Goal: Task Accomplishment & Management: Manage account settings

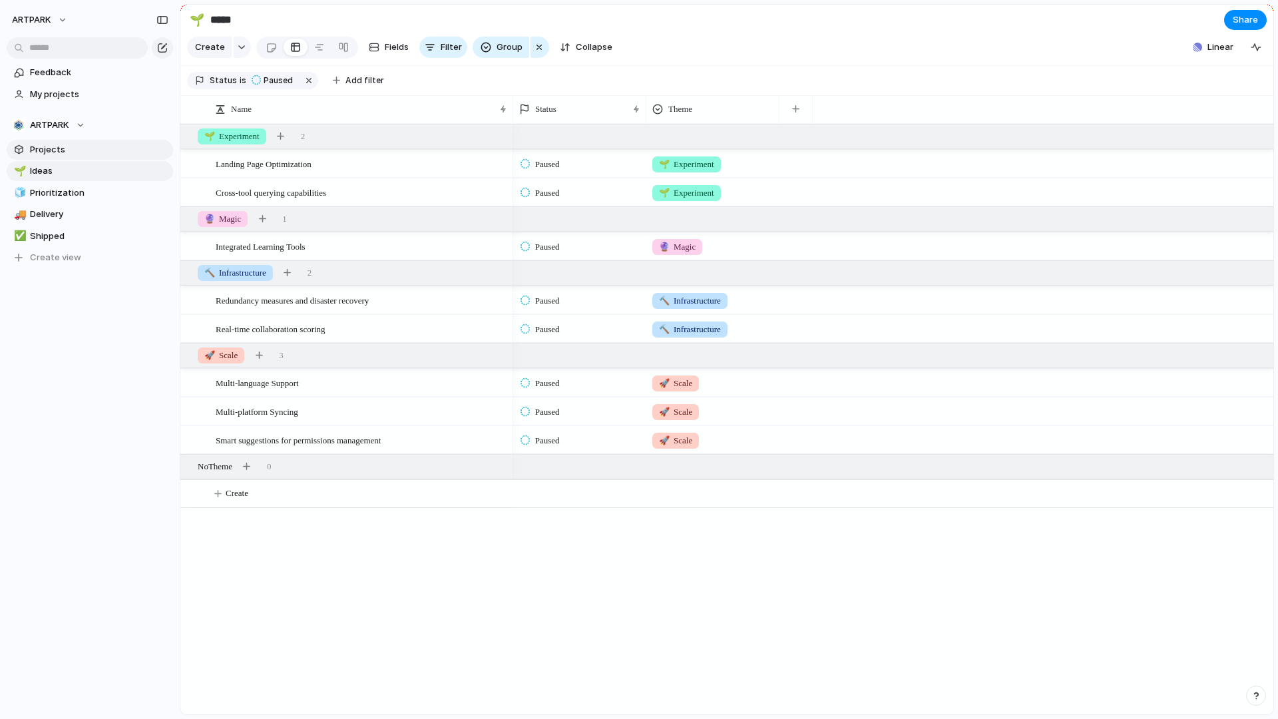
click at [92, 148] on span "Projects" at bounding box center [99, 149] width 138 height 13
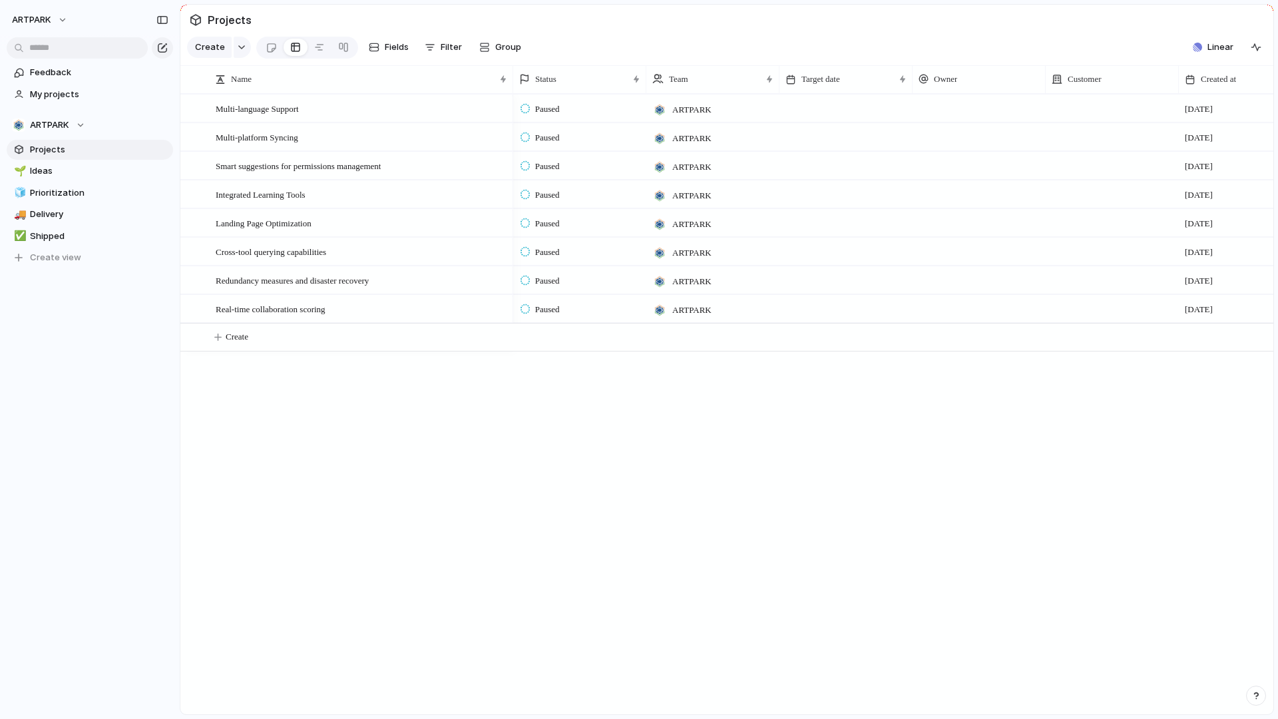
click at [698, 106] on span "ARTPARK" at bounding box center [691, 109] width 39 height 13
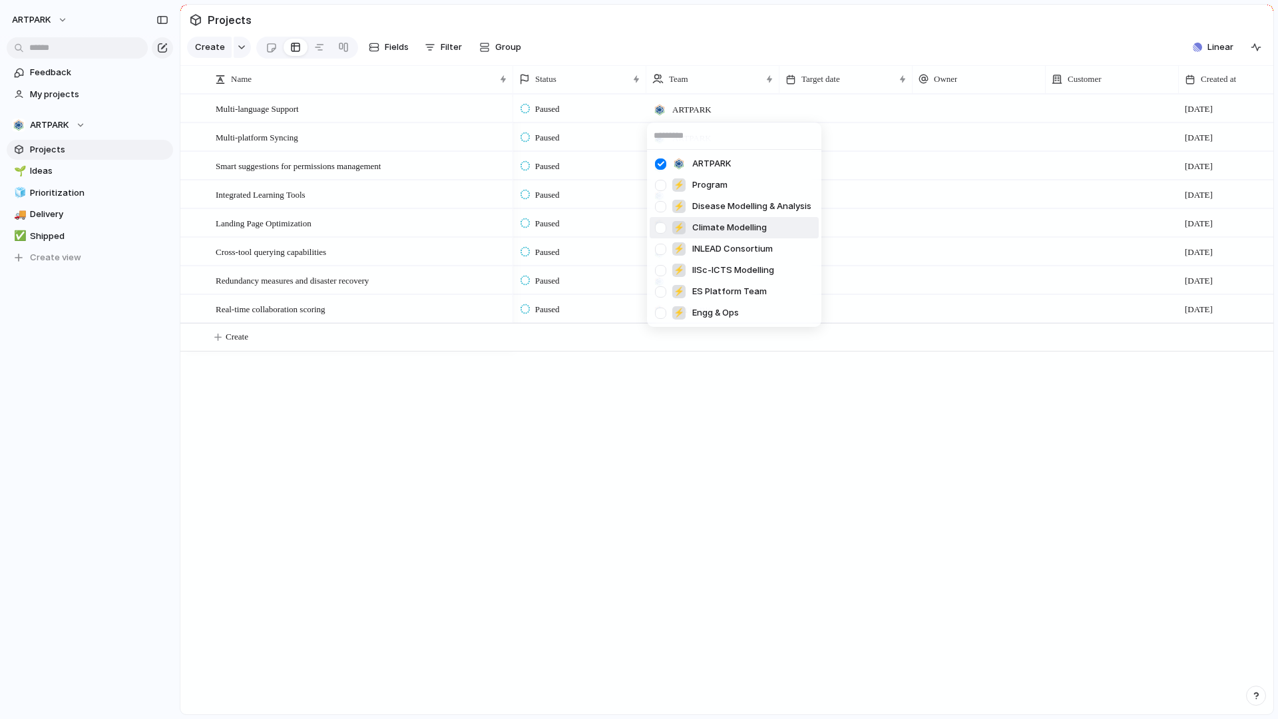
click at [580, 449] on div "ARTPARK ⚡ Program ⚡ Disease Modelling & Analysis ⚡ Climate Modelling ⚡ INLEAD C…" at bounding box center [639, 359] width 1278 height 719
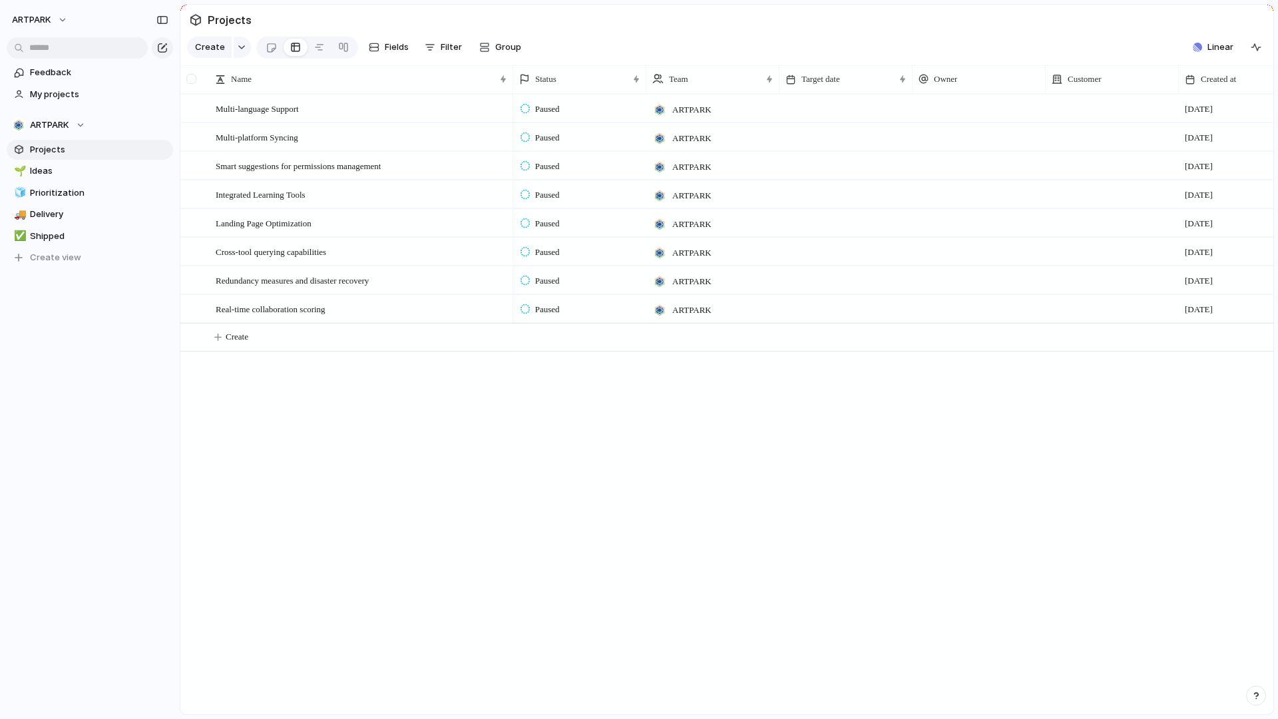
click at [195, 86] on div at bounding box center [192, 79] width 25 height 28
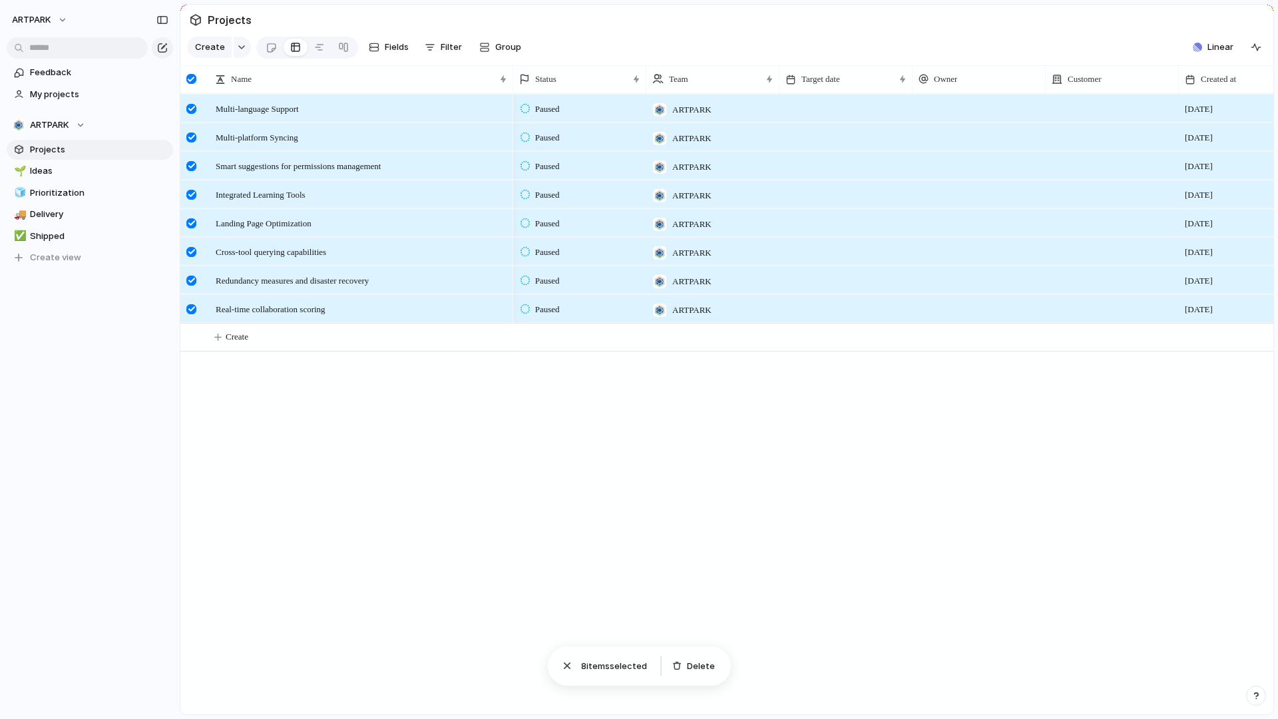
click at [193, 82] on div at bounding box center [191, 79] width 10 height 10
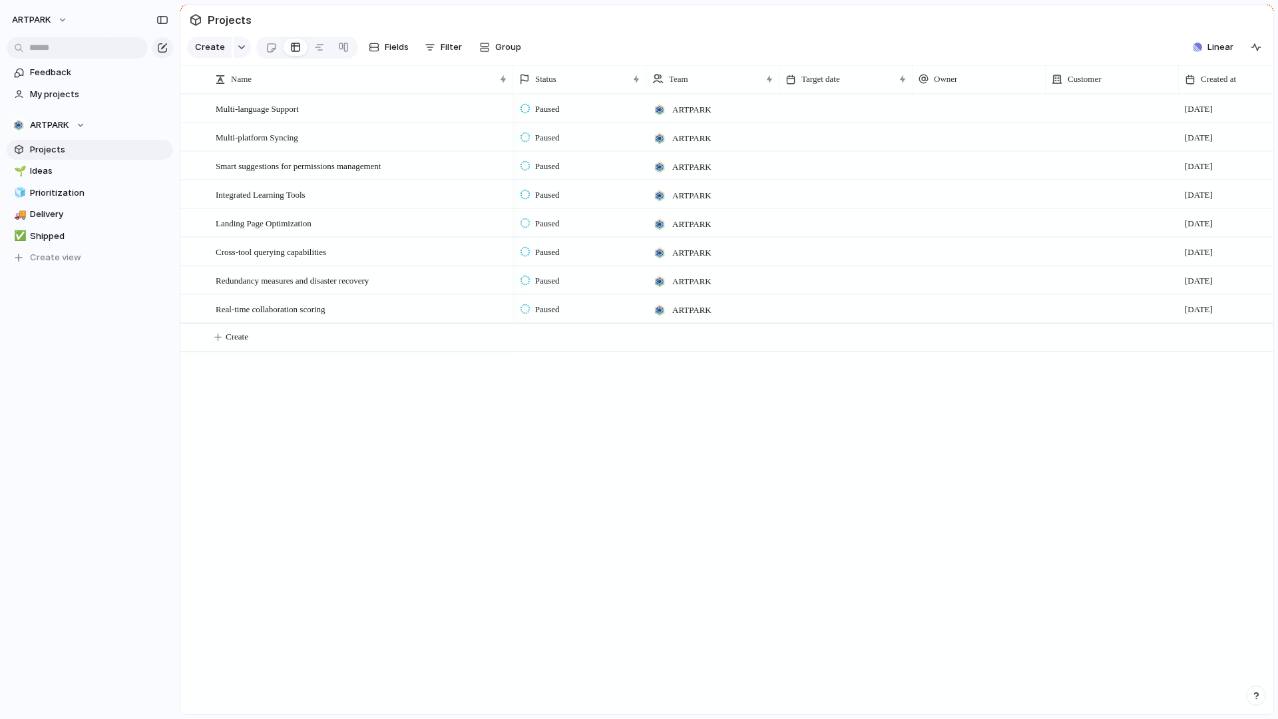
click at [234, 23] on span "Projects" at bounding box center [229, 20] width 49 height 24
click at [66, 262] on span "Create view" at bounding box center [55, 257] width 51 height 13
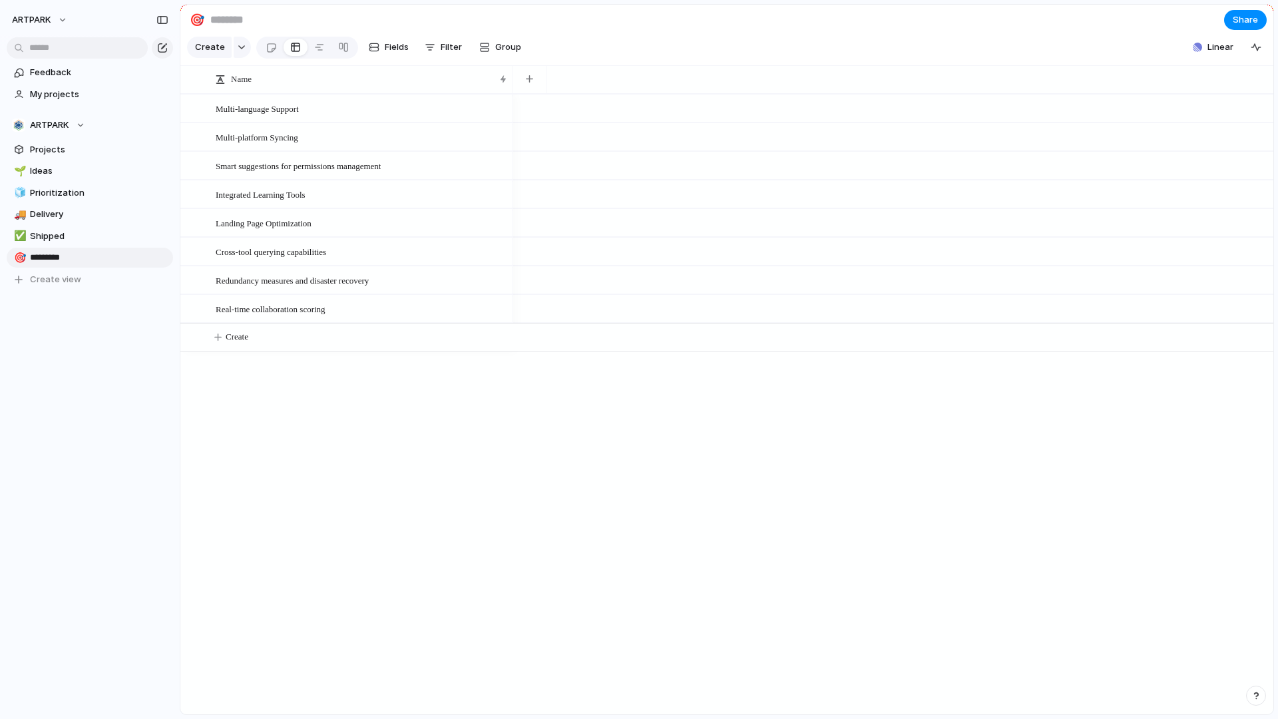
type input "**********"
click at [194, 77] on div at bounding box center [191, 79] width 10 height 10
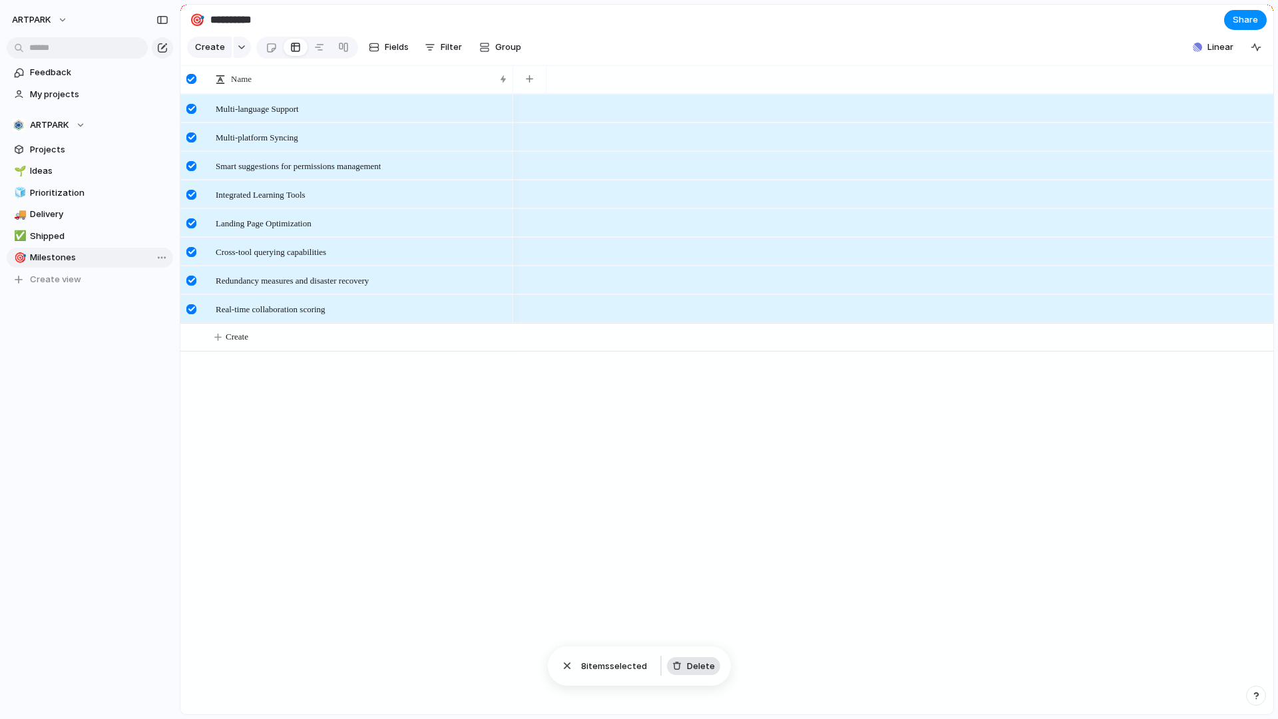
click at [698, 665] on span "Delete" at bounding box center [701, 665] width 28 height 13
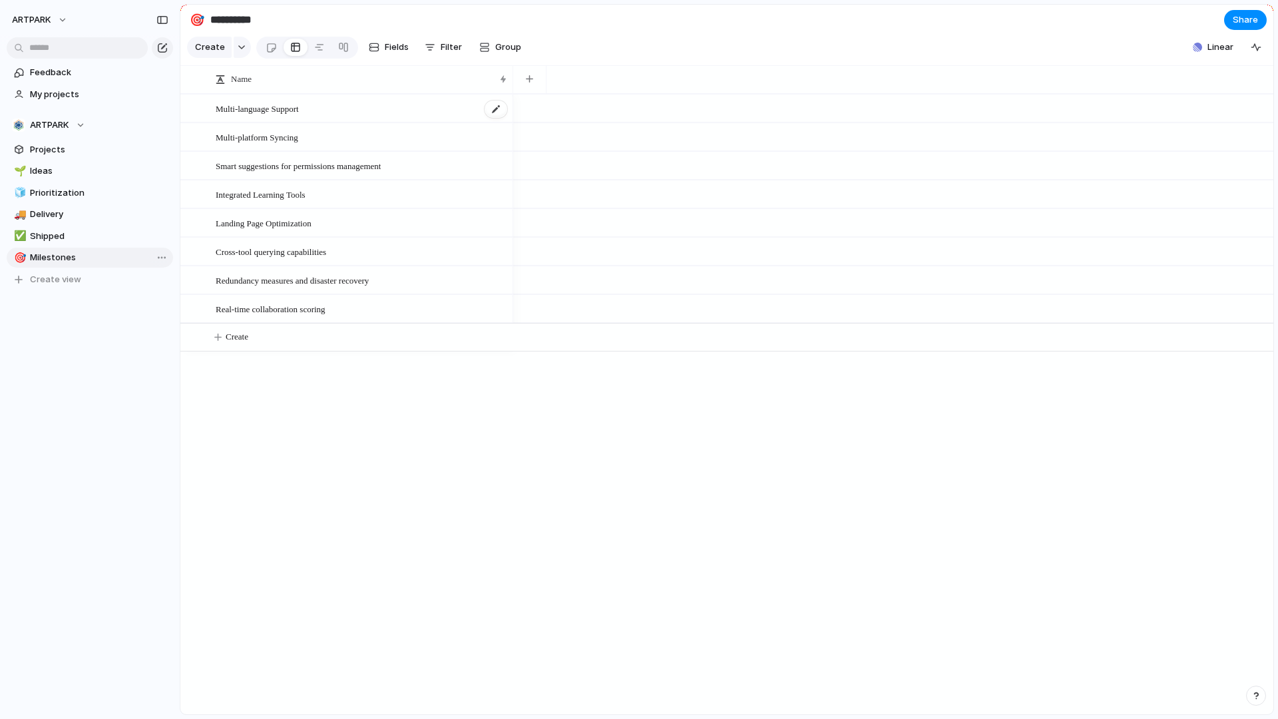
click at [401, 105] on div "Multi-language Support" at bounding box center [362, 108] width 293 height 27
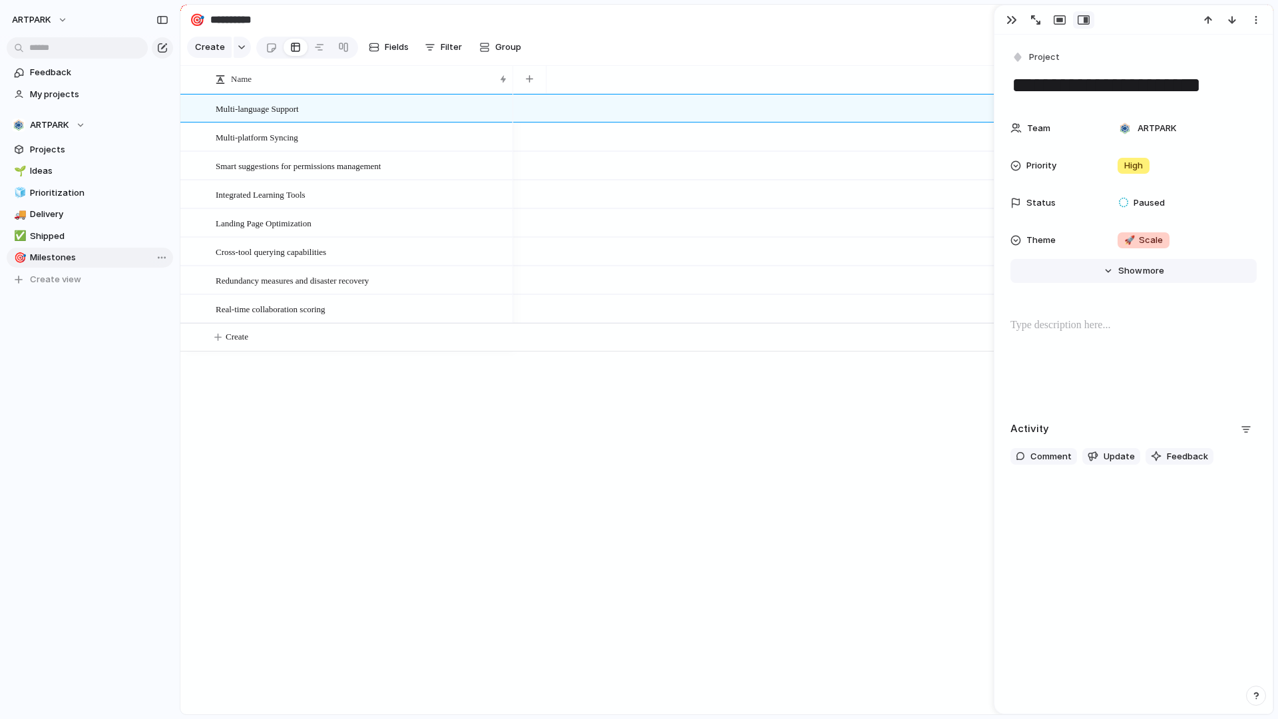
click at [1139, 269] on span "Show" at bounding box center [1130, 270] width 24 height 13
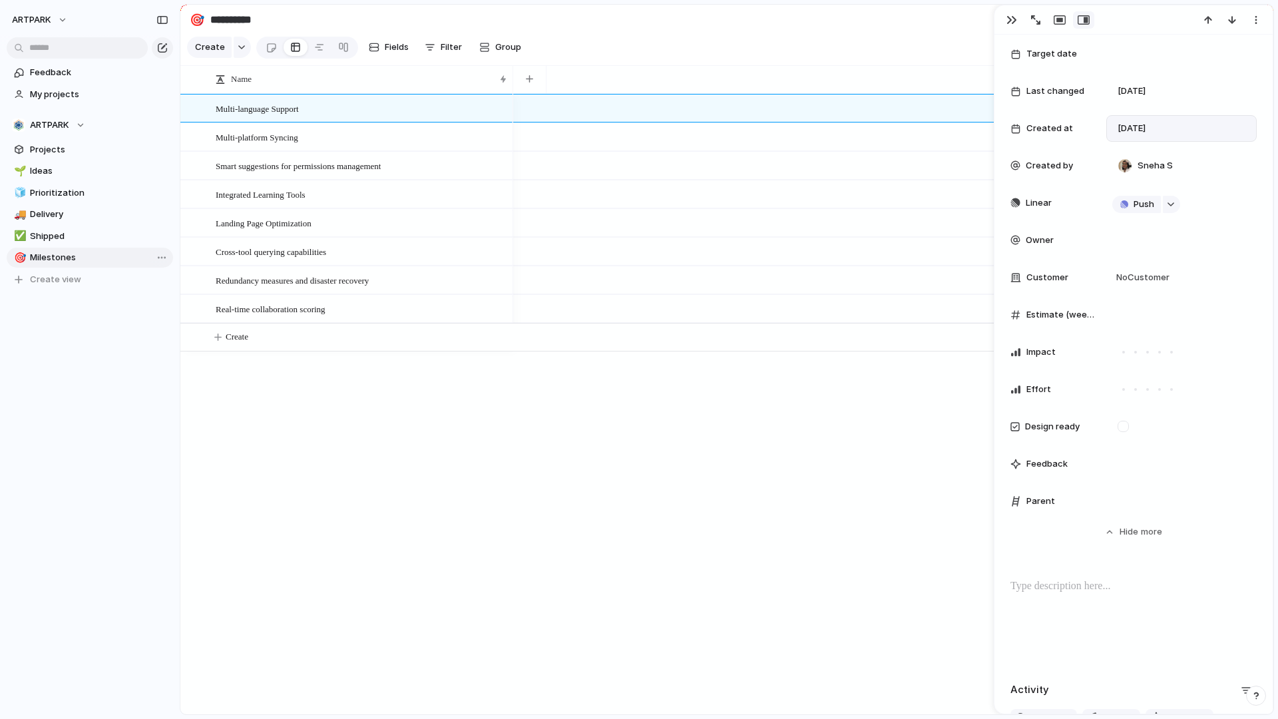
scroll to position [138, 0]
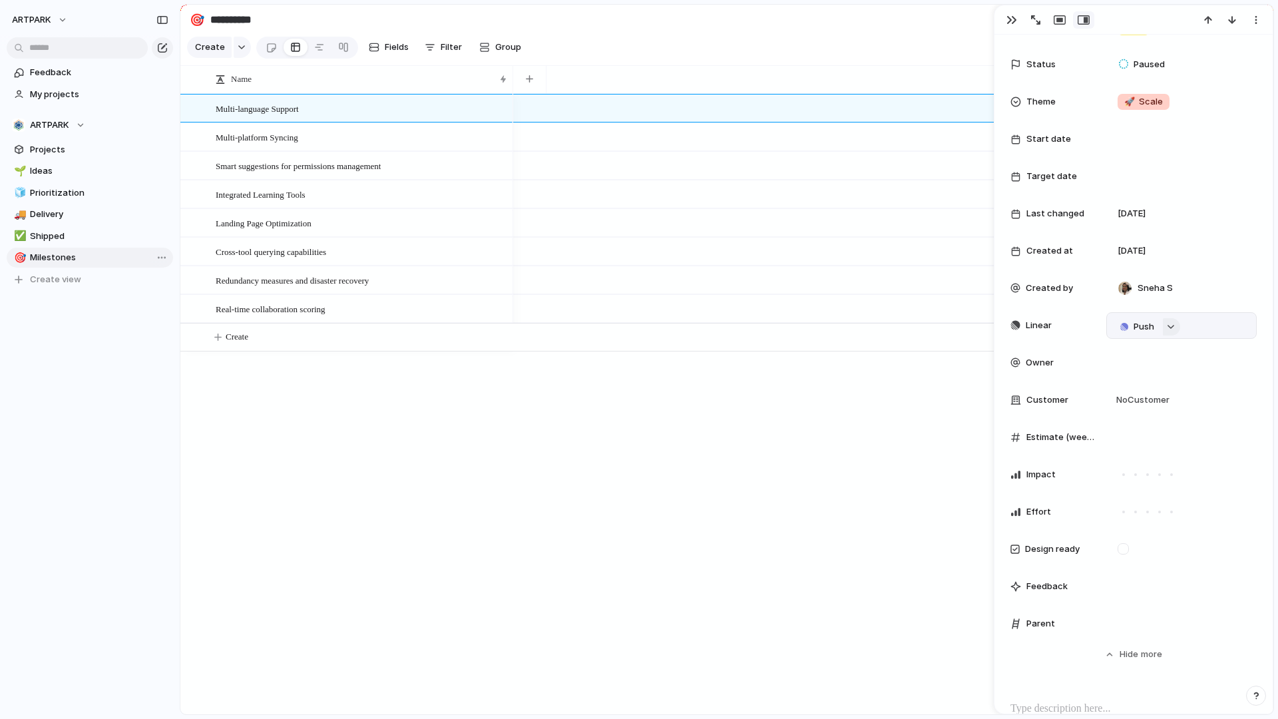
click at [1169, 321] on button "button" at bounding box center [1170, 326] width 17 height 17
click at [1169, 321] on div "Projects Issues Searching..." at bounding box center [639, 359] width 1278 height 719
click at [1169, 321] on button "button" at bounding box center [1170, 326] width 17 height 17
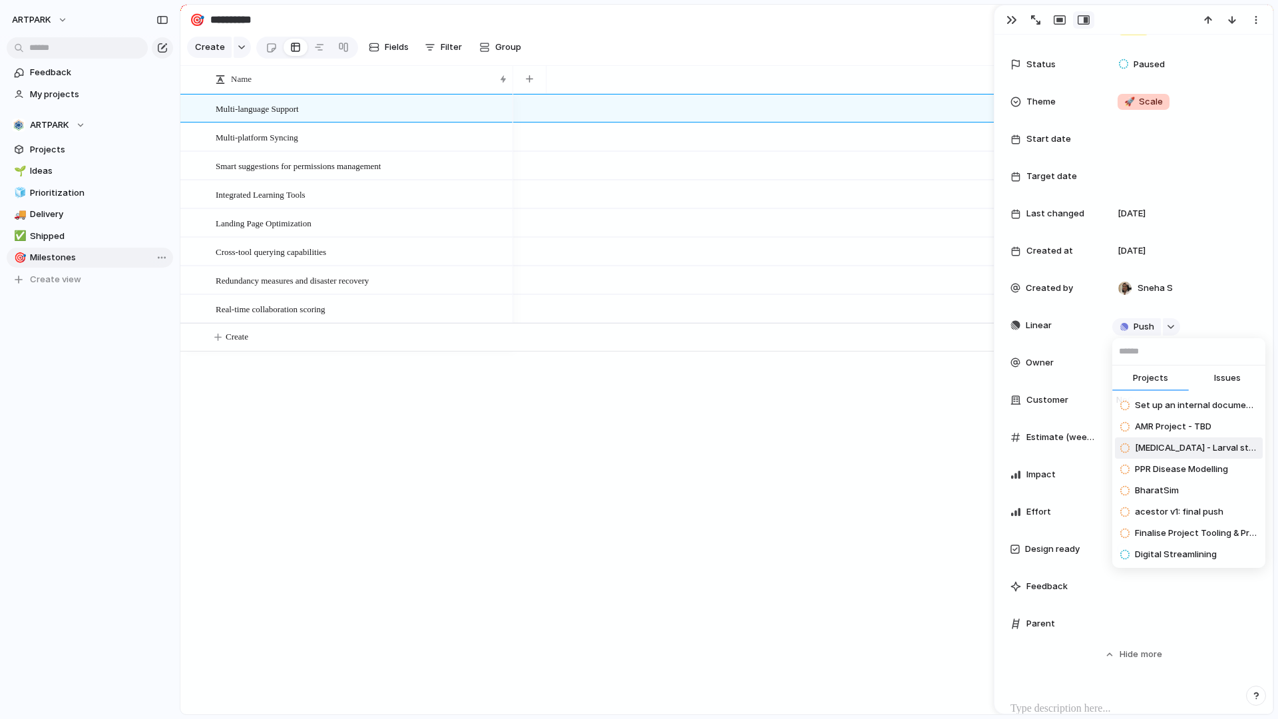
click at [845, 545] on div "Projects Issues Set up an internal documentation deployment system AMR Project …" at bounding box center [639, 359] width 1278 height 719
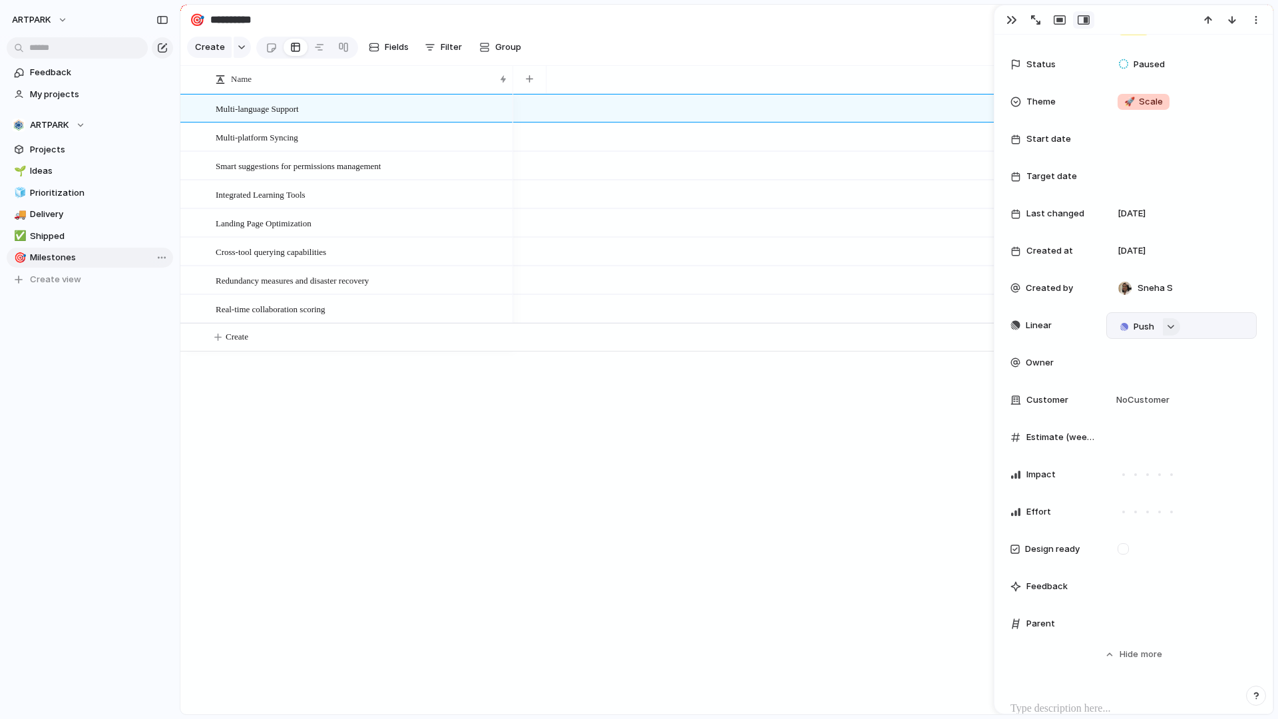
click at [1169, 324] on div "button" at bounding box center [1170, 326] width 9 height 5
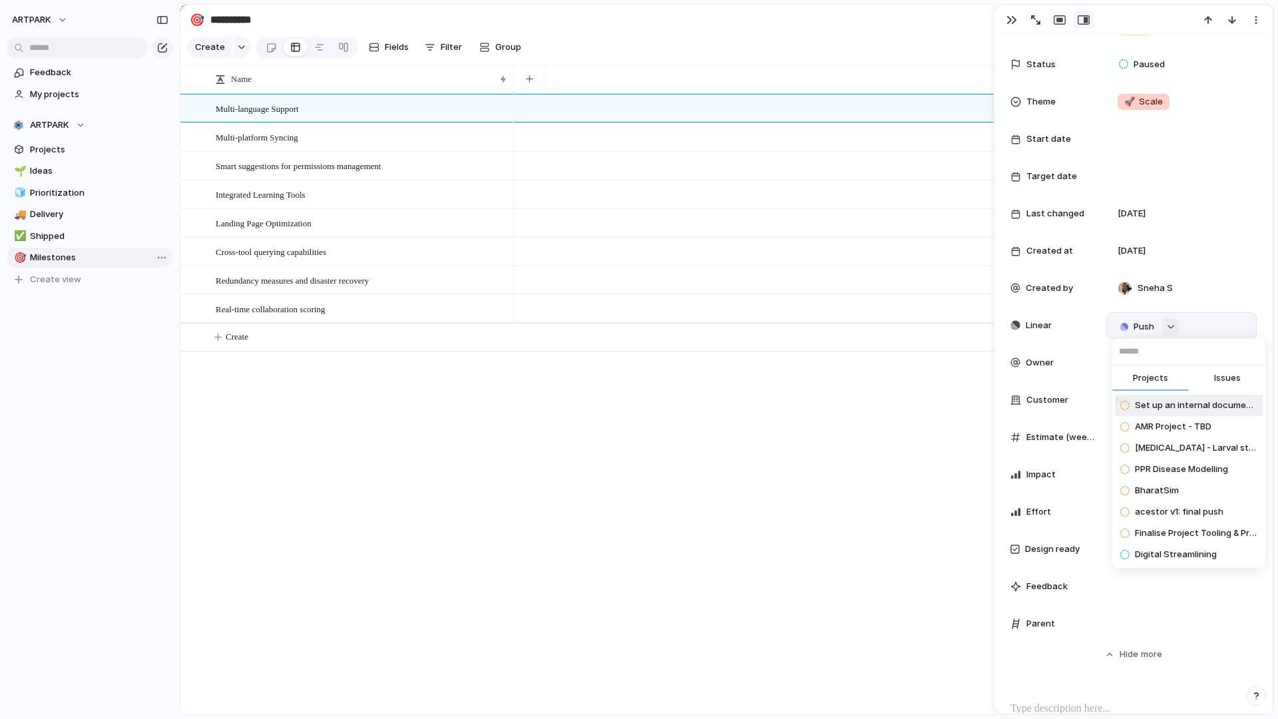
click at [1169, 323] on div "Projects Issues Set up an internal documentation deployment system AMR Project …" at bounding box center [639, 359] width 1278 height 719
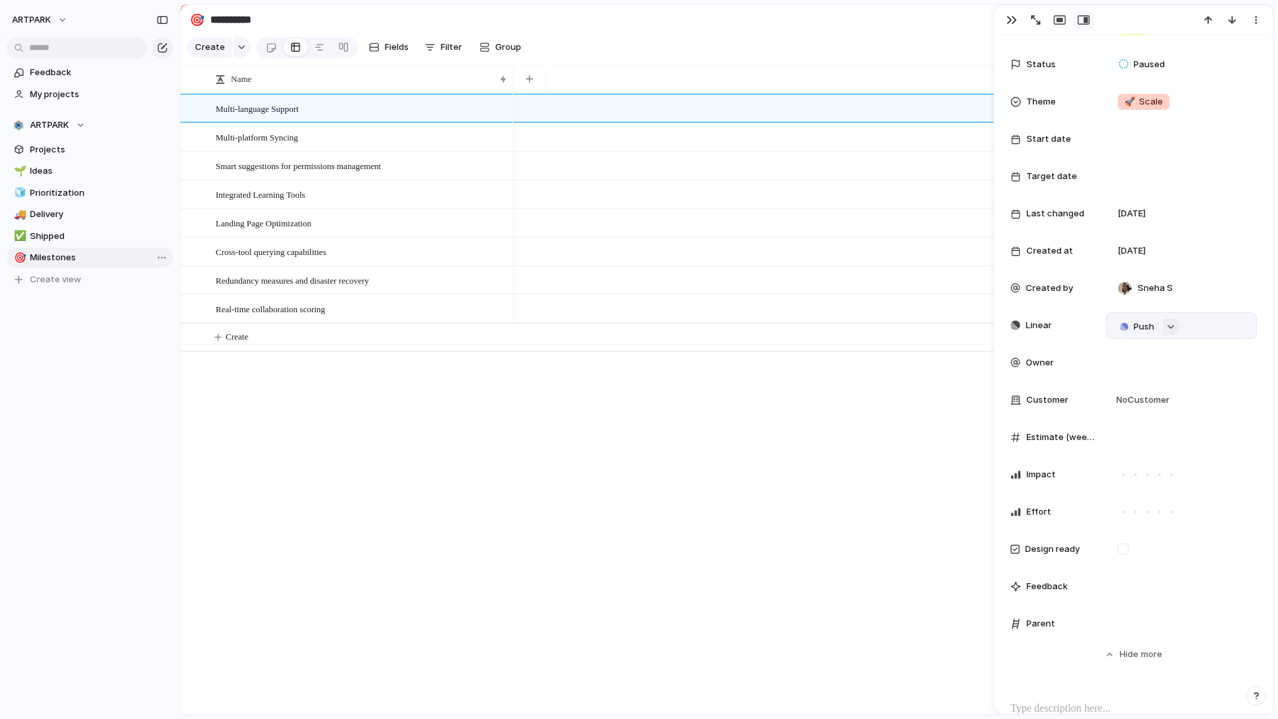
click at [1169, 324] on div "button" at bounding box center [1170, 326] width 9 height 5
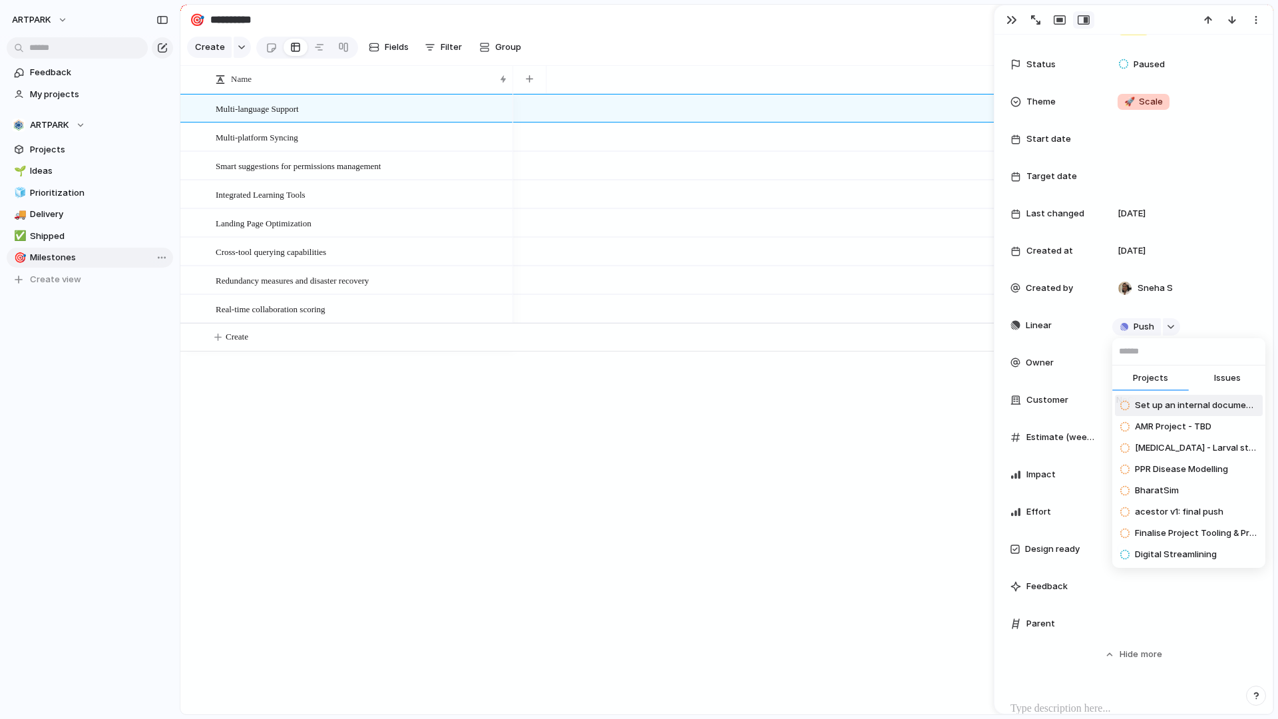
click at [1237, 371] on span "Issues" at bounding box center [1227, 377] width 27 height 13
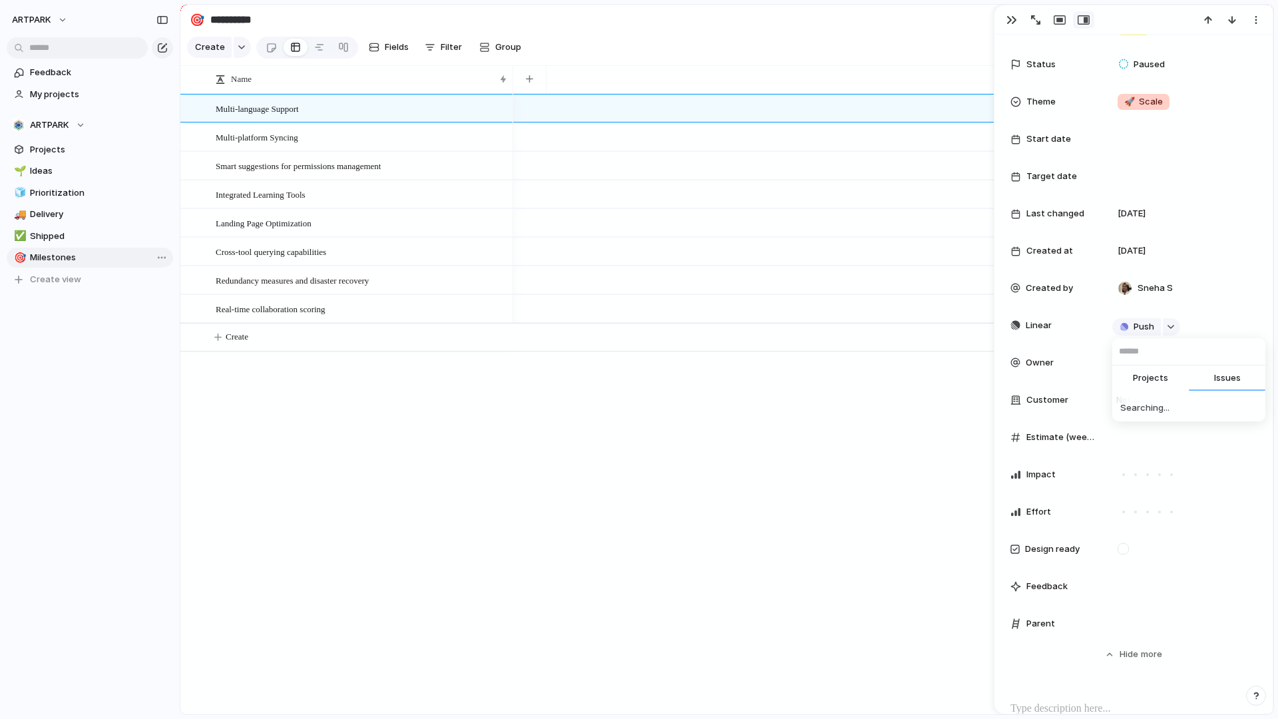
click at [1139, 383] on span "Projects" at bounding box center [1150, 377] width 35 height 13
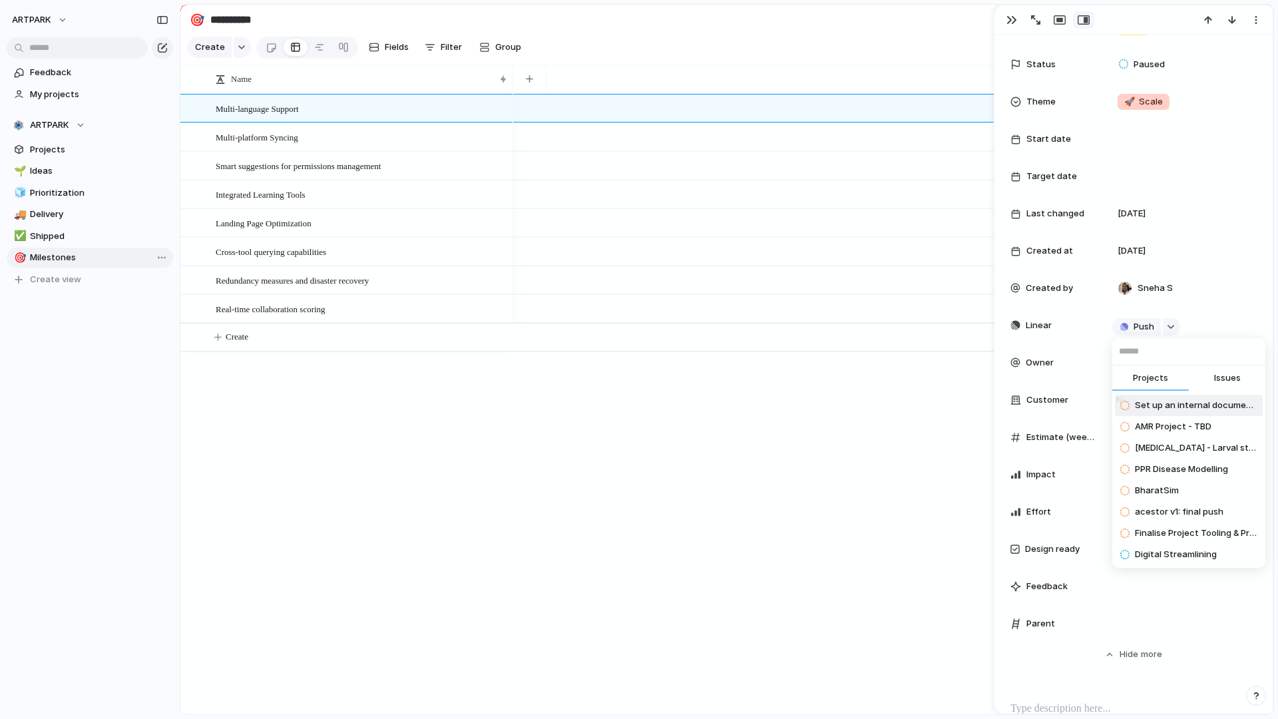
click at [812, 505] on div "Projects Issues Set up an internal documentation deployment system AMR Project …" at bounding box center [639, 359] width 1278 height 719
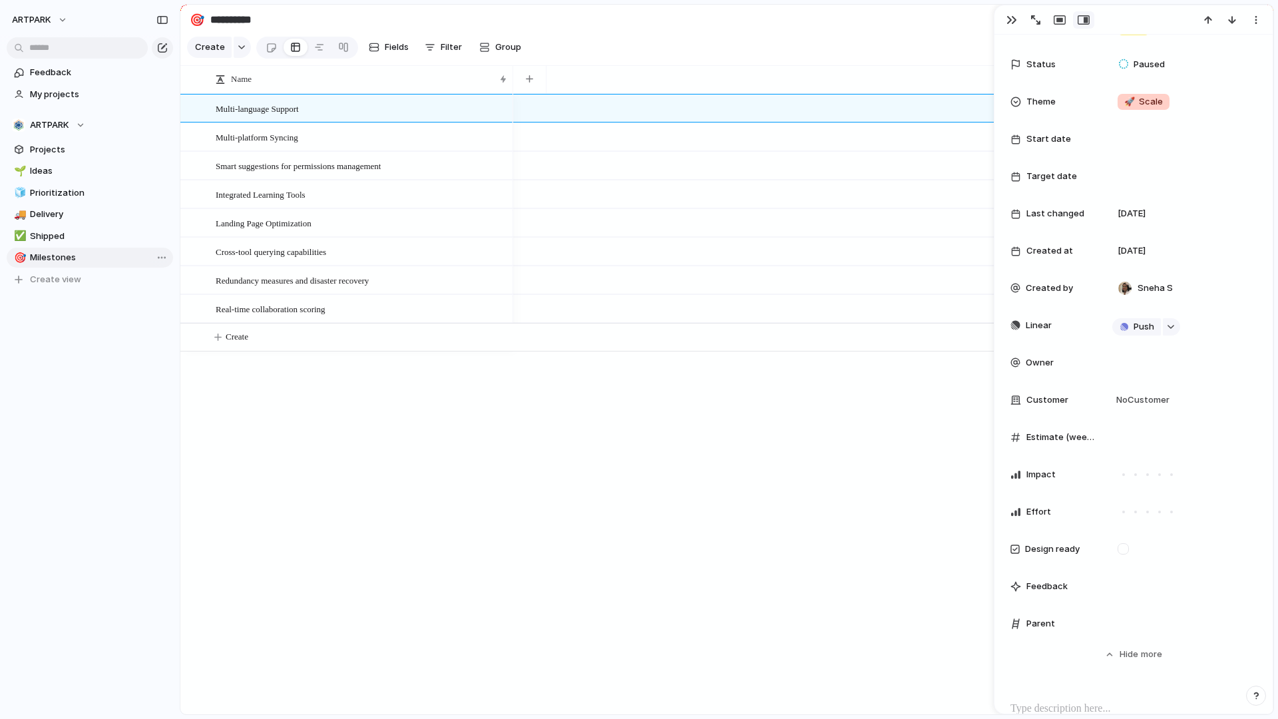
click at [812, 505] on div at bounding box center [893, 404] width 760 height 620
click at [1011, 18] on div "button" at bounding box center [1011, 20] width 11 height 11
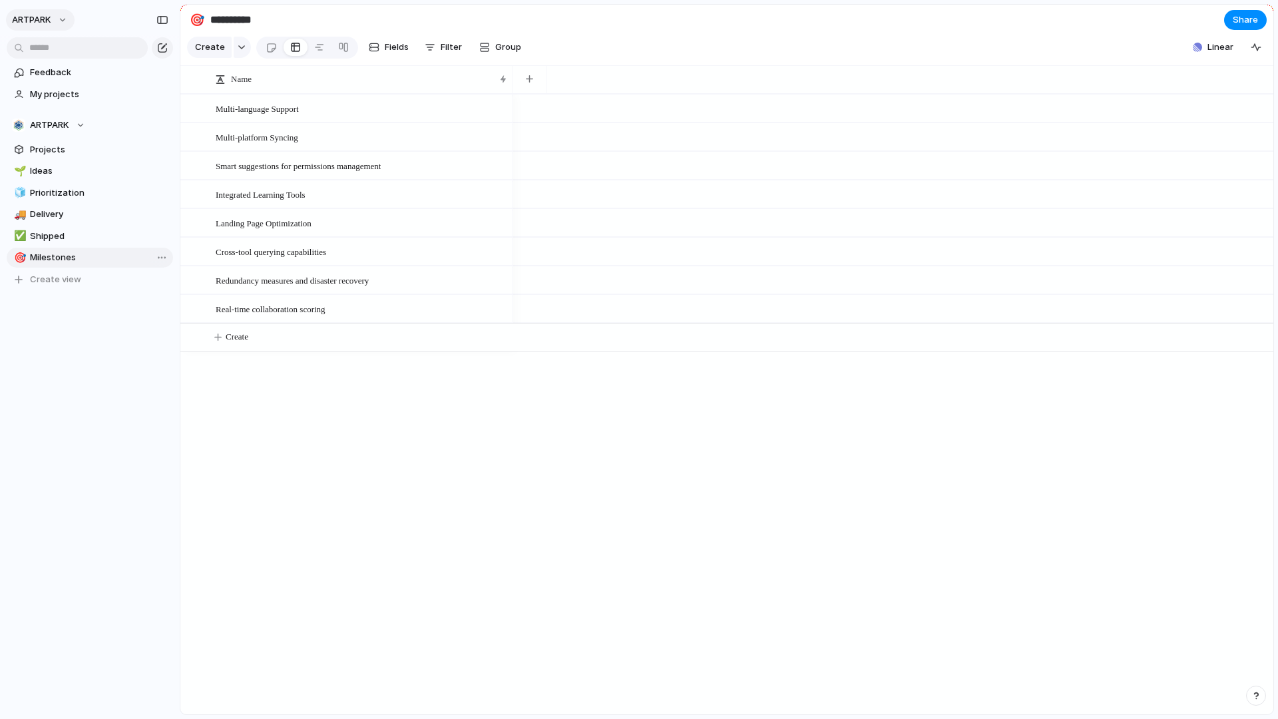
click at [49, 24] on span "ARTPARK" at bounding box center [31, 19] width 39 height 13
click at [75, 53] on li "Settings" at bounding box center [64, 49] width 110 height 21
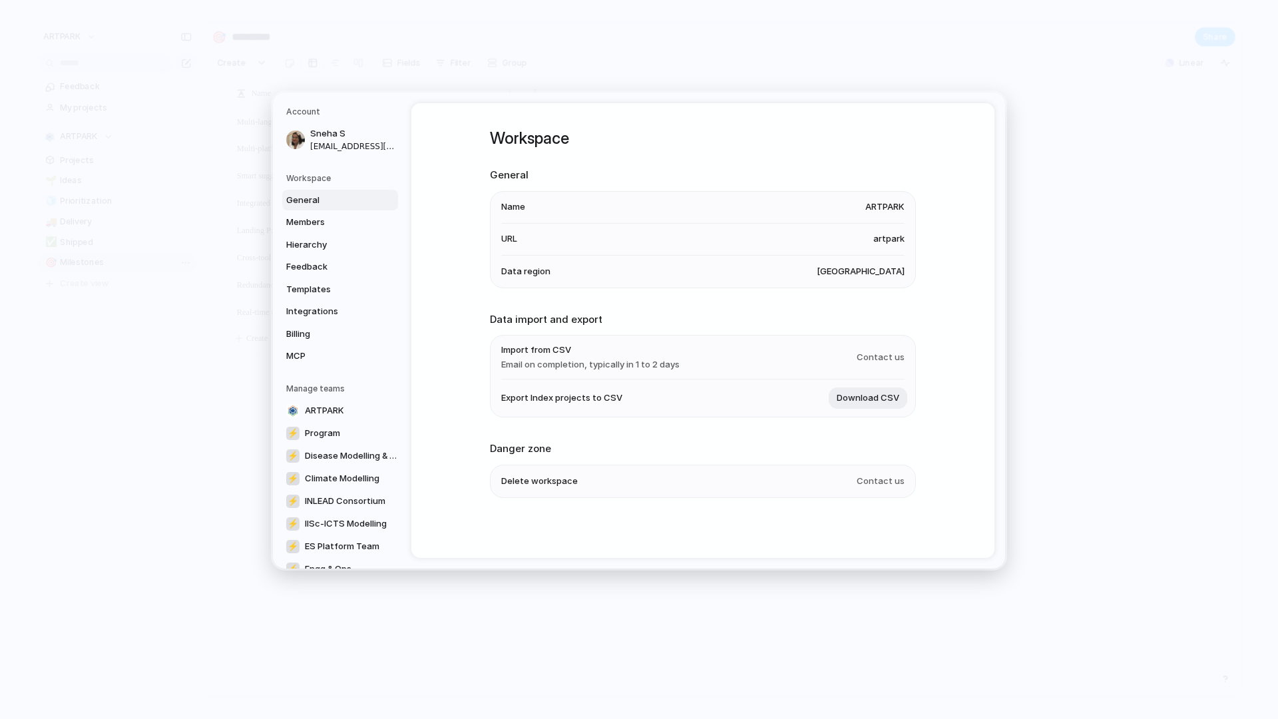
click at [339, 255] on div "General Members Hierarchy Feedback Templates Integrations Billing MCP" at bounding box center [342, 278] width 112 height 177
click at [325, 267] on span "Feedback" at bounding box center [328, 266] width 85 height 13
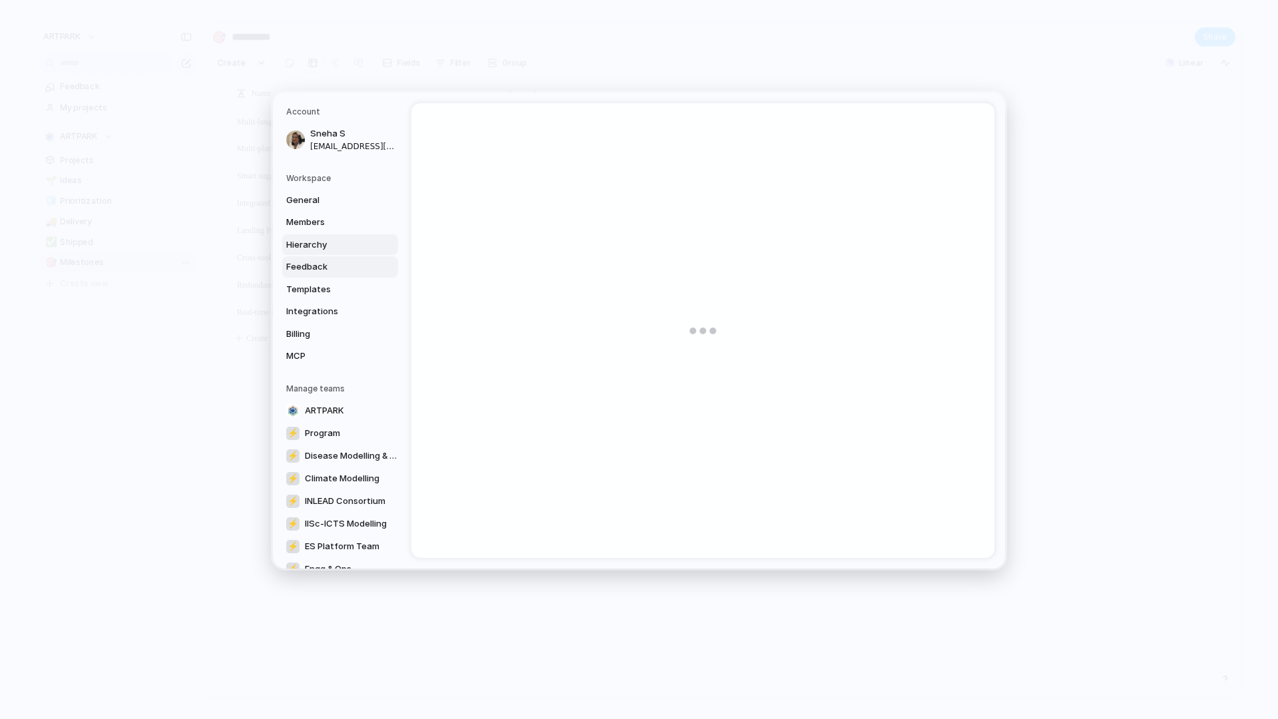
click at [332, 240] on span "Hierarchy" at bounding box center [328, 244] width 85 height 13
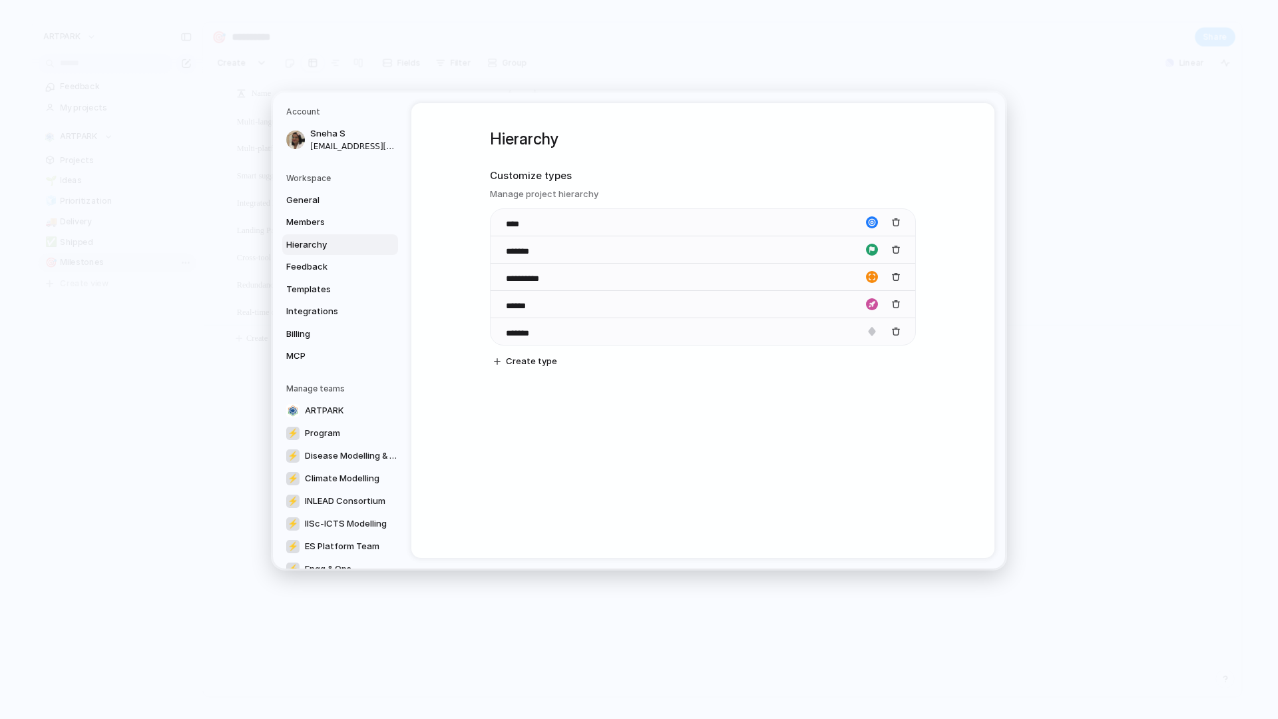
click at [523, 190] on h3 "Manage project hierarchy" at bounding box center [703, 194] width 426 height 13
click at [500, 329] on body "**********" at bounding box center [639, 359] width 1278 height 719
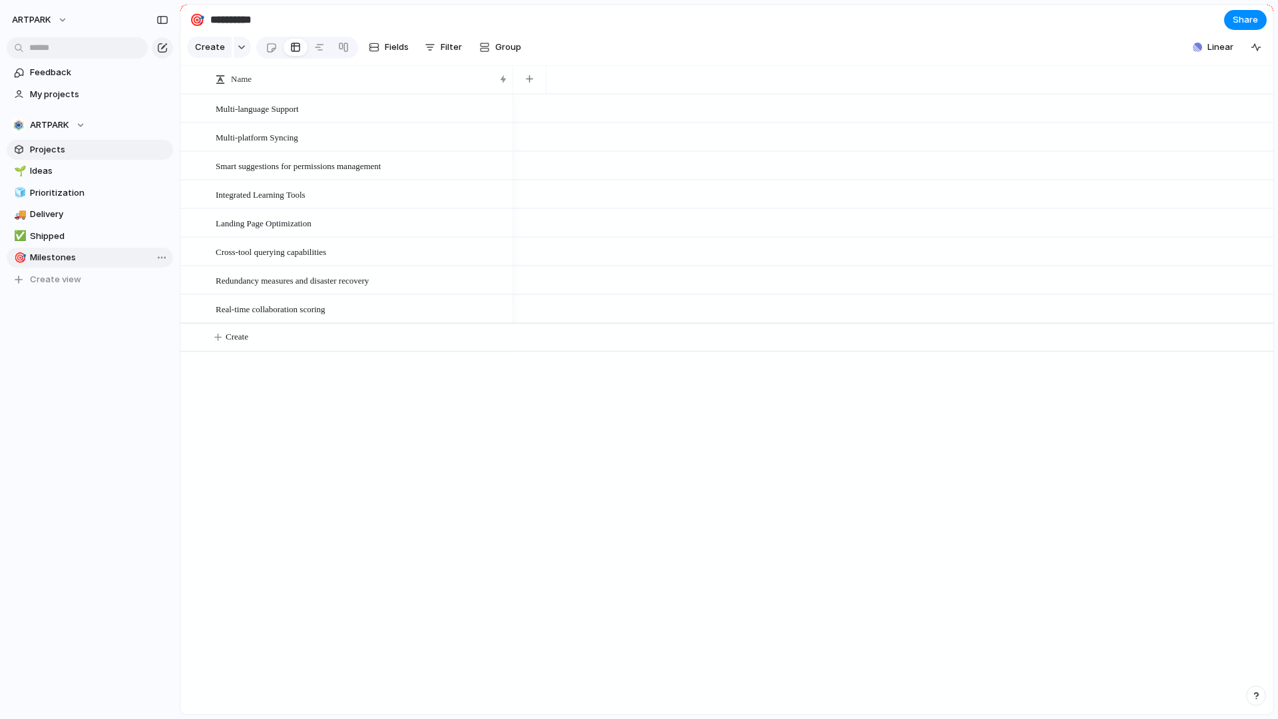
click at [74, 150] on span "Projects" at bounding box center [99, 149] width 138 height 13
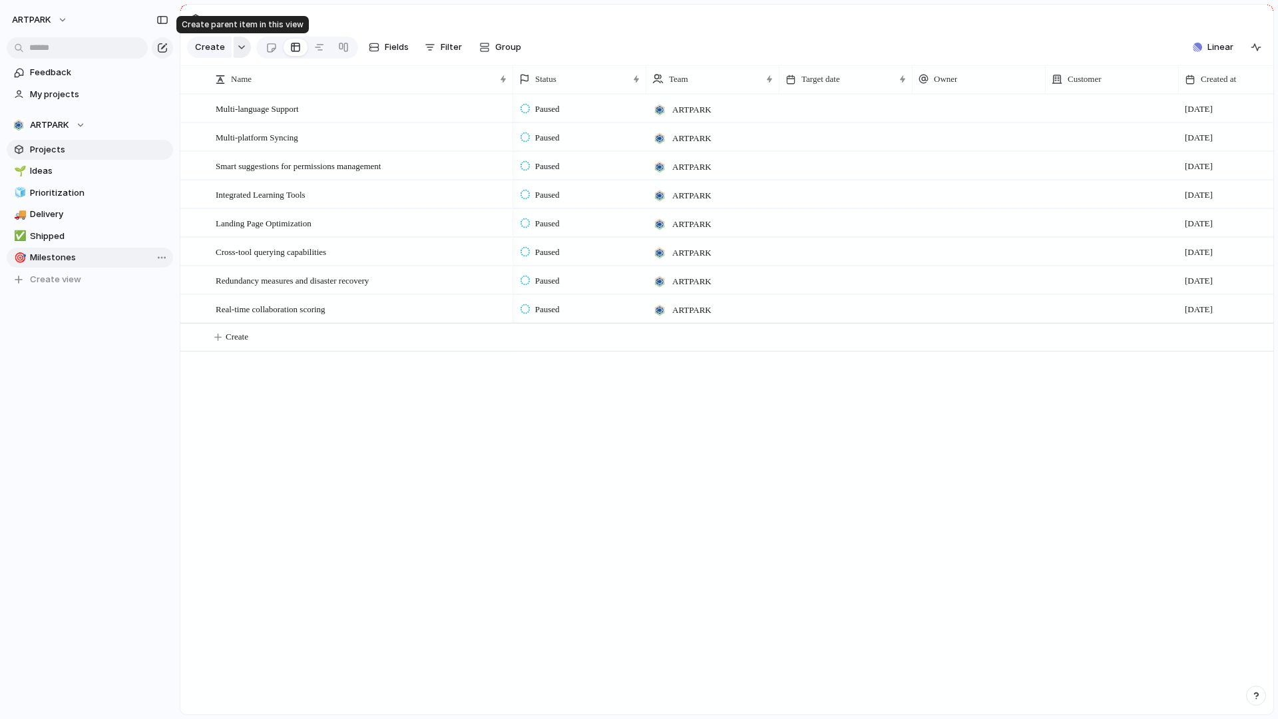
click at [235, 53] on button "button" at bounding box center [242, 47] width 17 height 21
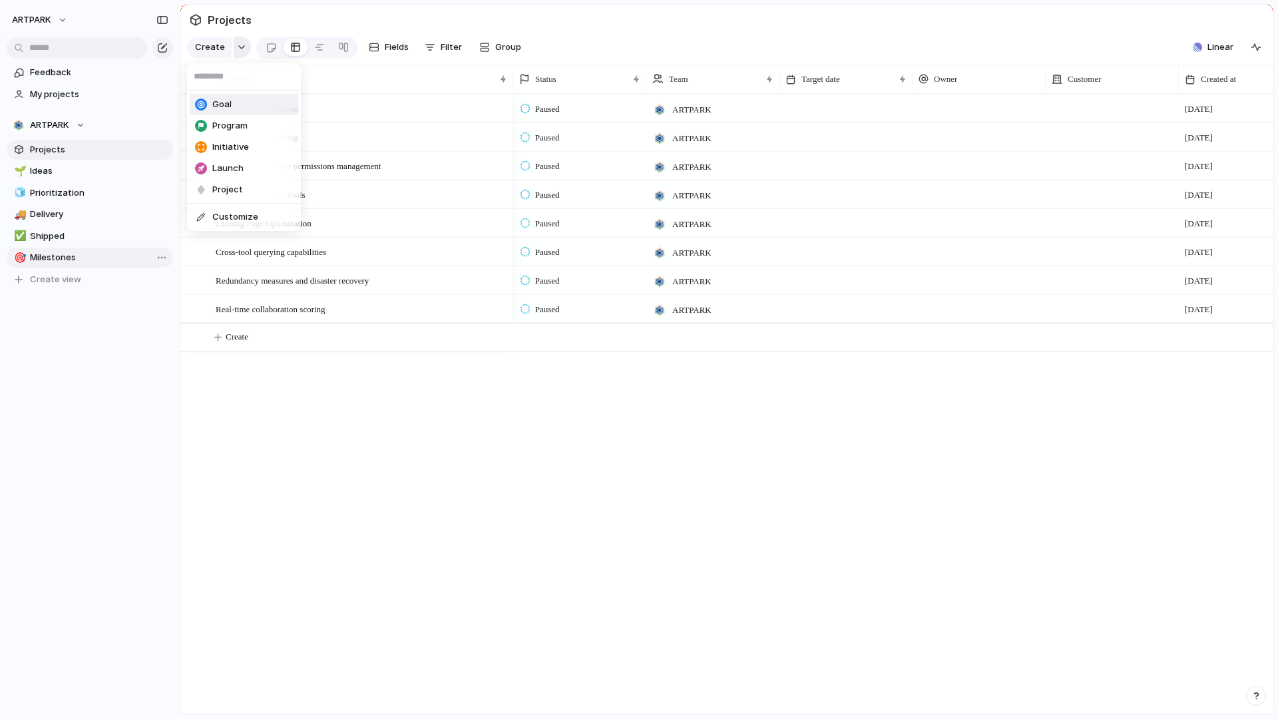
click at [235, 53] on div "Goal Program Initiative Launch Project Customize" at bounding box center [639, 359] width 1278 height 719
click at [1208, 48] on span "Linear" at bounding box center [1220, 47] width 26 height 13
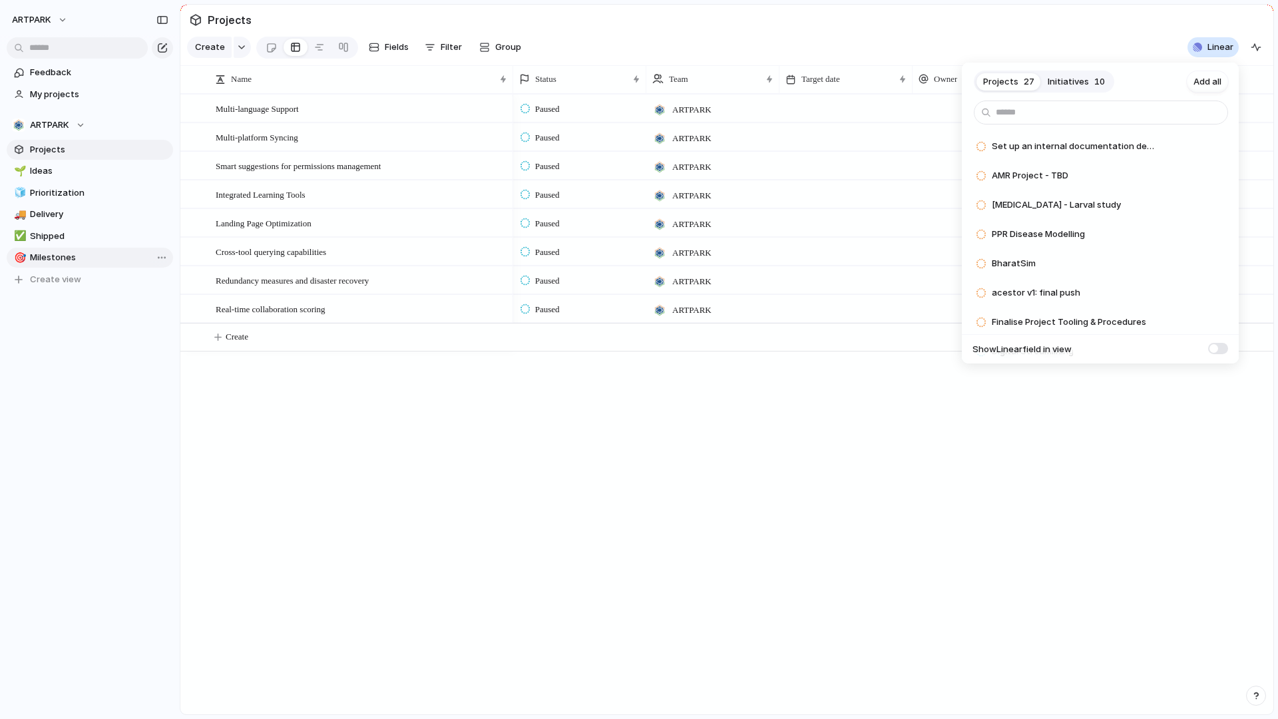
click at [1079, 75] on span "Initiatives" at bounding box center [1067, 81] width 41 height 13
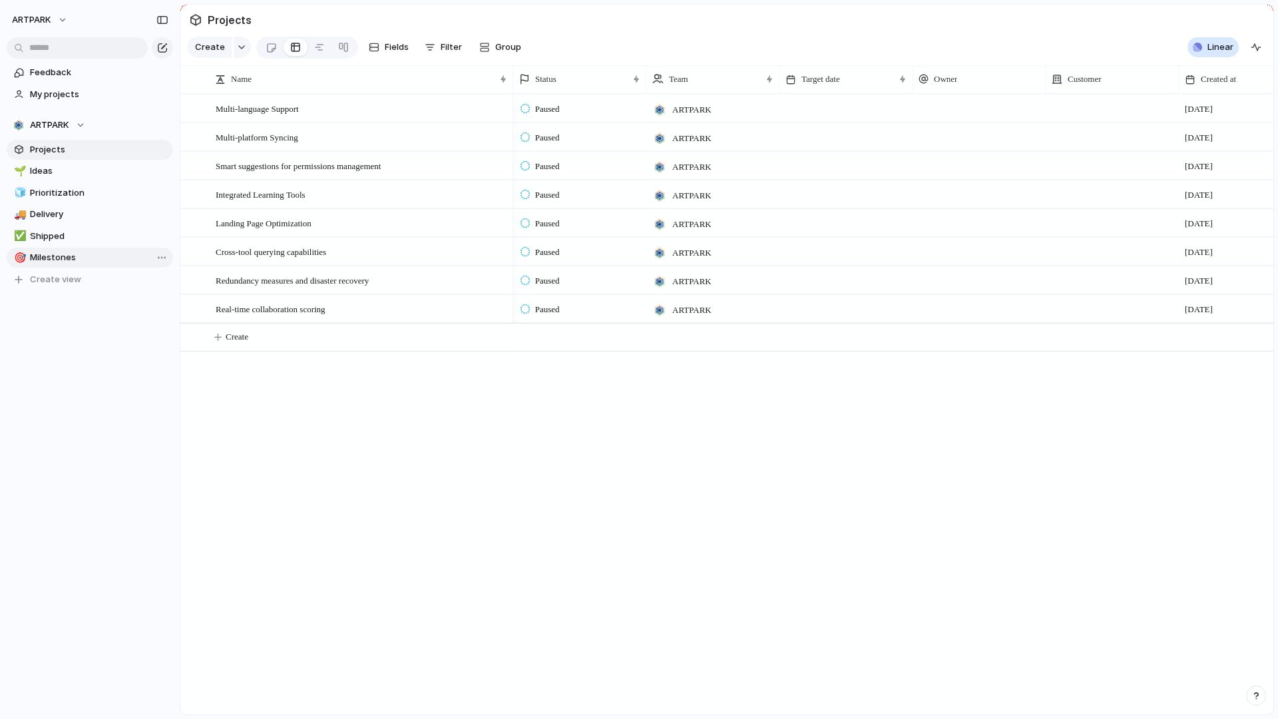
click at [812, 427] on div "Projects 27 Initiatives 10 Add all Engineering & Operations Add Dataset Managem…" at bounding box center [639, 359] width 1278 height 719
click at [52, 90] on span "My projects" at bounding box center [99, 94] width 138 height 13
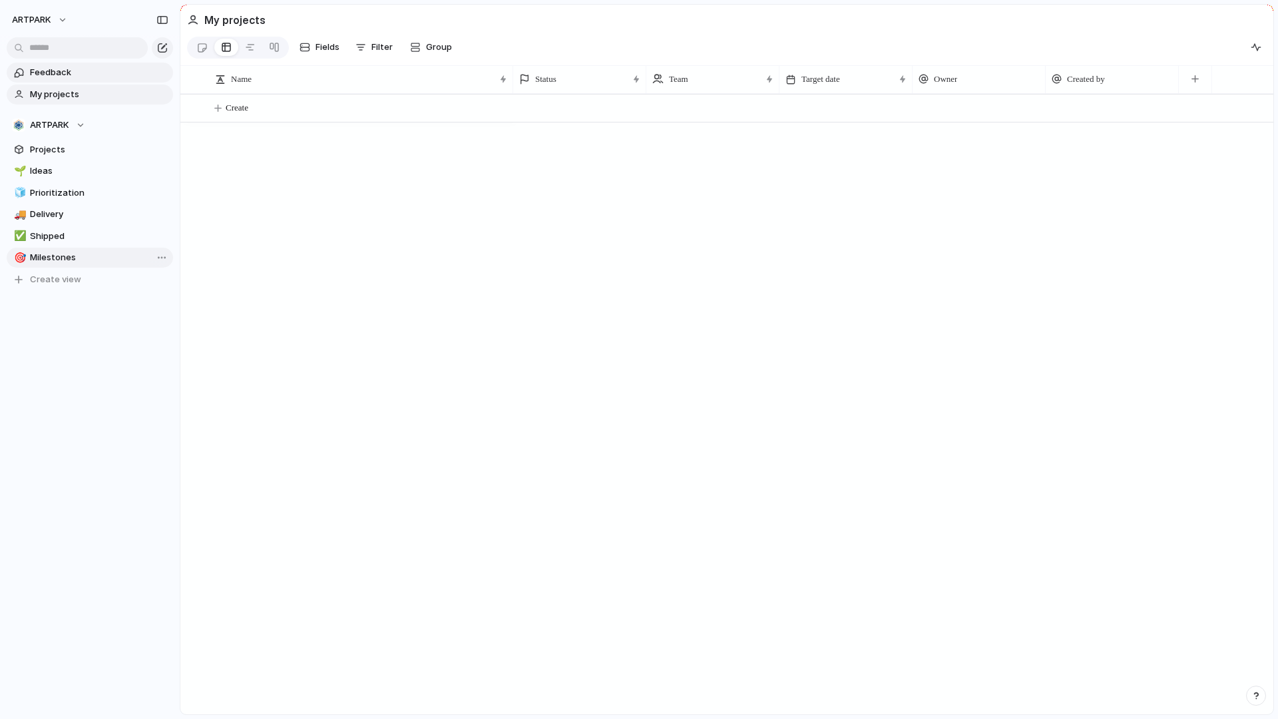
click at [61, 75] on span "Feedback" at bounding box center [99, 72] width 138 height 13
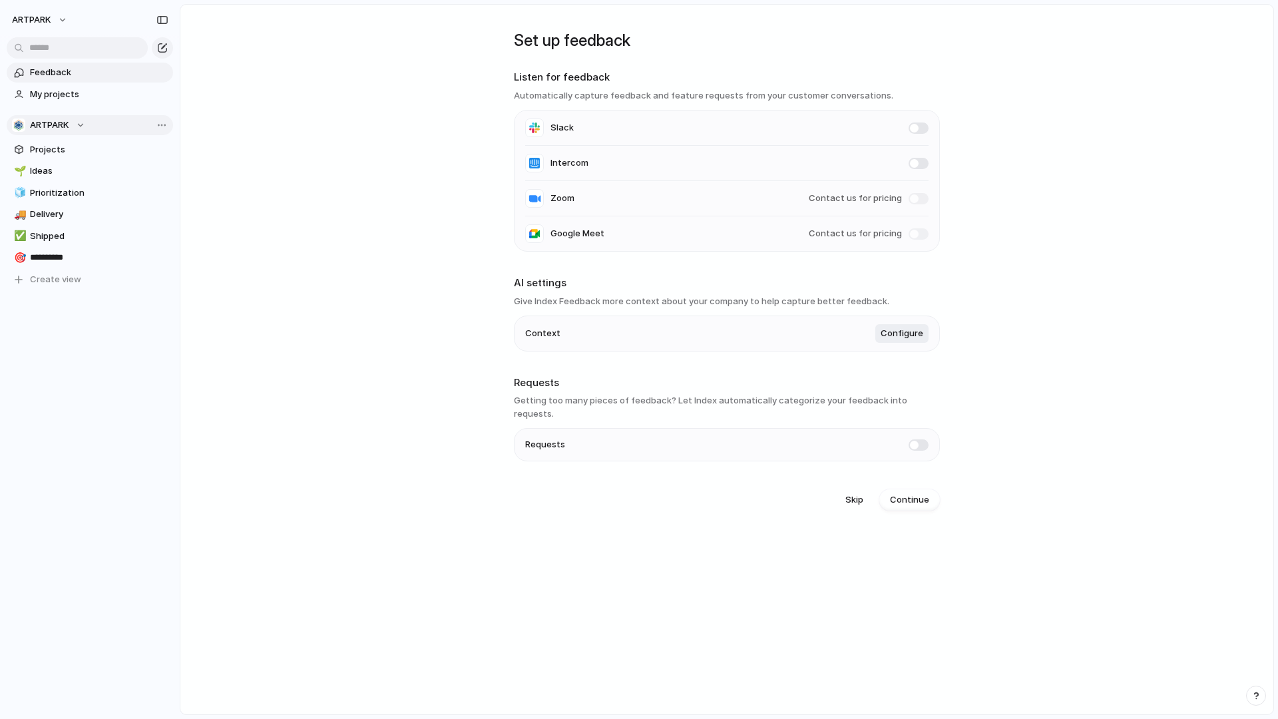
click at [74, 122] on div "ARTPARK" at bounding box center [48, 124] width 73 height 13
click at [87, 115] on div "ARTPARK ⚡ Climate Modelling ⚡ Disease Modelling & Analysis ⚡ Engg & Ops ⚡ ES Pl…" at bounding box center [639, 359] width 1278 height 719
click at [66, 152] on span "Projects" at bounding box center [99, 149] width 138 height 13
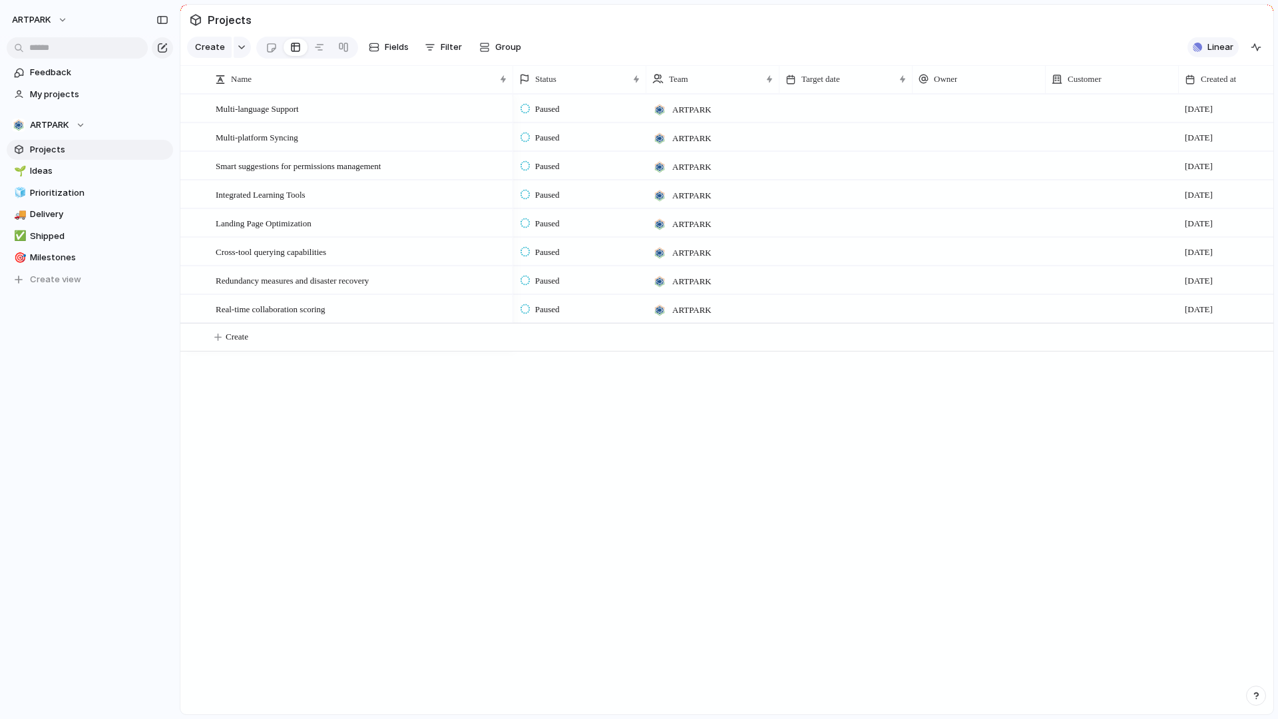
click at [1203, 53] on button "Linear" at bounding box center [1212, 47] width 51 height 20
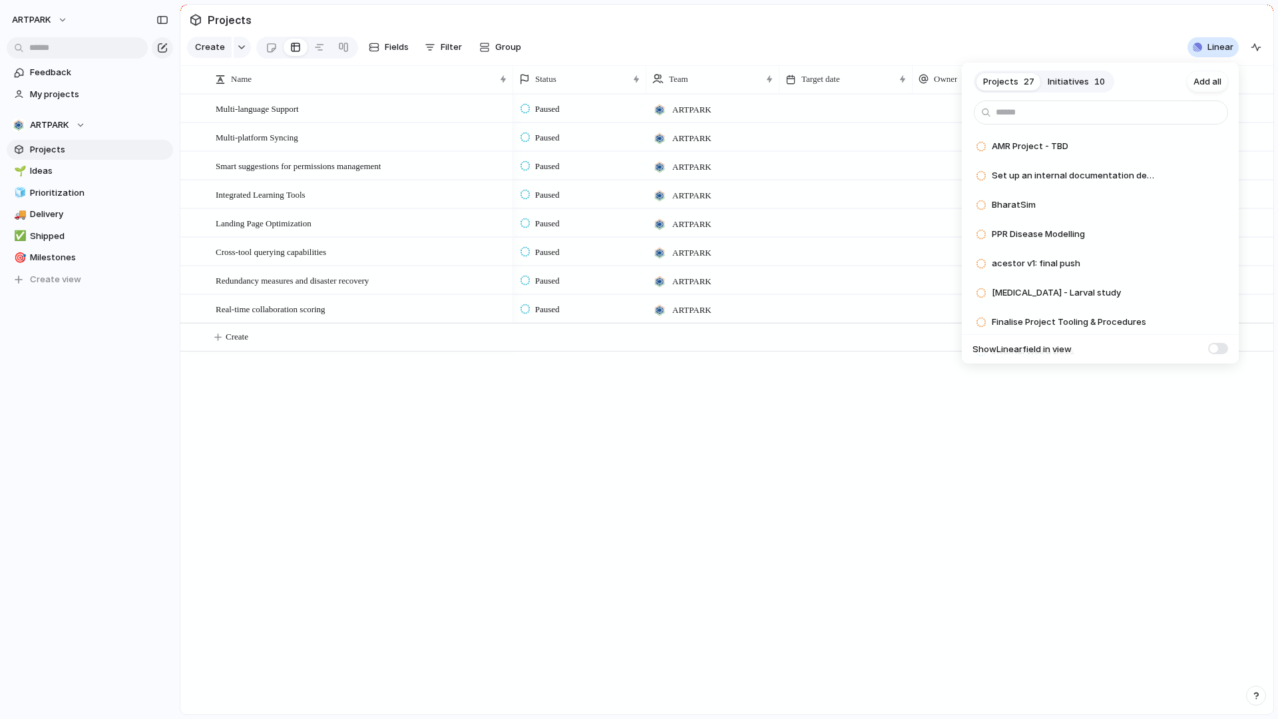
click at [1229, 350] on footer "Show Linear field in view" at bounding box center [1100, 349] width 277 height 30
click at [1215, 350] on span at bounding box center [1218, 348] width 20 height 11
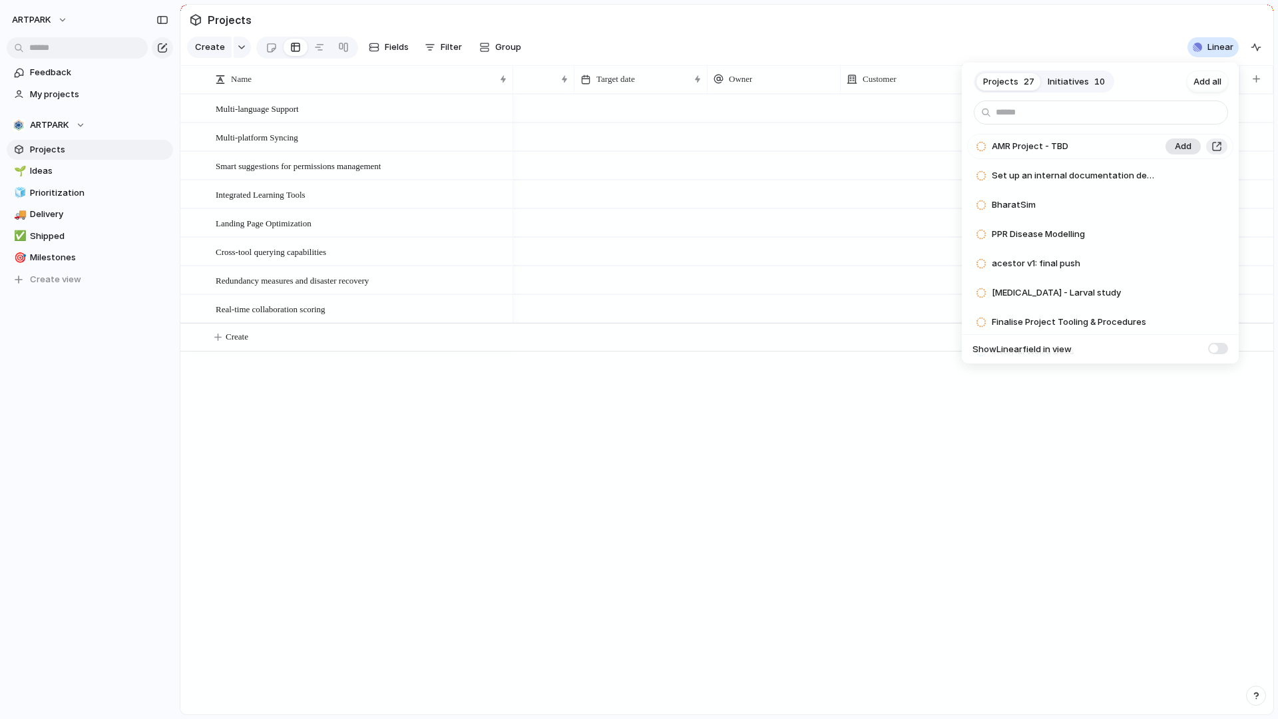
click at [1182, 146] on span "Add" at bounding box center [1182, 146] width 17 height 13
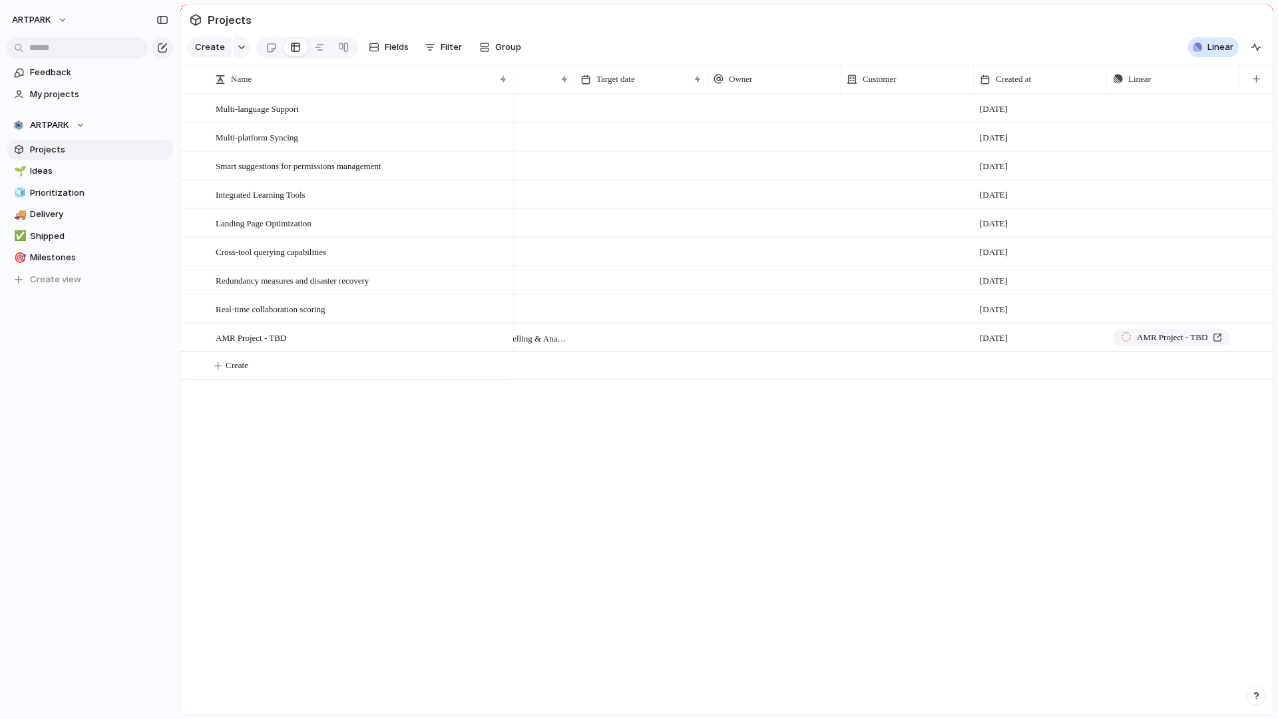
click at [641, 655] on div "Projects 26 Initiatives 10 Add all Set up an internal documentation deployment …" at bounding box center [639, 359] width 1278 height 719
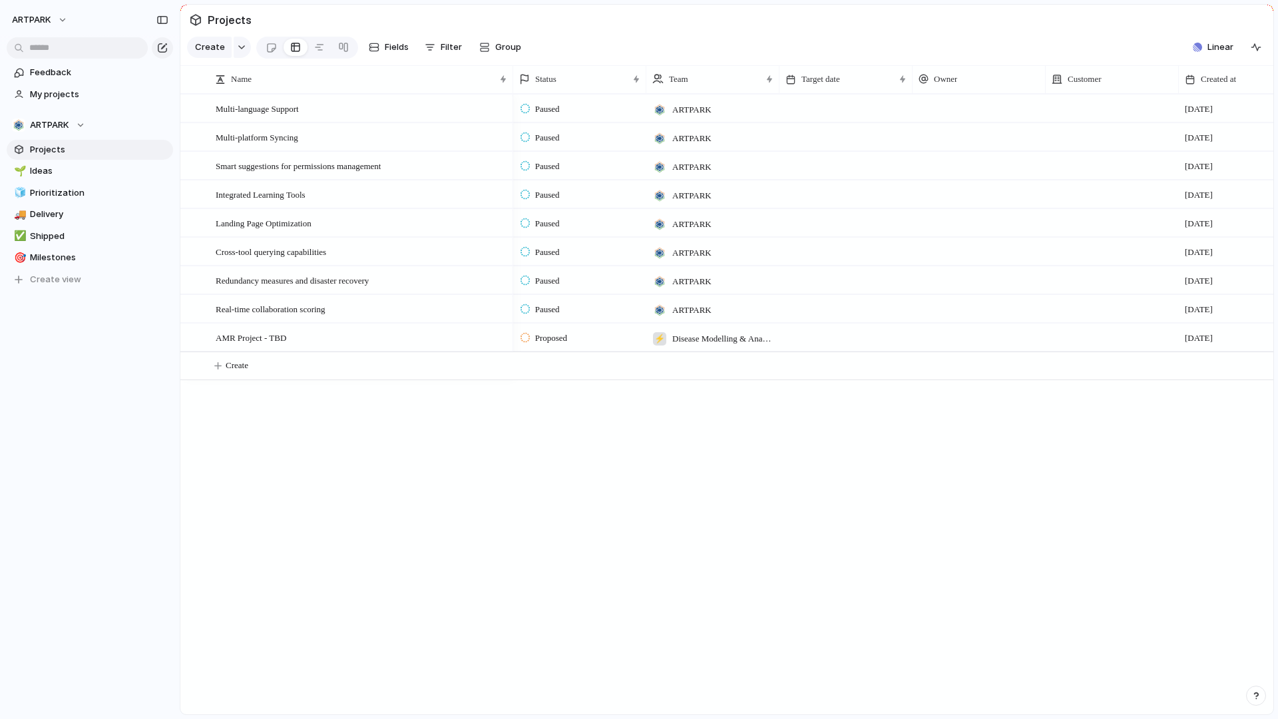
click at [739, 340] on span "Disease Modelling & Analysis" at bounding box center [722, 338] width 101 height 13
click at [562, 391] on div "ARTPARK ⚡ Program ⚡ Disease Modelling & Analysis ⚡ Climate Modelling ⚡ INLEAD C…" at bounding box center [639, 359] width 1278 height 719
click at [598, 225] on div "Paused" at bounding box center [580, 221] width 132 height 23
click at [598, 225] on div "Proposed Spec'ing Paused Planned Hold In Progress Ongoing Closed Canceled" at bounding box center [639, 359] width 1278 height 719
click at [578, 271] on div "Paused" at bounding box center [580, 278] width 132 height 23
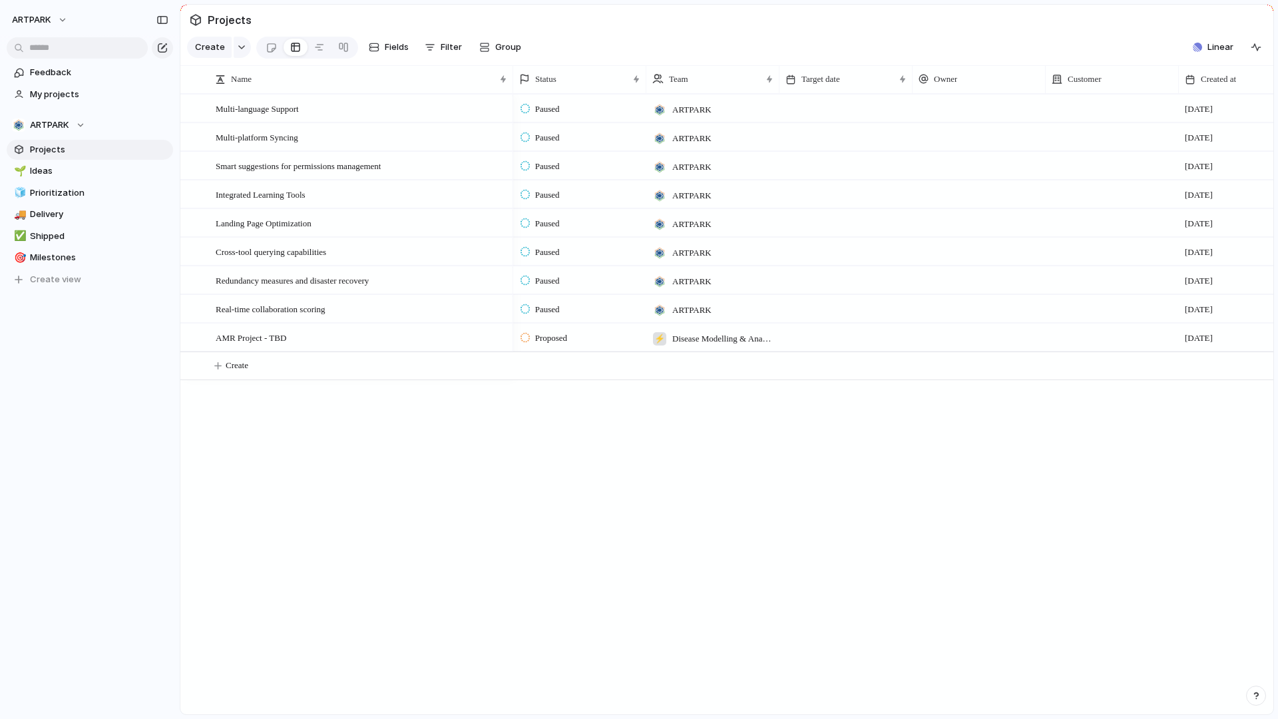
click at [196, 302] on div "Proposed Spec'ing Paused Planned Hold In Progress Ongoing Closed Canceled" at bounding box center [639, 359] width 1278 height 719
click at [190, 309] on div at bounding box center [191, 309] width 10 height 10
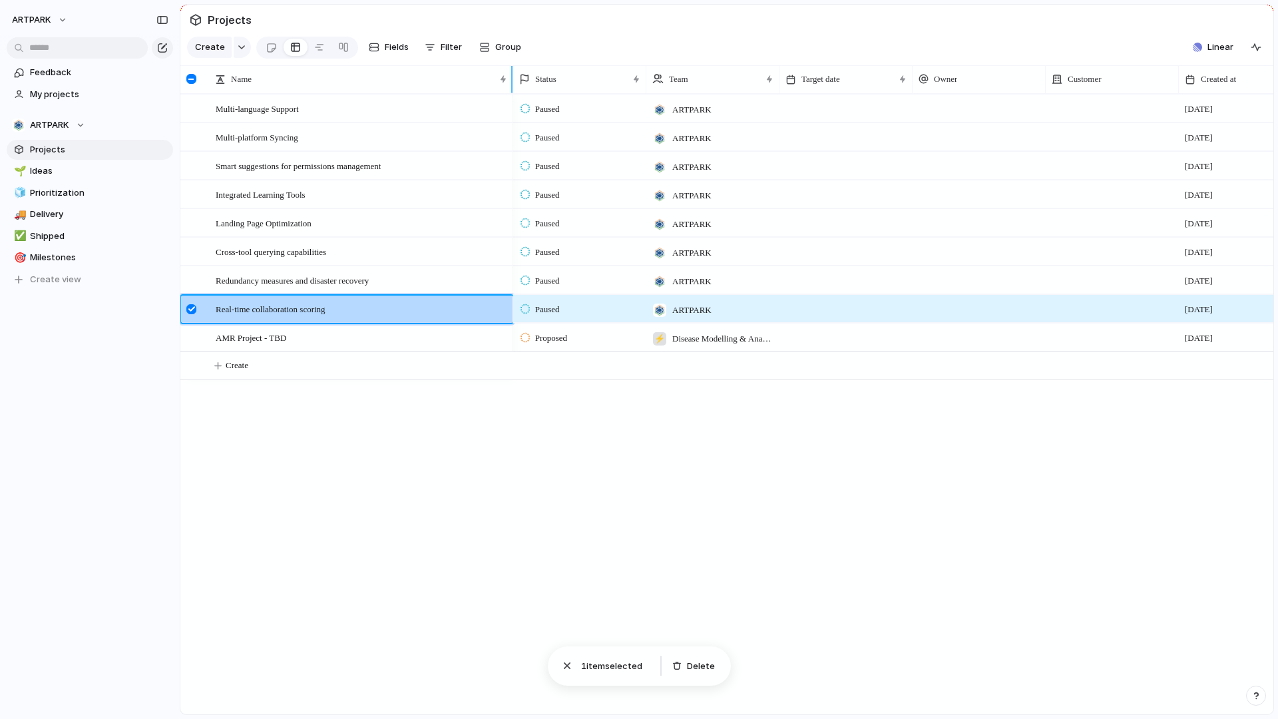
click at [194, 77] on div at bounding box center [191, 79] width 10 height 10
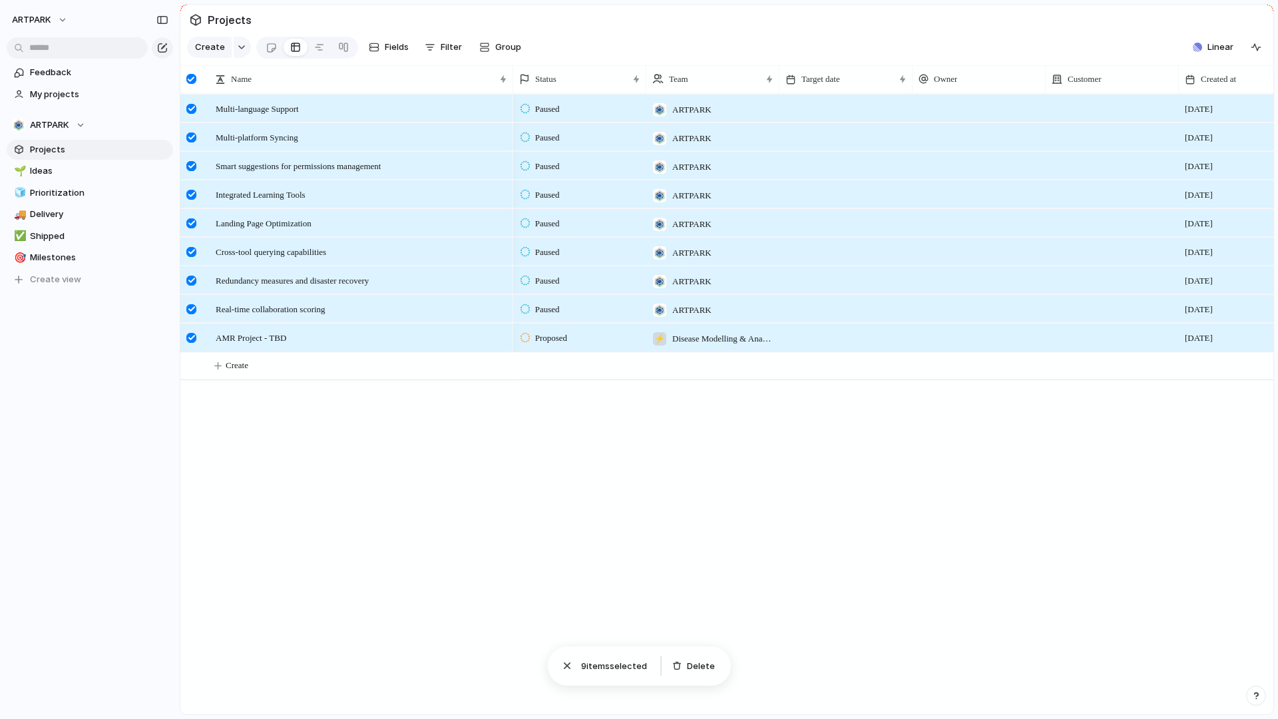
click at [194, 77] on div at bounding box center [191, 79] width 10 height 10
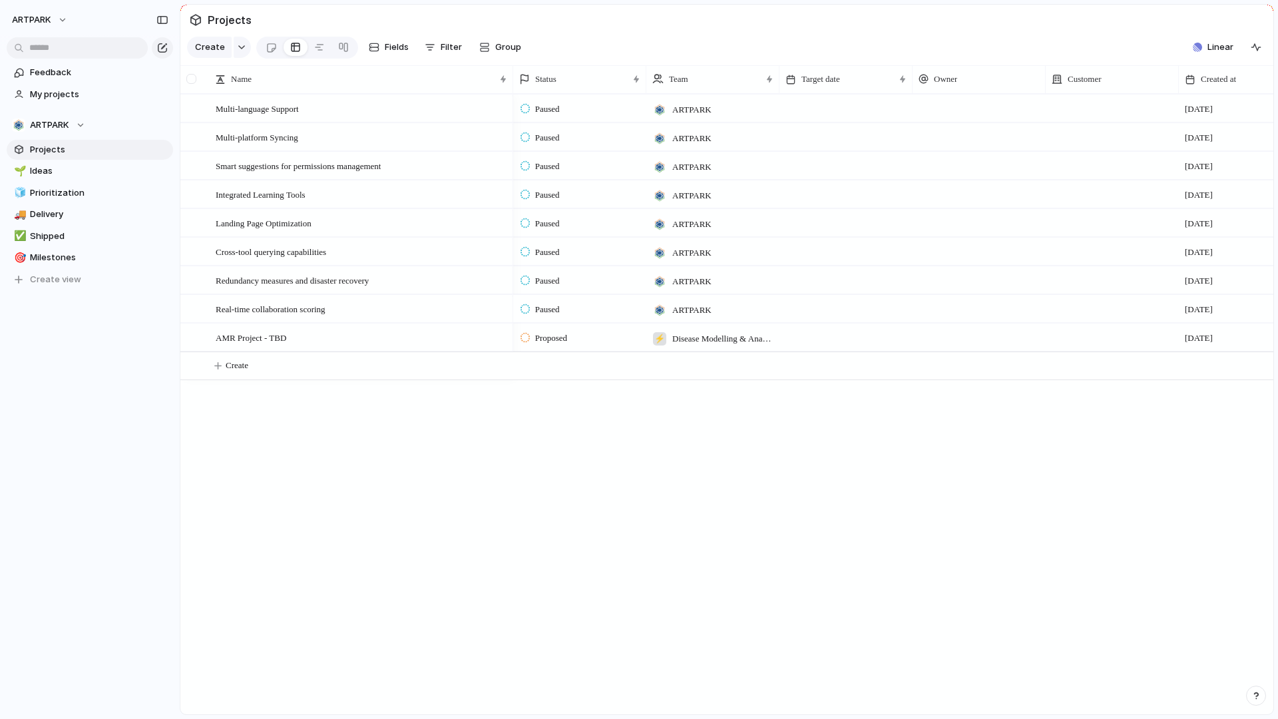
click at [194, 77] on div at bounding box center [191, 79] width 10 height 10
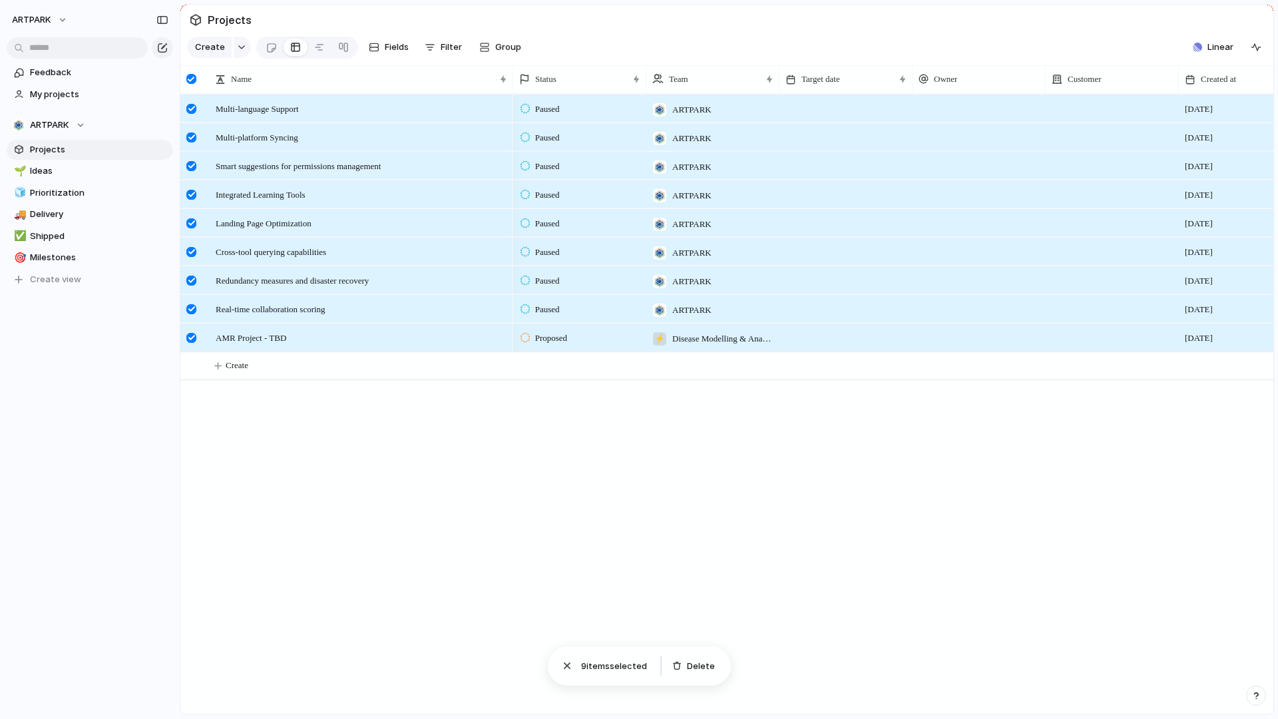
click at [186, 341] on div at bounding box center [191, 338] width 10 height 10
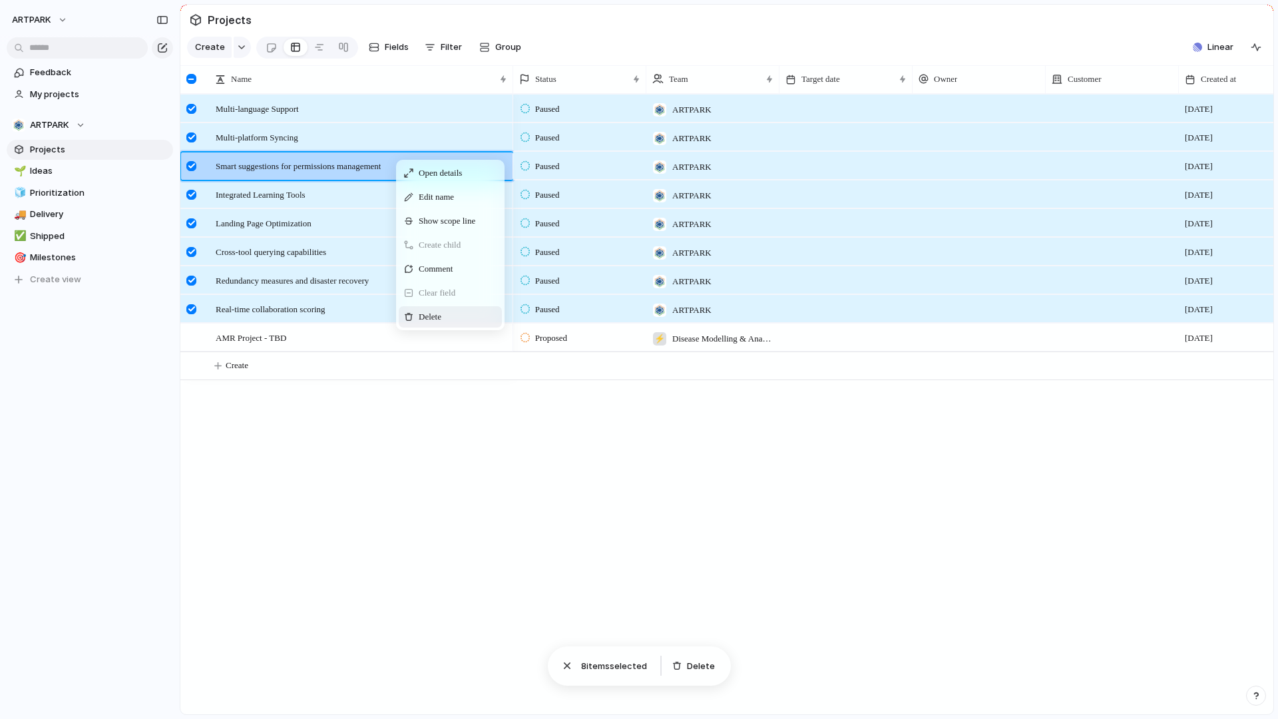
click at [440, 315] on span "Delete" at bounding box center [430, 316] width 23 height 13
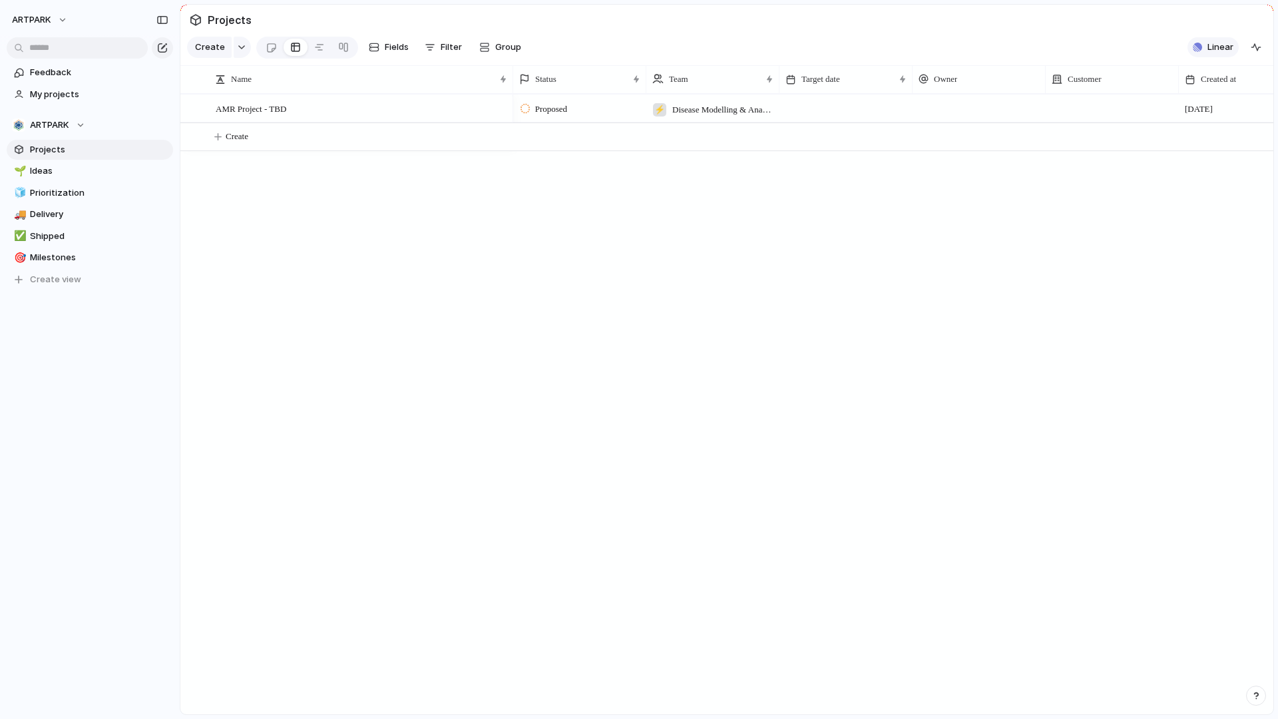
click at [1228, 47] on span "Linear" at bounding box center [1220, 47] width 26 height 13
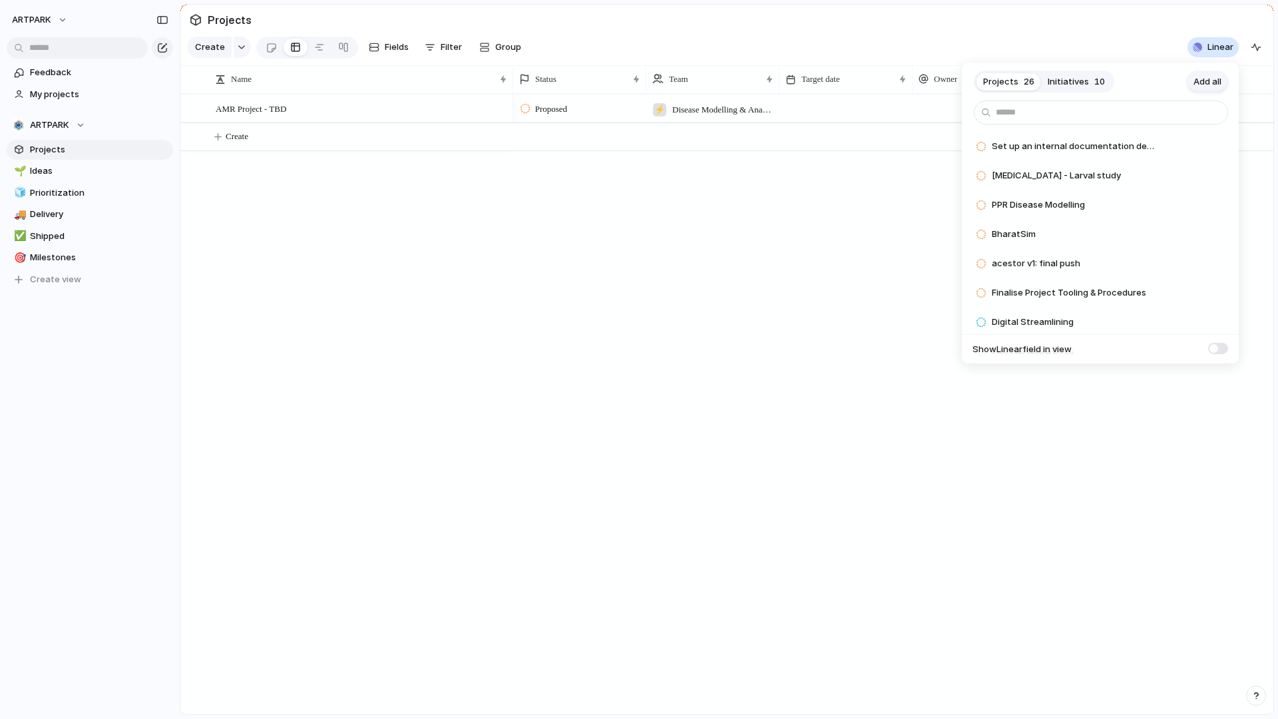
click at [1210, 79] on span "Add all" at bounding box center [1207, 81] width 28 height 13
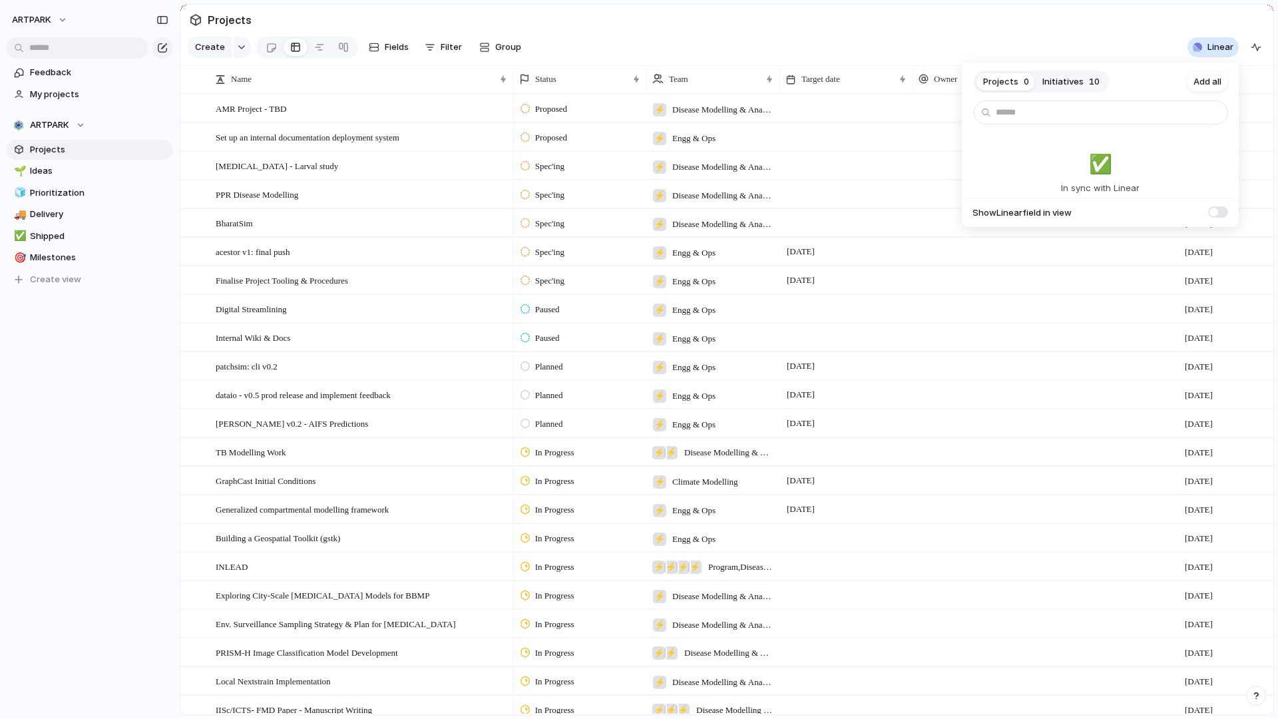
click at [762, 39] on div "Projects 0 Initiatives 10 Add all ✅️ In sync with Linear Show Linear field in v…" at bounding box center [639, 359] width 1278 height 719
click at [594, 88] on div "Status" at bounding box center [579, 79] width 127 height 21
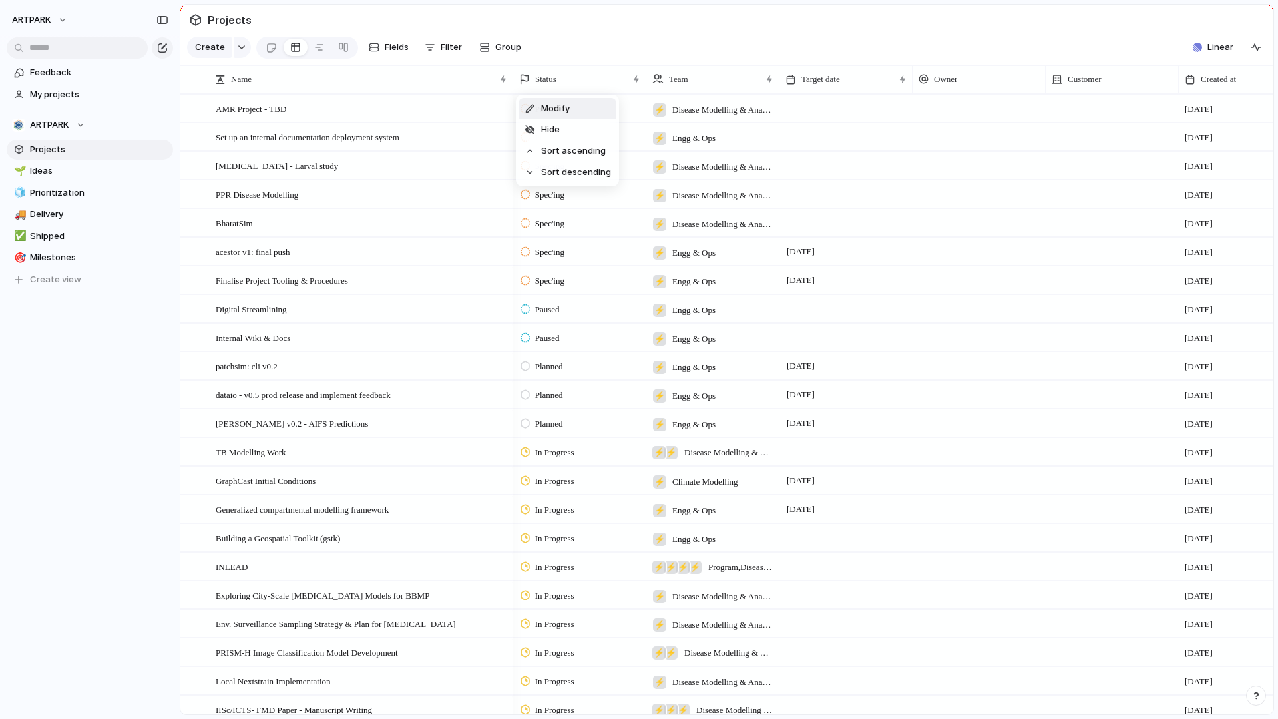
click at [629, 66] on div "Modify Hide Sort ascending Sort descending" at bounding box center [639, 359] width 1278 height 719
click at [600, 81] on div "Status" at bounding box center [573, 79] width 108 height 13
click at [600, 81] on div "Modify Hide Sort ascending Sort descending" at bounding box center [639, 359] width 1278 height 719
click at [457, 51] on span "Filter" at bounding box center [451, 47] width 21 height 13
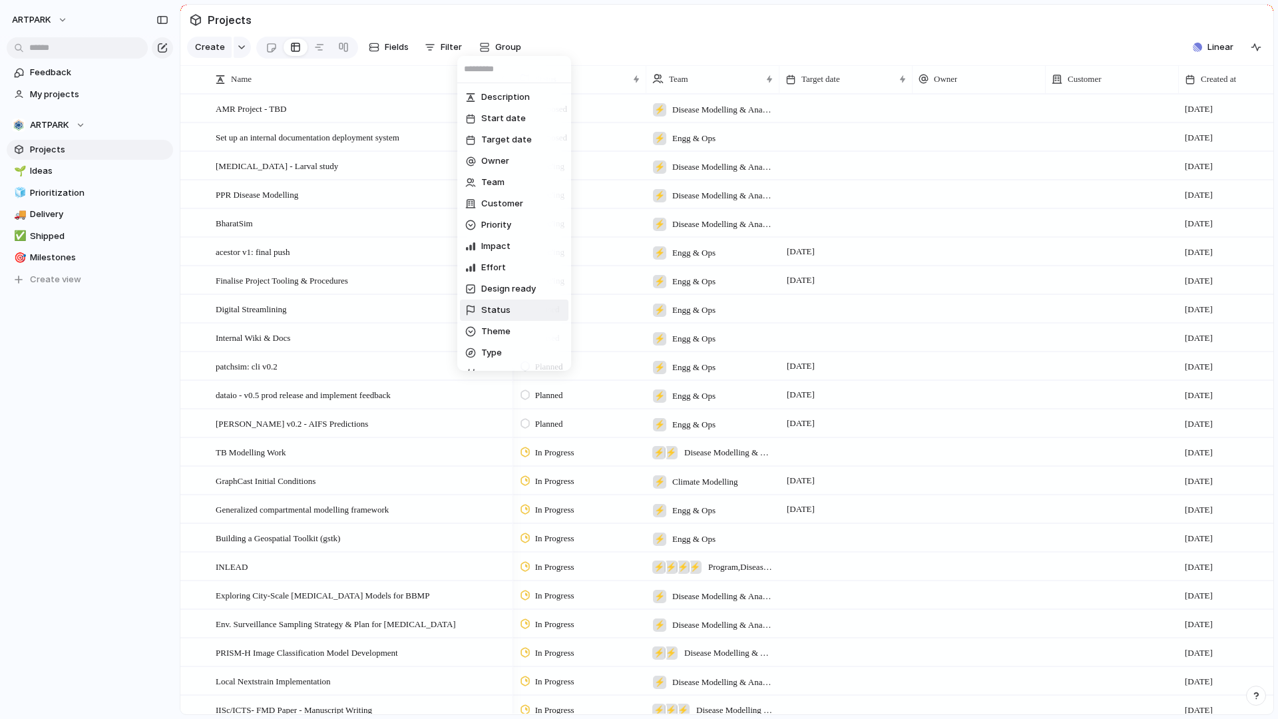
click at [492, 309] on span "Status" at bounding box center [495, 309] width 29 height 13
click at [472, 262] on div "Closed" at bounding box center [494, 256] width 59 height 16
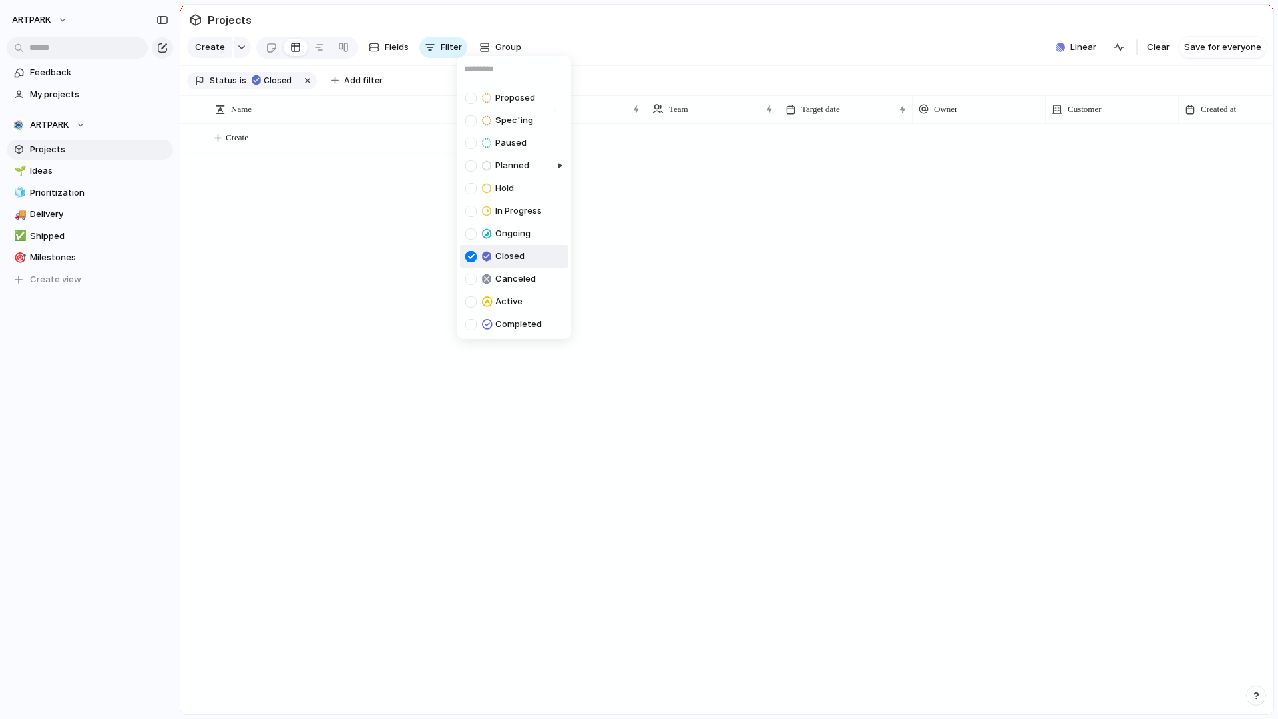
click at [472, 262] on div "Closed" at bounding box center [494, 256] width 59 height 16
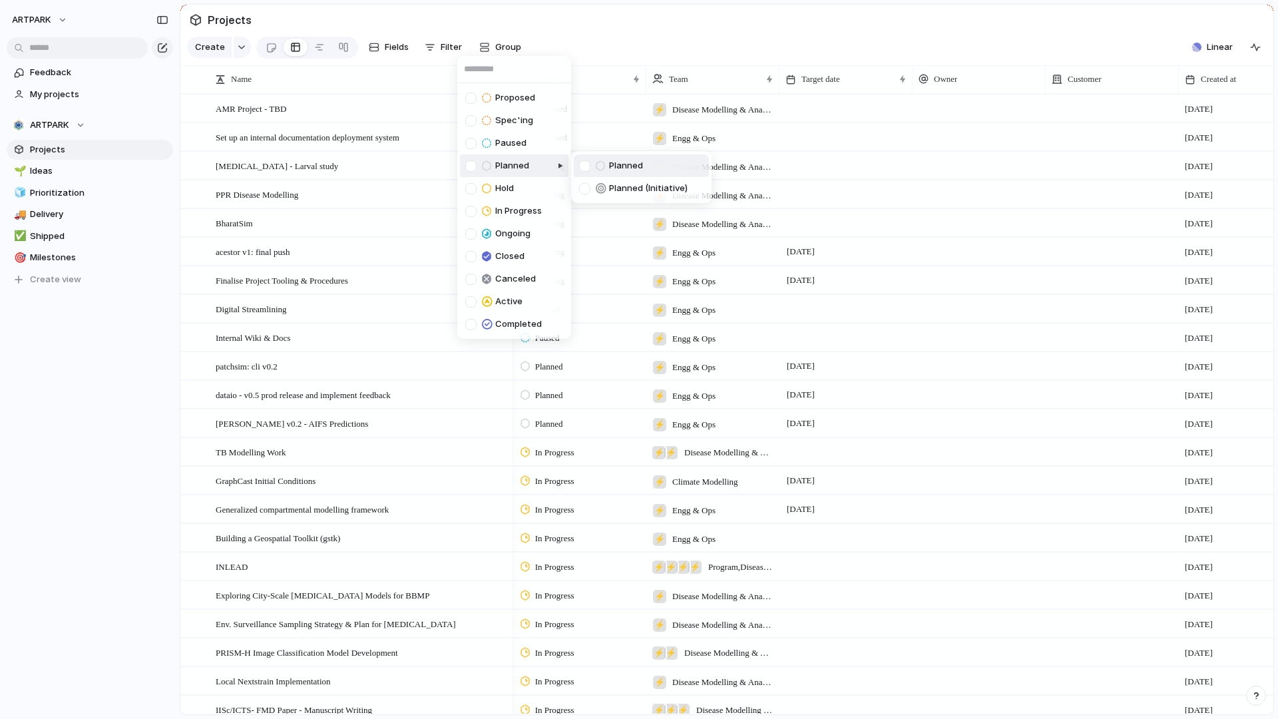
click at [604, 65] on div "Proposed Spec'ing Paused Planned Hold In Progress Ongoing Closed Canceled Activ…" at bounding box center [639, 359] width 1278 height 719
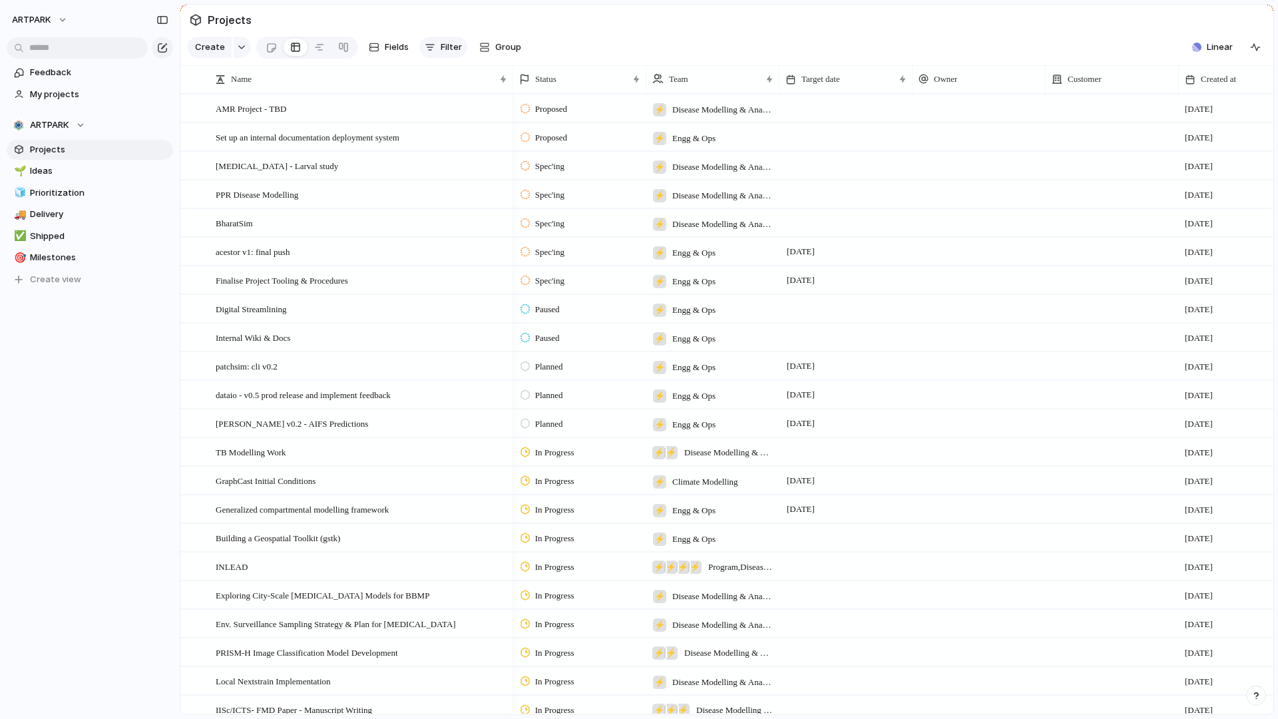
click at [429, 43] on div "button" at bounding box center [430, 47] width 11 height 11
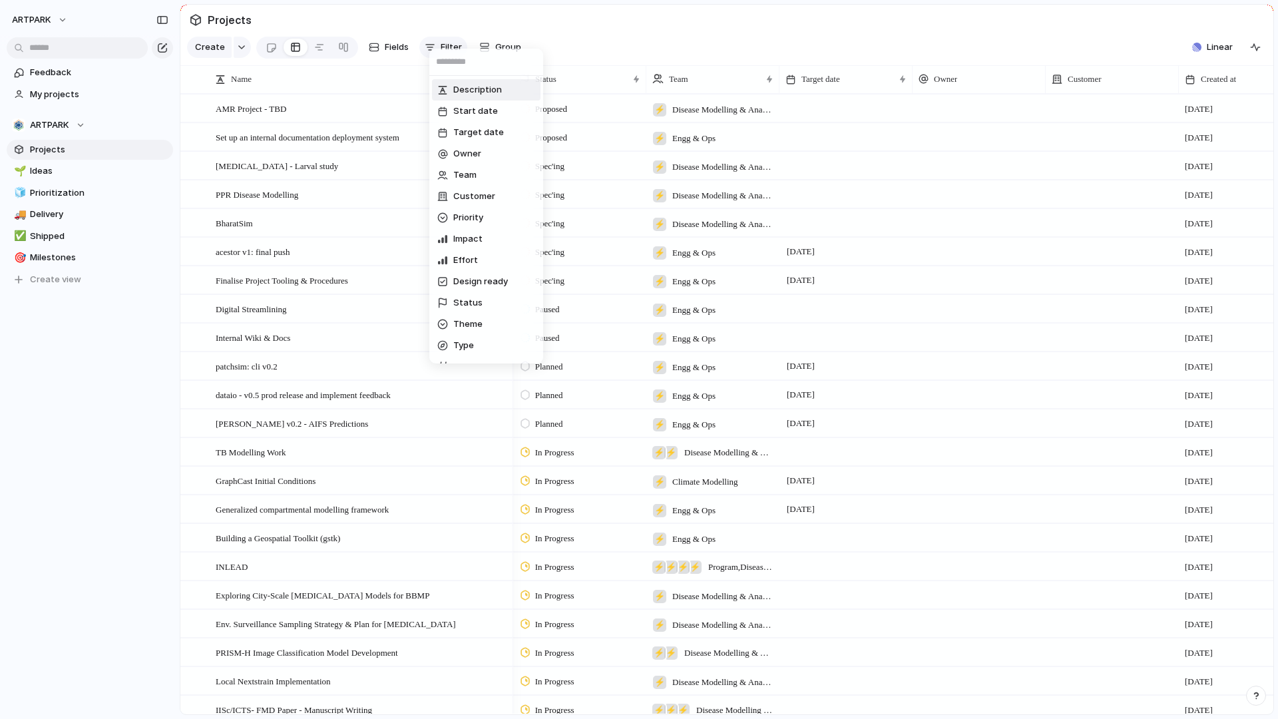
click at [429, 43] on div "Description Start date Target date Owner Team Customer Priority Impact Effort D…" at bounding box center [639, 359] width 1278 height 719
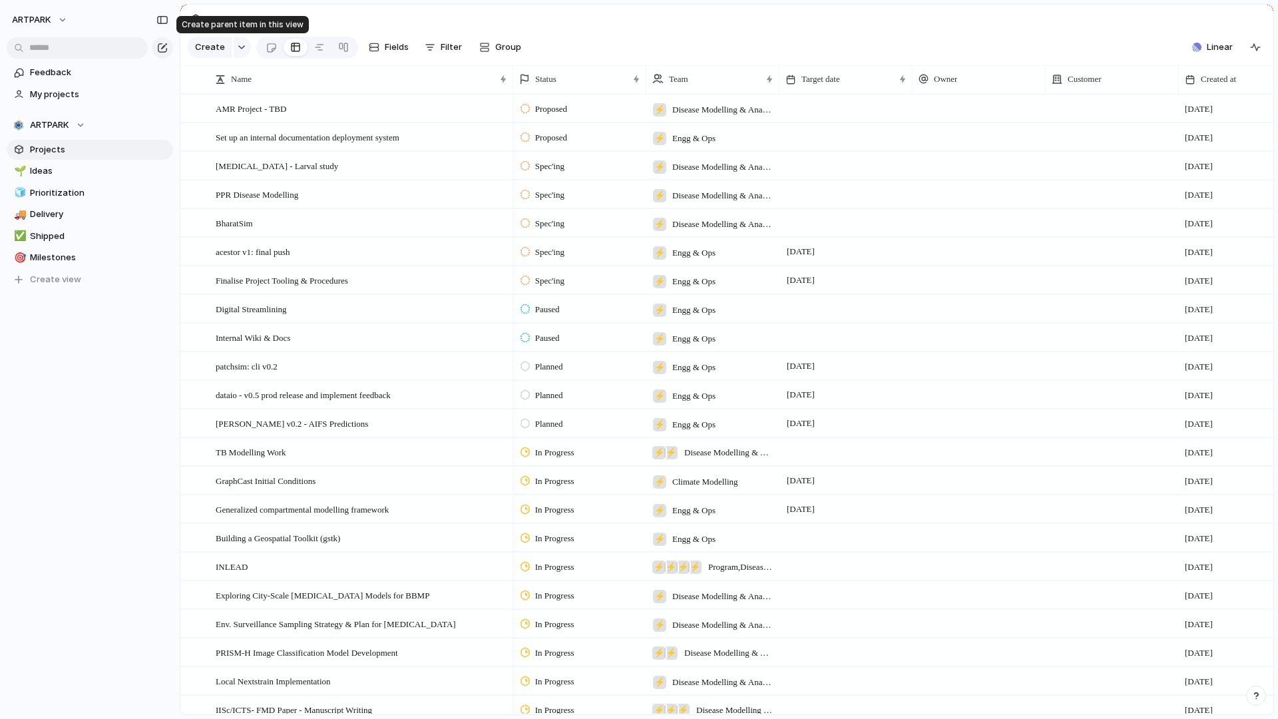
click at [242, 37] on div at bounding box center [242, 47] width 17 height 21
click at [238, 42] on button "button" at bounding box center [242, 47] width 17 height 21
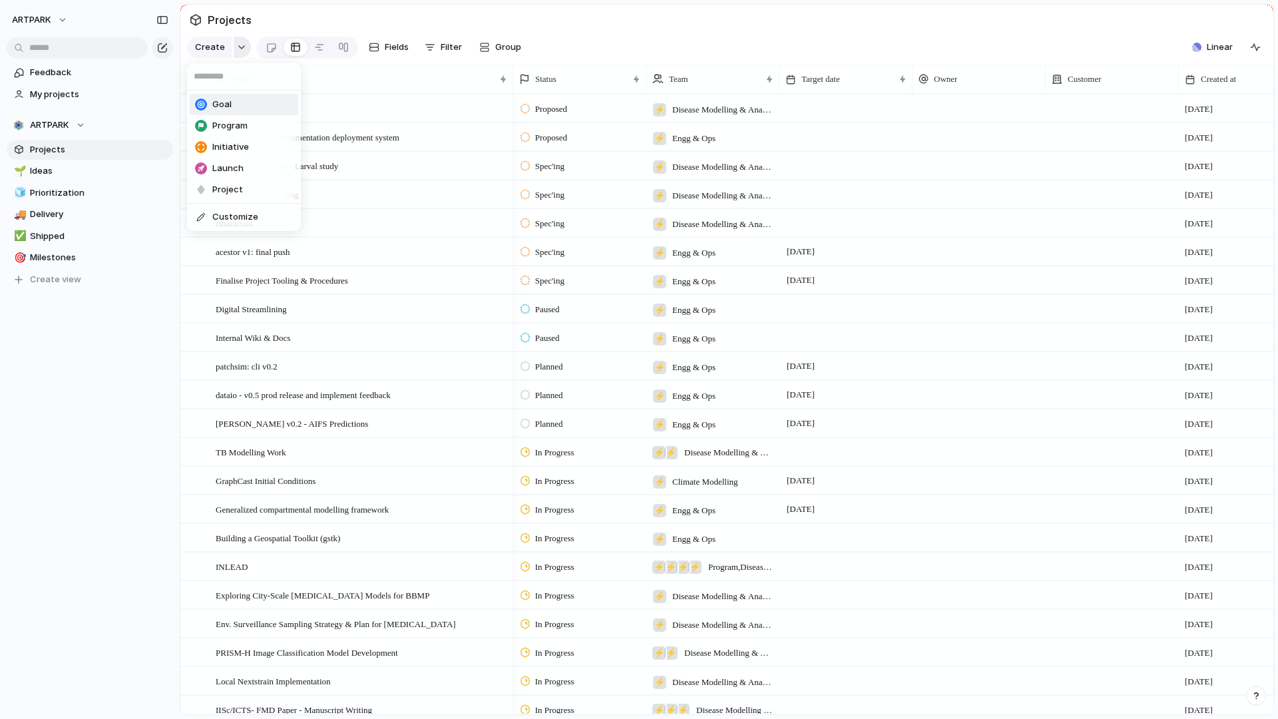
click at [238, 42] on div "Goal Program Initiative Launch Project Customize" at bounding box center [639, 359] width 1278 height 719
click at [59, 176] on span "Ideas" at bounding box center [99, 170] width 138 height 13
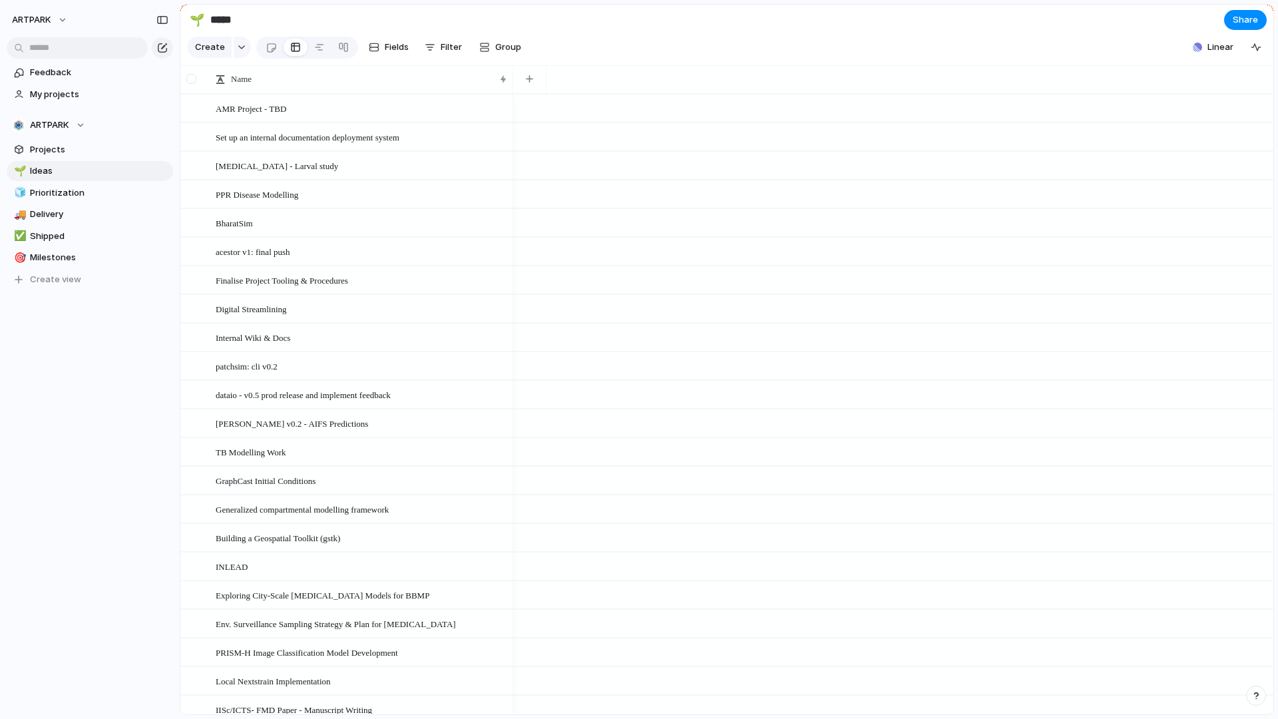
click at [191, 83] on div at bounding box center [191, 79] width 10 height 10
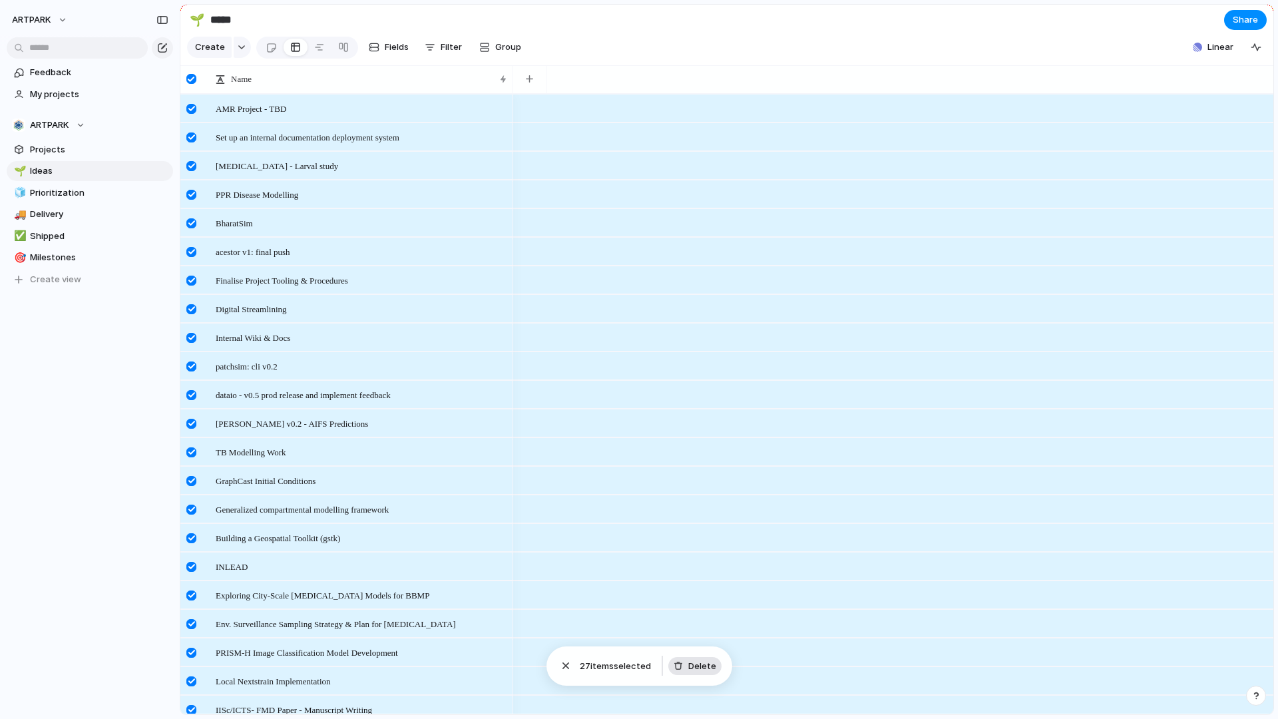
click at [705, 665] on span "Delete" at bounding box center [702, 665] width 28 height 13
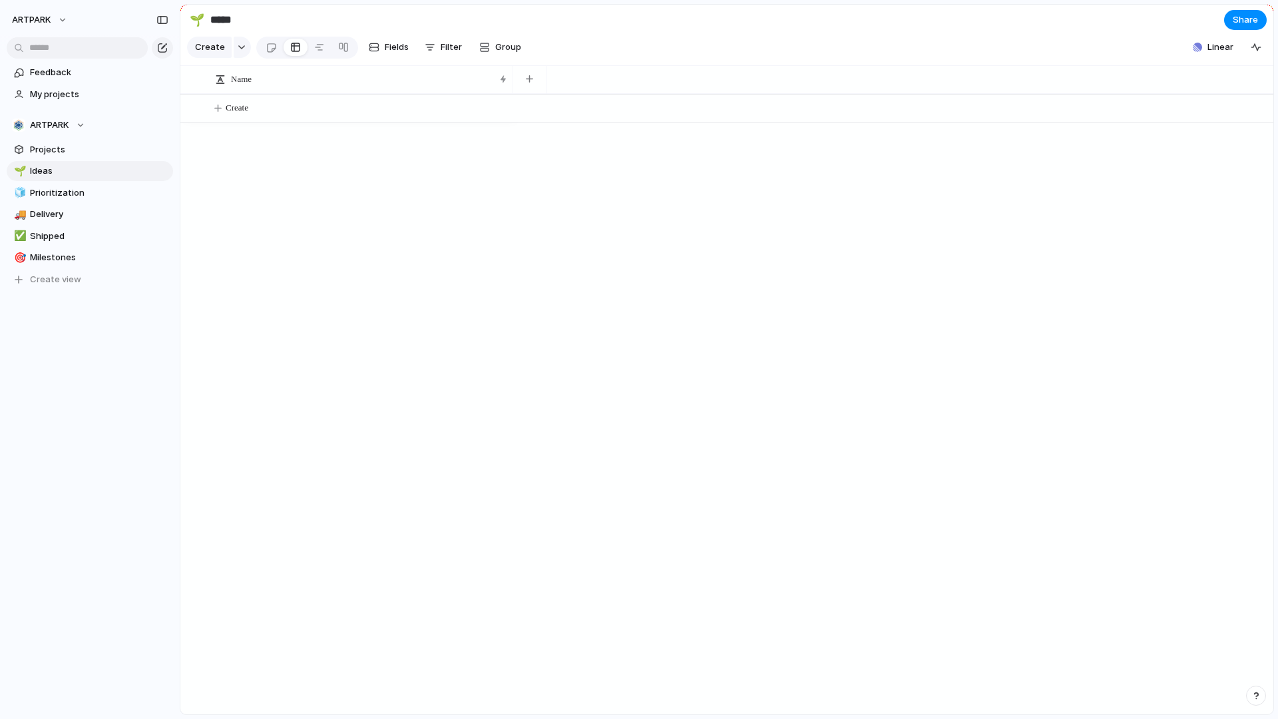
click at [565, 317] on div at bounding box center [893, 404] width 760 height 620
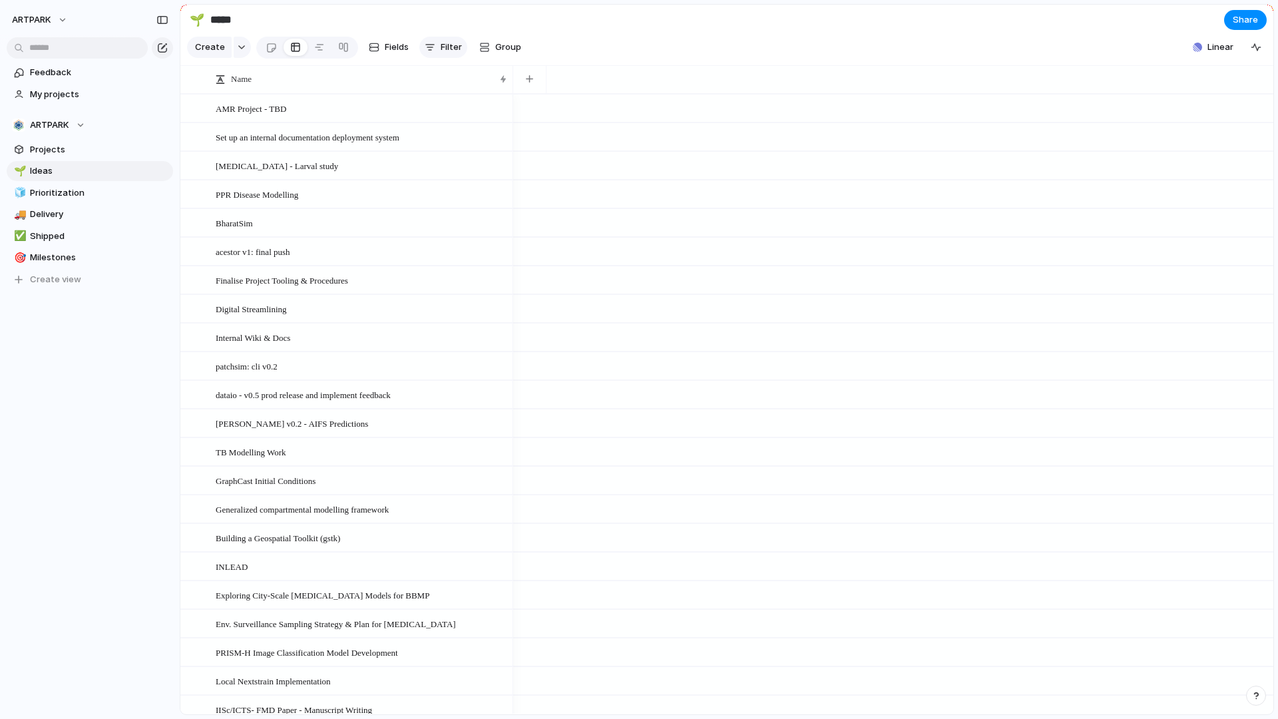
click at [432, 43] on div "button" at bounding box center [430, 47] width 11 height 11
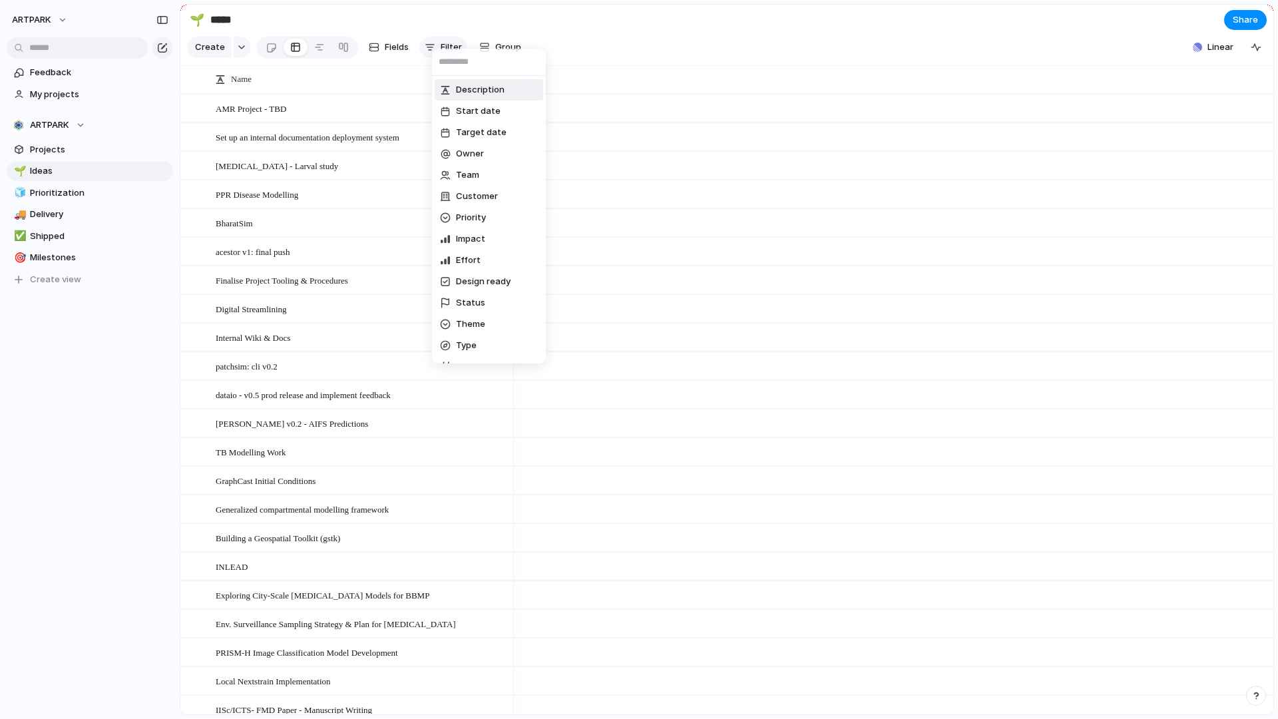
click at [432, 43] on div "Description Start date Target date Owner Team Customer Priority Impact Effort D…" at bounding box center [639, 359] width 1278 height 719
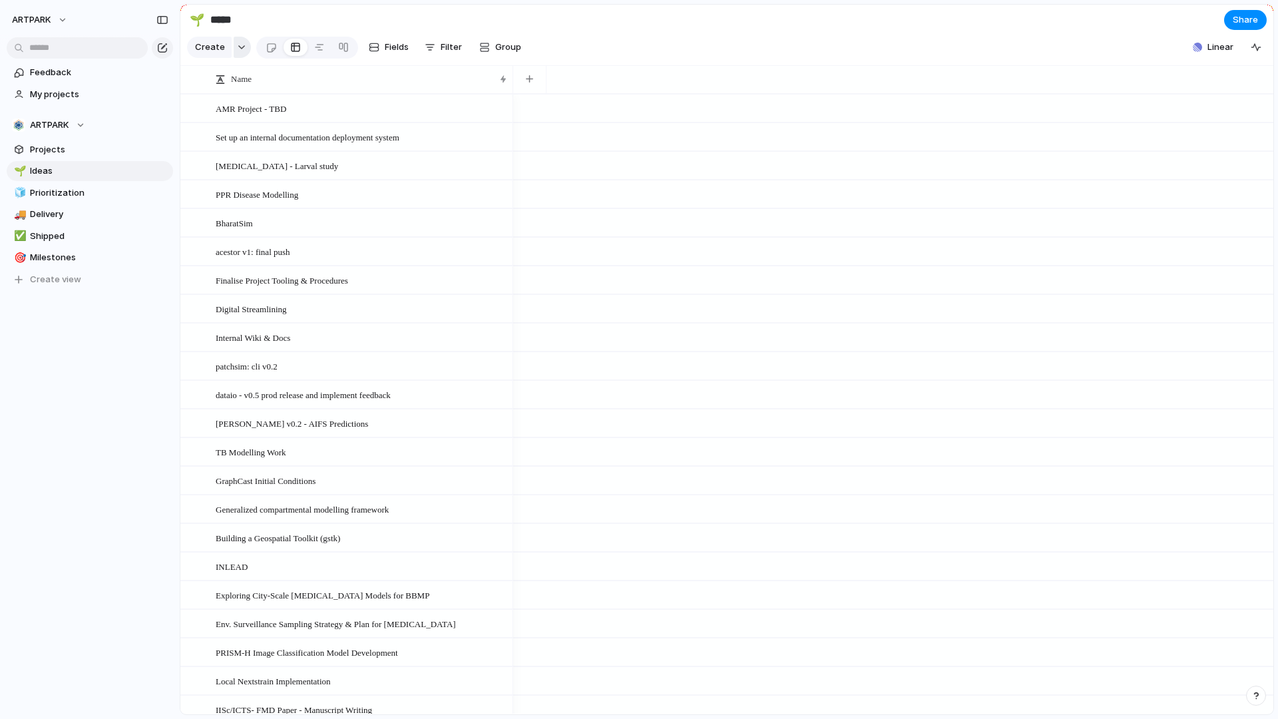
click at [237, 47] on div "button" at bounding box center [241, 47] width 9 height 5
click at [237, 47] on div "Goal Program Initiative Launch Project Customize" at bounding box center [639, 359] width 1278 height 719
click at [425, 51] on div "button" at bounding box center [430, 47] width 11 height 11
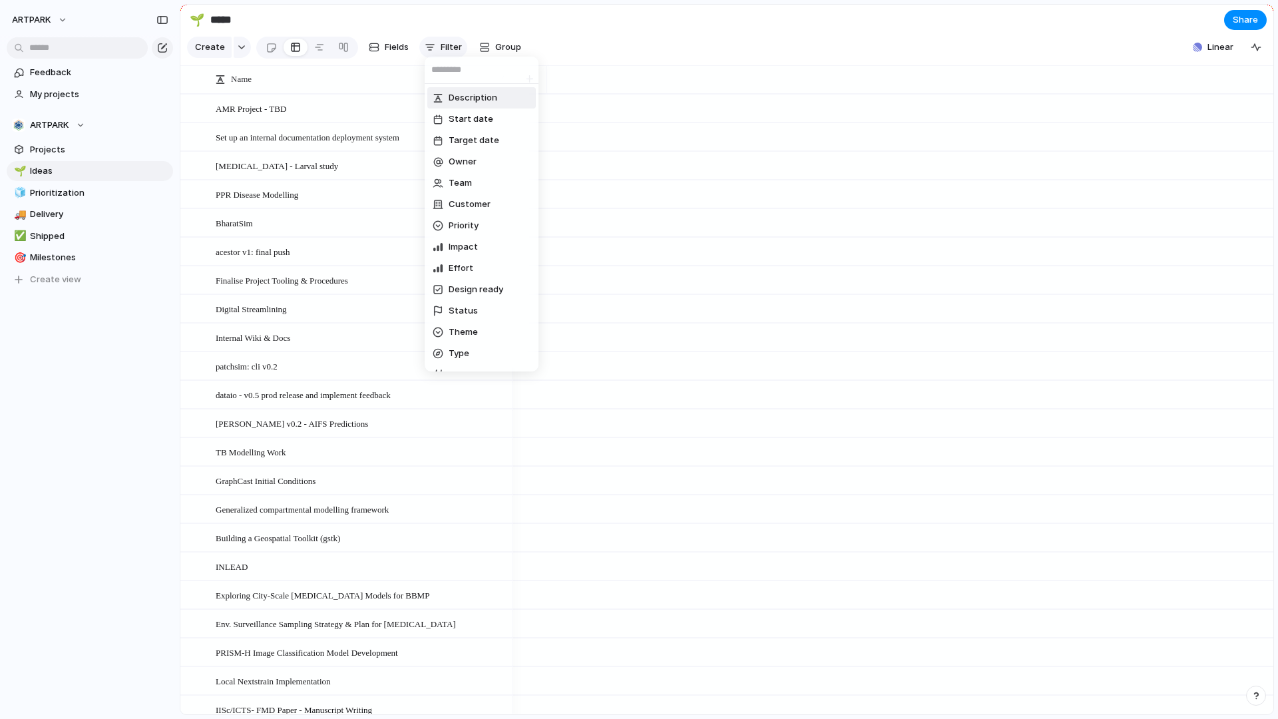
click at [425, 51] on div "Description Start date Target date Owner Team Customer Priority Impact Effort D…" at bounding box center [639, 359] width 1278 height 719
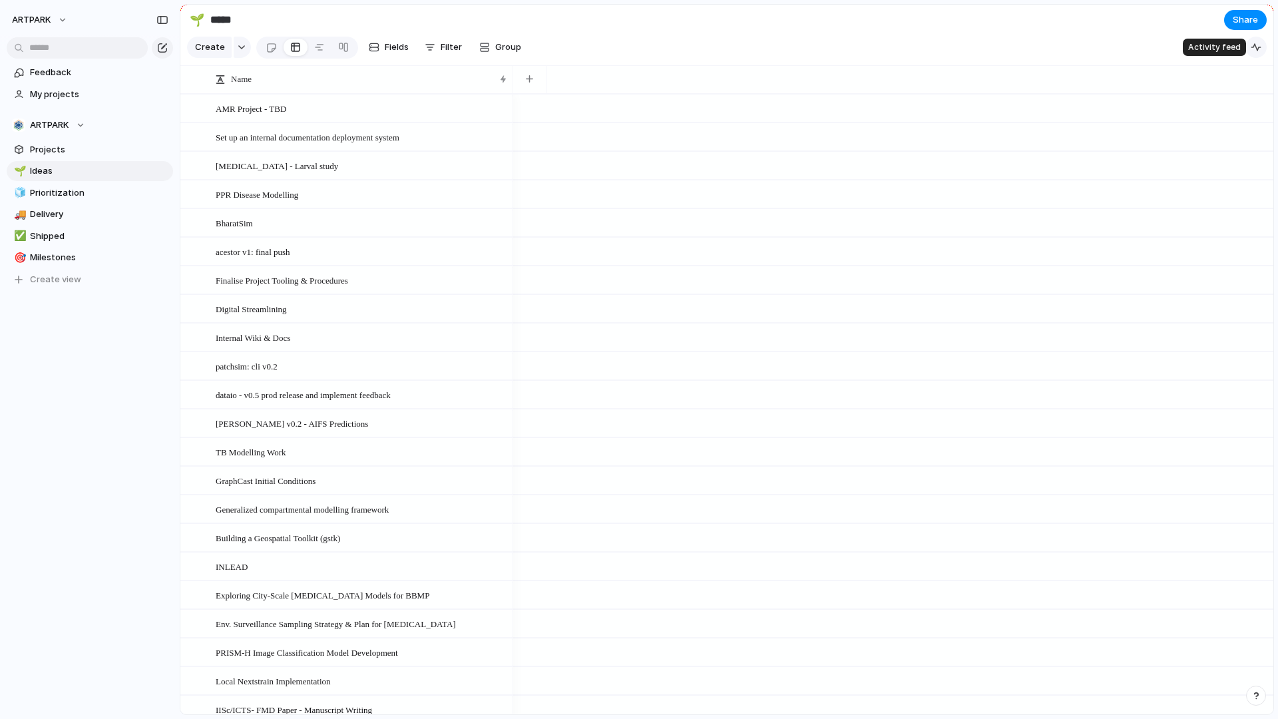
click at [1258, 45] on div "button" at bounding box center [1255, 47] width 11 height 11
click at [1249, 22] on span "Share" at bounding box center [1244, 19] width 25 height 13
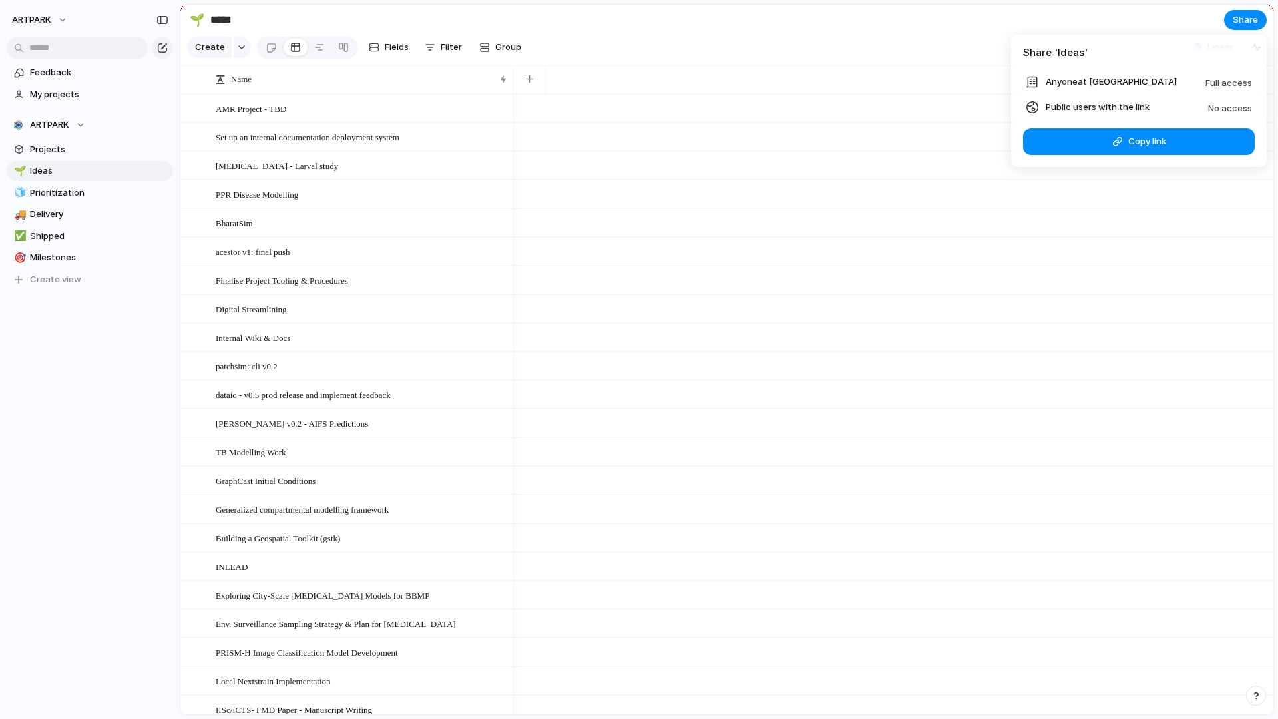
click at [1230, 79] on span "Full access" at bounding box center [1228, 82] width 47 height 11
click at [1222, 97] on ul "Anyone at [GEOGRAPHIC_DATA] Full access Public users with the link No access" at bounding box center [1139, 94] width 256 height 41
click at [1208, 108] on span "No access" at bounding box center [1230, 107] width 44 height 11
click at [1129, 133] on button "Copy link" at bounding box center [1139, 141] width 232 height 27
click at [1109, 80] on span "Anyone at [GEOGRAPHIC_DATA]" at bounding box center [1110, 81] width 131 height 13
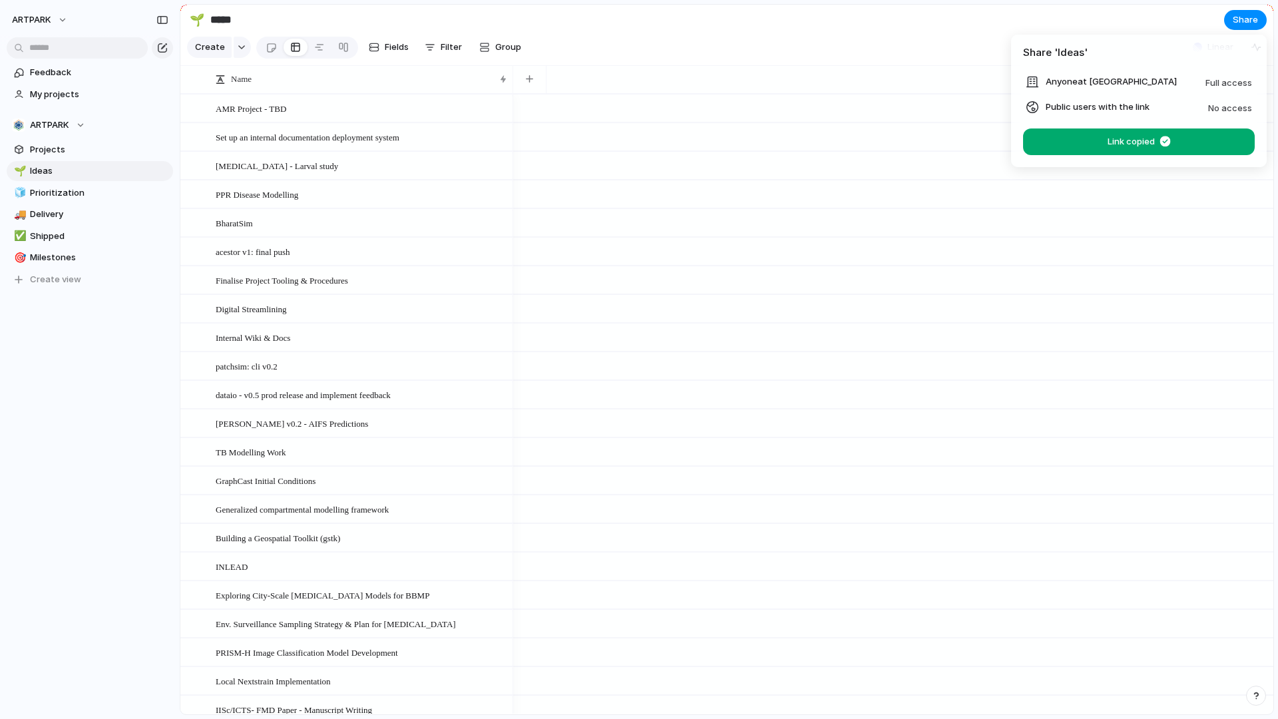
click at [752, 12] on div "Share ' Ideas ' Anyone at ARTPARK Full access Public users with the link No acc…" at bounding box center [639, 359] width 1278 height 719
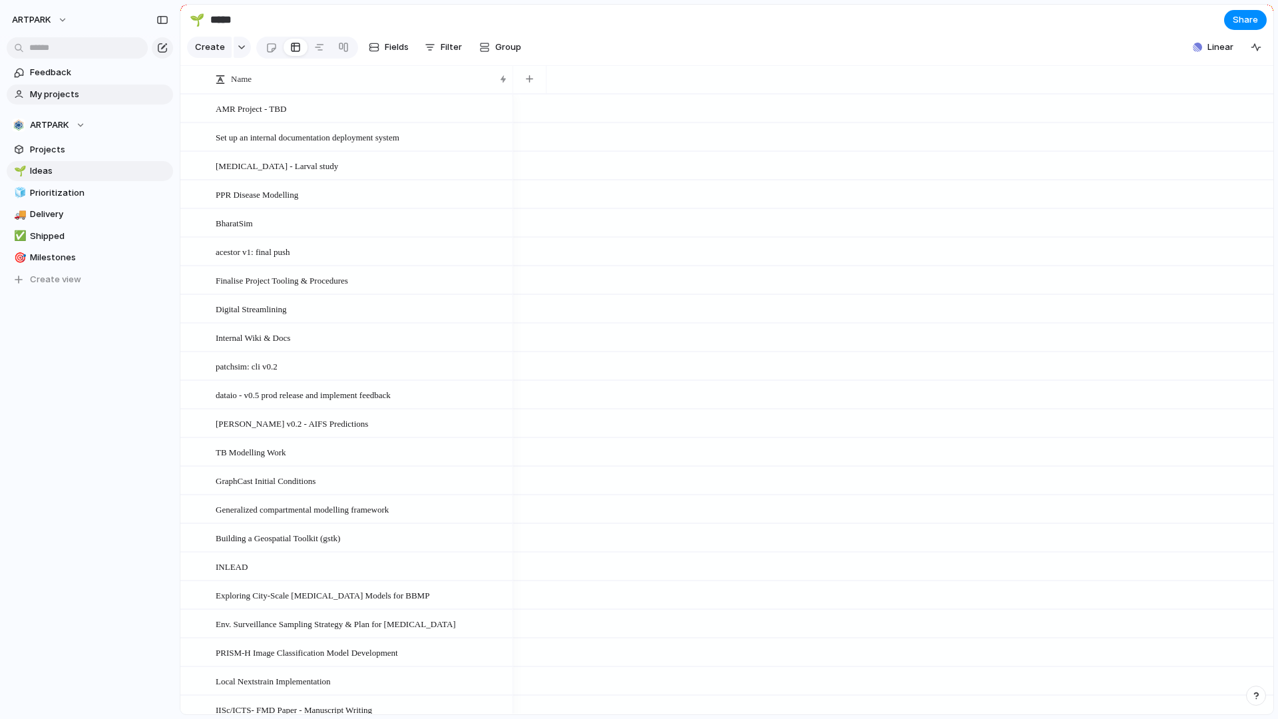
click at [51, 96] on span "My projects" at bounding box center [99, 94] width 138 height 13
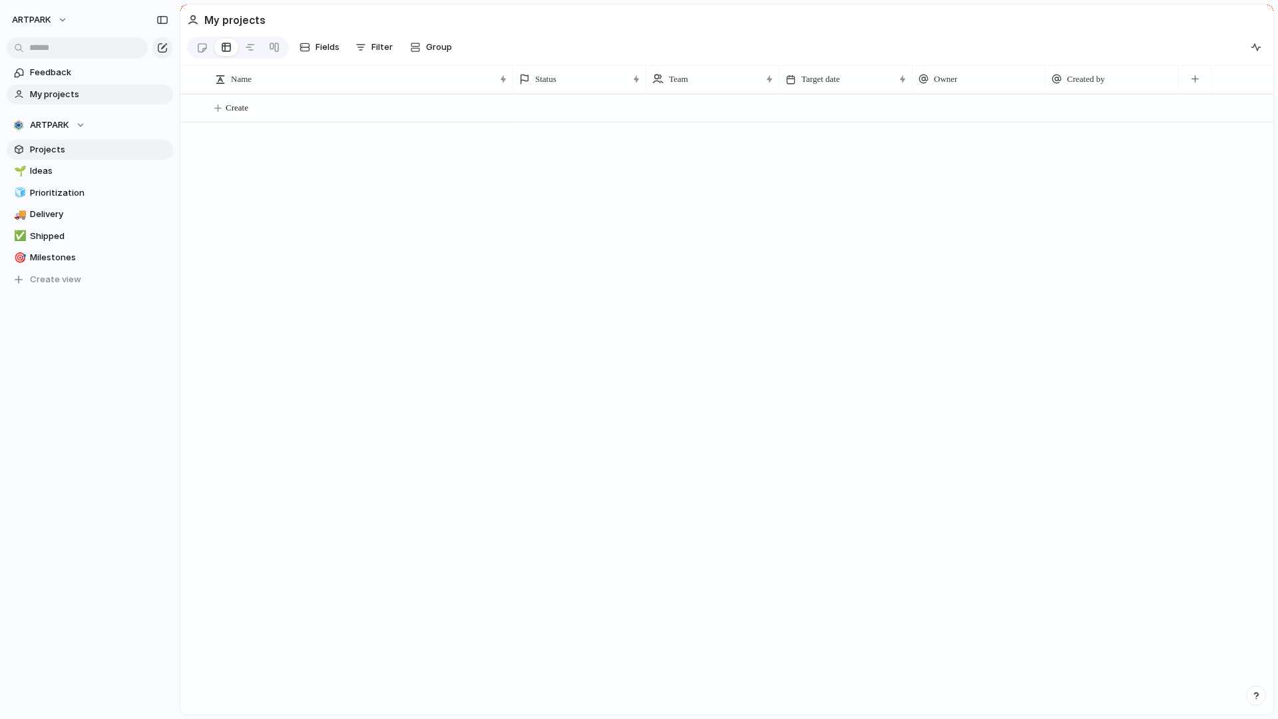
click at [75, 144] on span "Projects" at bounding box center [99, 149] width 138 height 13
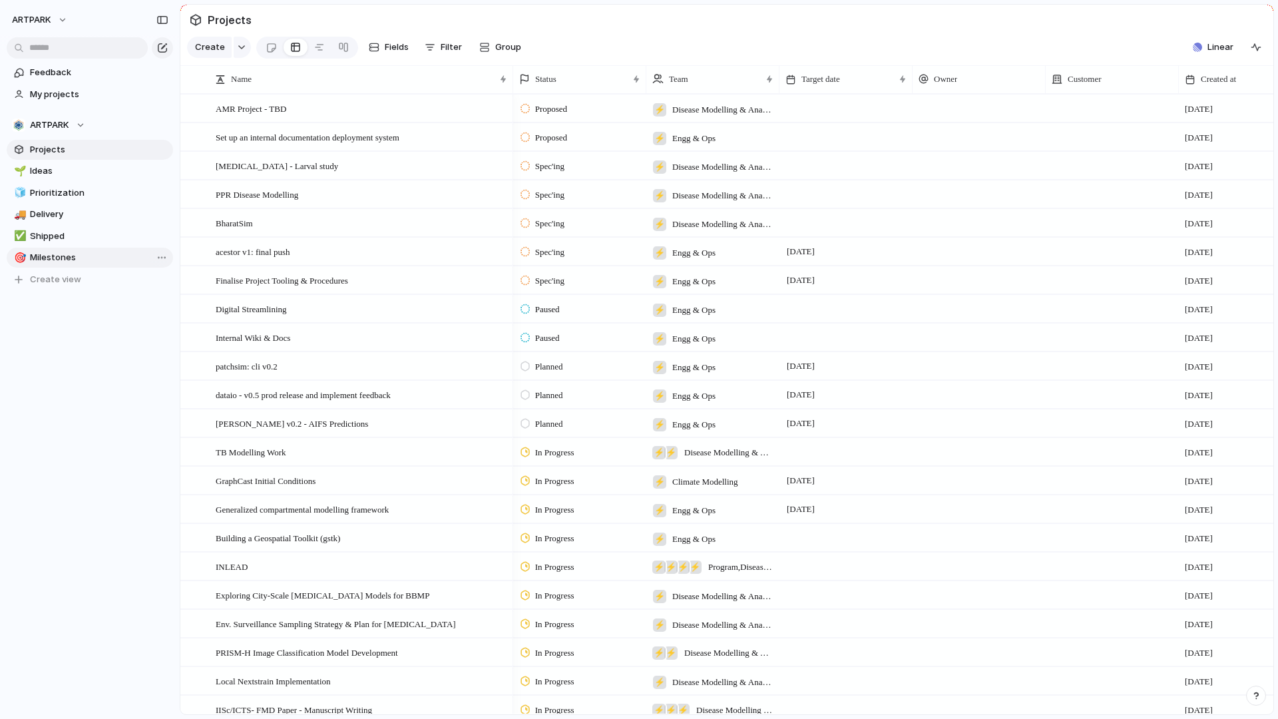
click at [96, 263] on span "Milestones" at bounding box center [99, 257] width 138 height 13
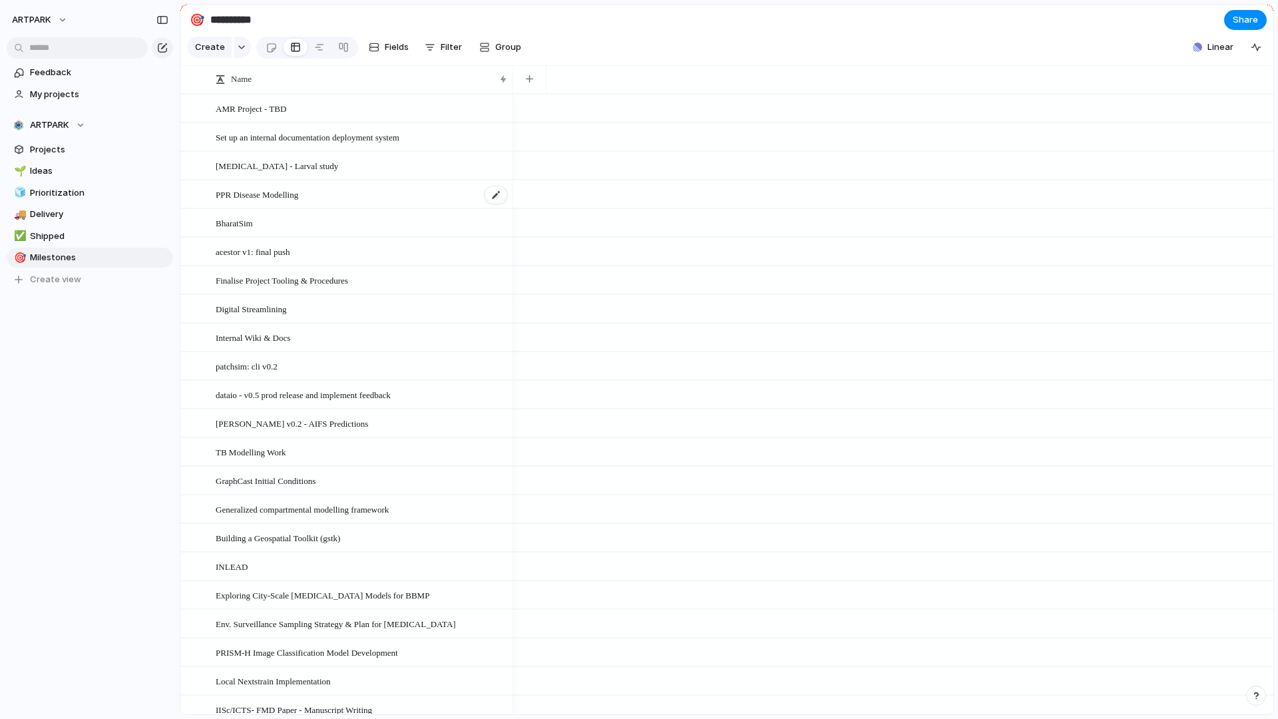
click at [359, 205] on div "PPR Disease Modelling" at bounding box center [362, 194] width 293 height 27
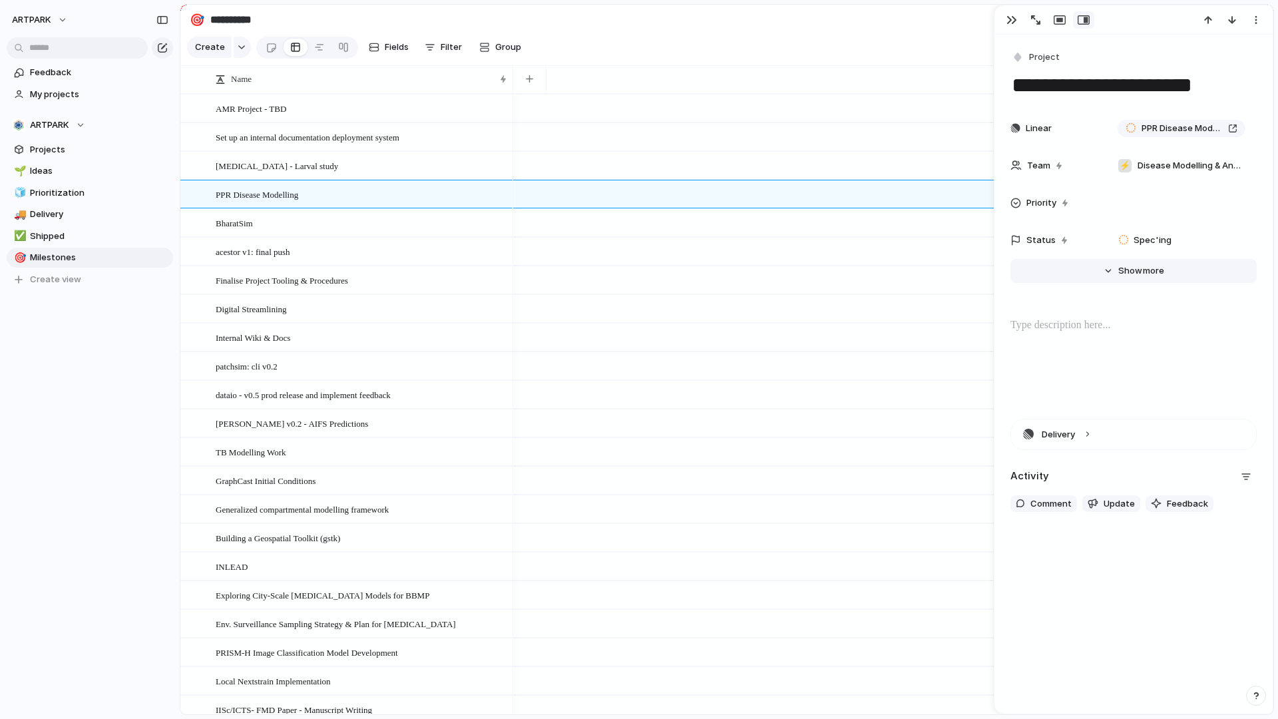
click at [1114, 265] on button "Hide Show more" at bounding box center [1133, 271] width 246 height 24
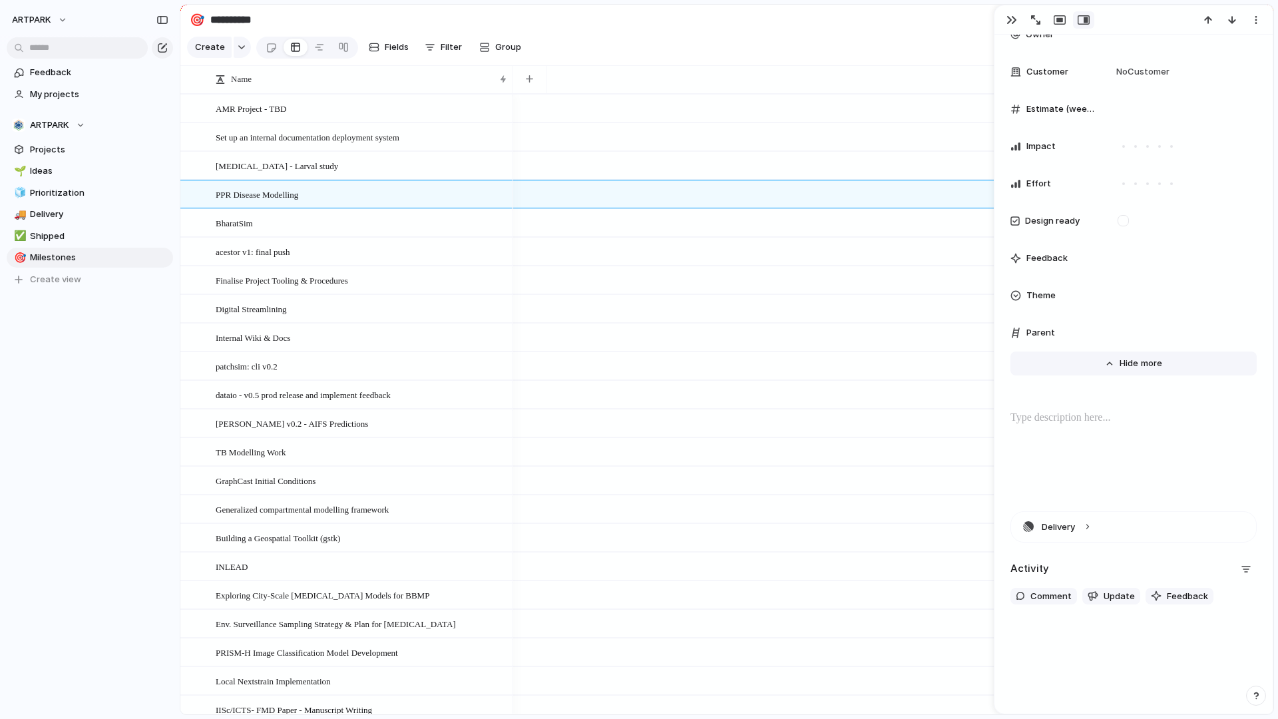
click at [1129, 368] on span "Show" at bounding box center [1131, 363] width 24 height 13
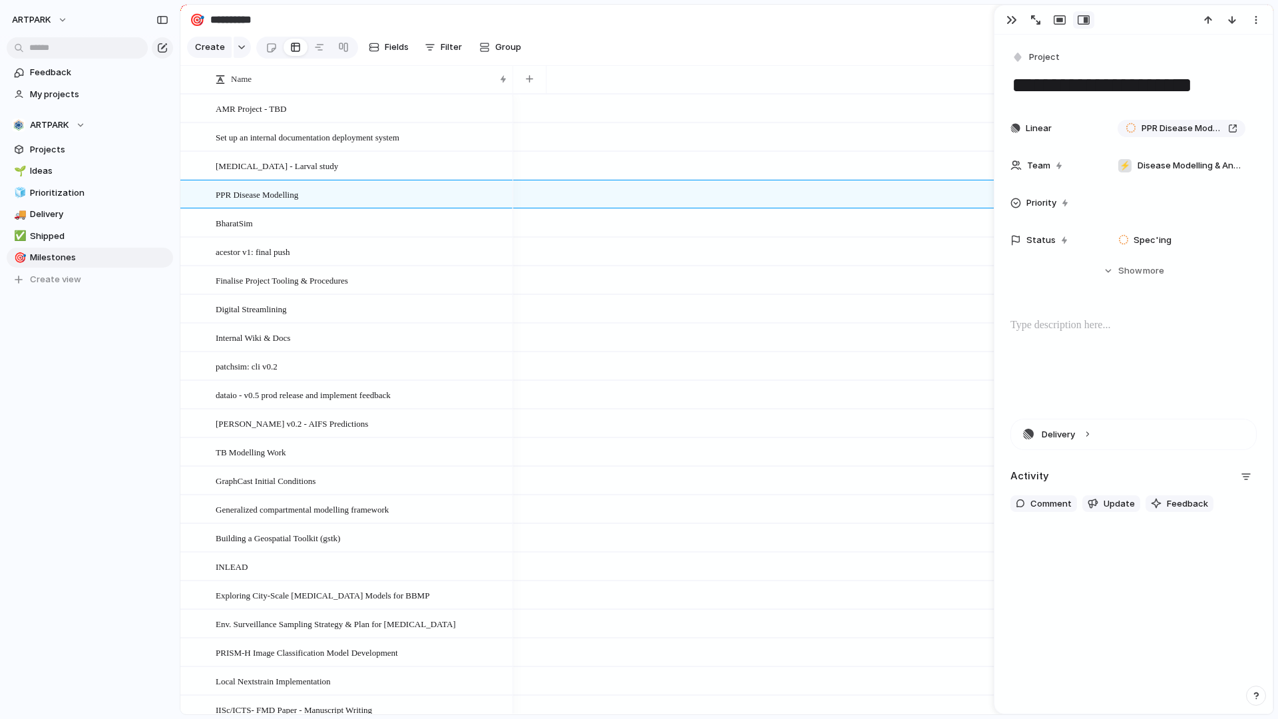
click at [0, 399] on div "ARTPARK Feedback My projects ARTPARK Projects 🌱 Ideas 🧊 Prioritization 🚚 Delive…" at bounding box center [90, 359] width 180 height 719
click at [456, 42] on span "Filter" at bounding box center [451, 47] width 21 height 13
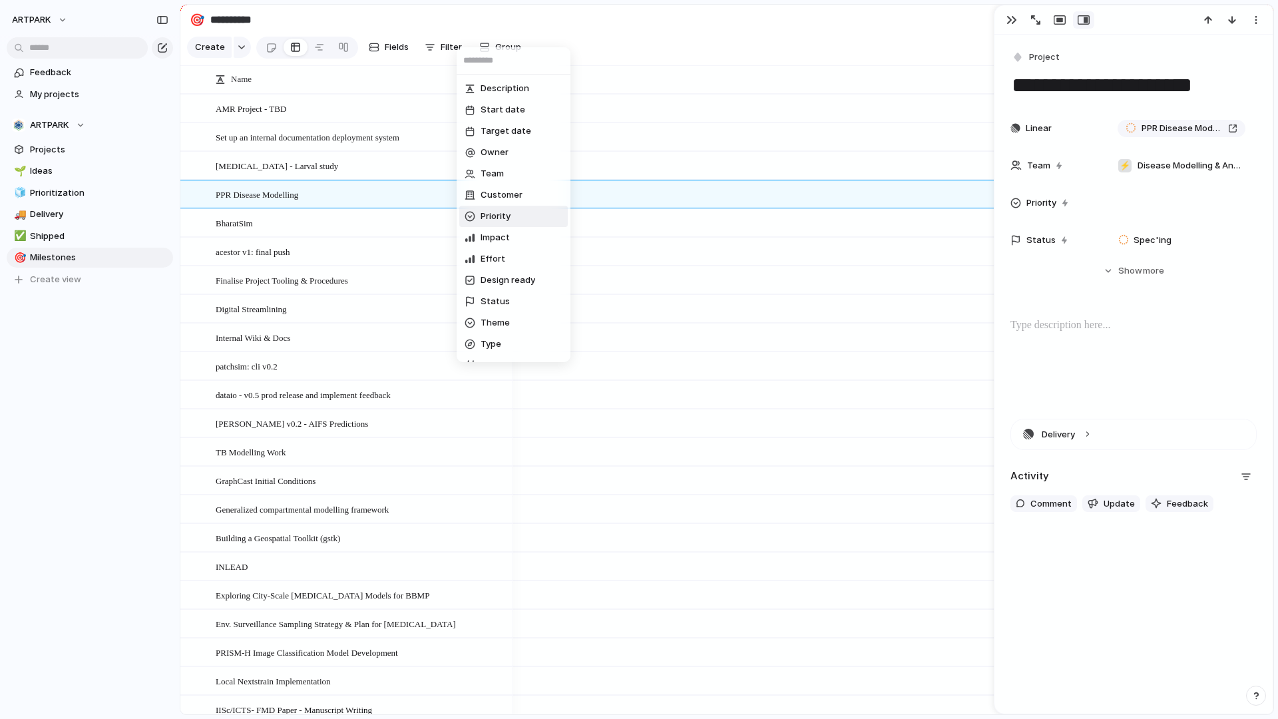
click at [116, 394] on div "Description Start date Target date Owner Team Customer Priority Impact Effort D…" at bounding box center [639, 359] width 1278 height 719
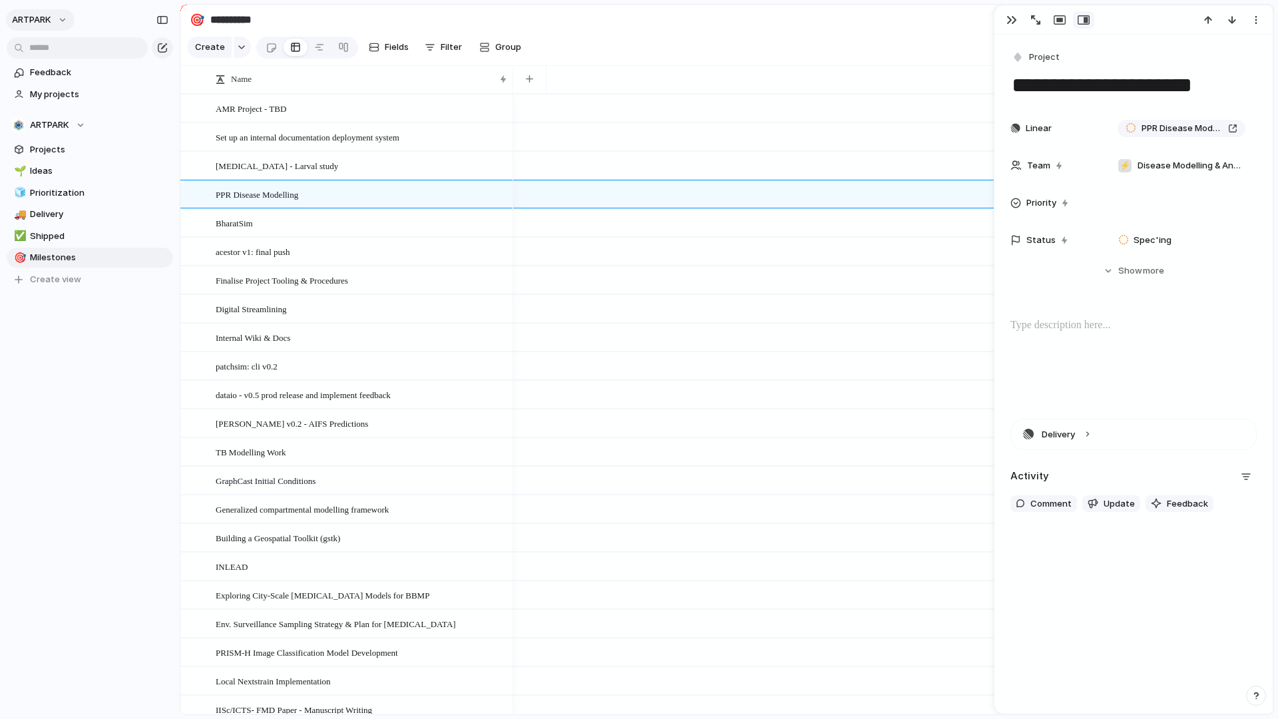
click at [45, 13] on span "ARTPARK" at bounding box center [31, 19] width 39 height 13
click at [55, 45] on span "Settings" at bounding box center [49, 49] width 37 height 13
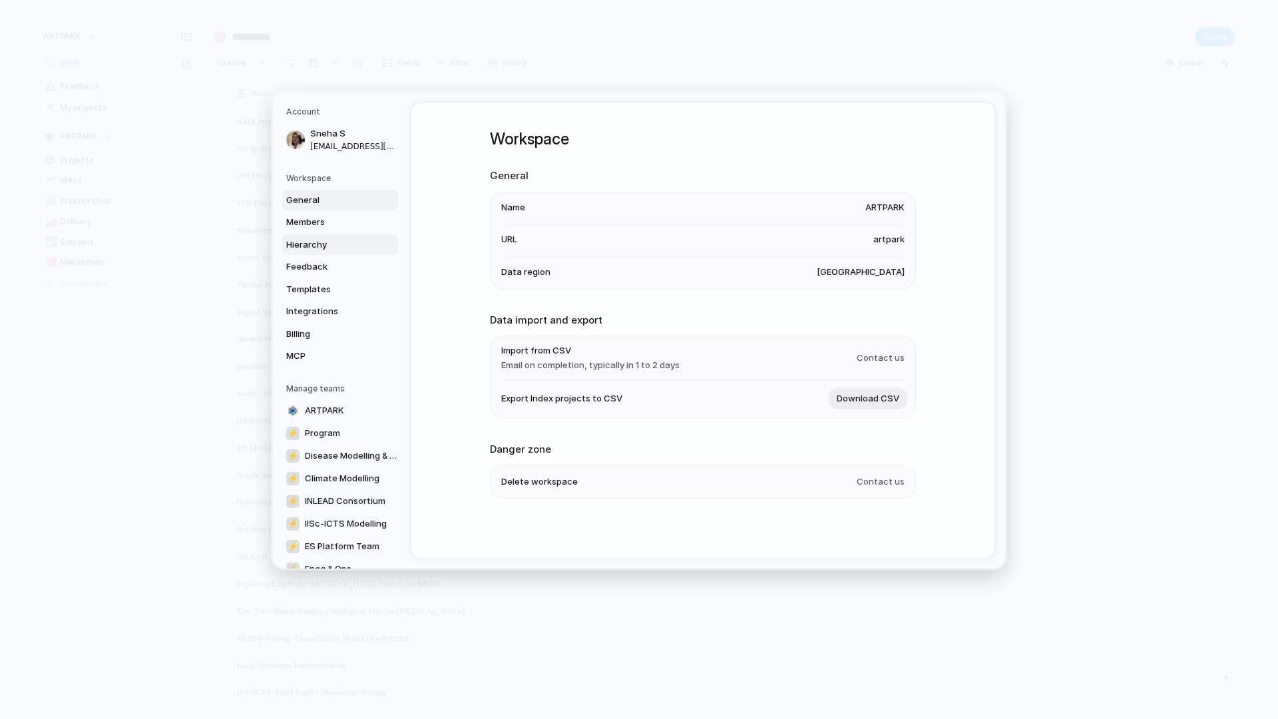
click at [336, 246] on span "Hierarchy" at bounding box center [328, 244] width 85 height 13
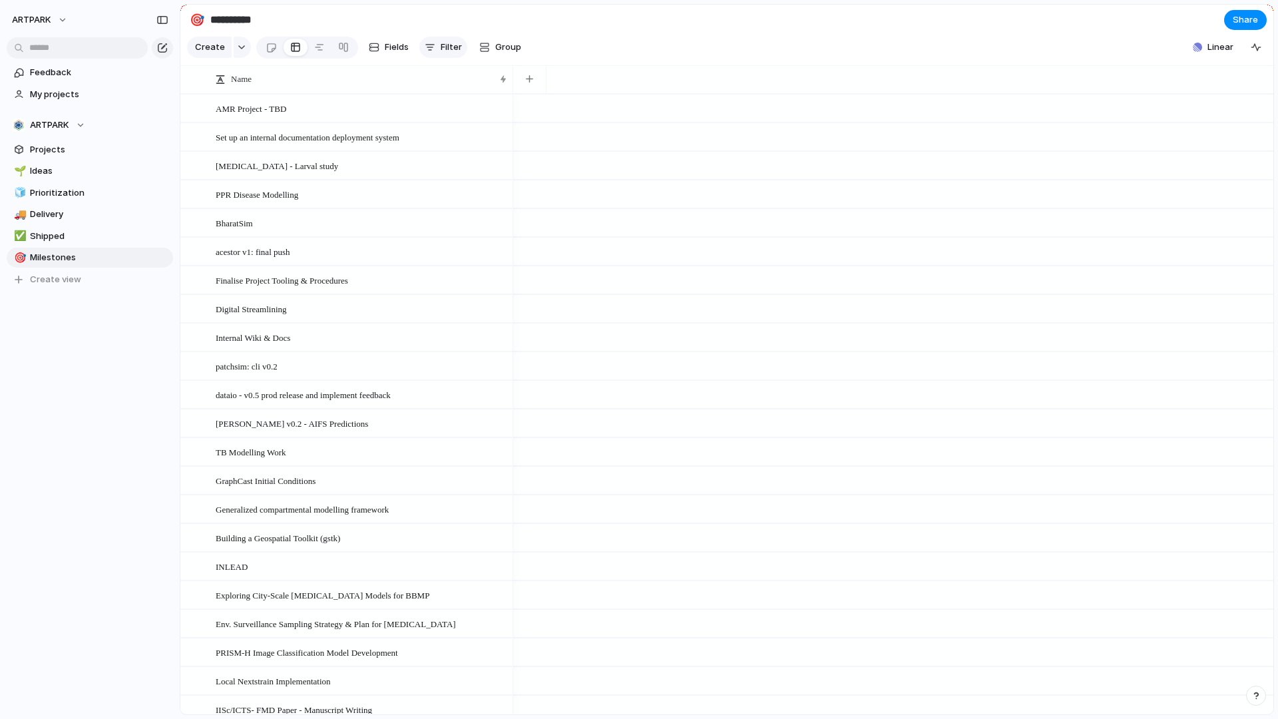
click at [442, 41] on span "Filter" at bounding box center [451, 47] width 21 height 13
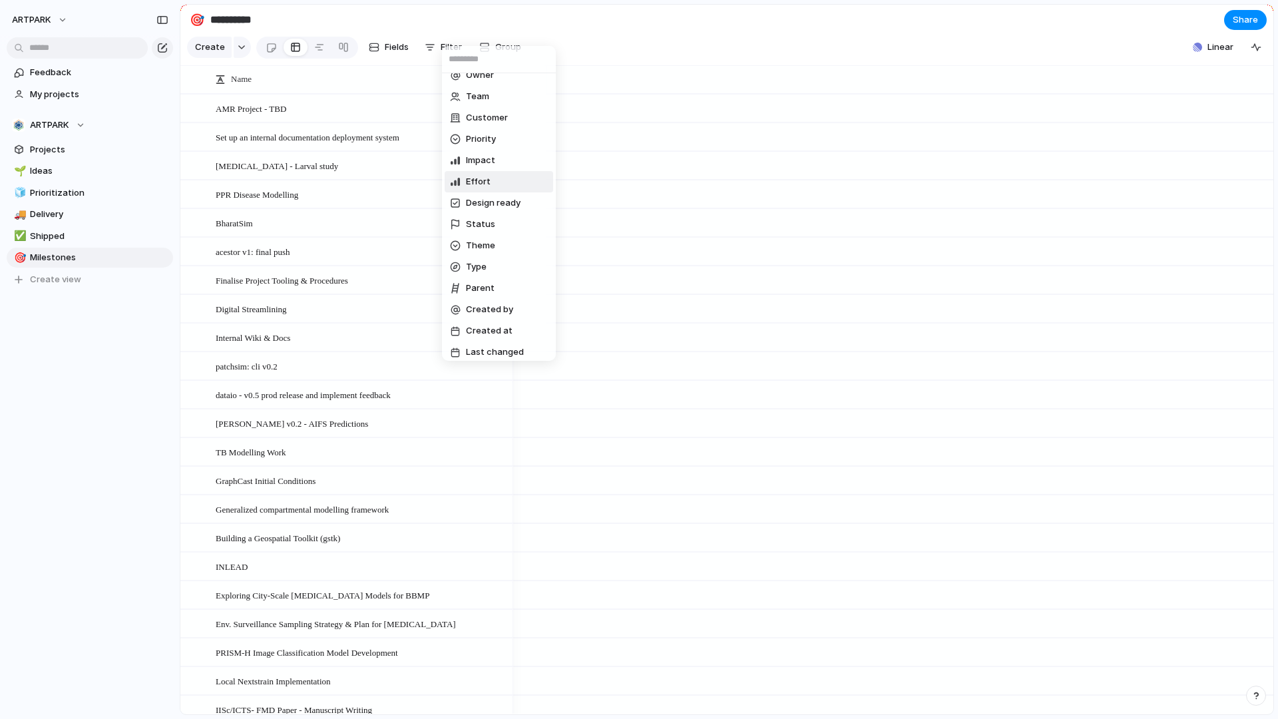
scroll to position [81, 0]
click at [367, 294] on div "Description Start date Target date Owner Team Customer Priority Impact Effort D…" at bounding box center [639, 359] width 1278 height 719
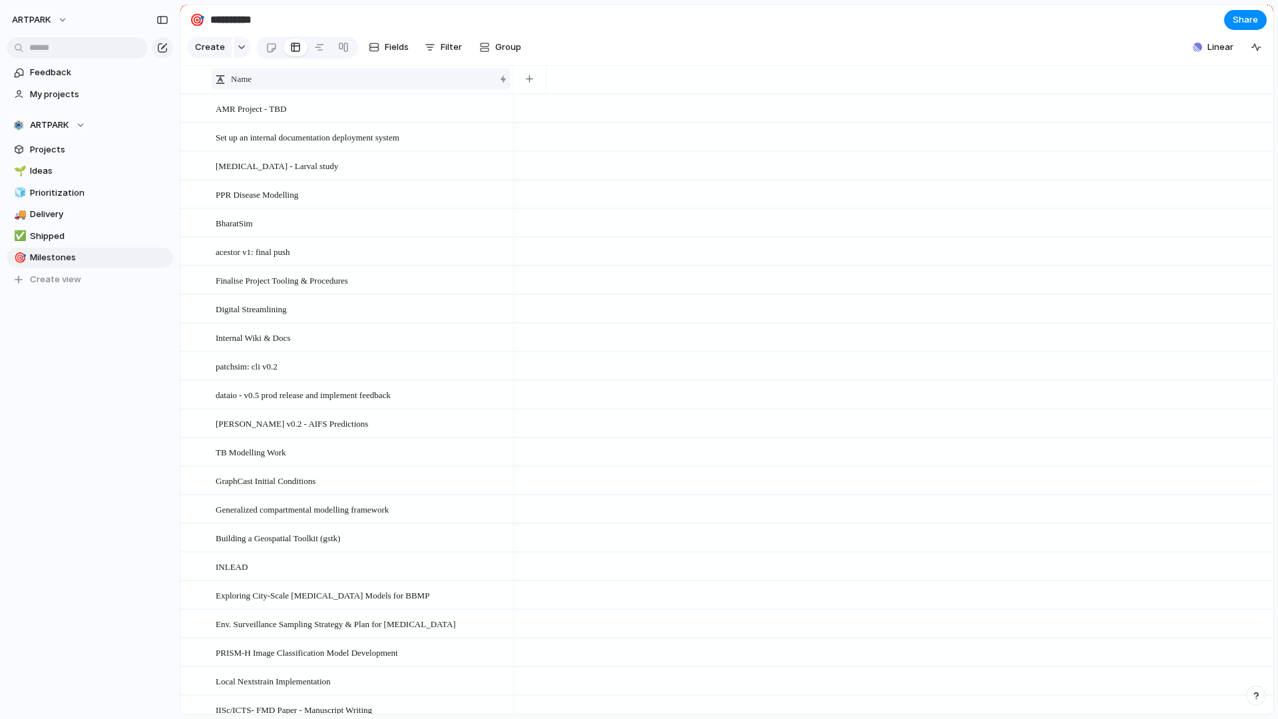
click at [502, 80] on div "Name" at bounding box center [361, 79] width 298 height 21
click at [502, 80] on div "Sort ascending Sort descending" at bounding box center [639, 359] width 1278 height 719
click at [1261, 50] on button "button" at bounding box center [1255, 47] width 21 height 21
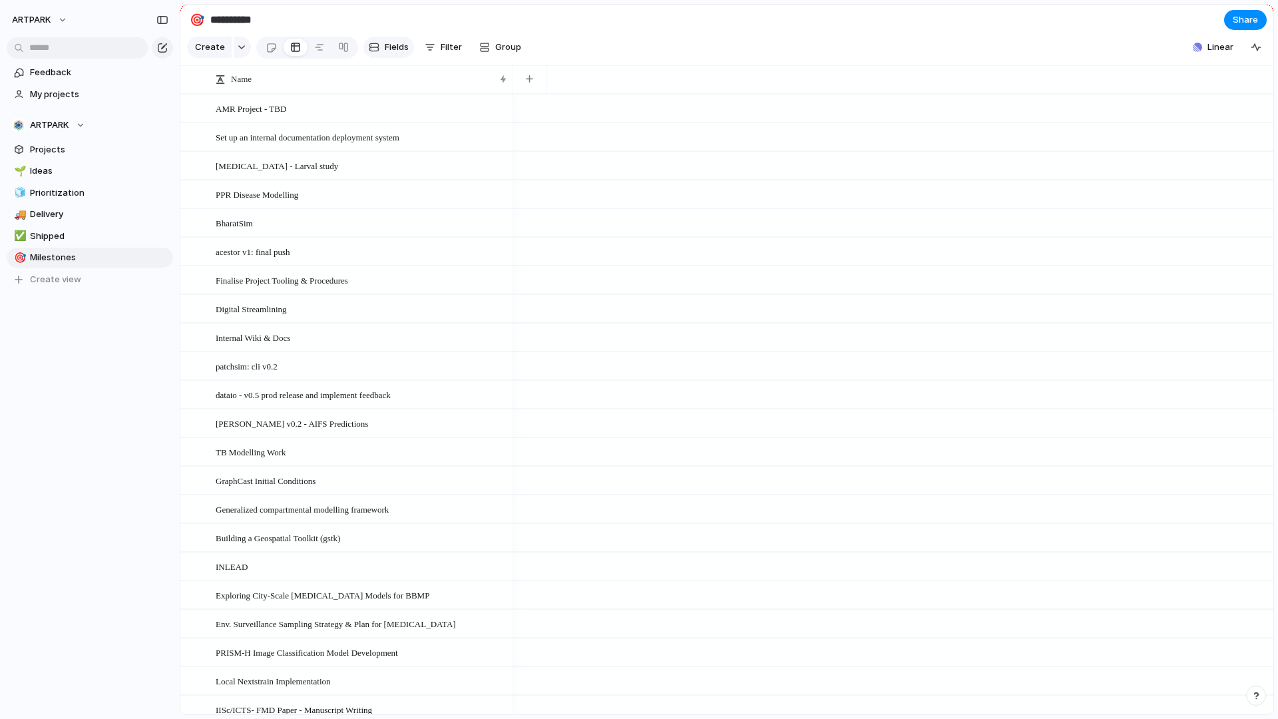
click at [373, 47] on div "button" at bounding box center [374, 47] width 11 height 11
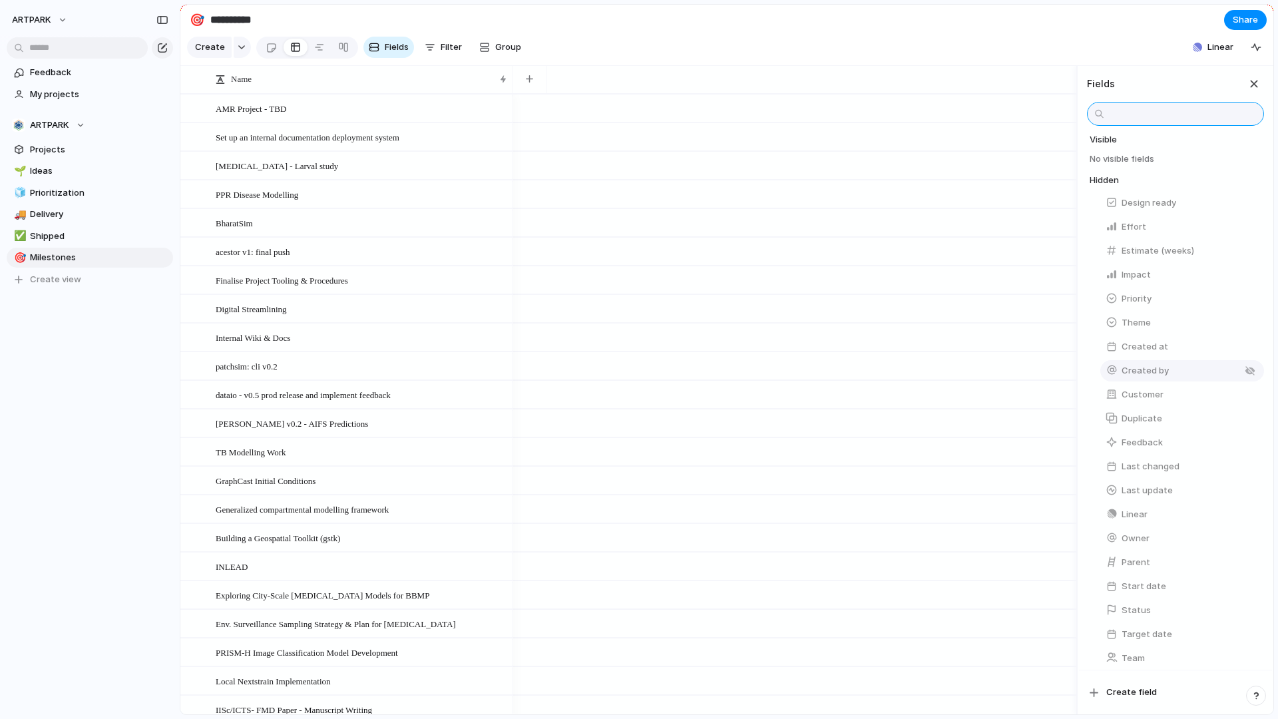
scroll to position [41, 0]
click at [1122, 691] on span "Create field" at bounding box center [1131, 691] width 51 height 13
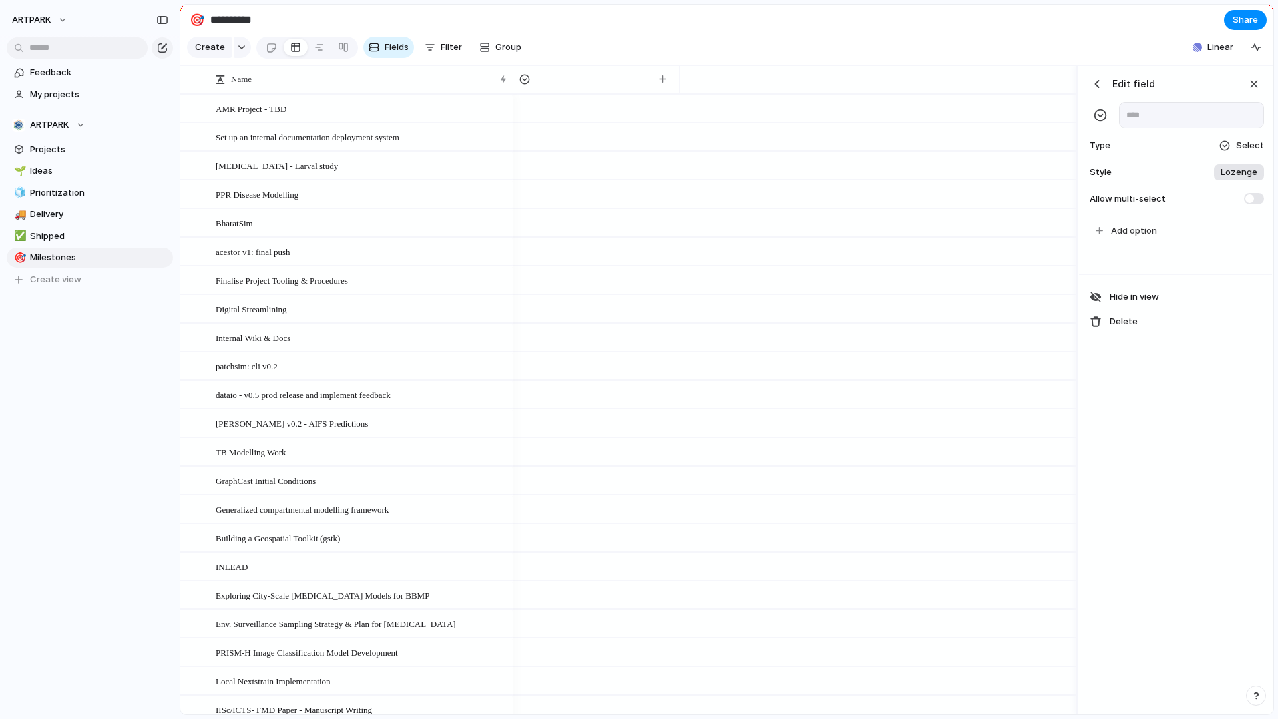
click at [1246, 147] on span "Select" at bounding box center [1250, 145] width 28 height 13
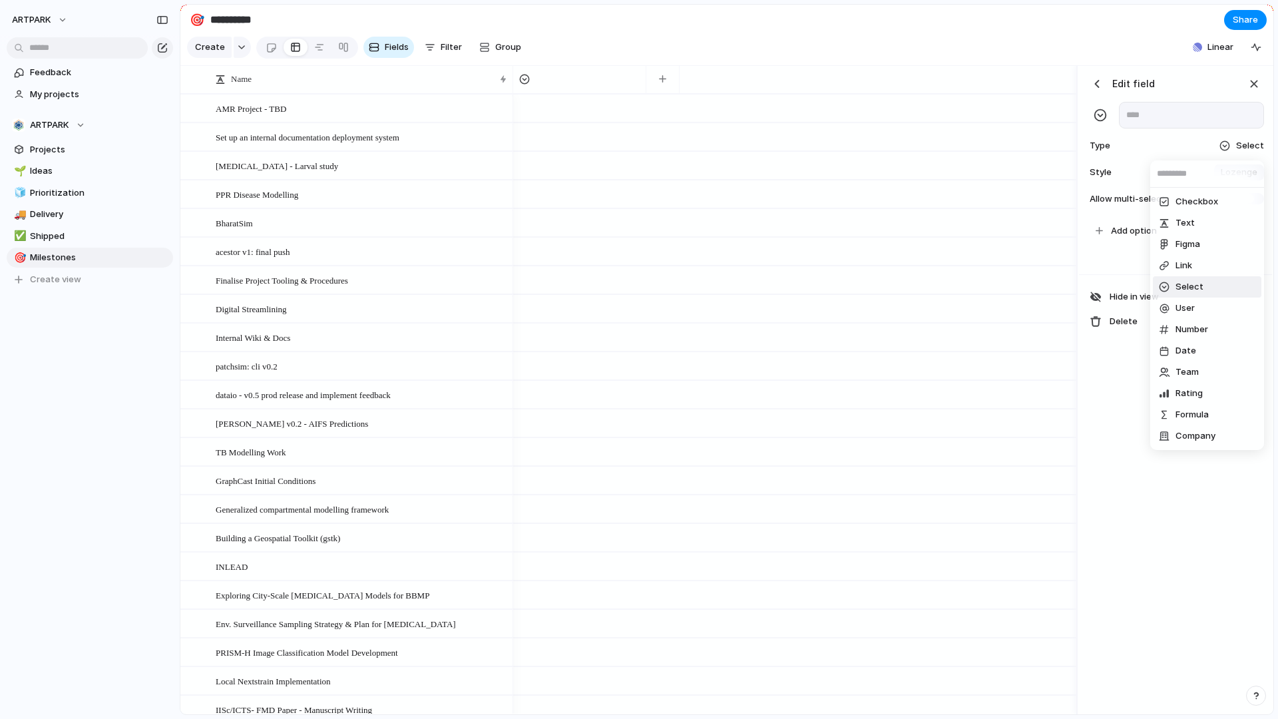
click at [1246, 147] on div "Checkbox Text Figma Link Select User Number Date Team Rating Formula Company" at bounding box center [639, 359] width 1278 height 719
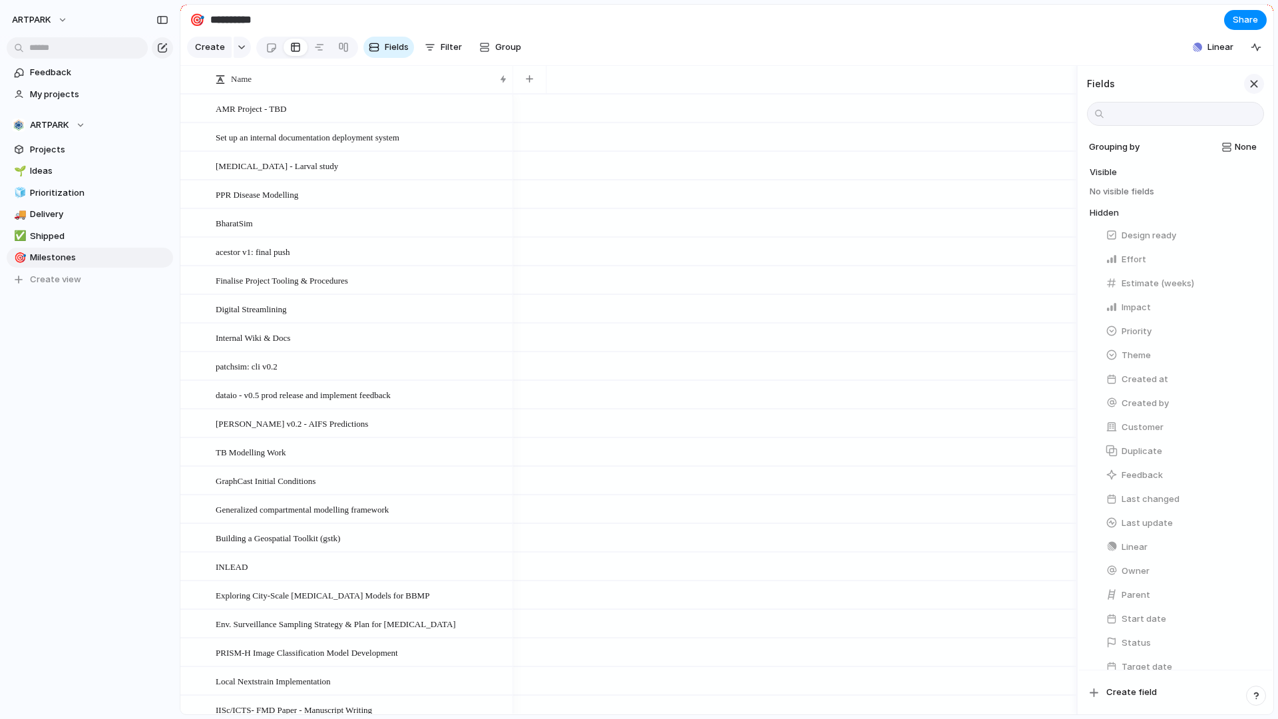
click at [1248, 90] on div "button" at bounding box center [1253, 84] width 15 height 15
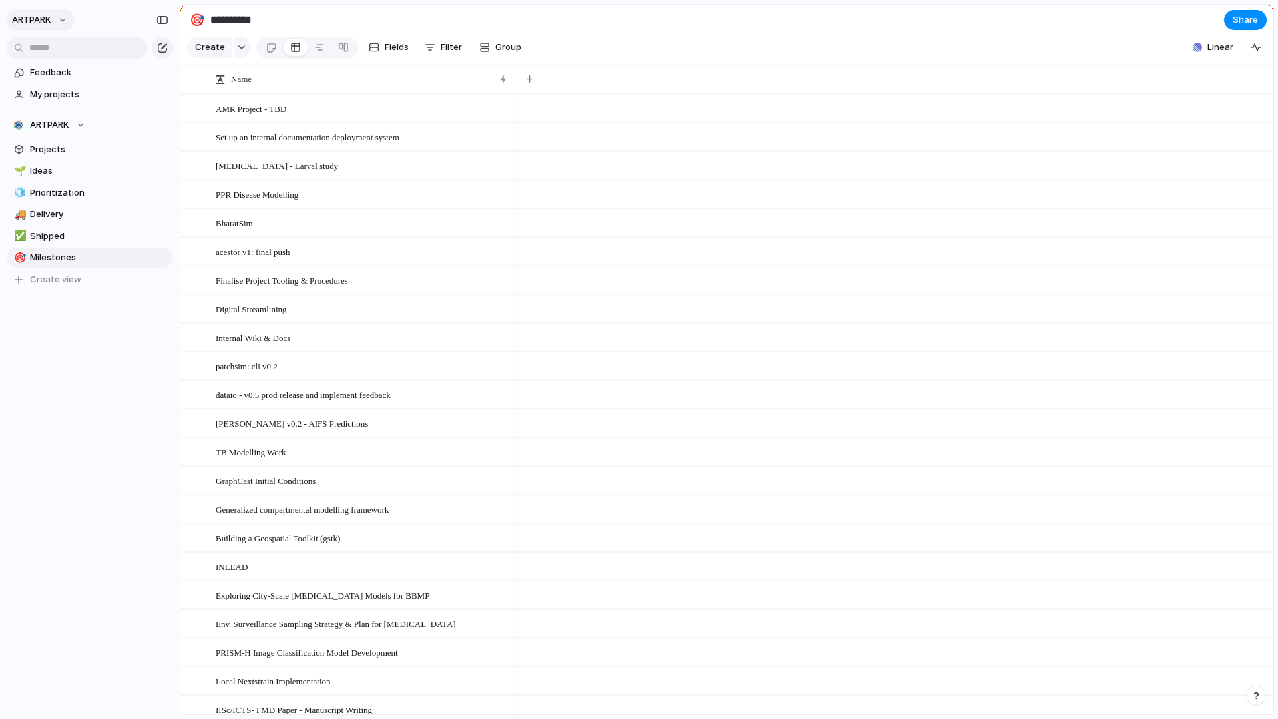
click at [47, 13] on span "ARTPARK" at bounding box center [31, 19] width 39 height 13
click at [69, 53] on li "Settings" at bounding box center [64, 49] width 110 height 21
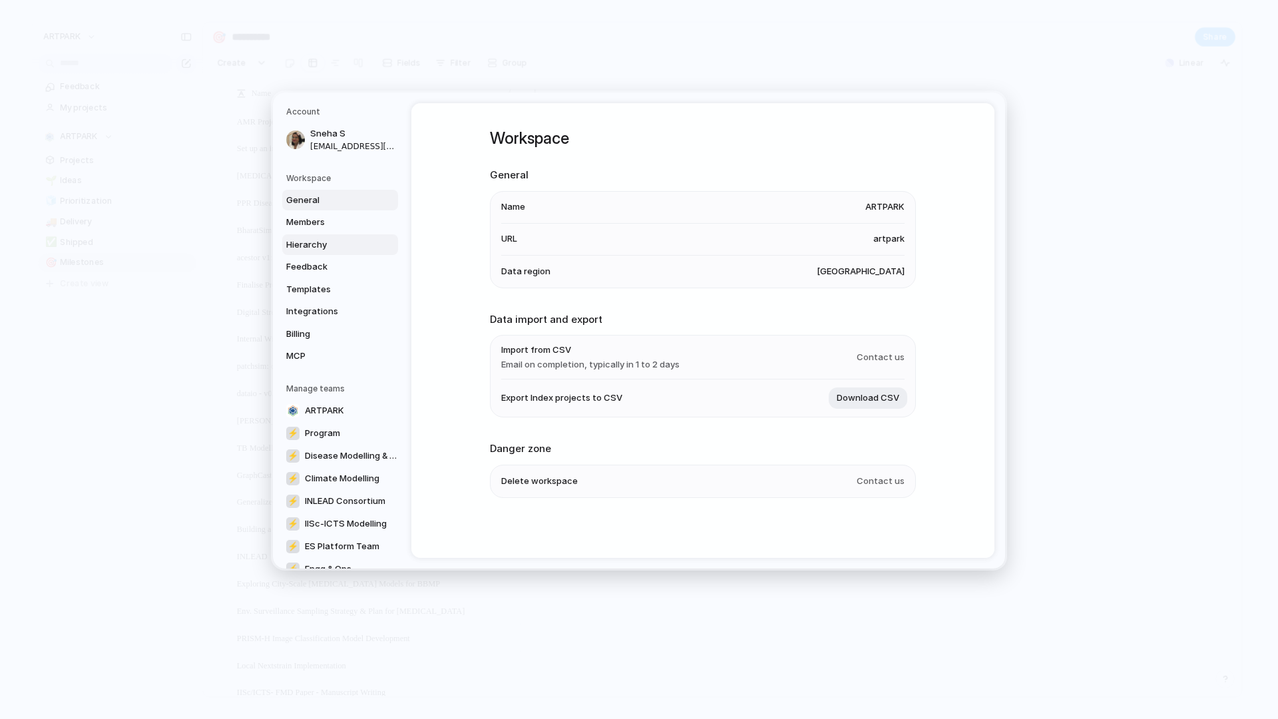
click at [329, 248] on span "Hierarchy" at bounding box center [328, 244] width 85 height 13
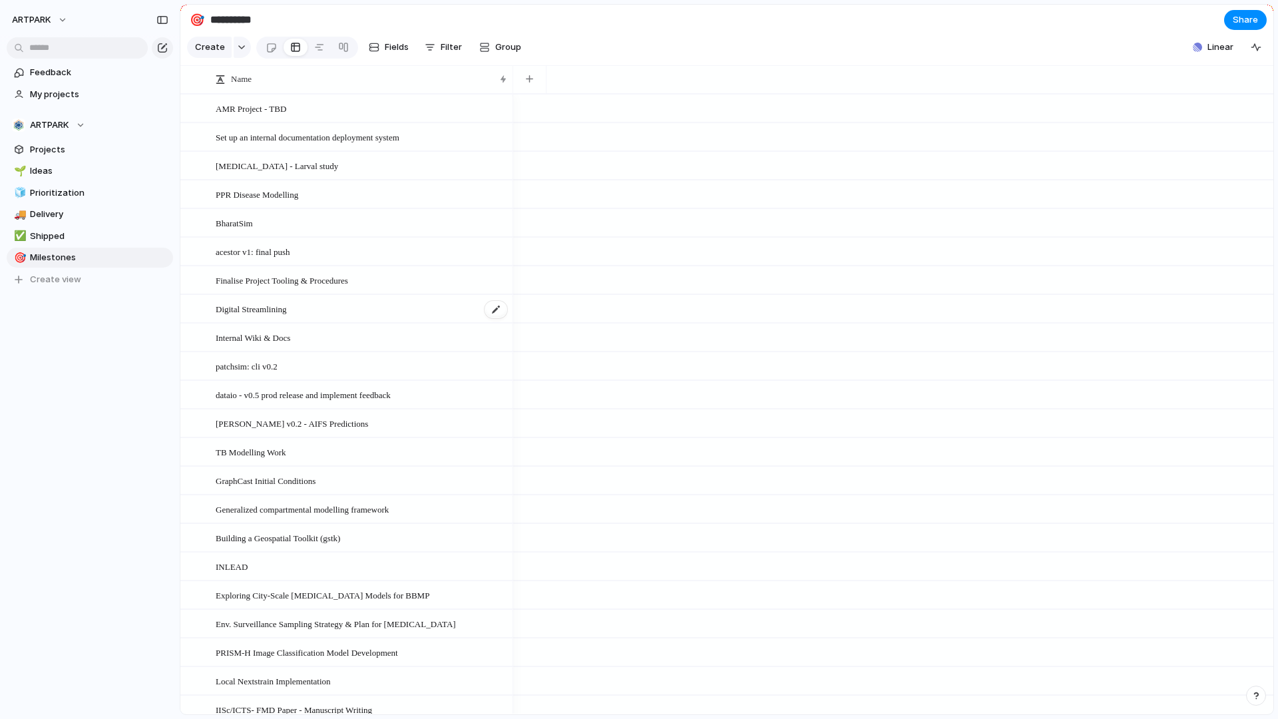
scroll to position [181, 0]
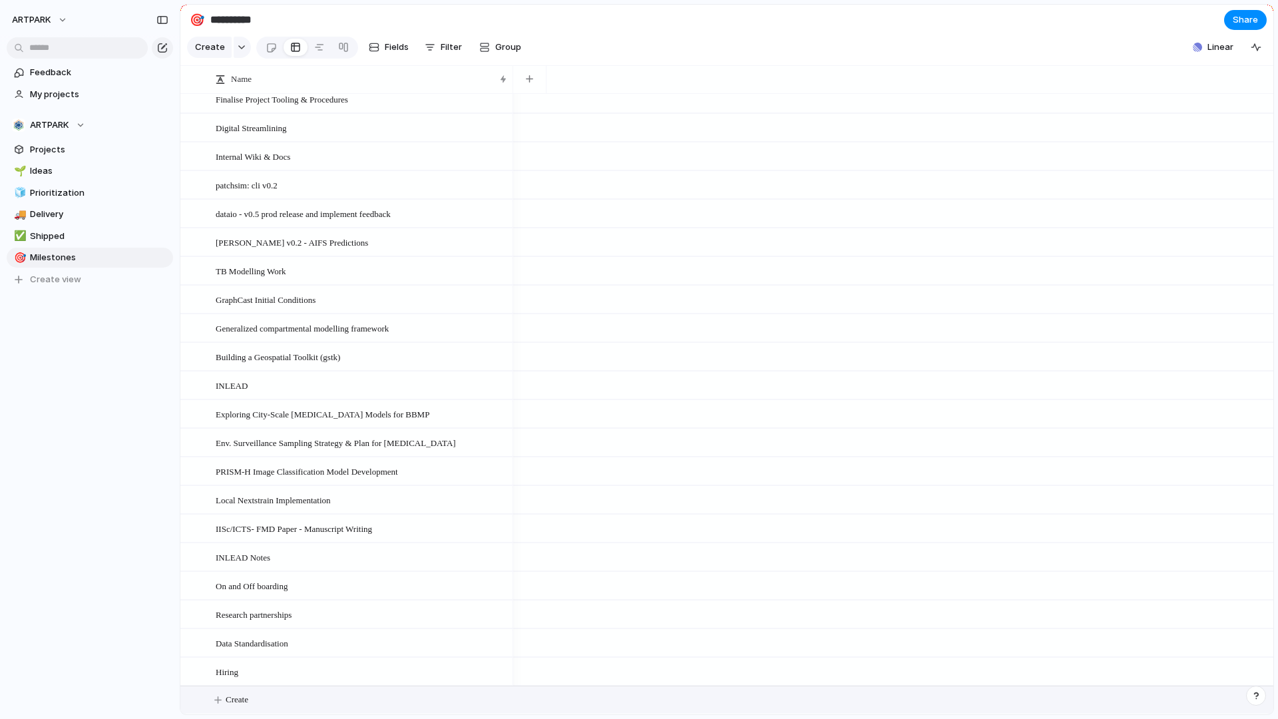
click at [271, 702] on button "Create" at bounding box center [744, 699] width 1100 height 27
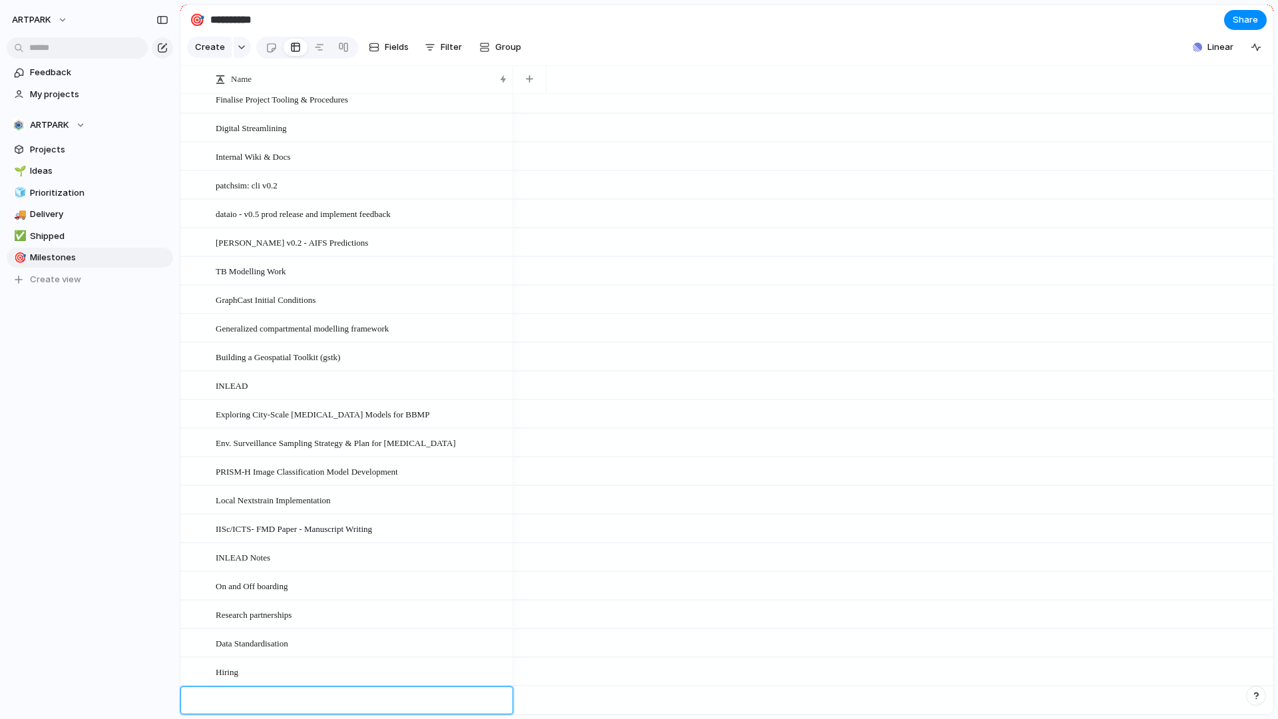
click at [419, 691] on div at bounding box center [353, 700] width 310 height 27
click at [397, 48] on span "Fields" at bounding box center [397, 47] width 24 height 13
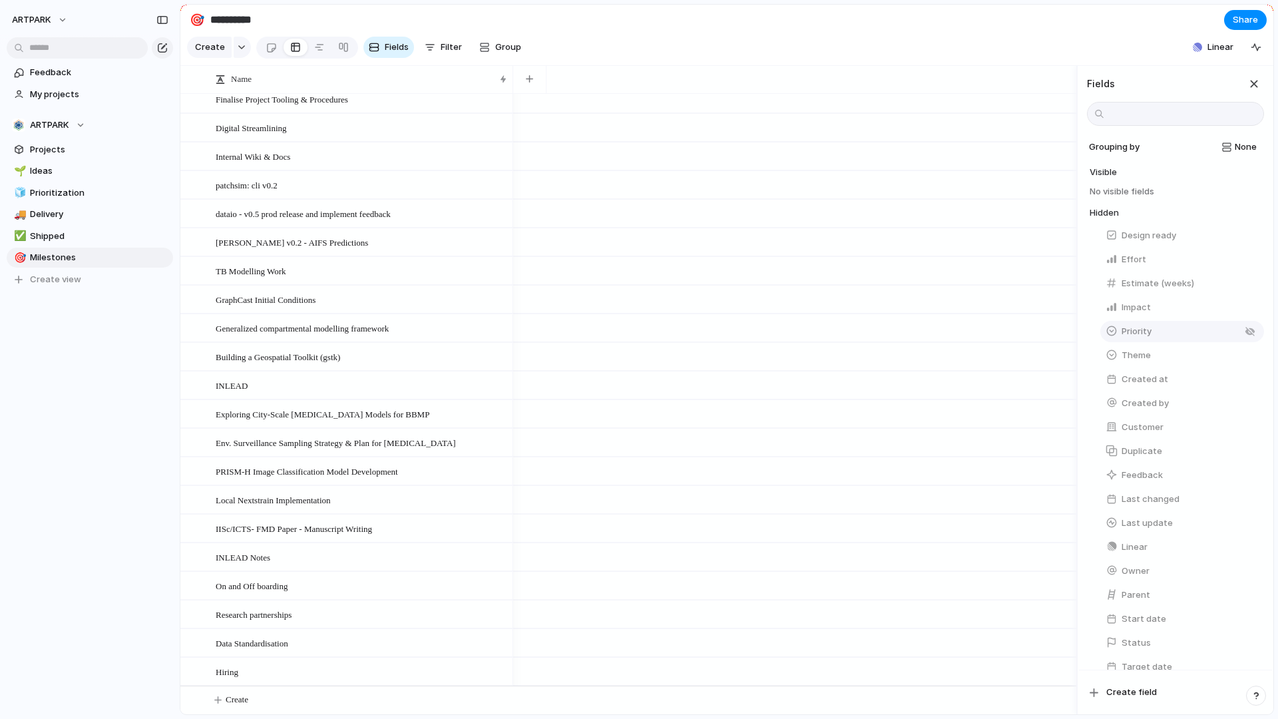
scroll to position [41, 0]
click at [1251, 88] on div "button" at bounding box center [1253, 84] width 15 height 15
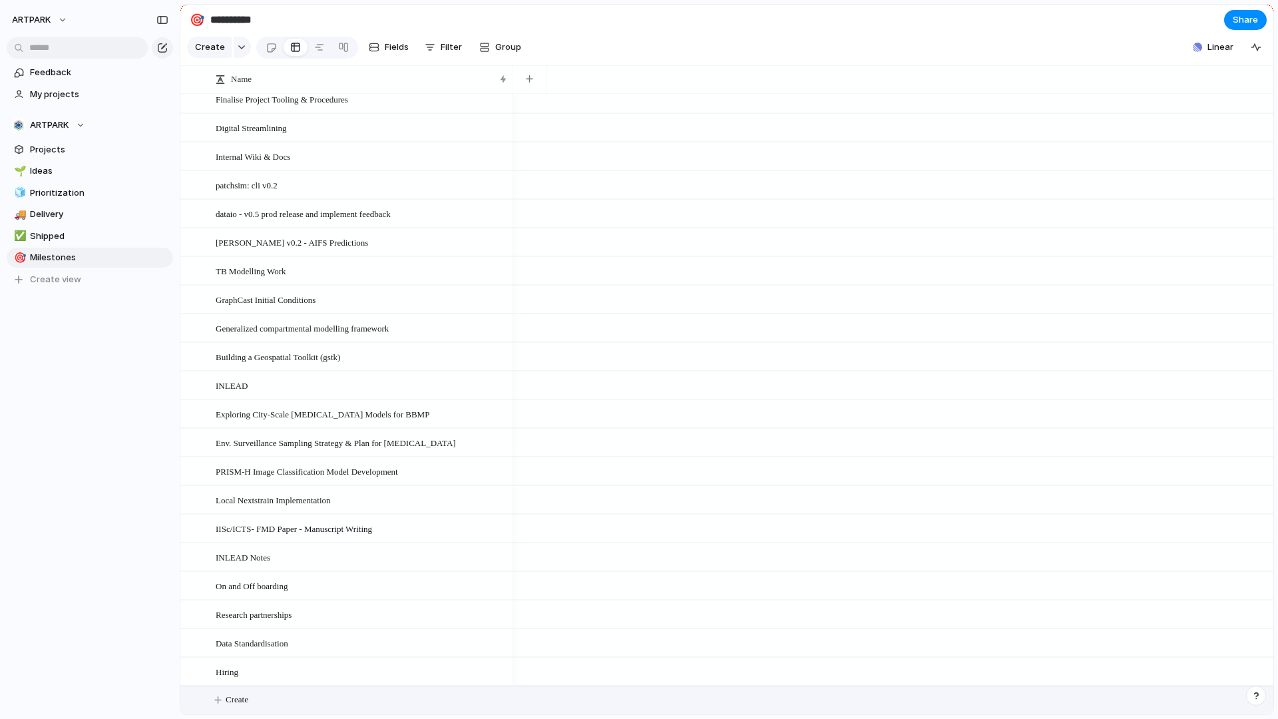
click at [297, 694] on button "Create" at bounding box center [744, 699] width 1100 height 27
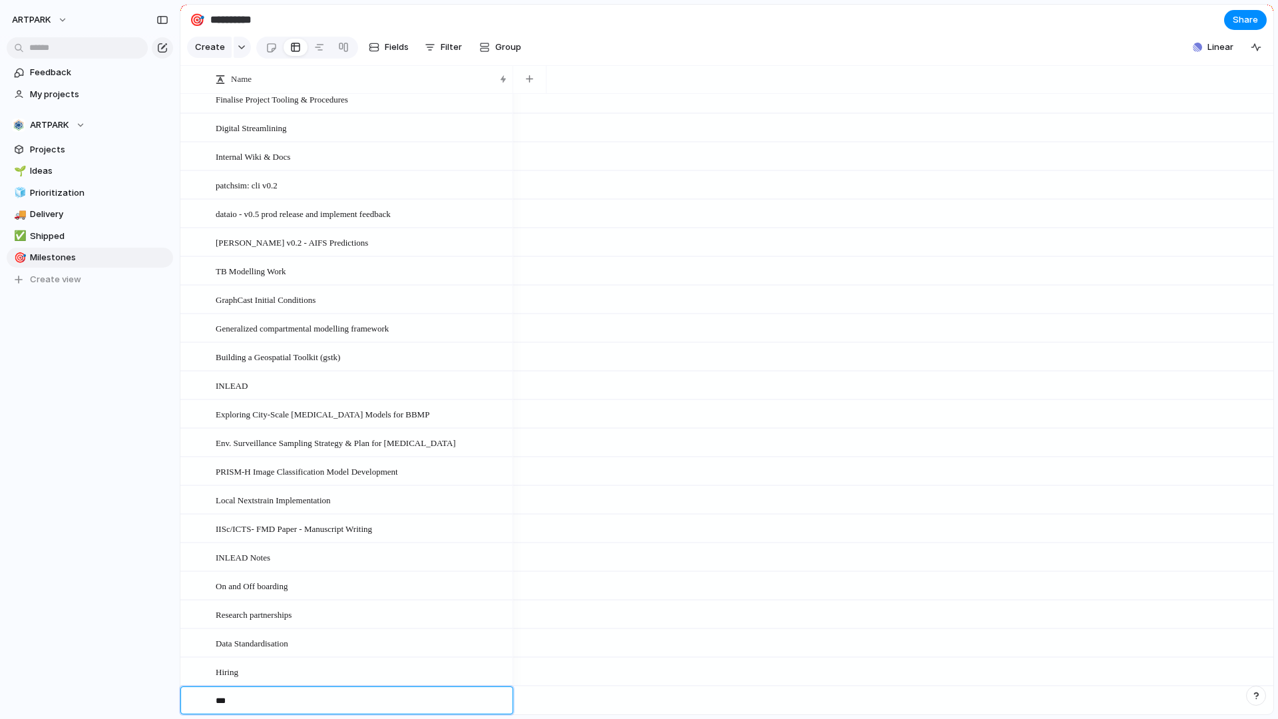
type textarea "****"
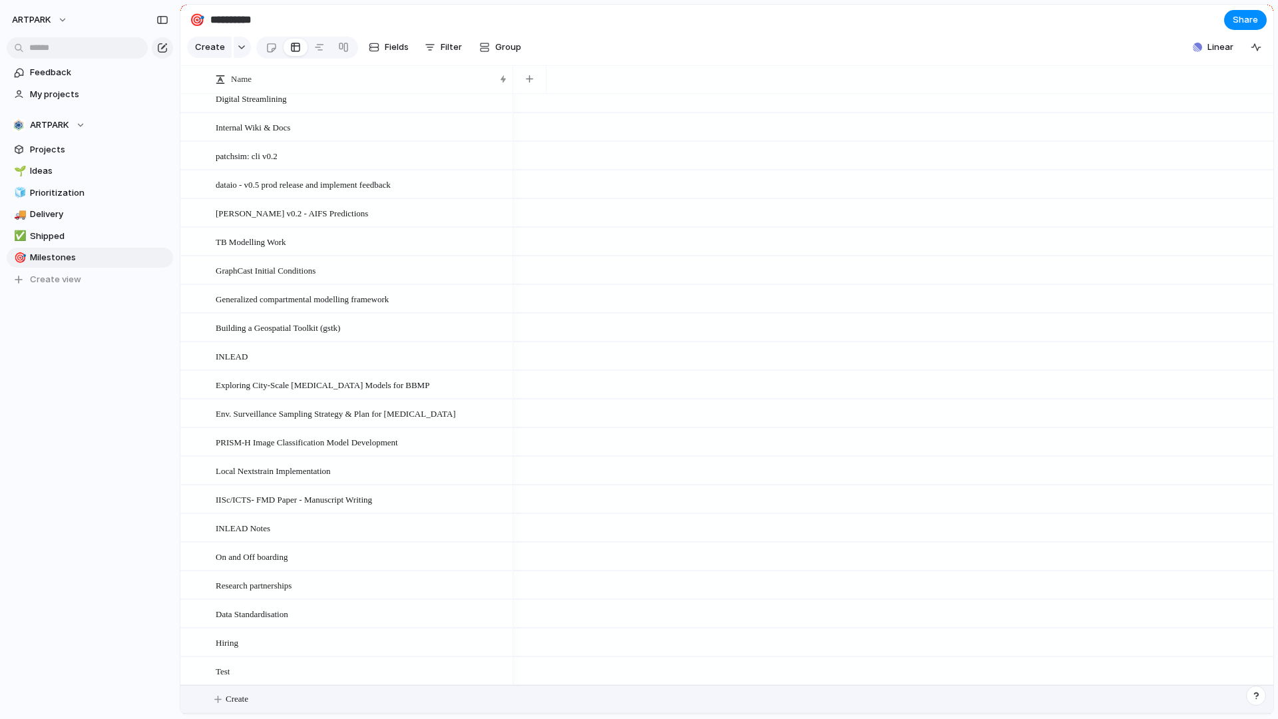
scroll to position [210, 0]
drag, startPoint x: 241, startPoint y: 678, endPoint x: 249, endPoint y: 679, distance: 8.0
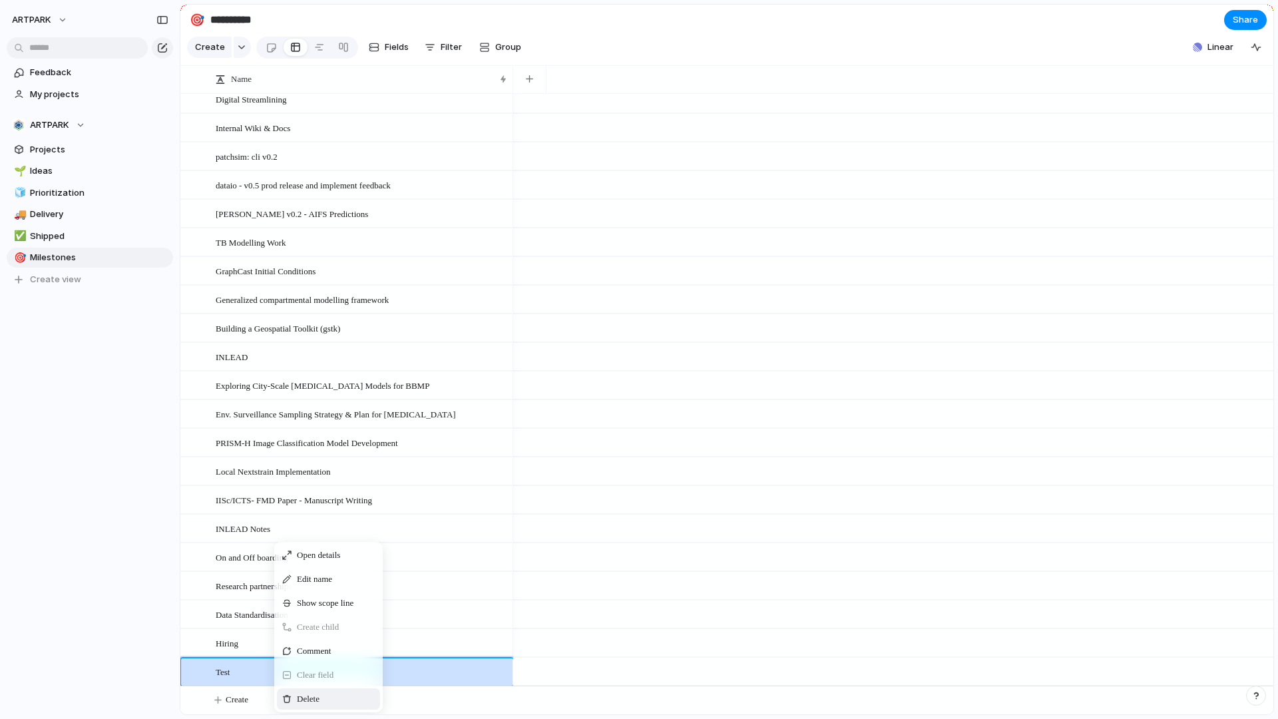
click at [330, 694] on span "Context Menu" at bounding box center [327, 698] width 5 height 13
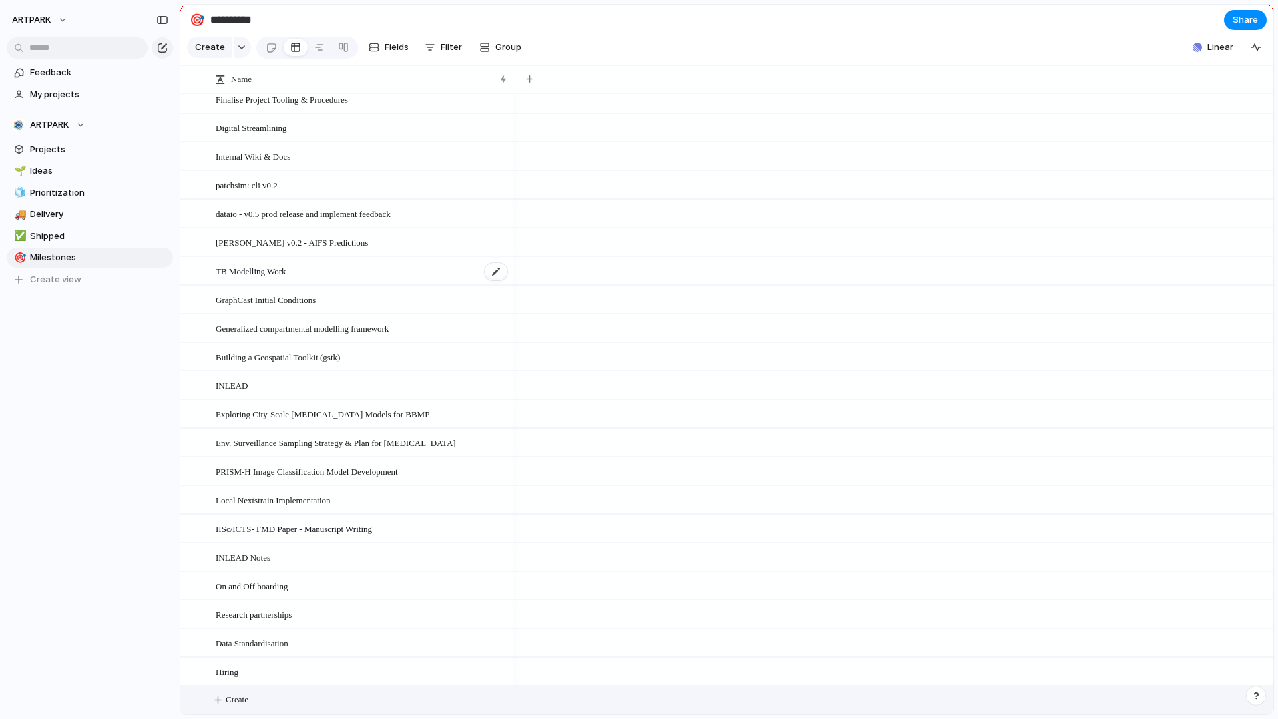
scroll to position [0, 0]
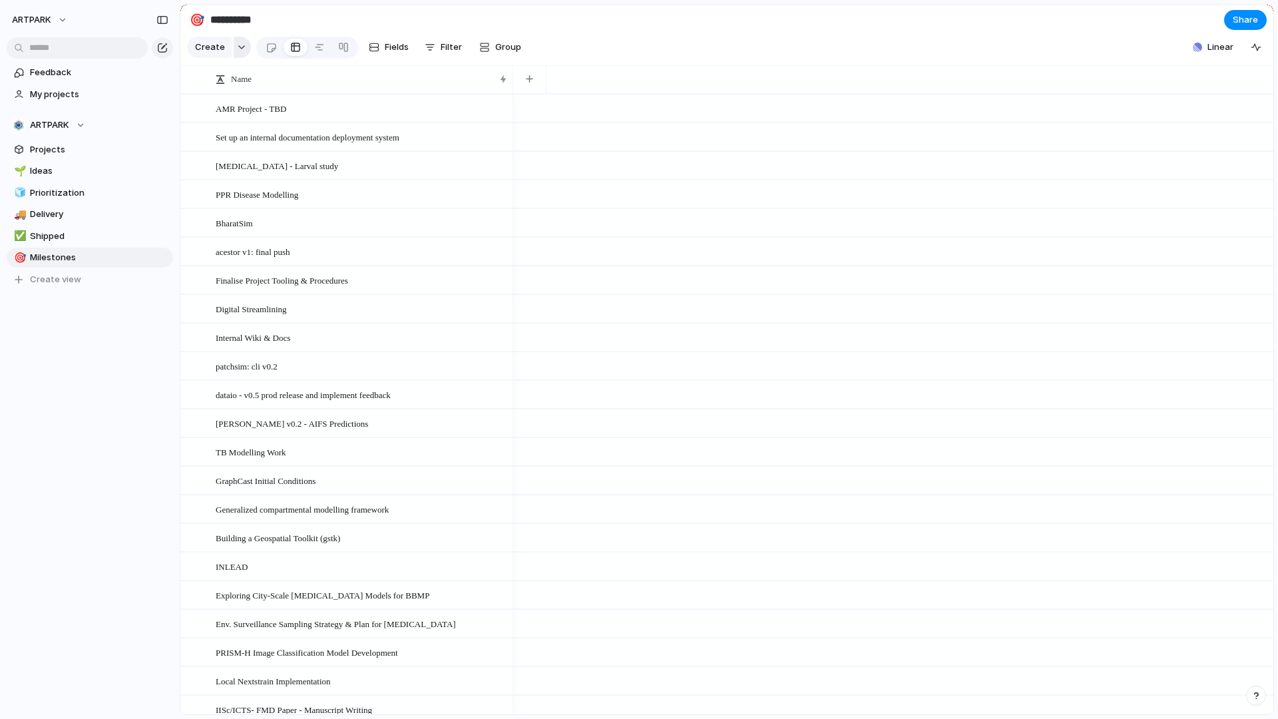
click at [237, 48] on div "button" at bounding box center [241, 47] width 9 height 5
click at [226, 106] on span "Goal" at bounding box center [221, 104] width 19 height 13
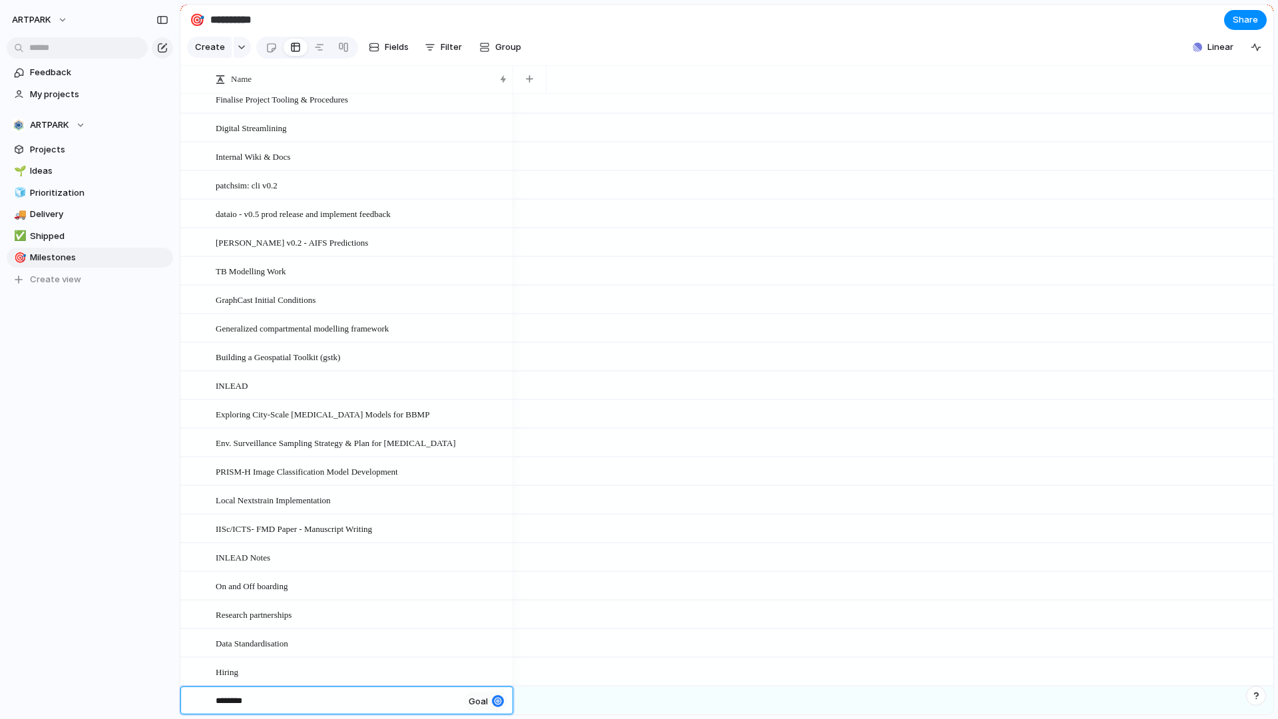
type textarea "*********"
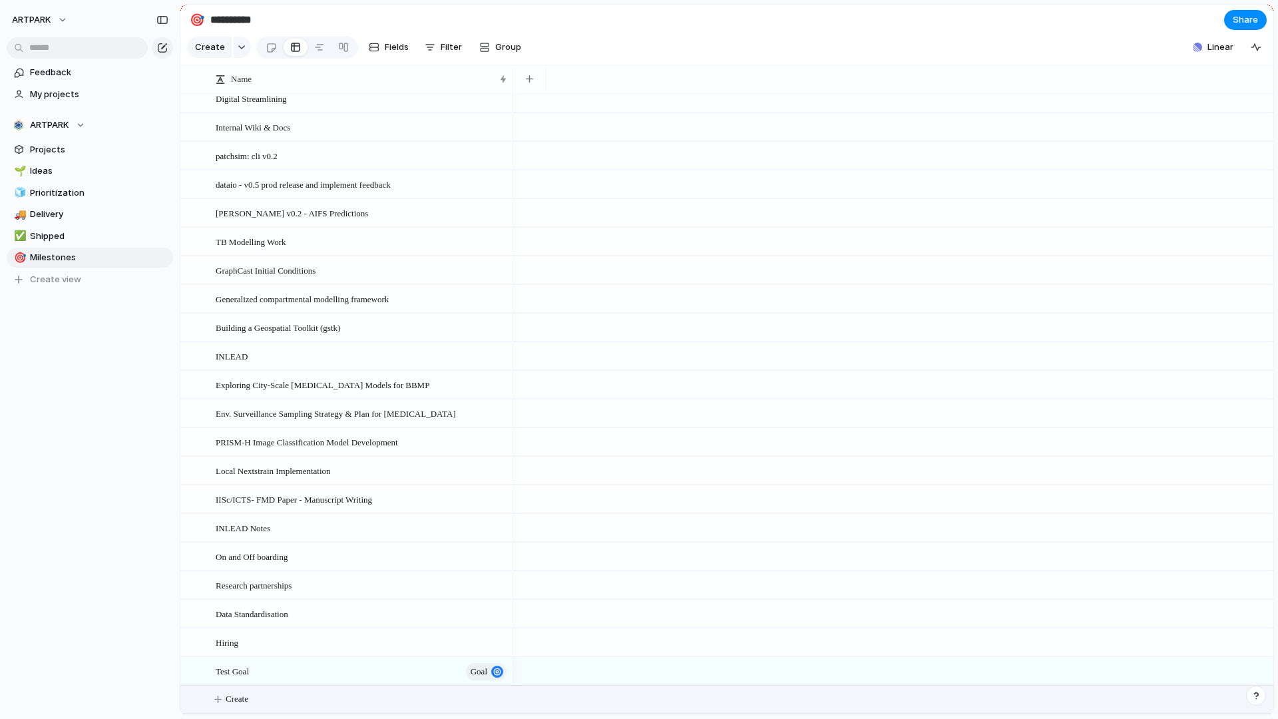
scroll to position [210, 0]
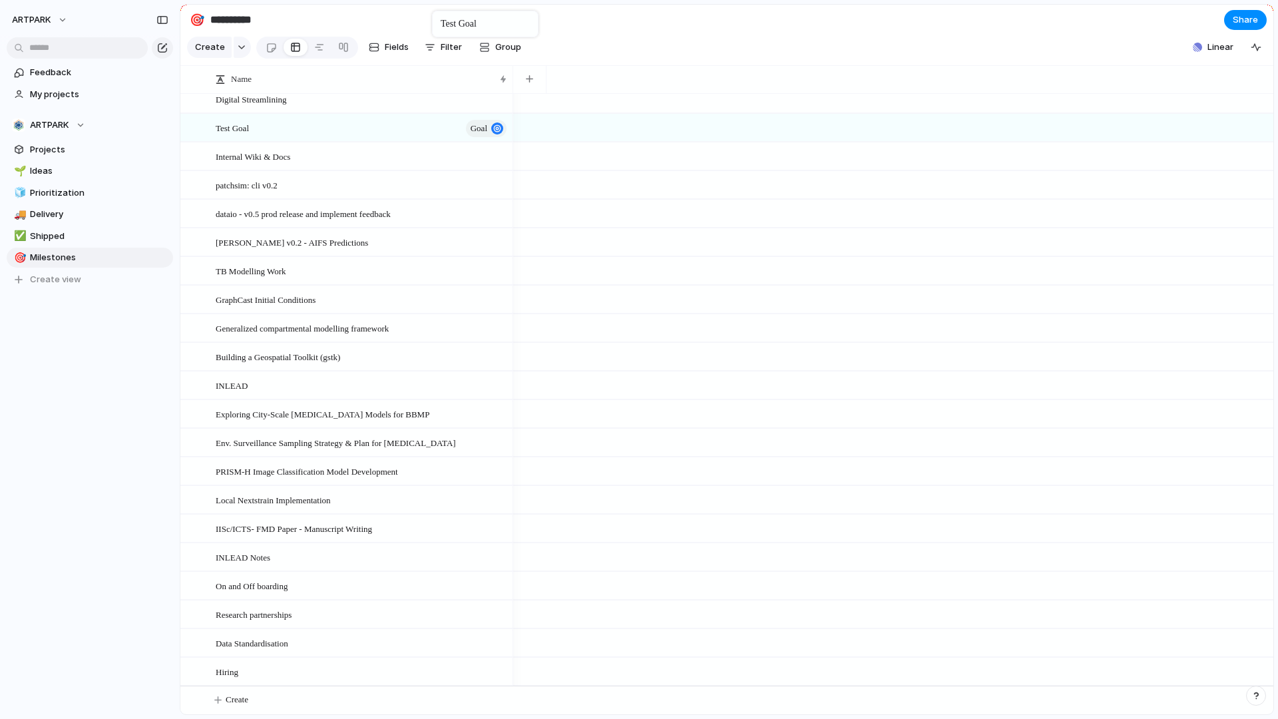
drag, startPoint x: 428, startPoint y: 673, endPoint x: 439, endPoint y: 0, distance: 672.8
click at [439, 0] on div "**********" at bounding box center [729, 359] width 1098 height 719
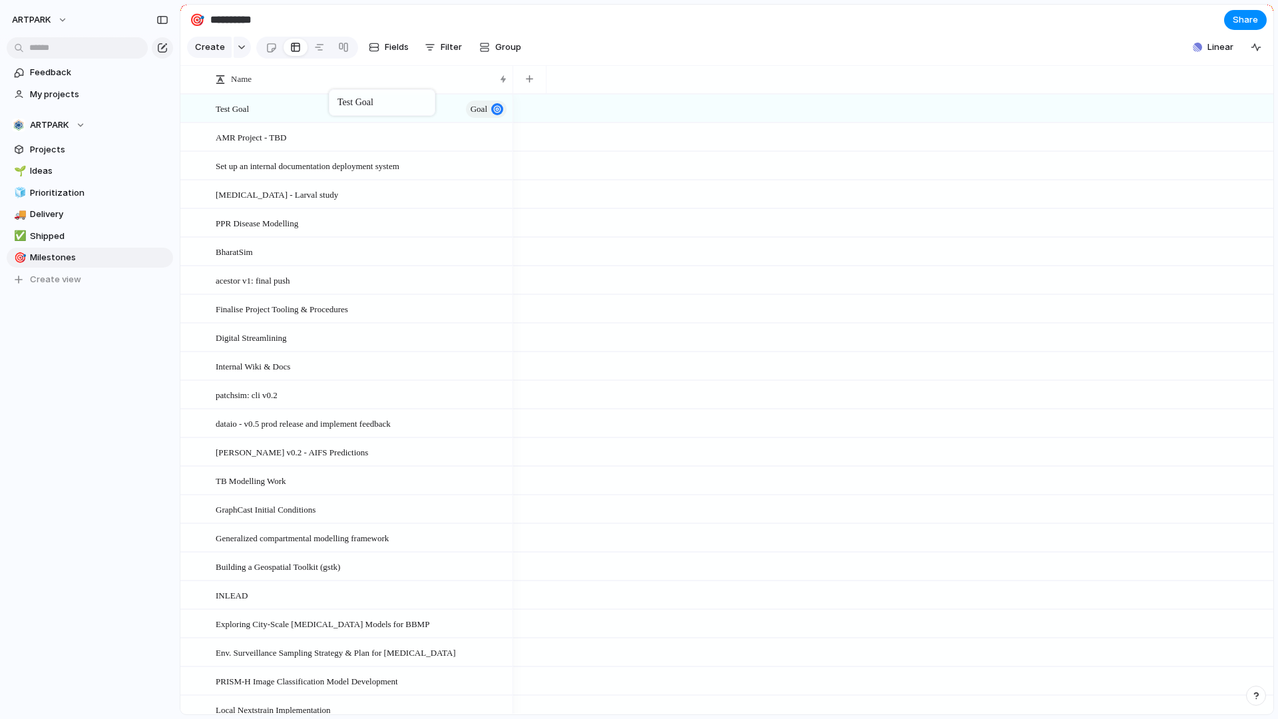
drag, startPoint x: 308, startPoint y: 335, endPoint x: 336, endPoint y: 92, distance: 244.5
drag, startPoint x: 303, startPoint y: 134, endPoint x: 353, endPoint y: 110, distance: 56.0
drag, startPoint x: 327, startPoint y: 133, endPoint x: 221, endPoint y: 132, distance: 106.5
click at [642, 45] on section "Create Fields Filter Group Zoom Collapse Linear" at bounding box center [726, 50] width 1093 height 32
click at [234, 41] on button "button" at bounding box center [242, 47] width 17 height 21
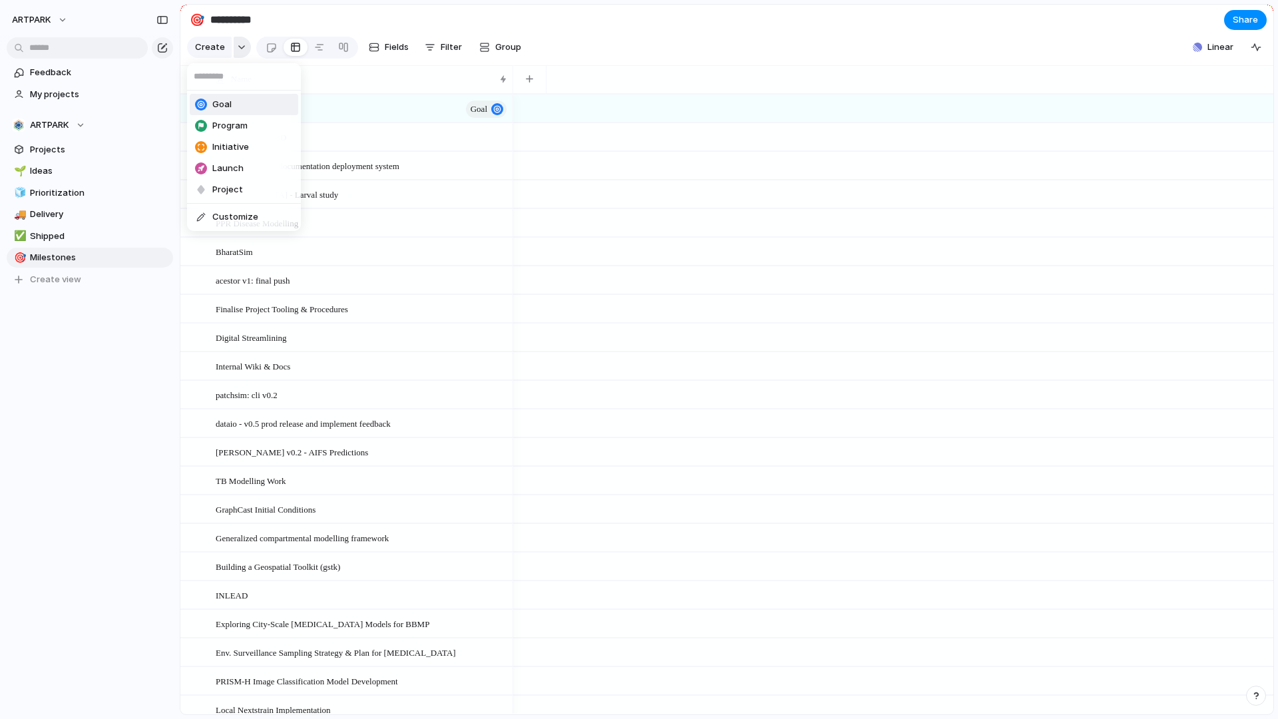
click at [232, 41] on div "Goal Program Initiative Launch Project Customize" at bounding box center [639, 359] width 1278 height 719
click at [234, 41] on button "button" at bounding box center [242, 47] width 17 height 21
click at [362, 134] on div "Goal Program Initiative Launch Project Customize" at bounding box center [639, 359] width 1278 height 719
click at [237, 49] on div "button" at bounding box center [241, 47] width 9 height 5
click at [107, 398] on div "Goal Program Initiative Launch Project Customize" at bounding box center [639, 359] width 1278 height 719
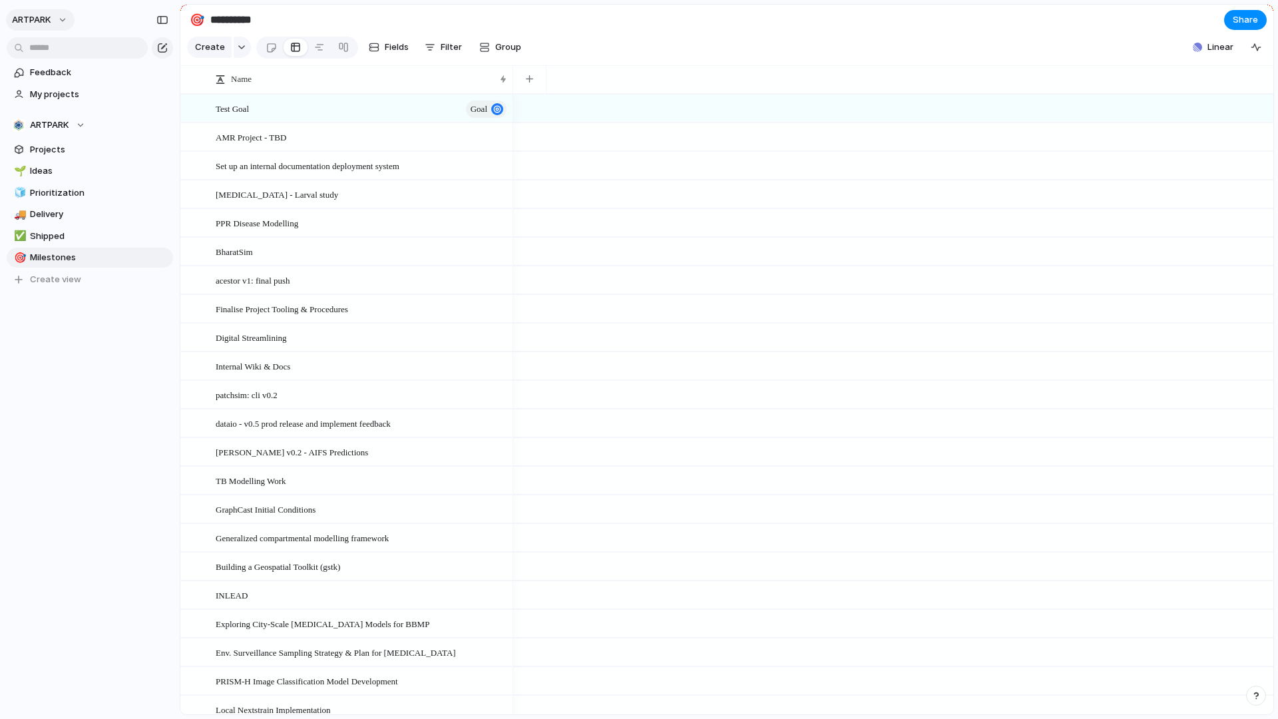
click at [61, 19] on button "ARTPARK" at bounding box center [40, 19] width 69 height 21
click at [61, 51] on span "Settings" at bounding box center [49, 49] width 37 height 13
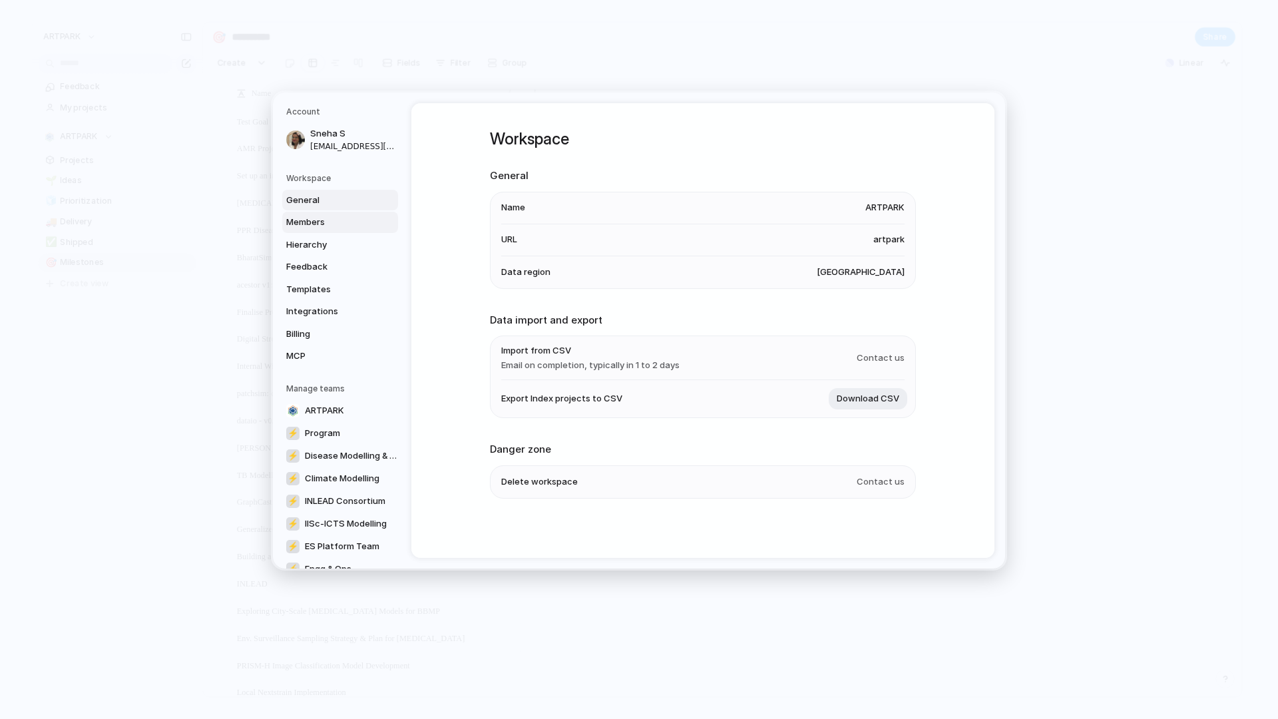
click at [343, 221] on span "Members" at bounding box center [328, 222] width 85 height 13
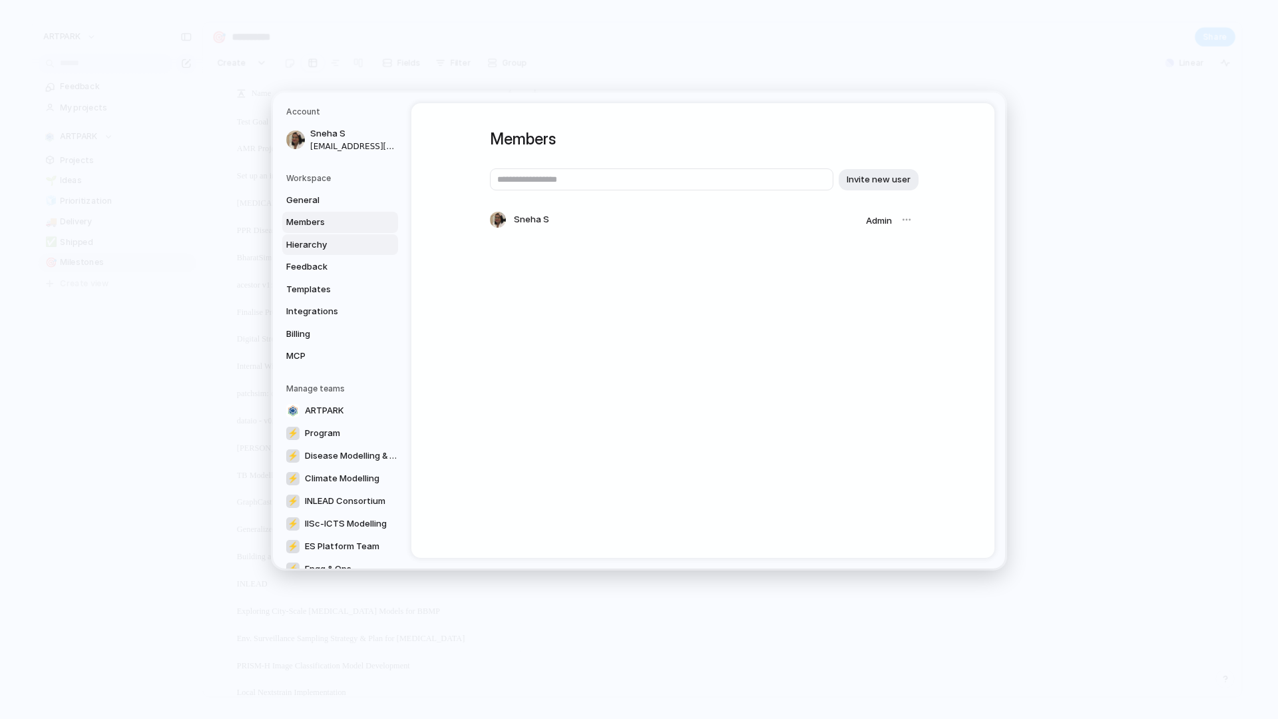
click at [357, 244] on span "Hierarchy" at bounding box center [328, 244] width 85 height 13
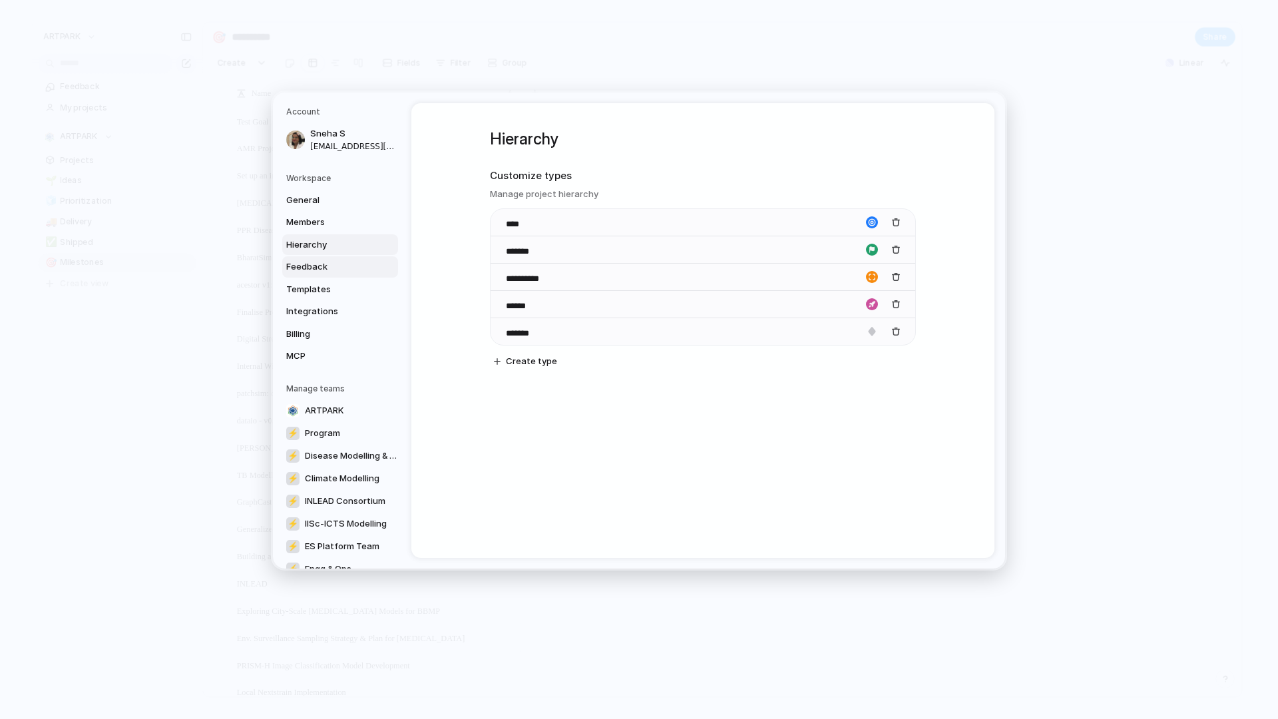
click at [351, 271] on span "Feedback" at bounding box center [328, 266] width 85 height 13
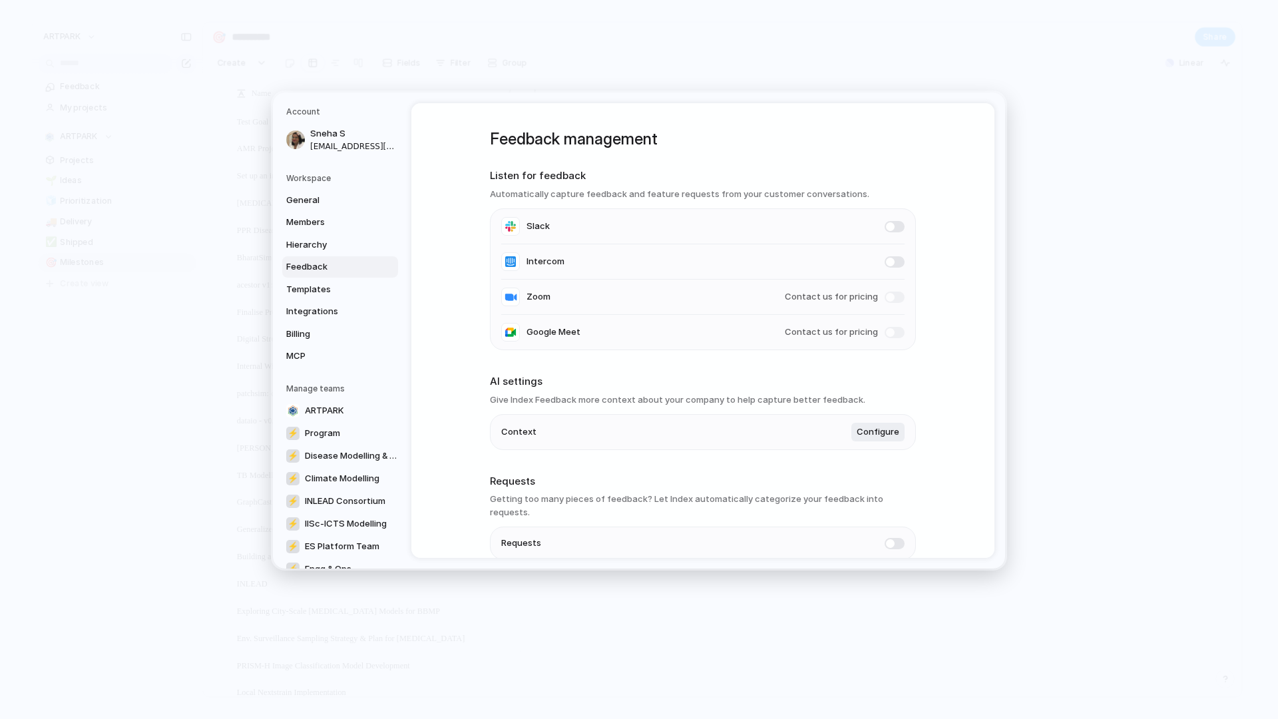
scroll to position [49, 0]
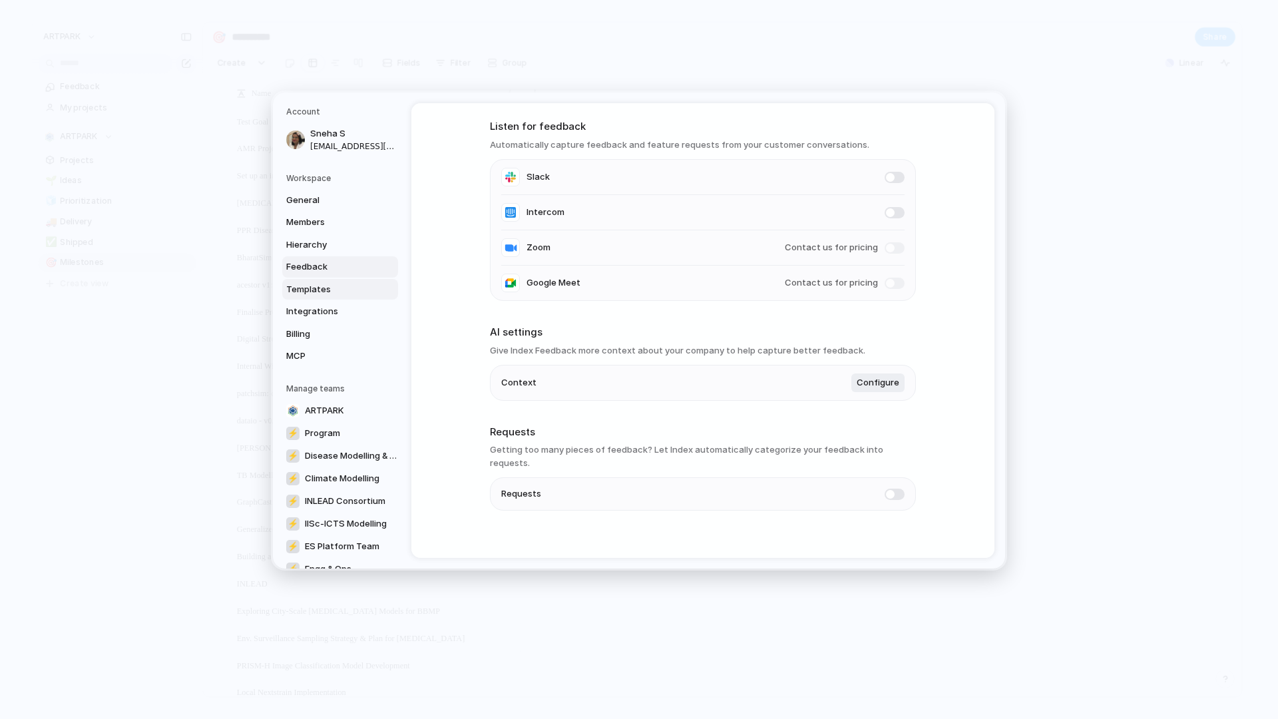
click at [373, 291] on link "Templates" at bounding box center [340, 289] width 116 height 21
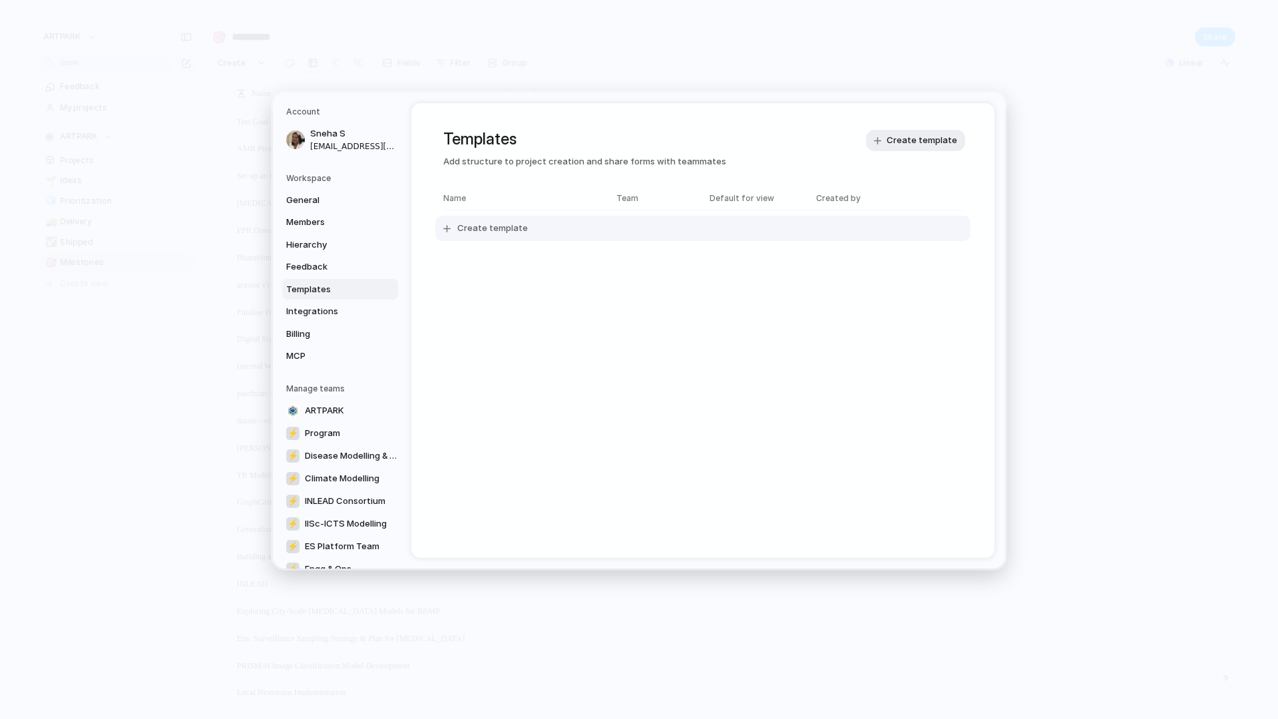
click at [484, 228] on span "Create template" at bounding box center [492, 228] width 71 height 13
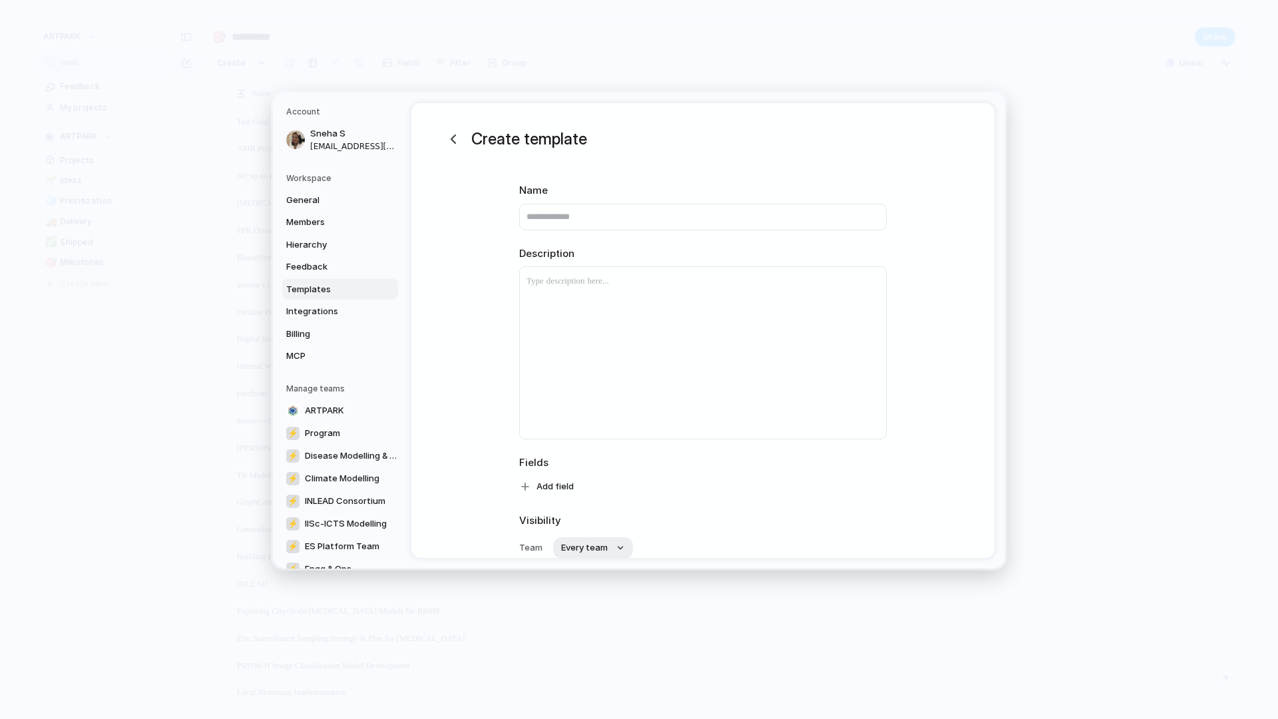
click at [448, 120] on div "Create template Name Description Fields Add field Visibility Team Every team Ca…" at bounding box center [702, 388] width 583 height 570
click at [451, 144] on div "button" at bounding box center [453, 139] width 16 height 16
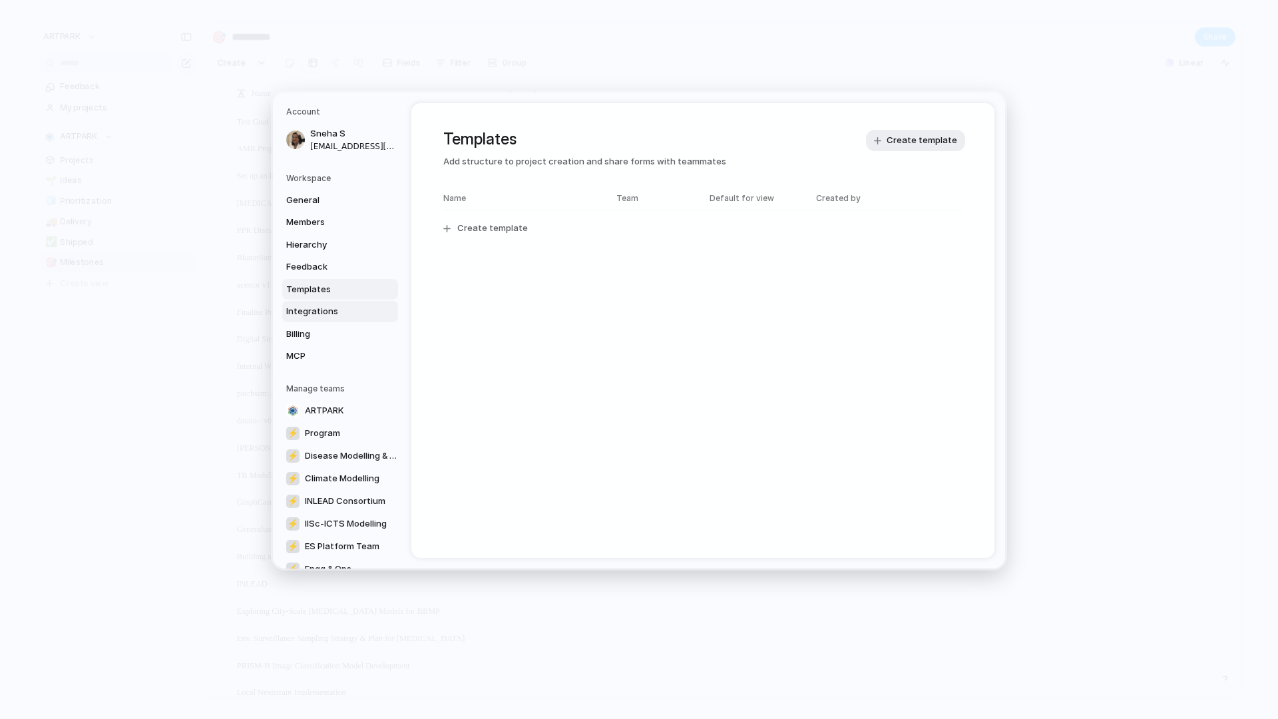
click at [347, 314] on span "Integrations" at bounding box center [328, 311] width 85 height 13
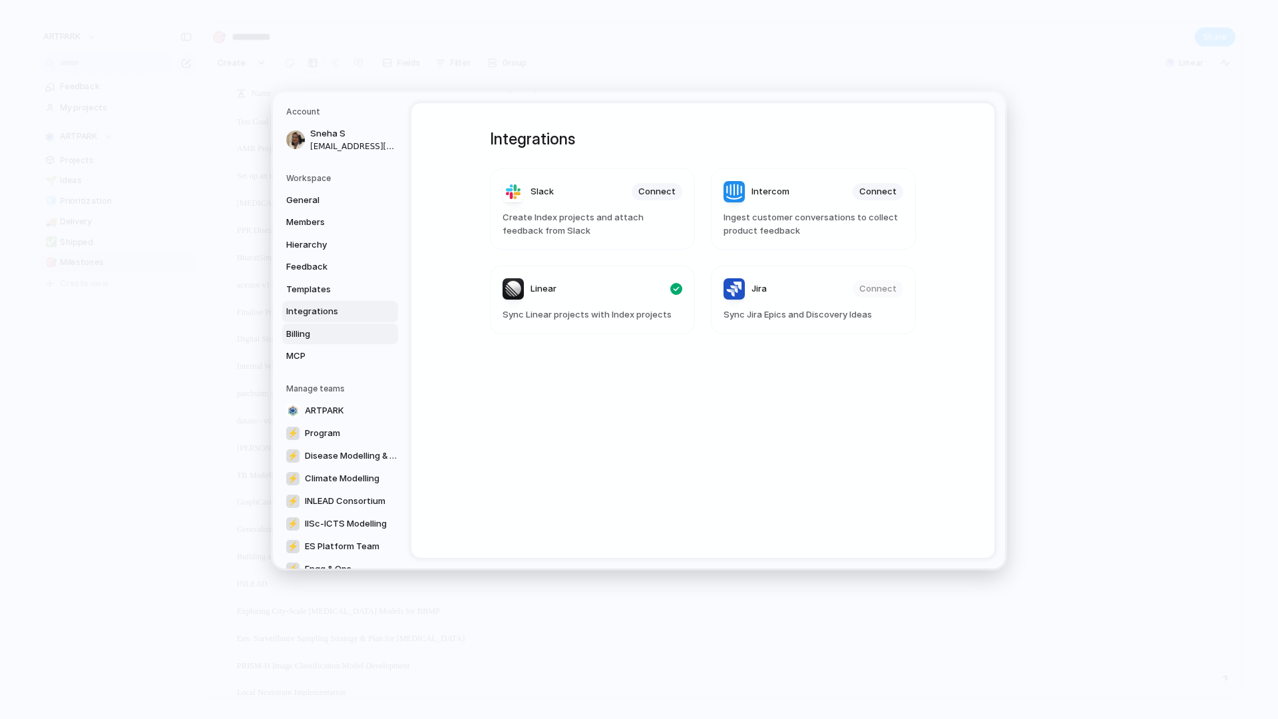
click at [336, 337] on span "Billing" at bounding box center [328, 333] width 85 height 13
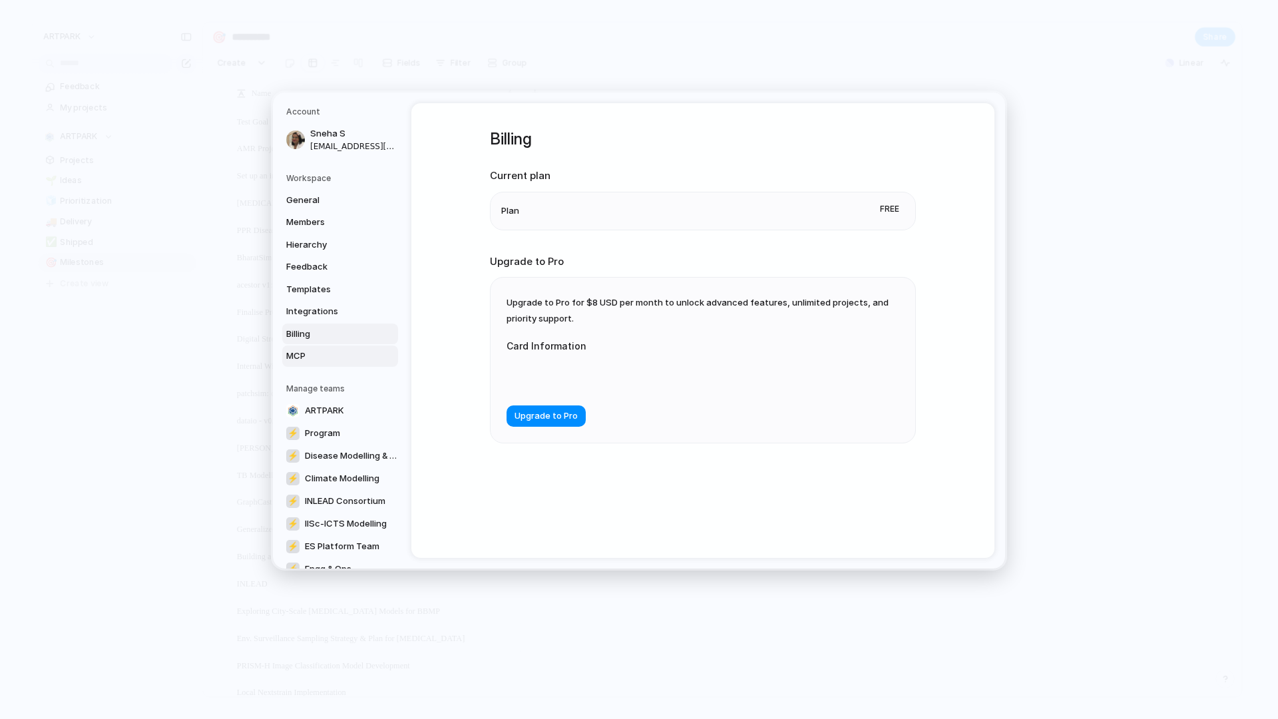
click at [333, 351] on span "MCP" at bounding box center [328, 355] width 85 height 13
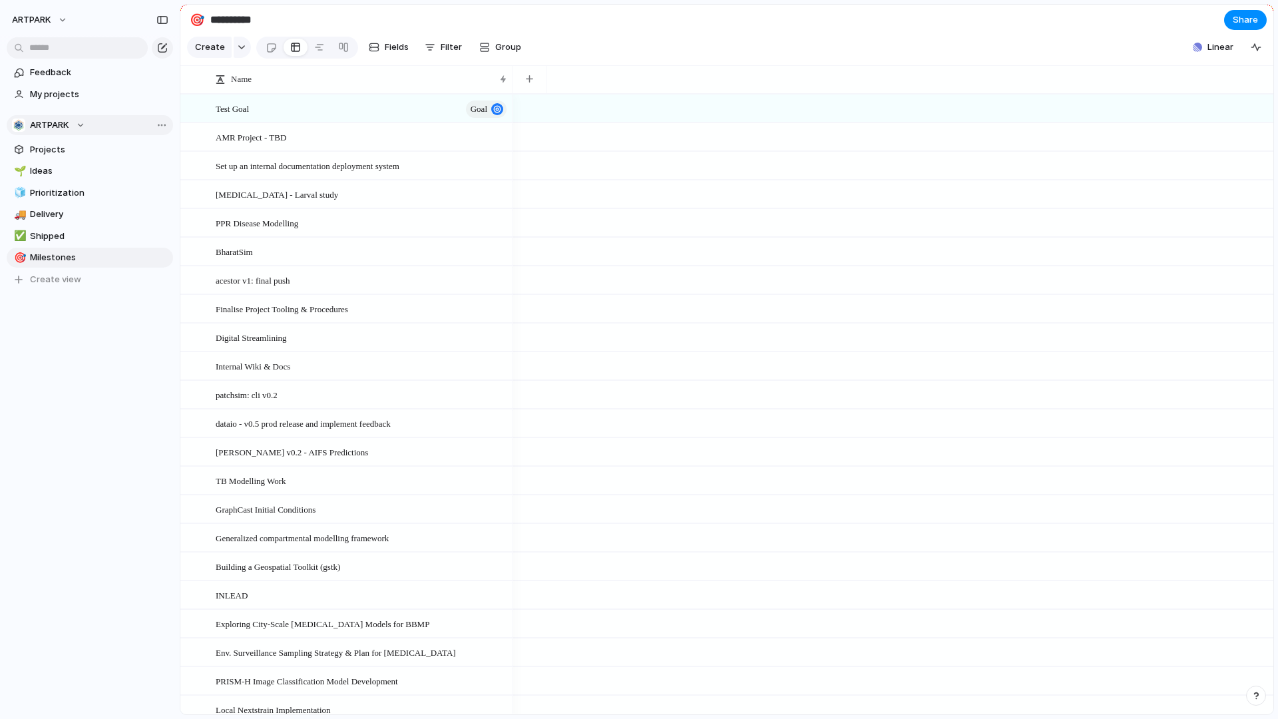
click at [79, 122] on div "ARTPARK" at bounding box center [48, 124] width 73 height 13
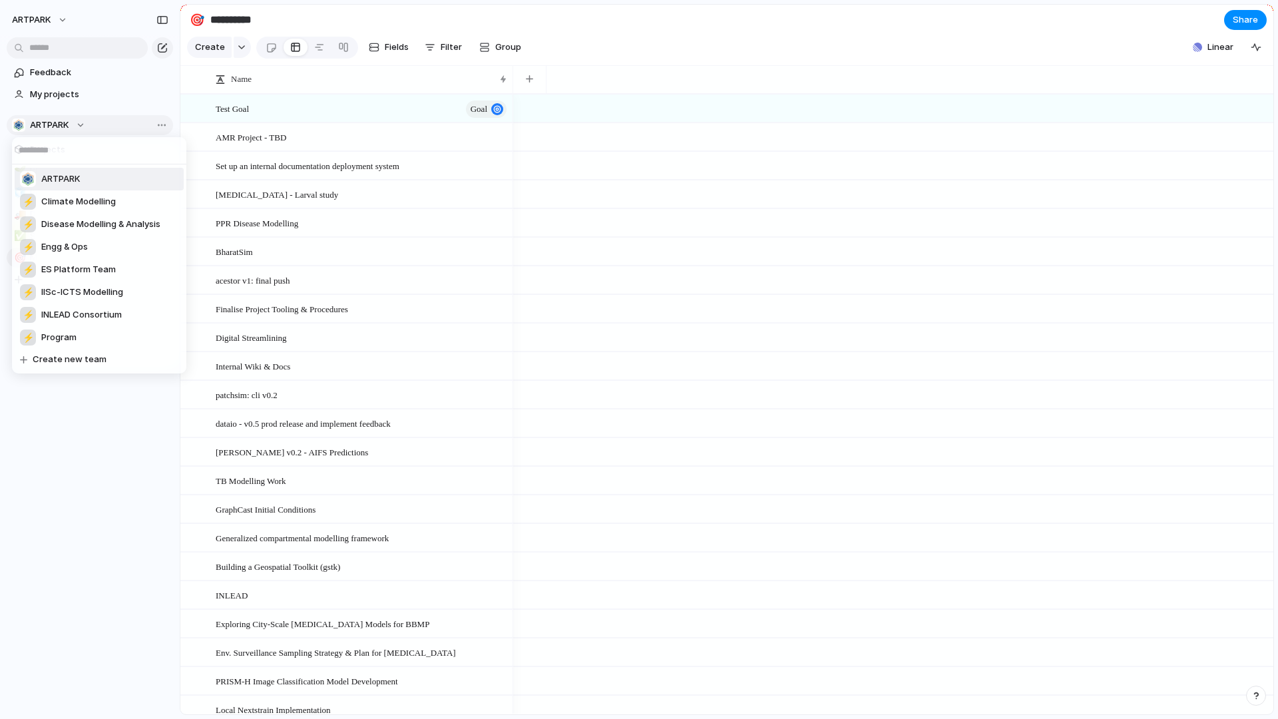
click at [79, 122] on div "ARTPARK ⚡ Climate Modelling ⚡ Disease Modelling & Analysis ⚡ Engg & Ops ⚡ ES Pl…" at bounding box center [639, 359] width 1278 height 719
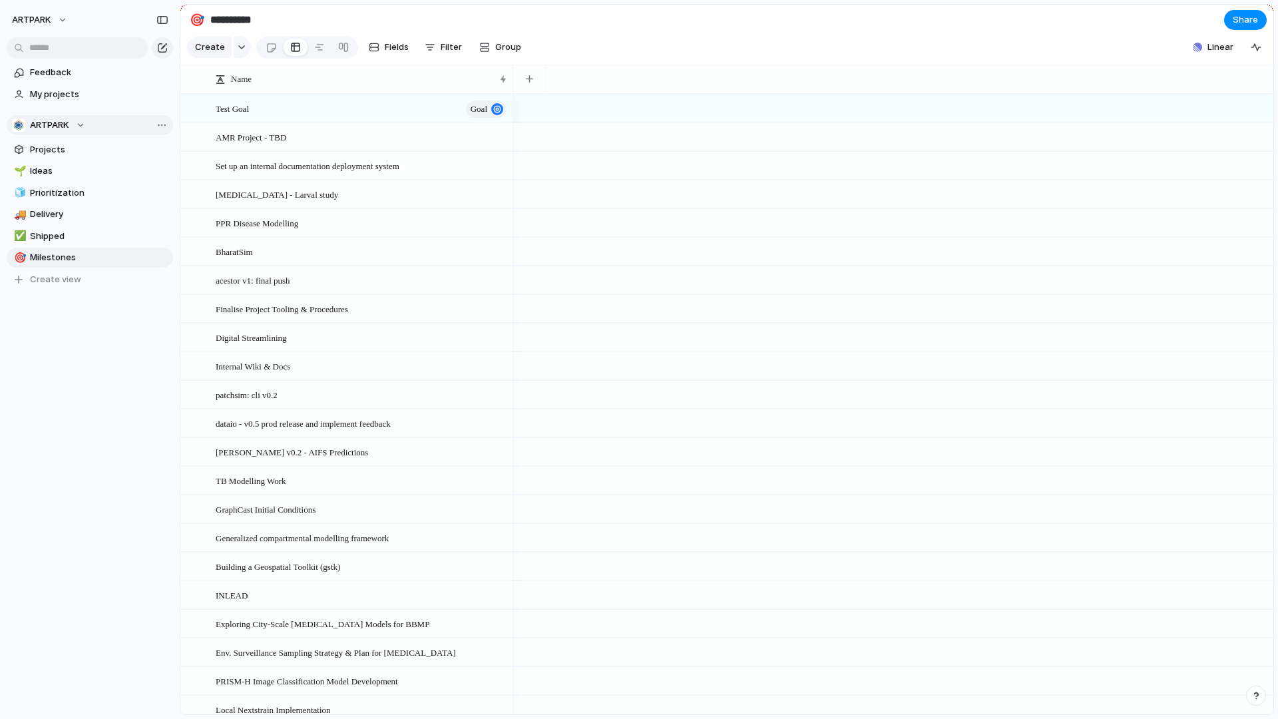
click at [79, 122] on div "ARTPARK" at bounding box center [48, 124] width 73 height 13
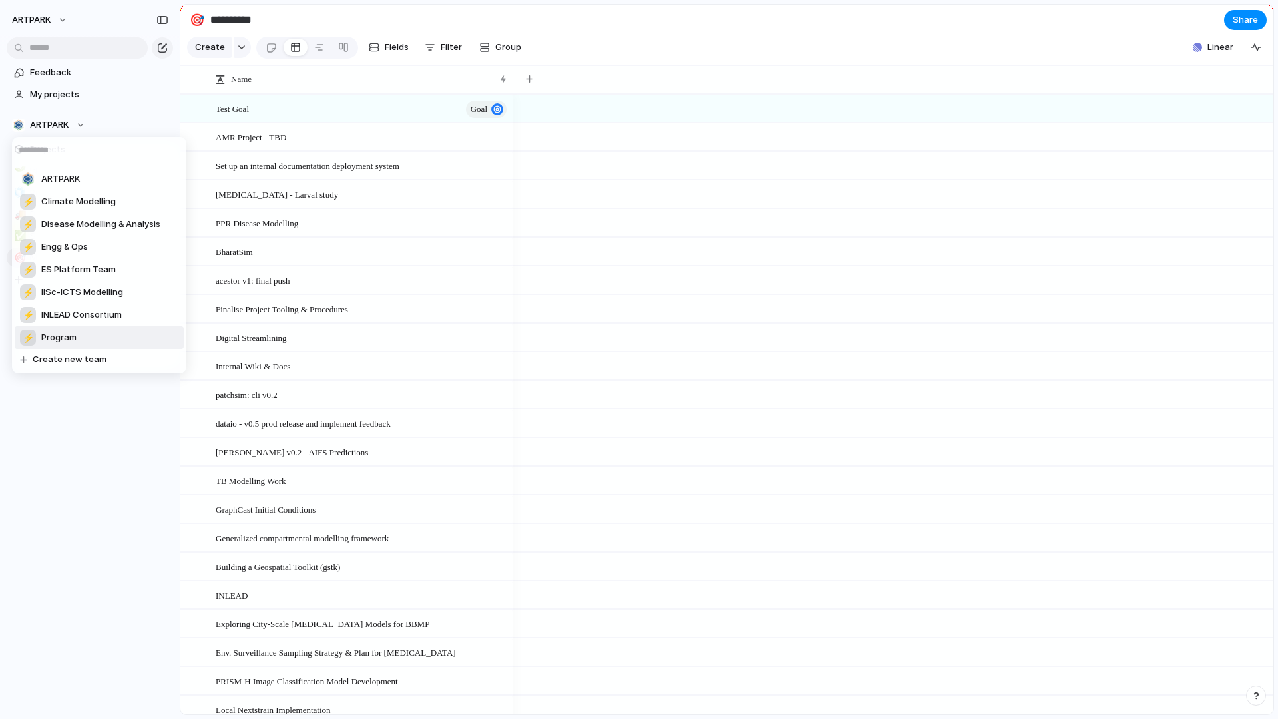
click at [112, 475] on div "ARTPARK ⚡ Climate Modelling ⚡ Disease Modelling & Analysis ⚡ Engg & Ops ⚡ ES Pl…" at bounding box center [639, 359] width 1278 height 719
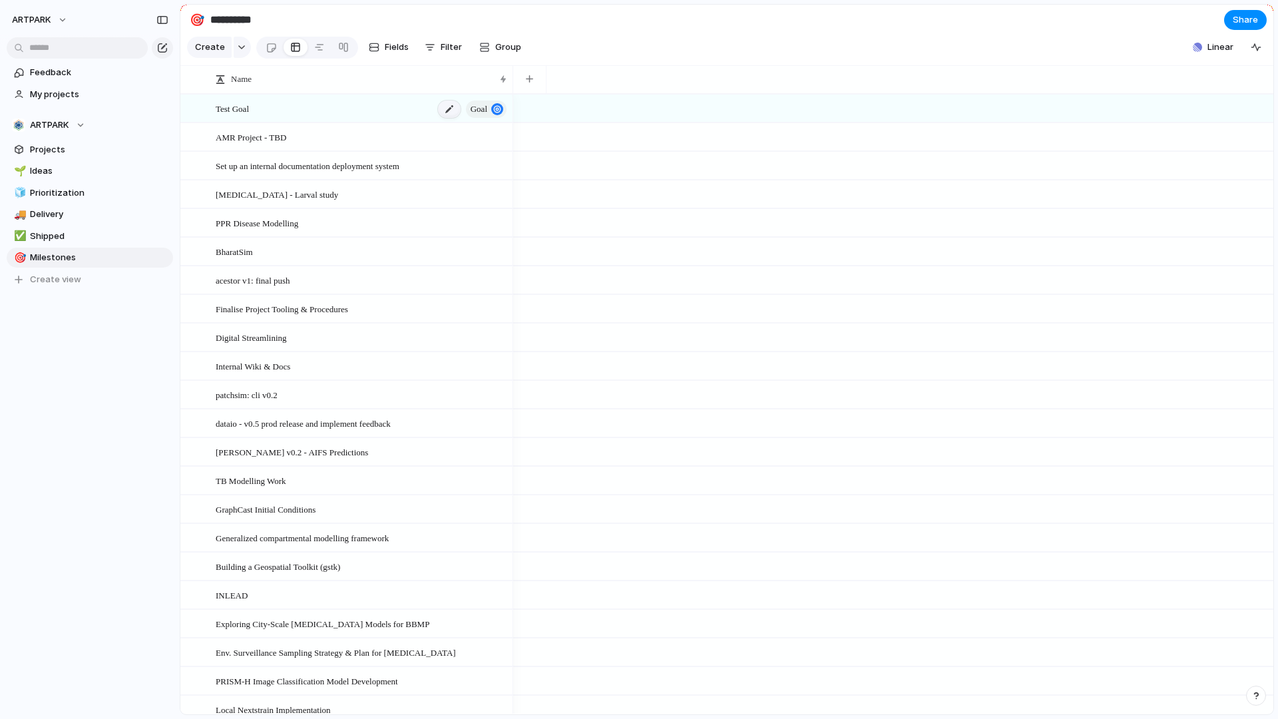
click at [446, 102] on div at bounding box center [449, 108] width 23 height 17
click at [408, 110] on textarea "*********" at bounding box center [337, 109] width 243 height 15
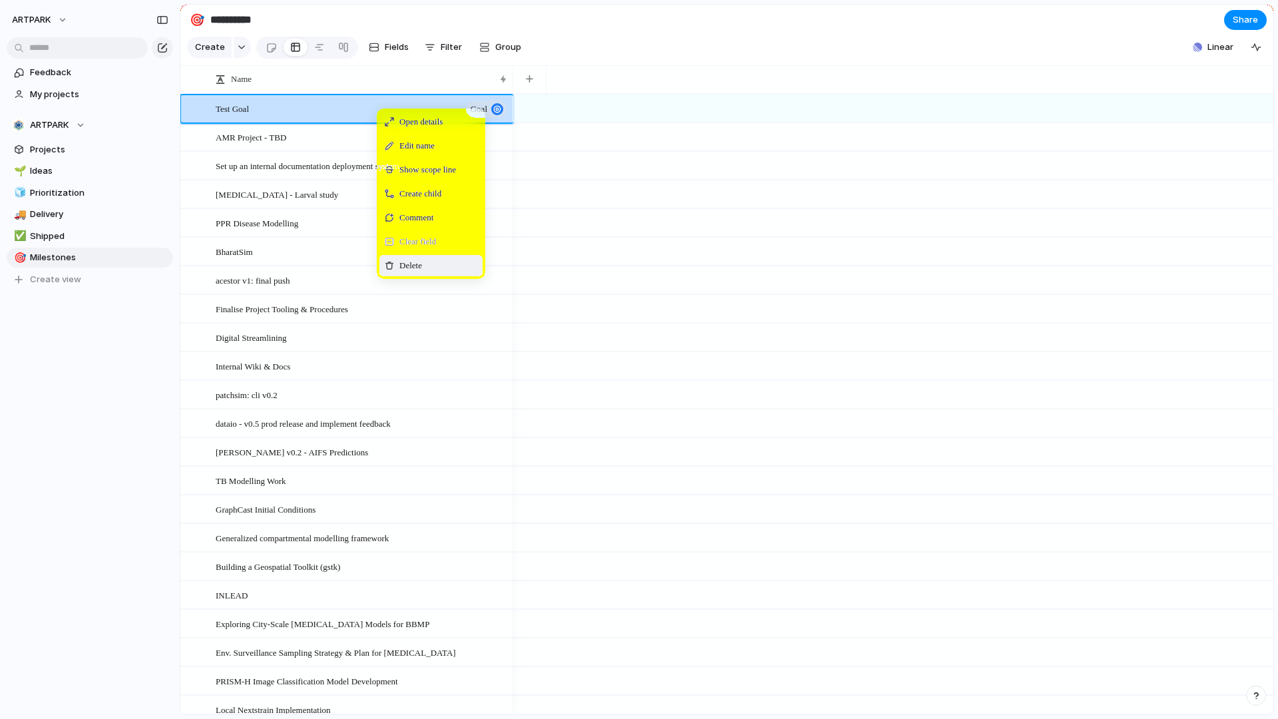
click at [422, 270] on span "Delete" at bounding box center [410, 265] width 23 height 13
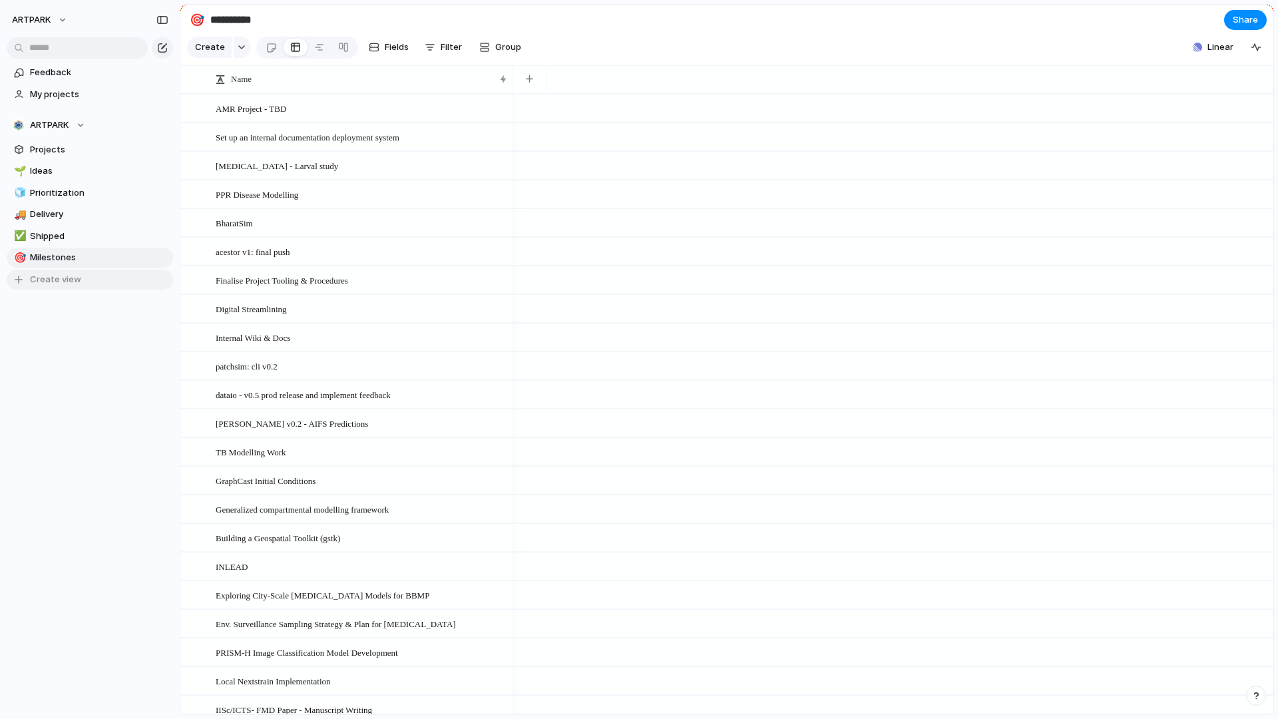
click at [51, 283] on span "Create view" at bounding box center [55, 279] width 51 height 13
type input "**********"
click at [267, 51] on div at bounding box center [270, 48] width 11 height 22
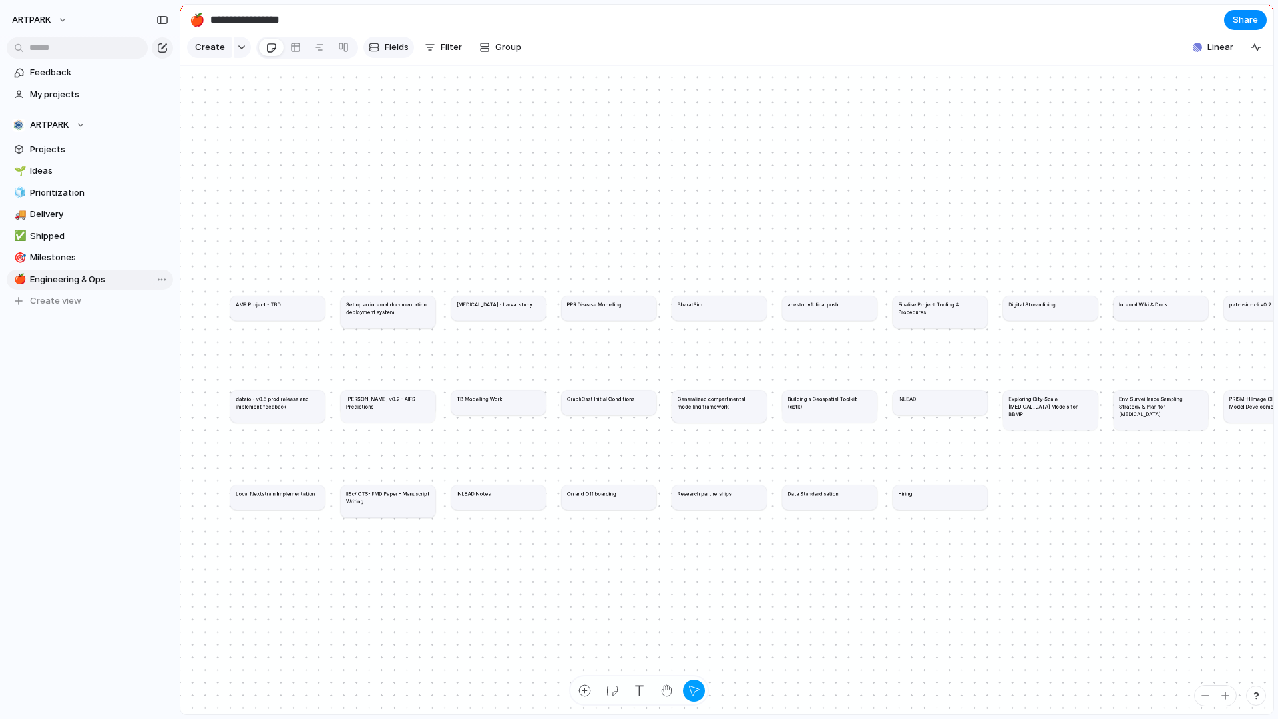
click at [385, 43] on span "Fields" at bounding box center [397, 47] width 24 height 13
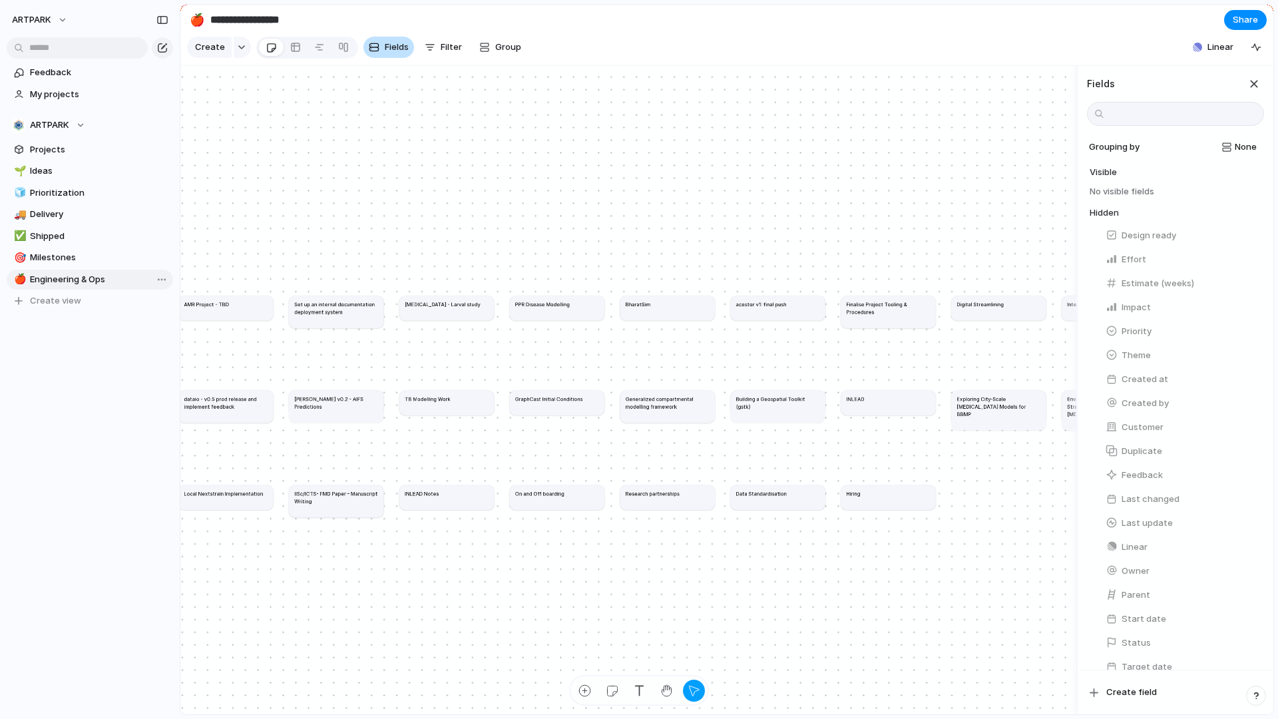
click at [385, 43] on span "Fields" at bounding box center [397, 47] width 24 height 13
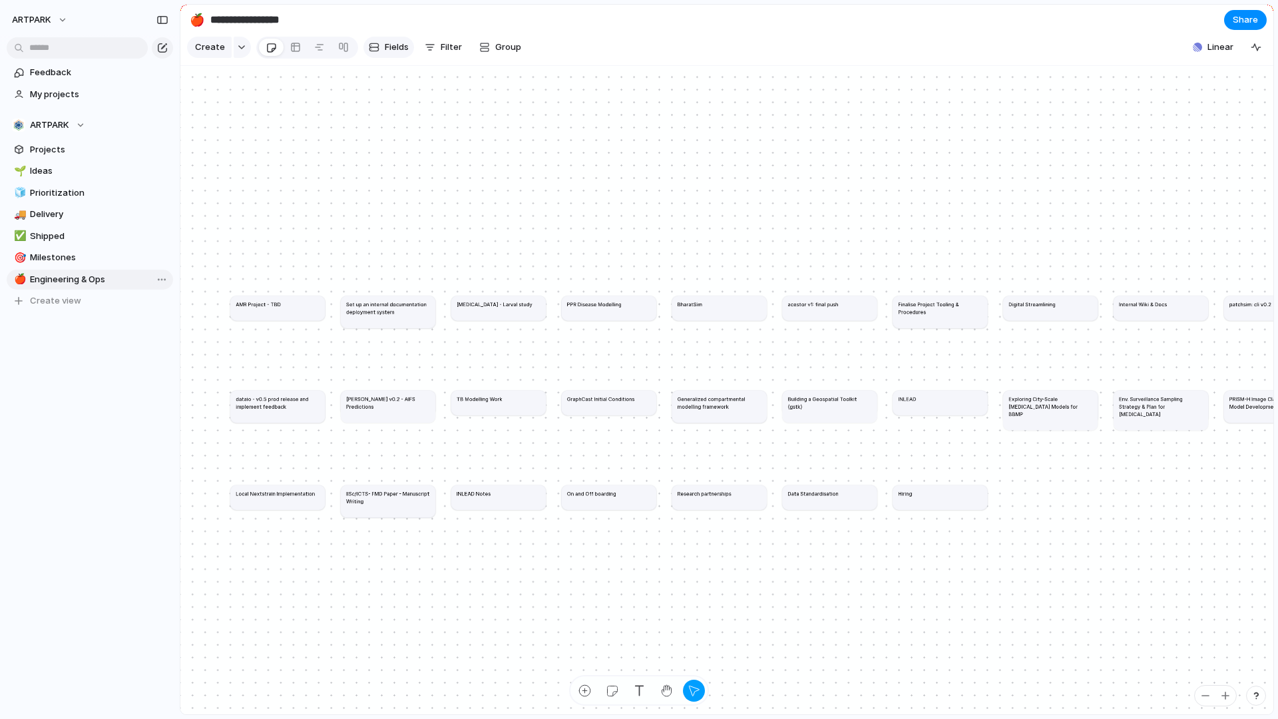
click at [385, 43] on span "Fields" at bounding box center [397, 47] width 24 height 13
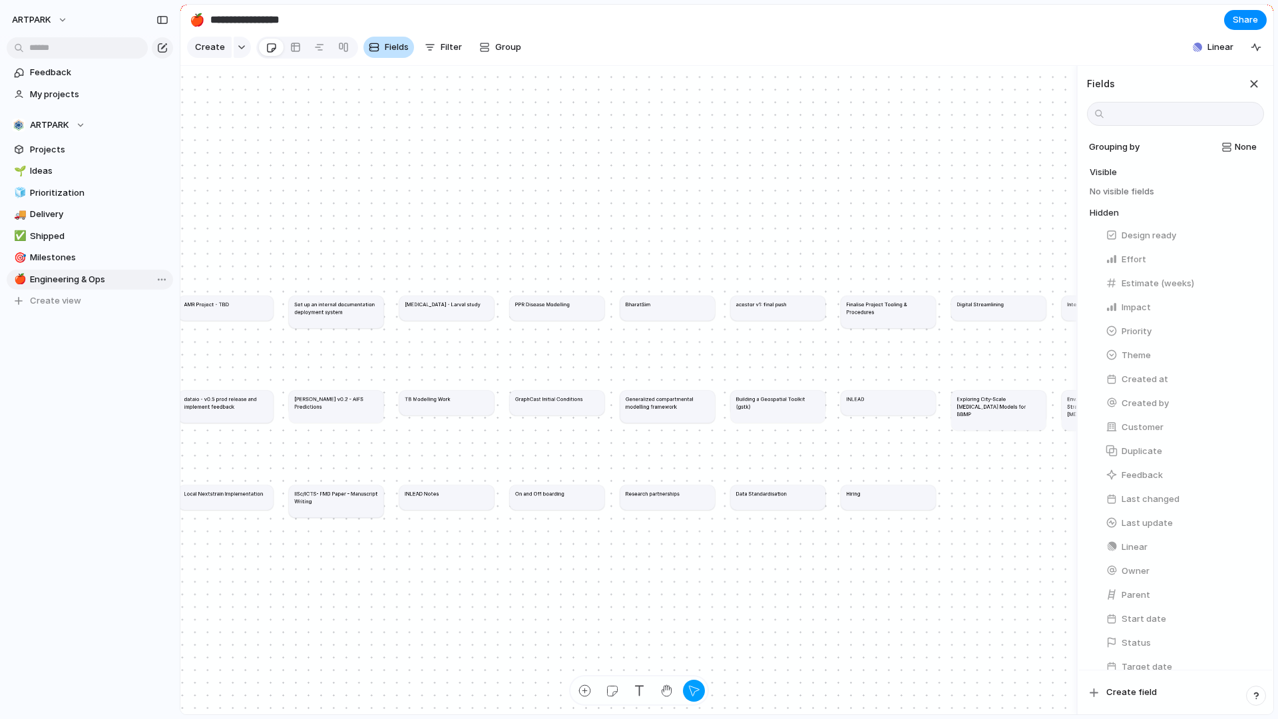
click at [385, 43] on span "Fields" at bounding box center [397, 47] width 24 height 13
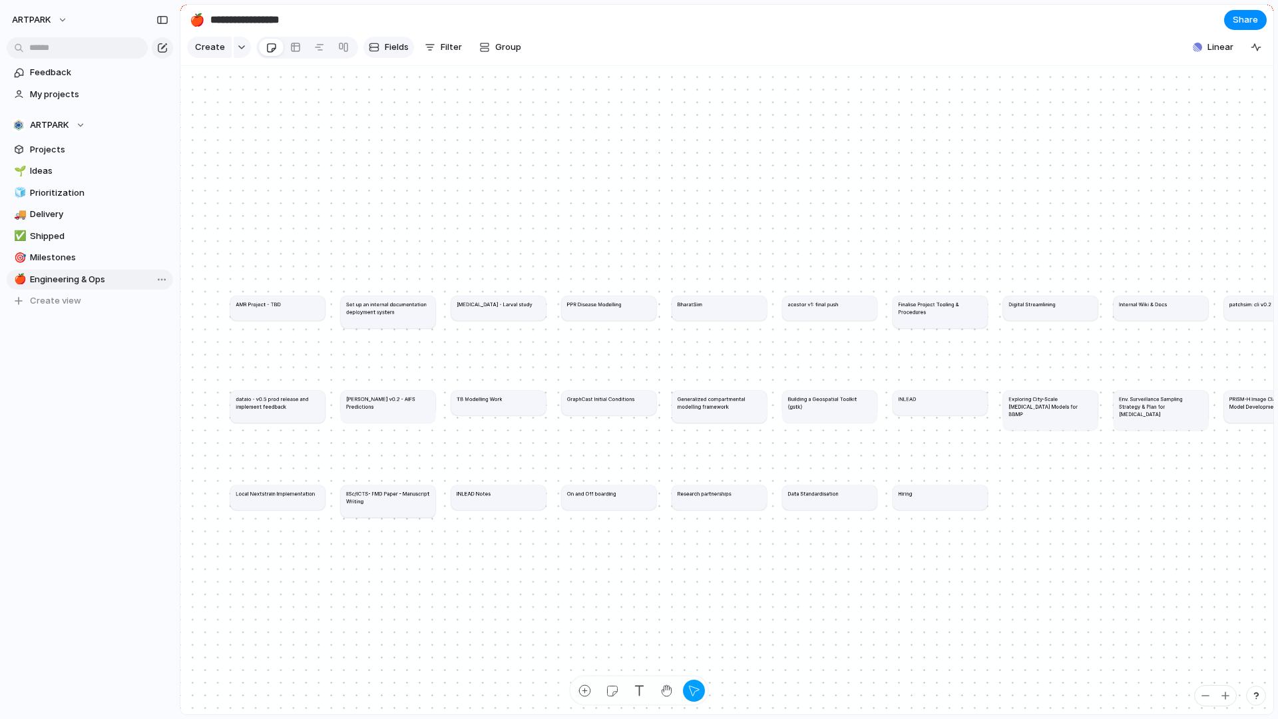
click at [385, 43] on span "Fields" at bounding box center [397, 47] width 24 height 13
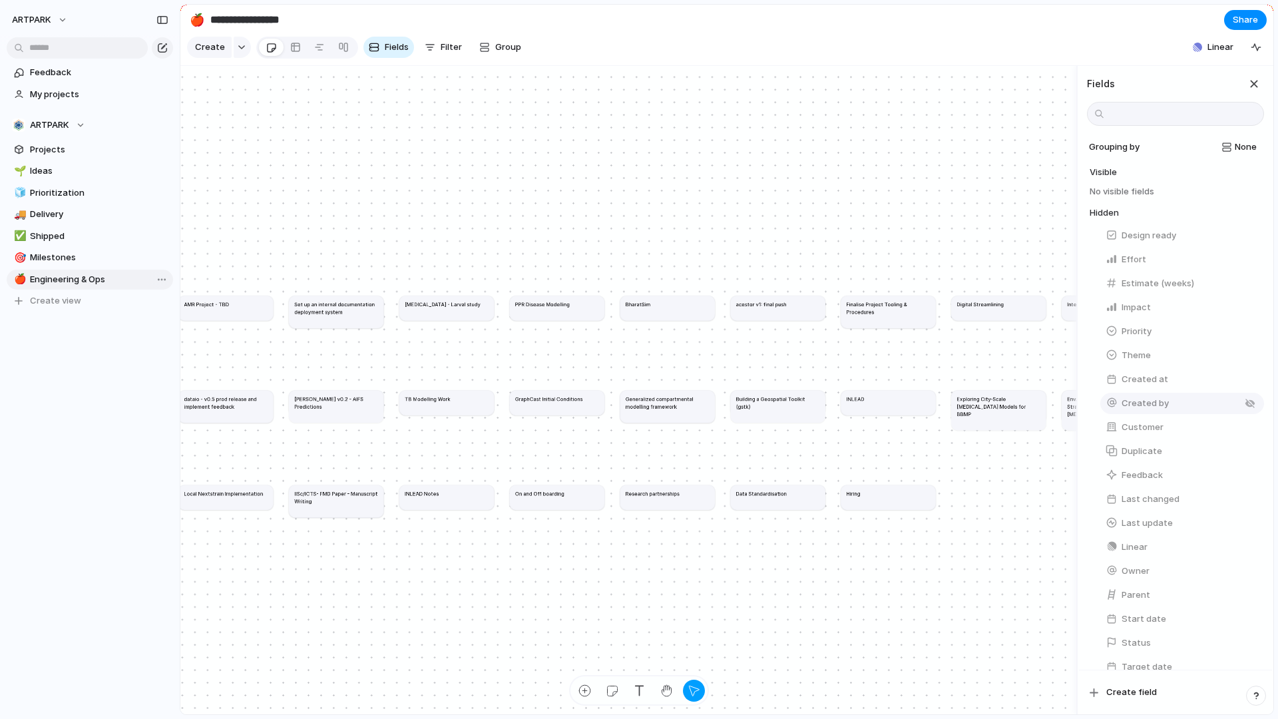
scroll to position [41, 0]
click at [1168, 218] on button "Effort" at bounding box center [1182, 218] width 164 height 21
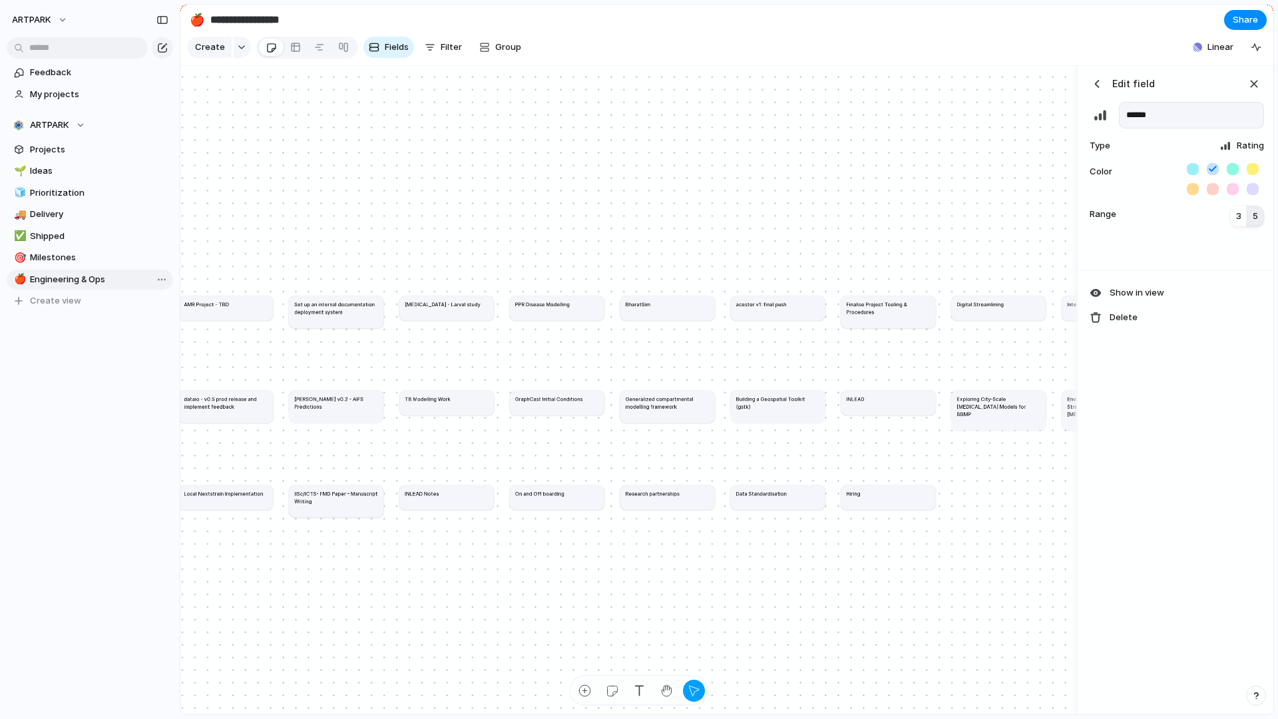
click at [1234, 149] on div "Rating" at bounding box center [1241, 145] width 45 height 13
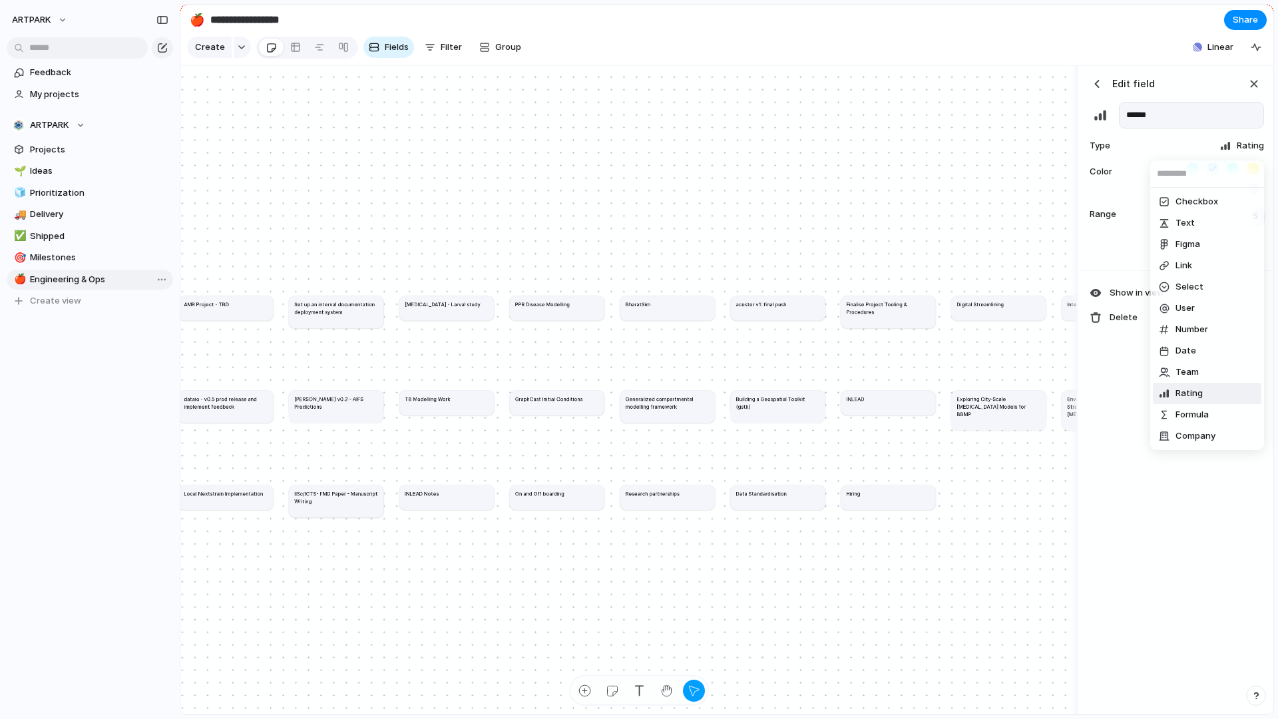
click at [1234, 149] on div "Checkbox Text Figma Link Select User Number Date Team Rating Formula Company" at bounding box center [639, 359] width 1278 height 719
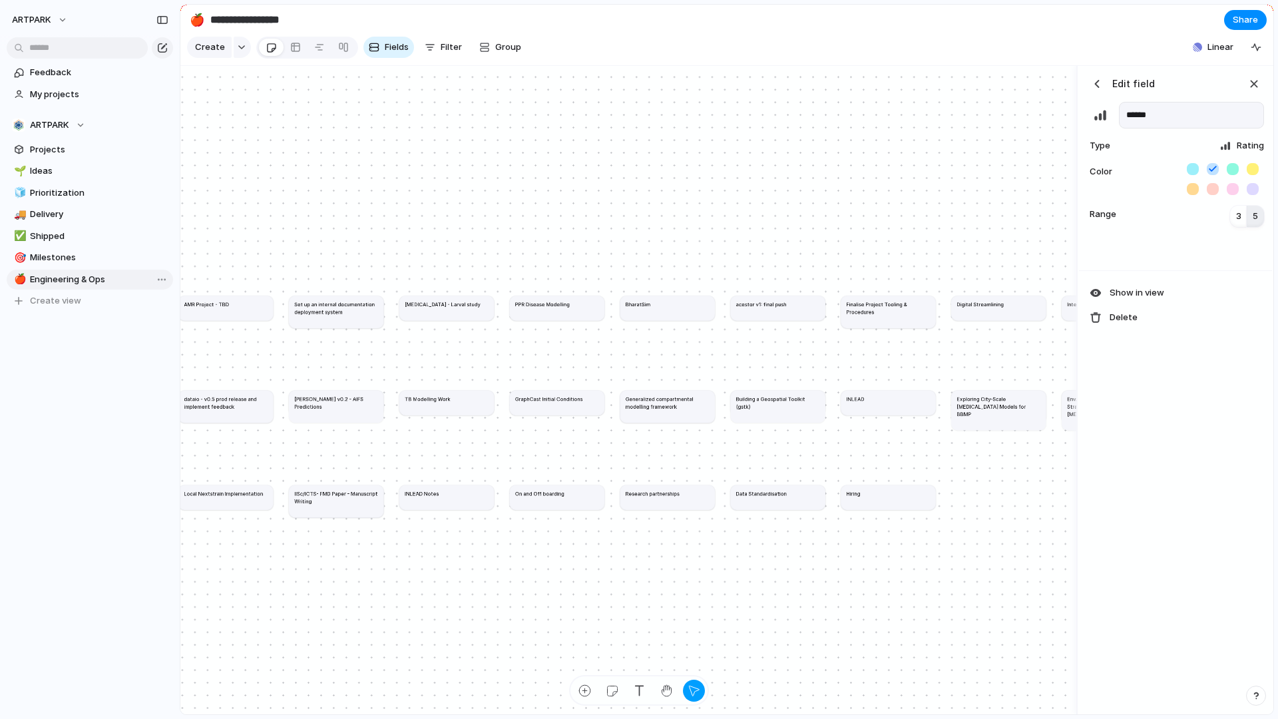
click at [1105, 84] on button "button" at bounding box center [1097, 84] width 20 height 20
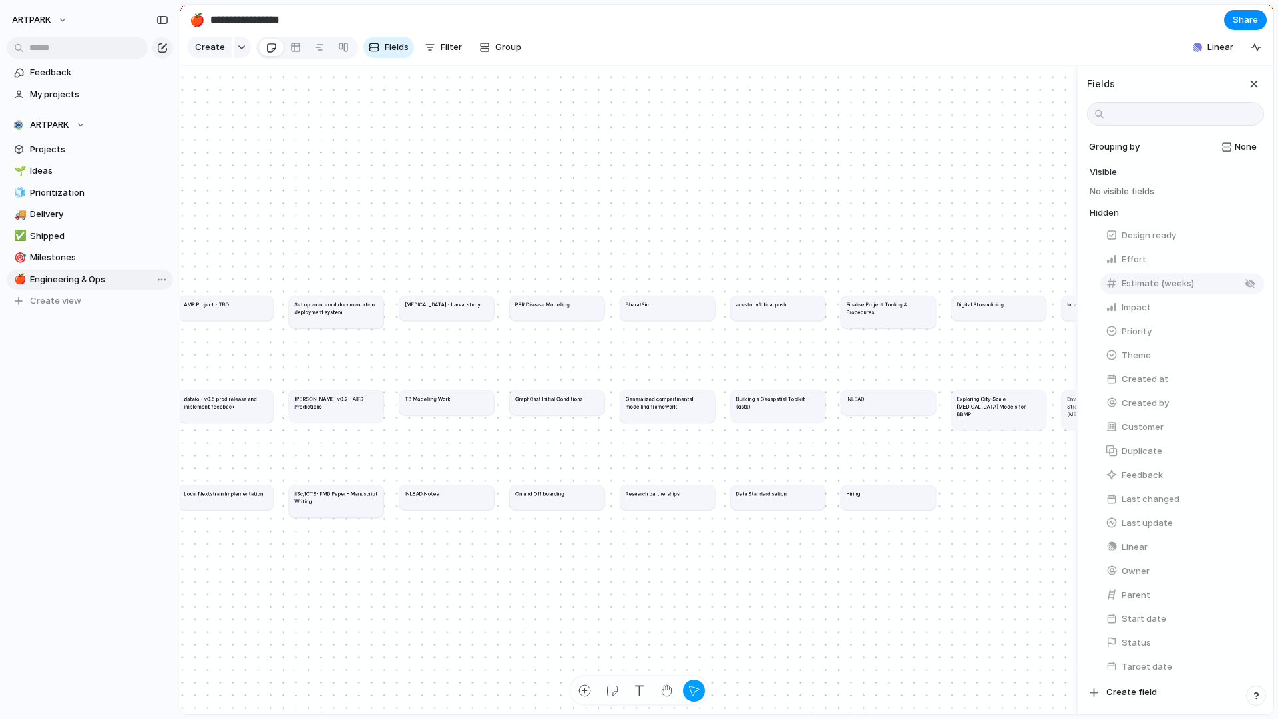
click at [1124, 283] on span "Estimate (weeks)" at bounding box center [1157, 283] width 73 height 13
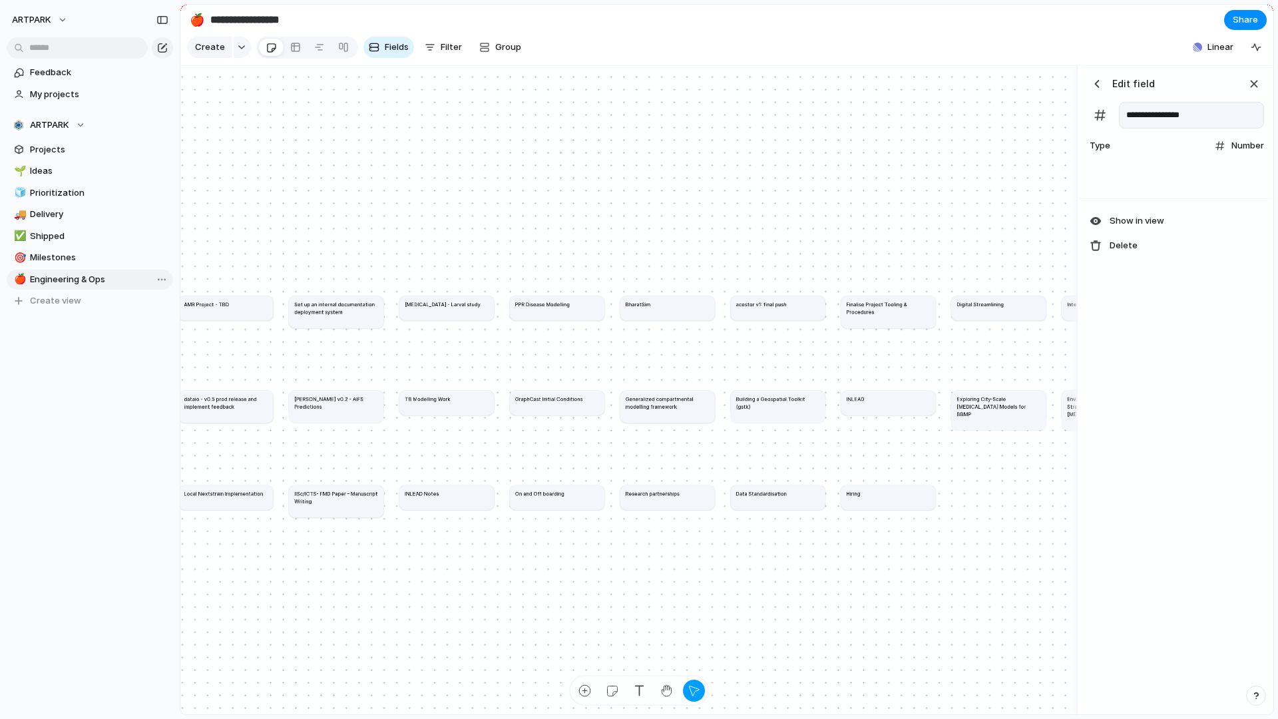
click at [1099, 90] on button "button" at bounding box center [1097, 84] width 20 height 20
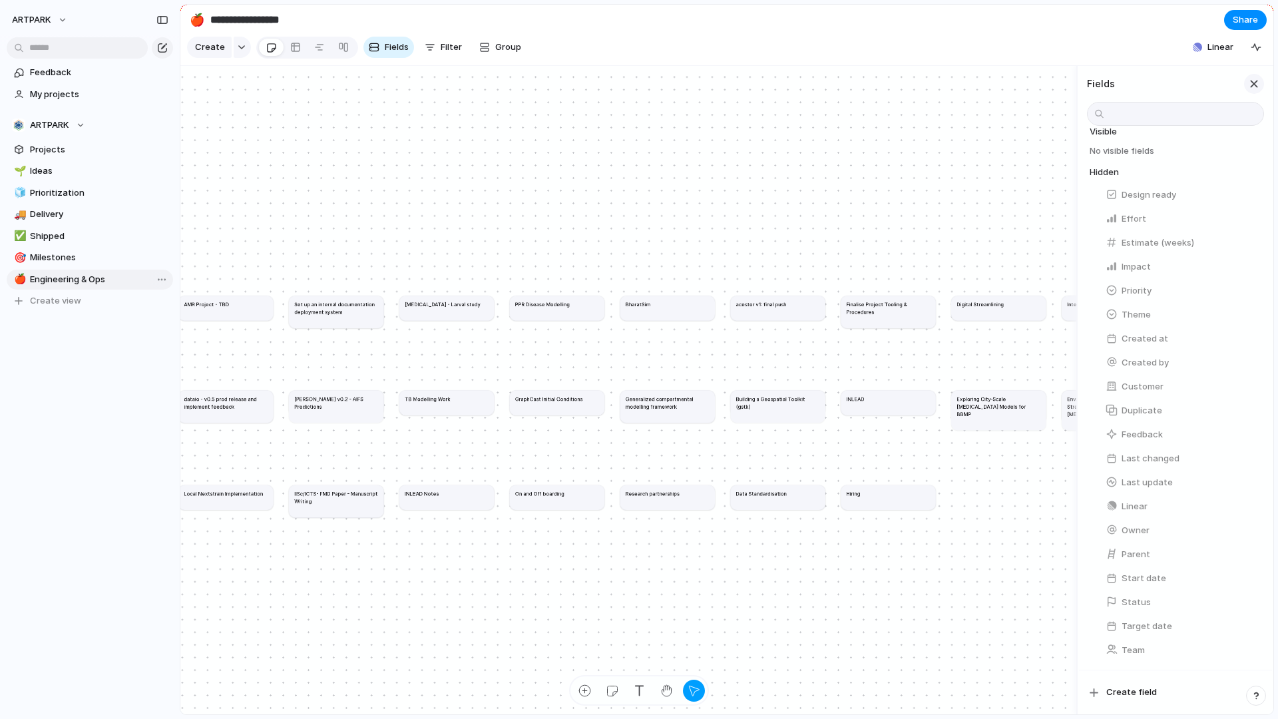
click at [1252, 88] on div "button" at bounding box center [1253, 84] width 15 height 15
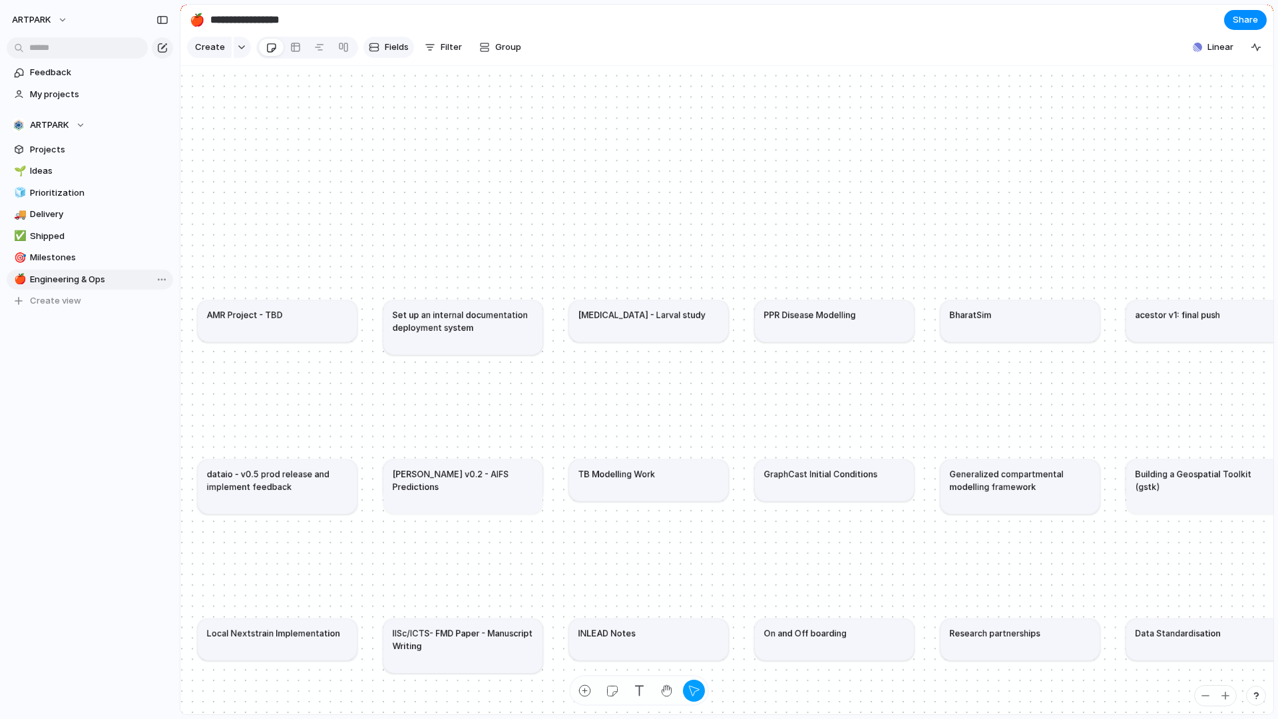
click at [391, 53] on button "Fields" at bounding box center [388, 47] width 51 height 21
click at [166, 474] on div "ARTPARK Feedback My projects ARTPARK Projects 🌱 Ideas 🧊 Prioritization 🚚 Delive…" at bounding box center [90, 359] width 180 height 719
click at [110, 150] on span "Projects" at bounding box center [99, 149] width 138 height 13
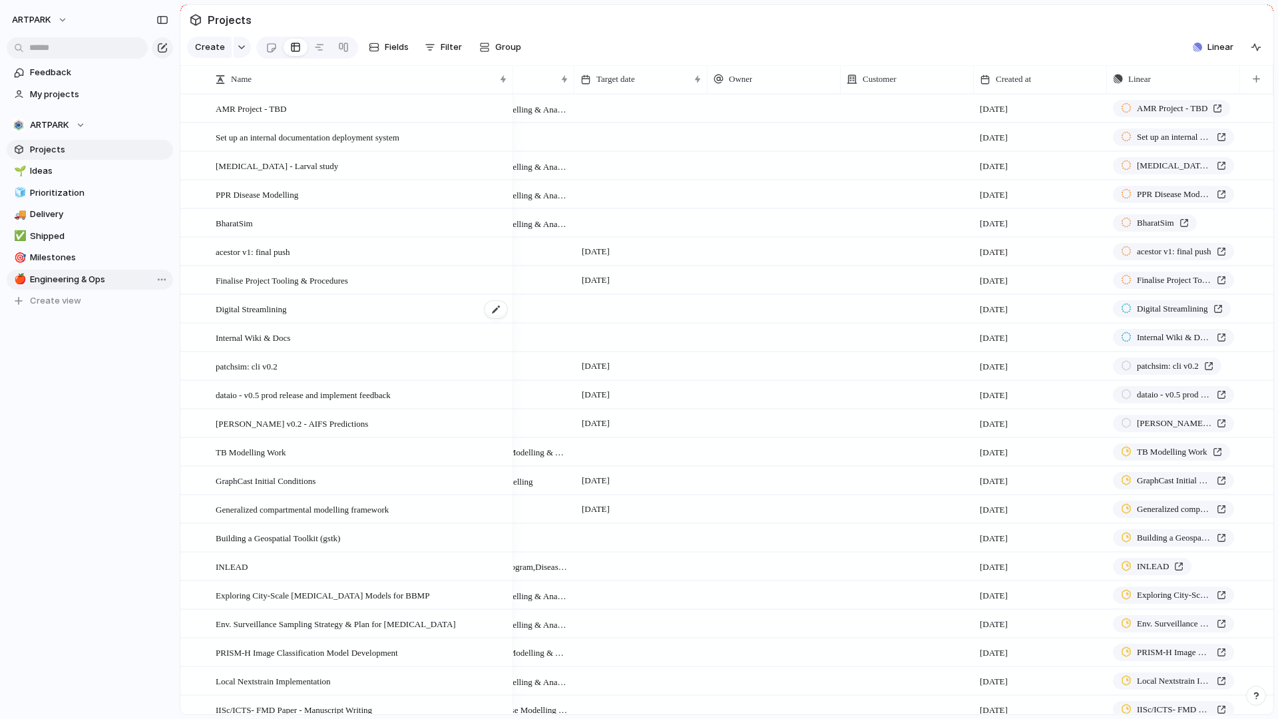
scroll to position [181, 0]
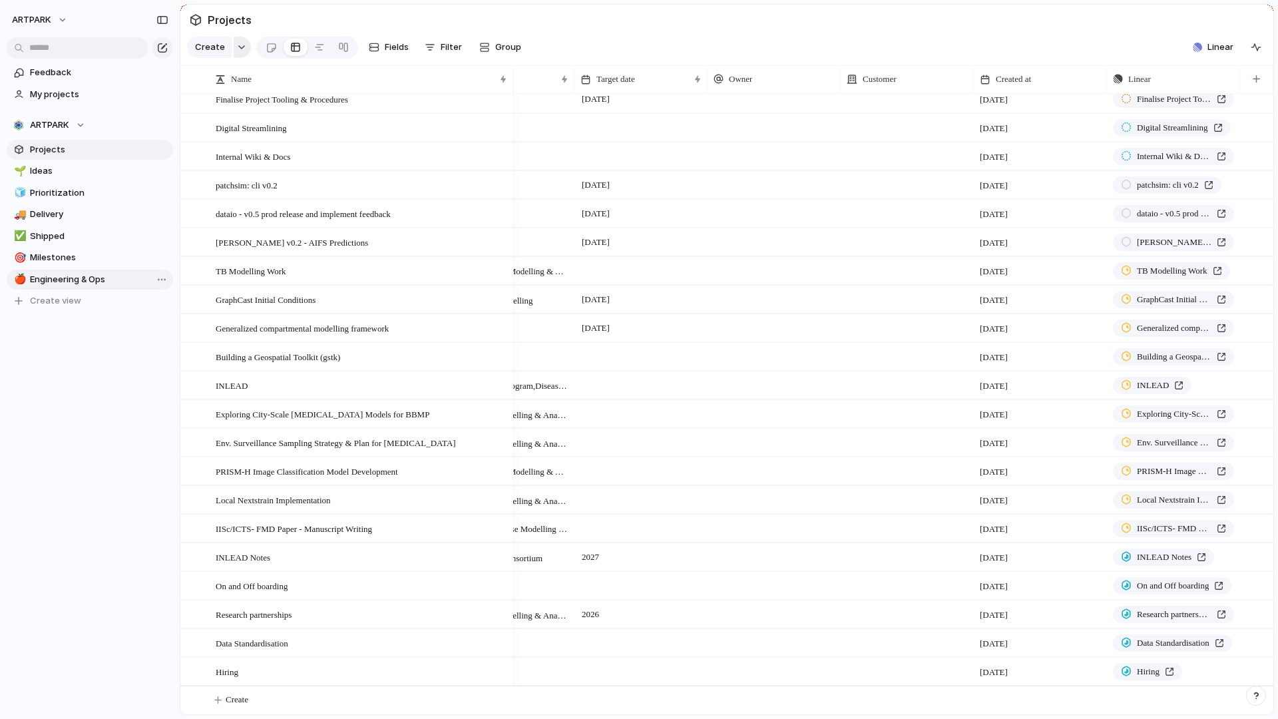
click at [237, 47] on div "button" at bounding box center [241, 47] width 9 height 5
click at [232, 22] on div "Goal Program Initiative Launch Project Customize" at bounding box center [639, 359] width 1278 height 719
click at [216, 20] on span "Projects" at bounding box center [229, 20] width 49 height 24
click at [442, 51] on span "Filter" at bounding box center [451, 47] width 21 height 13
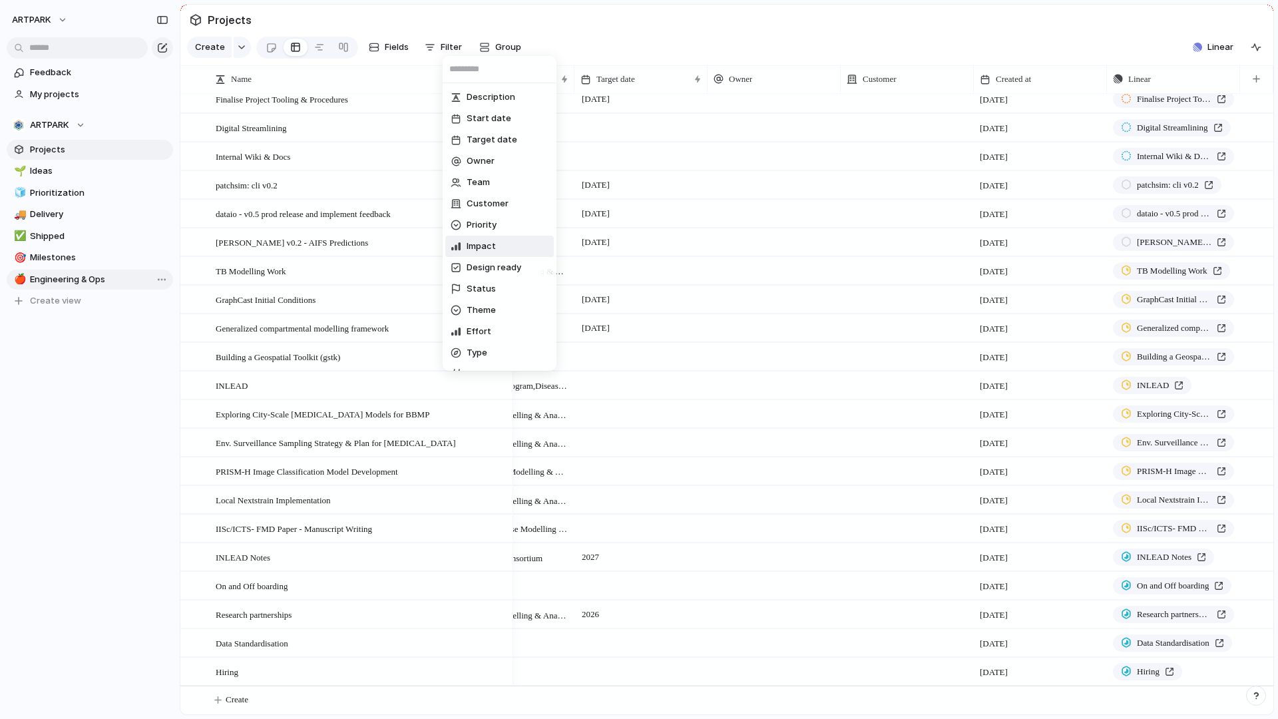
scroll to position [81, 0]
click at [492, 284] on li "Parent" at bounding box center [499, 292] width 108 height 21
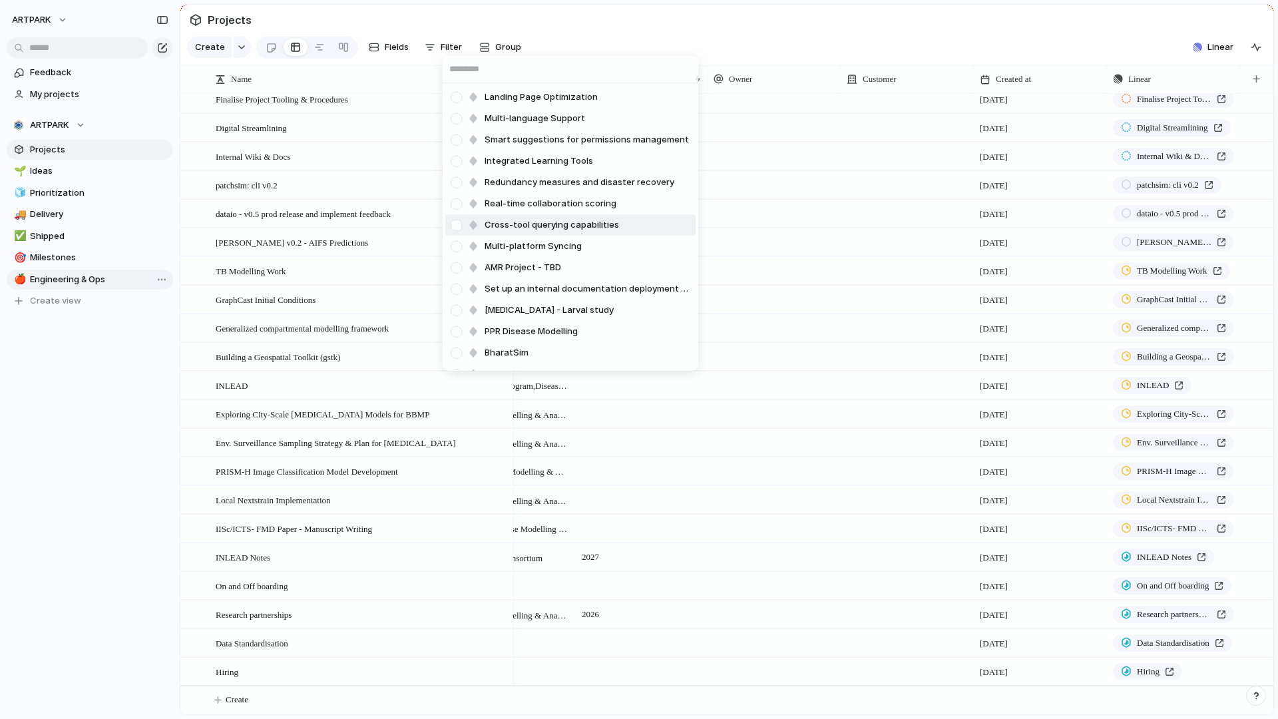
scroll to position [507, 0]
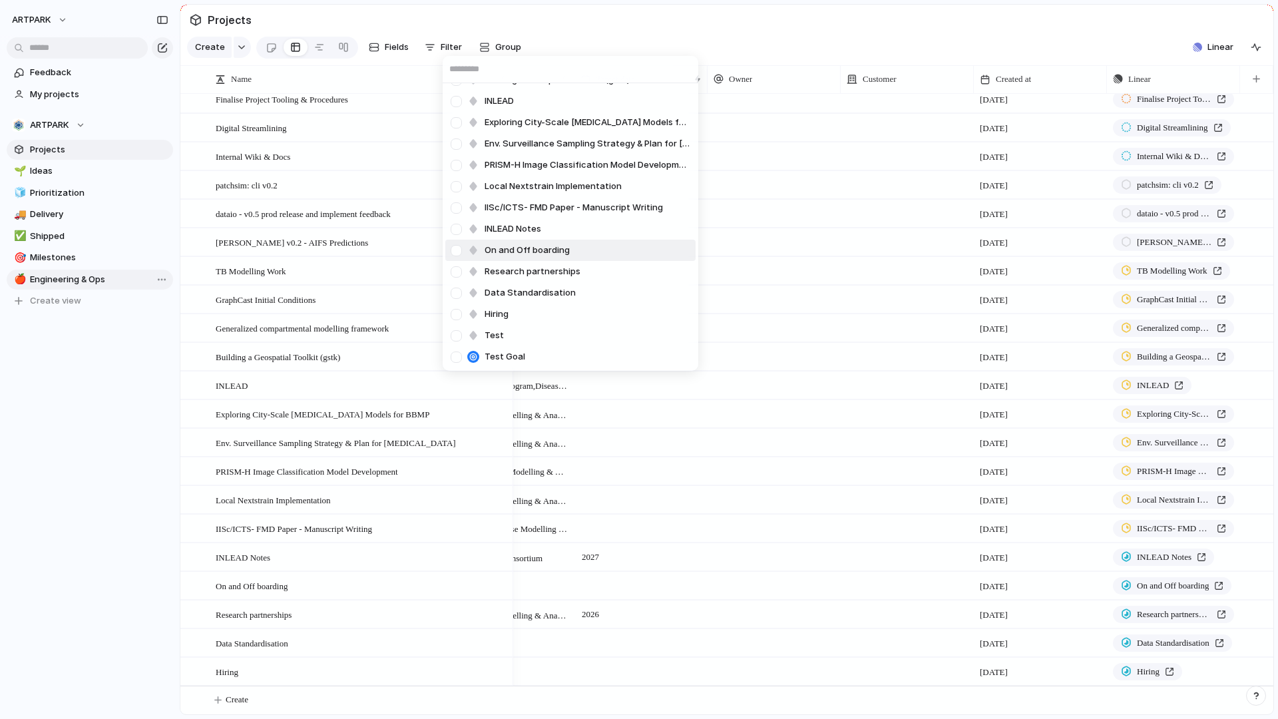
click at [100, 506] on div "Landing Page Optimization Multi-language Support Smart suggestions for permissi…" at bounding box center [639, 359] width 1278 height 719
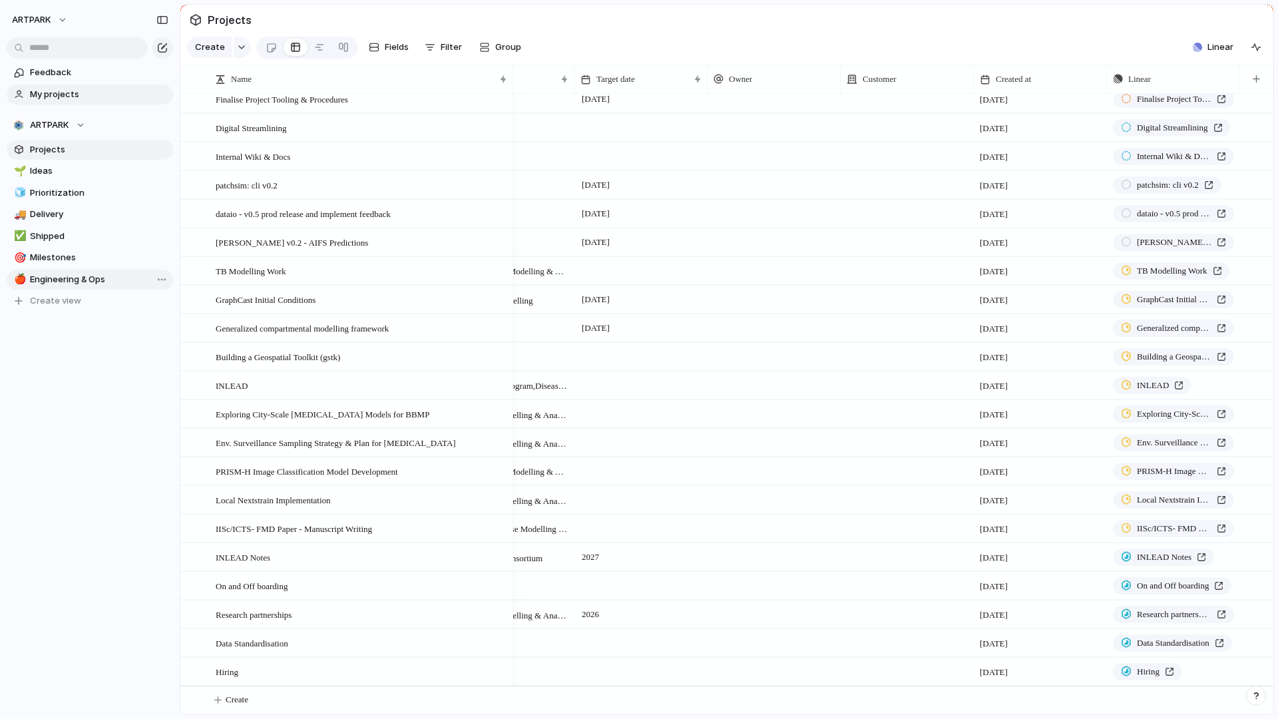
click at [57, 98] on span "My projects" at bounding box center [99, 94] width 138 height 13
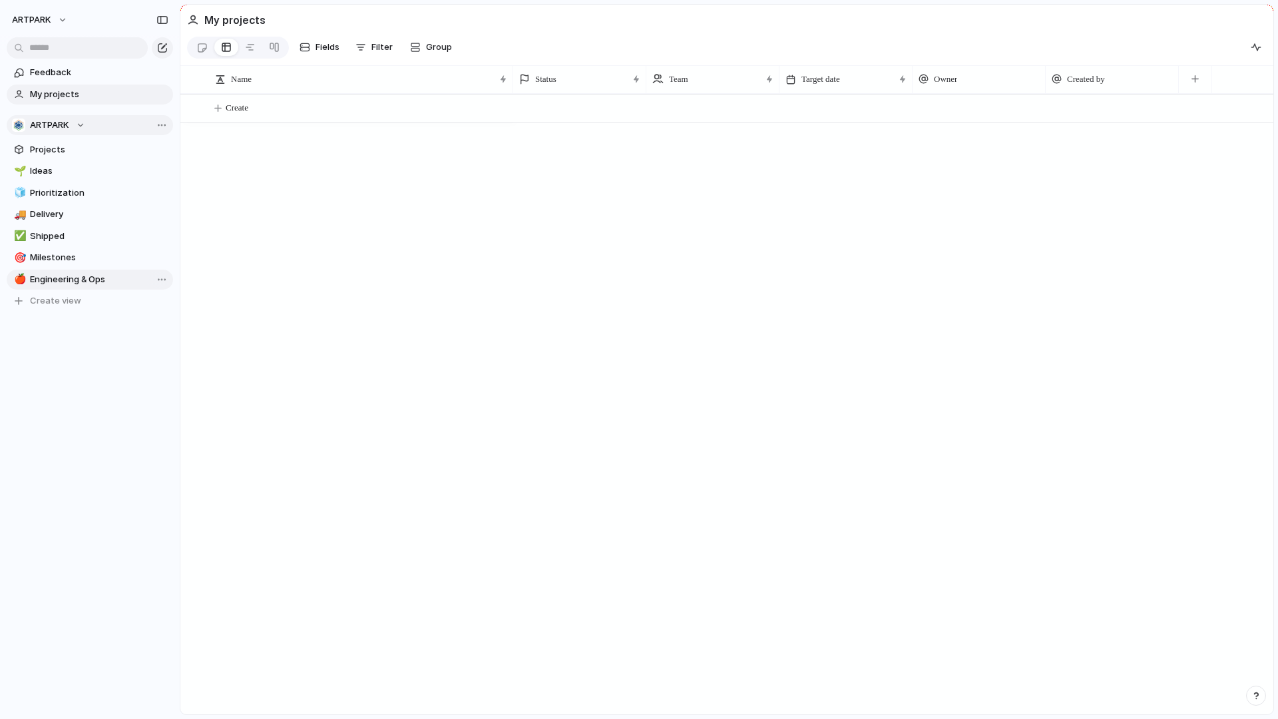
click at [73, 119] on div "ARTPARK" at bounding box center [48, 124] width 73 height 13
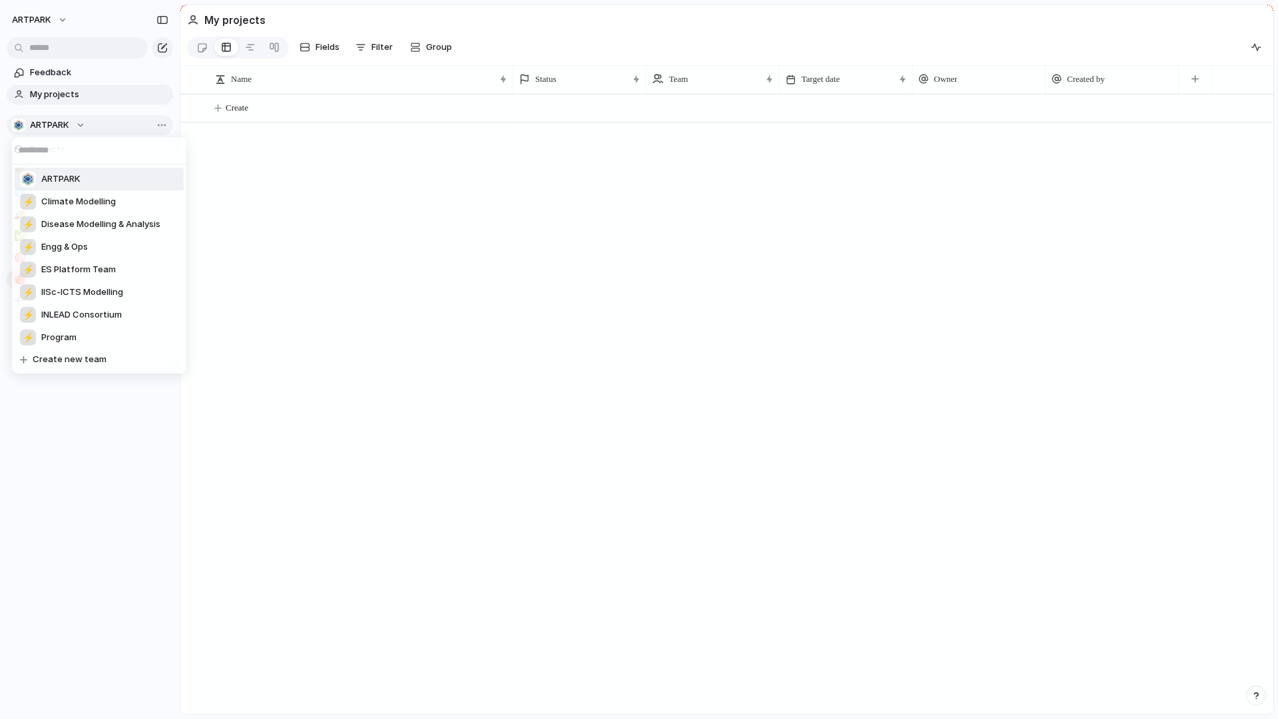
click at [73, 119] on div "ARTPARK ⚡ Climate Modelling ⚡ Disease Modelling & Analysis ⚡ Engg & Ops ⚡ ES Pl…" at bounding box center [639, 359] width 1278 height 719
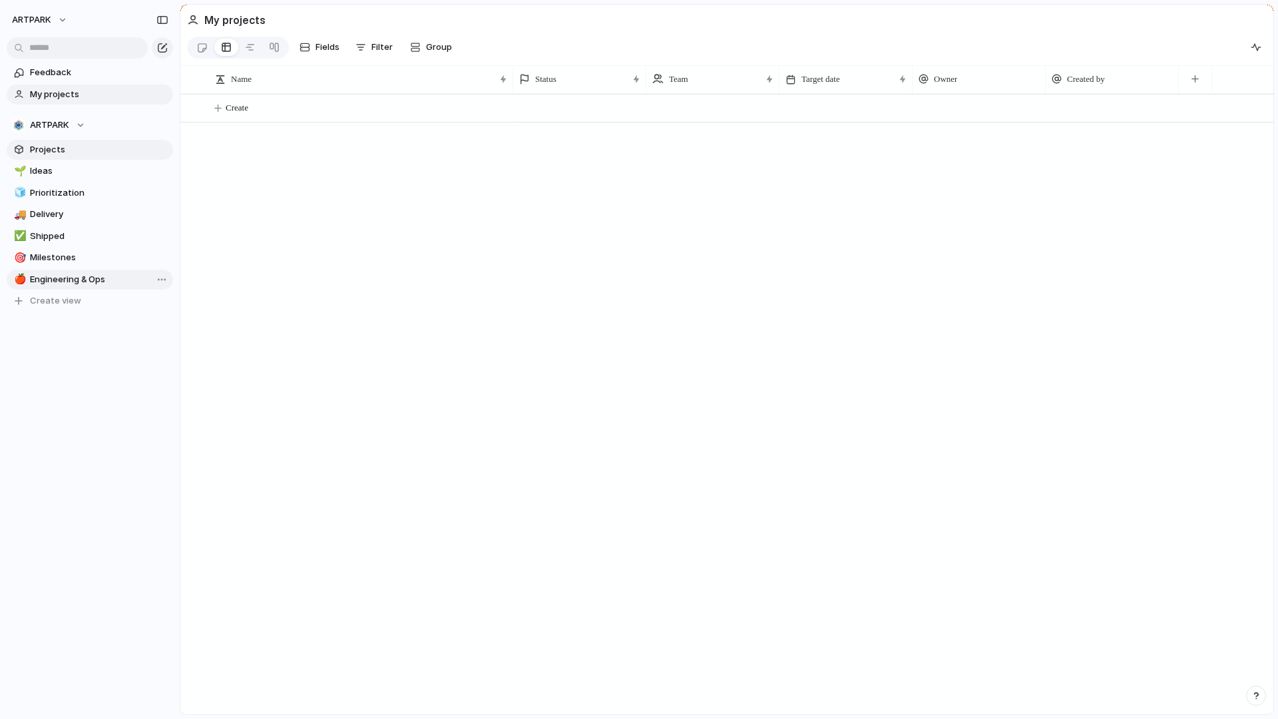
click at [61, 148] on span "Projects" at bounding box center [99, 149] width 138 height 13
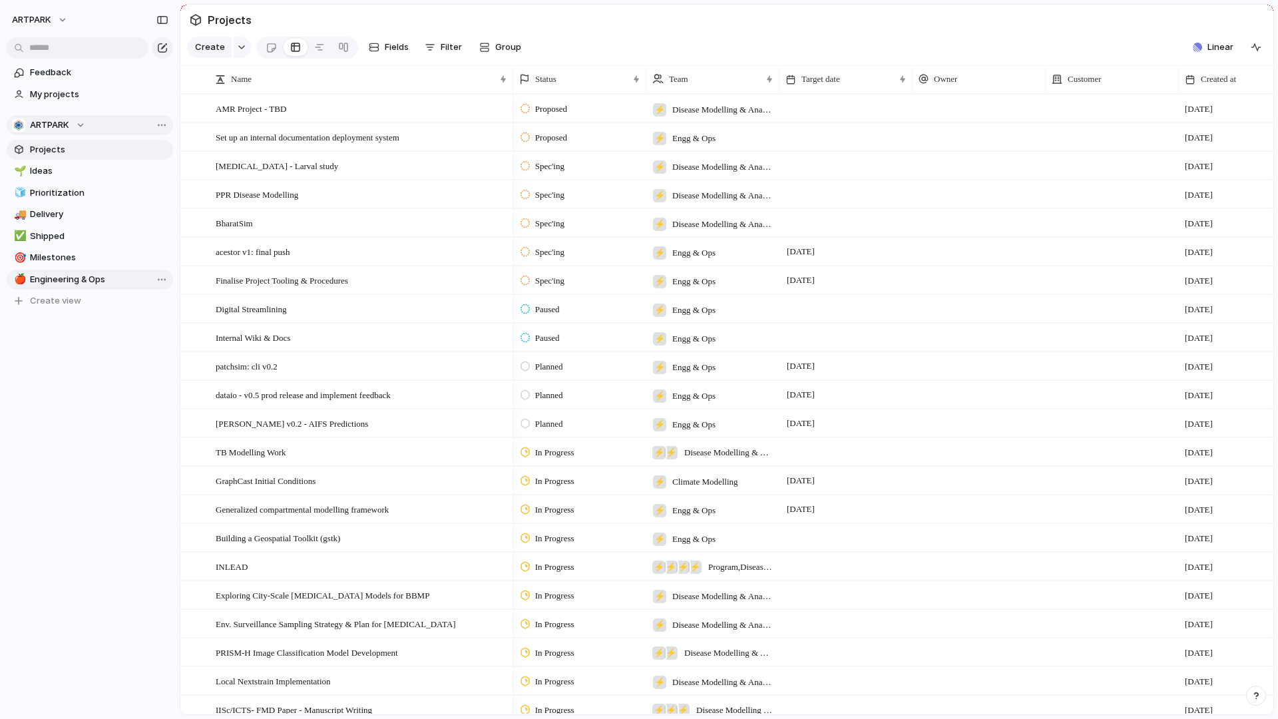
click at [74, 117] on button "ARTPARK" at bounding box center [90, 125] width 166 height 20
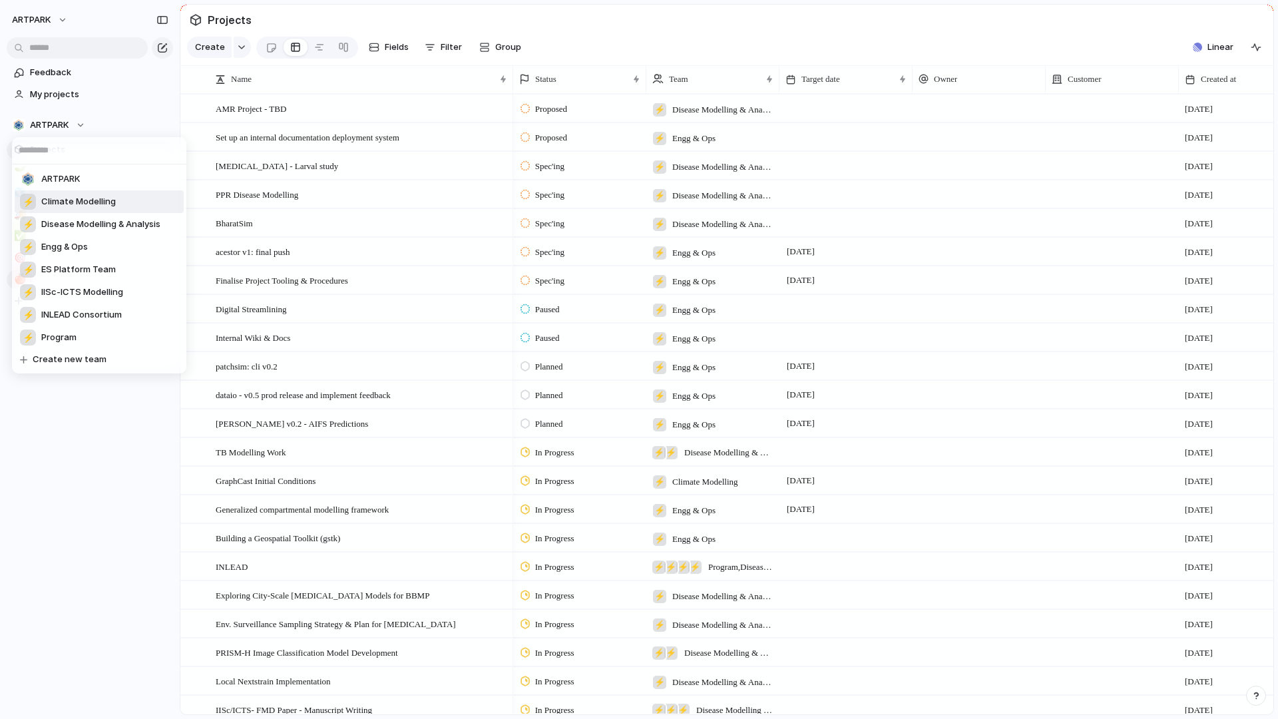
click at [60, 204] on span "Climate Modelling" at bounding box center [78, 201] width 75 height 13
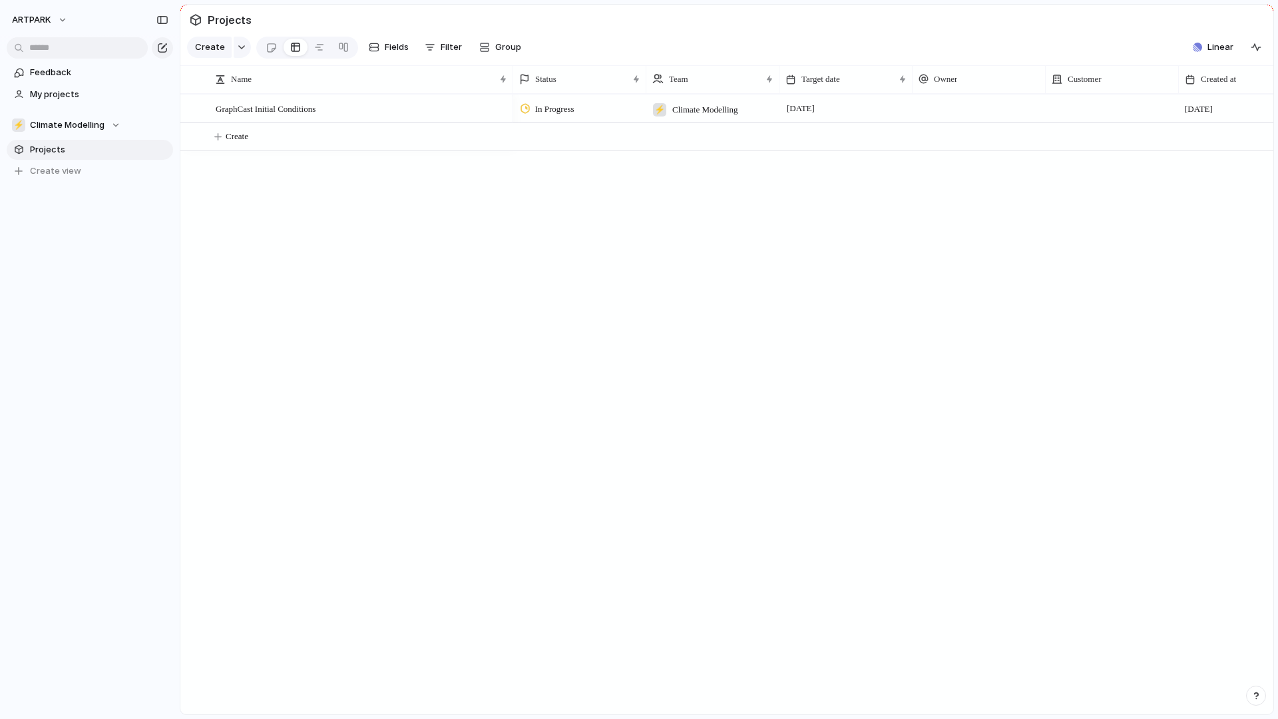
click at [45, 154] on span "Projects" at bounding box center [99, 149] width 138 height 13
click at [75, 122] on span "Climate Modelling" at bounding box center [67, 124] width 75 height 13
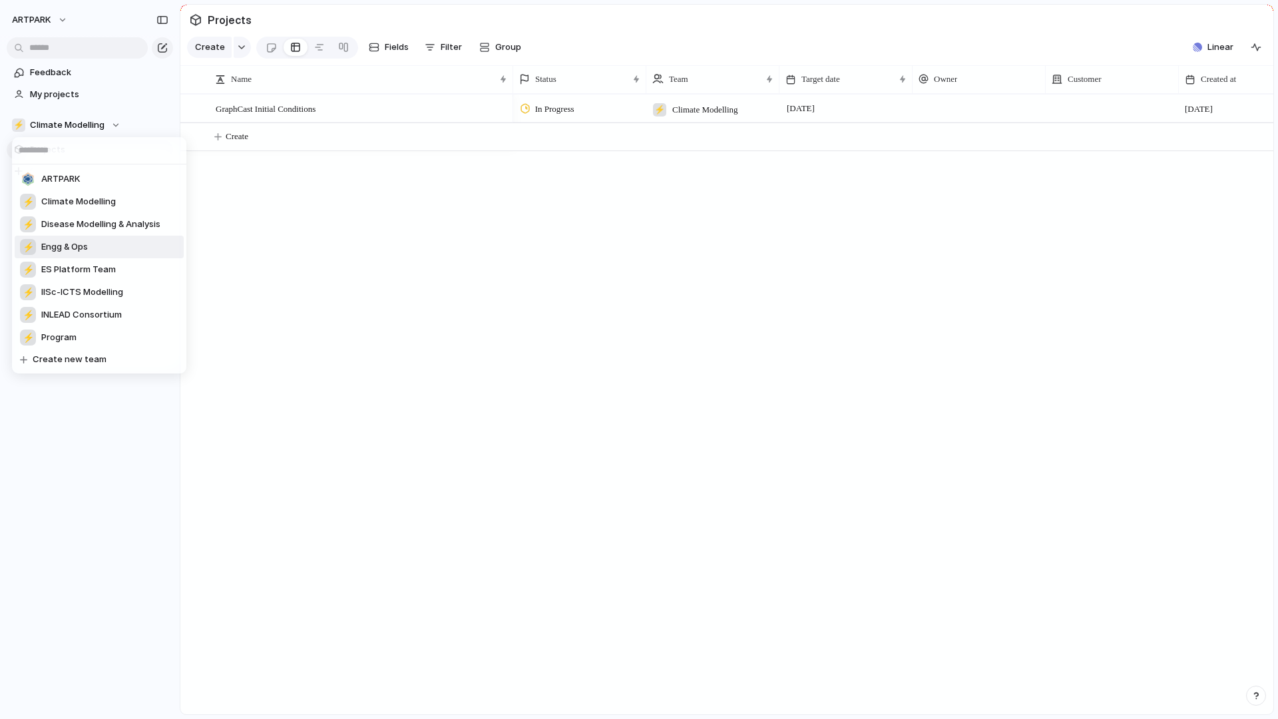
click at [75, 253] on span "Engg & Ops" at bounding box center [64, 246] width 47 height 13
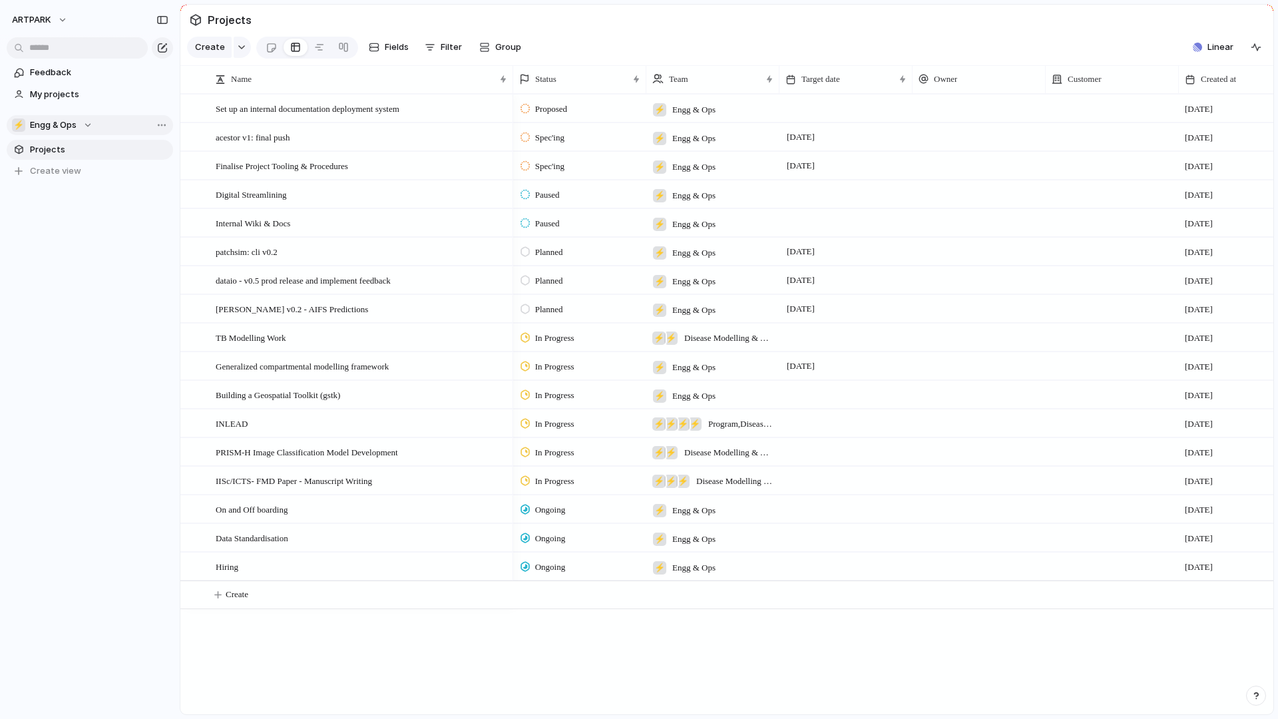
click at [85, 127] on div "⚡ Engg & Ops" at bounding box center [52, 124] width 81 height 13
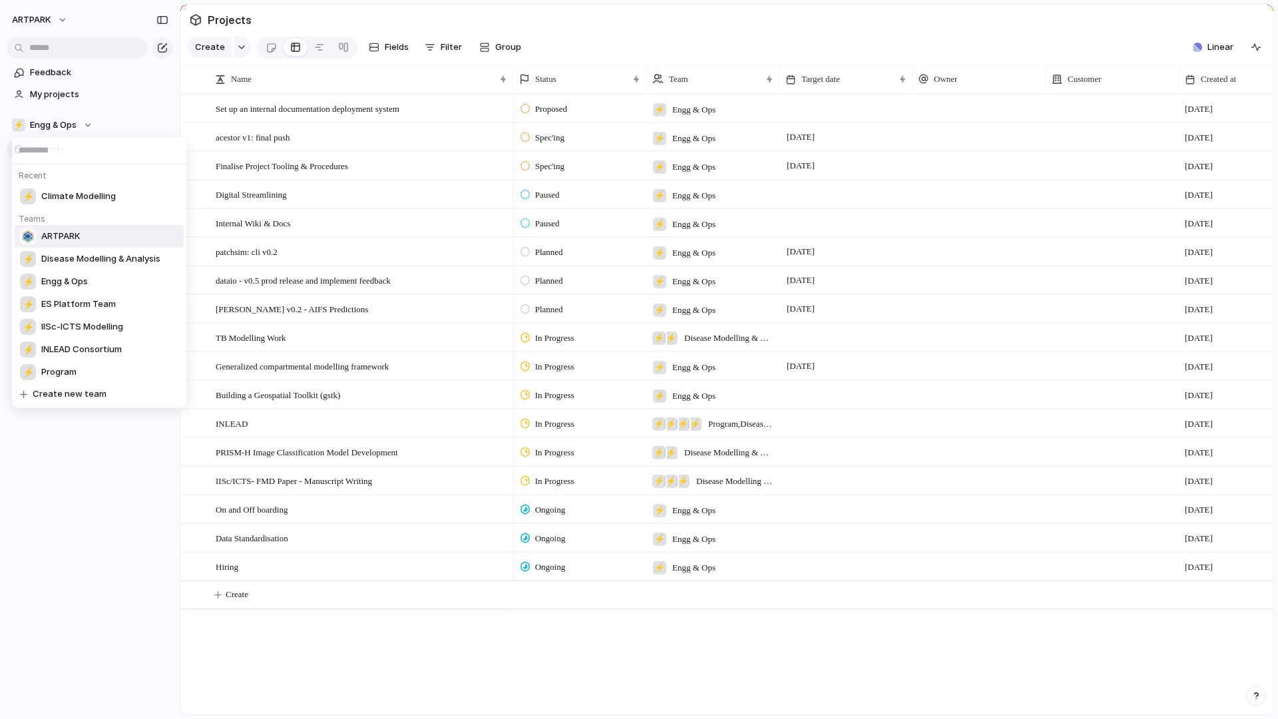
click at [69, 236] on span "ARTPARK" at bounding box center [60, 236] width 39 height 13
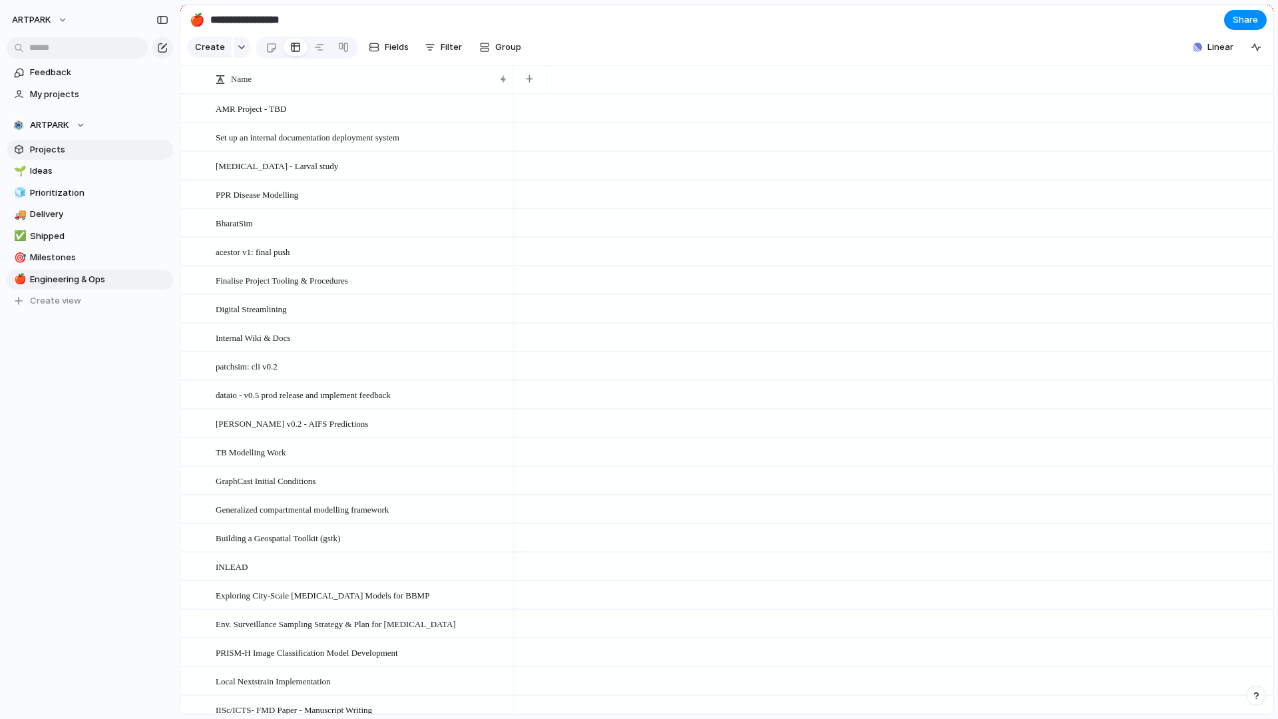
click at [59, 149] on span "Projects" at bounding box center [99, 149] width 138 height 13
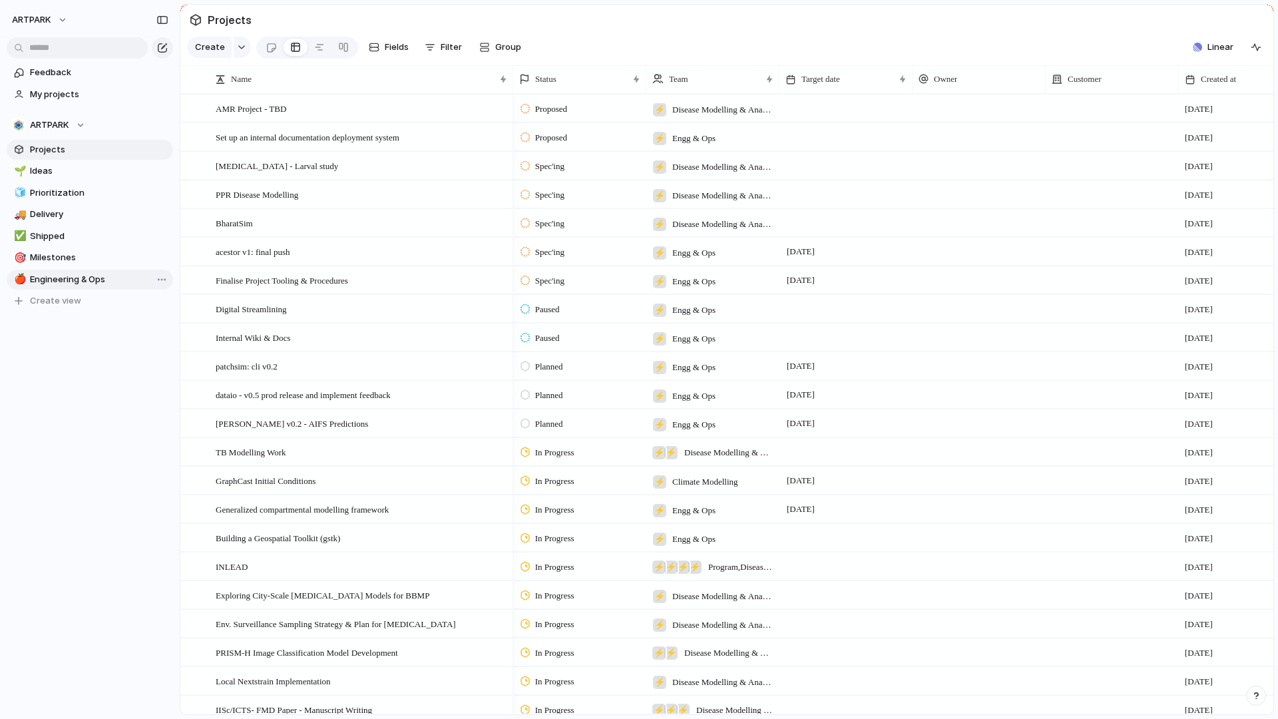
click at [75, 279] on span "Engineering & Ops" at bounding box center [99, 279] width 138 height 13
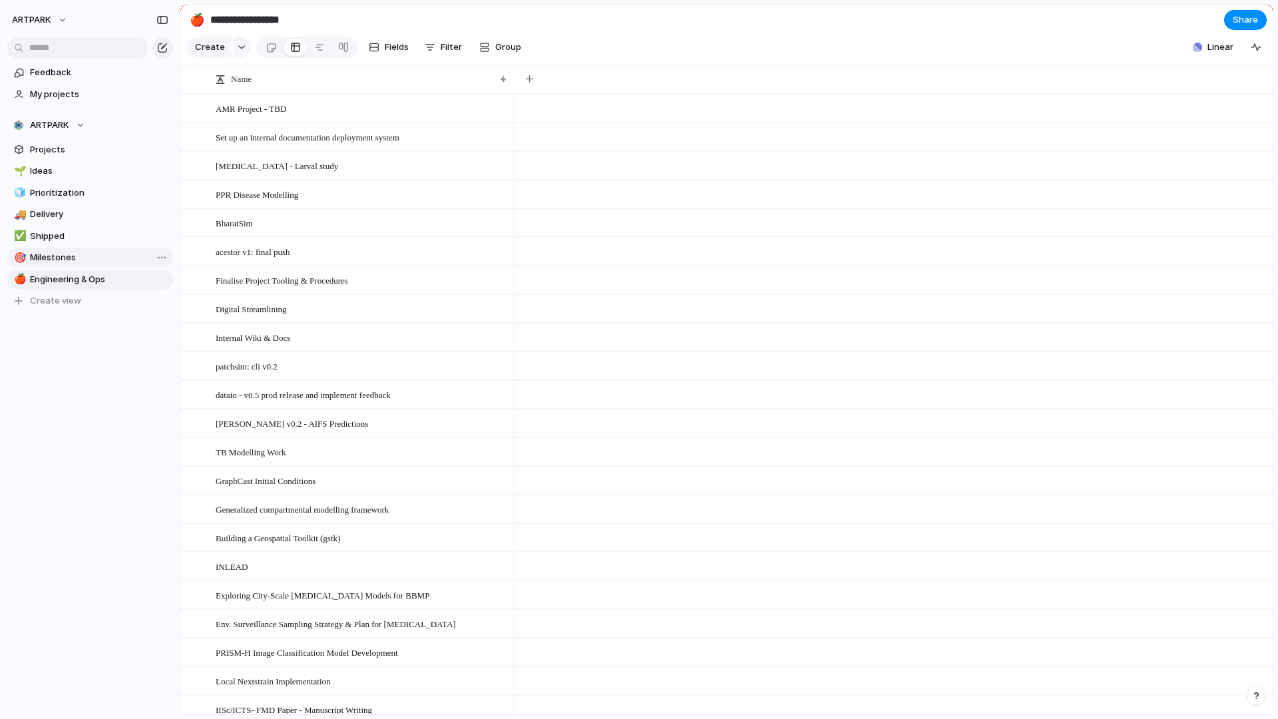
click at [87, 260] on span "Milestones" at bounding box center [99, 257] width 138 height 13
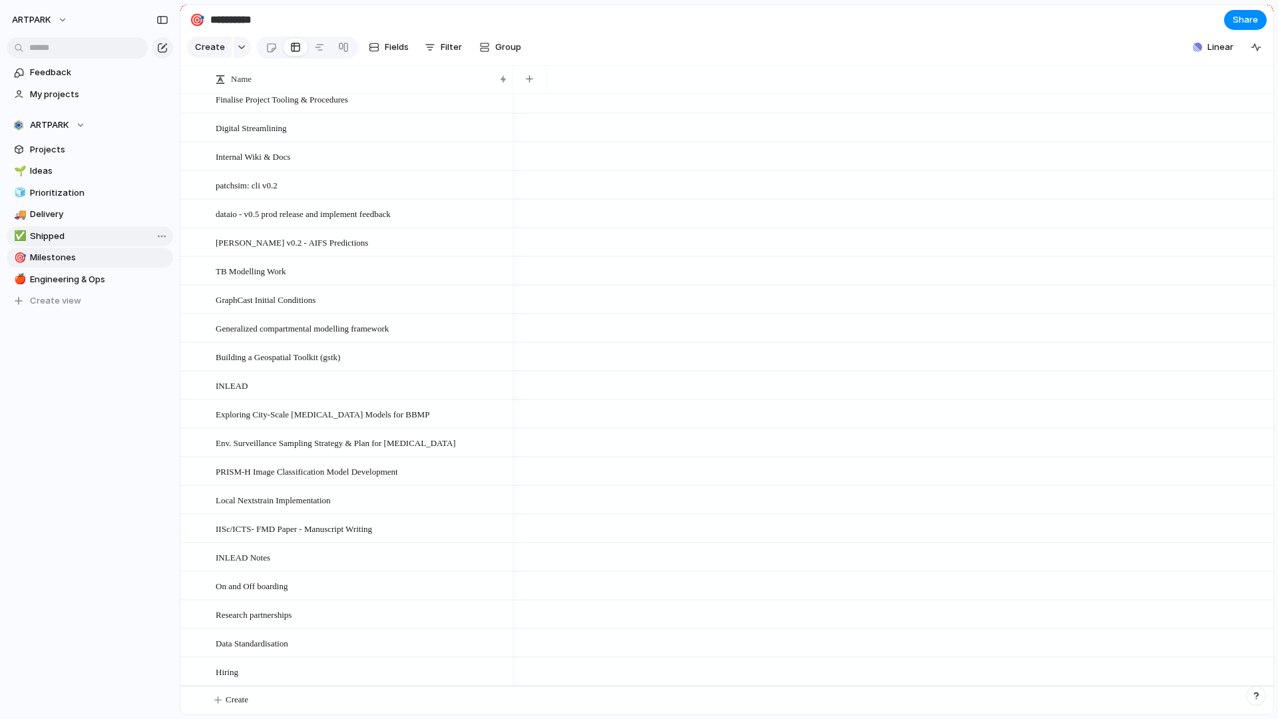
click at [59, 234] on span "Shipped" at bounding box center [99, 236] width 138 height 13
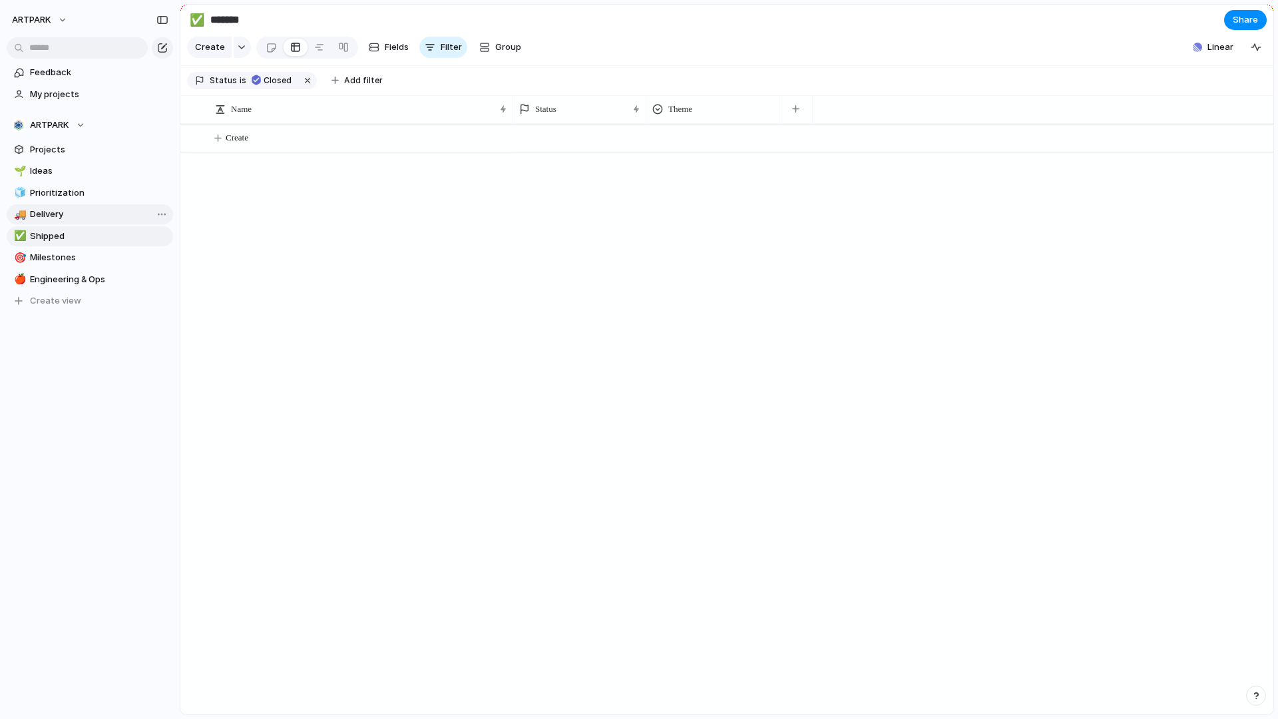
click at [85, 217] on span "Delivery" at bounding box center [99, 214] width 138 height 13
click at [66, 197] on span "Prioritization" at bounding box center [99, 192] width 138 height 13
click at [83, 175] on span "Ideas" at bounding box center [99, 170] width 138 height 13
type input "*****"
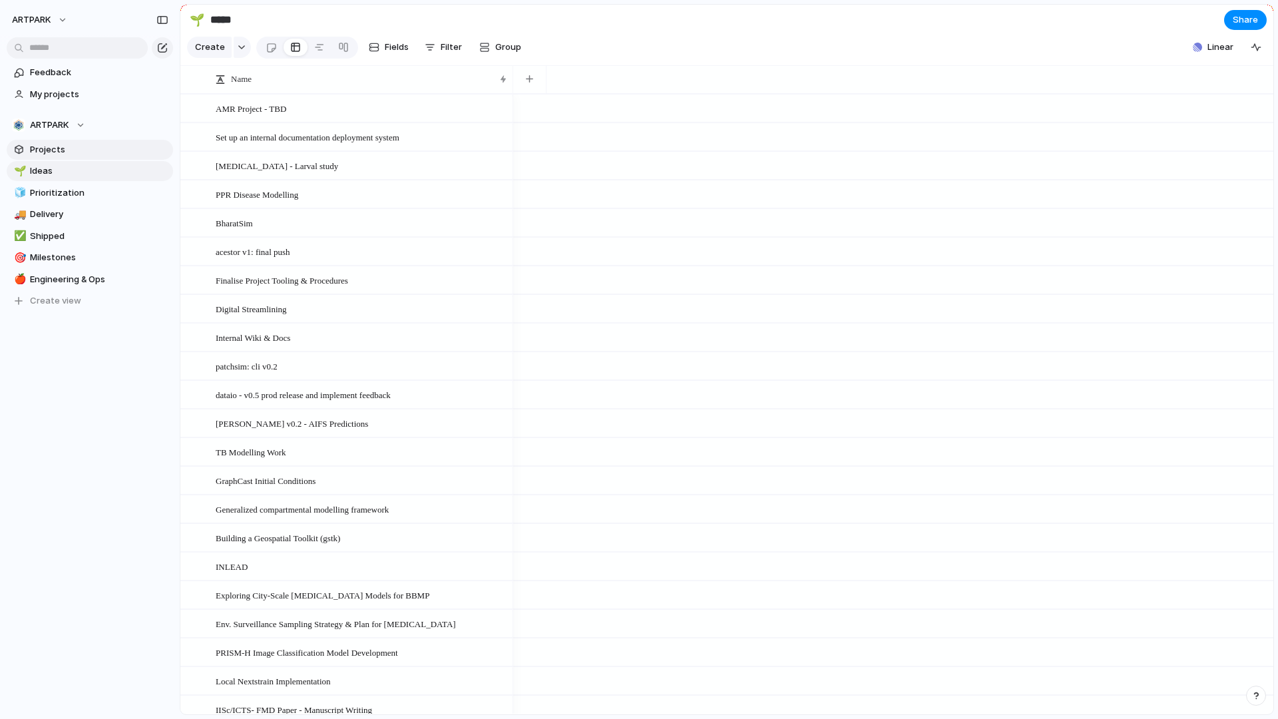
click at [90, 154] on span "Projects" at bounding box center [99, 149] width 138 height 13
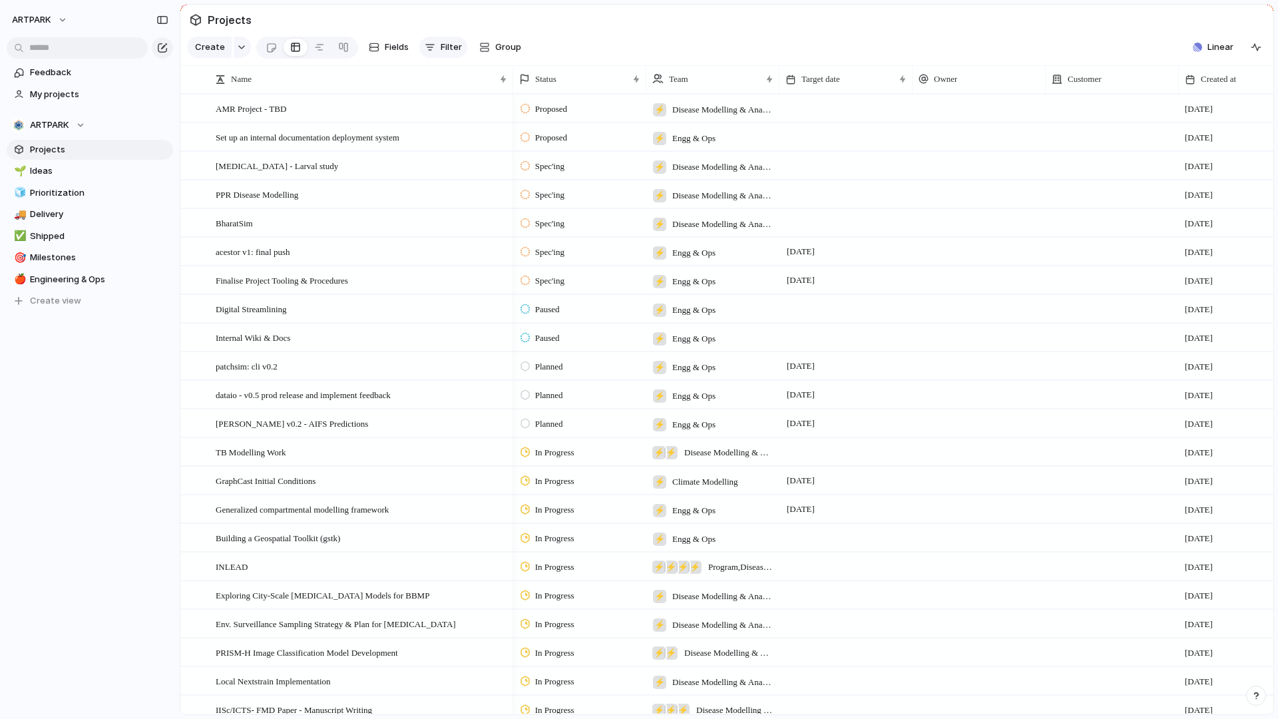
click at [421, 44] on button "Filter" at bounding box center [443, 47] width 48 height 21
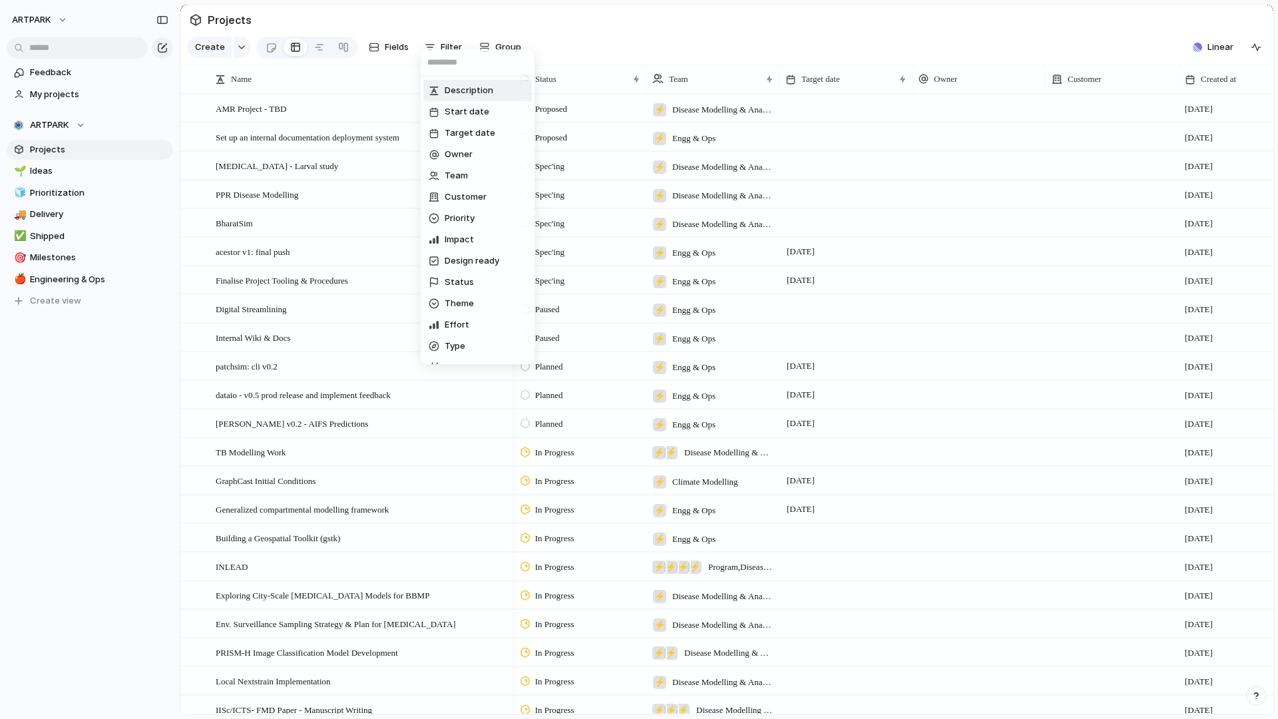
click at [388, 43] on div "Description Start date Target date Owner Team Customer Priority Impact Design r…" at bounding box center [639, 359] width 1278 height 719
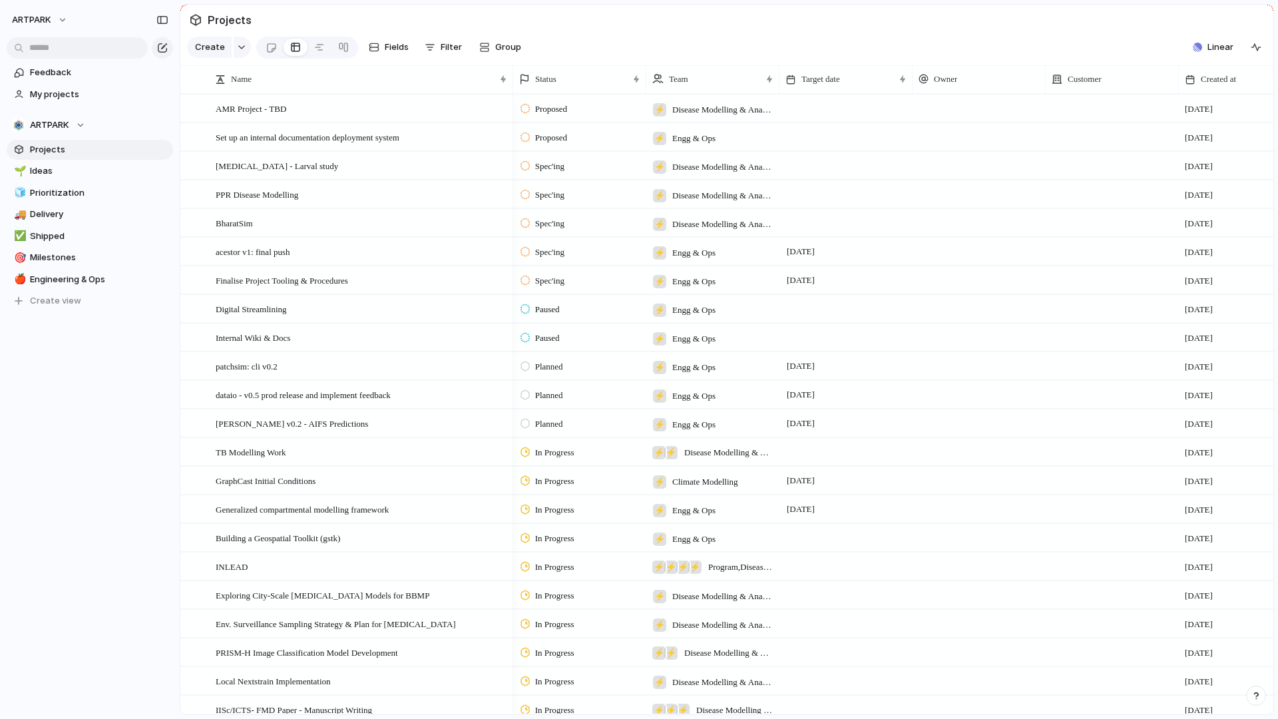
click at [388, 43] on span "Fields" at bounding box center [397, 47] width 24 height 13
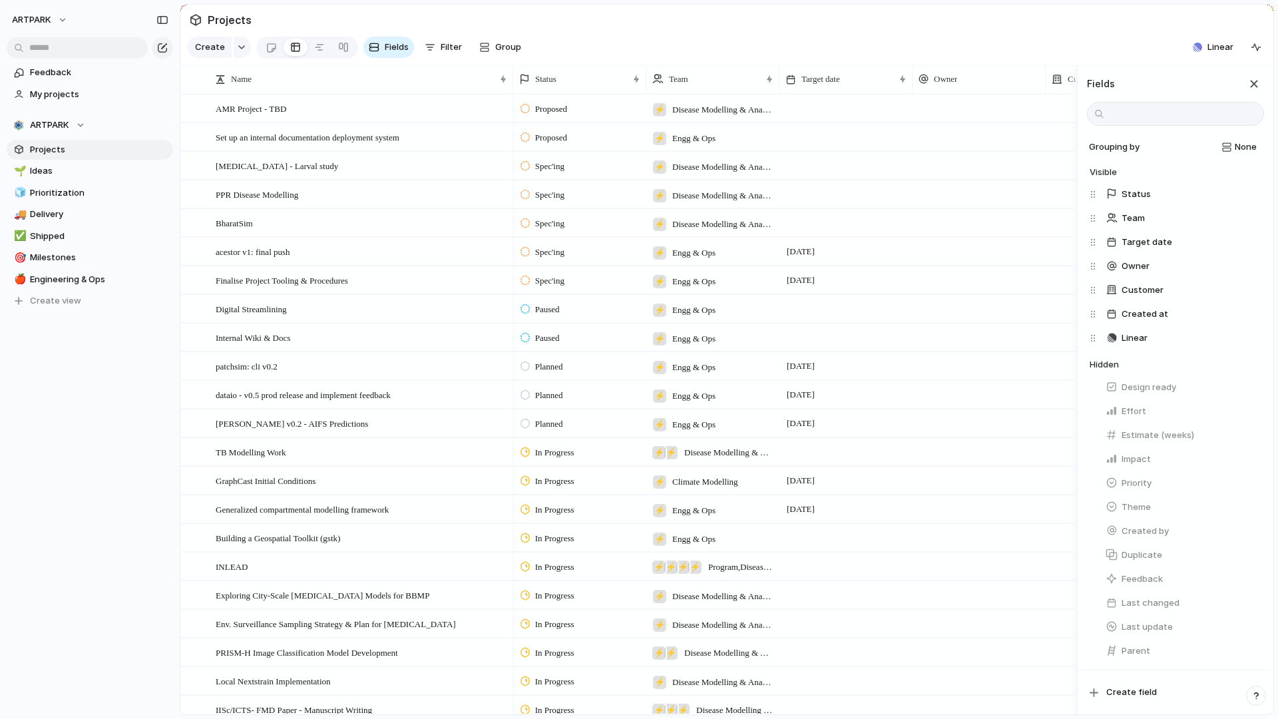
click at [388, 43] on span "Fields" at bounding box center [397, 47] width 24 height 13
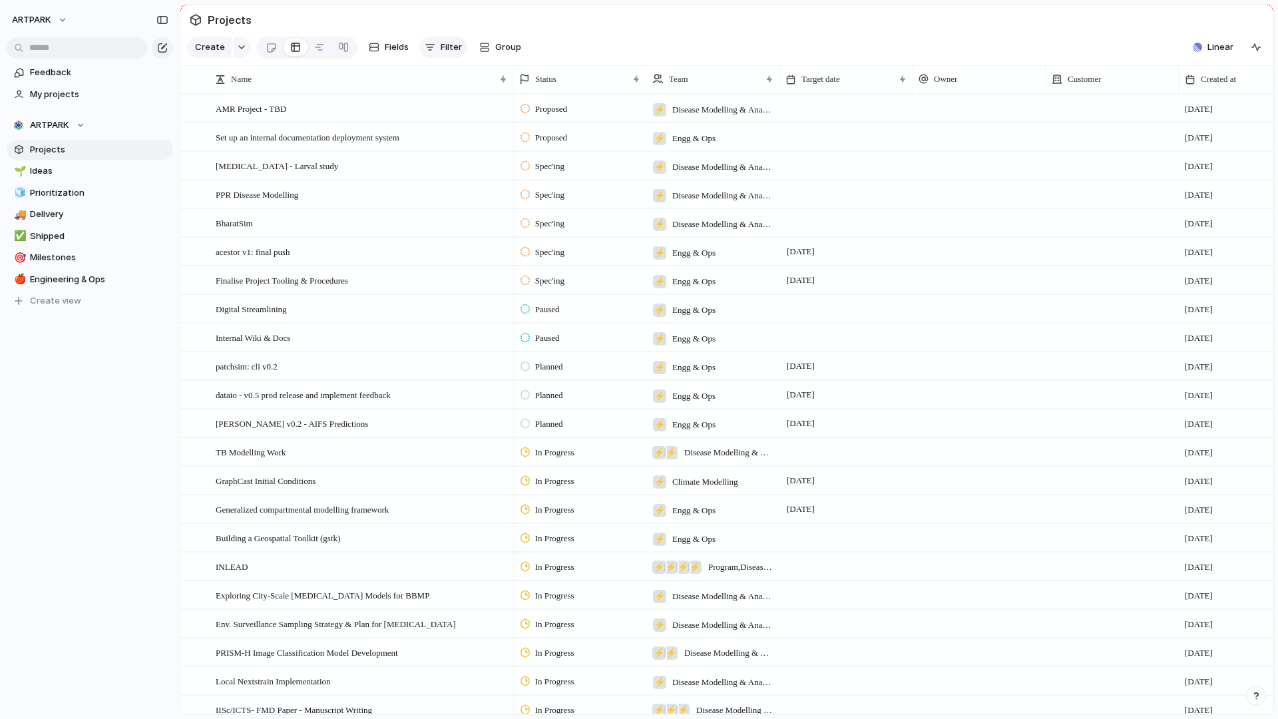
click at [439, 37] on button "Filter" at bounding box center [443, 47] width 48 height 21
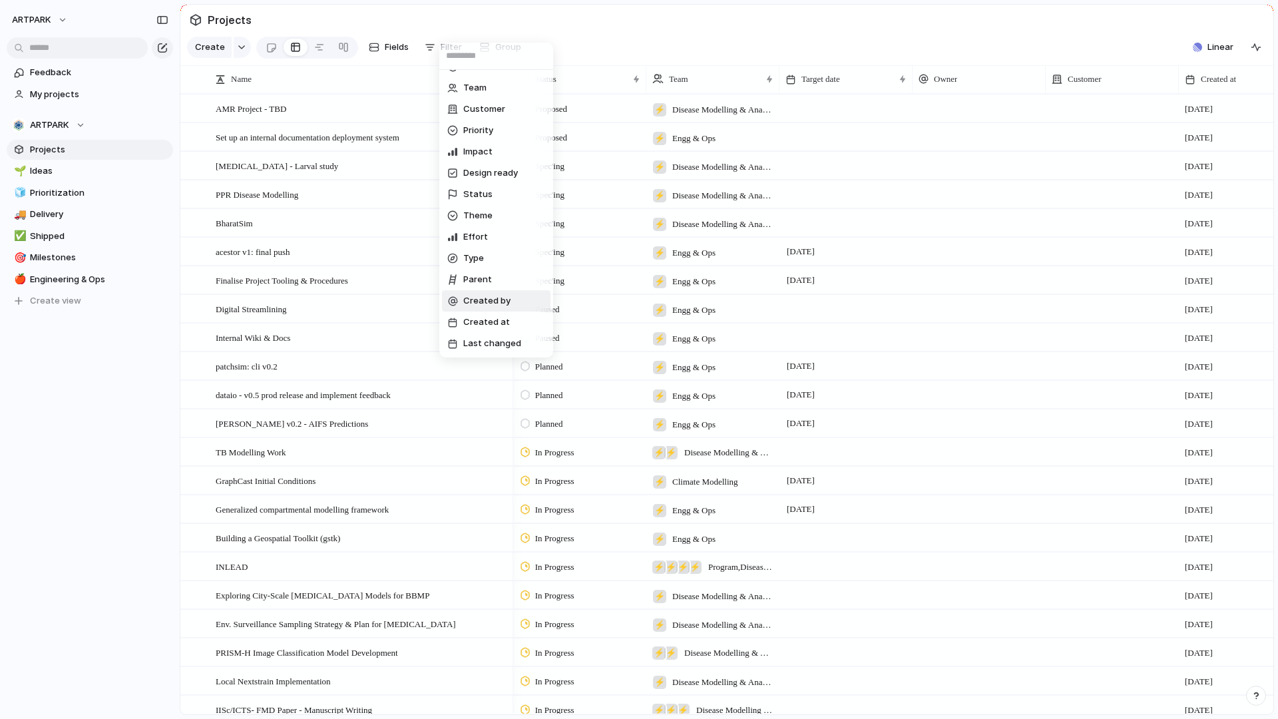
click at [501, 275] on li "Parent" at bounding box center [496, 279] width 108 height 21
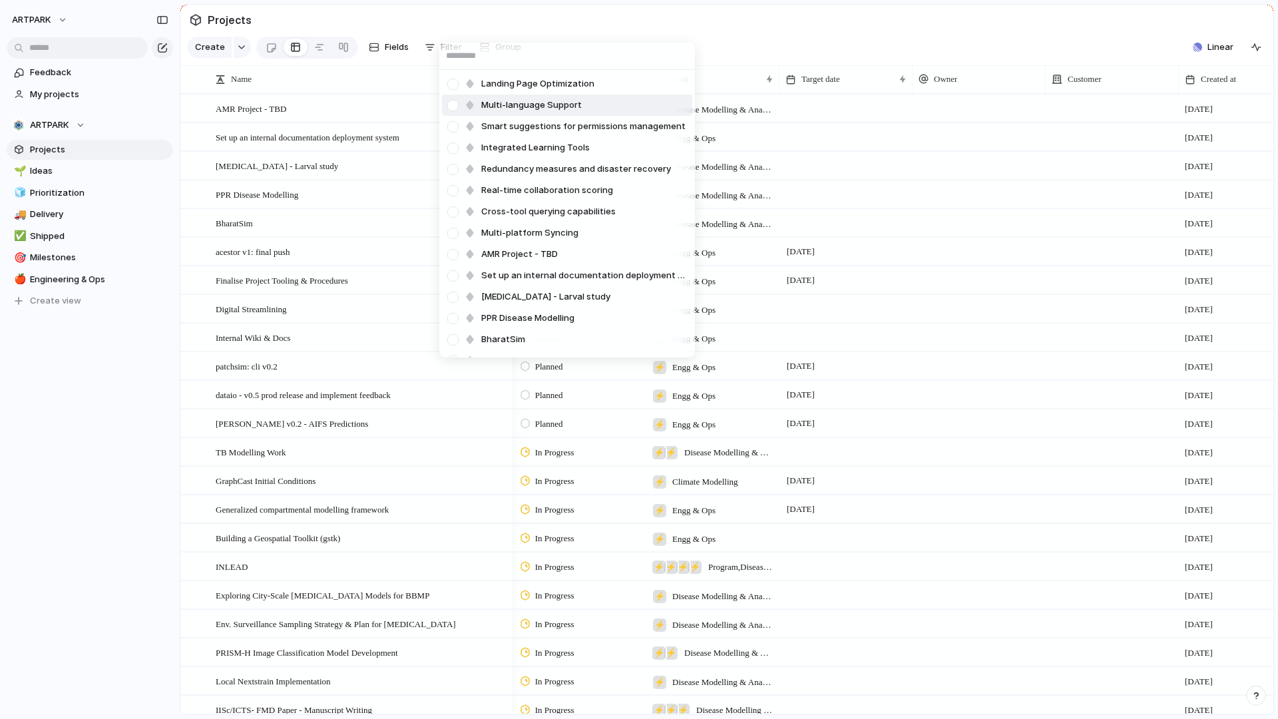
click at [769, 34] on div "Landing Page Optimization Multi-language Support Smart suggestions for permissi…" at bounding box center [639, 359] width 1278 height 719
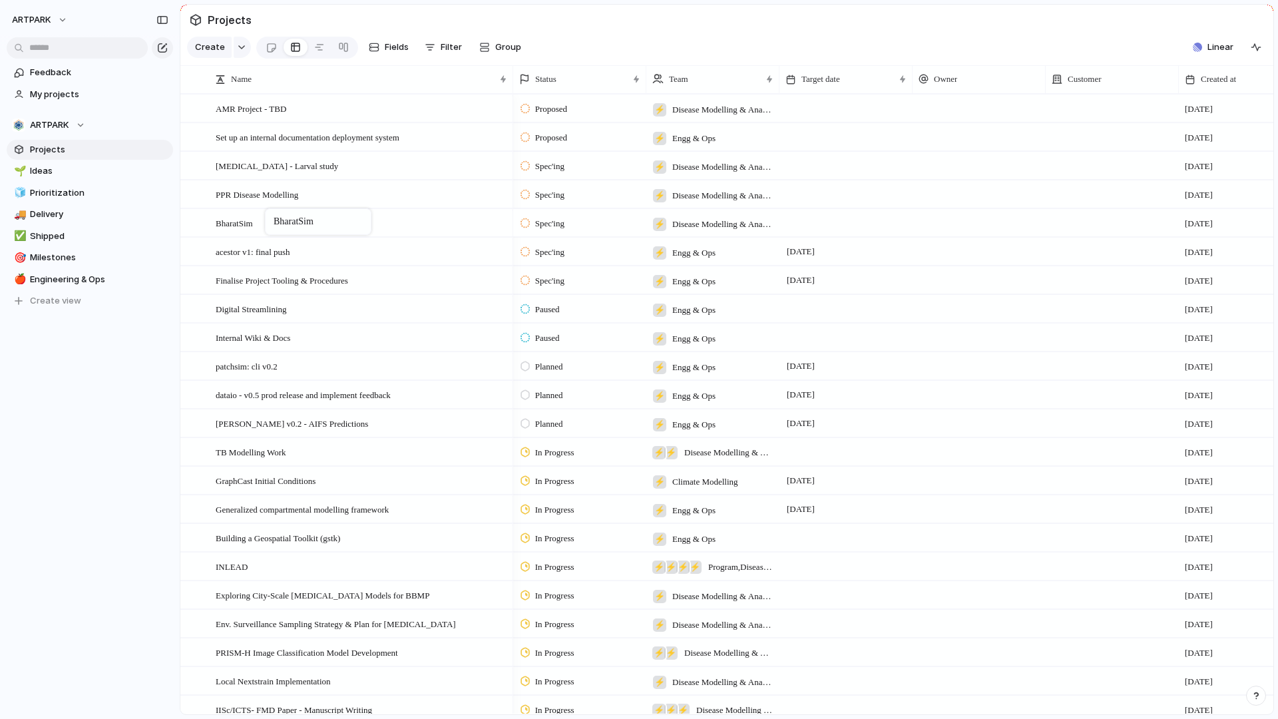
drag, startPoint x: 337, startPoint y: 221, endPoint x: 271, endPoint y: 211, distance: 66.6
click at [46, 297] on span "Create view" at bounding box center [55, 300] width 51 height 13
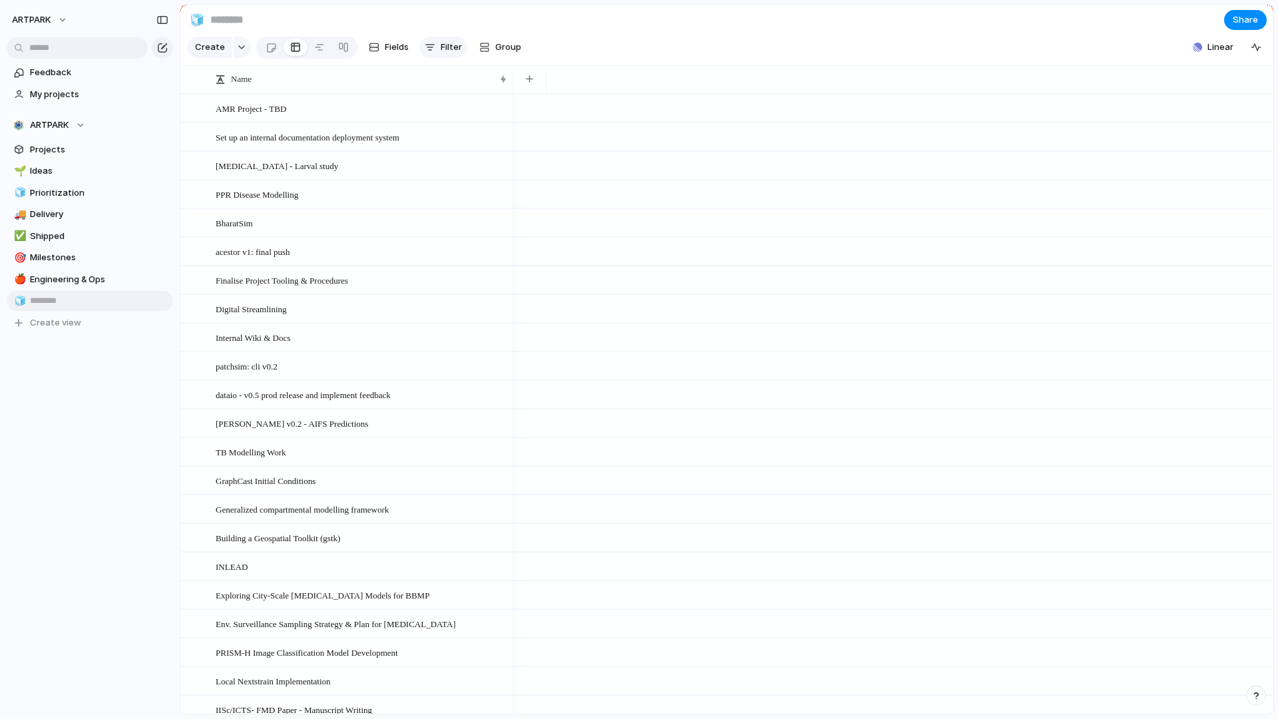
click at [437, 41] on button "Filter" at bounding box center [443, 47] width 48 height 21
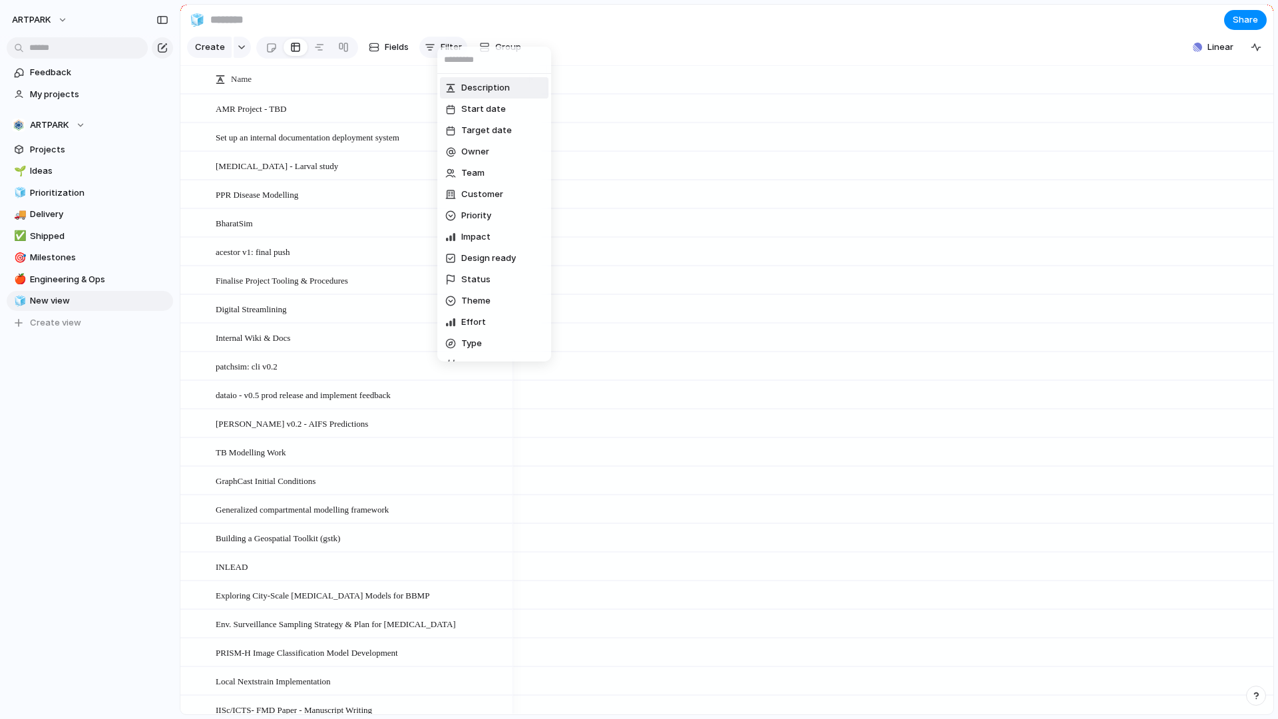
click at [437, 41] on div "Description Start date Target date Owner Team Customer Priority Impact Design r…" at bounding box center [639, 359] width 1278 height 719
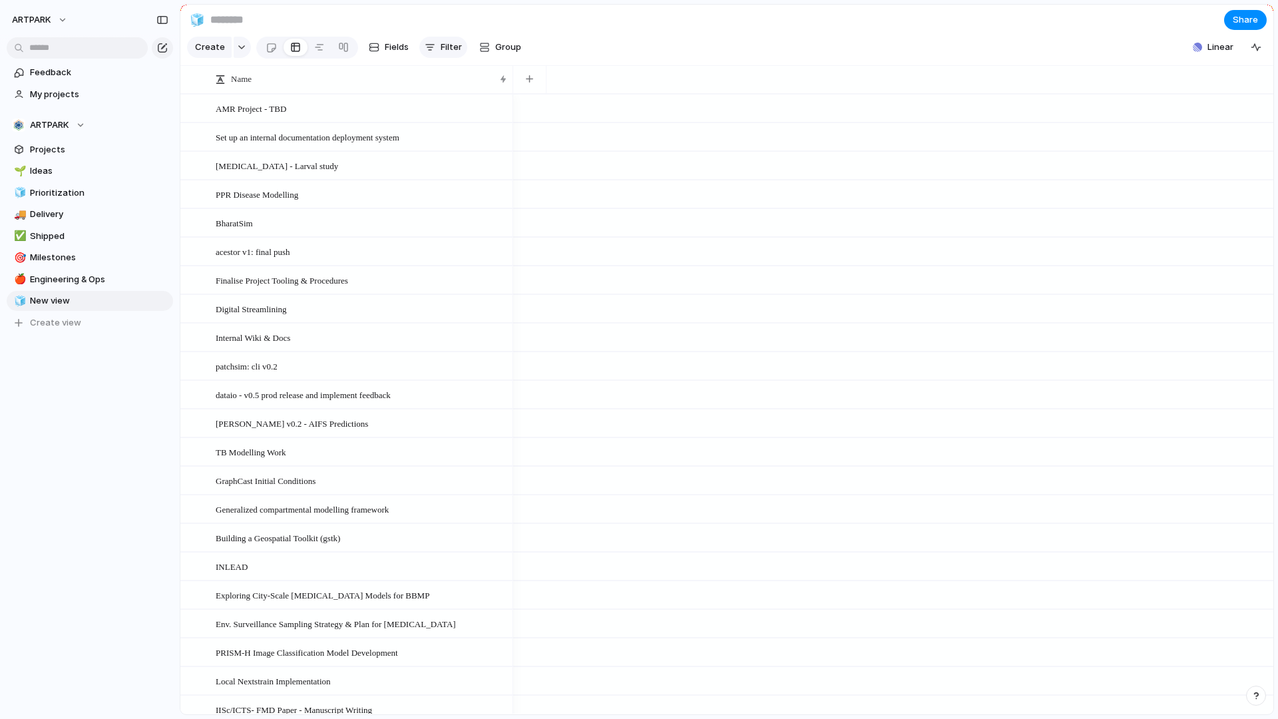
click at [437, 41] on button "Filter" at bounding box center [443, 47] width 48 height 21
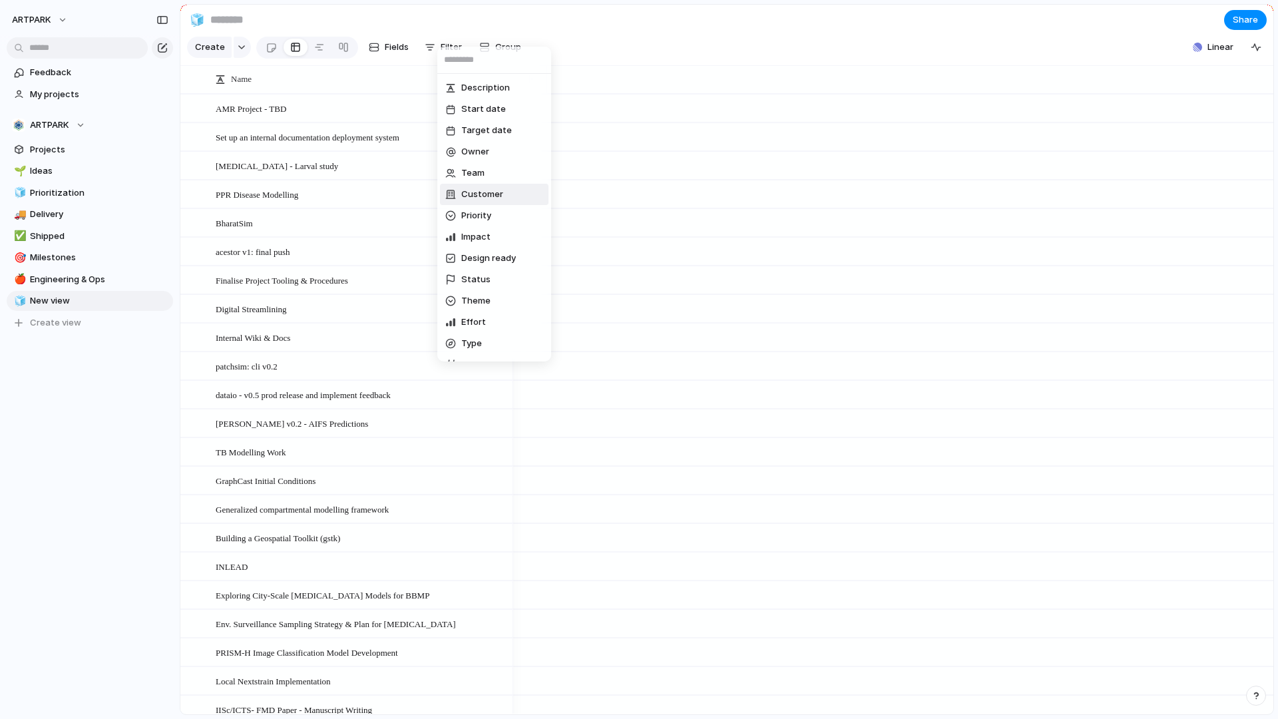
click at [494, 192] on span "Customer" at bounding box center [482, 194] width 42 height 13
click at [658, 49] on div "GBRC TIGS CCMB NCBS NCL BAIF" at bounding box center [639, 359] width 1278 height 719
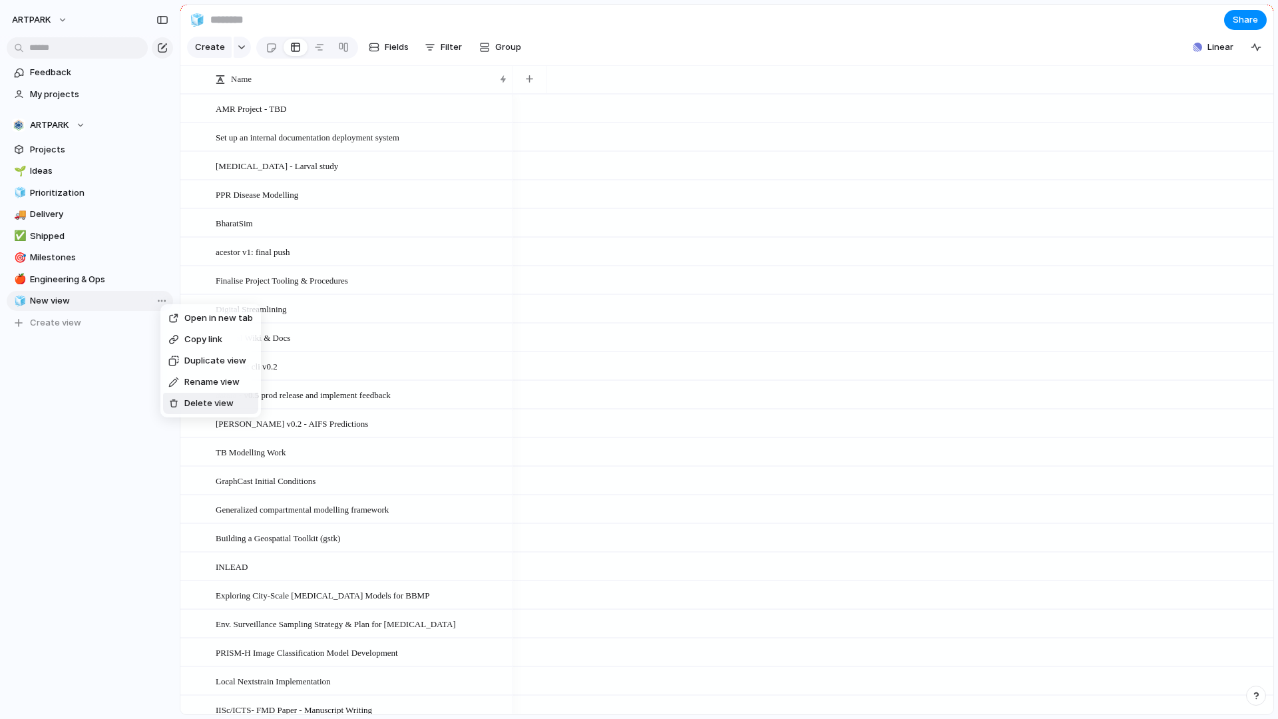
click at [216, 403] on span "Delete view" at bounding box center [208, 403] width 49 height 13
type input "**********"
click at [73, 128] on div "ARTPARK" at bounding box center [48, 124] width 73 height 13
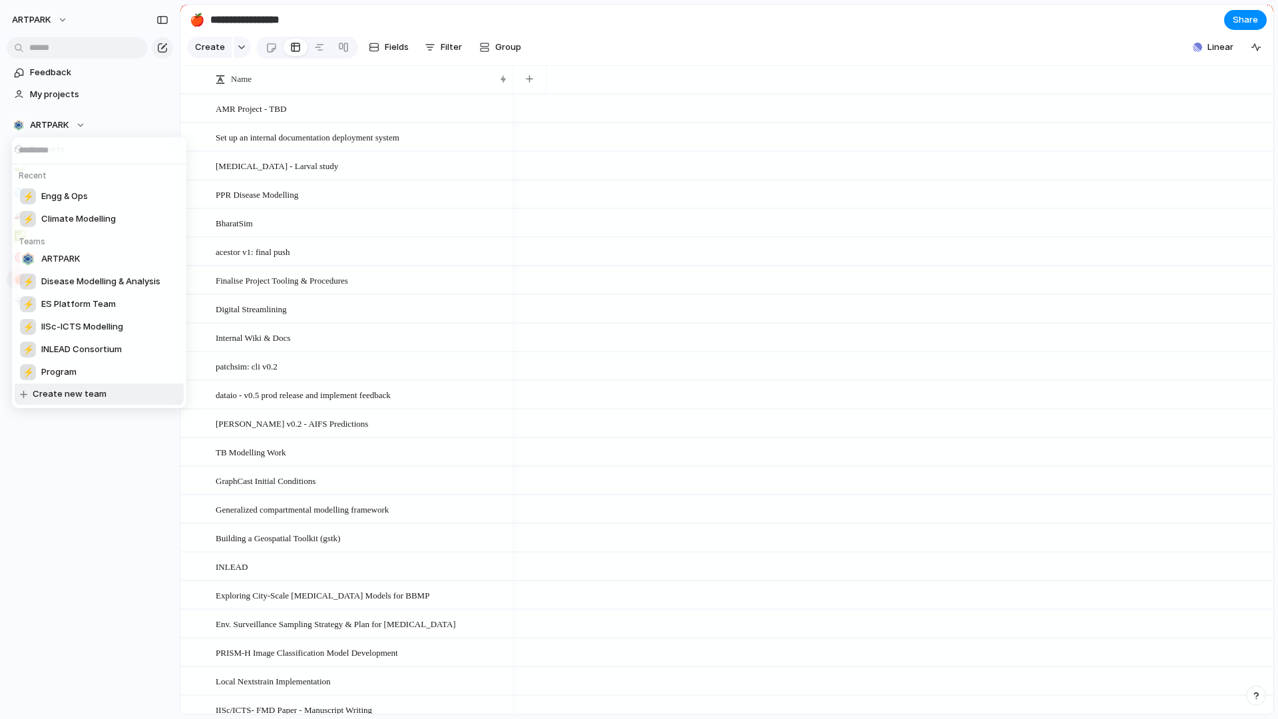
click at [77, 398] on span "Create new team" at bounding box center [70, 393] width 74 height 13
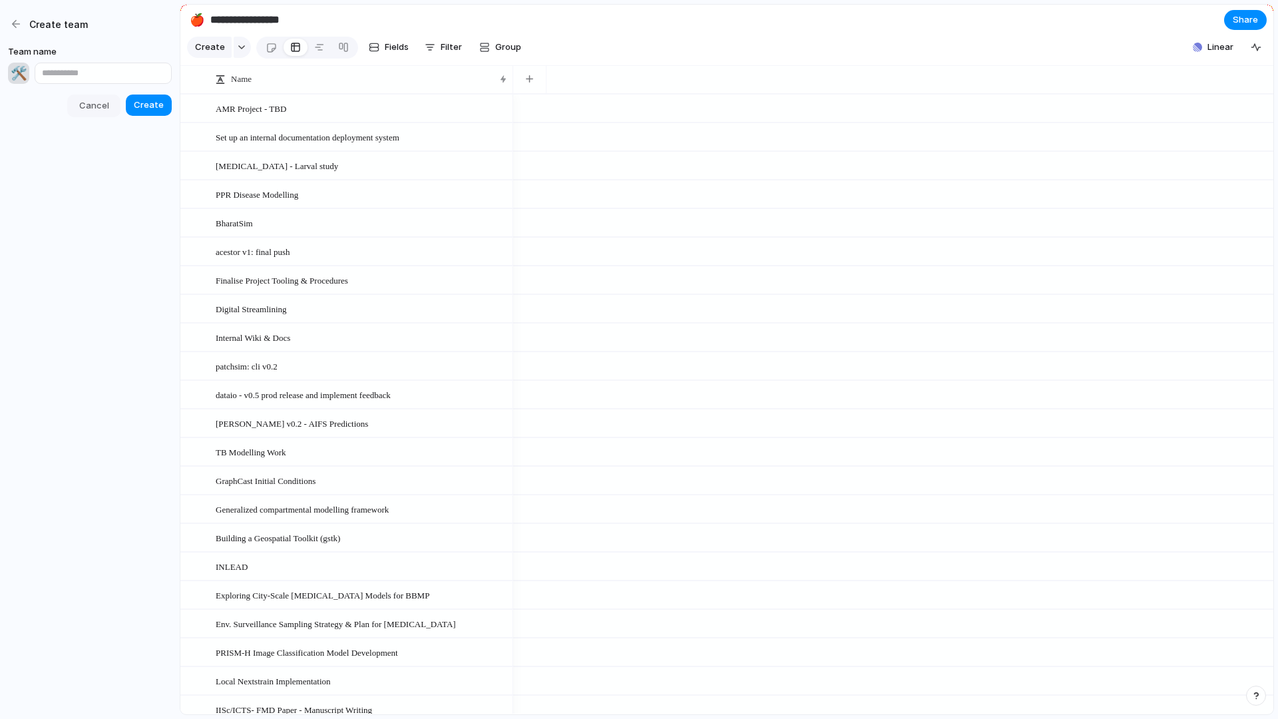
click at [83, 104] on span "Cancel" at bounding box center [94, 105] width 30 height 13
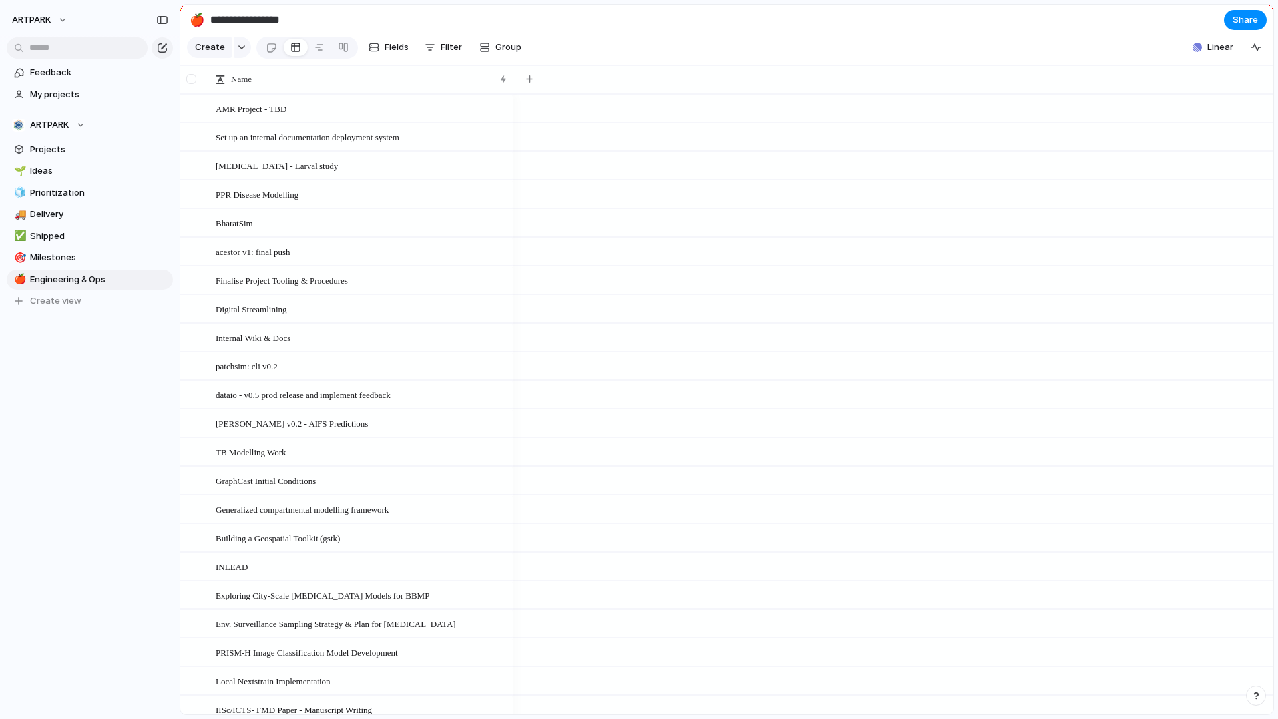
click at [191, 81] on div at bounding box center [191, 79] width 10 height 10
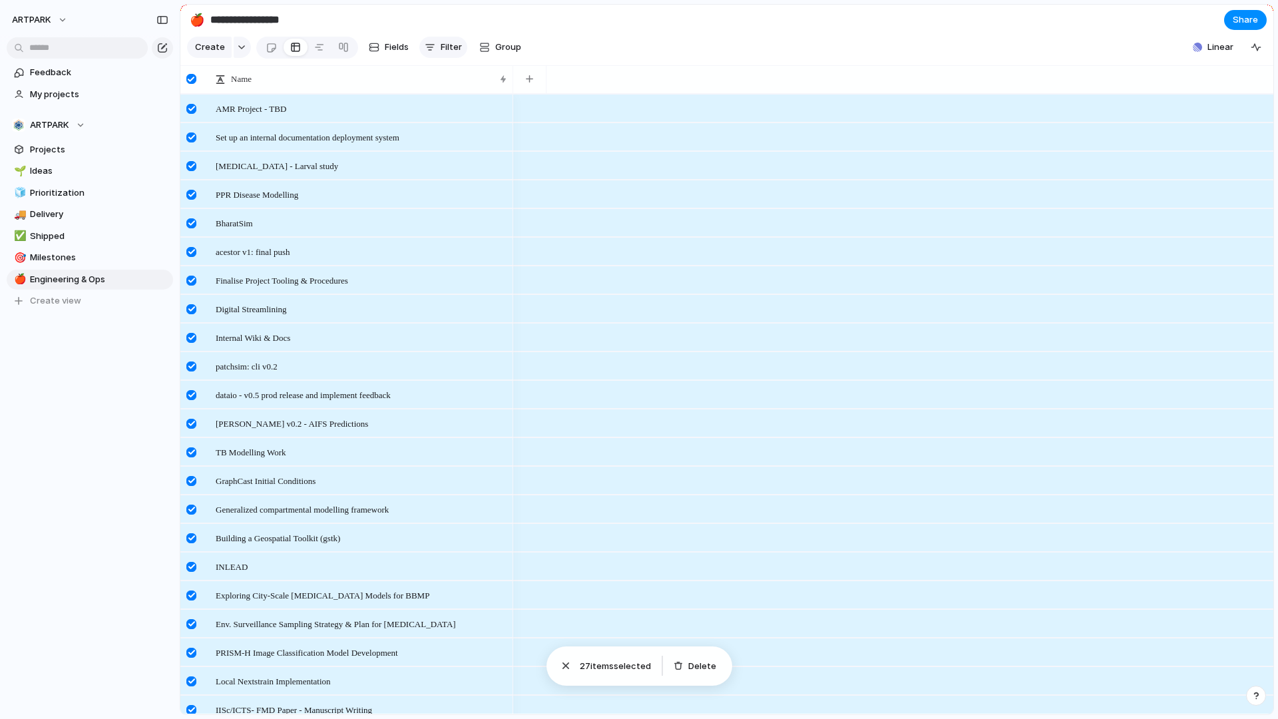
click at [442, 55] on button "Filter" at bounding box center [443, 47] width 48 height 21
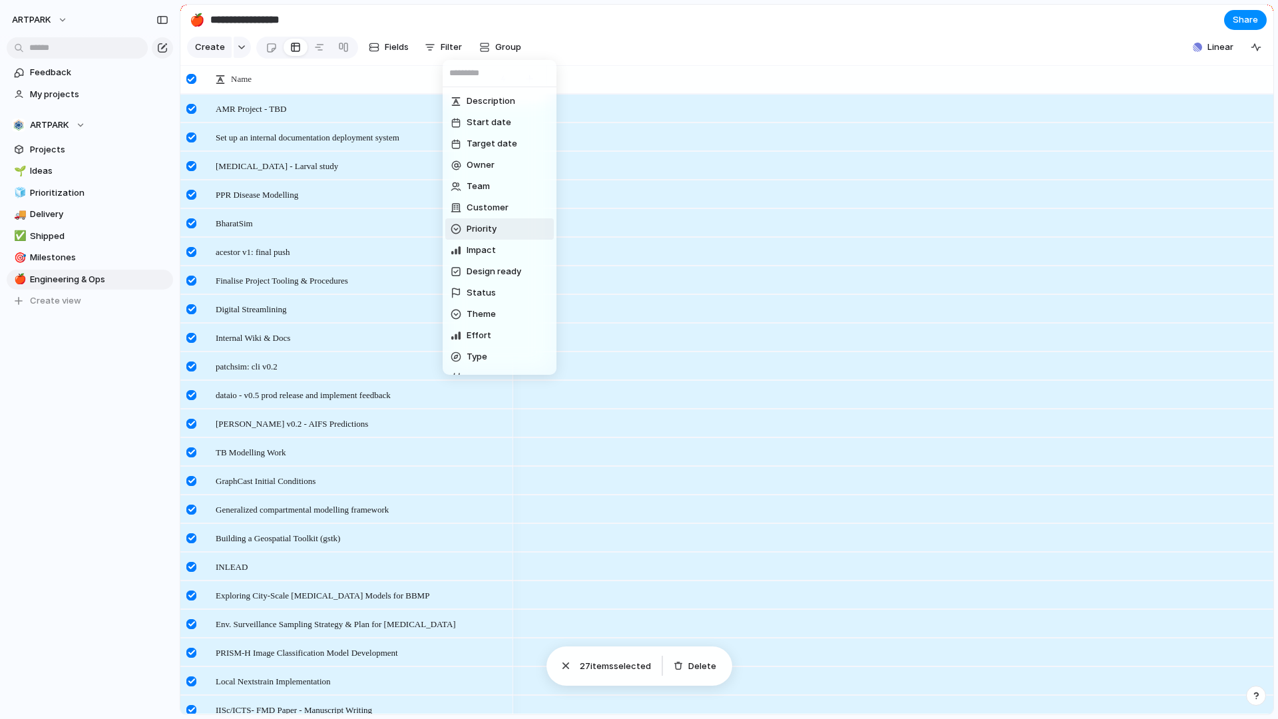
click at [681, 120] on div "Description Start date Target date Owner Team Customer Priority Impact Design r…" at bounding box center [639, 359] width 1278 height 719
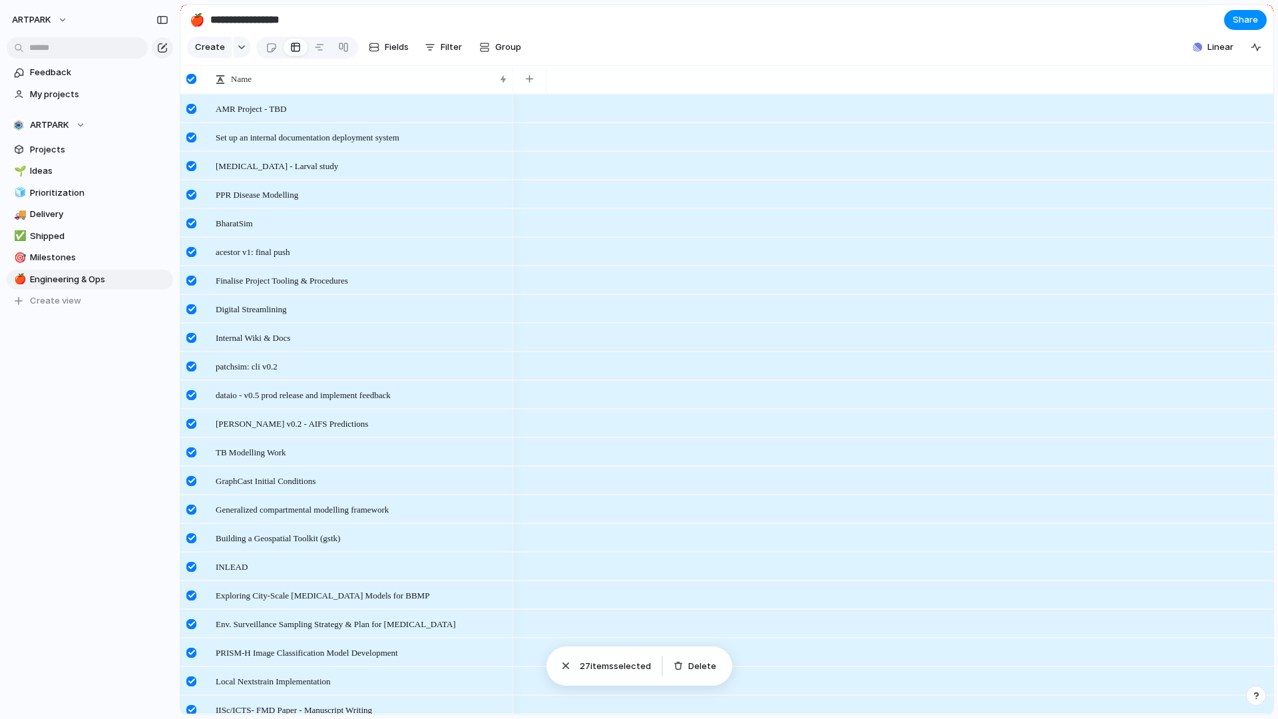
click at [814, 55] on section "Create Fields Filter Group Zoom Collapse Linear" at bounding box center [726, 50] width 1093 height 32
click at [381, 37] on button "Fields" at bounding box center [388, 47] width 51 height 21
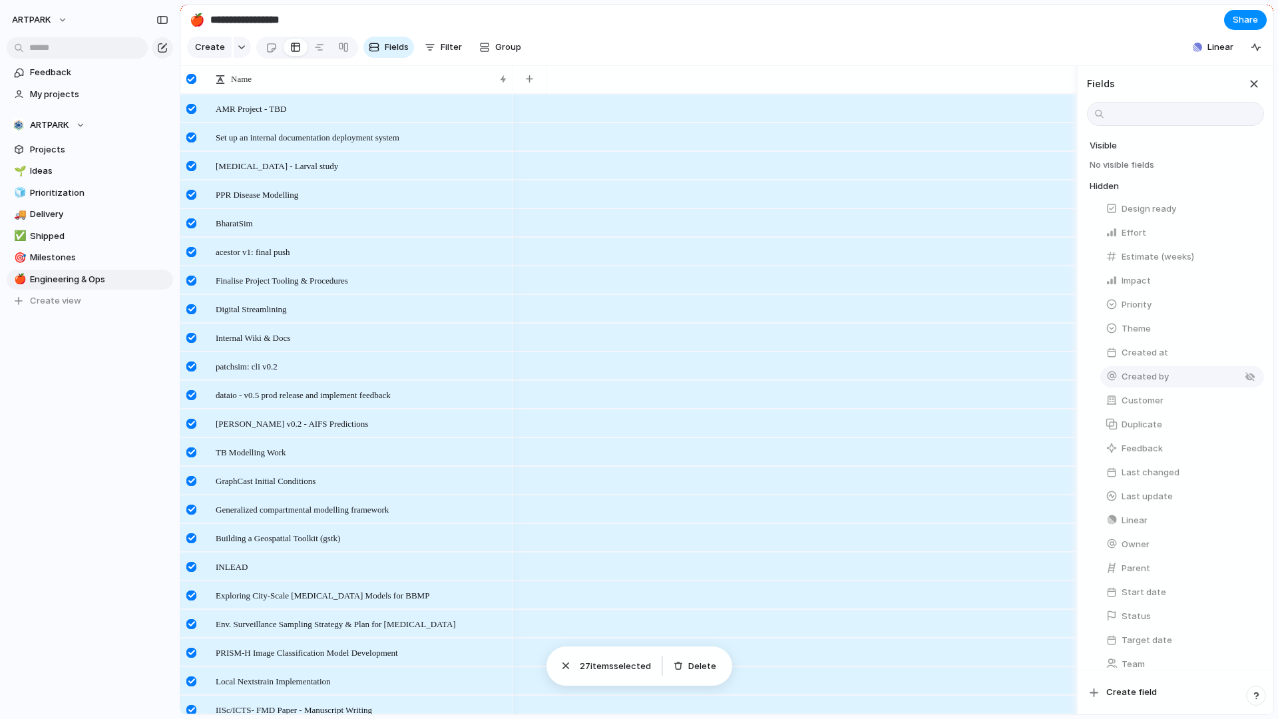
scroll to position [25, 0]
click at [1154, 512] on button "Linear" at bounding box center [1182, 521] width 164 height 21
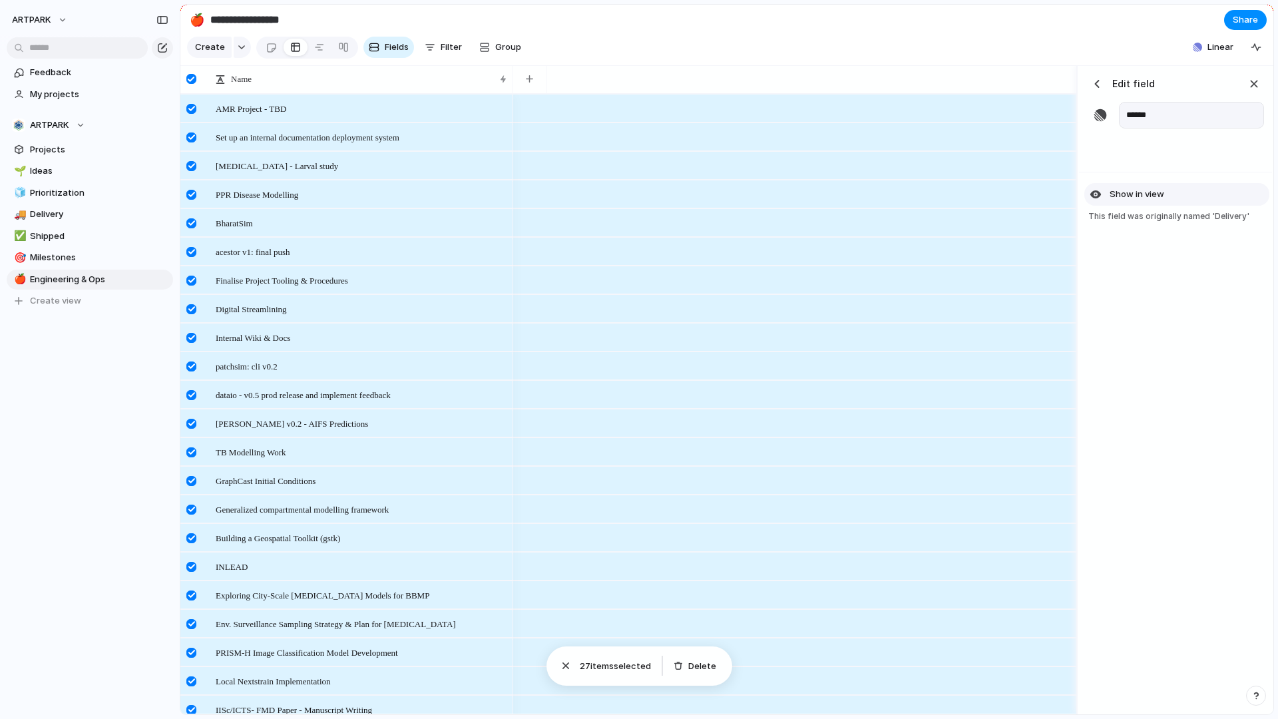
click at [1148, 196] on span "Show in view" at bounding box center [1136, 194] width 55 height 13
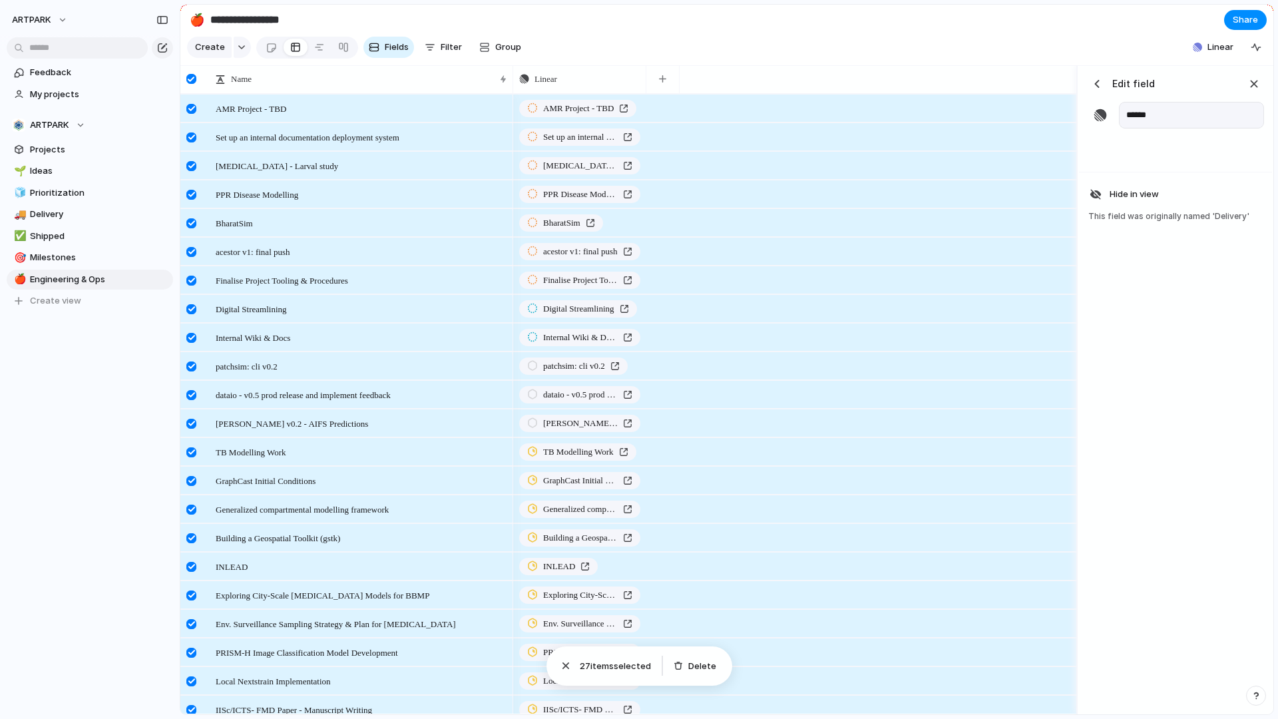
click at [838, 265] on div "Finalise Project Tooling & Procedures" at bounding box center [794, 279] width 563 height 29
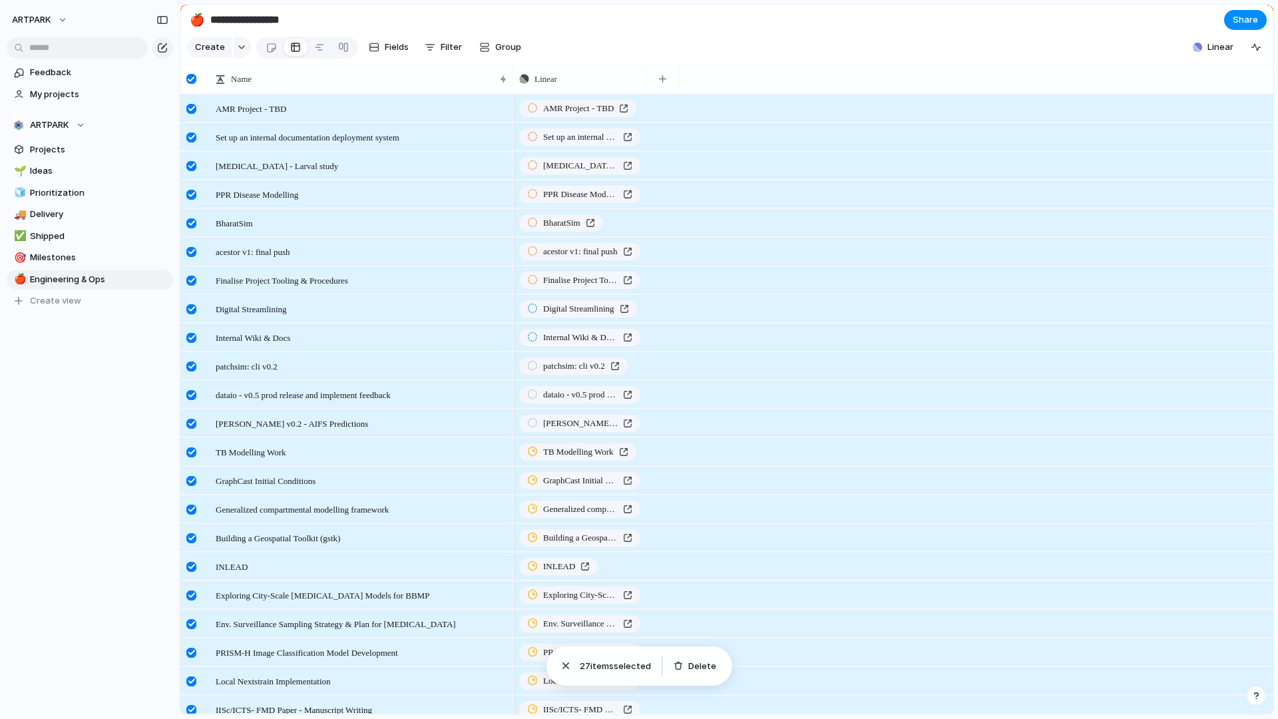
scroll to position [181, 0]
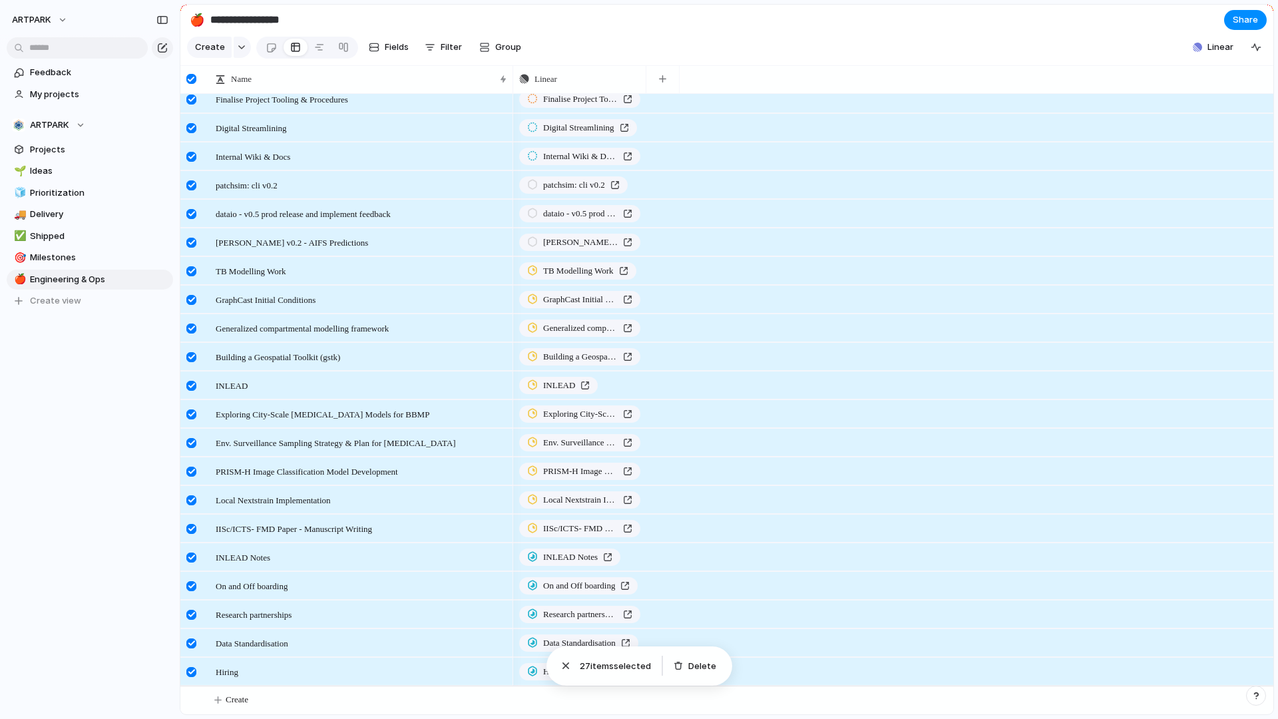
click at [607, 666] on span "27 item s selected" at bounding box center [615, 665] width 71 height 13
click at [562, 666] on div "button" at bounding box center [565, 665] width 13 height 13
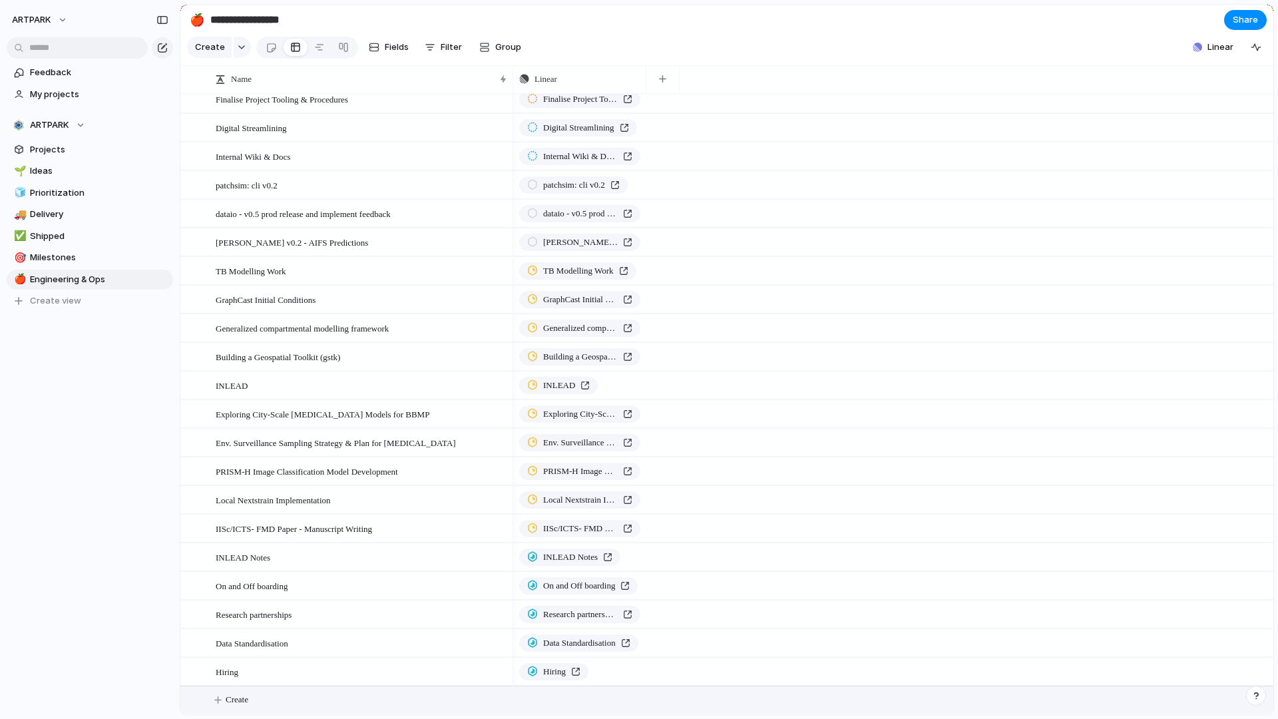
click at [275, 697] on button "Create" at bounding box center [744, 699] width 1100 height 27
click at [238, 52] on button "button" at bounding box center [242, 47] width 17 height 21
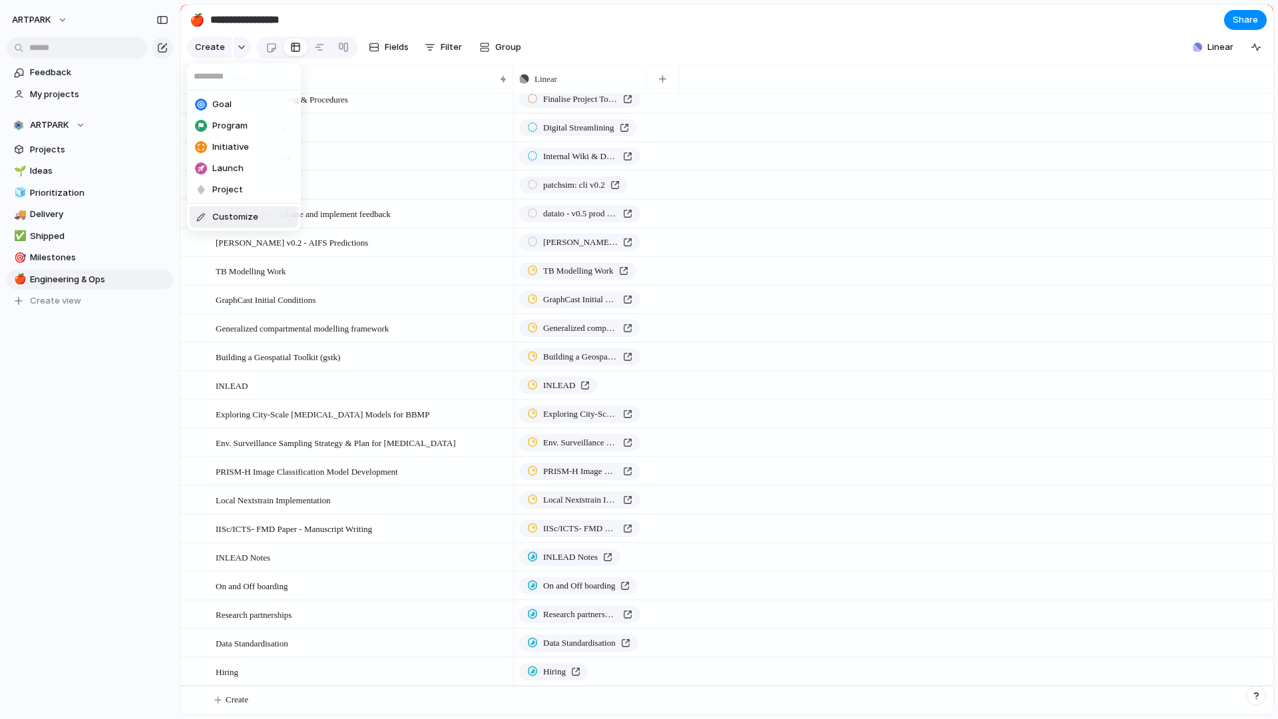
click at [381, 544] on div "Goal Program Initiative Launch Project Customize" at bounding box center [639, 359] width 1278 height 719
click at [415, 529] on div "IISc/ICTS- FMD Paper - Manuscript Writing" at bounding box center [362, 528] width 293 height 27
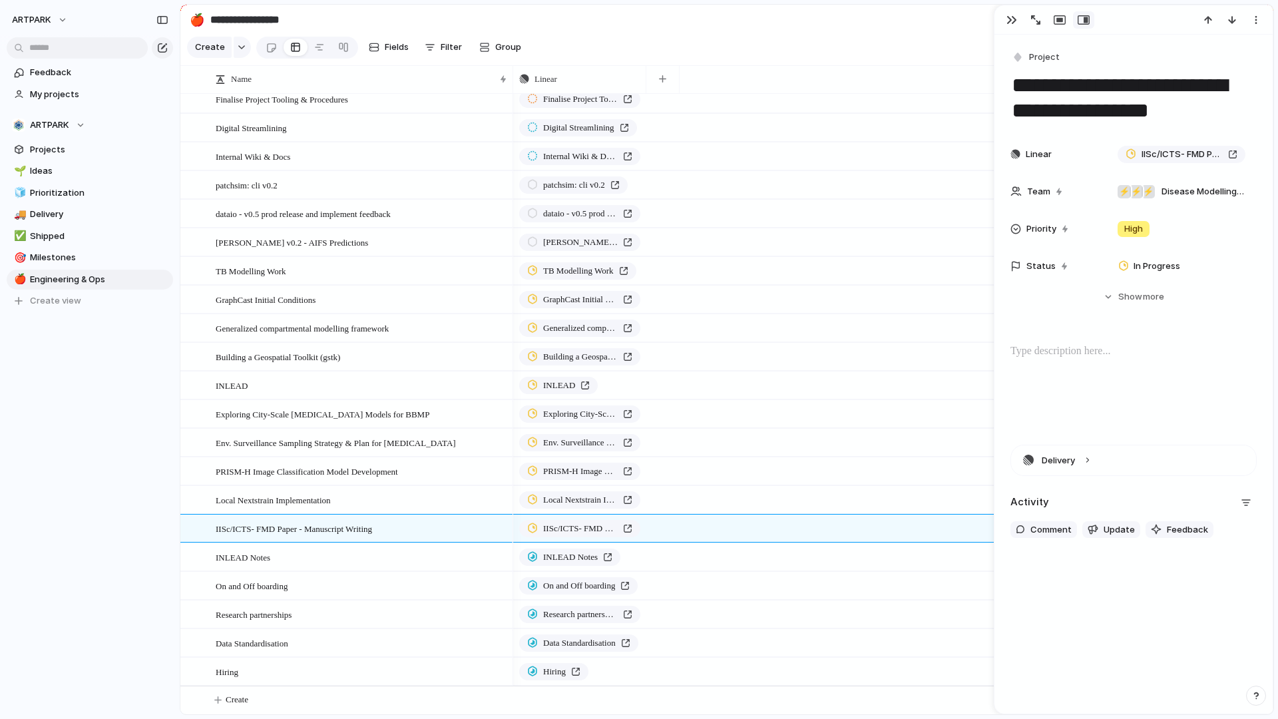
click at [1070, 577] on div "**********" at bounding box center [1133, 374] width 278 height 679
click at [1059, 529] on span "Comment" at bounding box center [1050, 529] width 41 height 13
click at [1070, 460] on button "Delivery" at bounding box center [1133, 460] width 245 height 30
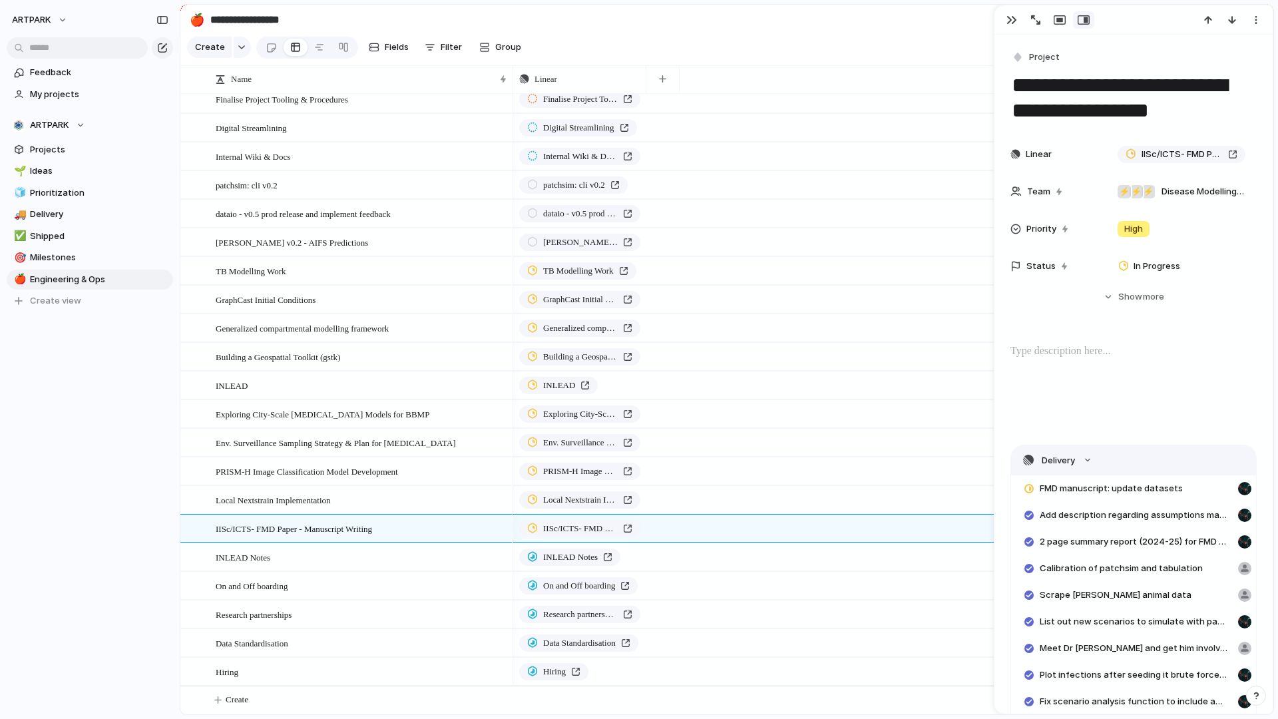
click at [1070, 460] on button "Delivery" at bounding box center [1133, 460] width 245 height 30
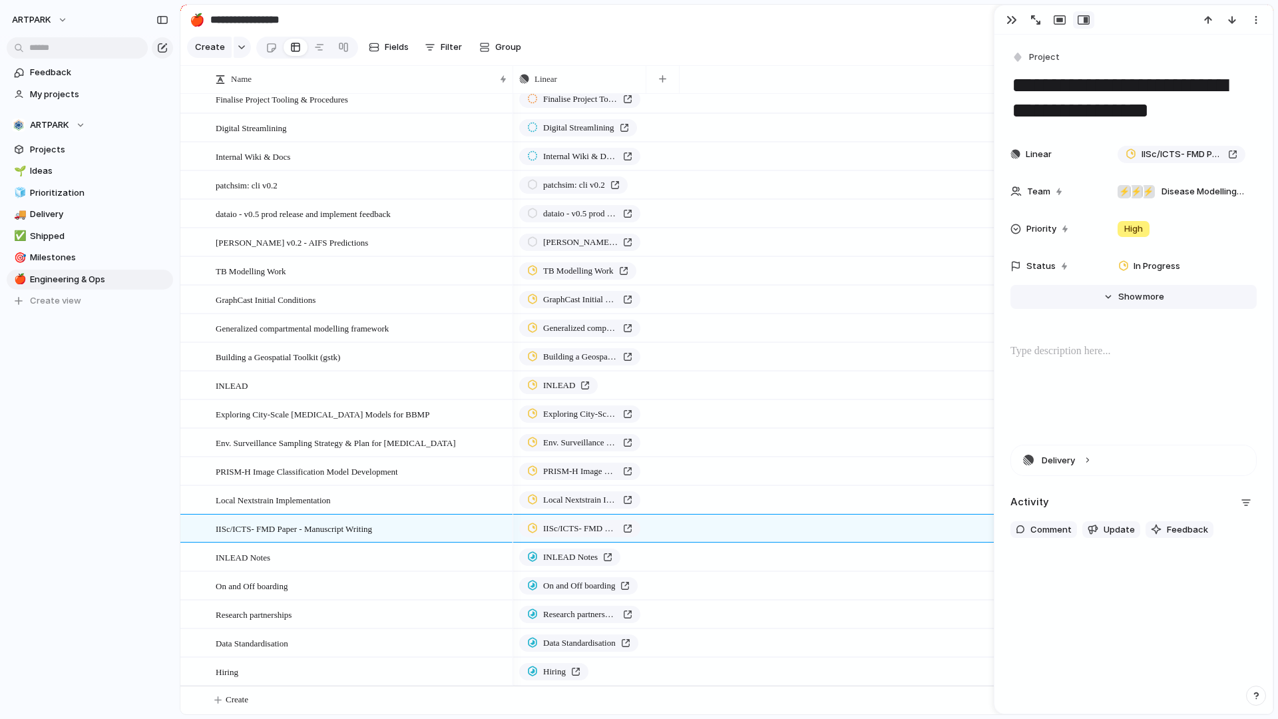
click at [1127, 291] on span "Show" at bounding box center [1130, 296] width 24 height 13
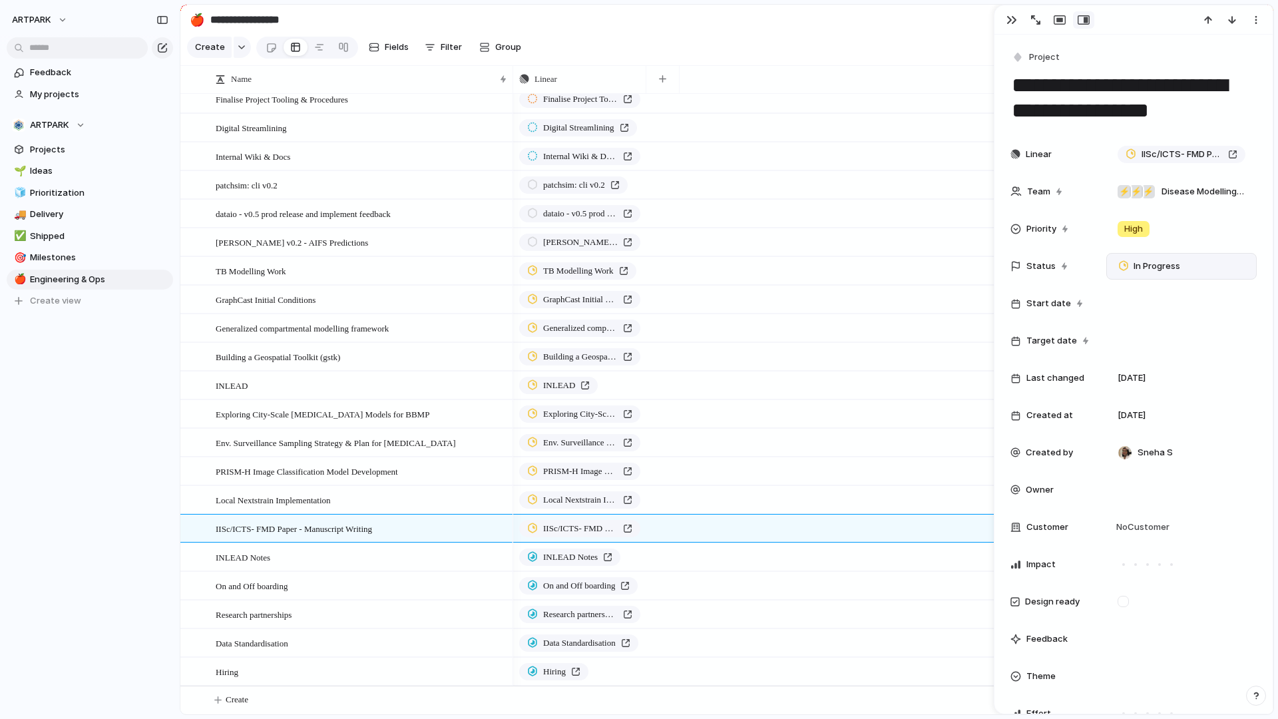
click at [1147, 258] on div "In Progress" at bounding box center [1151, 266] width 65 height 16
click at [1147, 257] on div "Proposed Spec'ing Paused Planned Hold In Progress Ongoing Closed Canceled" at bounding box center [639, 359] width 1278 height 719
click at [829, 36] on section "Create Fields Filter Group Zoom Collapse Linear" at bounding box center [726, 50] width 1093 height 32
click at [1006, 23] on div "button" at bounding box center [1011, 20] width 11 height 11
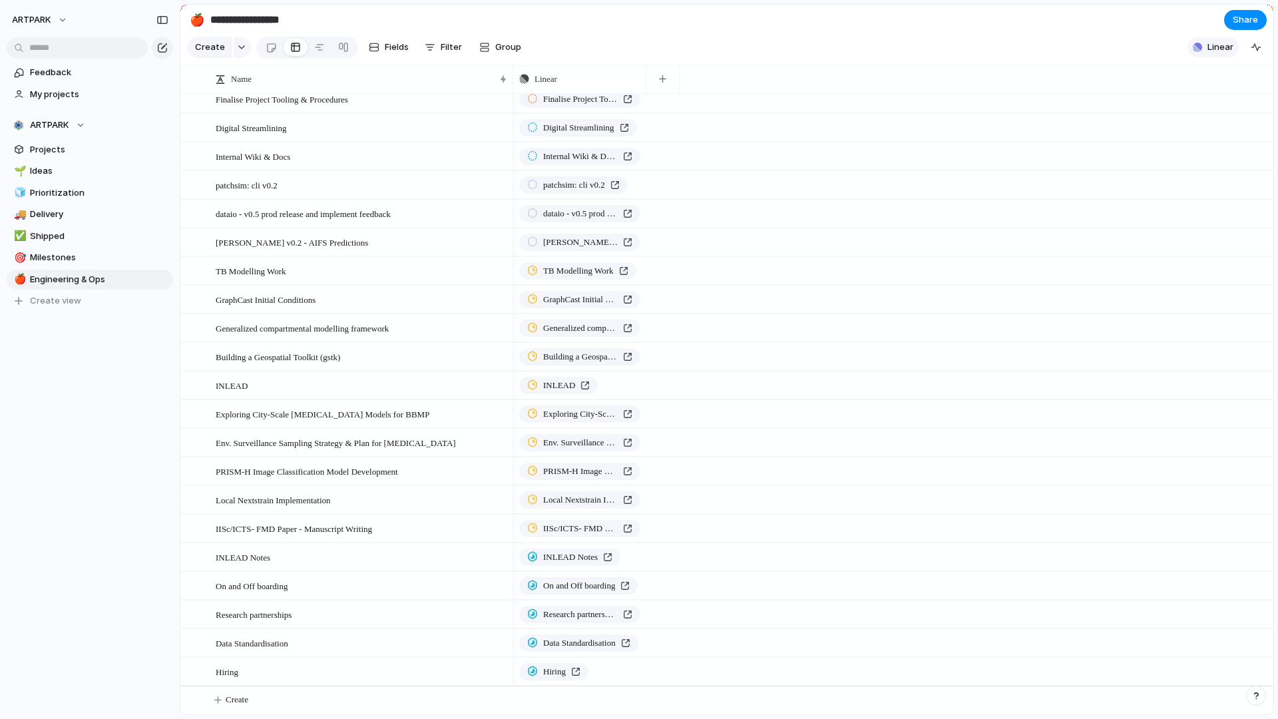
click at [1227, 41] on span "Linear" at bounding box center [1220, 47] width 26 height 13
click at [1057, 85] on span "Initiatives" at bounding box center [1062, 81] width 41 height 13
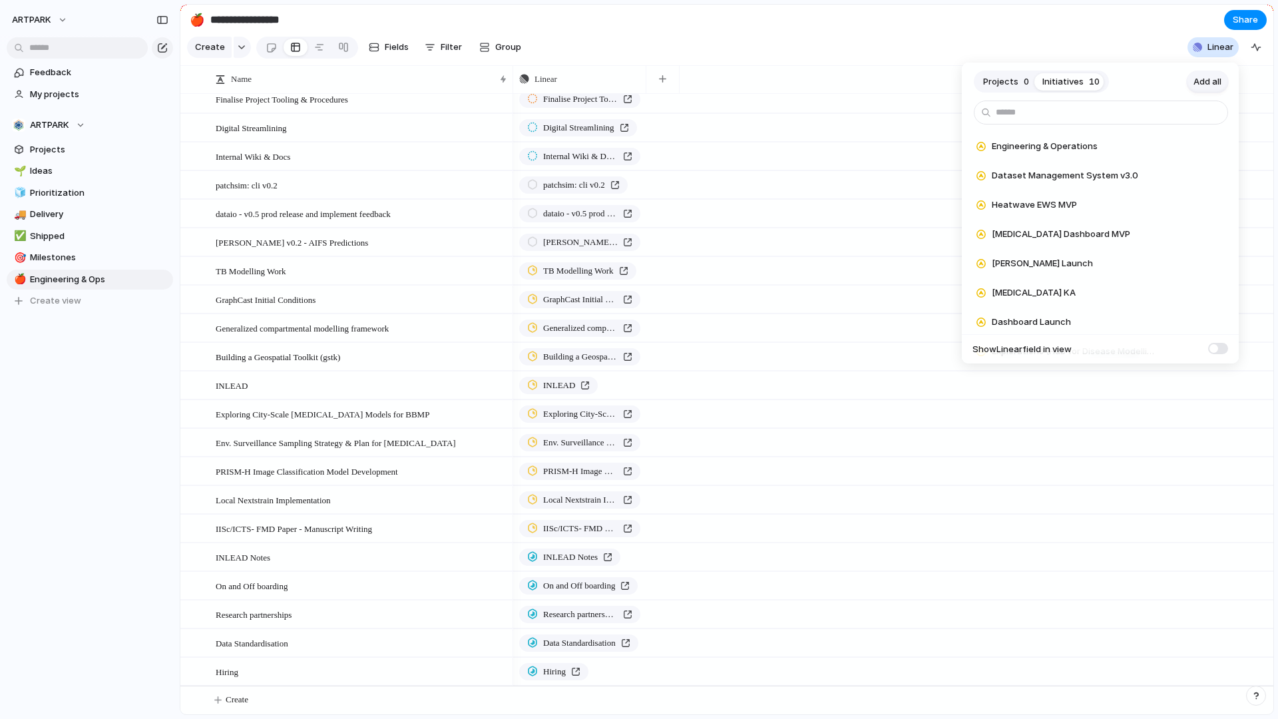
click at [1201, 83] on span "Add all" at bounding box center [1207, 81] width 28 height 13
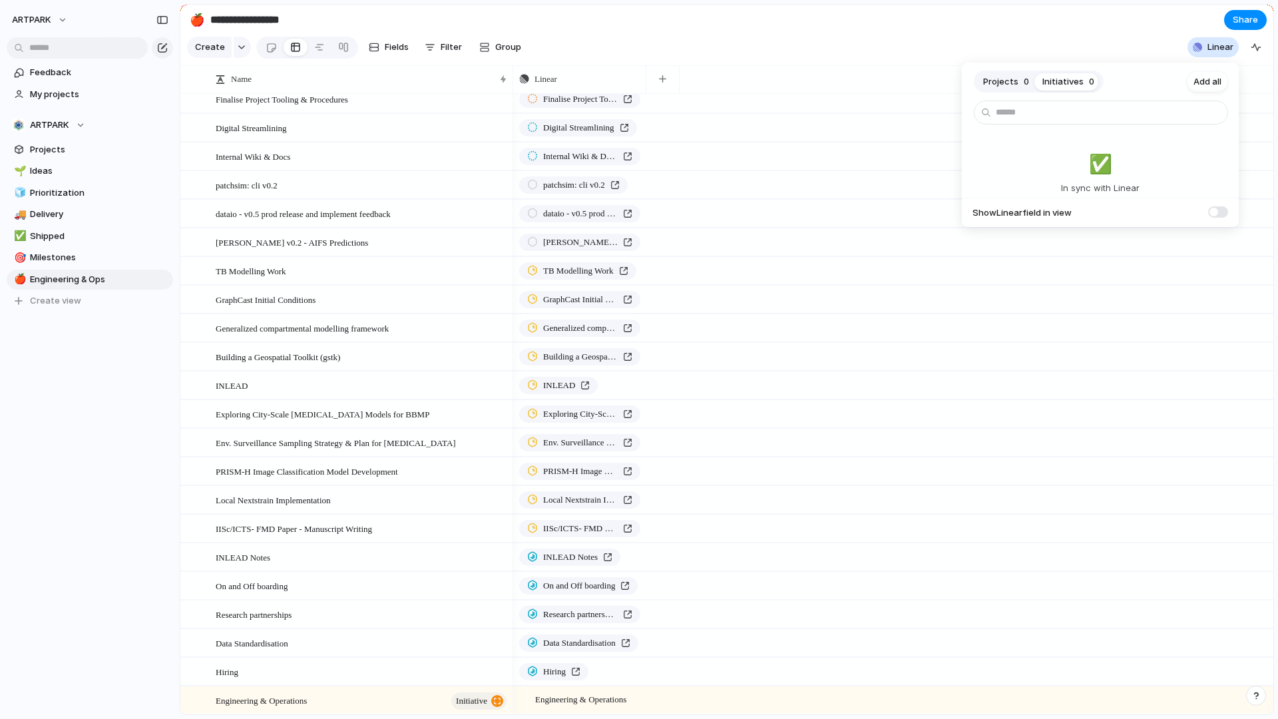
click at [596, 405] on div "Projects 0 Initiatives 0 Add all ✅️ In sync with Linear Show Linear field in vi…" at bounding box center [639, 359] width 1278 height 719
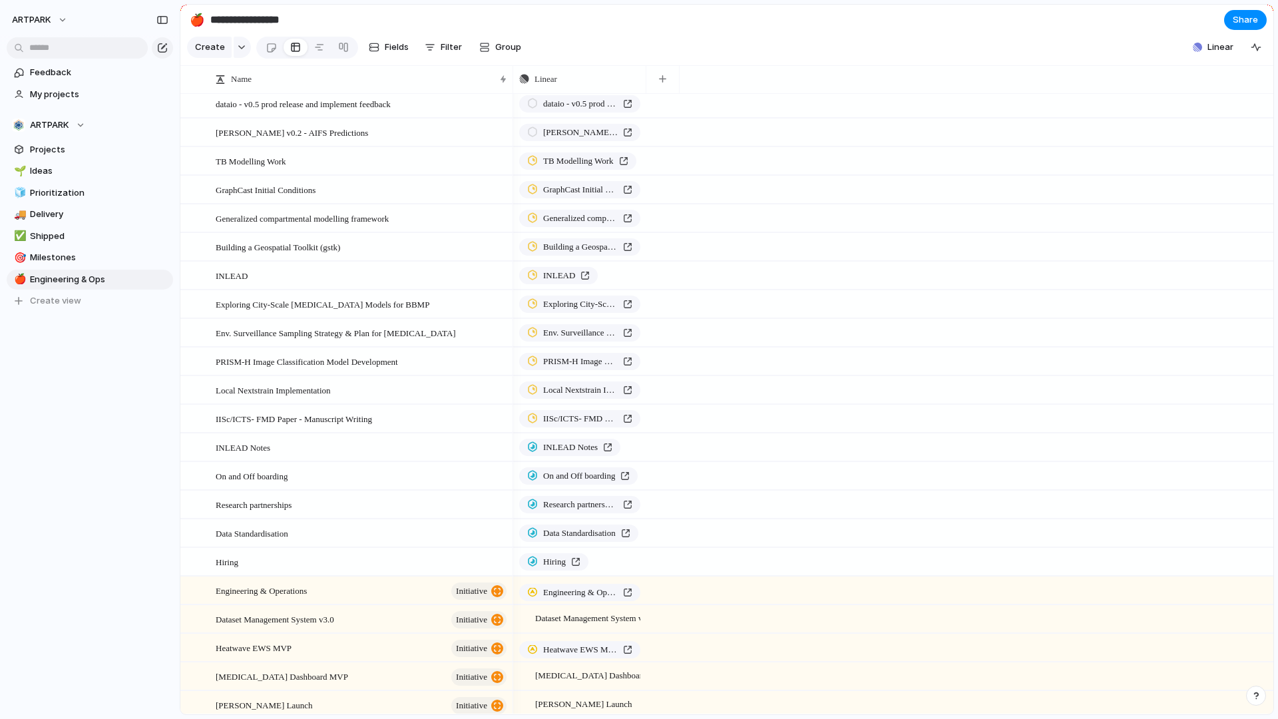
scroll to position [467, 0]
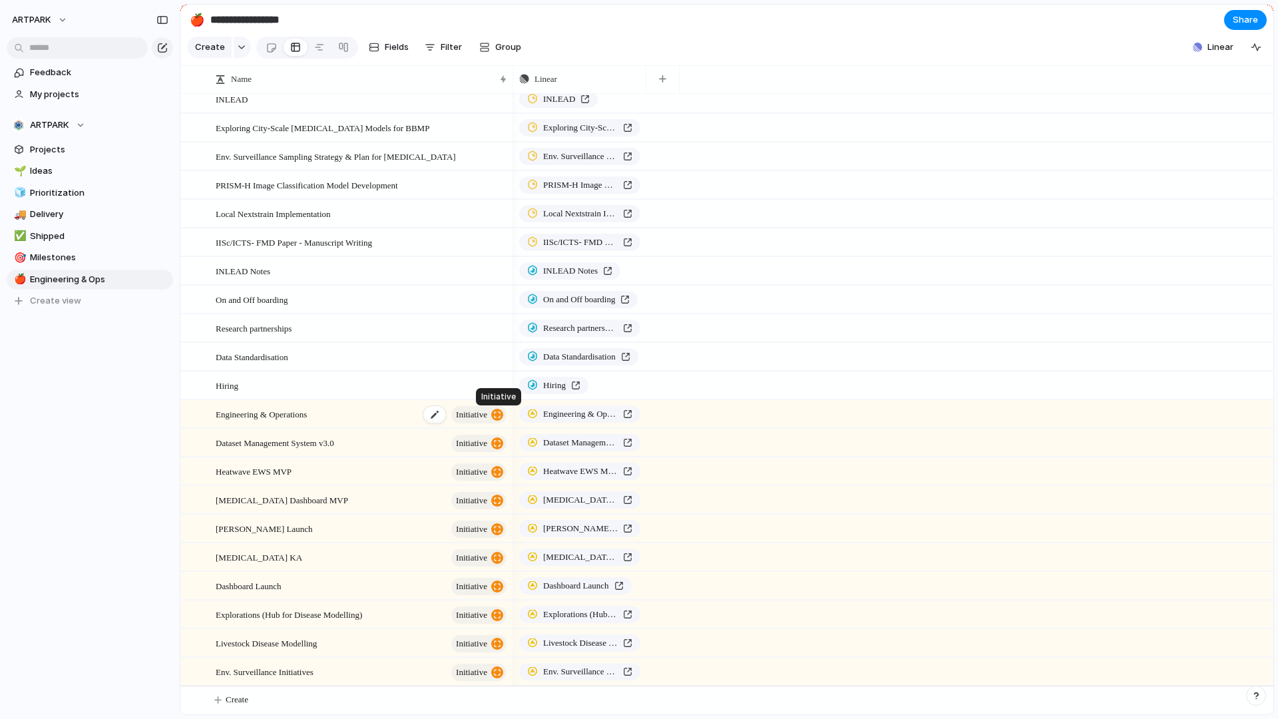
click at [491, 417] on div "button" at bounding box center [497, 415] width 12 height 12
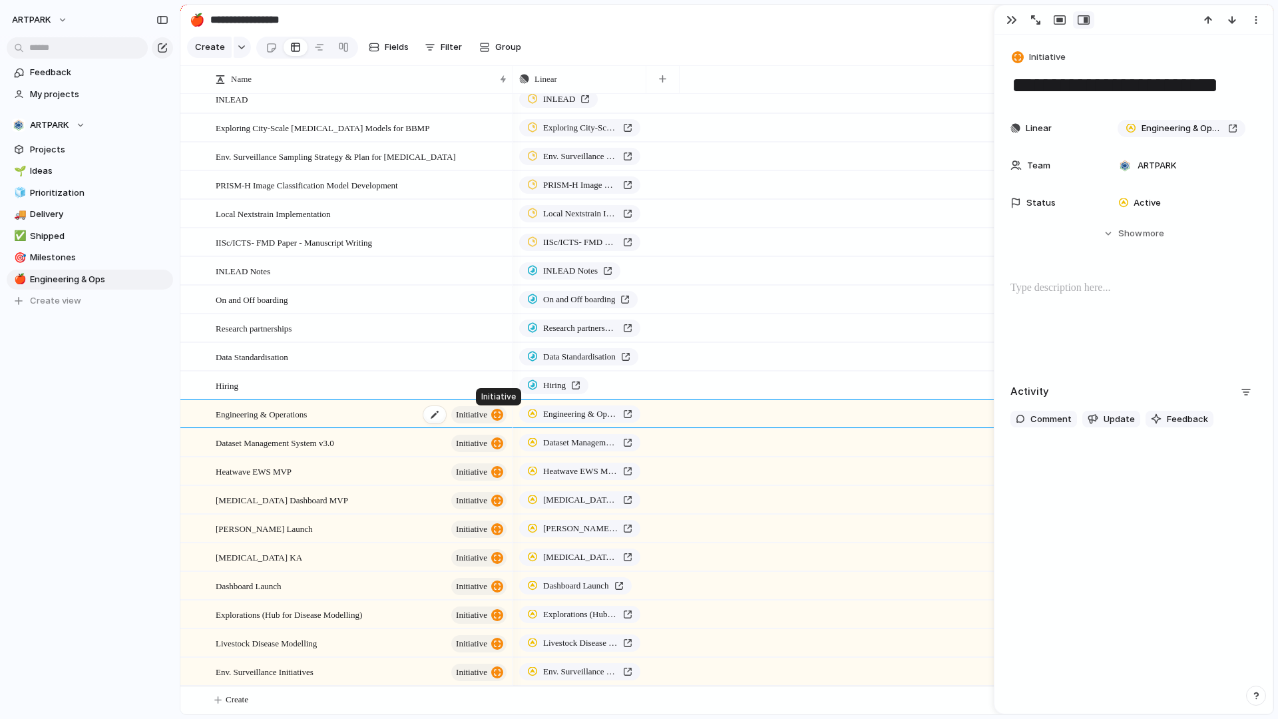
click at [491, 417] on div "button" at bounding box center [497, 415] width 12 height 12
click at [1014, 24] on div "button" at bounding box center [1011, 20] width 11 height 11
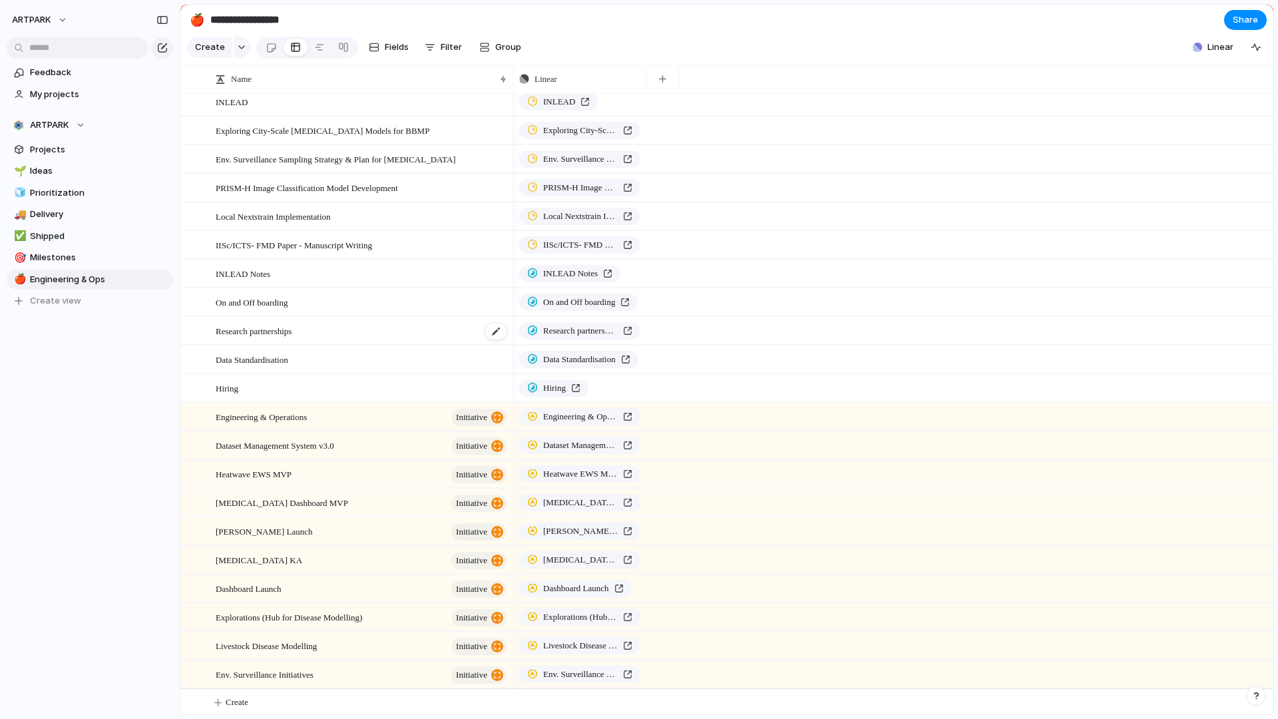
scroll to position [467, 0]
click at [188, 417] on div at bounding box center [191, 414] width 10 height 10
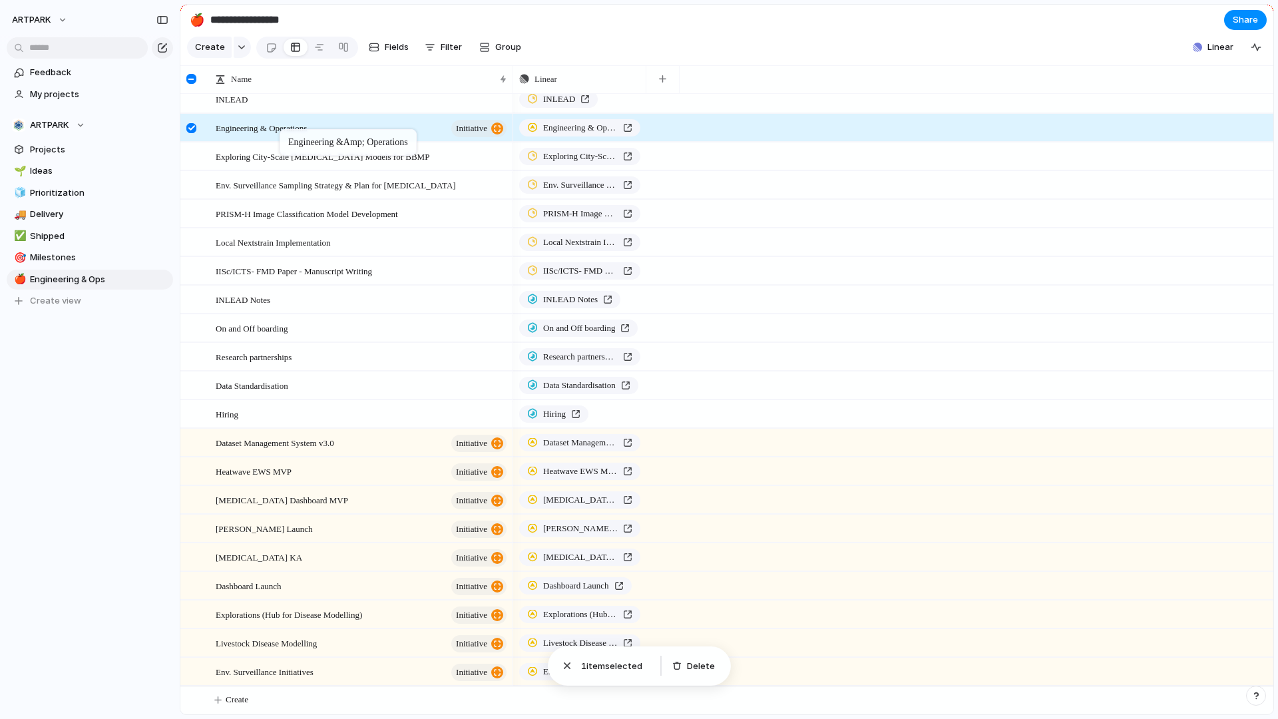
drag, startPoint x: 290, startPoint y: 408, endPoint x: 286, endPoint y: 132, distance: 276.2
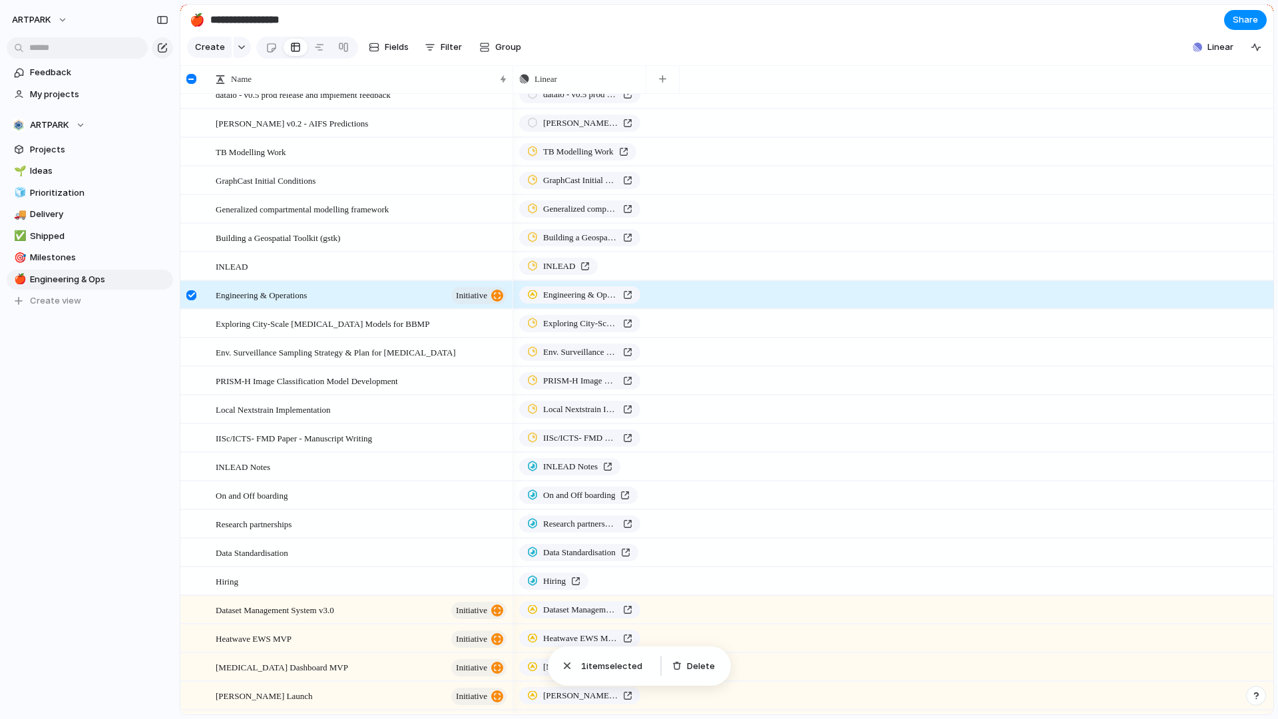
scroll to position [135, 0]
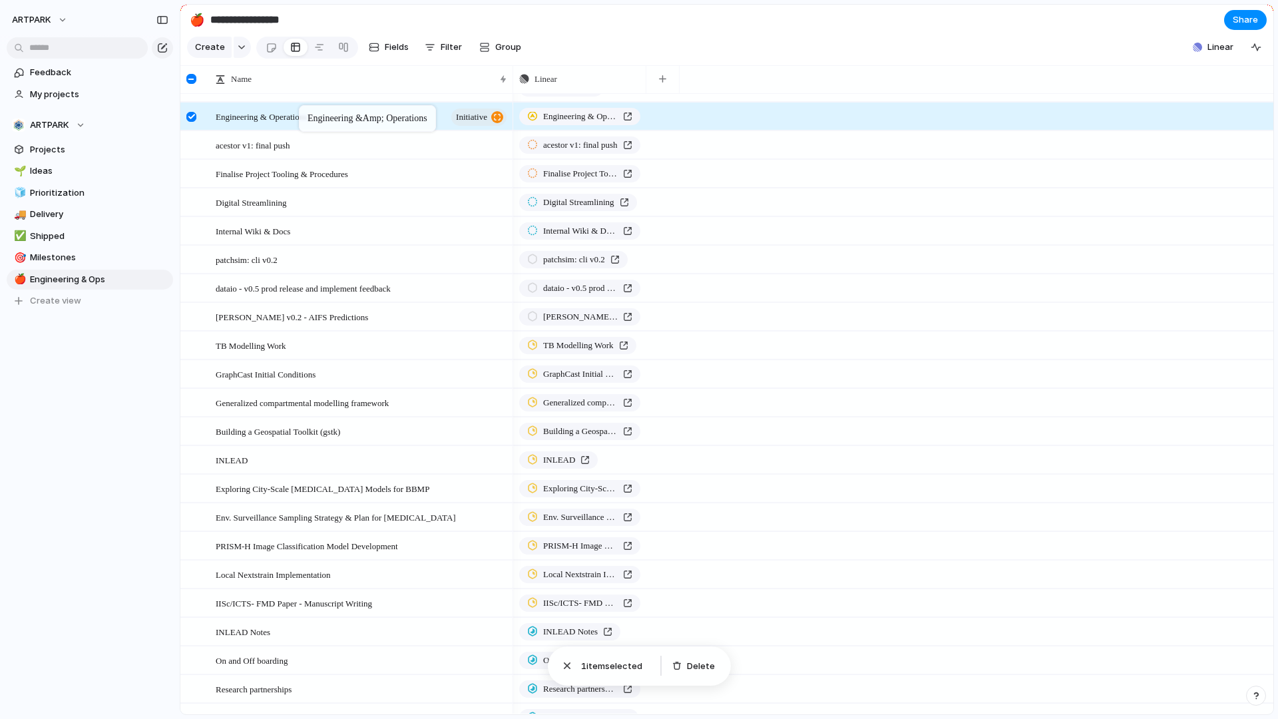
drag, startPoint x: 303, startPoint y: 464, endPoint x: 305, endPoint y: 108, distance: 355.3
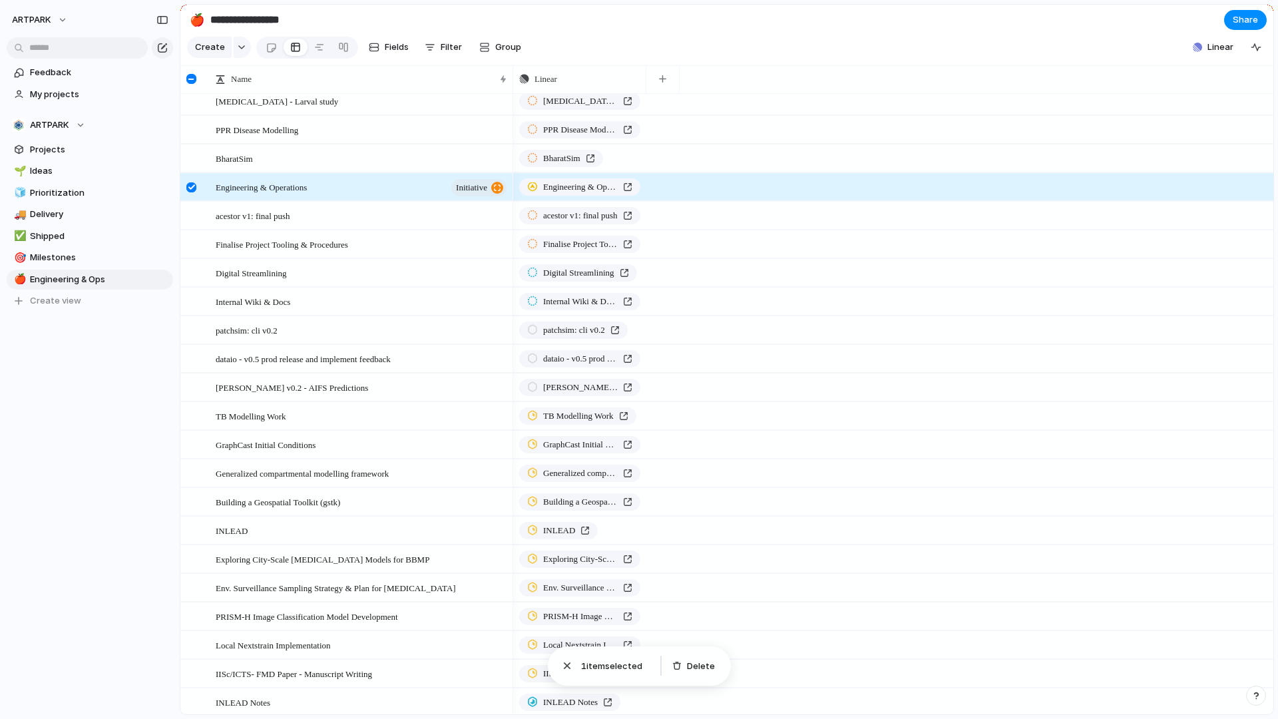
scroll to position [0, 0]
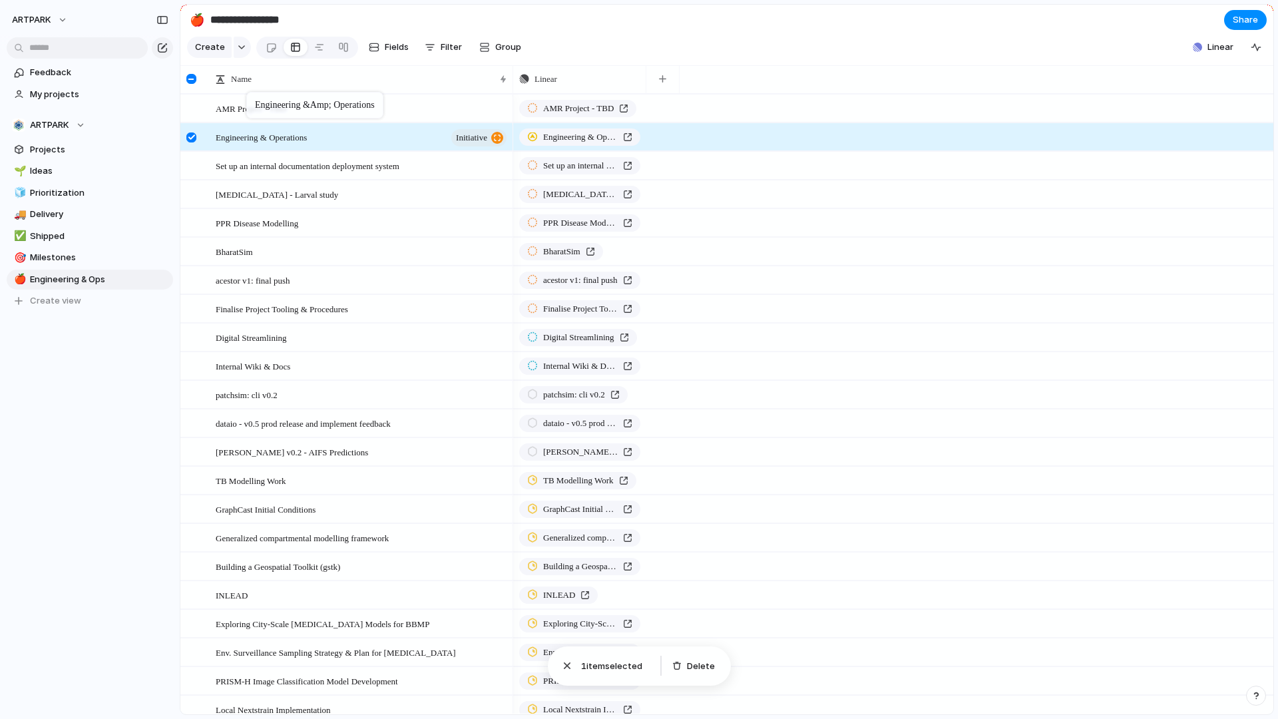
drag, startPoint x: 321, startPoint y: 246, endPoint x: 253, endPoint y: 94, distance: 165.6
drag, startPoint x: 236, startPoint y: 136, endPoint x: 247, endPoint y: 103, distance: 34.5
click at [190, 134] on div at bounding box center [191, 137] width 10 height 10
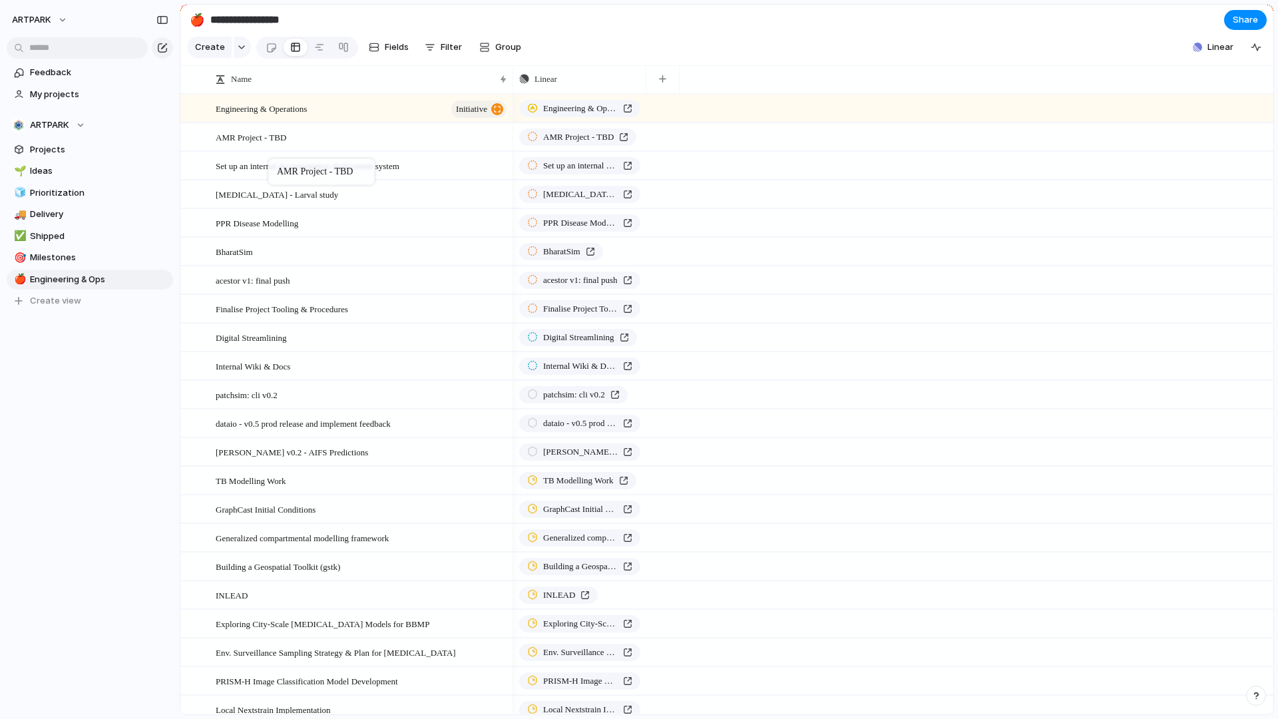
drag, startPoint x: 275, startPoint y: 110, endPoint x: 275, endPoint y: 161, distance: 50.6
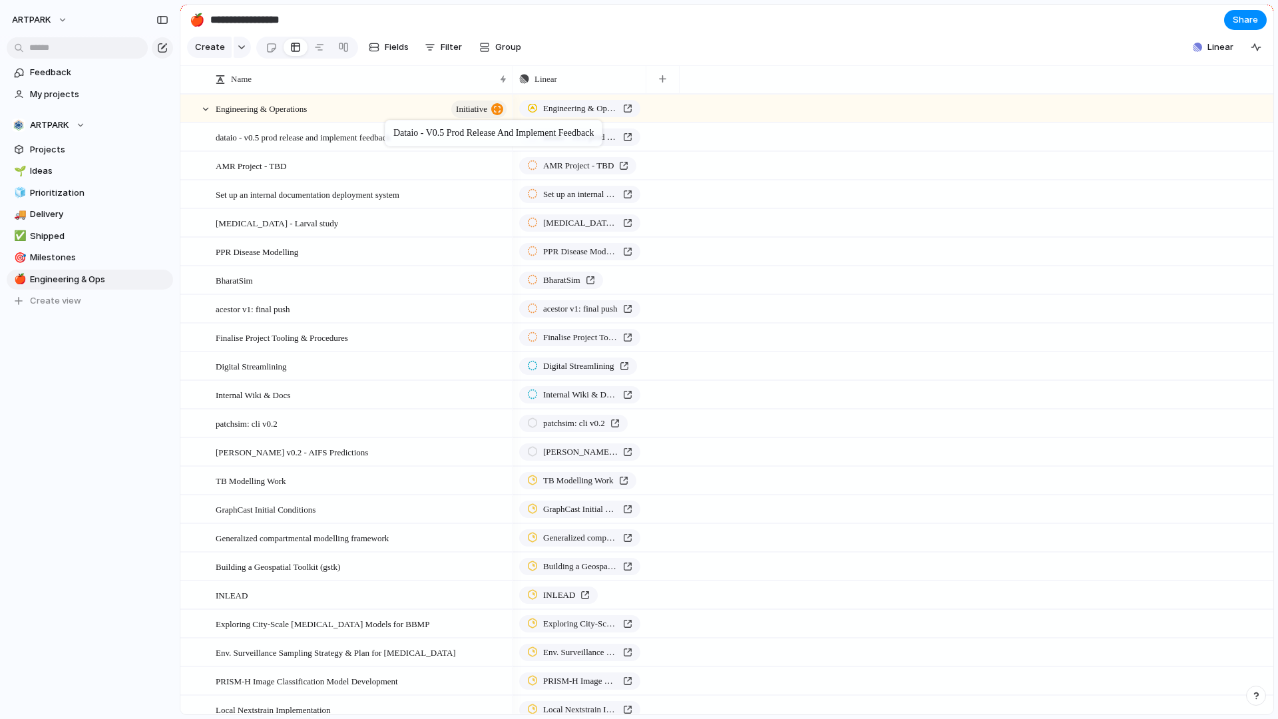
drag, startPoint x: 283, startPoint y: 424, endPoint x: 391, endPoint y: 122, distance: 320.1
click at [309, 140] on span "dataio - v0.5 prod release and implement feedback" at bounding box center [303, 136] width 175 height 15
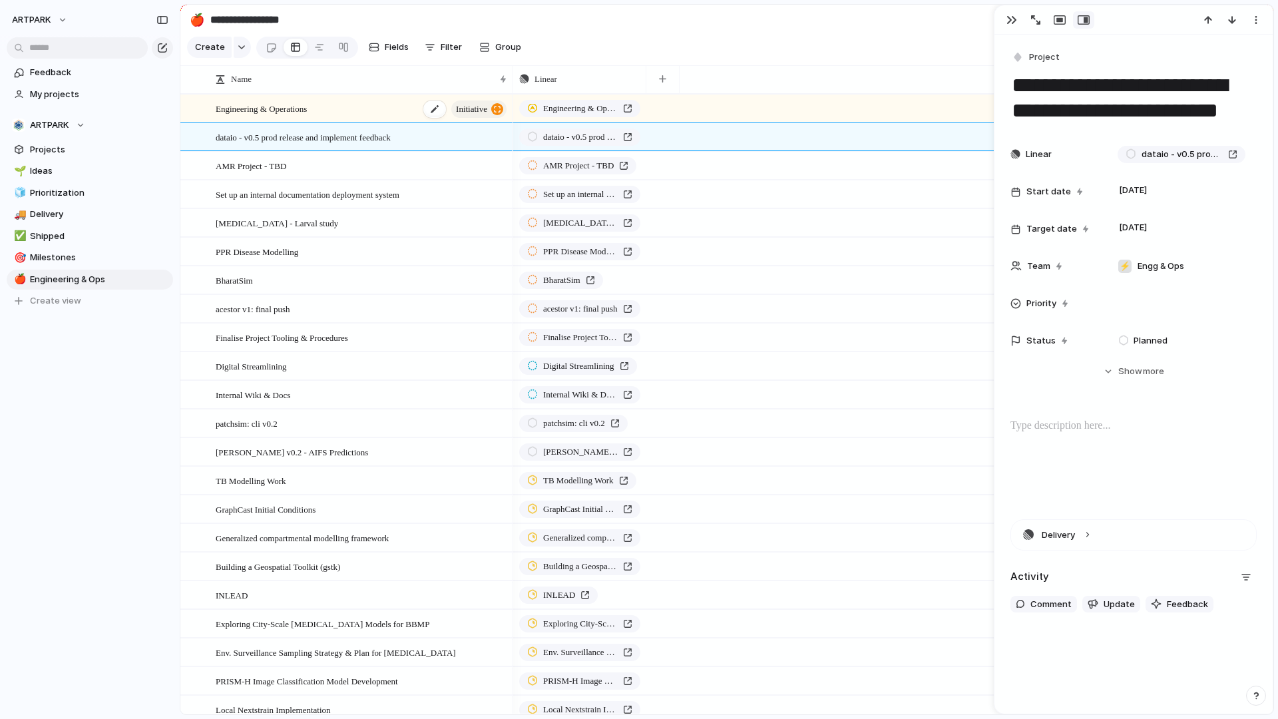
click at [367, 102] on div "Engineering & Operations initiative" at bounding box center [362, 108] width 293 height 27
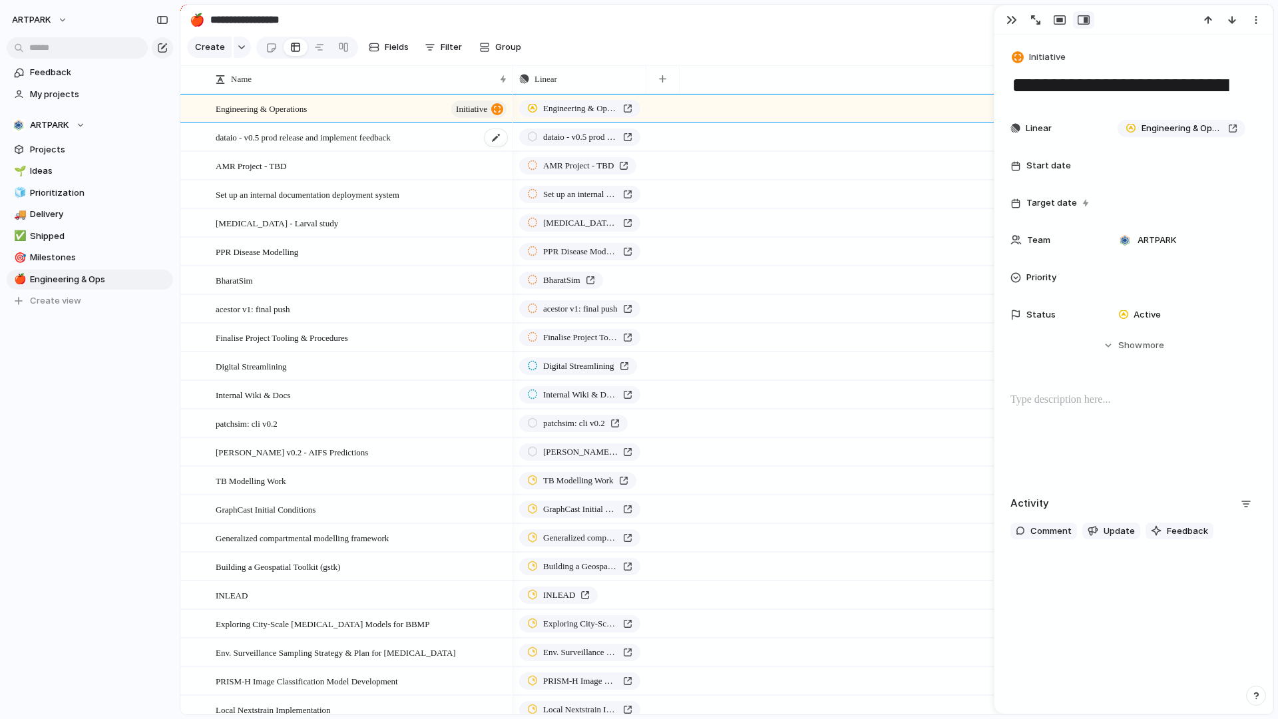
click at [362, 129] on span "dataio - v0.5 prod release and implement feedback" at bounding box center [303, 136] width 175 height 15
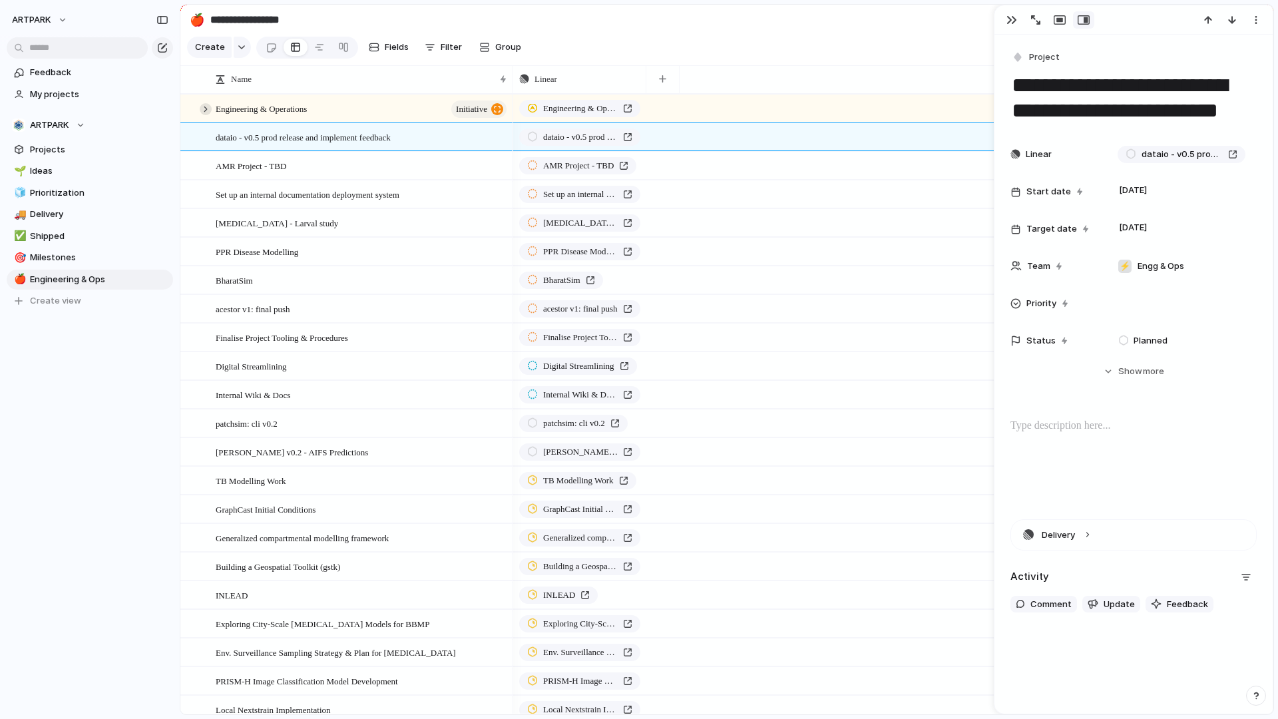
click at [206, 112] on div at bounding box center [206, 109] width 12 height 12
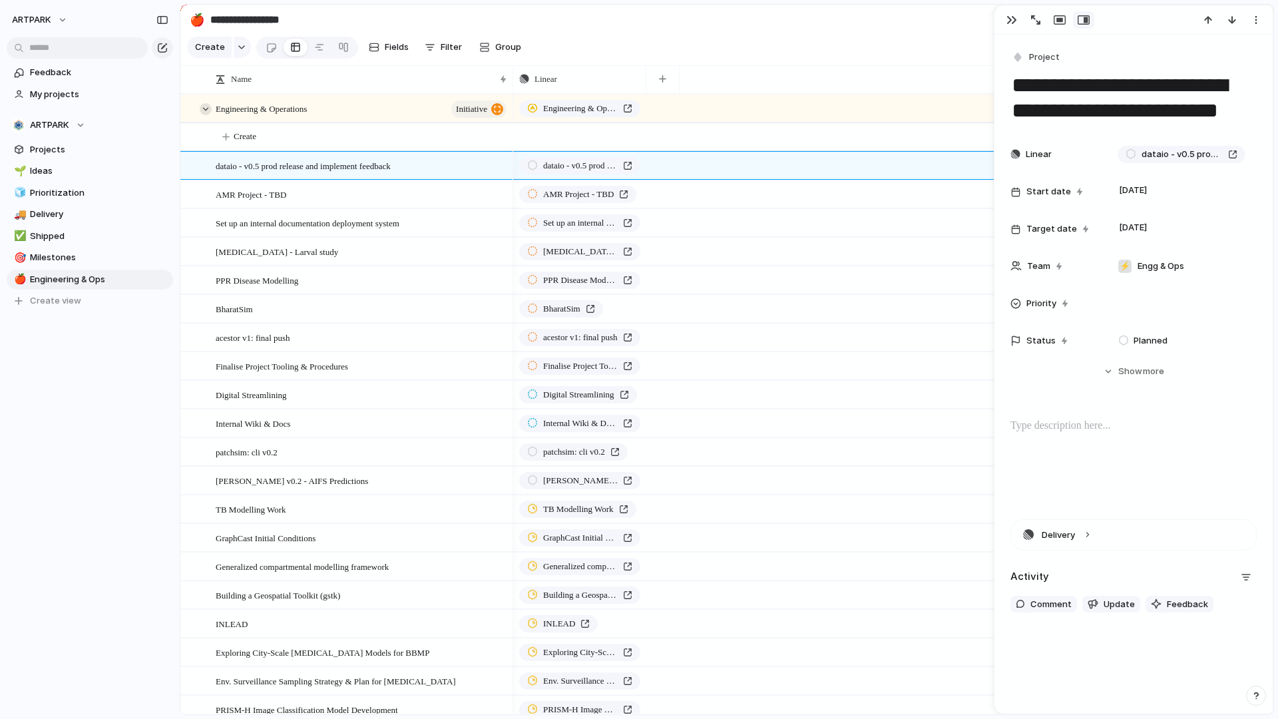
click at [206, 112] on div at bounding box center [206, 109] width 12 height 12
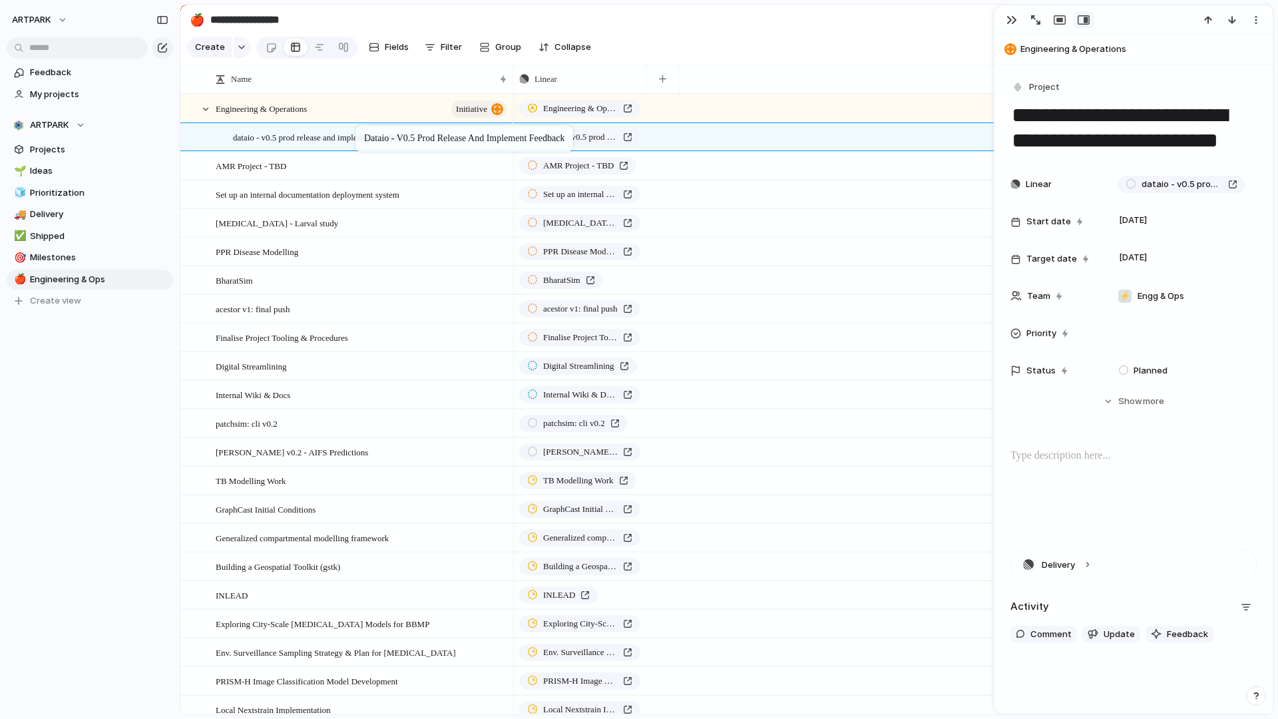
drag, startPoint x: 246, startPoint y: 139, endPoint x: 362, endPoint y: 128, distance: 116.3
click at [205, 110] on div at bounding box center [206, 109] width 12 height 12
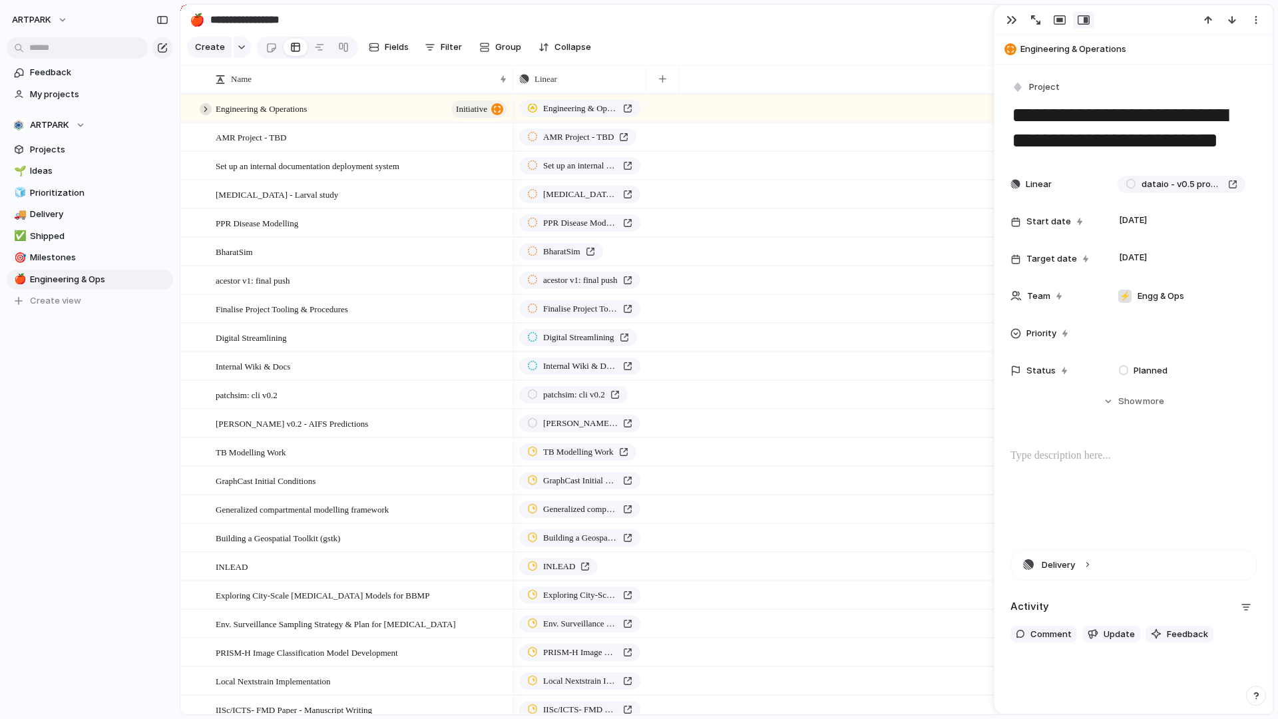
click at [205, 110] on div at bounding box center [206, 109] width 12 height 12
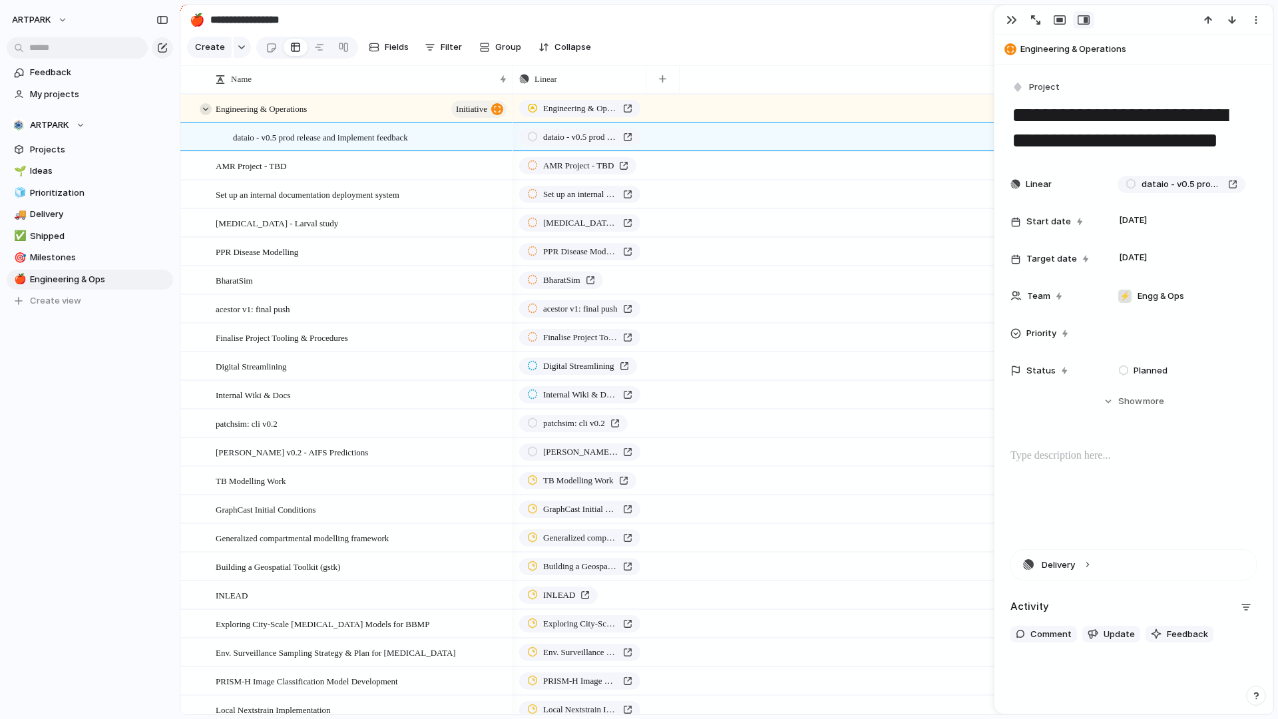
click at [205, 110] on div at bounding box center [206, 109] width 12 height 12
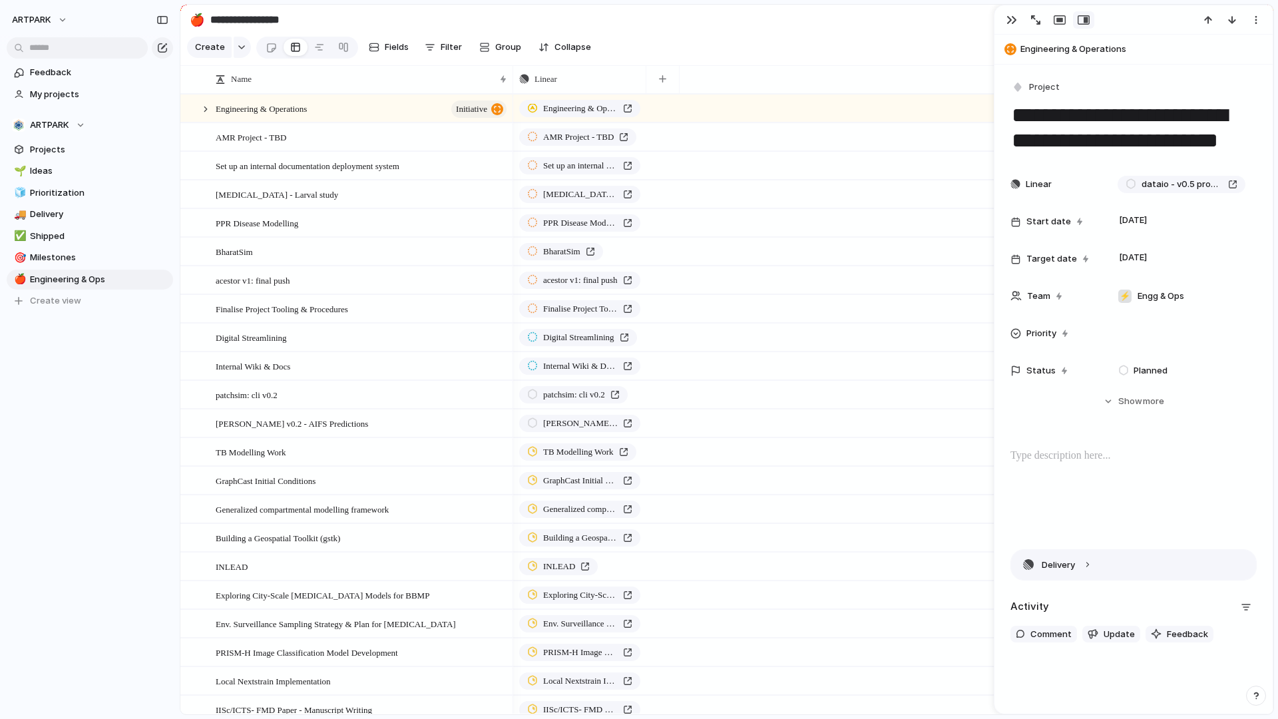
click at [1062, 570] on button "Delivery" at bounding box center [1133, 565] width 245 height 30
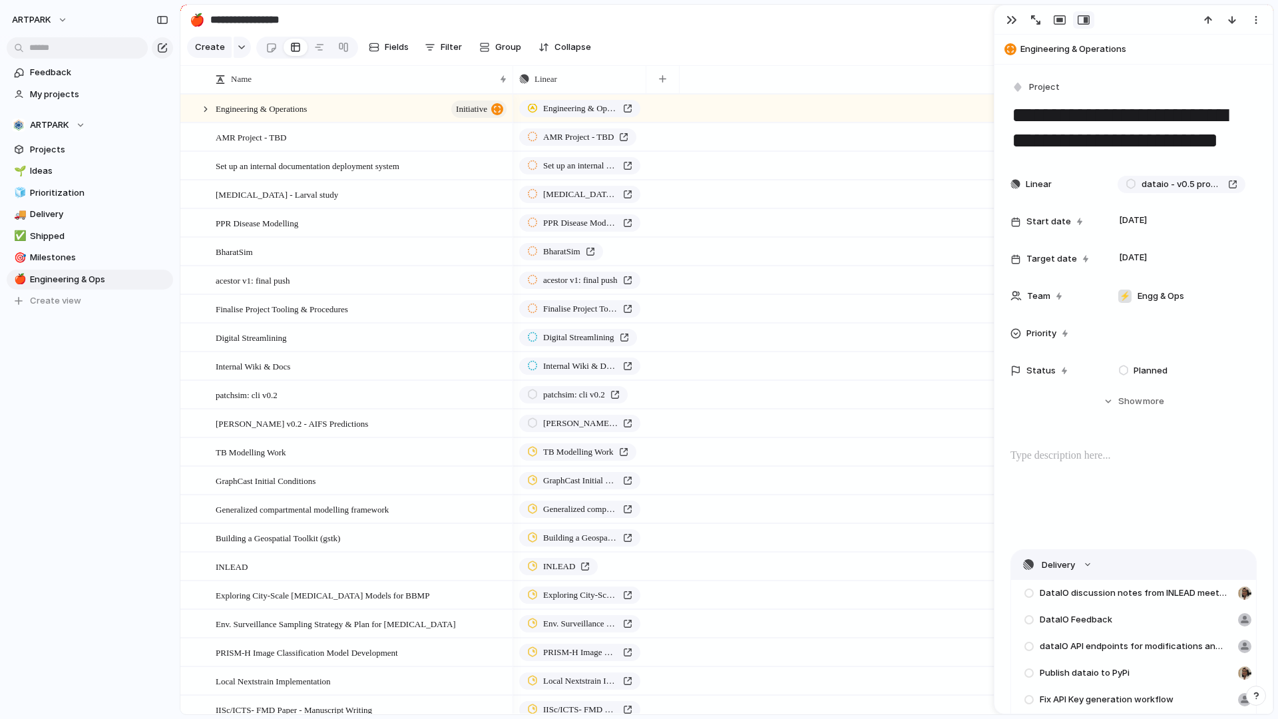
scroll to position [204, 0]
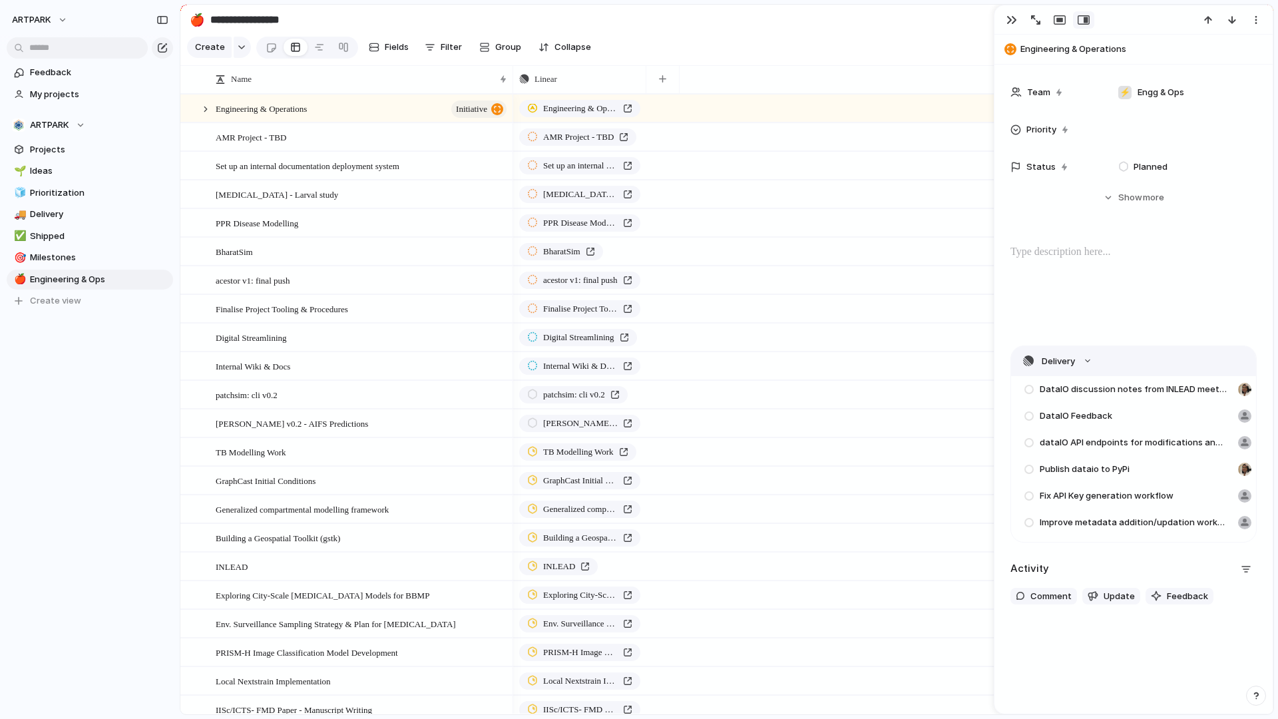
click at [1090, 362] on button "Delivery" at bounding box center [1133, 361] width 245 height 30
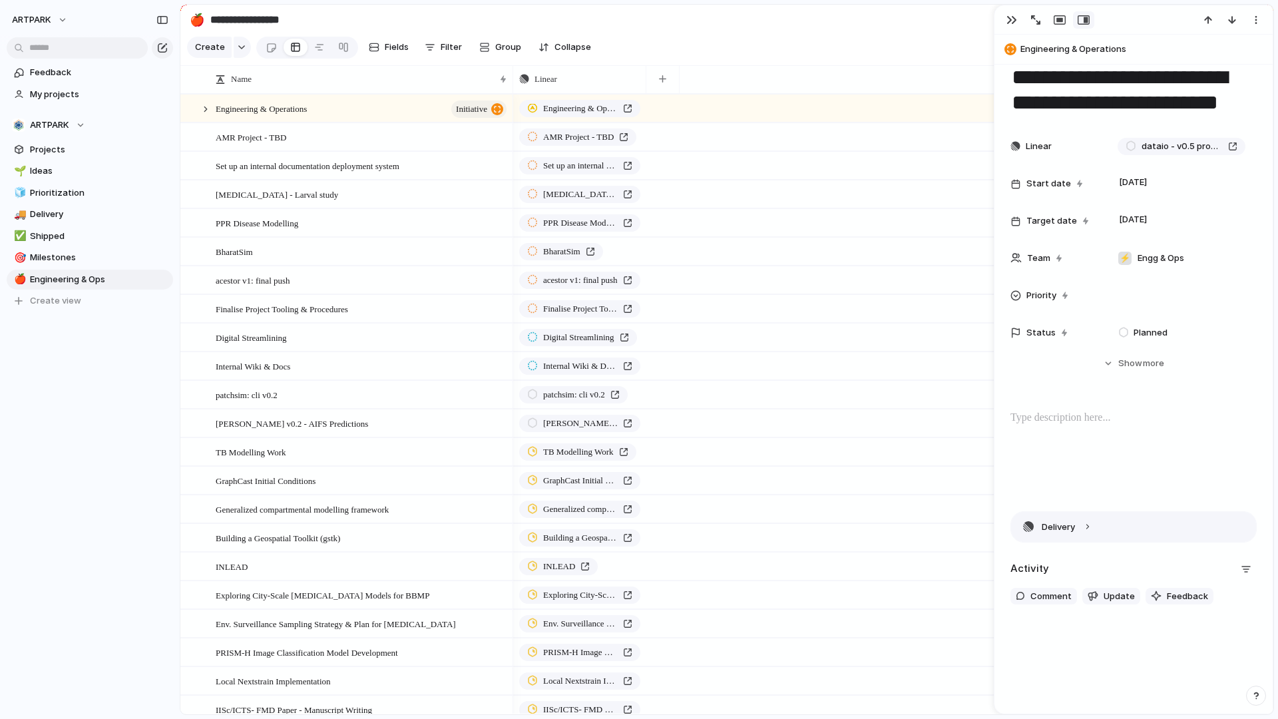
scroll to position [0, 0]
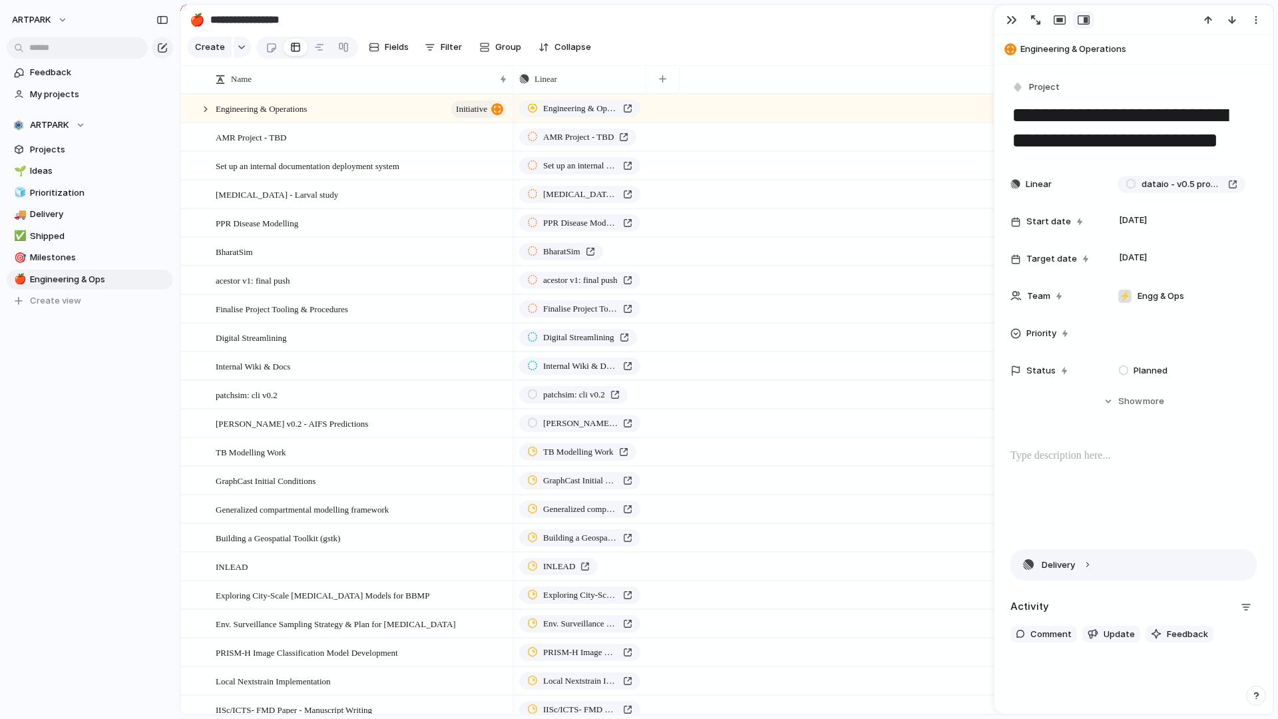
click at [1067, 568] on button "Delivery" at bounding box center [1133, 565] width 245 height 30
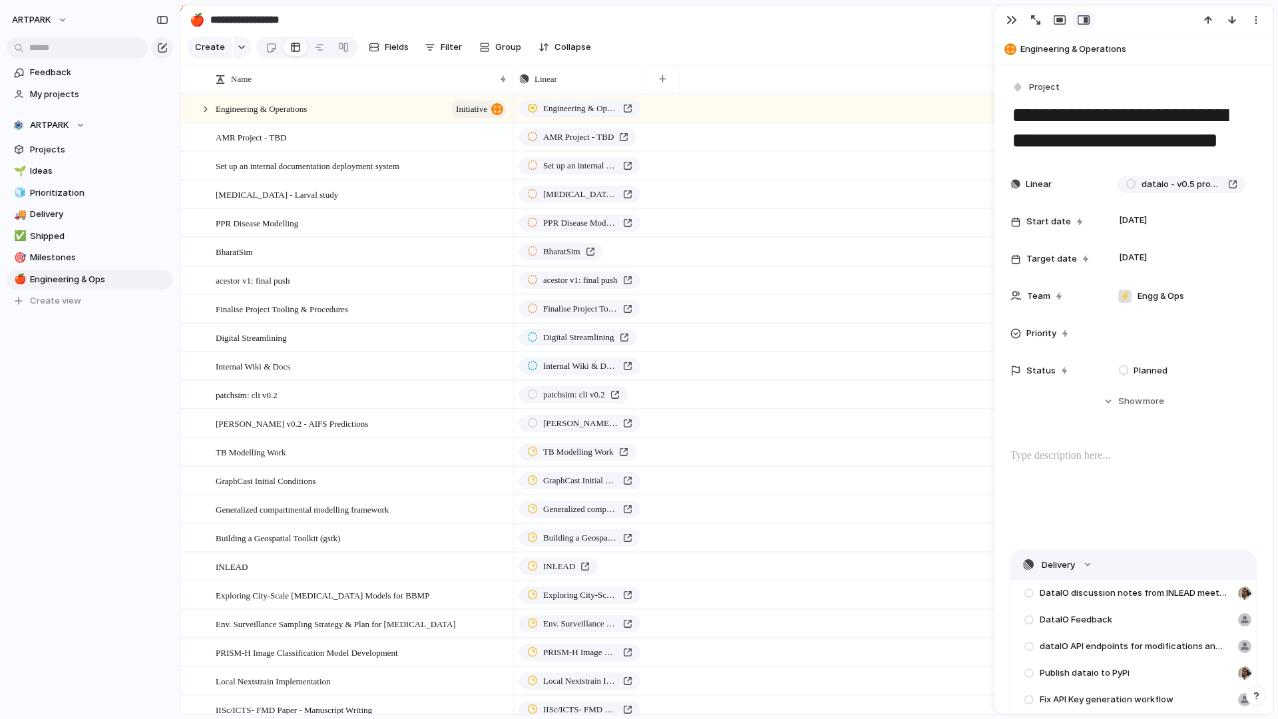
click at [1067, 568] on button "Delivery" at bounding box center [1133, 565] width 245 height 30
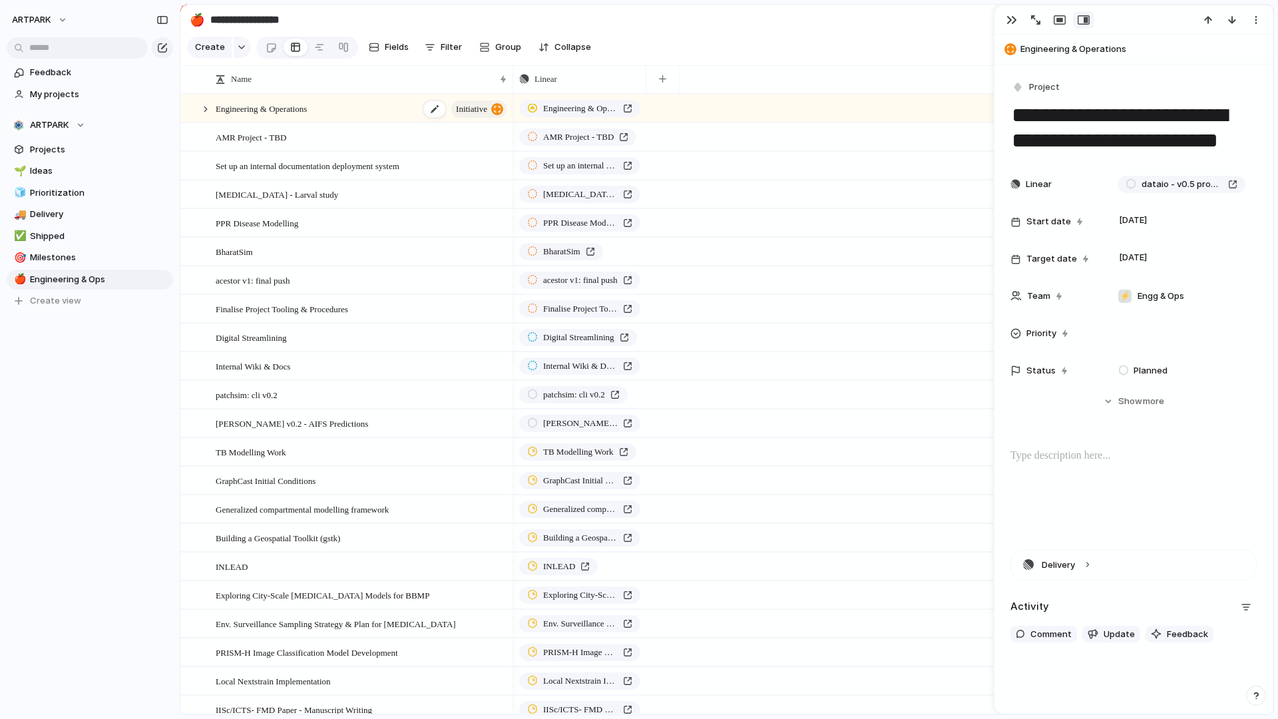
click at [408, 95] on div "Engineering & Operations initiative" at bounding box center [362, 108] width 293 height 27
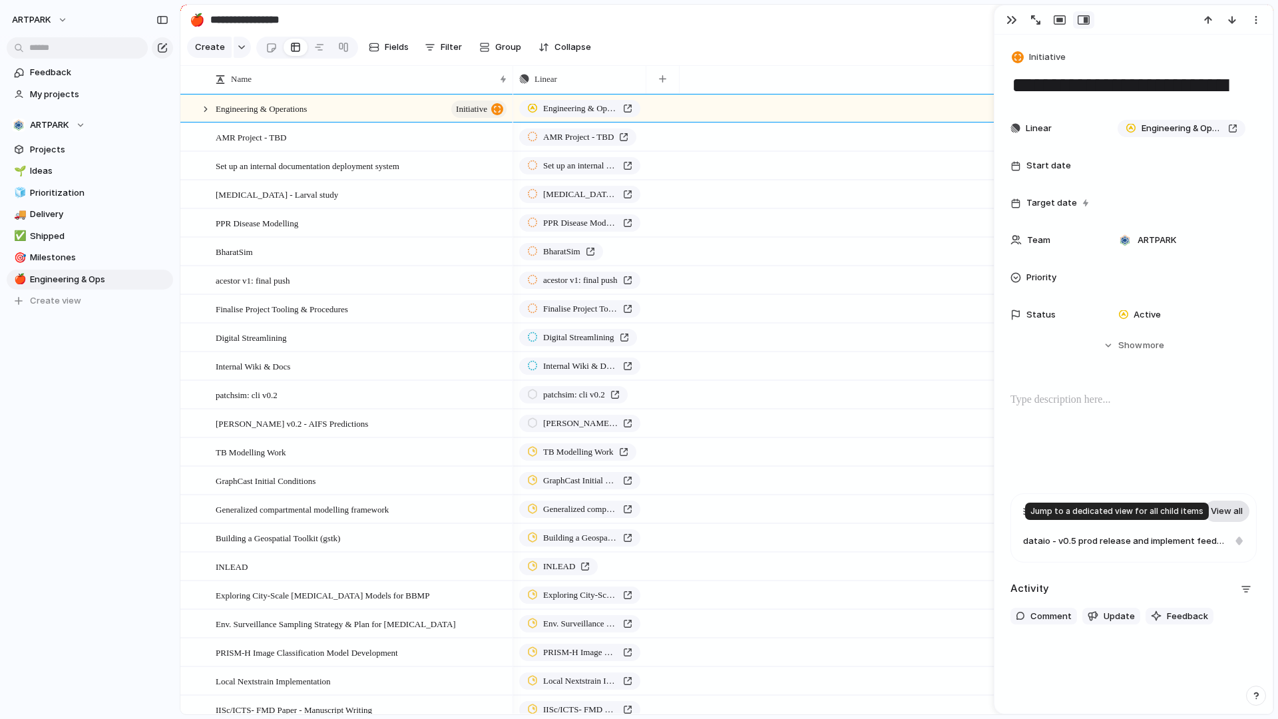
click at [1229, 505] on link "View all" at bounding box center [1226, 510] width 45 height 21
click at [1035, 317] on span "Status" at bounding box center [1040, 314] width 29 height 13
click at [1027, 363] on div "Planned Active Completed" at bounding box center [639, 359] width 1278 height 719
click at [1135, 314] on span "Active" at bounding box center [1146, 314] width 27 height 13
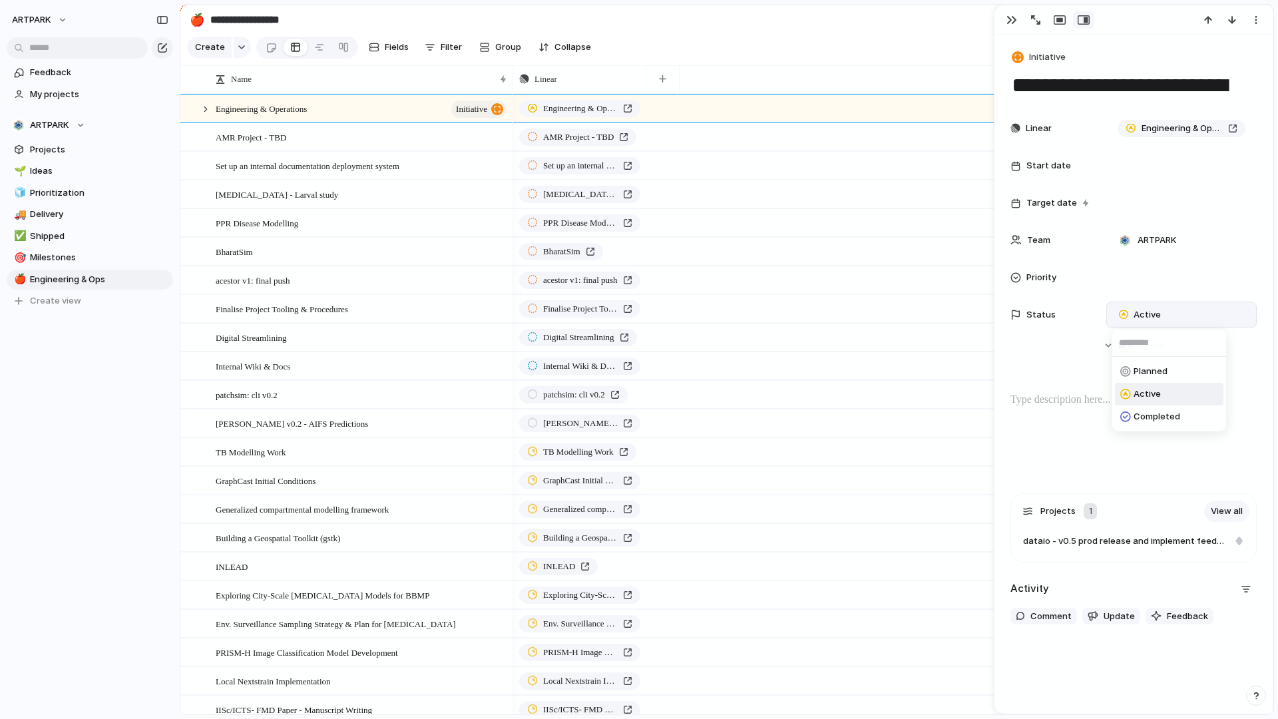
click at [1065, 350] on div "Planned Active Completed" at bounding box center [639, 359] width 1278 height 719
click at [1009, 23] on div "button" at bounding box center [1011, 20] width 11 height 11
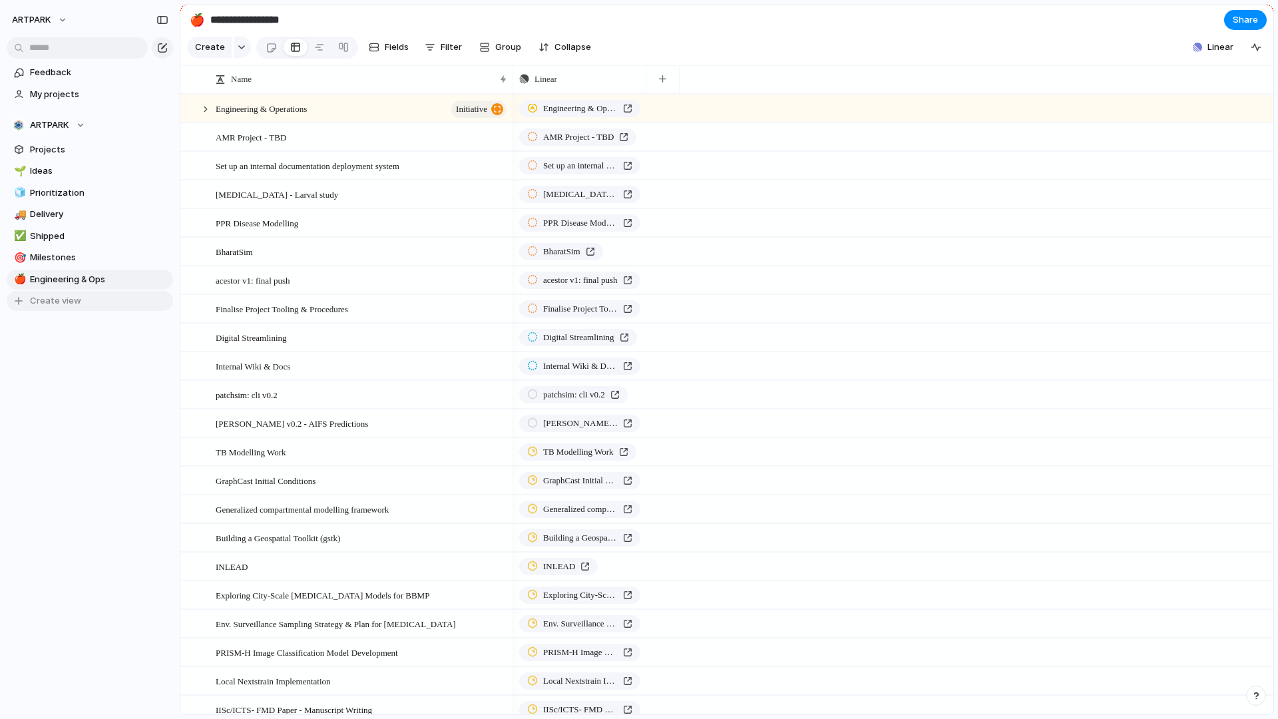
click at [116, 303] on button "Create view" at bounding box center [90, 301] width 166 height 20
click at [96, 385] on div "Feedback My projects ARTPARK Projects 🌱 Ideas 🧊 Prioritization 🚚 Delivery ✅ Shi…" at bounding box center [90, 220] width 180 height 441
click at [88, 301] on span "New view" at bounding box center [99, 300] width 138 height 13
click at [444, 45] on span "Filter" at bounding box center [451, 47] width 21 height 13
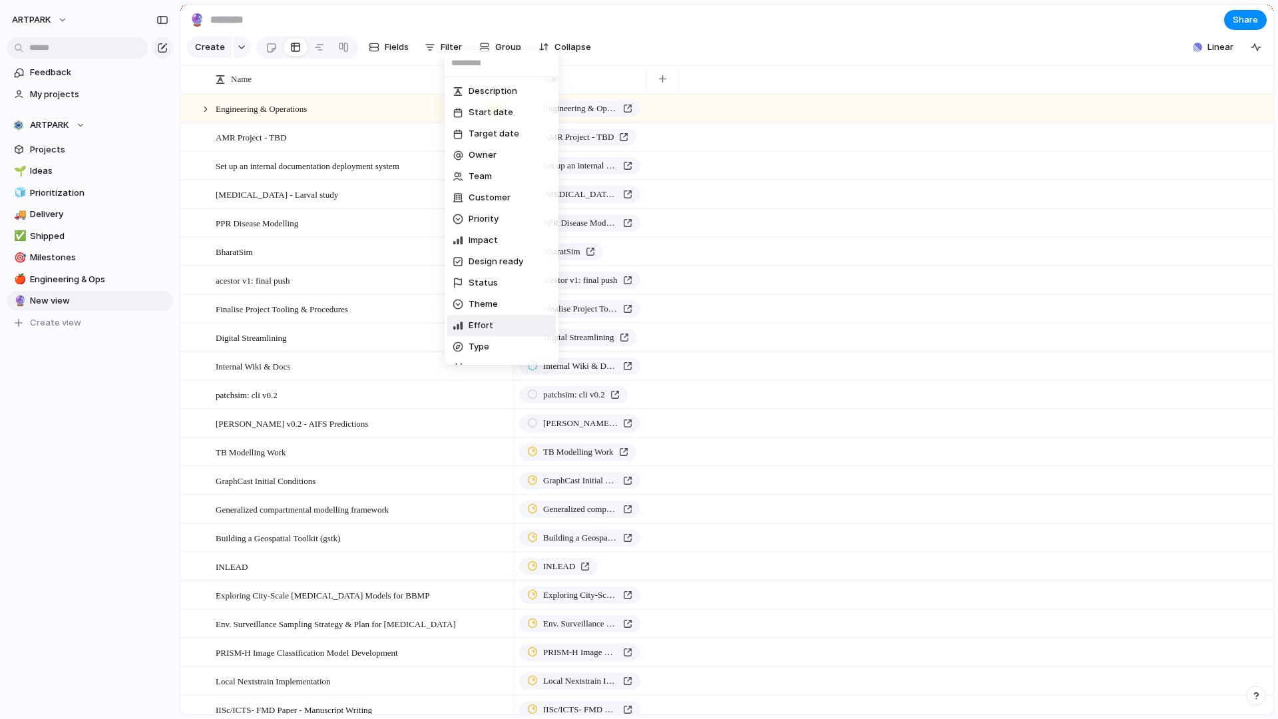
click at [269, 351] on div "Description Start date Target date Owner Team Customer Priority Impact Design r…" at bounding box center [639, 359] width 1278 height 719
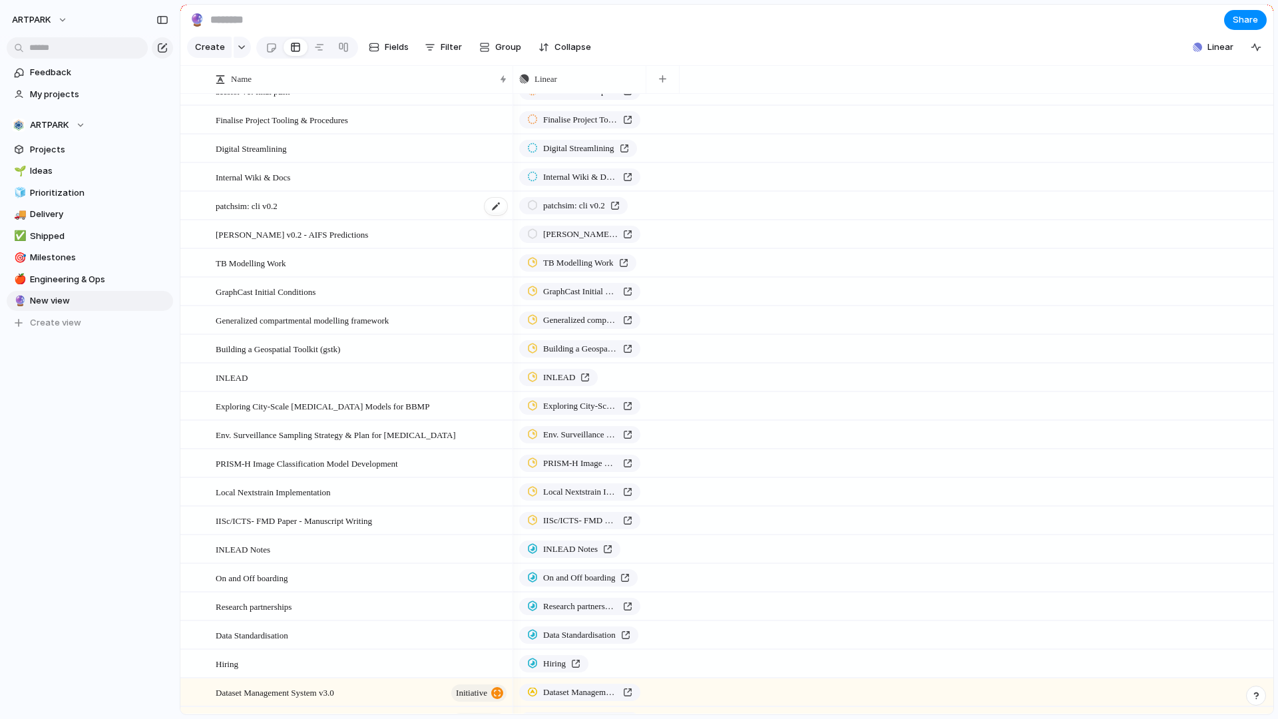
scroll to position [144, 0]
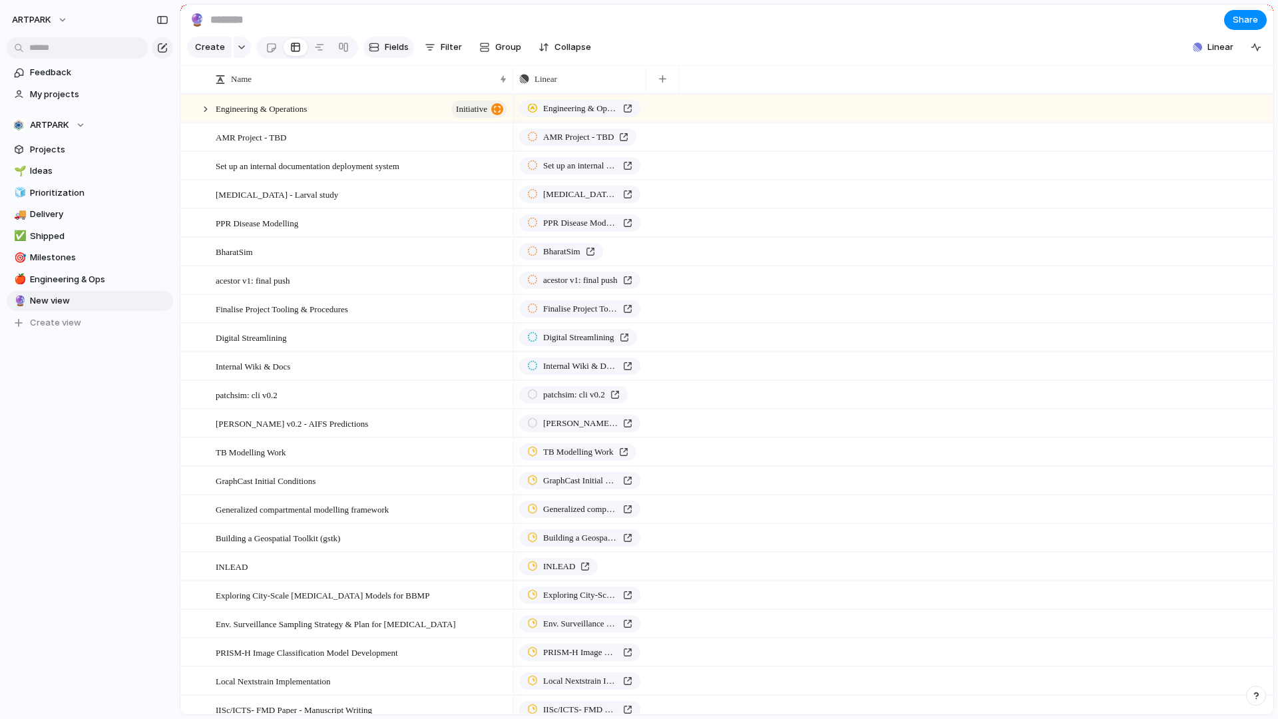
click at [397, 45] on span "Fields" at bounding box center [397, 47] width 24 height 13
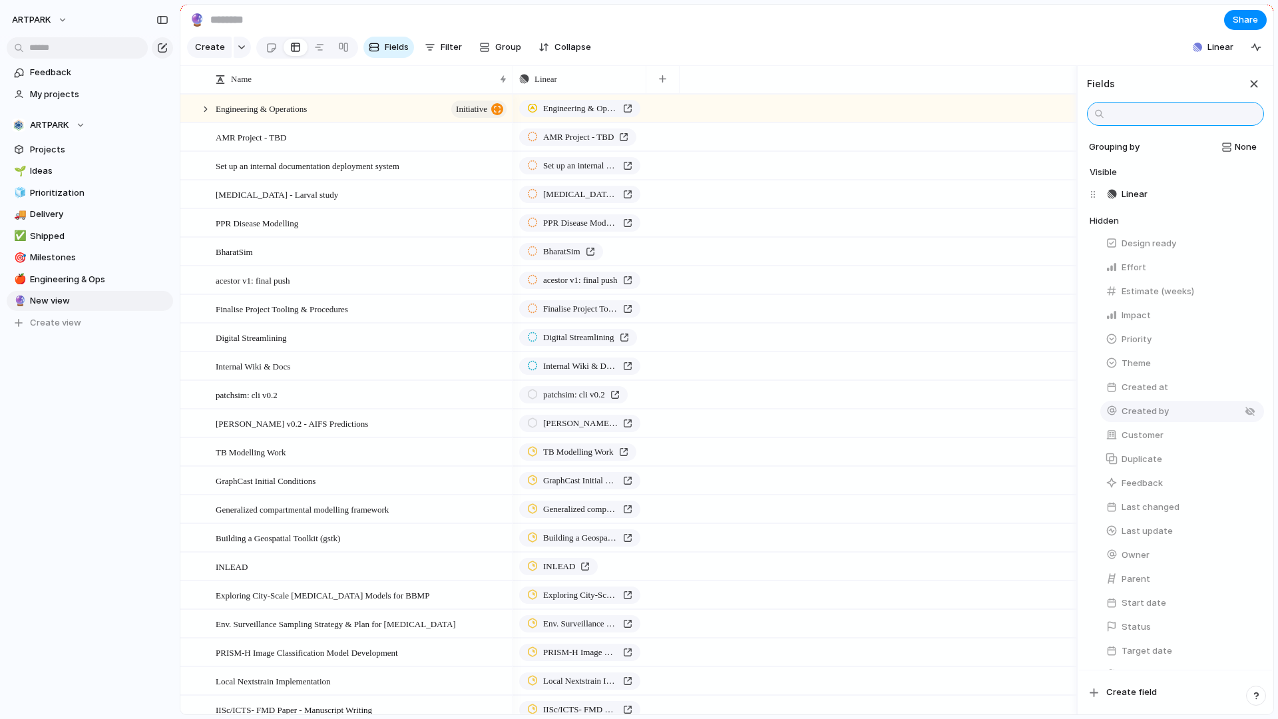
scroll to position [25, 0]
click at [1159, 530] on button "Owner" at bounding box center [1182, 530] width 164 height 21
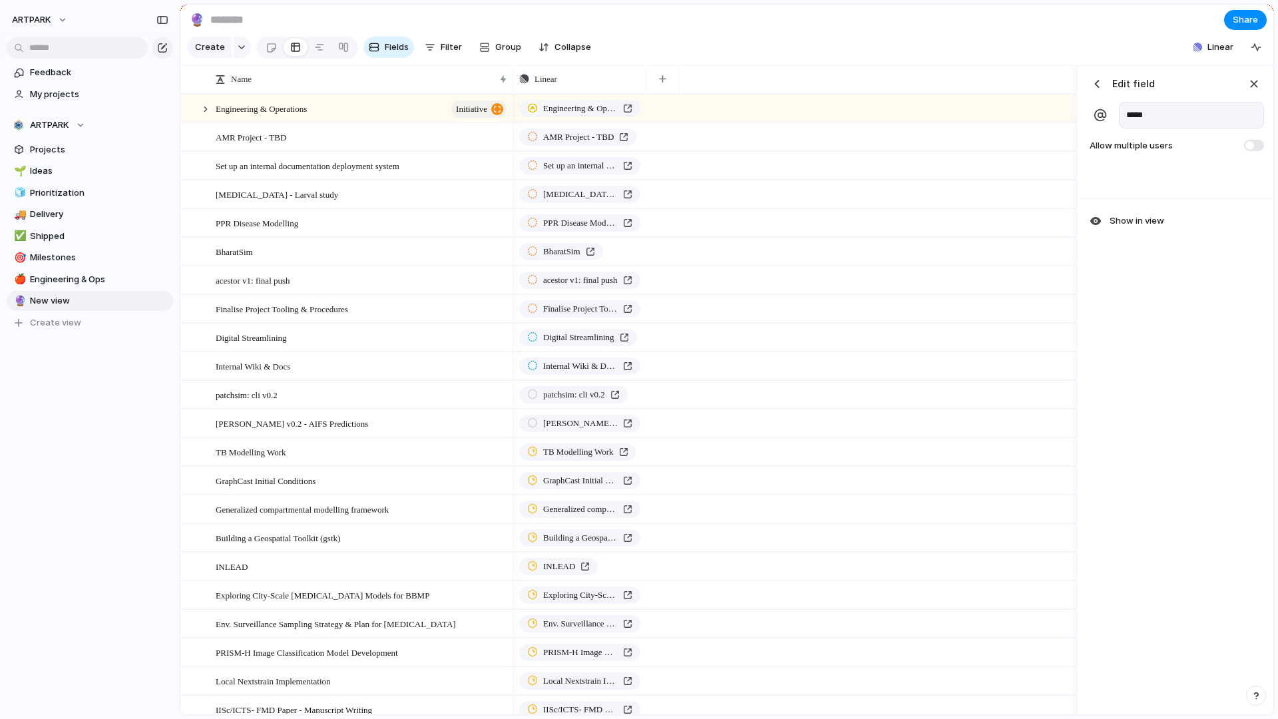
click at [1258, 144] on span at bounding box center [1254, 145] width 20 height 11
click at [1252, 141] on span at bounding box center [1254, 145] width 20 height 11
click at [1253, 78] on div "button" at bounding box center [1253, 84] width 15 height 15
click at [670, 72] on button "button" at bounding box center [662, 79] width 27 height 24
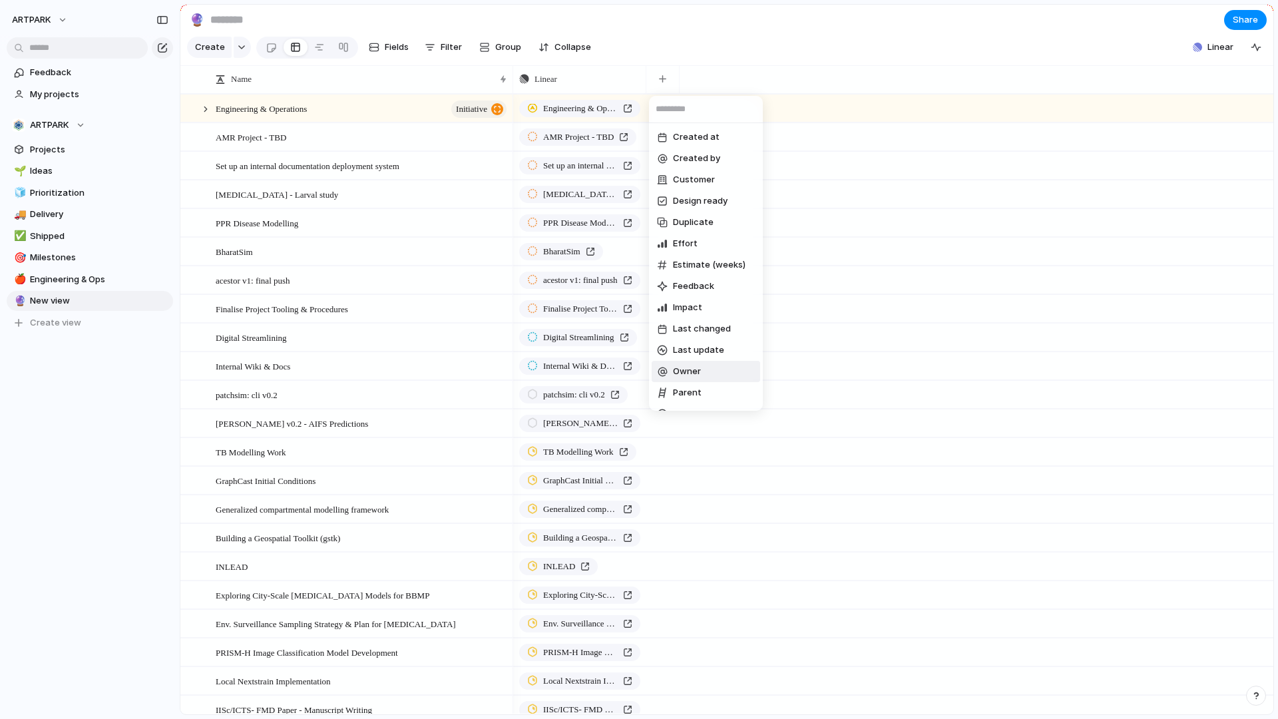
click at [713, 368] on li "Owner" at bounding box center [705, 371] width 108 height 21
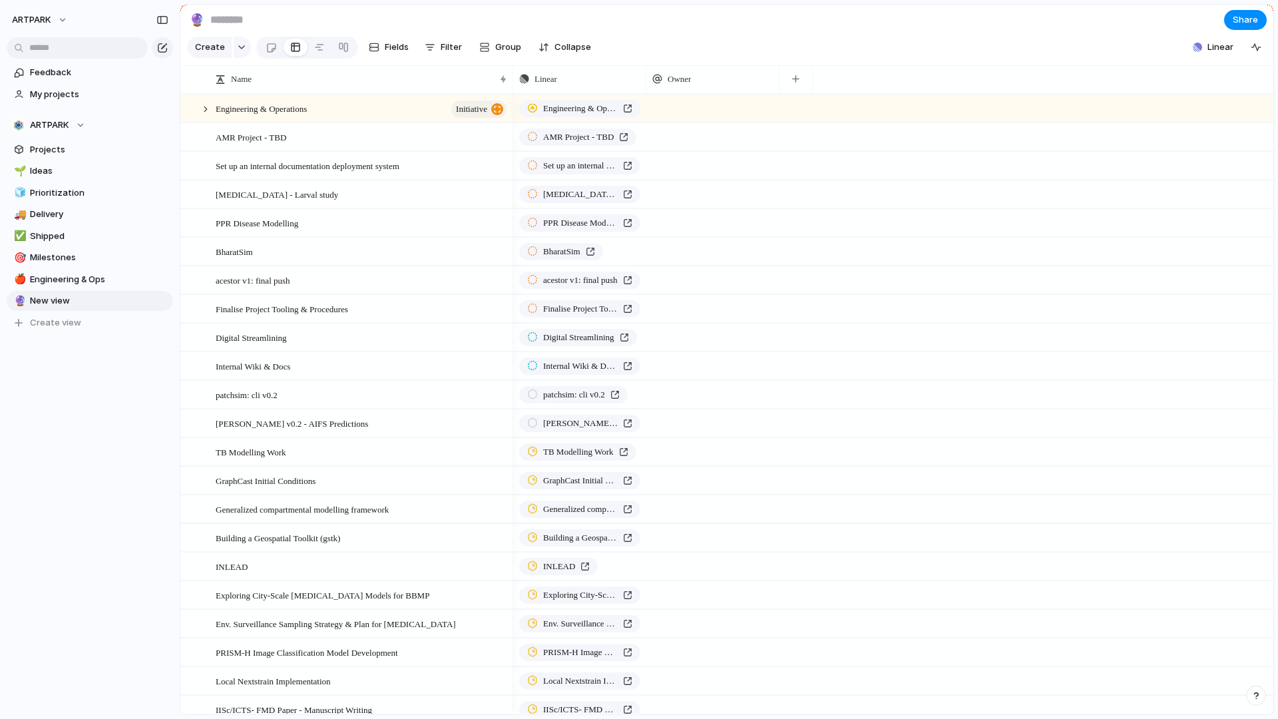
click at [719, 112] on div at bounding box center [712, 107] width 133 height 27
click at [733, 312] on div "Sneha S" at bounding box center [639, 359] width 1278 height 719
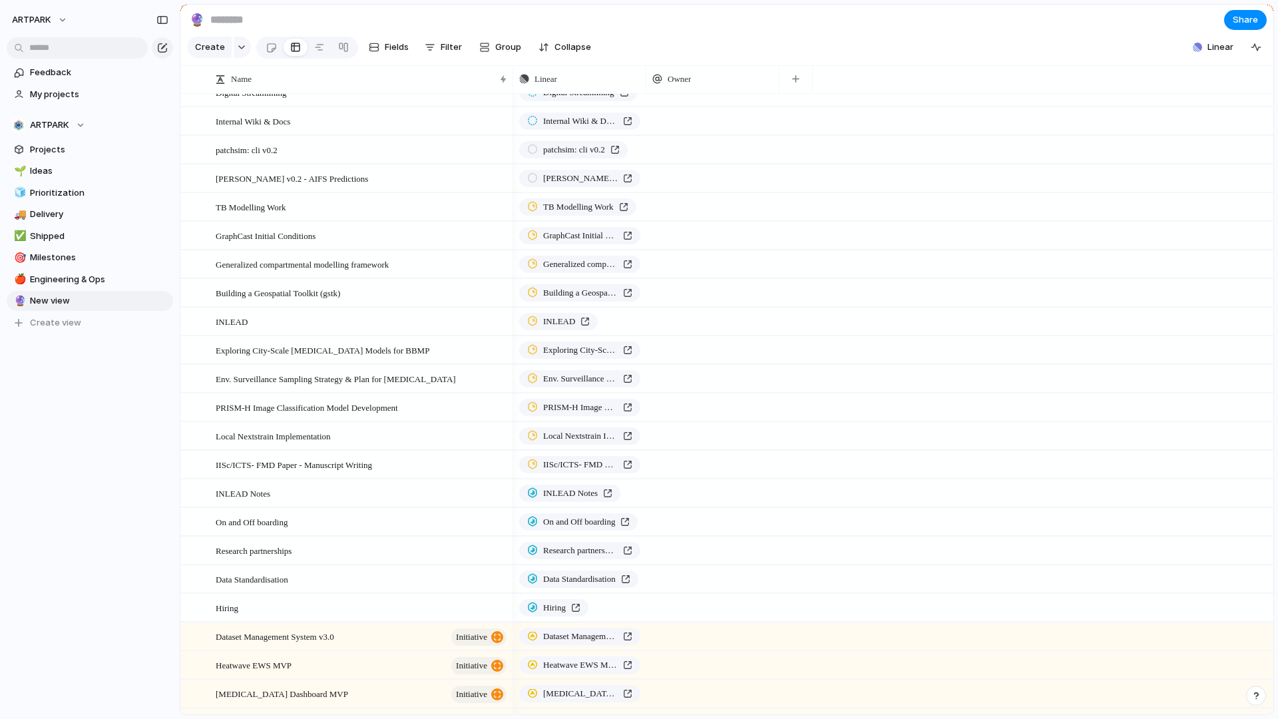
scroll to position [279, 0]
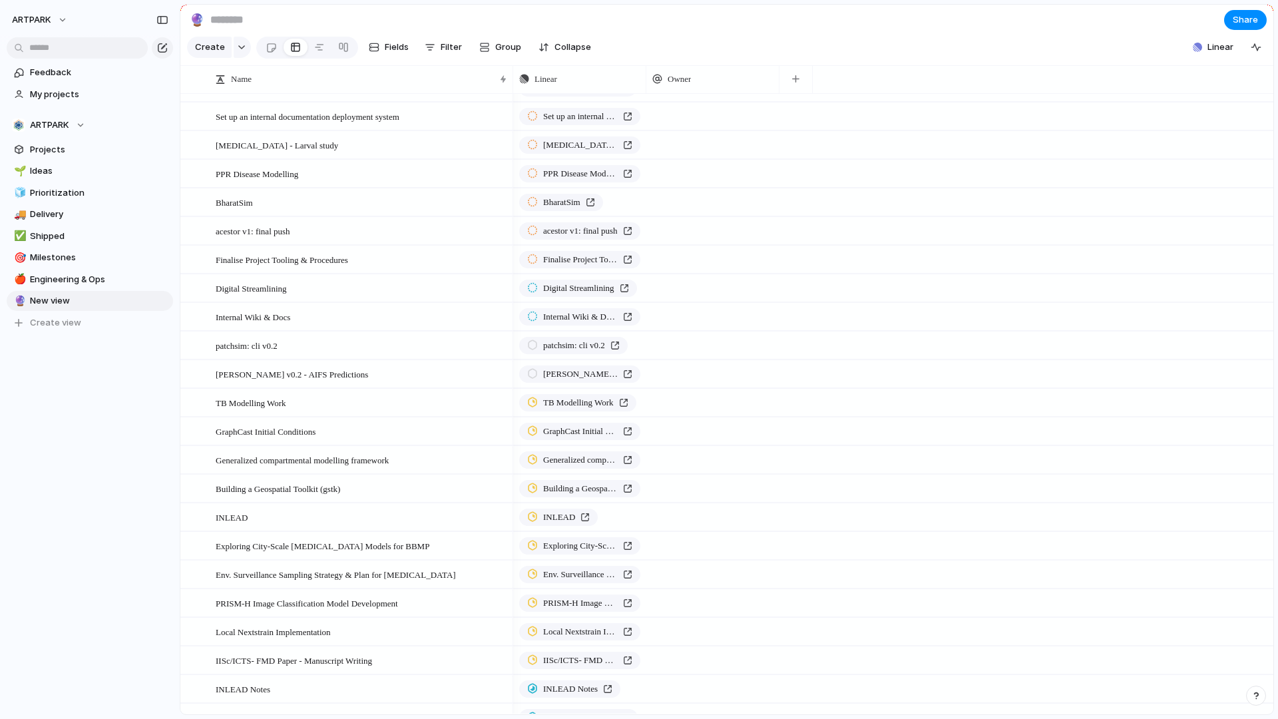
click at [731, 236] on div at bounding box center [712, 230] width 133 height 27
click at [721, 289] on li "Sneha S" at bounding box center [703, 285] width 108 height 21
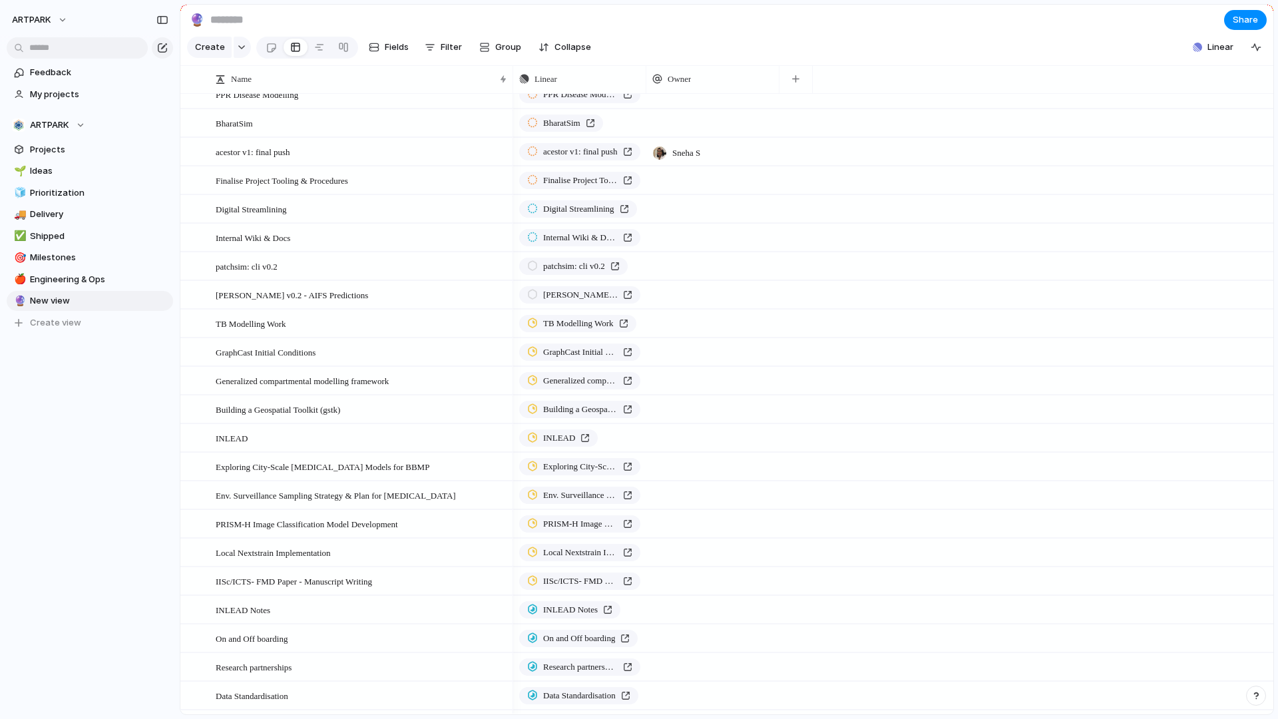
click at [723, 417] on div at bounding box center [712, 408] width 133 height 27
click at [713, 458] on li "Sneha S" at bounding box center [703, 463] width 108 height 21
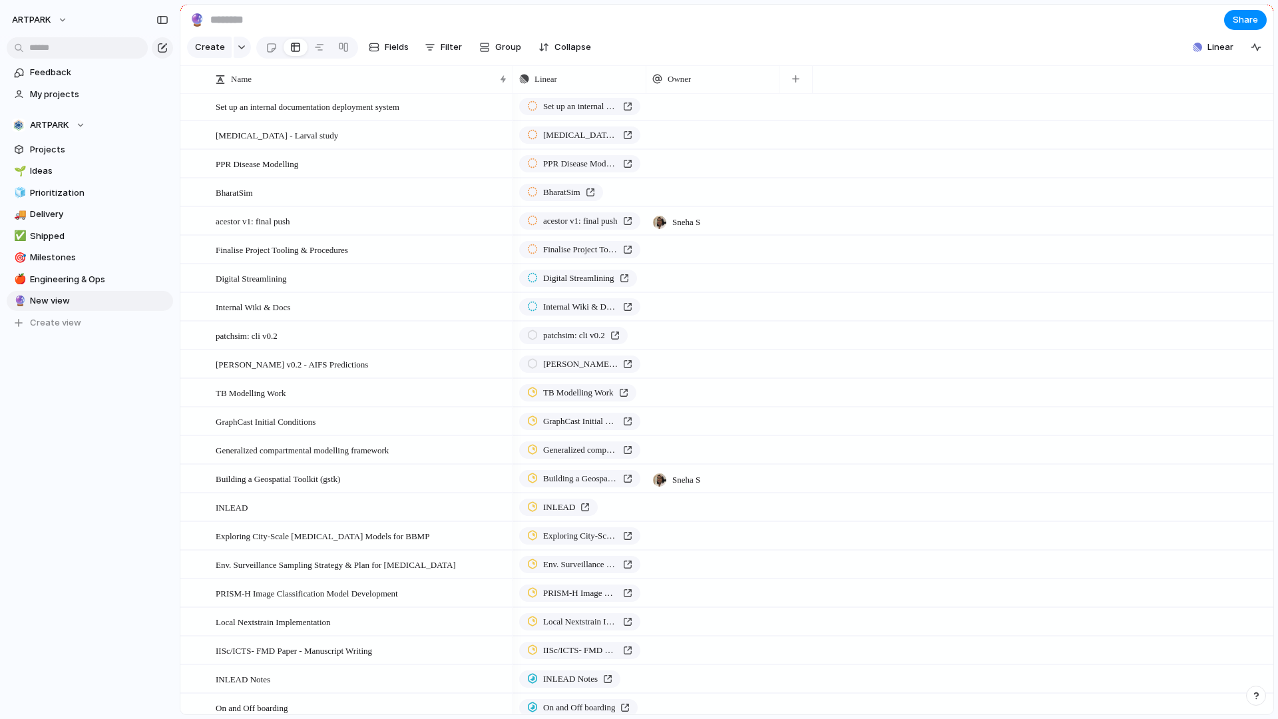
click at [699, 367] on div at bounding box center [712, 363] width 133 height 27
click at [689, 415] on span "Sneha S" at bounding box center [690, 418] width 35 height 13
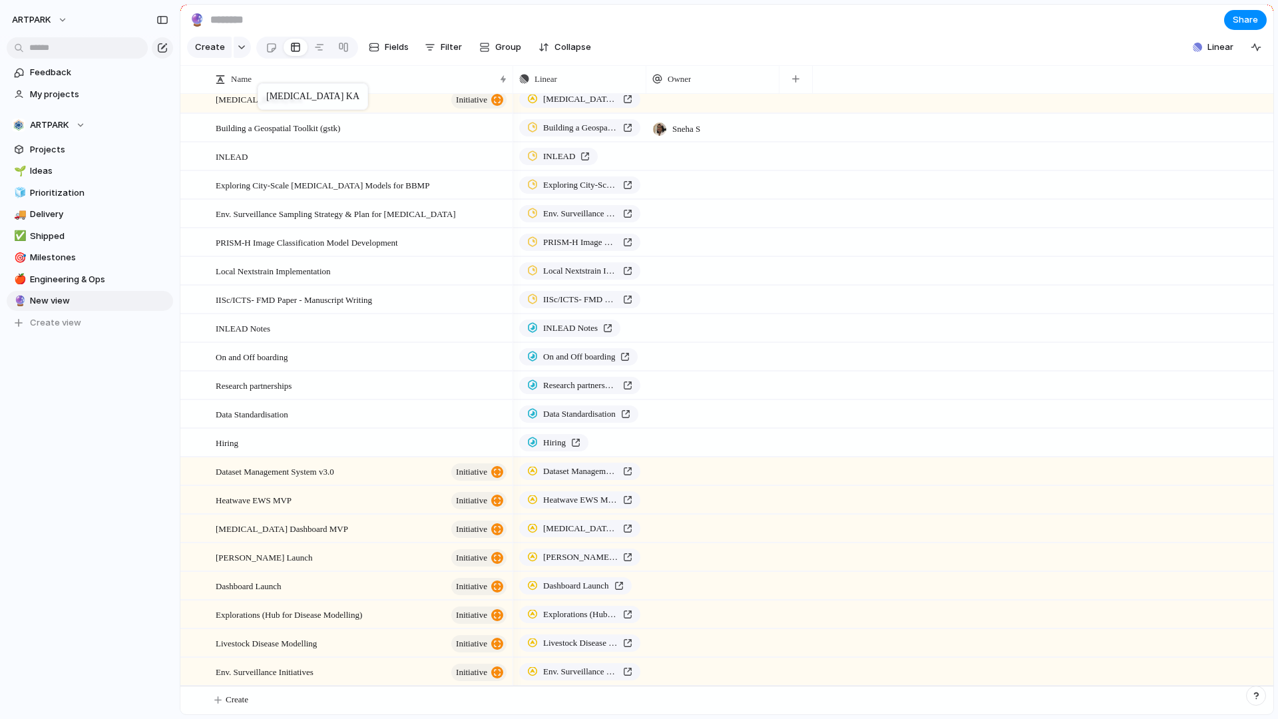
drag, startPoint x: 283, startPoint y: 559, endPoint x: 264, endPoint y: 87, distance: 472.8
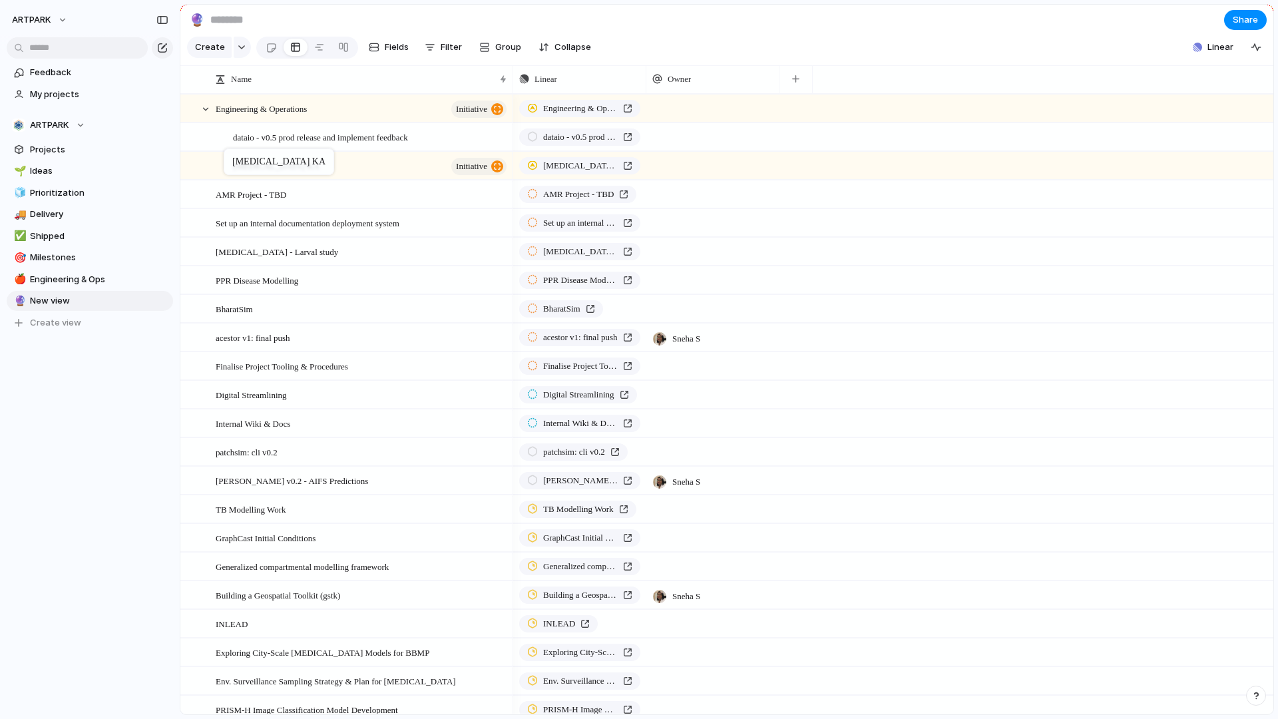
drag, startPoint x: 327, startPoint y: 485, endPoint x: 230, endPoint y: 151, distance: 348.1
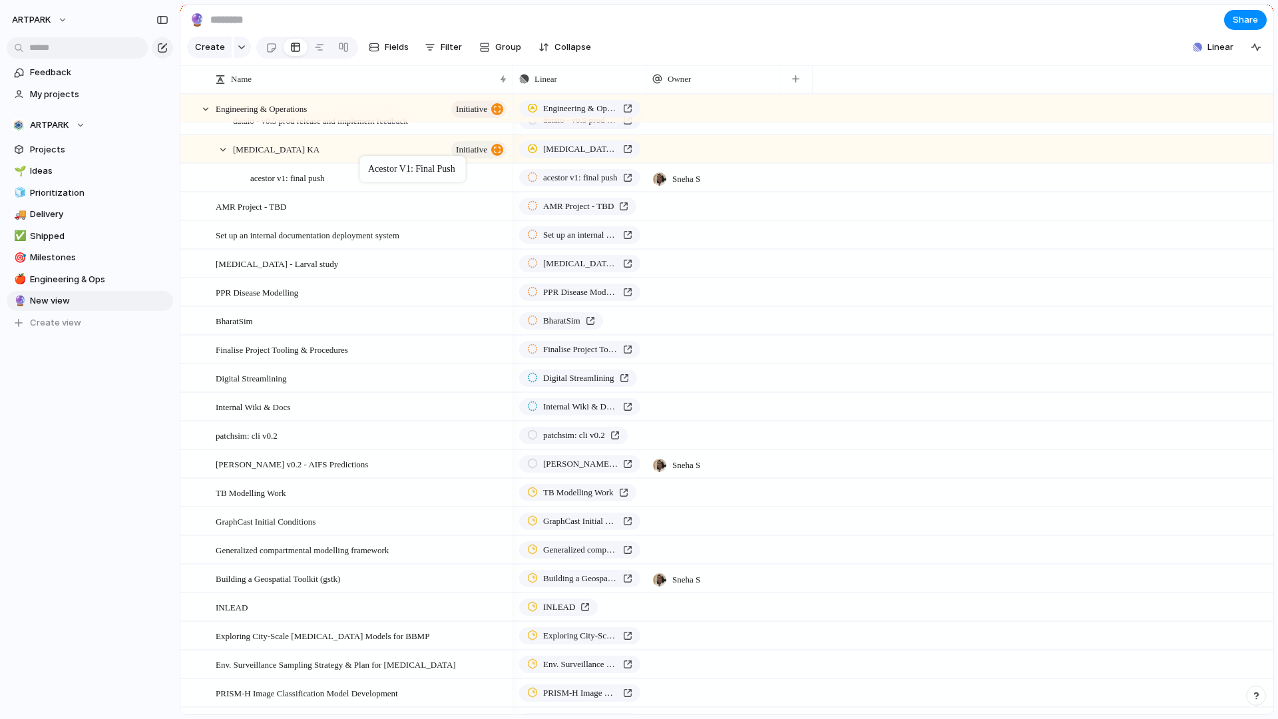
drag, startPoint x: 334, startPoint y: 317, endPoint x: 366, endPoint y: 158, distance: 161.6
drag, startPoint x: 311, startPoint y: 152, endPoint x: 271, endPoint y: 156, distance: 40.1
click at [225, 150] on div at bounding box center [223, 150] width 12 height 12
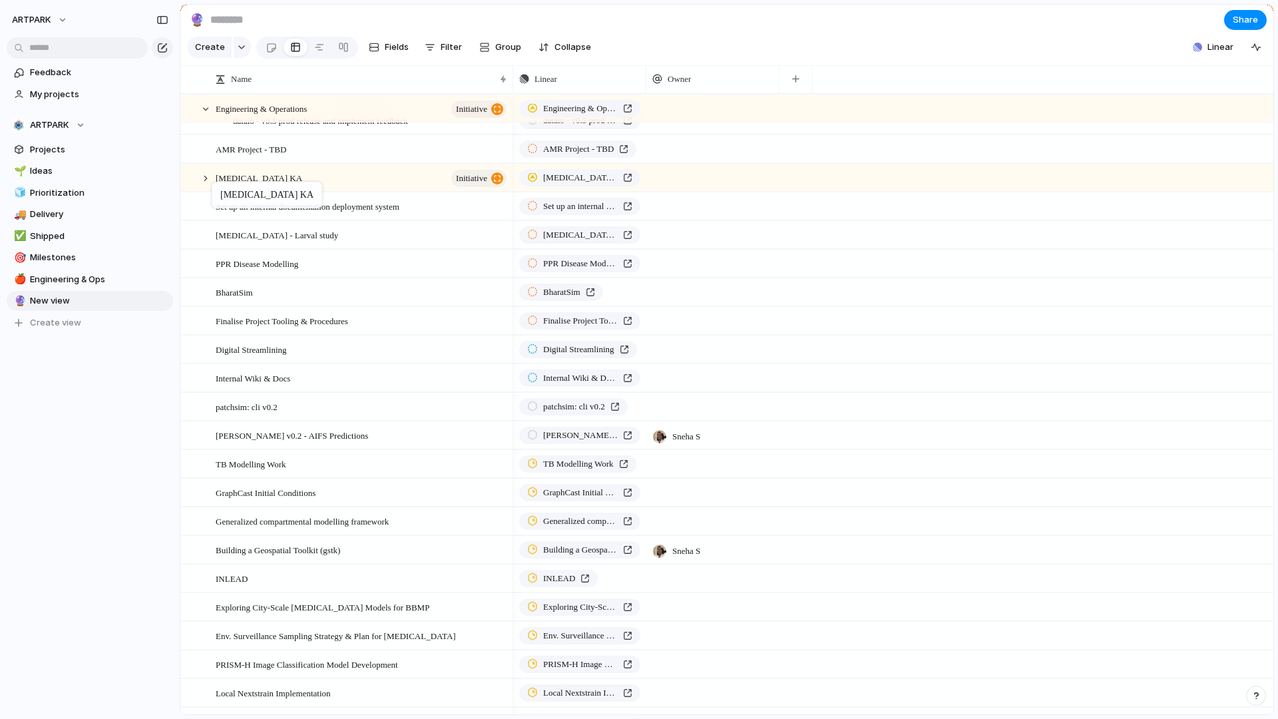
drag, startPoint x: 345, startPoint y: 150, endPoint x: 218, endPoint y: 184, distance: 130.9
click at [203, 178] on div at bounding box center [206, 178] width 12 height 12
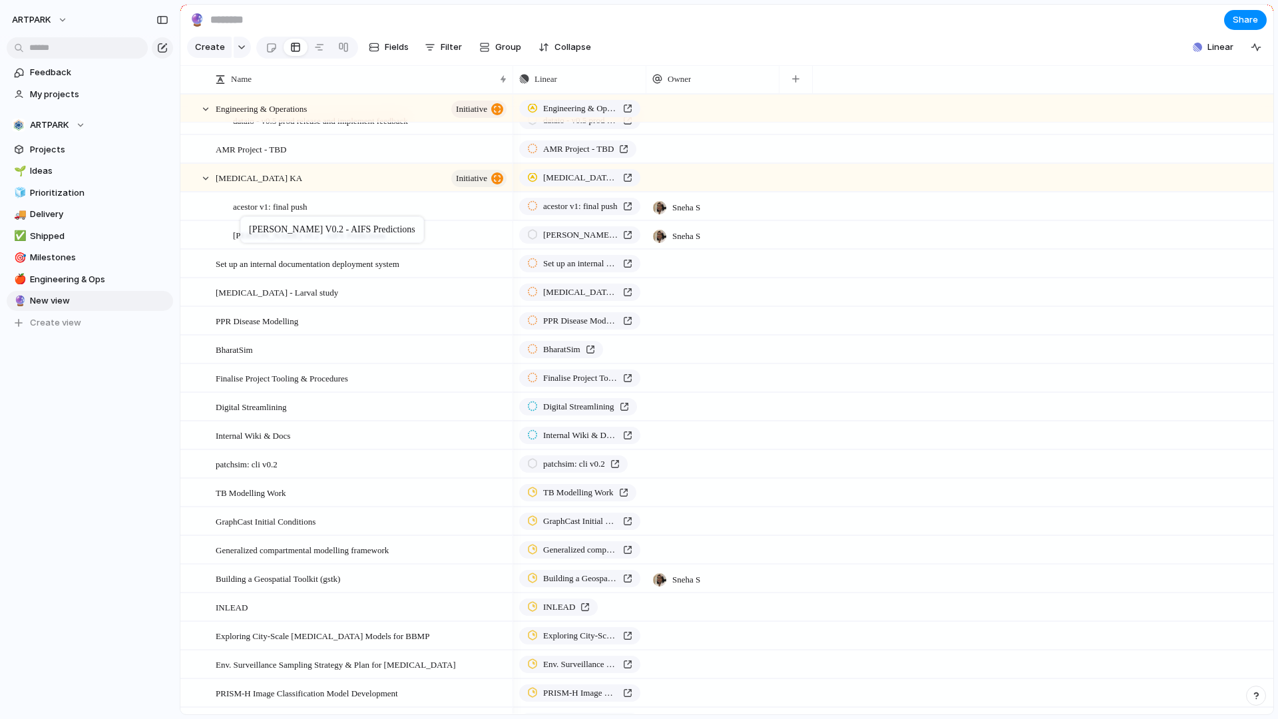
drag, startPoint x: 262, startPoint y: 464, endPoint x: 246, endPoint y: 219, distance: 246.0
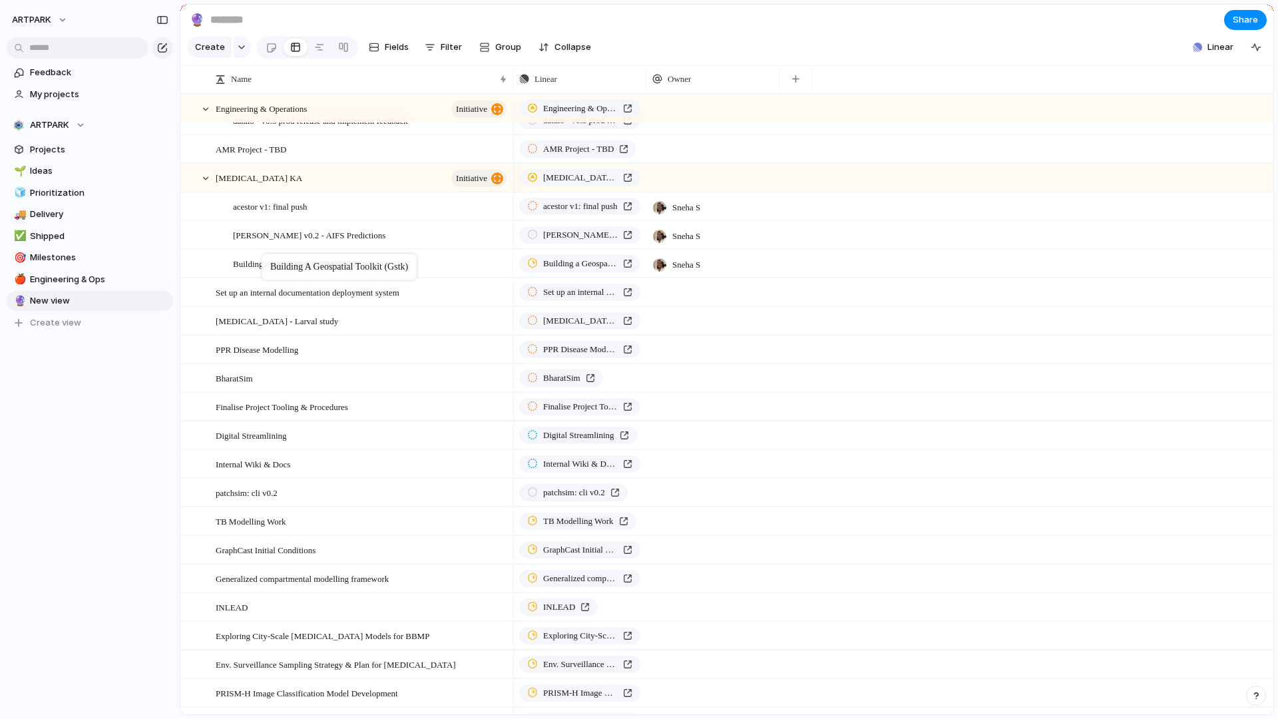
drag, startPoint x: 316, startPoint y: 580, endPoint x: 266, endPoint y: 256, distance: 328.5
click at [269, 52] on div at bounding box center [270, 48] width 11 height 22
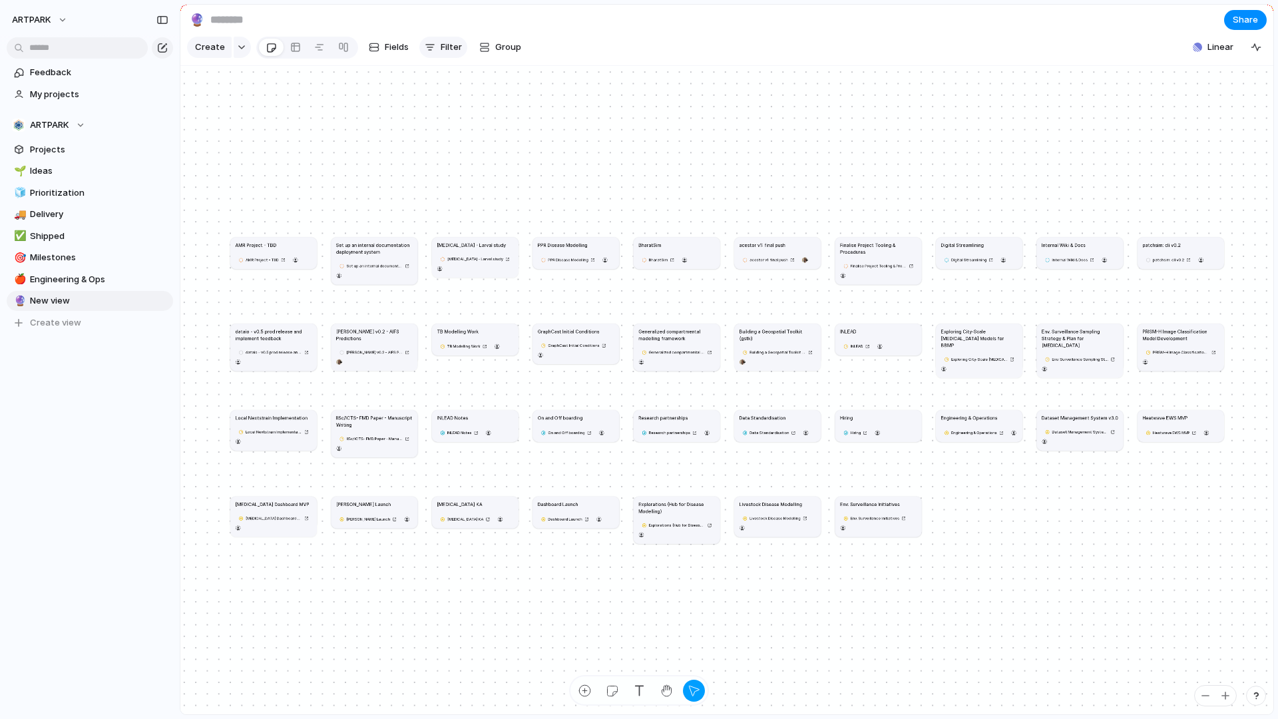
click at [448, 42] on span "Filter" at bounding box center [451, 47] width 21 height 13
click at [512, 35] on div "Description Start date Target date Team Customer Priority Impact Design ready S…" at bounding box center [639, 359] width 1278 height 719
click at [484, 52] on button "Group" at bounding box center [499, 47] width 55 height 21
click at [532, 276] on li "Owner" at bounding box center [526, 274] width 108 height 21
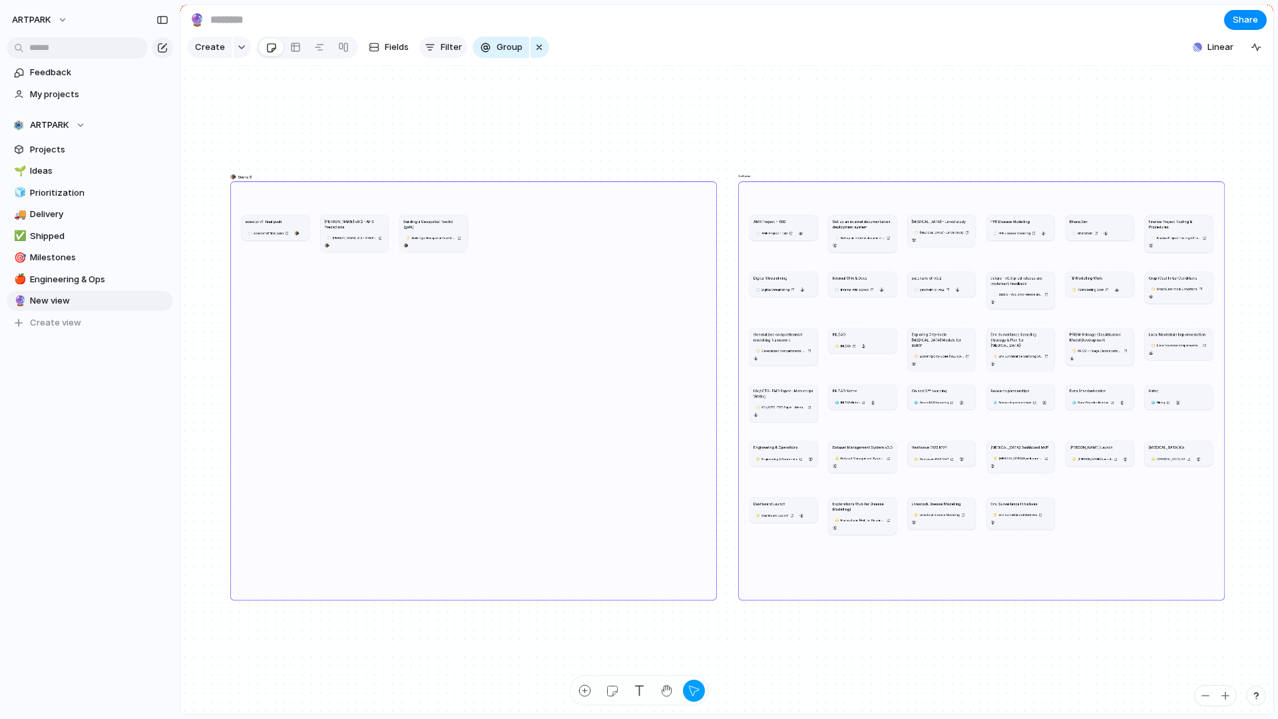
click at [441, 46] on span "Filter" at bounding box center [451, 47] width 21 height 13
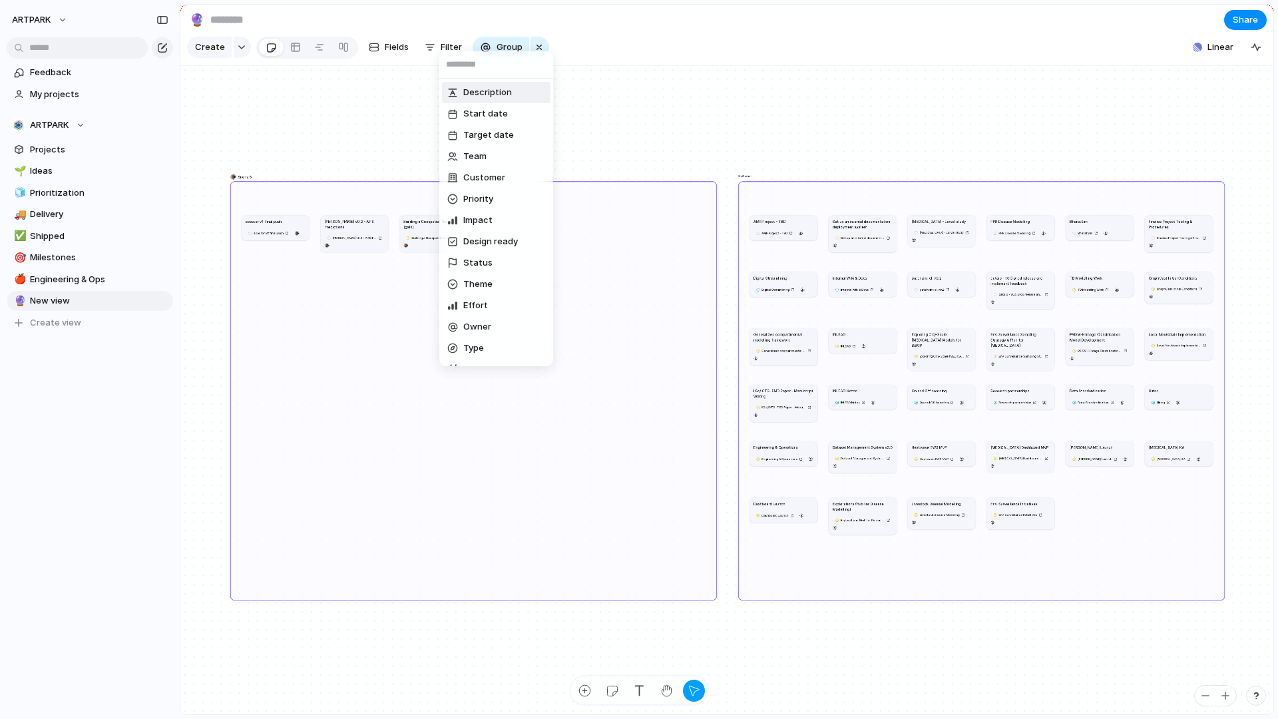
click at [721, 66] on div "Description Start date Target date Team Customer Priority Impact Design ready S…" at bounding box center [639, 359] width 1278 height 719
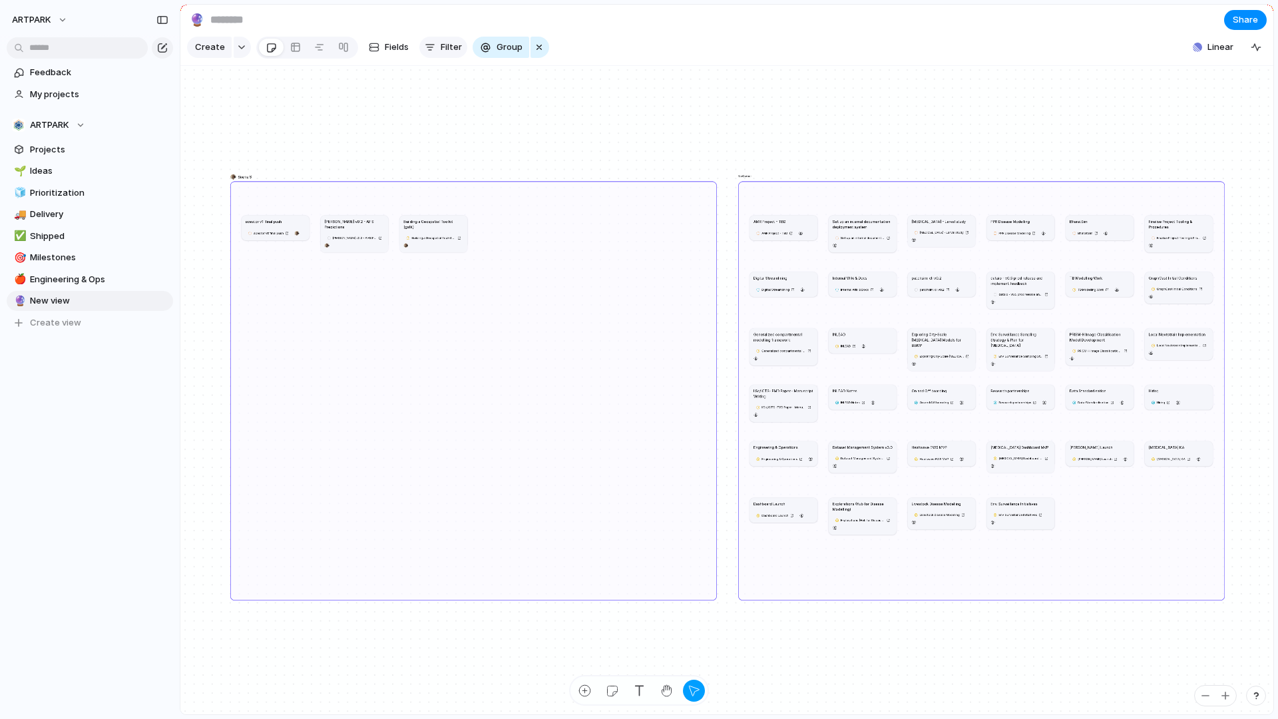
click at [441, 47] on span "Filter" at bounding box center [451, 47] width 21 height 13
click at [668, 156] on div "Description Start date Target date Team Customer Priority Impact Design ready S…" at bounding box center [639, 359] width 1278 height 719
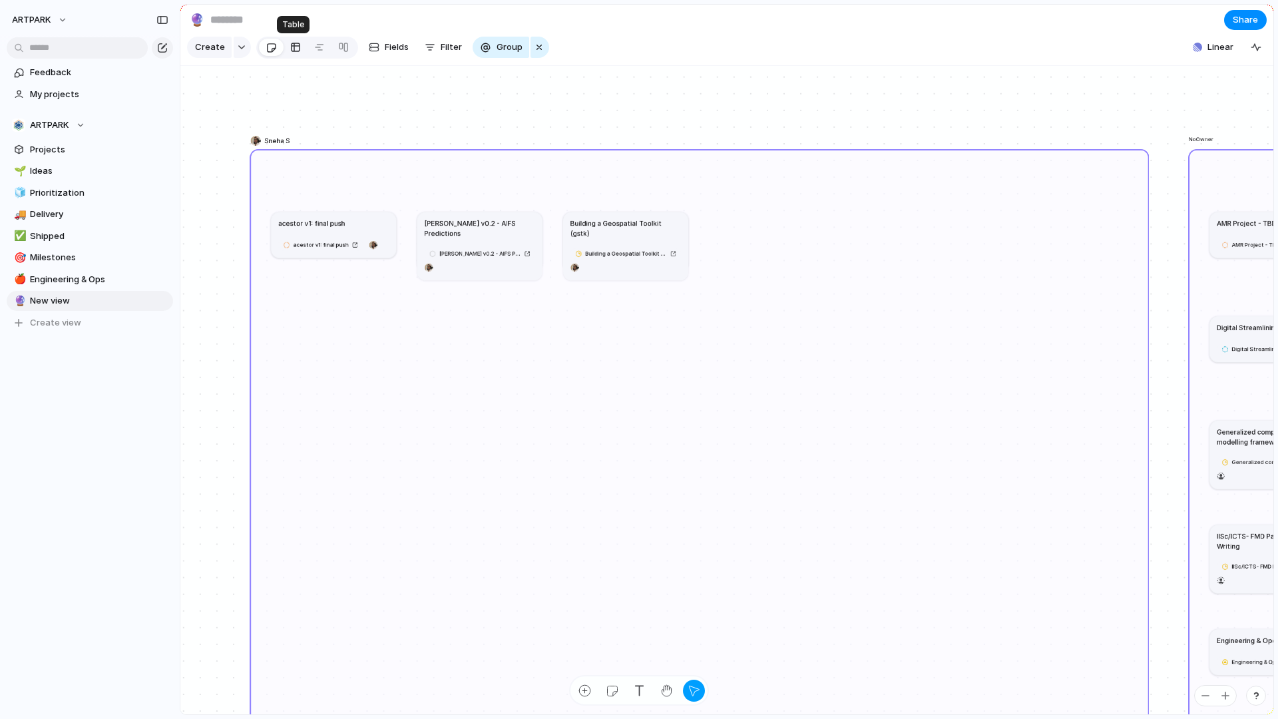
click at [297, 56] on div at bounding box center [295, 47] width 11 height 21
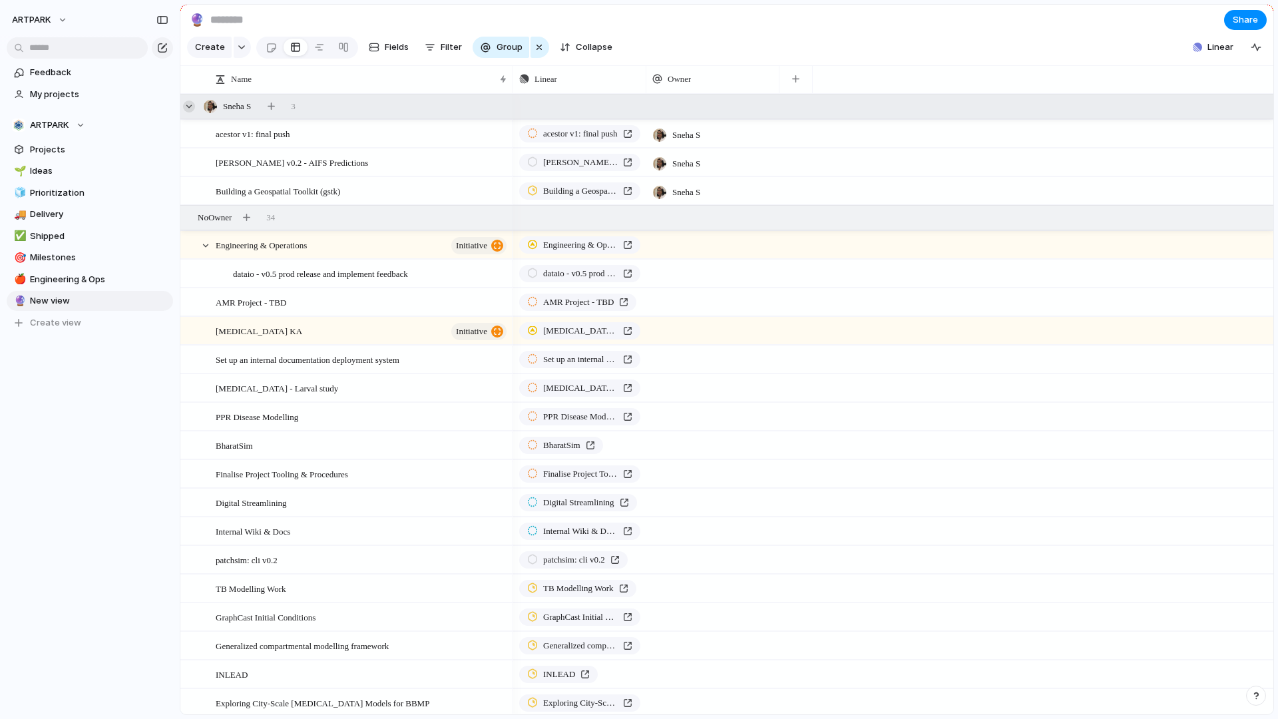
click at [189, 106] on div at bounding box center [189, 106] width 12 height 12
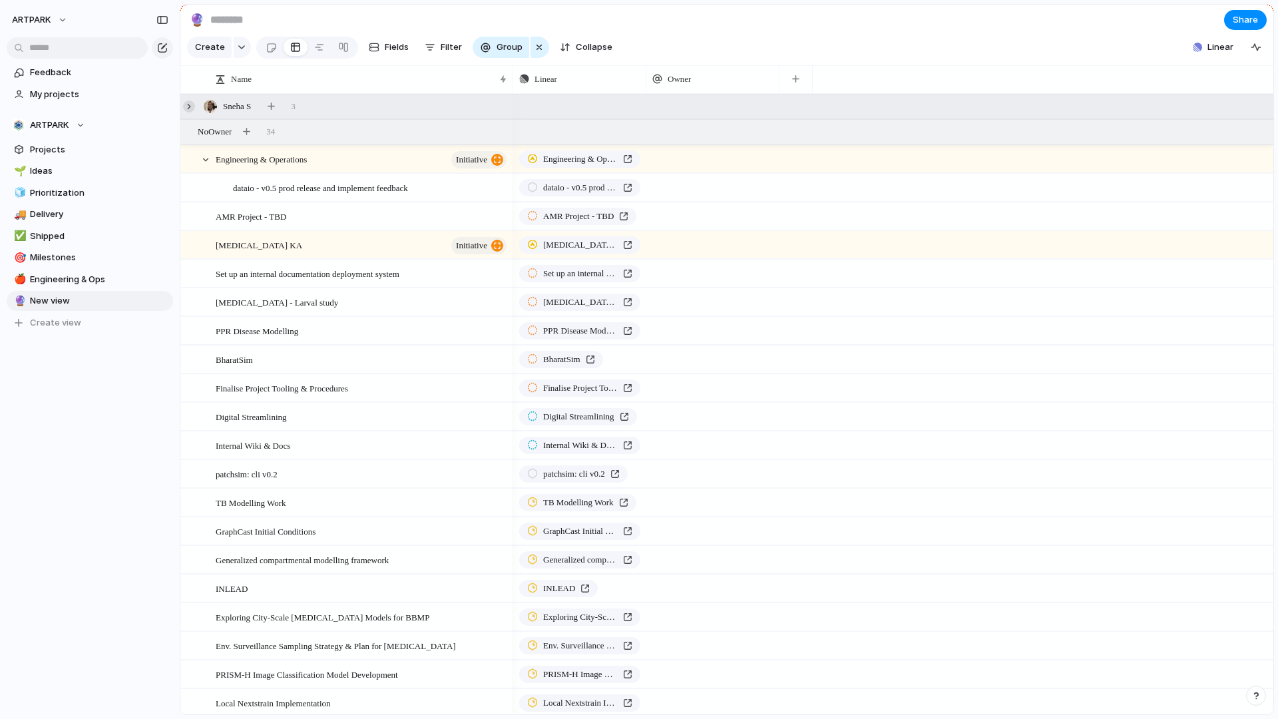
click at [189, 106] on div at bounding box center [189, 106] width 12 height 12
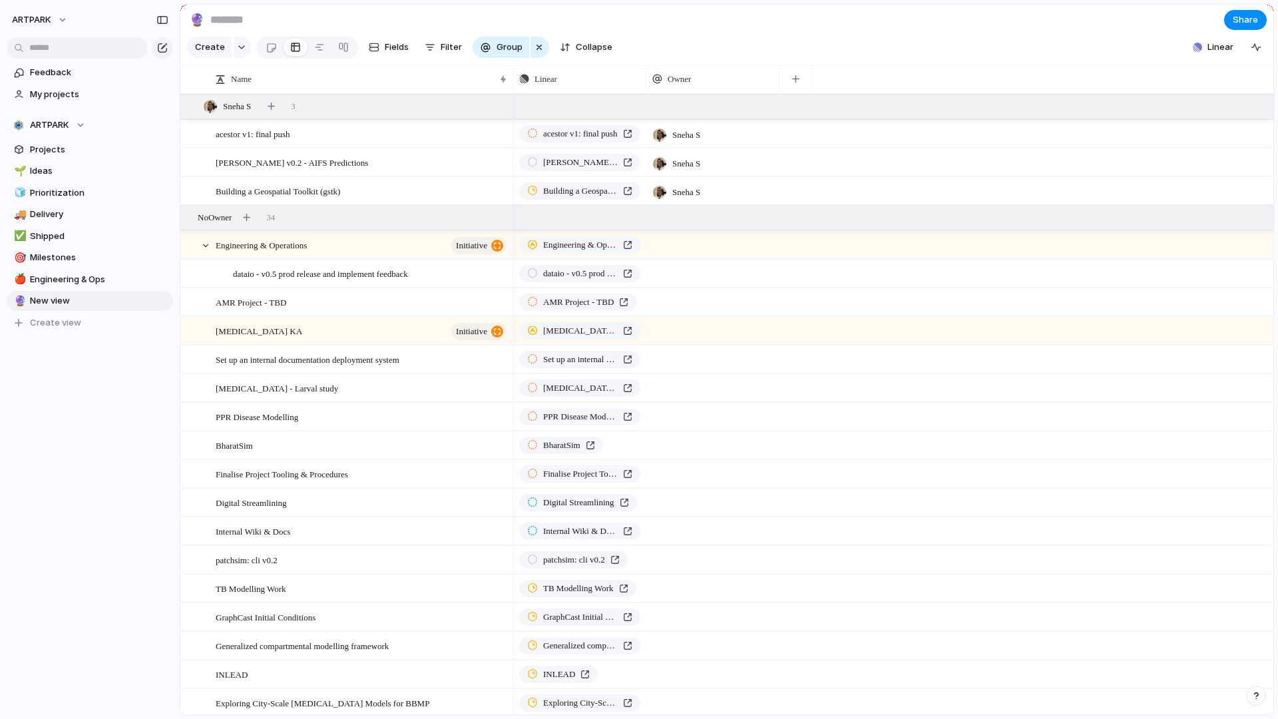
click at [223, 18] on input at bounding box center [286, 20] width 156 height 24
click at [59, 167] on span "Ideas" at bounding box center [99, 170] width 138 height 13
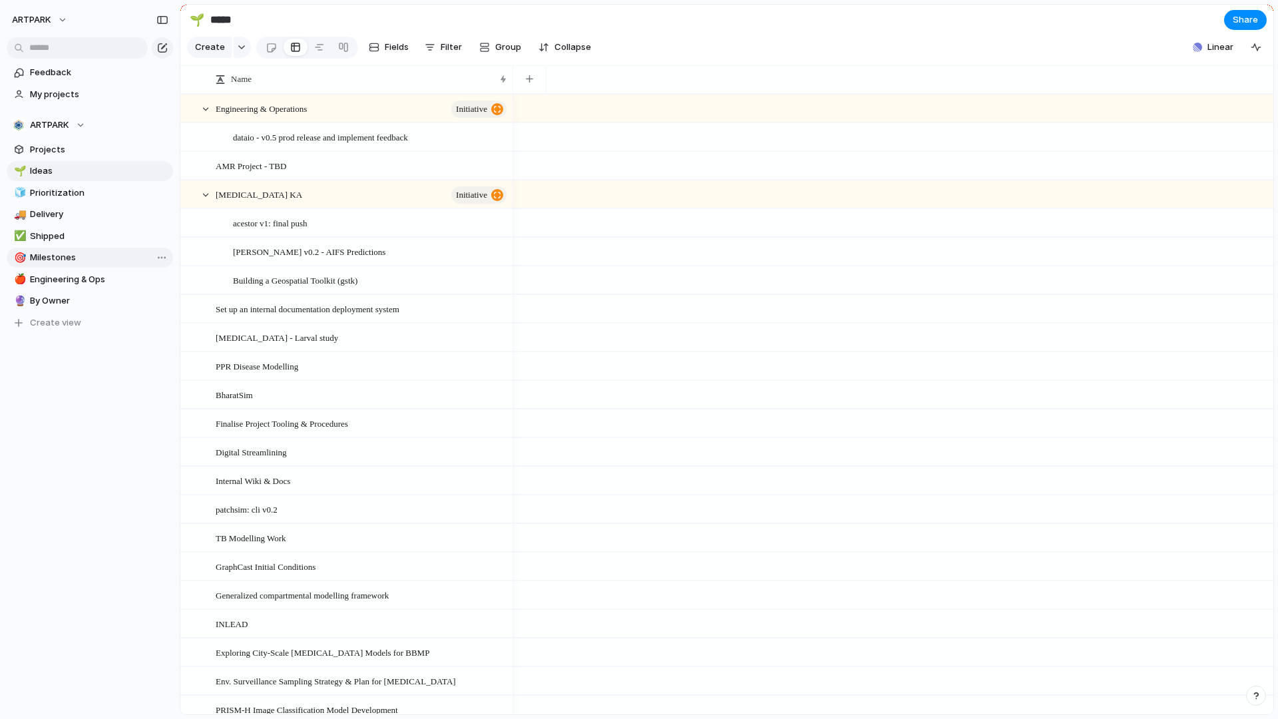
click at [73, 262] on span "Milestones" at bounding box center [99, 257] width 138 height 13
click at [69, 176] on span "Ideas" at bounding box center [99, 170] width 138 height 13
click at [442, 51] on span "Filter" at bounding box center [451, 47] width 21 height 13
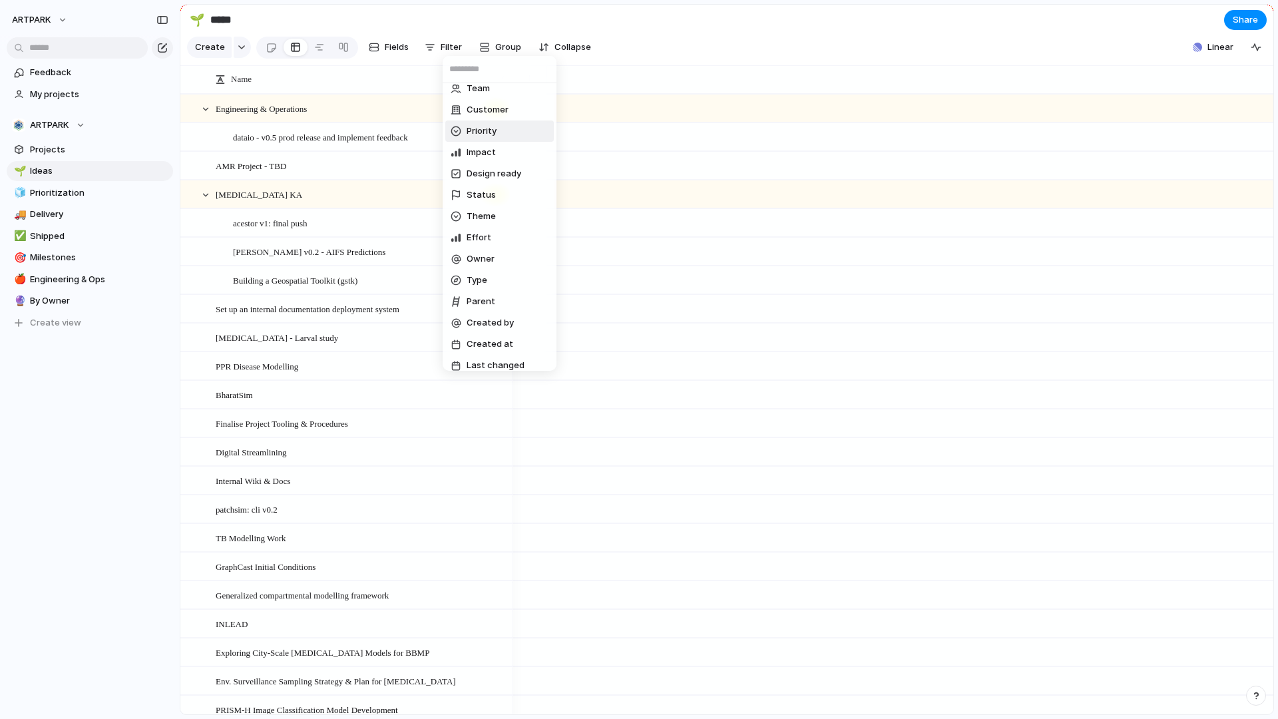
scroll to position [81, 0]
click at [494, 180] on li "Status" at bounding box center [499, 186] width 108 height 21
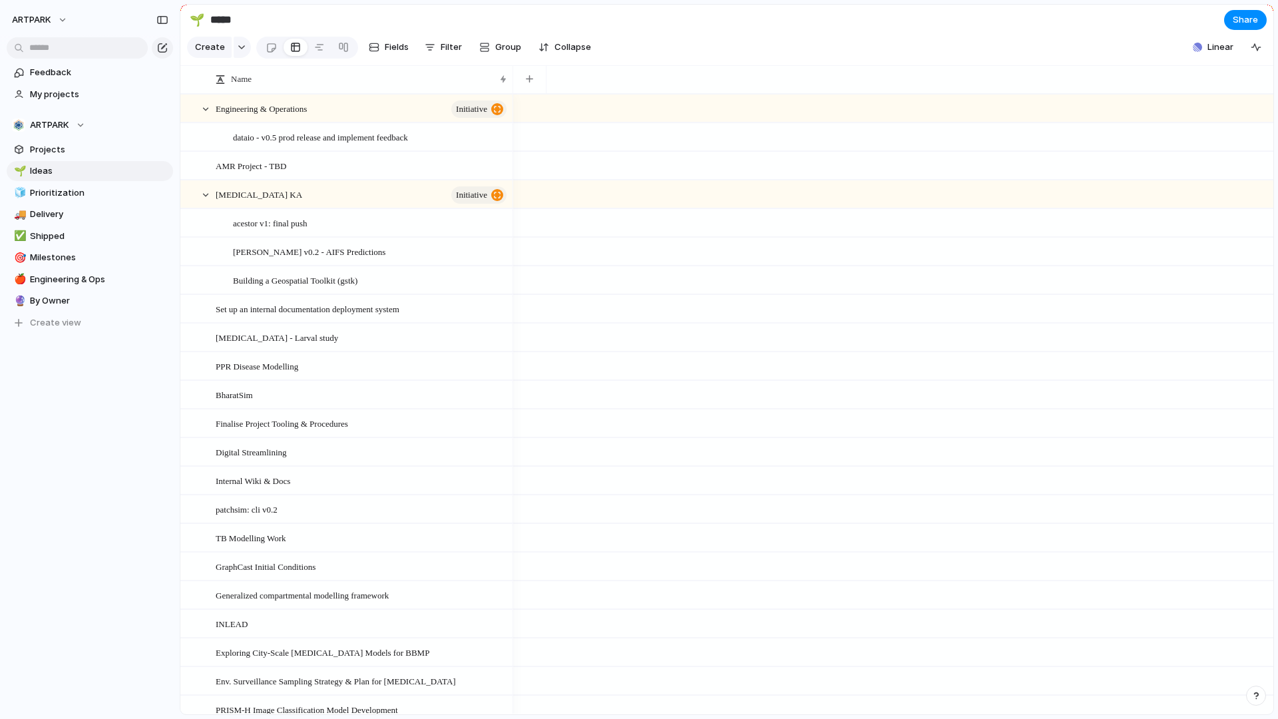
click at [679, 39] on div "Proposed Spec'ing Paused Planned Hold In Progress Ongoing Closed Canceled Activ…" at bounding box center [639, 359] width 1278 height 719
click at [527, 77] on div "button" at bounding box center [529, 78] width 7 height 7
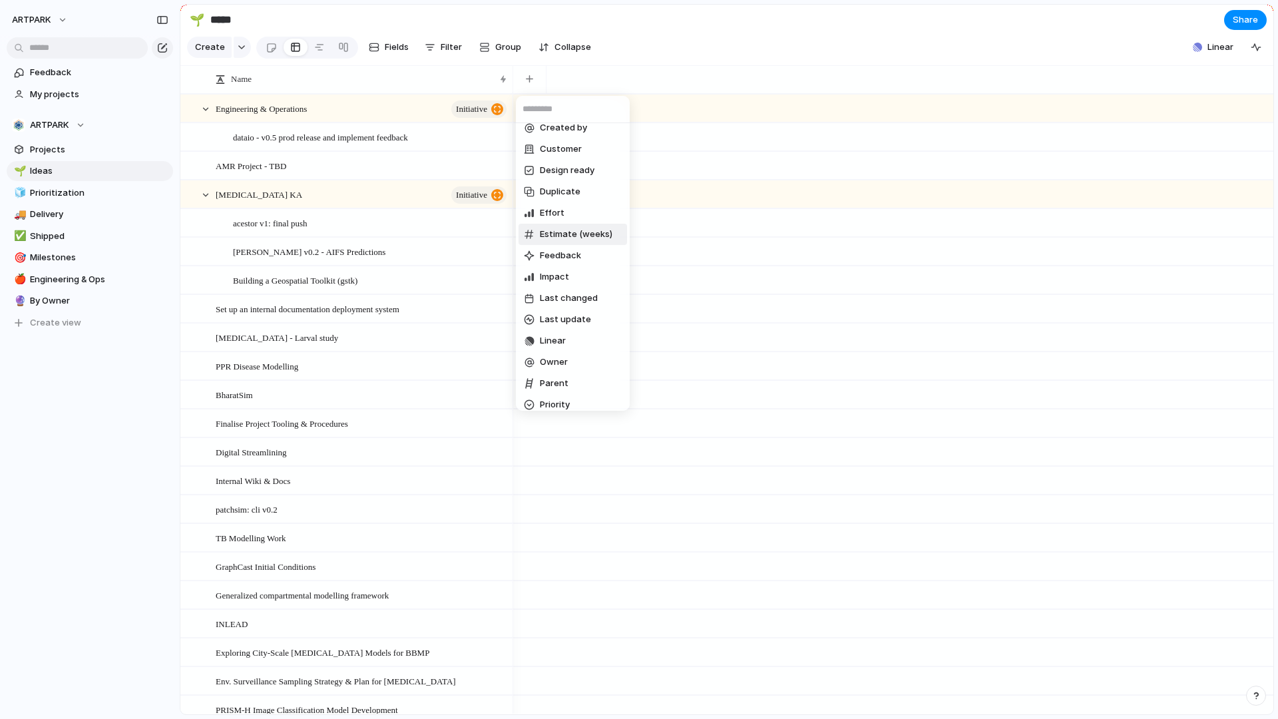
scroll to position [0, 0]
click at [715, 51] on div "Created at Created by Customer Design ready Duplicate Effort Estimate (weeks) F…" at bounding box center [639, 359] width 1278 height 719
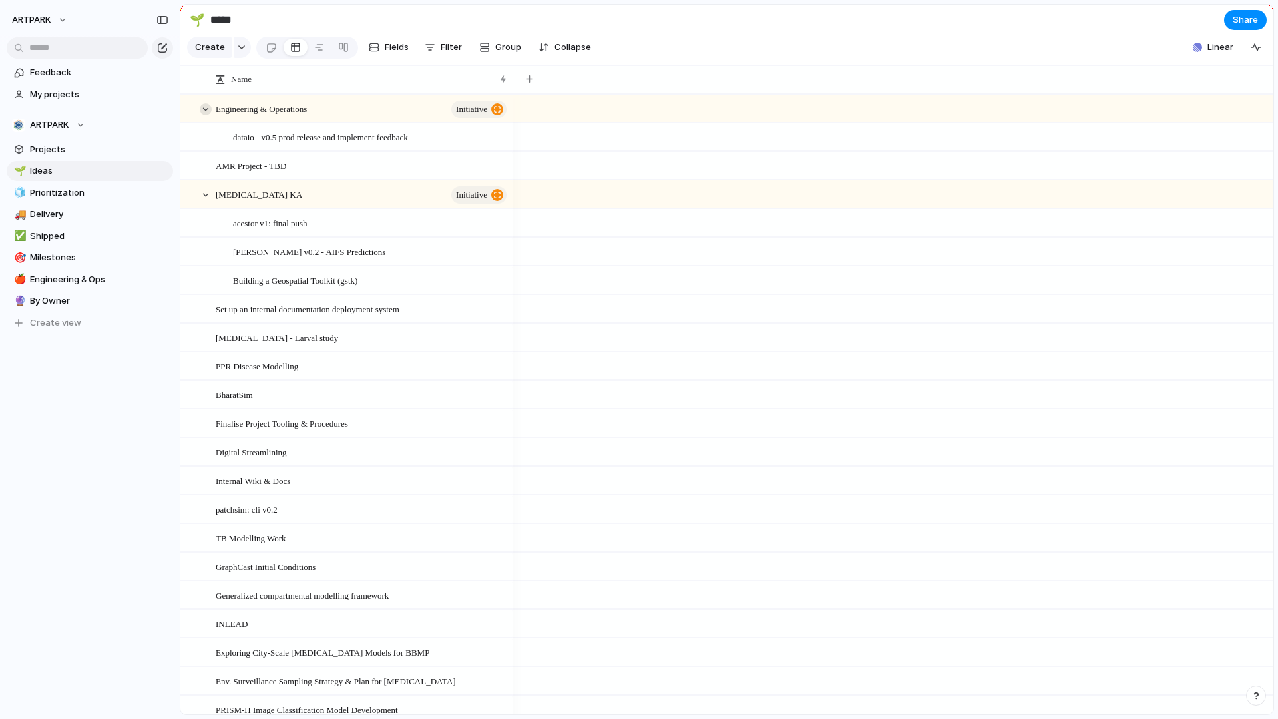
click at [207, 113] on div at bounding box center [206, 109] width 12 height 12
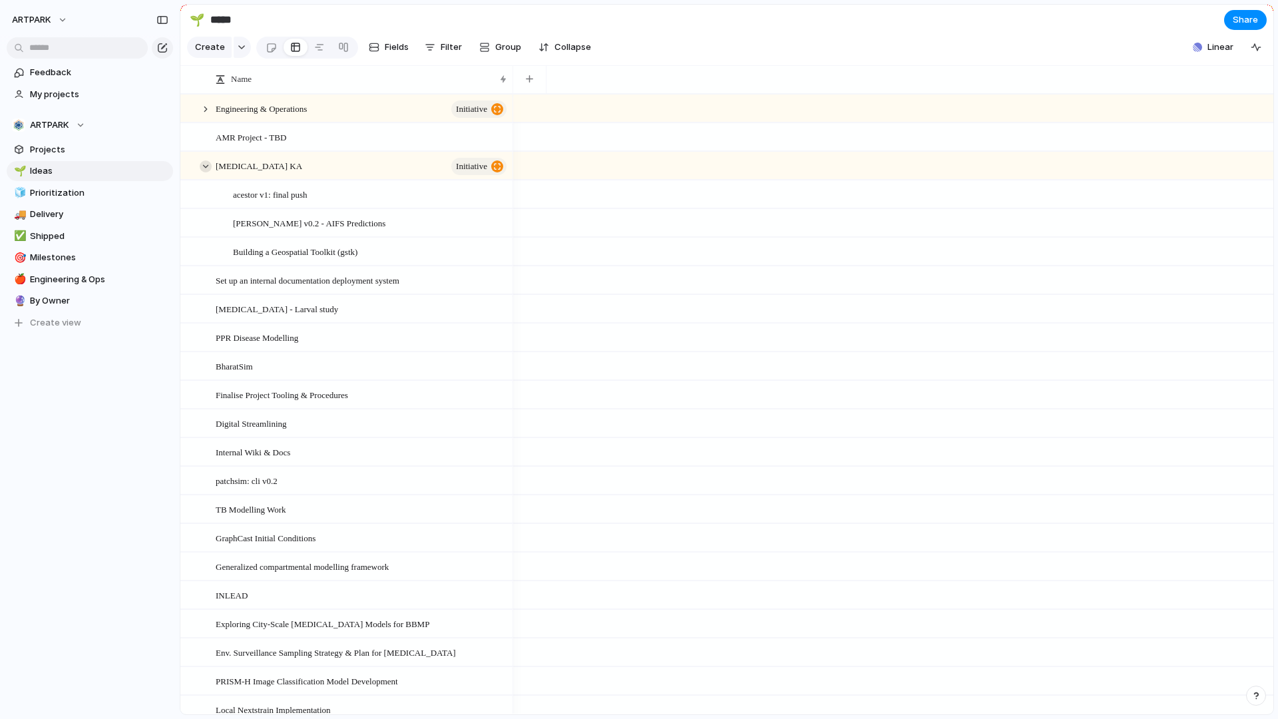
click at [208, 164] on div at bounding box center [206, 166] width 12 height 12
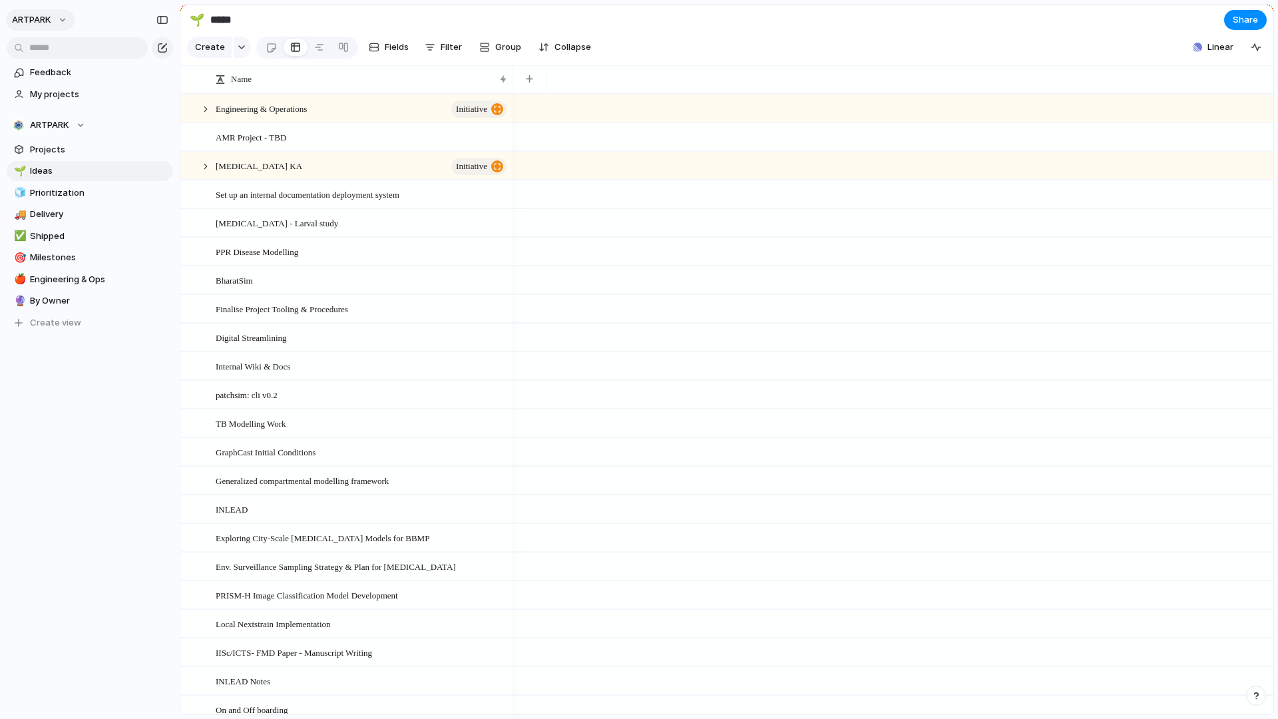
click at [53, 30] on button "ARTPARK" at bounding box center [40, 19] width 69 height 21
click at [57, 44] on span "Settings" at bounding box center [49, 49] width 37 height 13
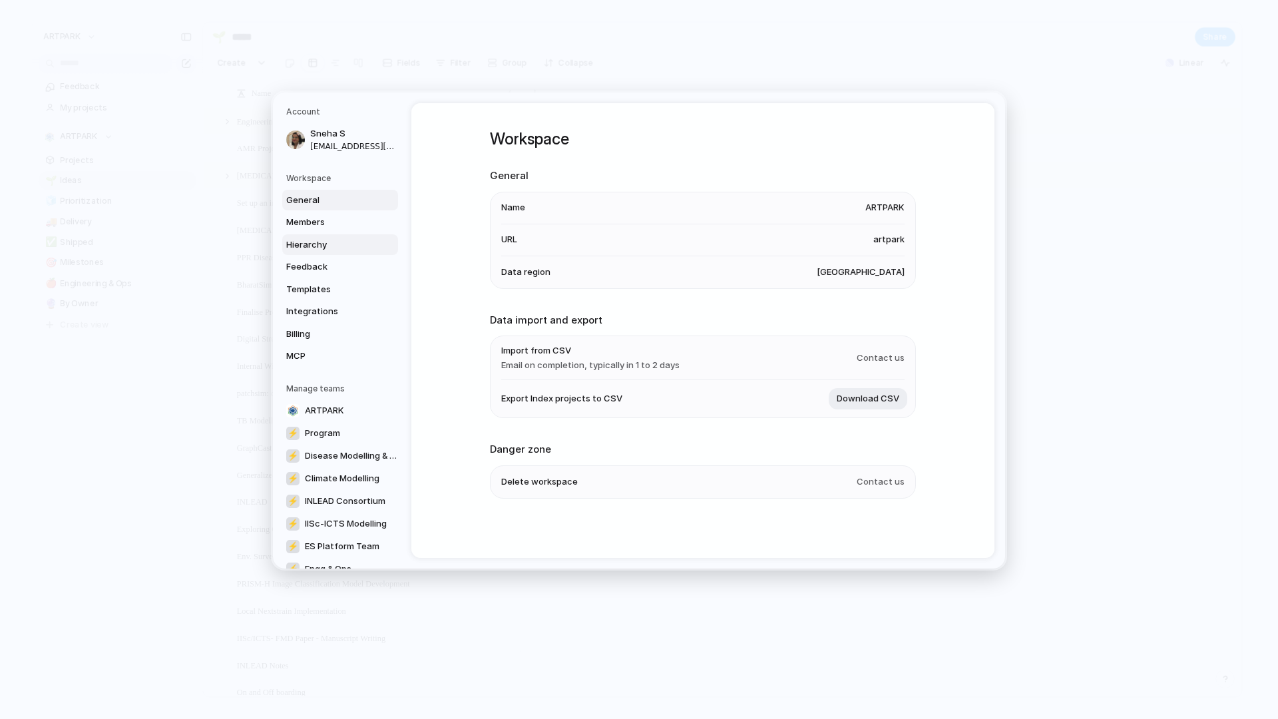
click at [315, 236] on link "Hierarchy" at bounding box center [340, 244] width 116 height 21
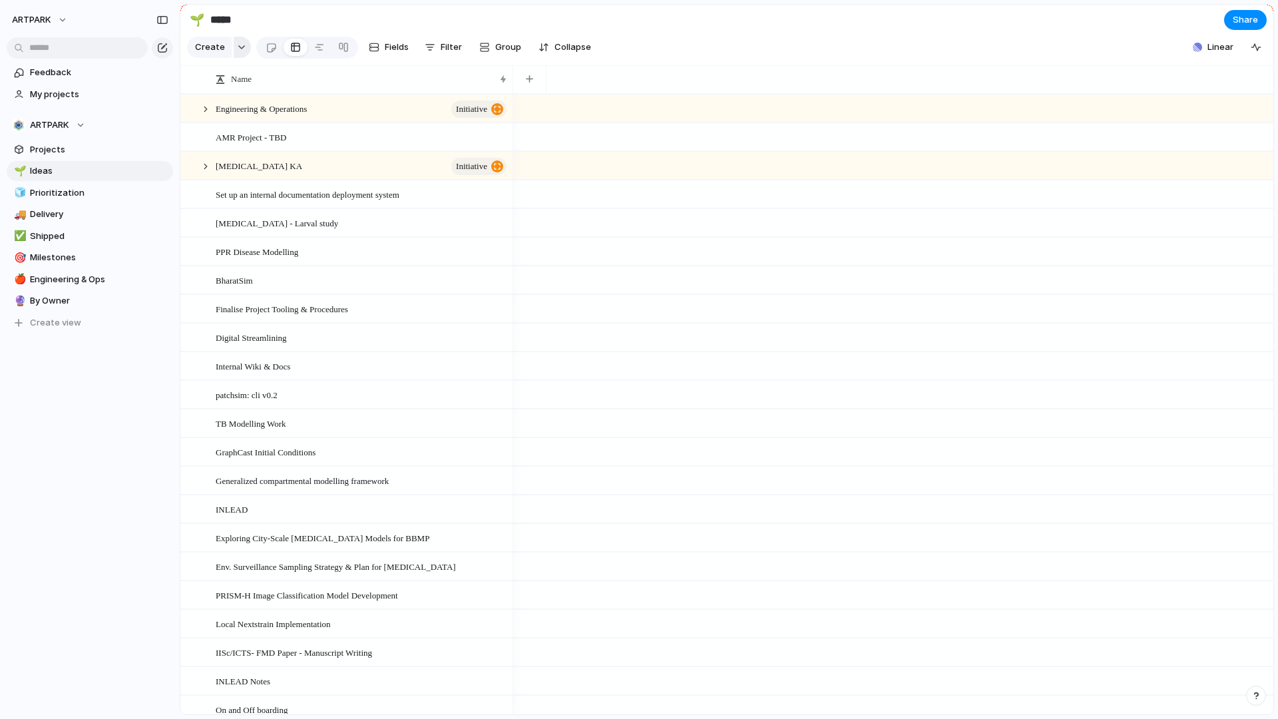
click at [240, 53] on button "button" at bounding box center [242, 47] width 17 height 21
click at [252, 98] on li "Goal" at bounding box center [244, 104] width 108 height 21
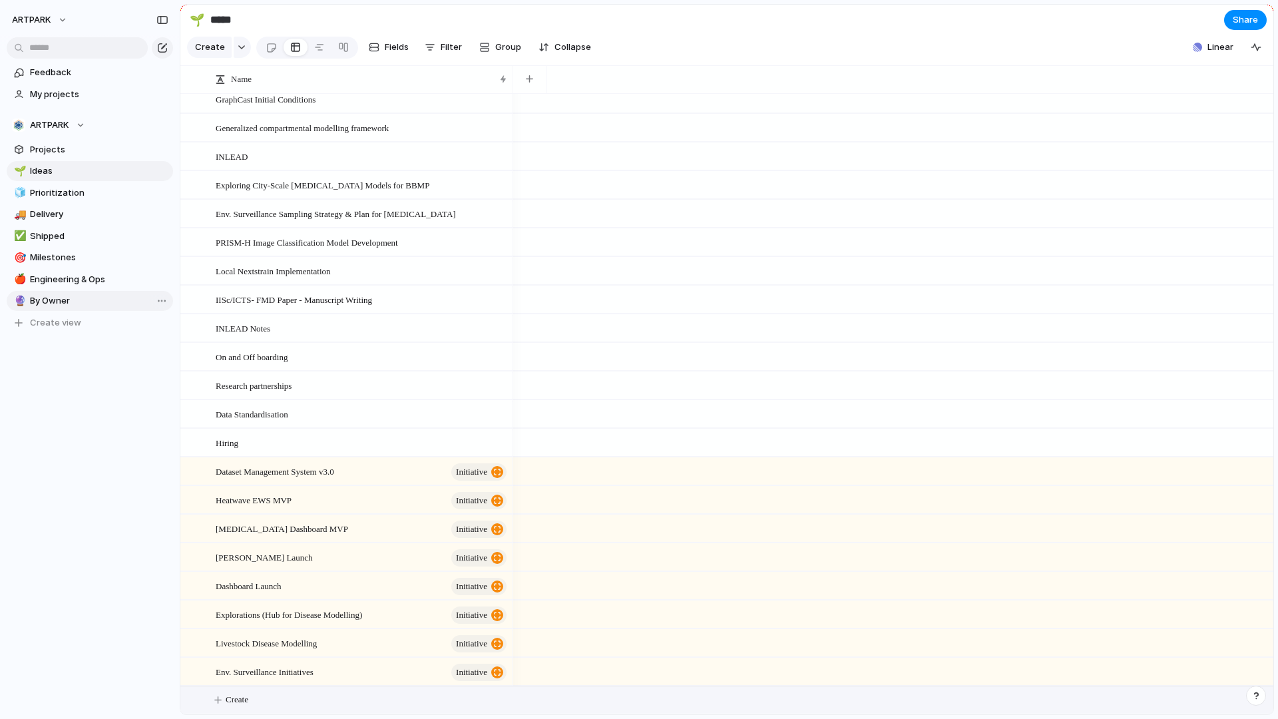
click at [87, 307] on span "By Owner" at bounding box center [99, 300] width 138 height 13
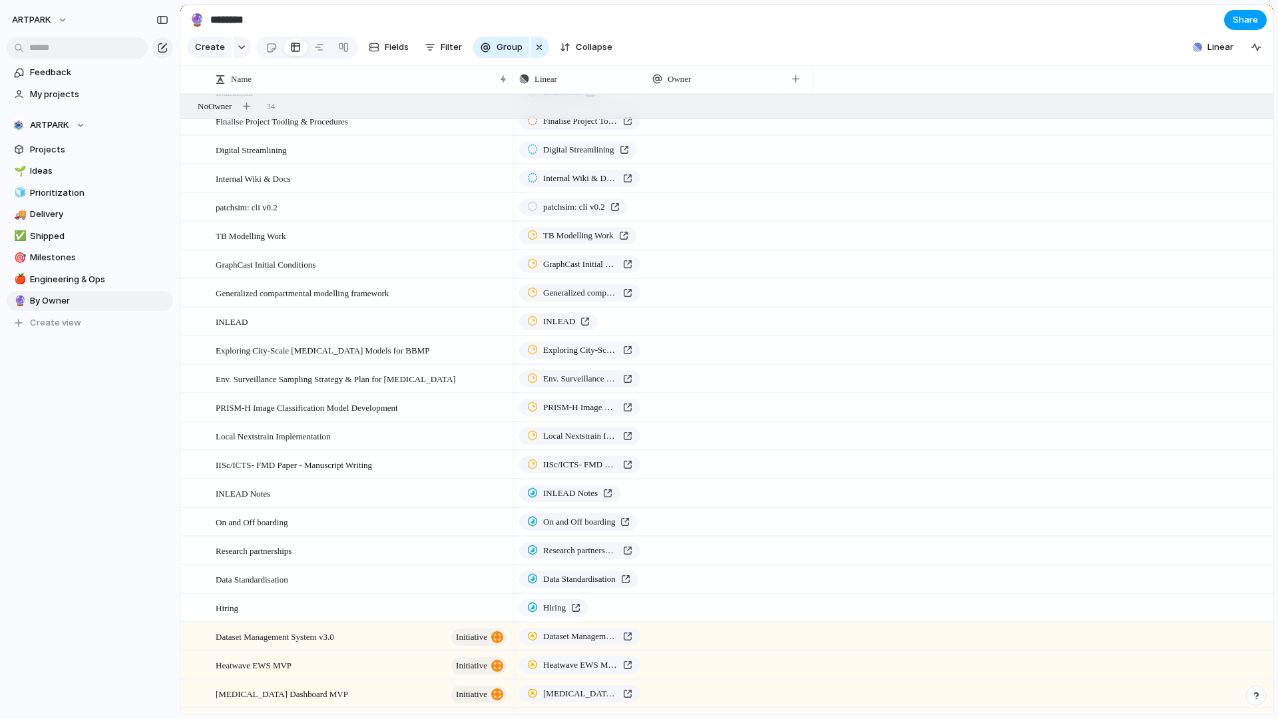
click at [1244, 17] on span "Share" at bounding box center [1244, 19] width 25 height 13
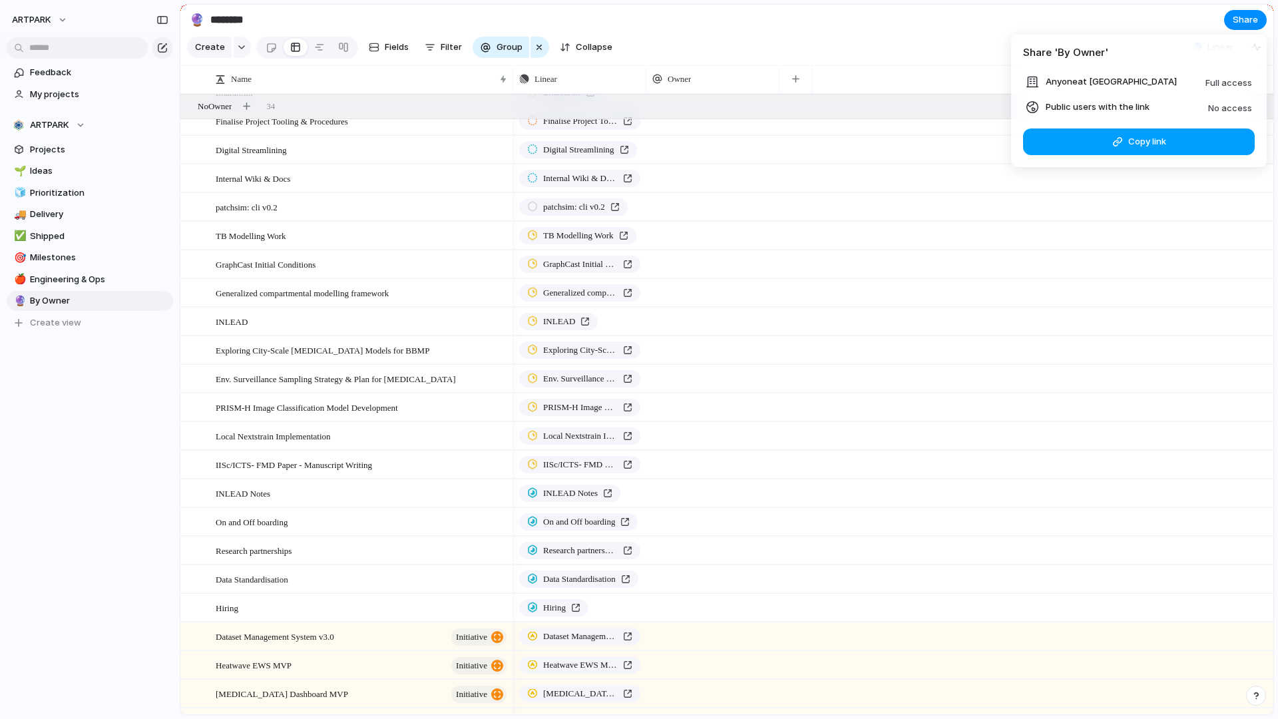
click at [1201, 142] on button "Copy link" at bounding box center [1139, 141] width 232 height 27
click at [124, 377] on div "Share ' By Owner ' Anyone at ARTPARK Full access Public users with the link No …" at bounding box center [639, 359] width 1278 height 719
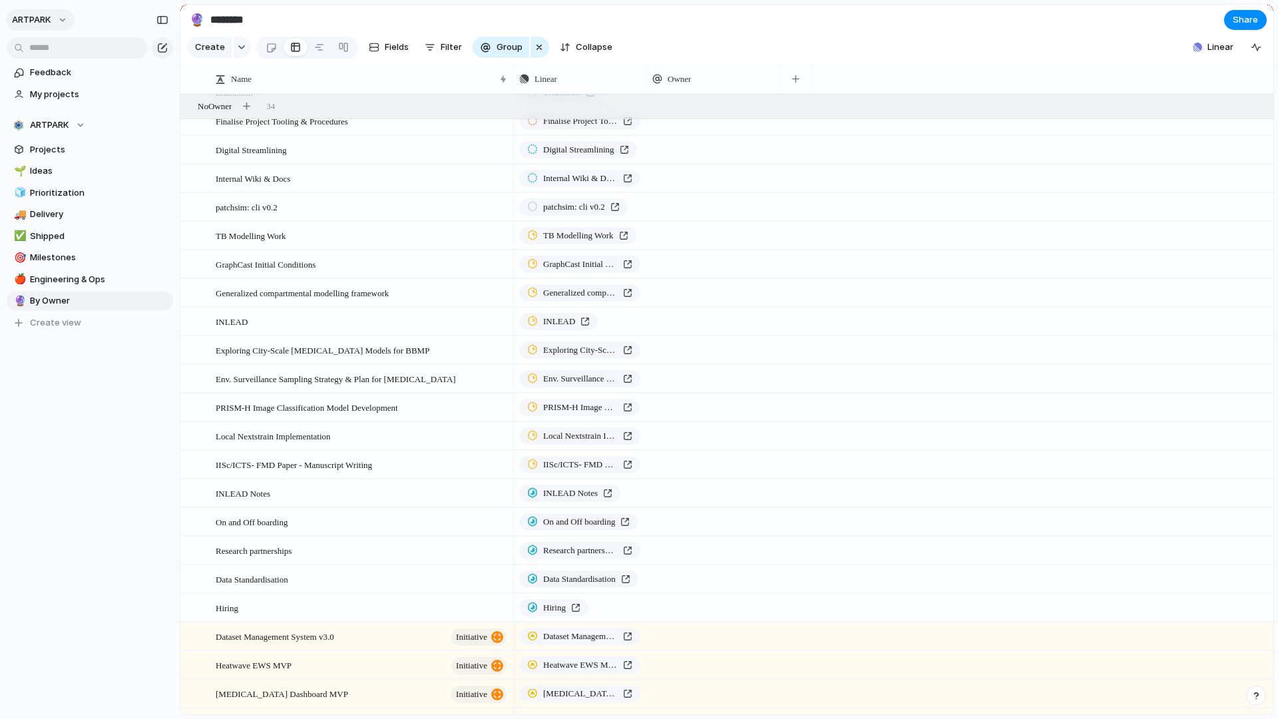
click at [49, 25] on span "ARTPARK" at bounding box center [31, 19] width 39 height 13
click at [63, 46] on span "Settings" at bounding box center [49, 49] width 37 height 13
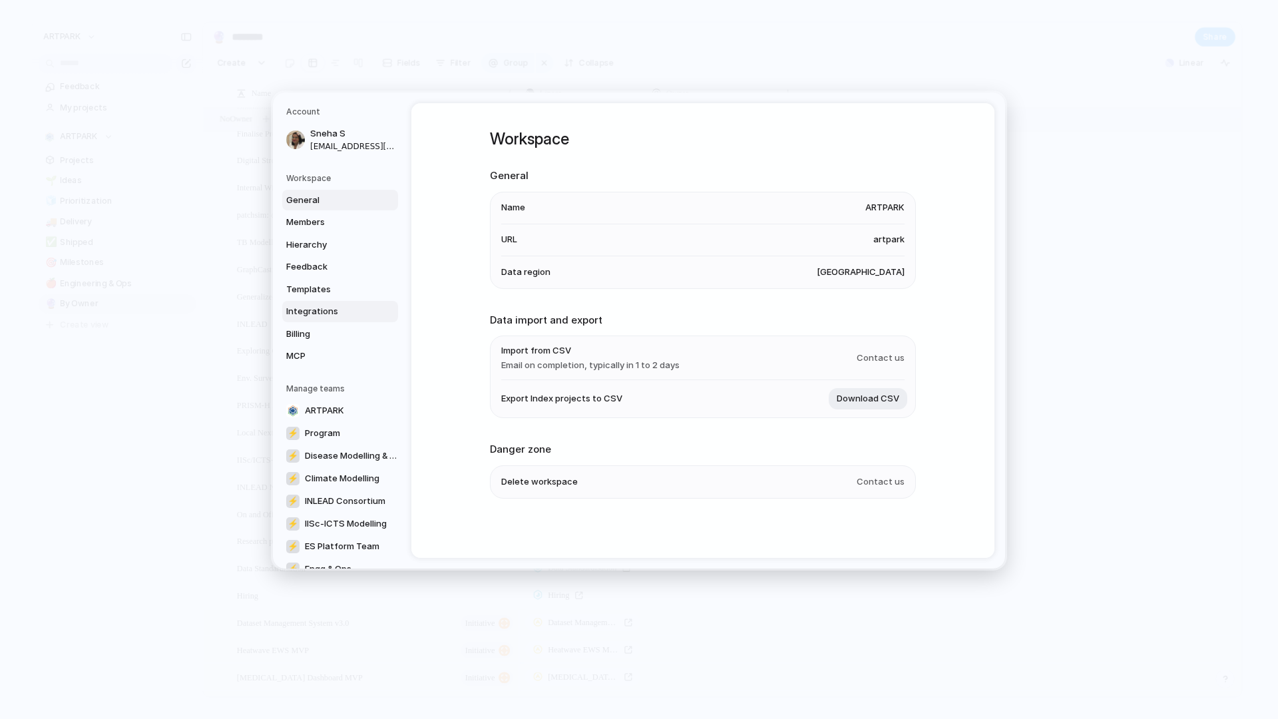
scroll to position [47, 0]
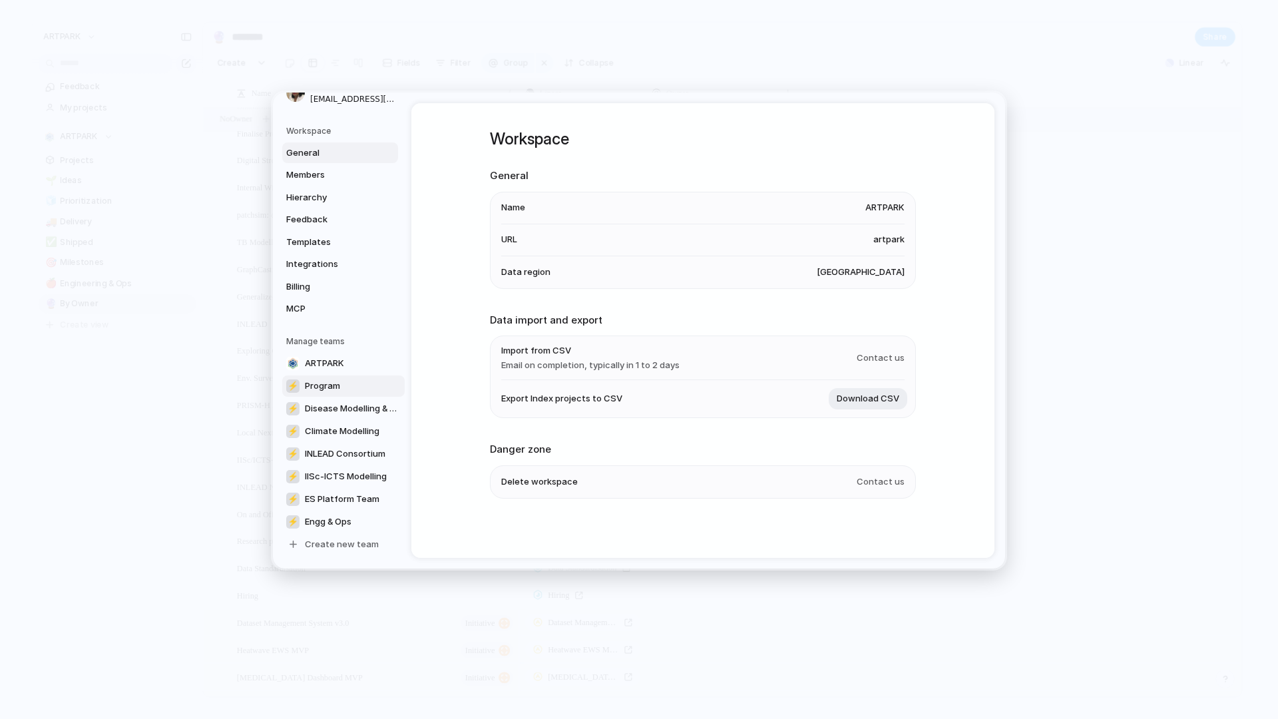
click at [338, 393] on link "⚡ Program" at bounding box center [343, 385] width 122 height 21
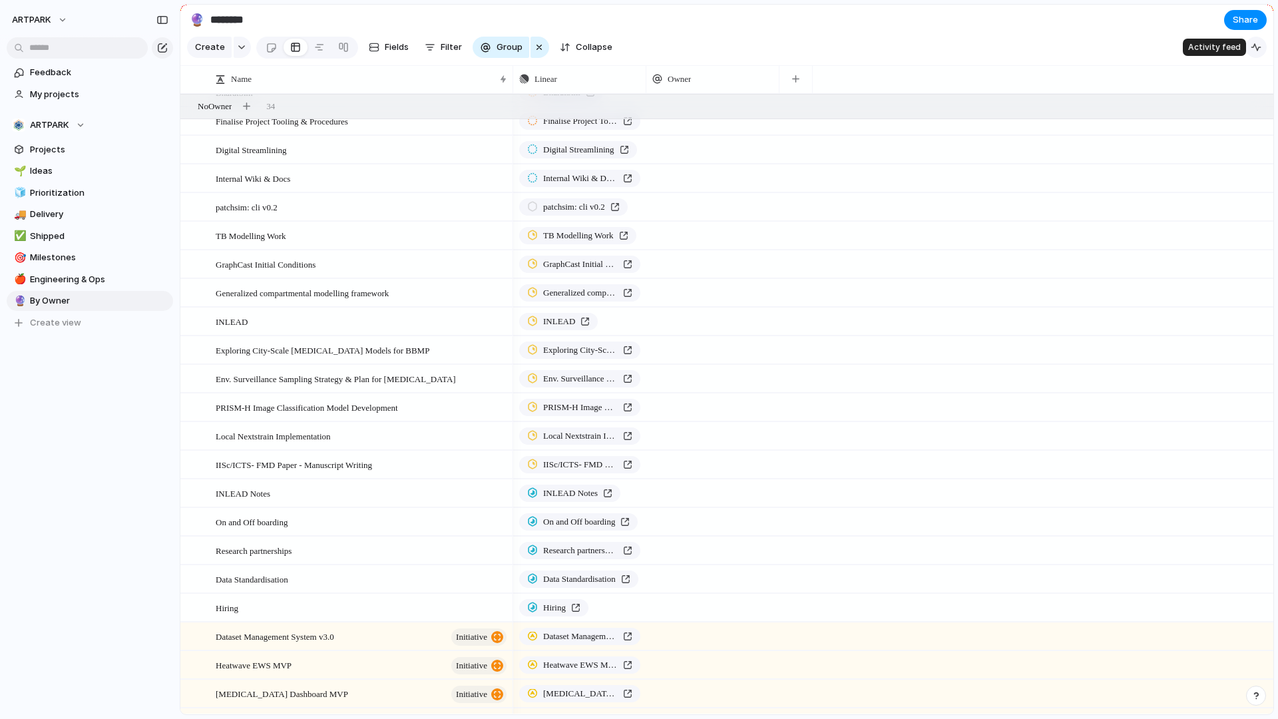
click at [1252, 42] on div "button" at bounding box center [1255, 47] width 11 height 11
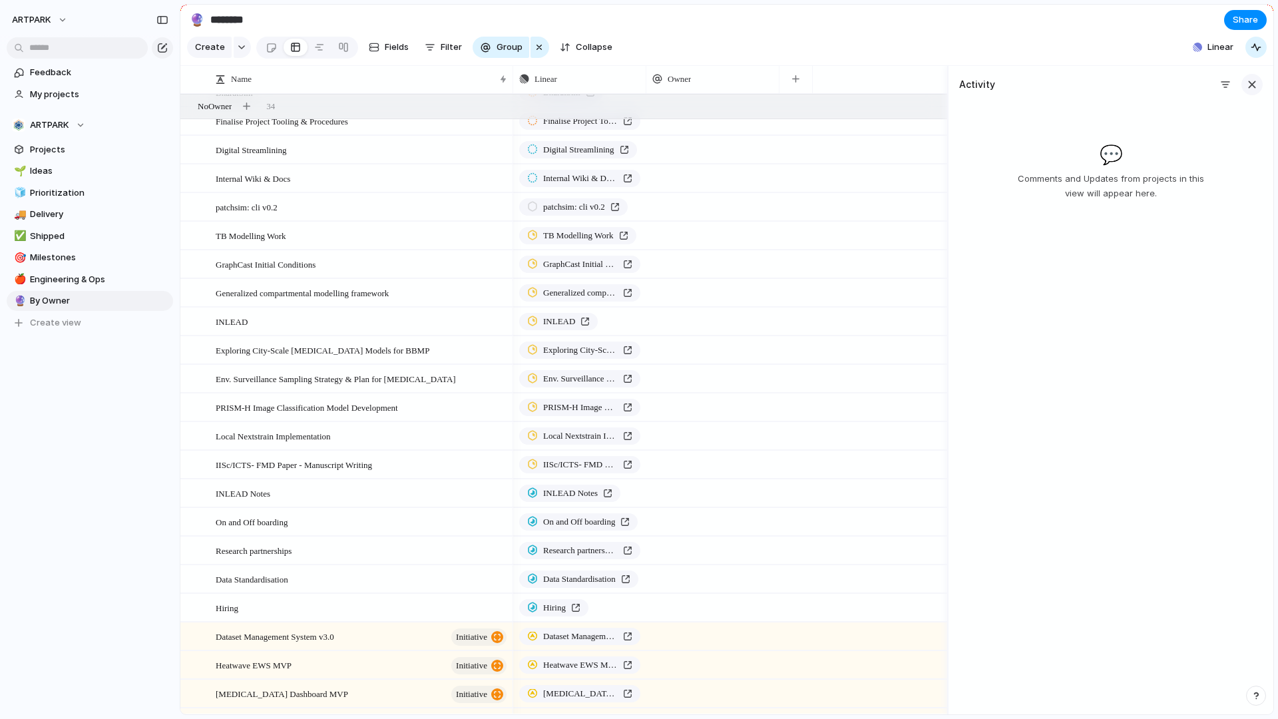
click at [1250, 86] on div "button" at bounding box center [1251, 84] width 15 height 15
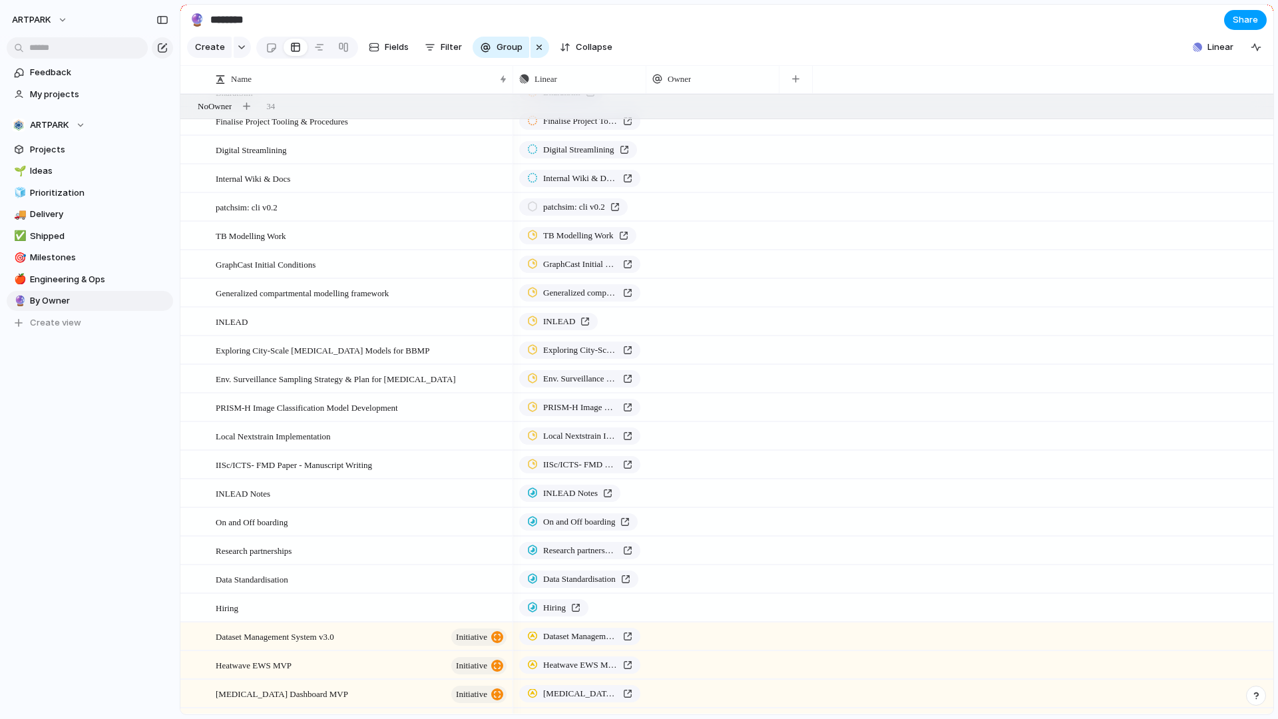
click at [1251, 26] on button "Share" at bounding box center [1245, 20] width 43 height 20
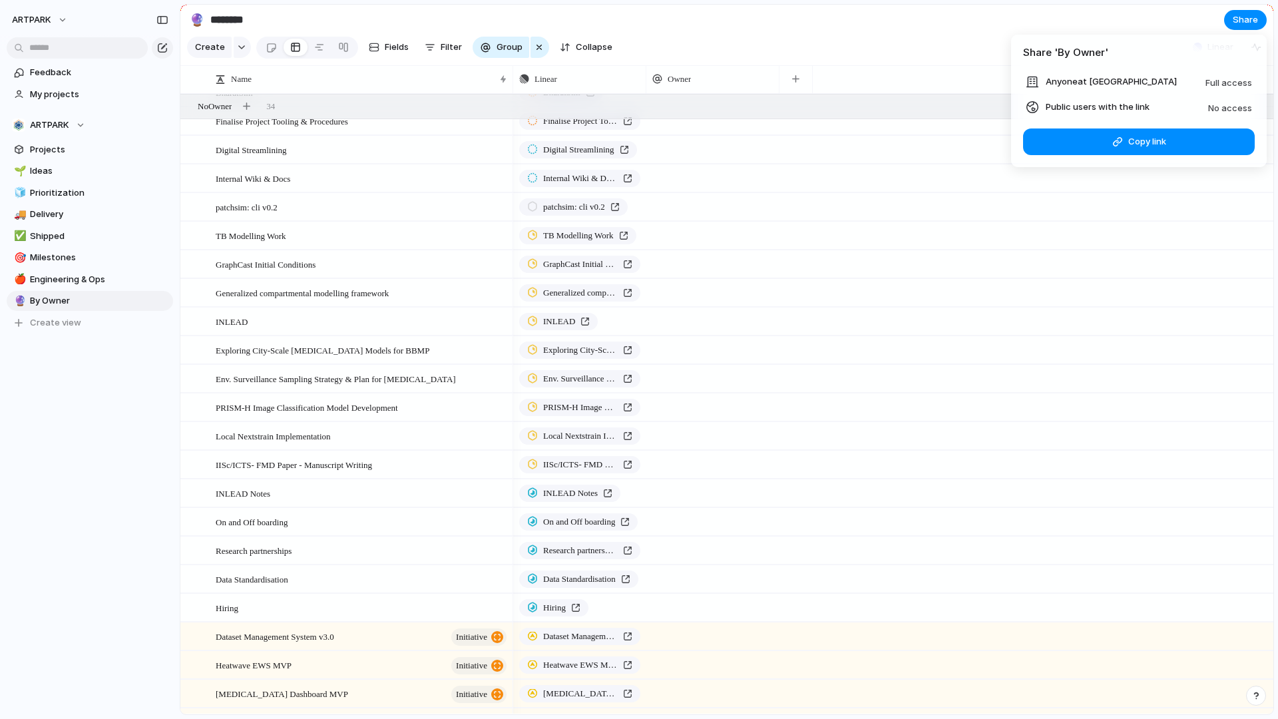
click at [1081, 81] on span "Anyone at [GEOGRAPHIC_DATA]" at bounding box center [1110, 81] width 131 height 13
click at [846, 13] on div "Share ' By Owner ' Anyone at ARTPARK Full access Public users with the link No …" at bounding box center [639, 359] width 1278 height 719
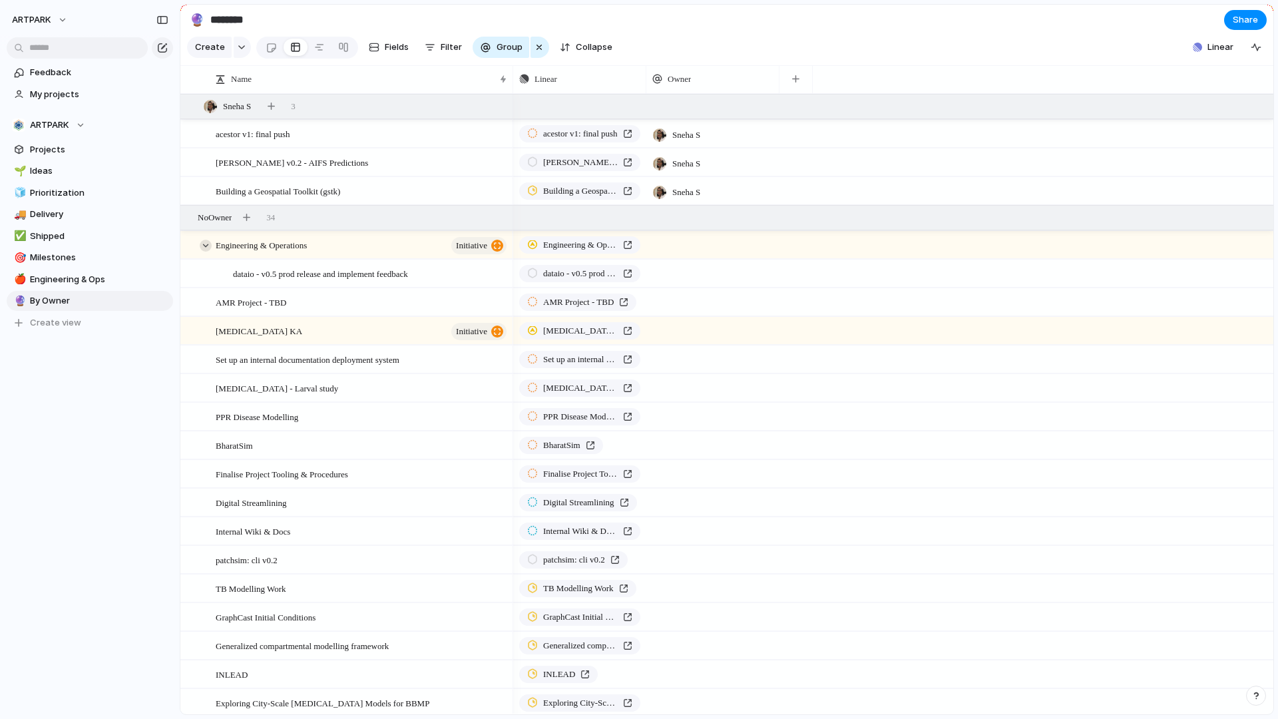
click at [208, 246] on div at bounding box center [206, 246] width 12 height 12
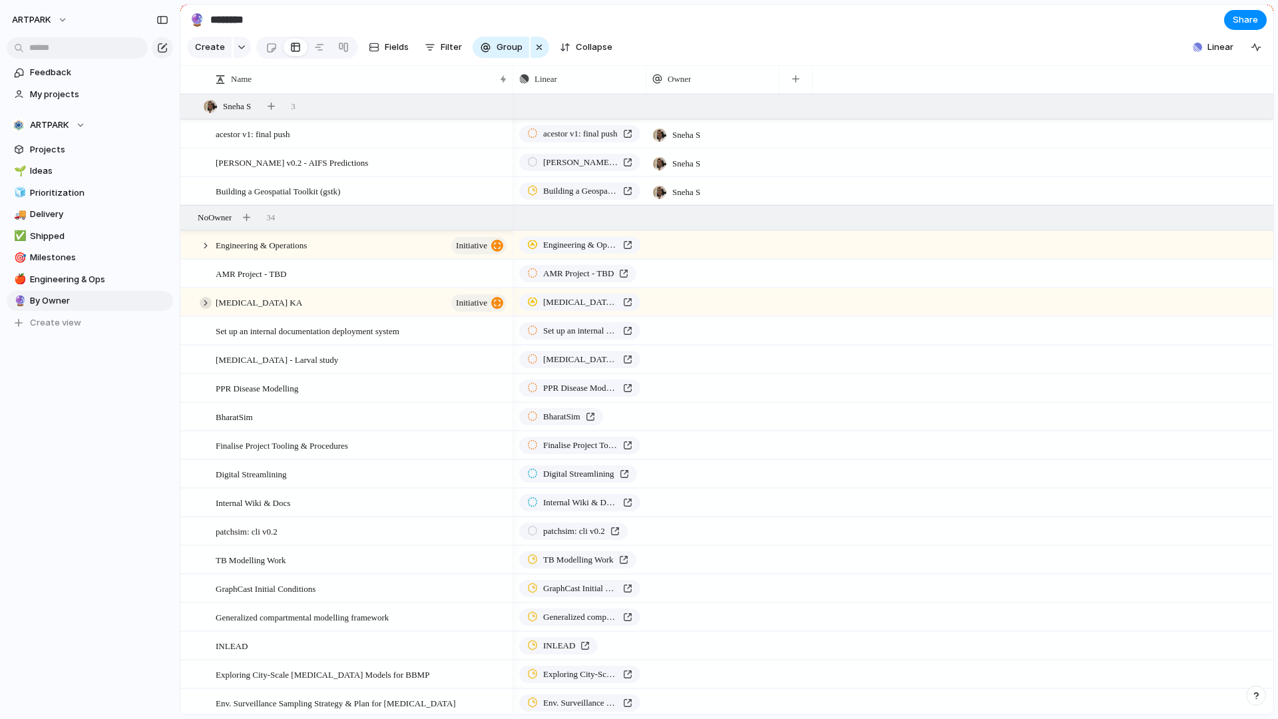
click at [206, 304] on div at bounding box center [206, 303] width 12 height 12
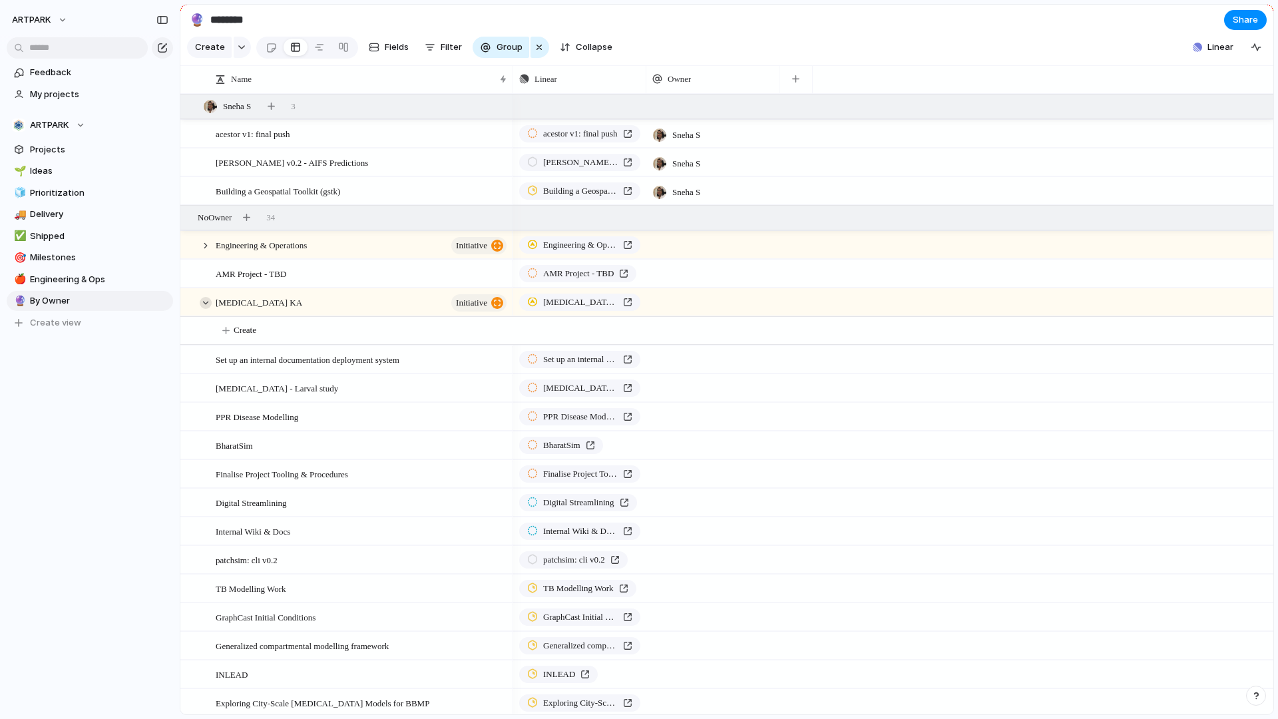
click at [206, 304] on div at bounding box center [206, 303] width 12 height 12
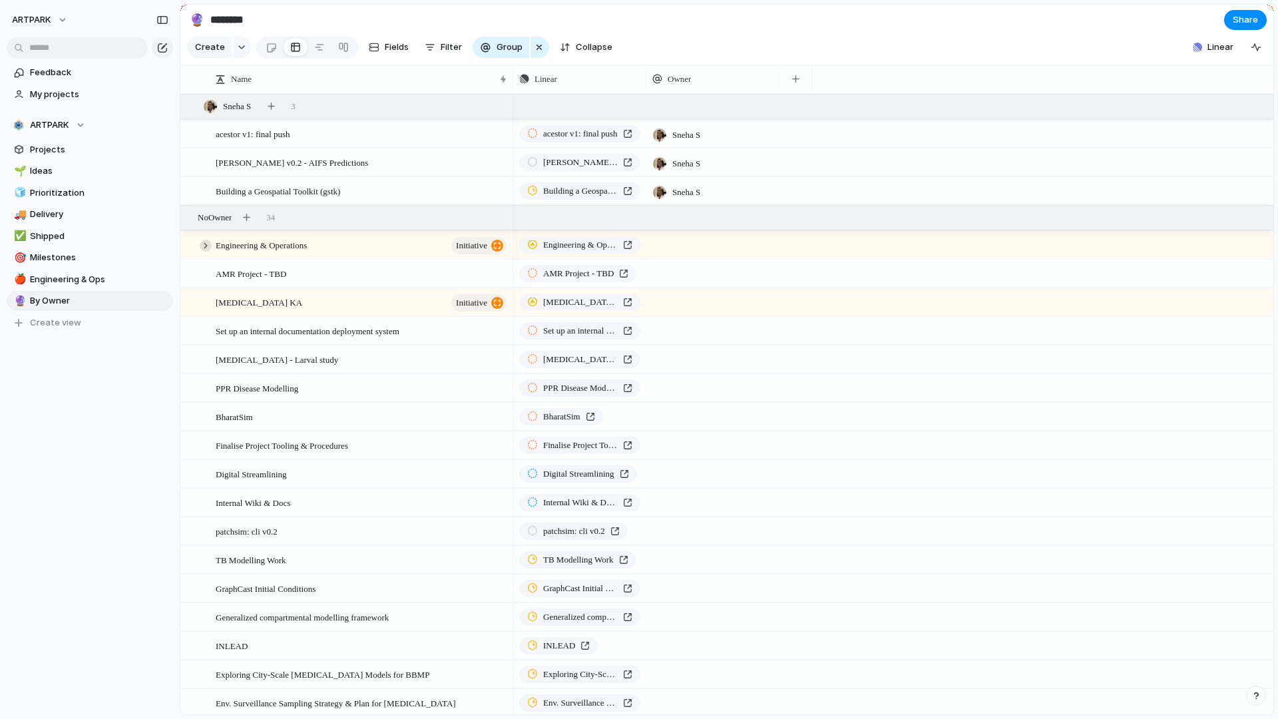
click at [207, 250] on div at bounding box center [206, 246] width 12 height 12
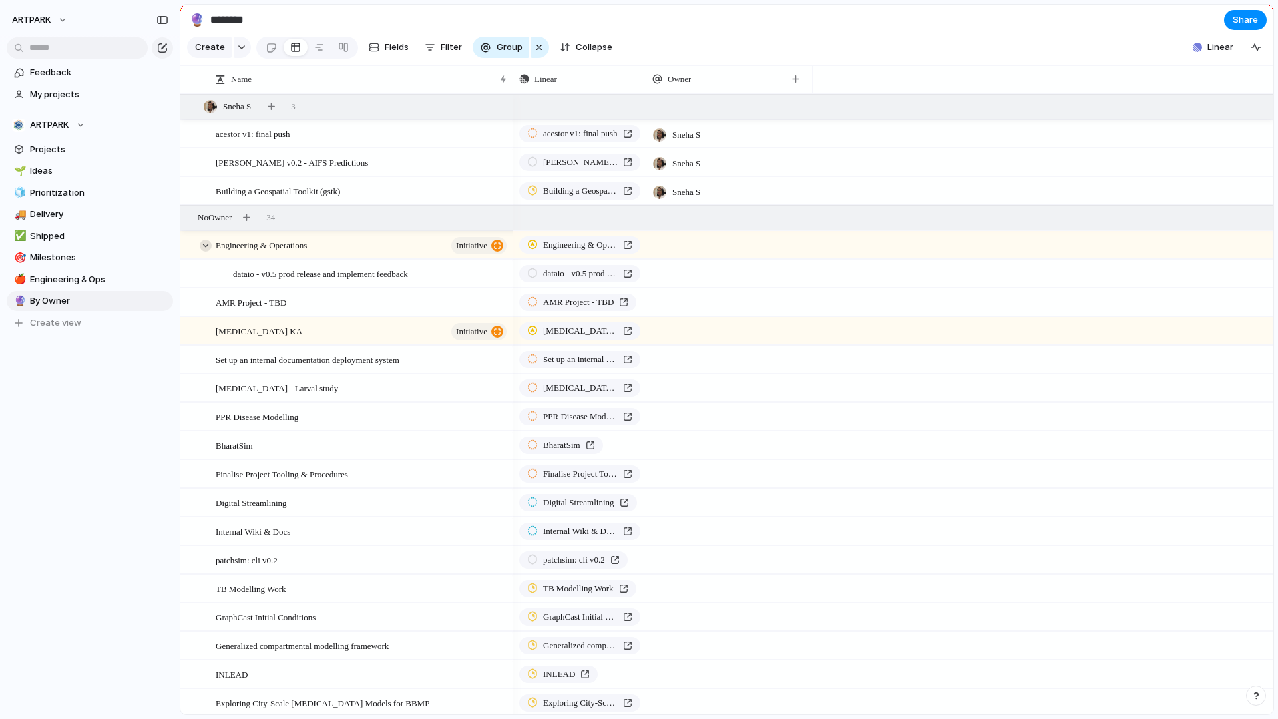
click at [207, 250] on div at bounding box center [206, 246] width 12 height 12
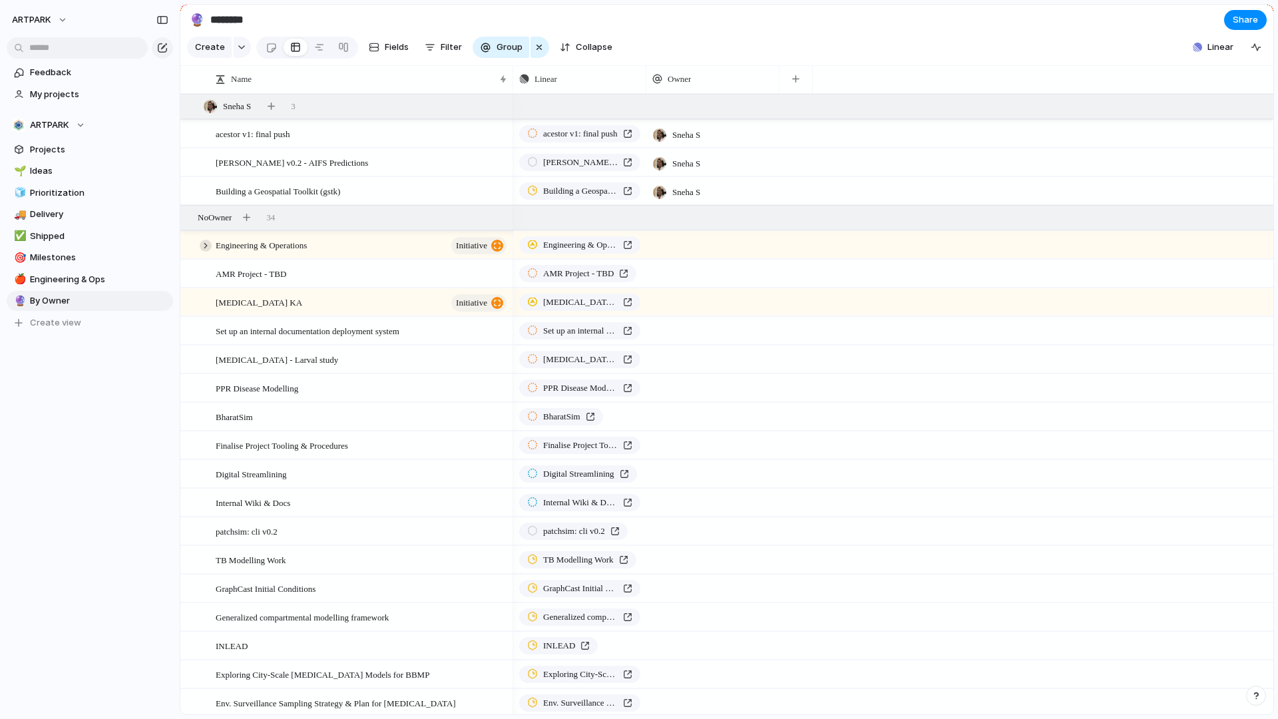
click at [207, 250] on div at bounding box center [206, 246] width 12 height 12
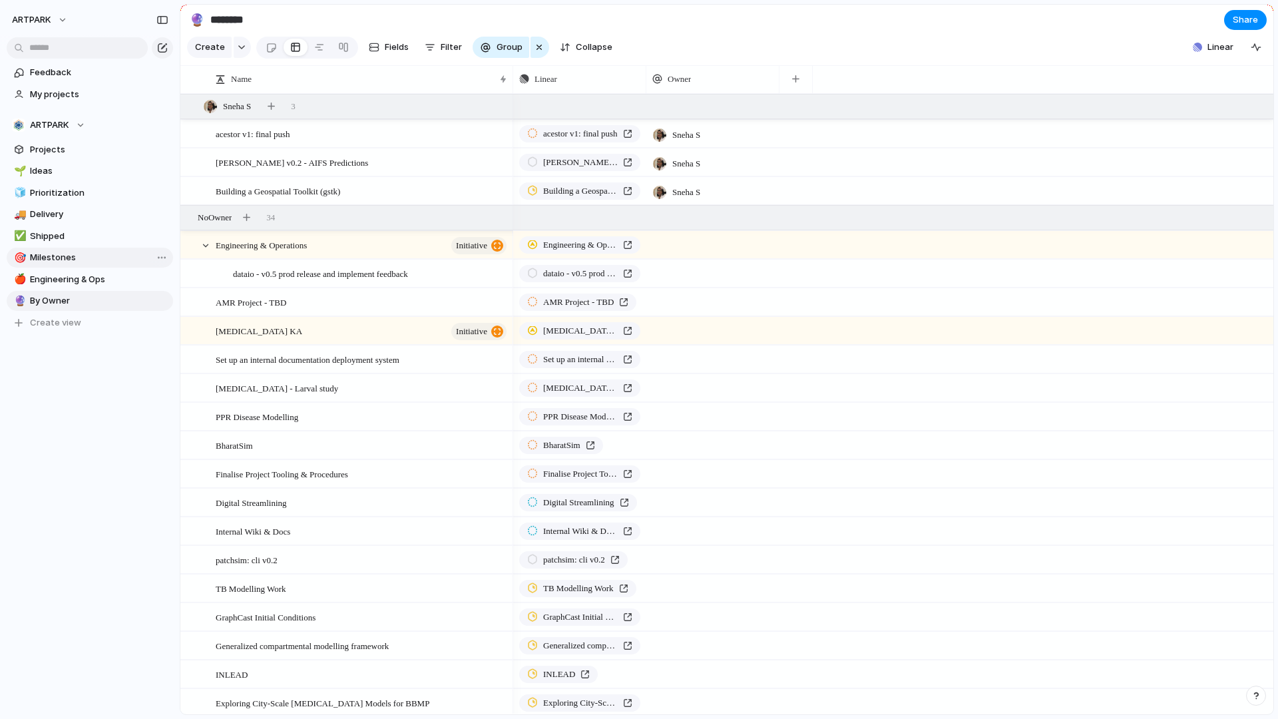
click at [102, 252] on span "Milestones" at bounding box center [99, 257] width 138 height 13
type input "**********"
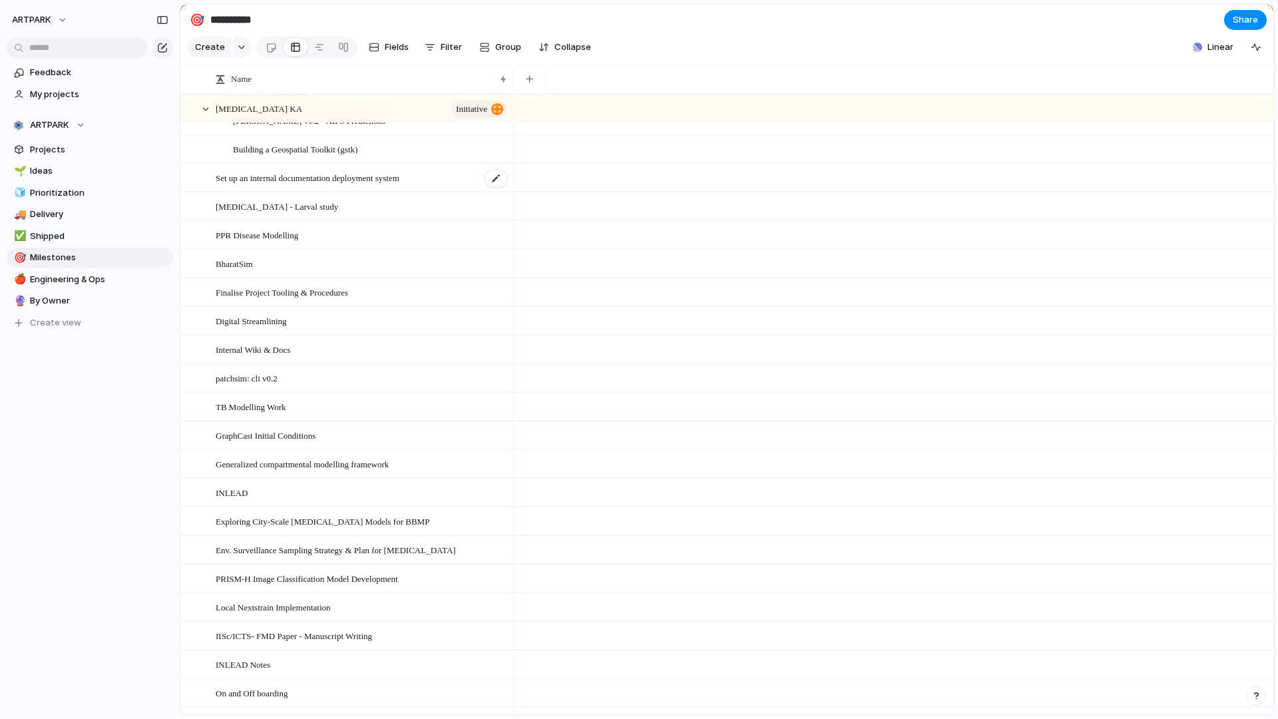
scroll to position [215, 0]
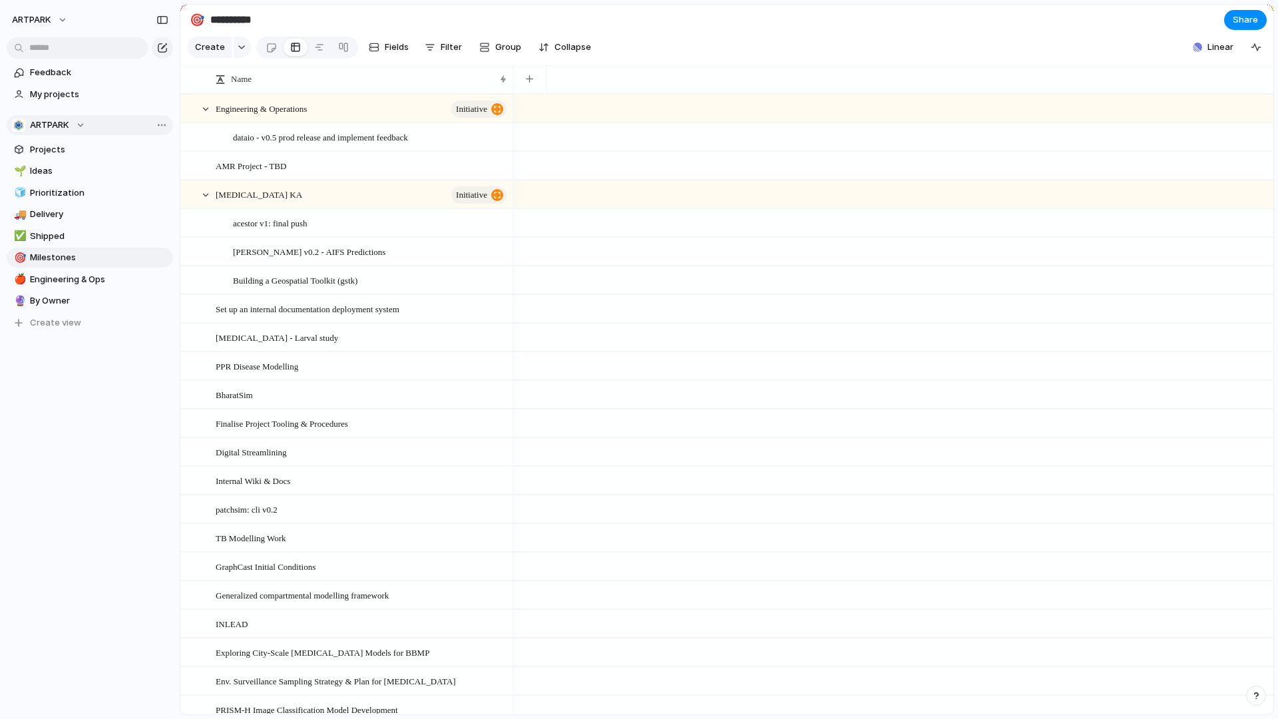
click at [27, 130] on div "ARTPARK" at bounding box center [48, 124] width 73 height 13
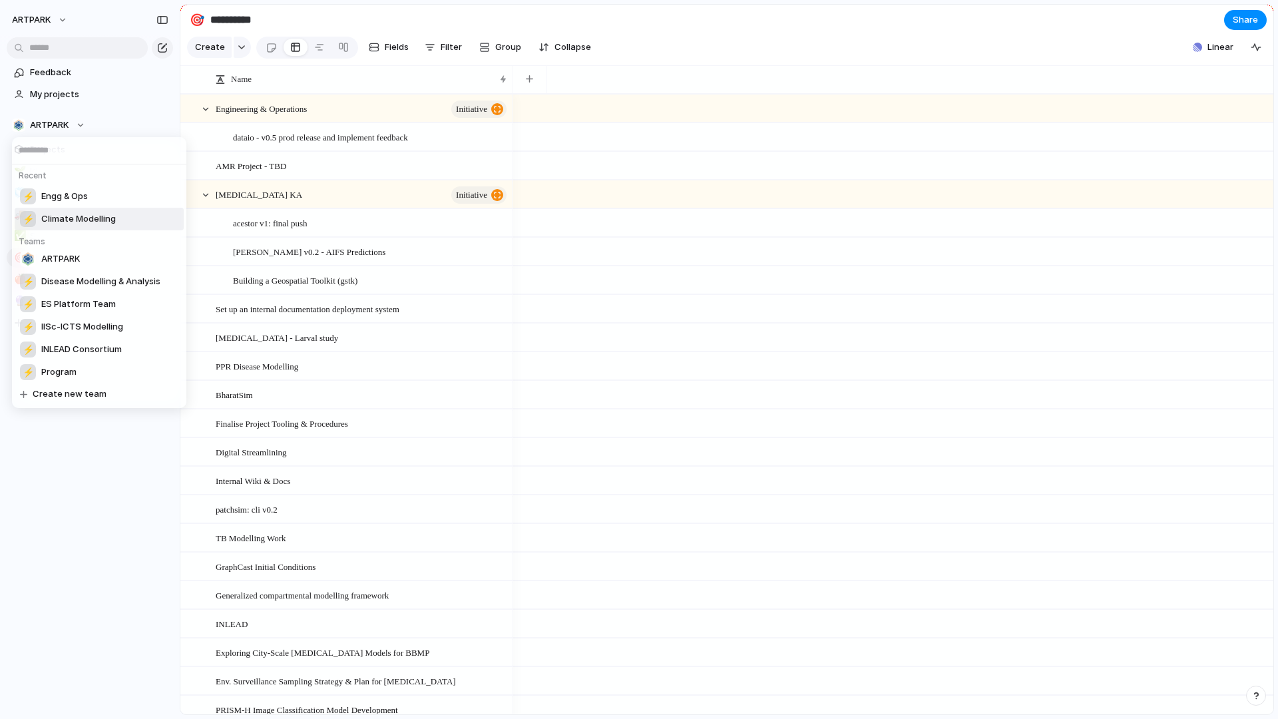
click at [98, 220] on span "Climate Modelling" at bounding box center [78, 218] width 75 height 13
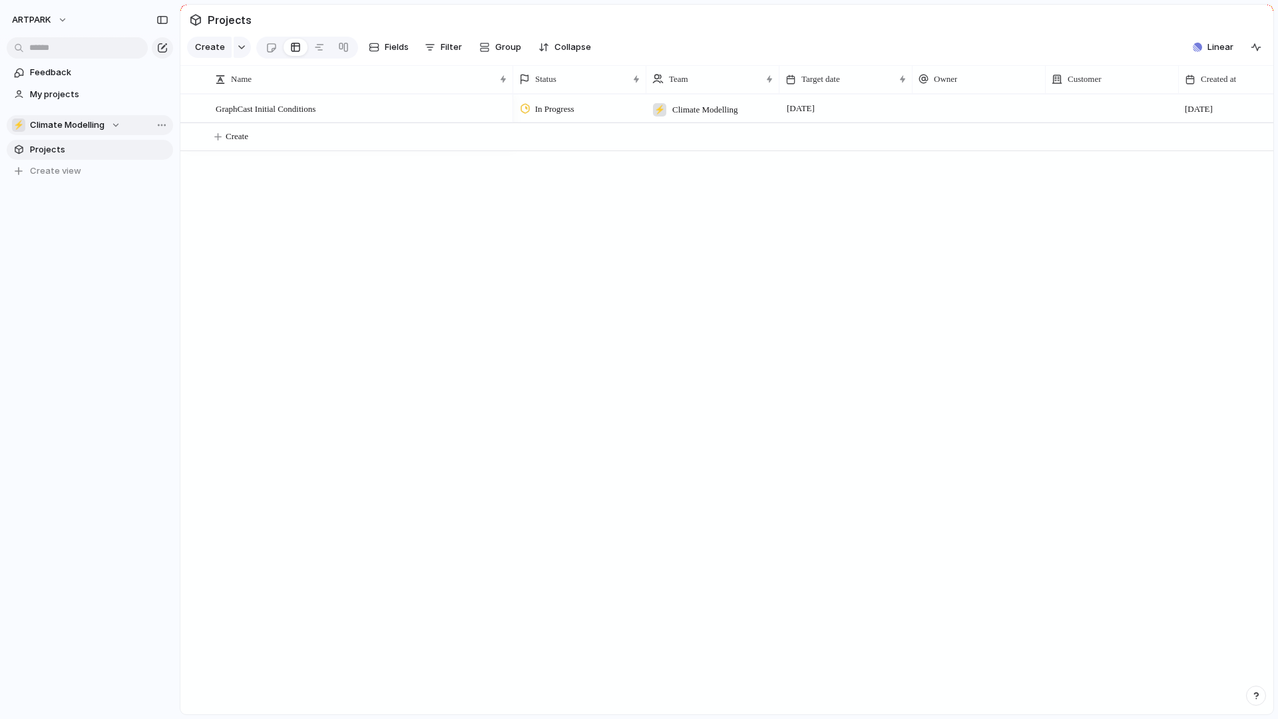
click at [108, 124] on div "⚡ Climate Modelling" at bounding box center [66, 124] width 108 height 13
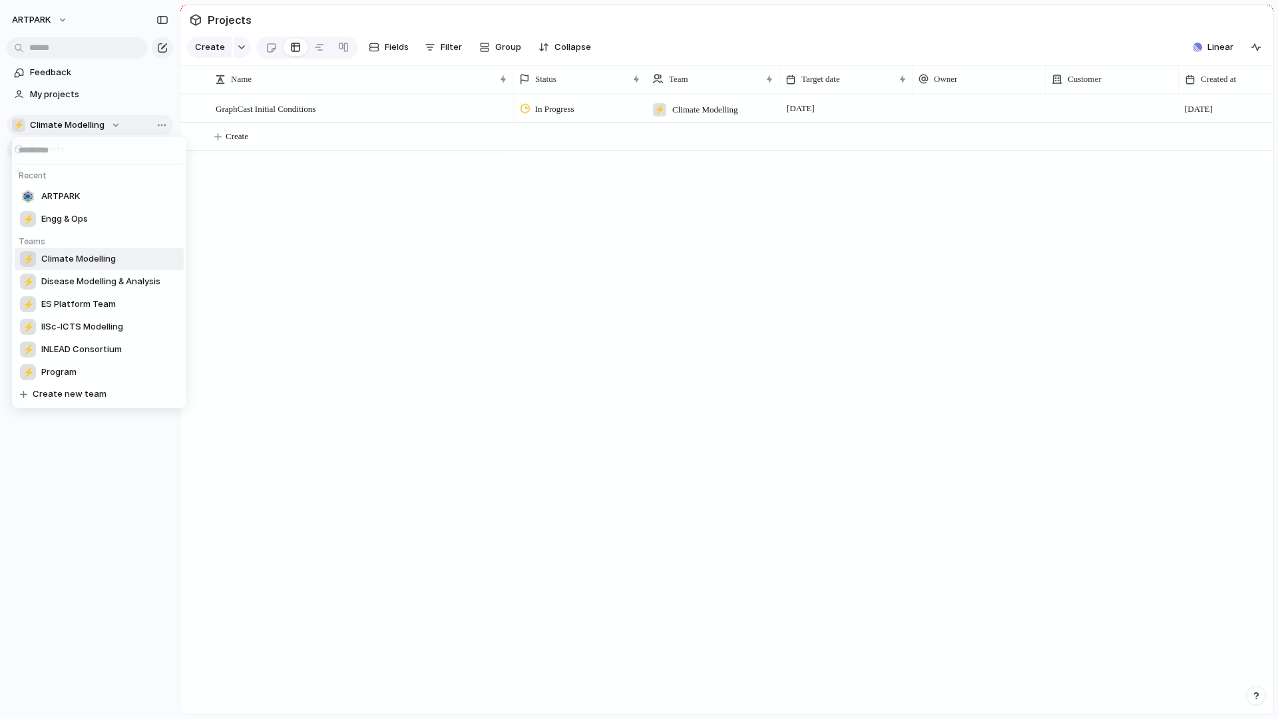
click at [108, 124] on div "Recent ARTPARK ⚡ Engg & Ops Teams ⚡ Climate Modelling ⚡ Disease Modelling & Ana…" at bounding box center [639, 359] width 1278 height 719
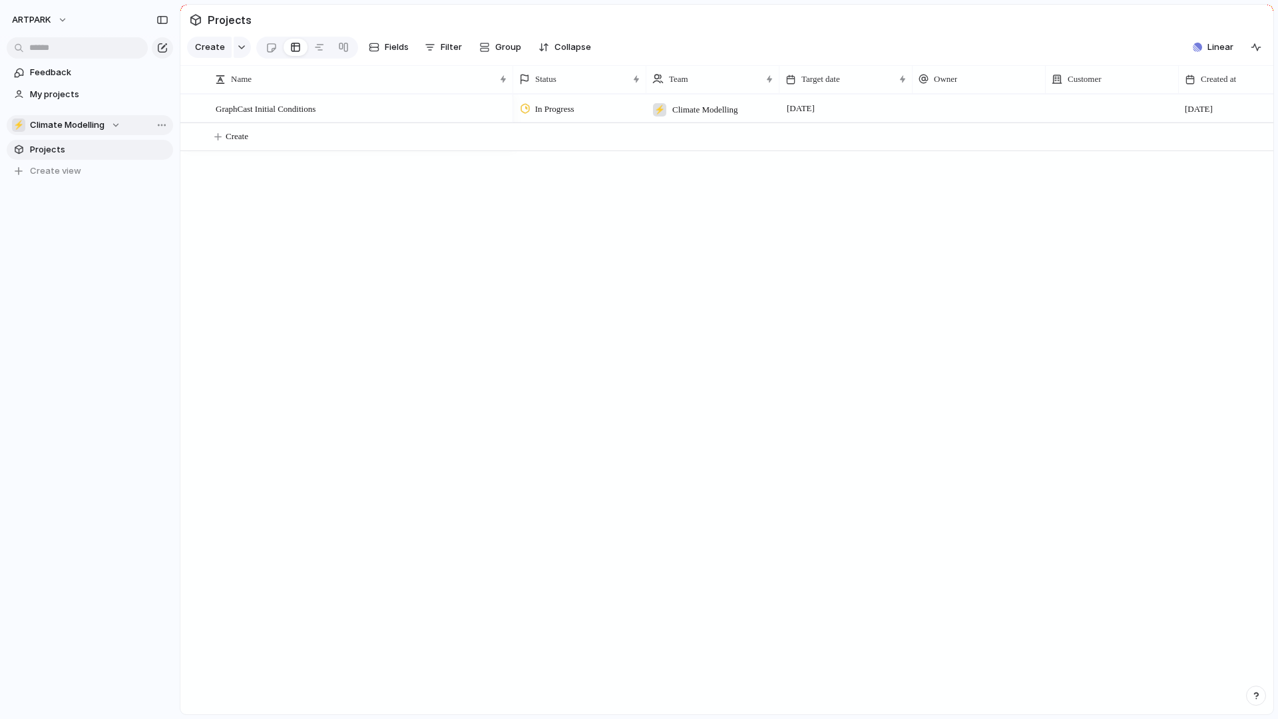
click at [108, 124] on div "⚡ Climate Modelling" at bounding box center [66, 124] width 108 height 13
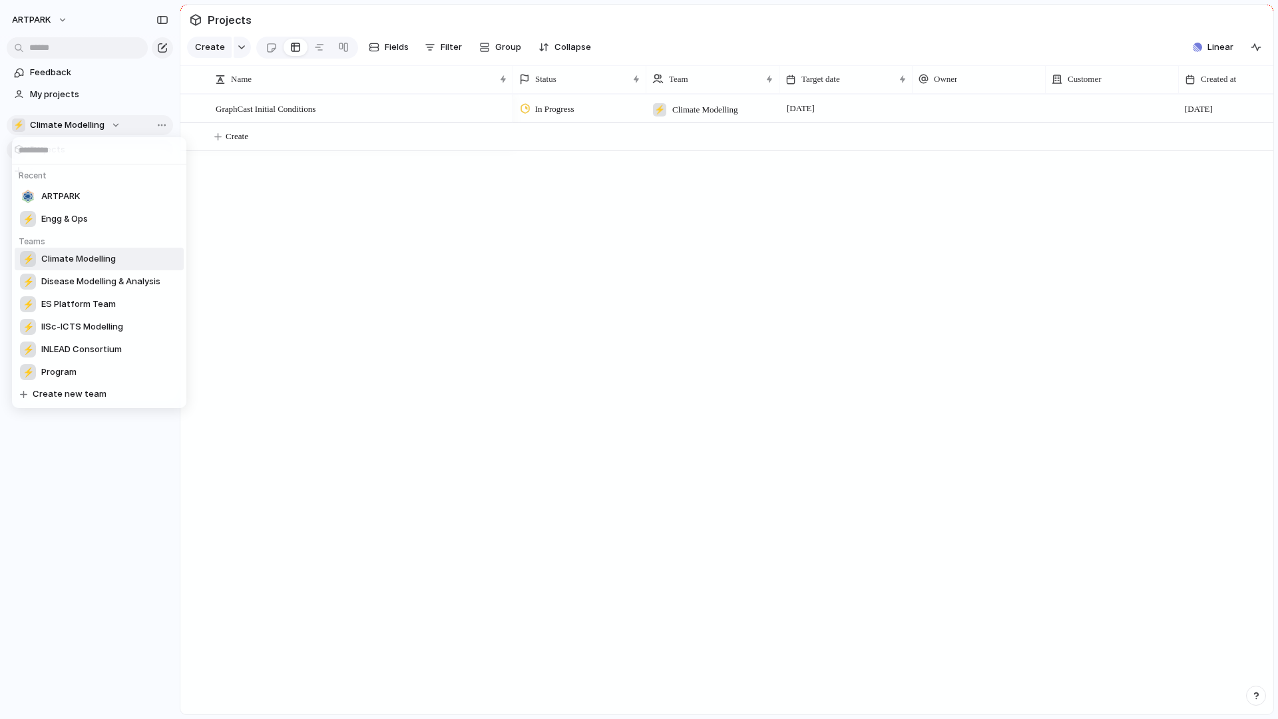
click at [108, 124] on div "Recent ARTPARK ⚡ Engg & Ops Teams ⚡ Climate Modelling ⚡ Disease Modelling & Ana…" at bounding box center [639, 359] width 1278 height 719
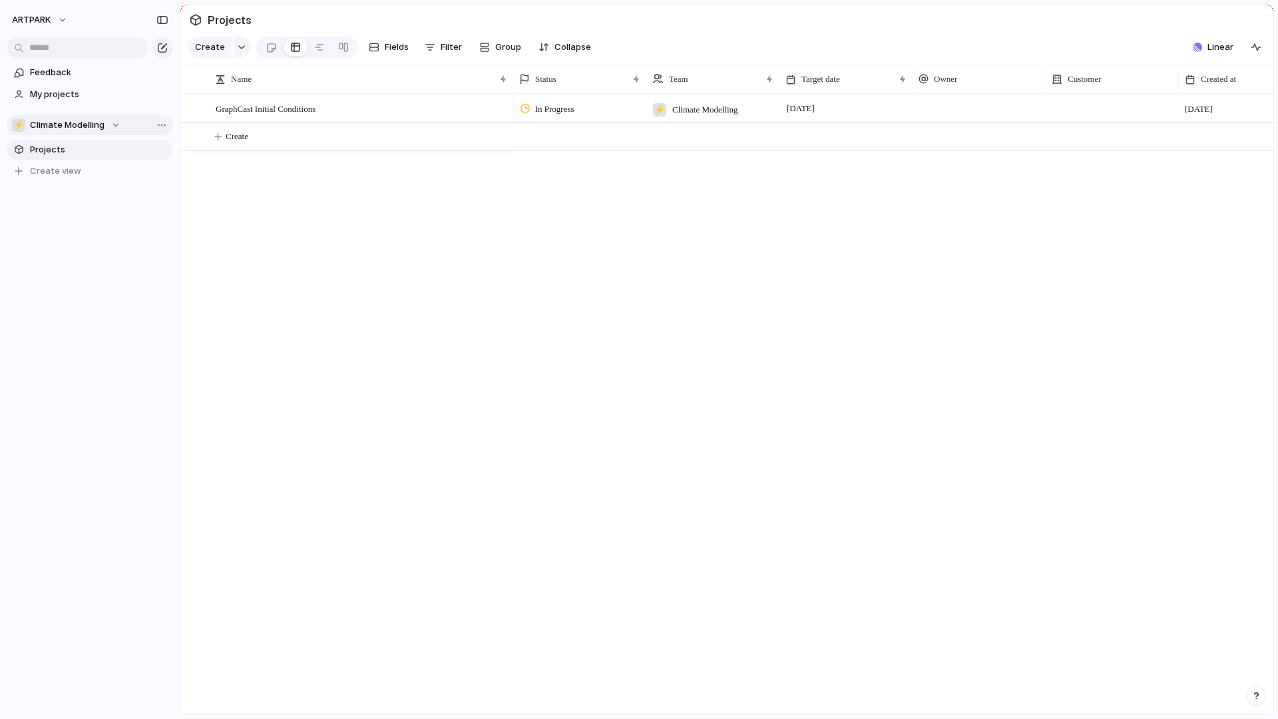
click at [108, 124] on div "⚡ Climate Modelling" at bounding box center [66, 124] width 108 height 13
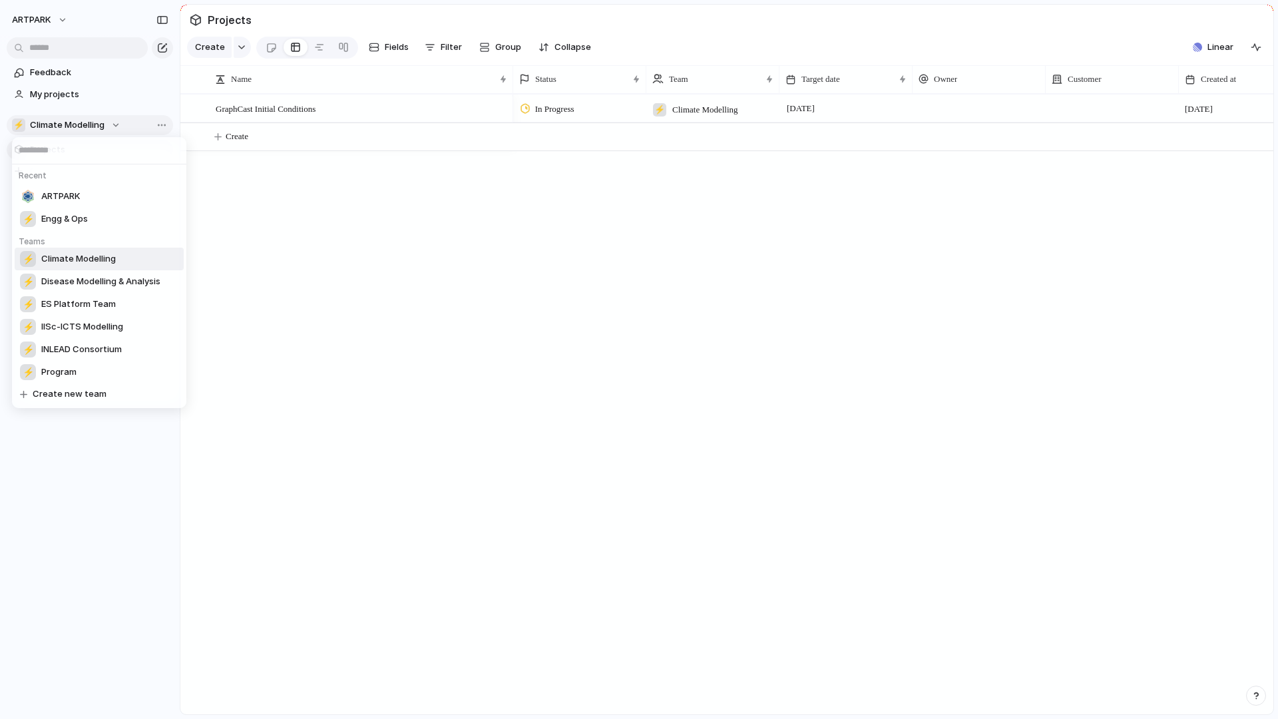
click at [108, 124] on div "Recent ARTPARK ⚡ Engg & Ops Teams ⚡ Climate Modelling ⚡ Disease Modelling & Ana…" at bounding box center [639, 359] width 1278 height 719
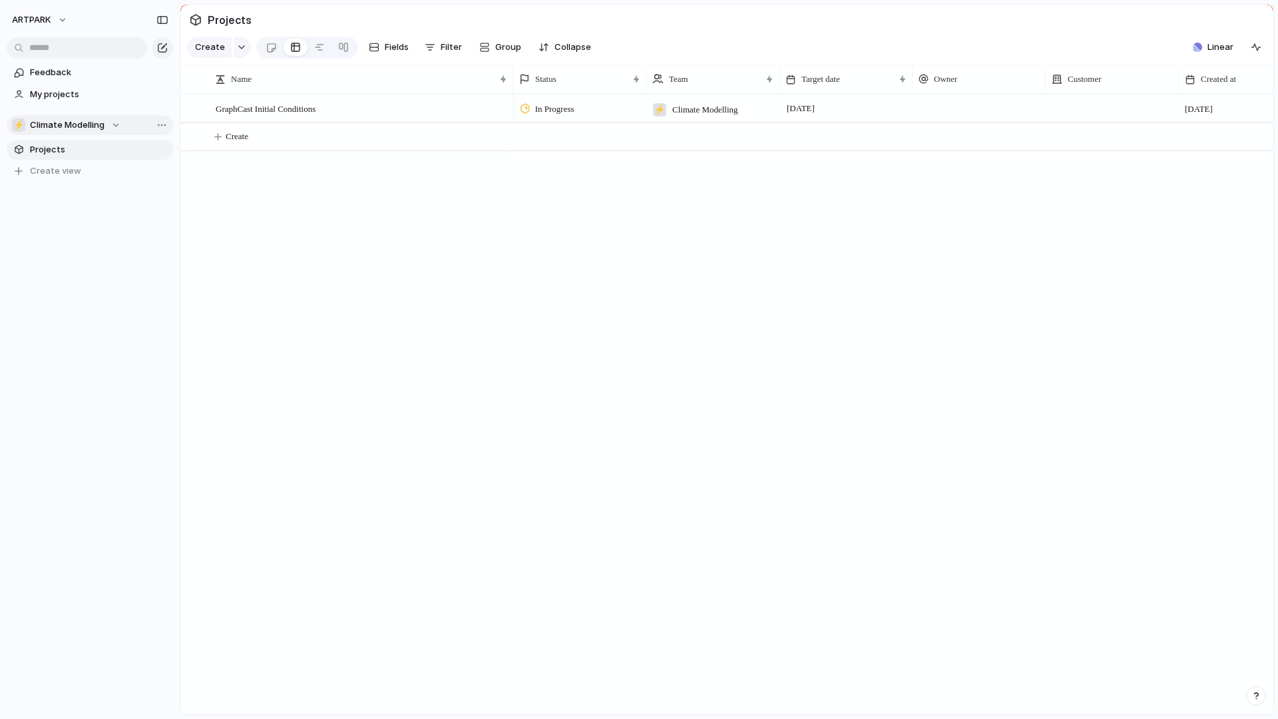
click at [108, 124] on div "⚡ Climate Modelling" at bounding box center [66, 124] width 108 height 13
click at [502, 184] on div "Recent ARTPARK ⚡ Engg & Ops Teams ⚡ Climate Modelling ⚡ Disease Modelling & Ana…" at bounding box center [639, 359] width 1278 height 719
click at [26, 28] on button "ARTPARK" at bounding box center [40, 19] width 69 height 21
click at [44, 48] on span "Settings" at bounding box center [49, 49] width 37 height 13
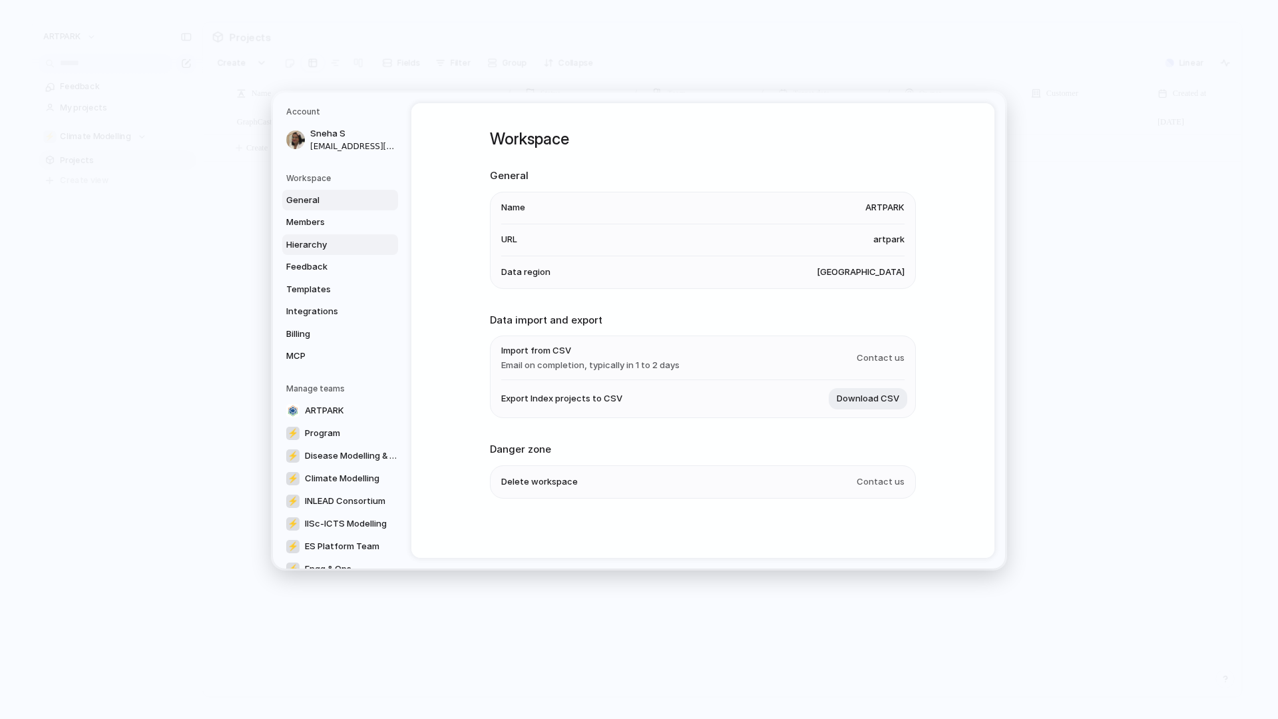
click at [283, 245] on link "Hierarchy" at bounding box center [340, 244] width 116 height 21
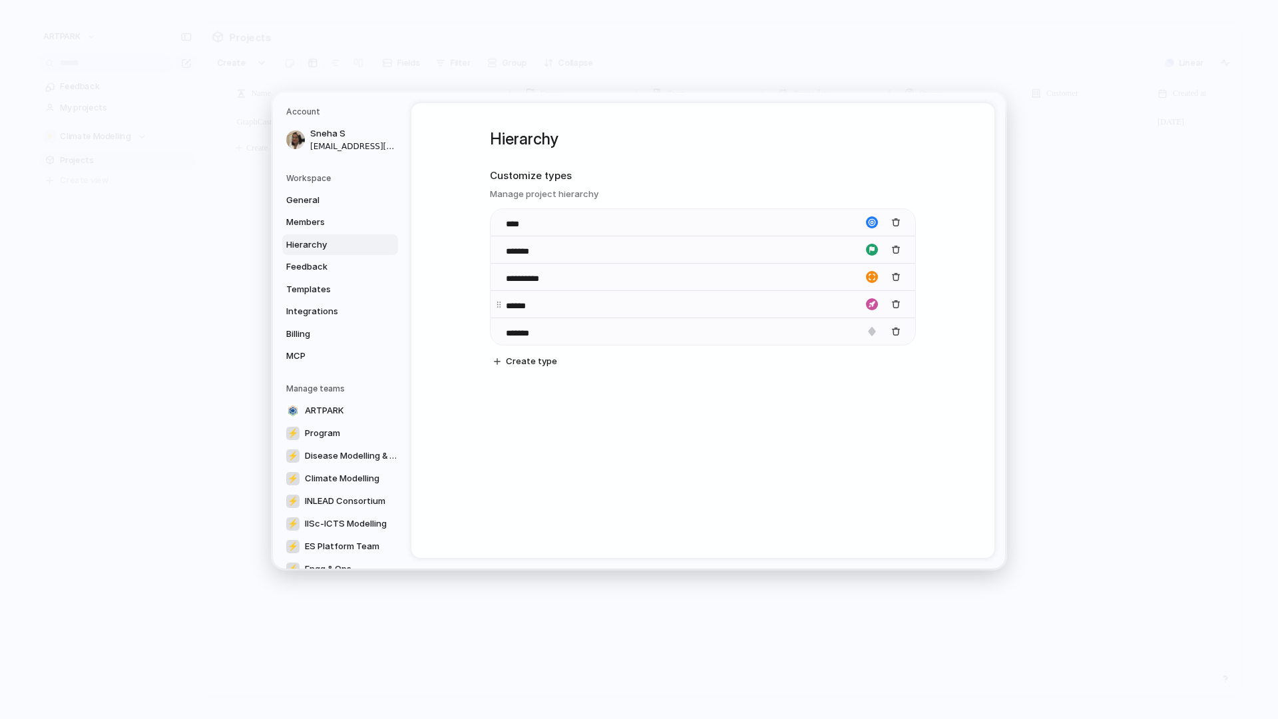
click at [516, 307] on input "******" at bounding box center [529, 305] width 47 height 13
click at [564, 410] on div "**********" at bounding box center [703, 260] width 426 height 315
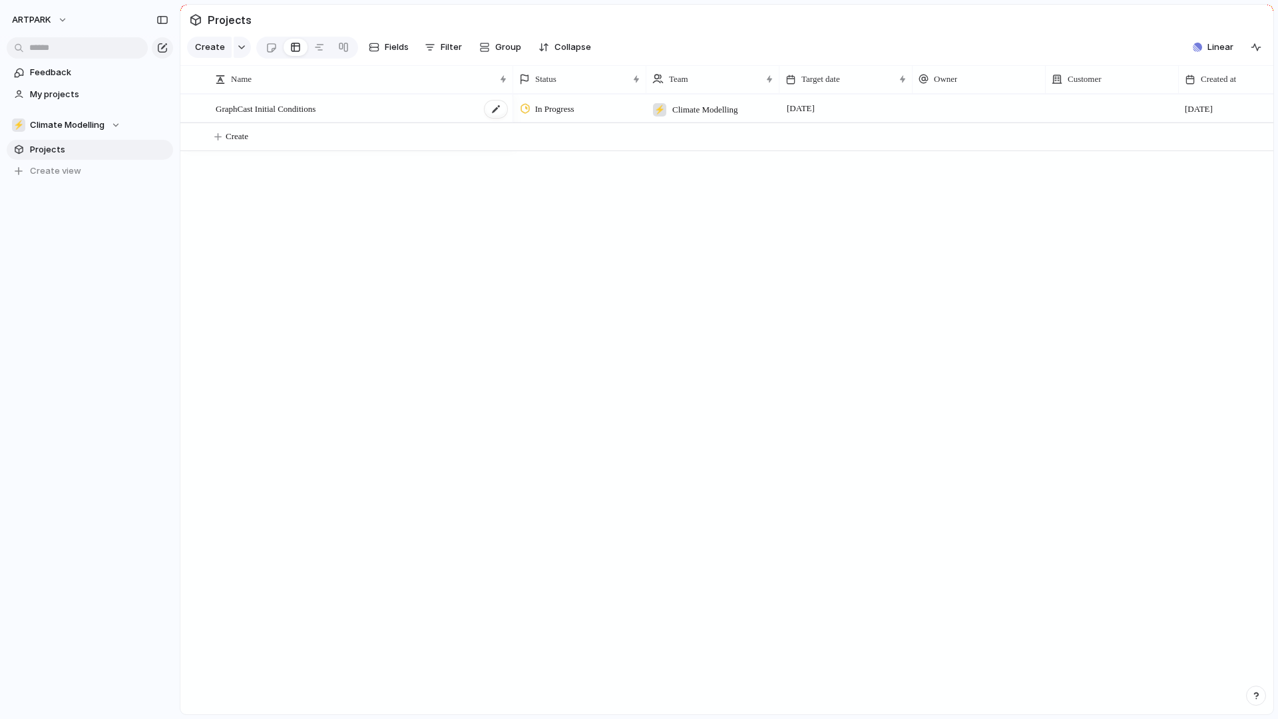
click at [301, 105] on span "GraphCast Initial Conditions" at bounding box center [266, 107] width 100 height 15
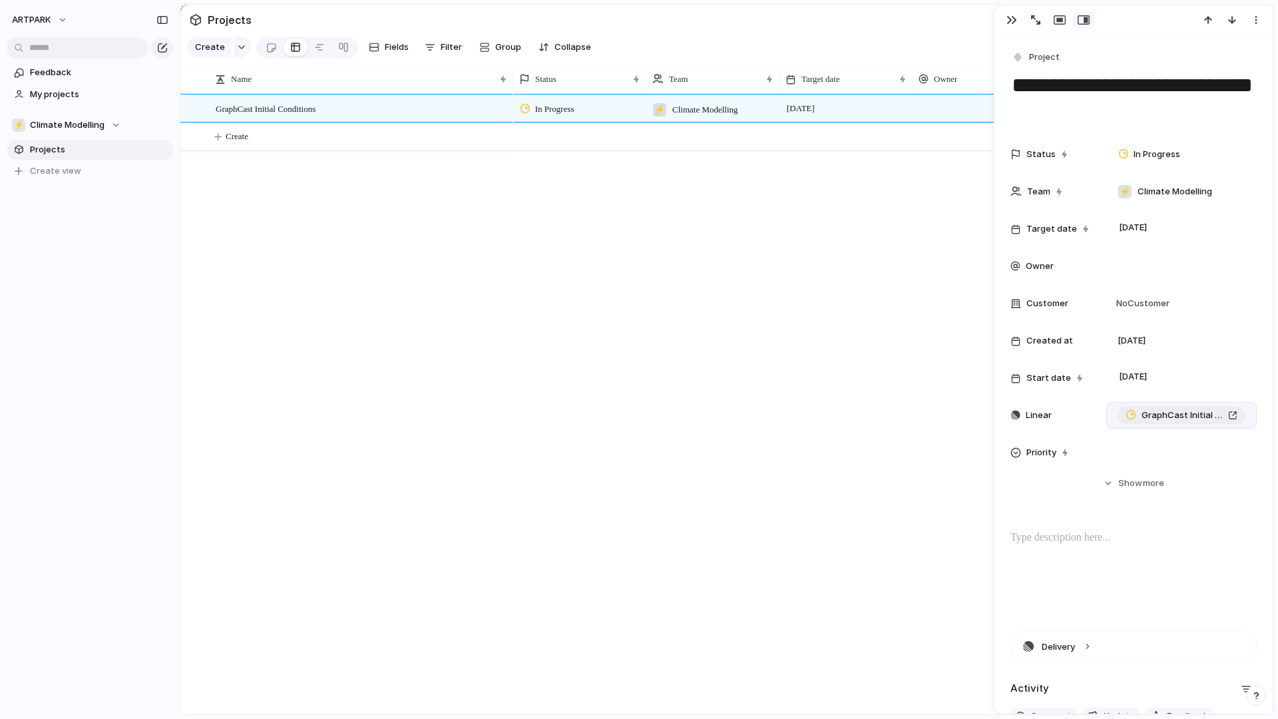
click at [1166, 420] on span "GraphCast Initial Conditions" at bounding box center [1181, 415] width 81 height 13
click at [705, 284] on div "In Progress ⚡ Climate Modelling [DATE] August" at bounding box center [893, 404] width 760 height 620
click at [1015, 21] on div "button" at bounding box center [1011, 20] width 11 height 11
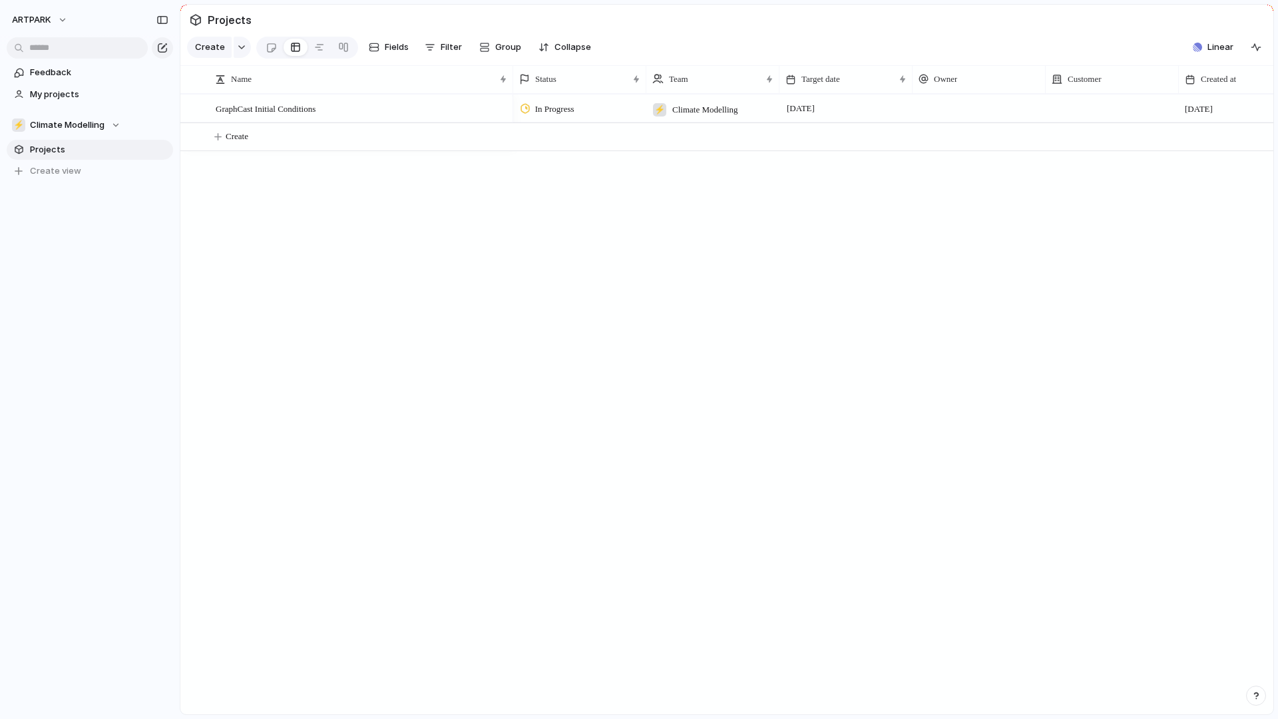
click at [65, 35] on div at bounding box center [90, 47] width 180 height 24
click at [57, 23] on button "ARTPARK" at bounding box center [40, 19] width 69 height 21
click at [54, 53] on span "Settings" at bounding box center [49, 49] width 37 height 13
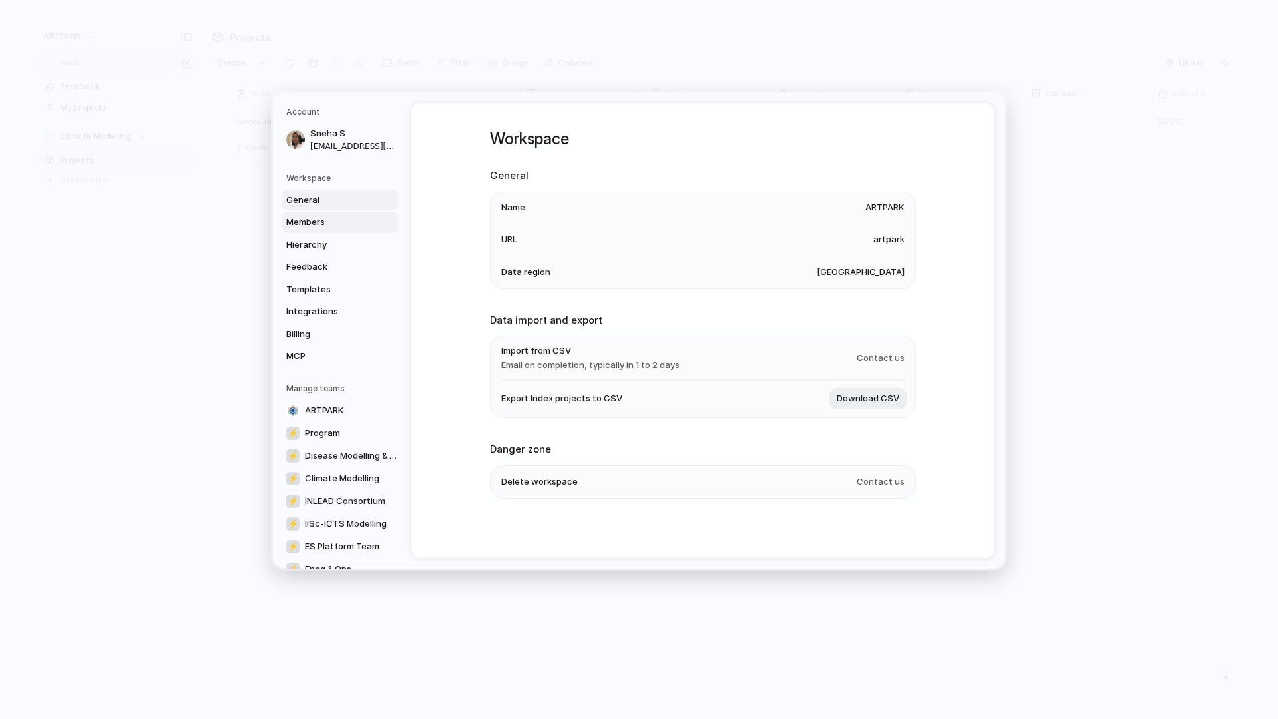
click at [301, 217] on span "Members" at bounding box center [328, 222] width 85 height 13
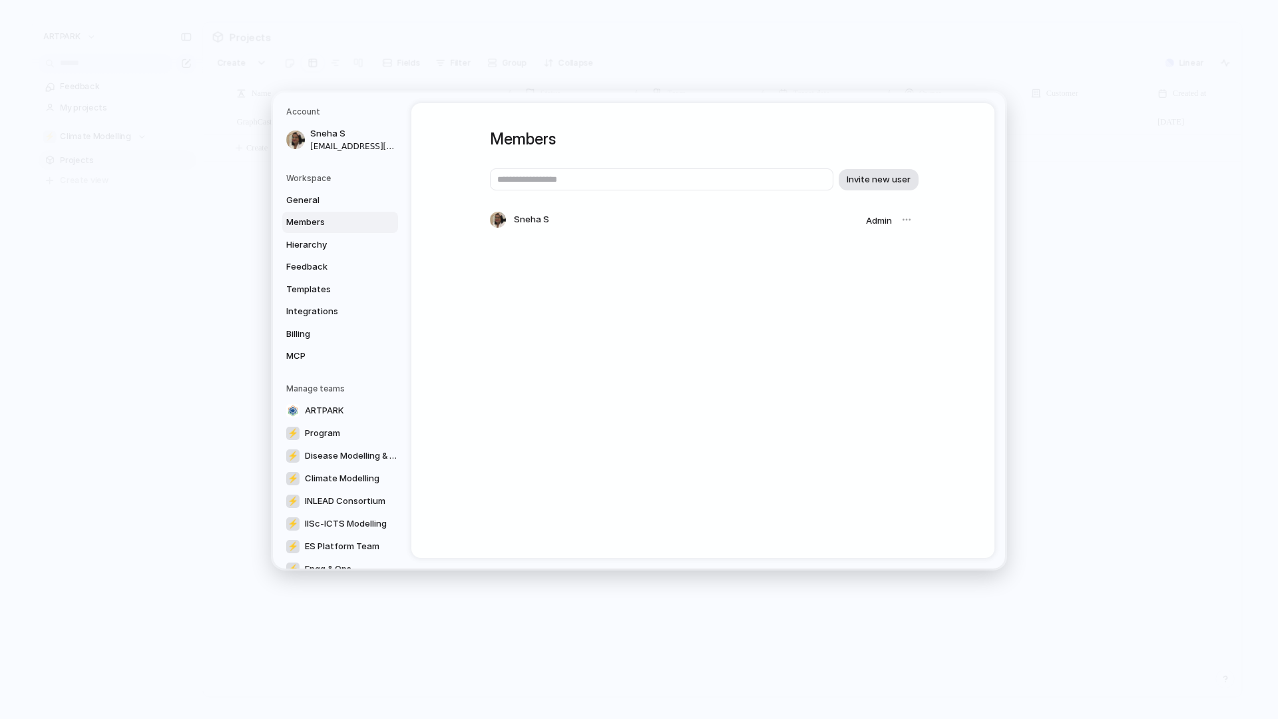
click at [891, 184] on span "Invite new user" at bounding box center [878, 179] width 64 height 13
click at [868, 181] on span "Invite new user" at bounding box center [878, 179] width 64 height 13
click at [576, 180] on input "text" at bounding box center [661, 179] width 343 height 22
type input "**********"
click at [876, 174] on span "Invite new user" at bounding box center [878, 179] width 64 height 13
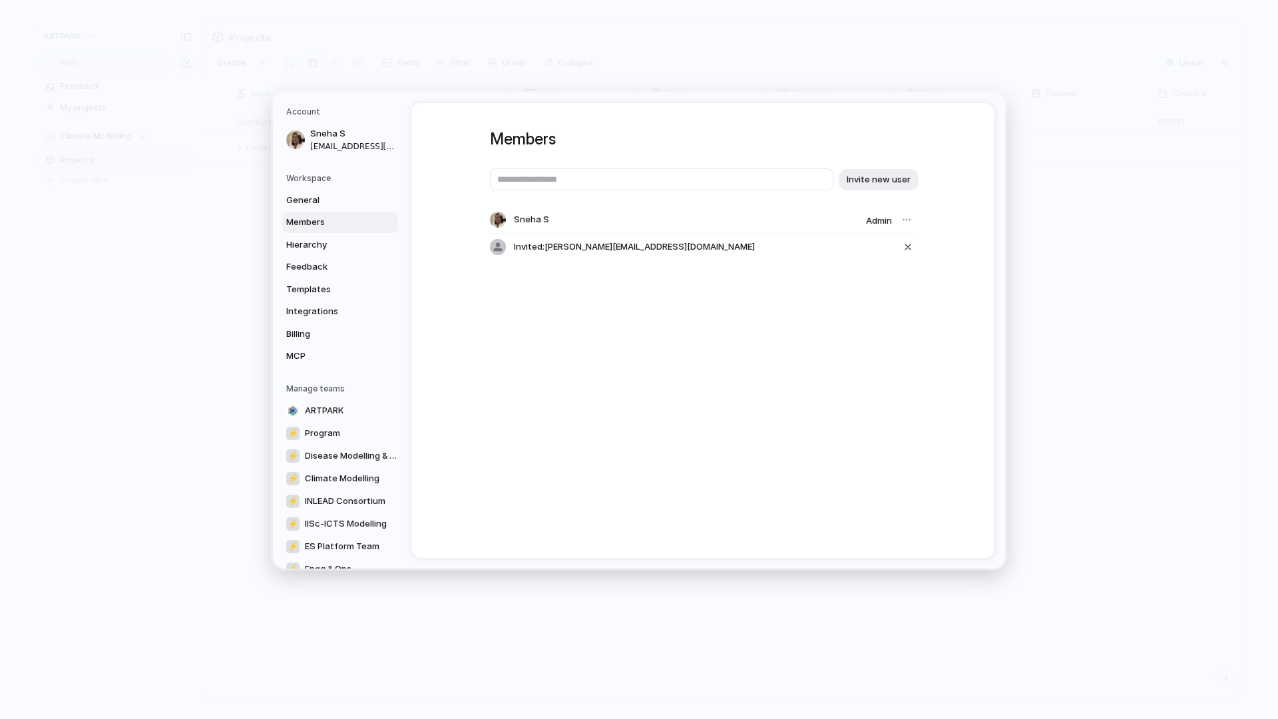
click at [829, 306] on div "Members Invite new user Sneha S Admin Invited: [PERSON_NAME][EMAIL_ADDRESS][DOM…" at bounding box center [703, 205] width 426 height 205
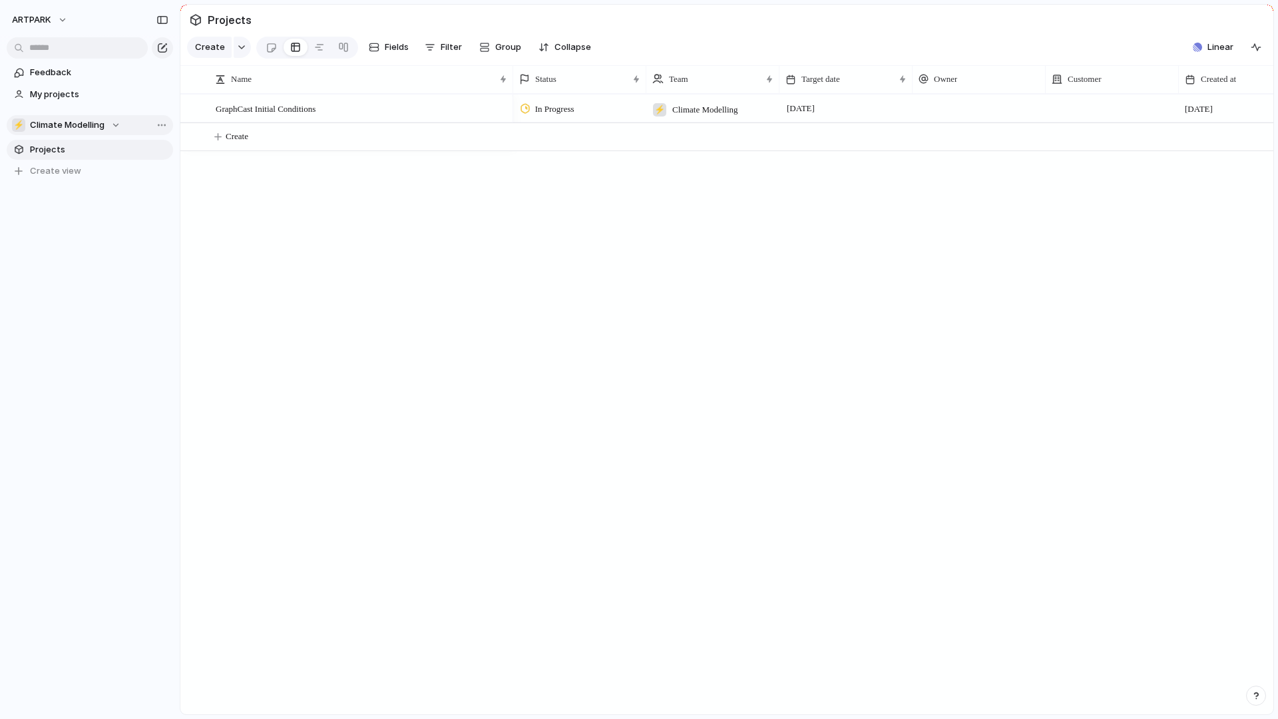
click at [111, 118] on div "⚡ Climate Modelling" at bounding box center [66, 124] width 108 height 13
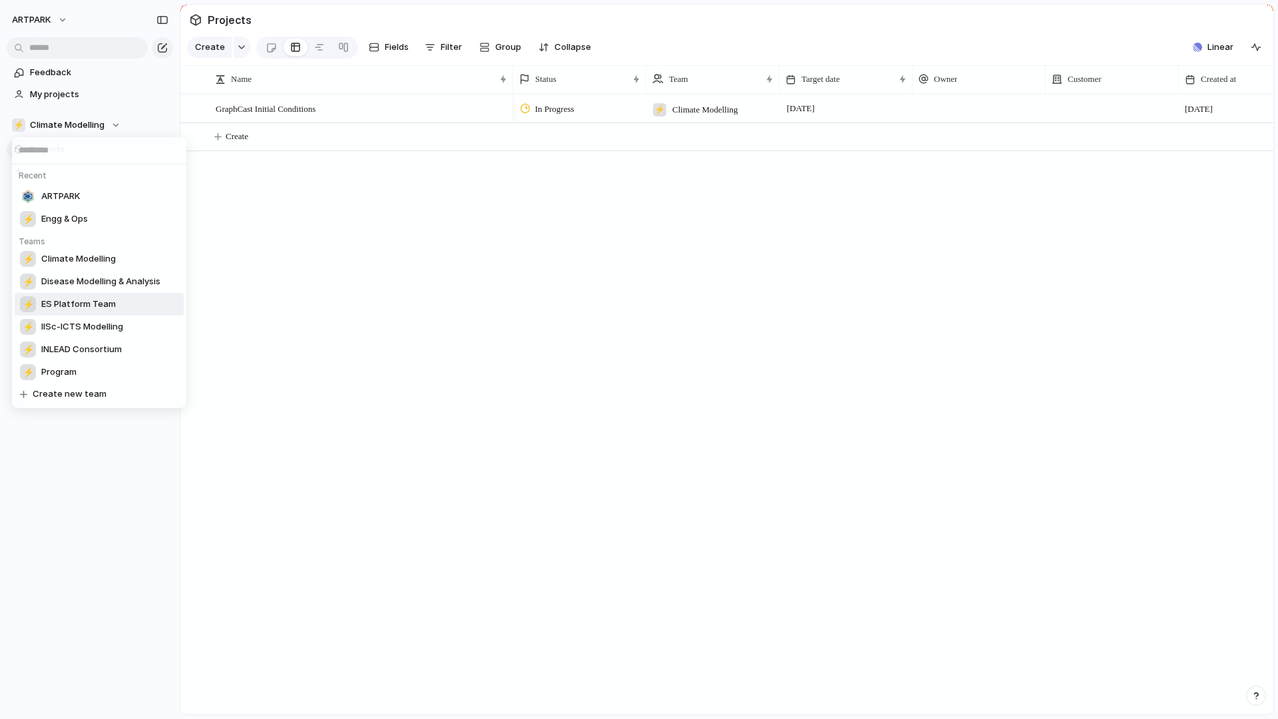
click at [339, 363] on div "Recent ARTPARK ⚡ Engg & Ops Teams ⚡ Climate Modelling ⚡ Disease Modelling & Ana…" at bounding box center [639, 359] width 1278 height 719
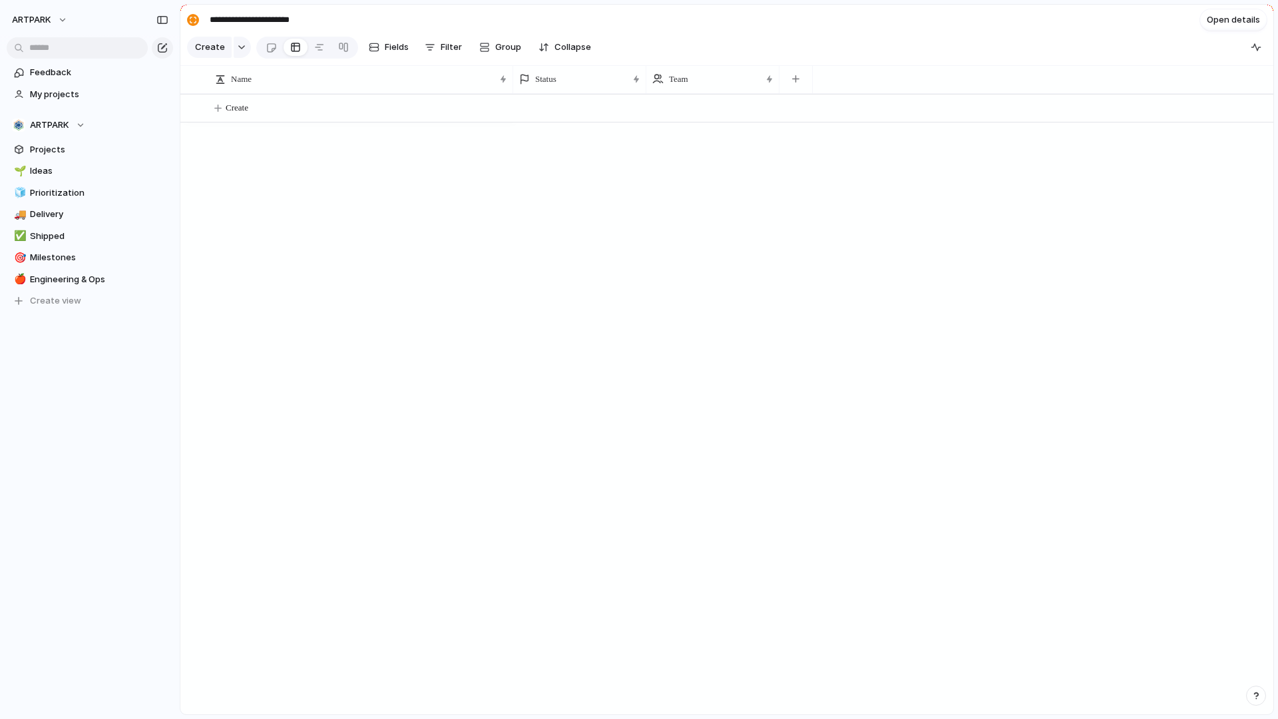
click at [691, 427] on div at bounding box center [893, 404] width 760 height 620
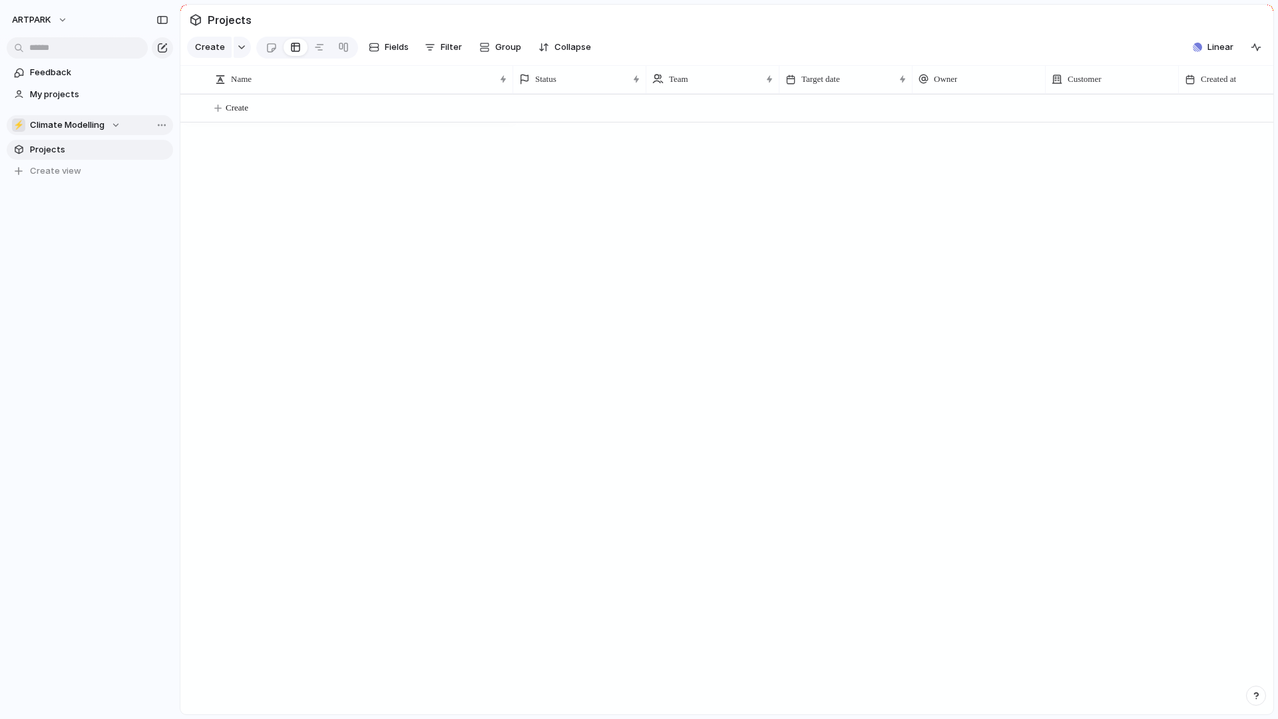
click at [85, 132] on button "⚡ Climate Modelling" at bounding box center [90, 125] width 166 height 20
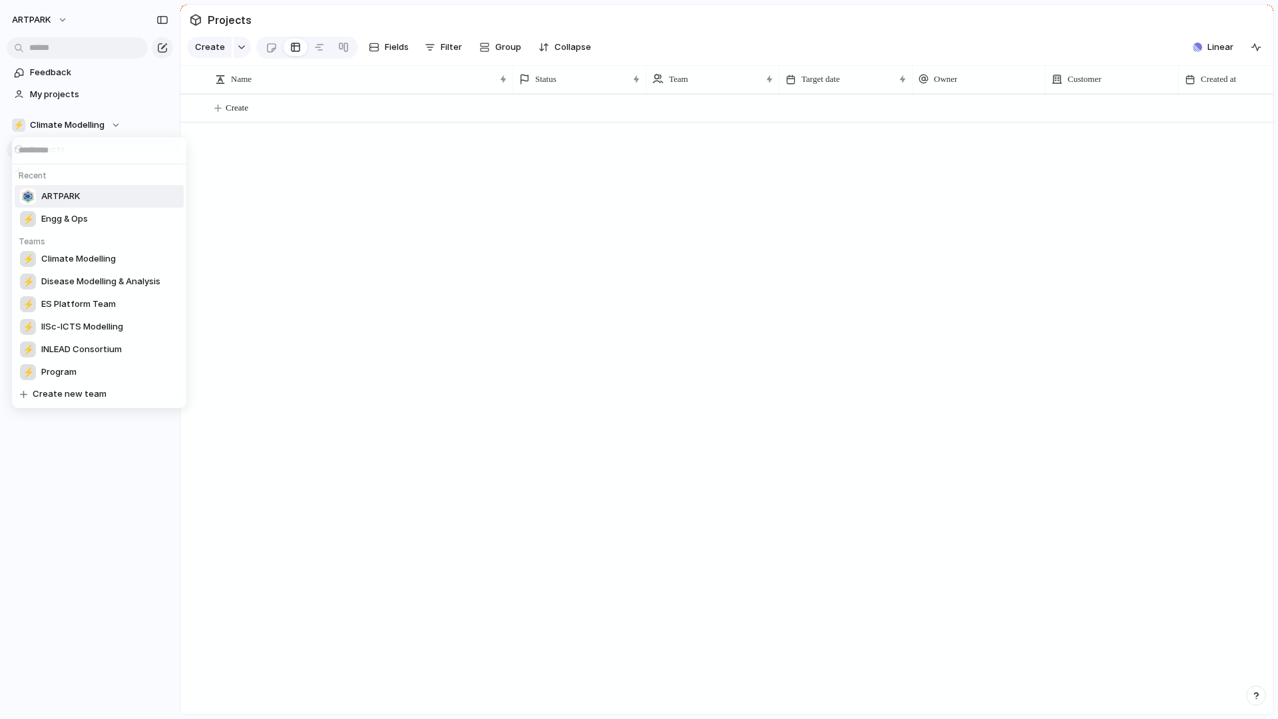
type input "*"
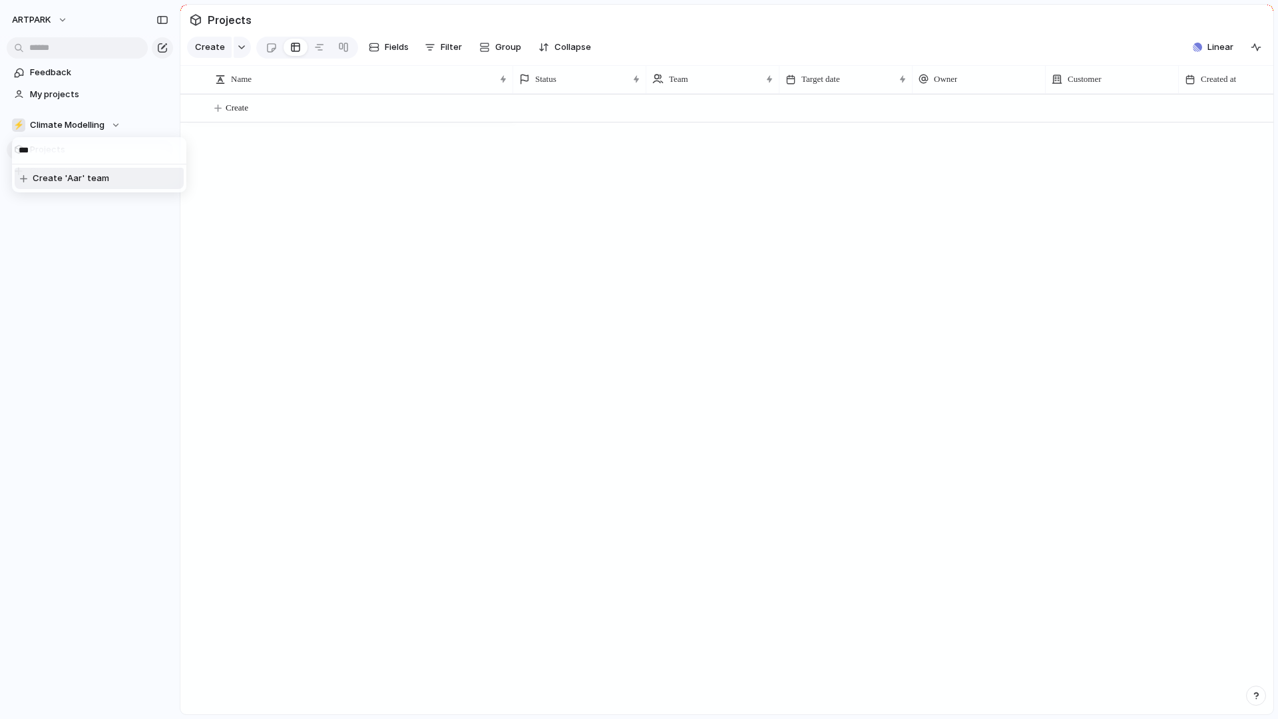
type input "****"
click at [39, 15] on span "ARTPARK" at bounding box center [31, 19] width 39 height 13
click at [67, 44] on li "Settings" at bounding box center [64, 49] width 110 height 21
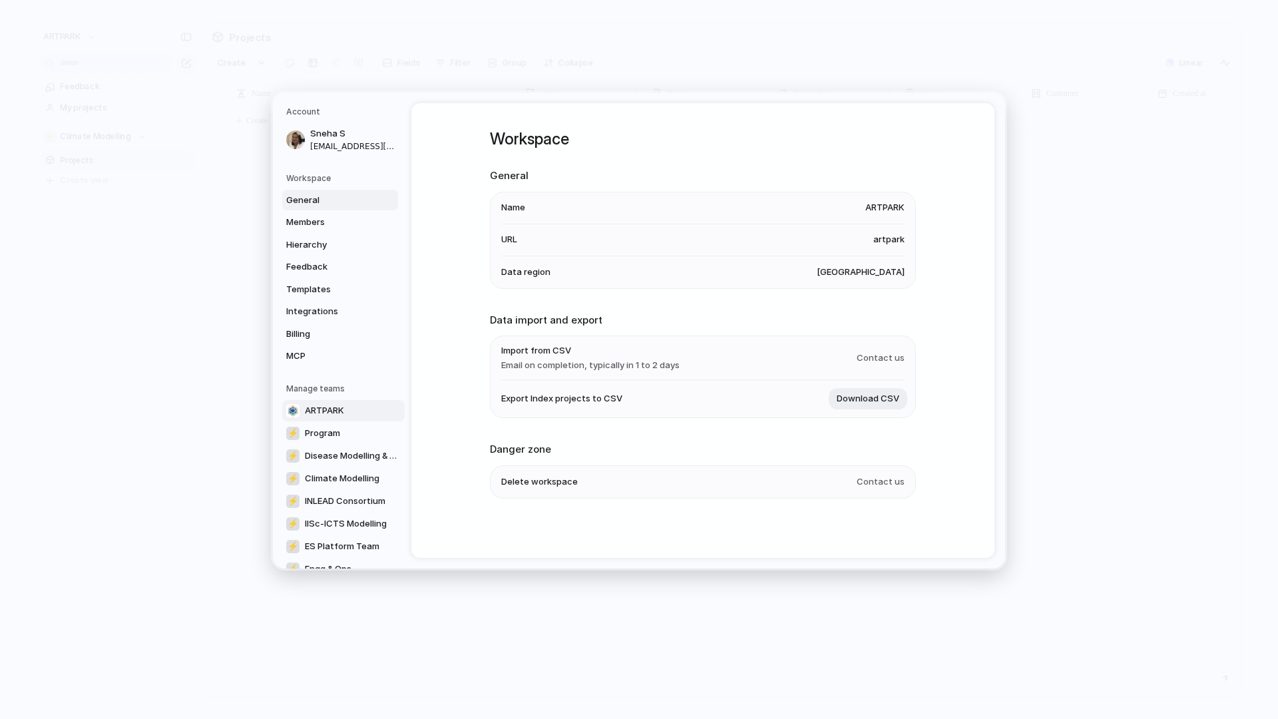
scroll to position [47, 0]
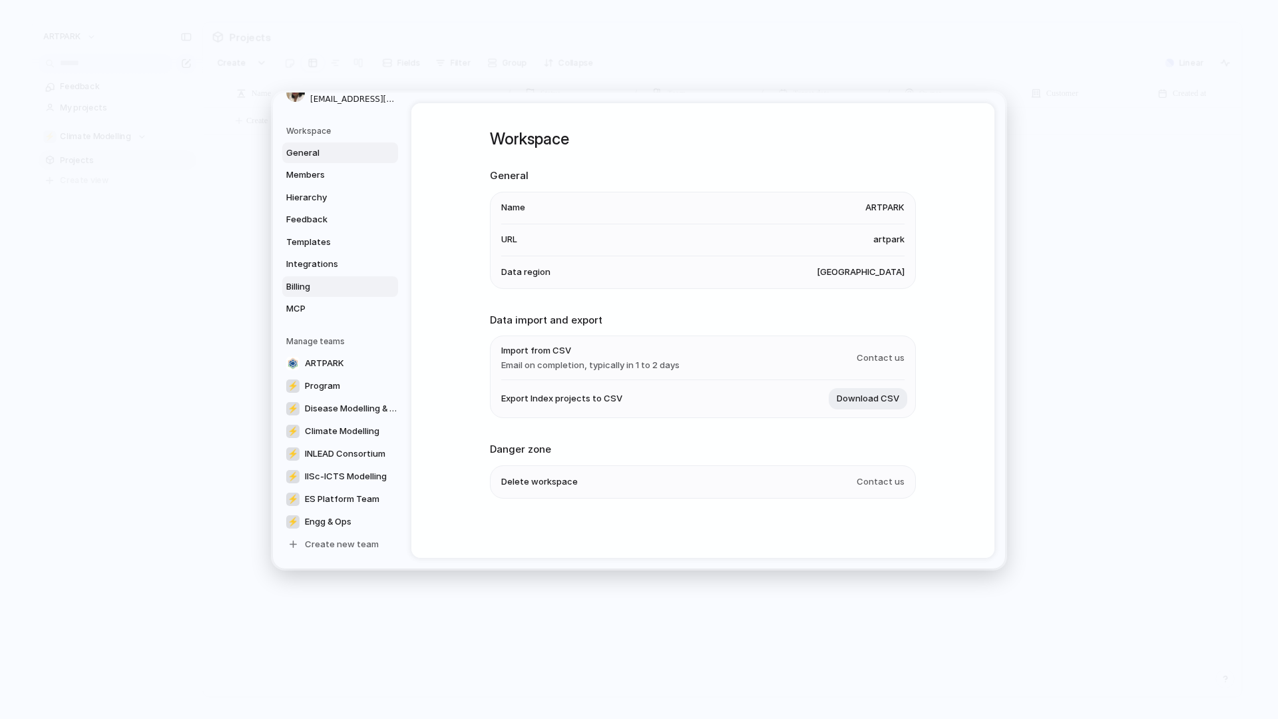
click at [330, 280] on span "Billing" at bounding box center [328, 286] width 85 height 13
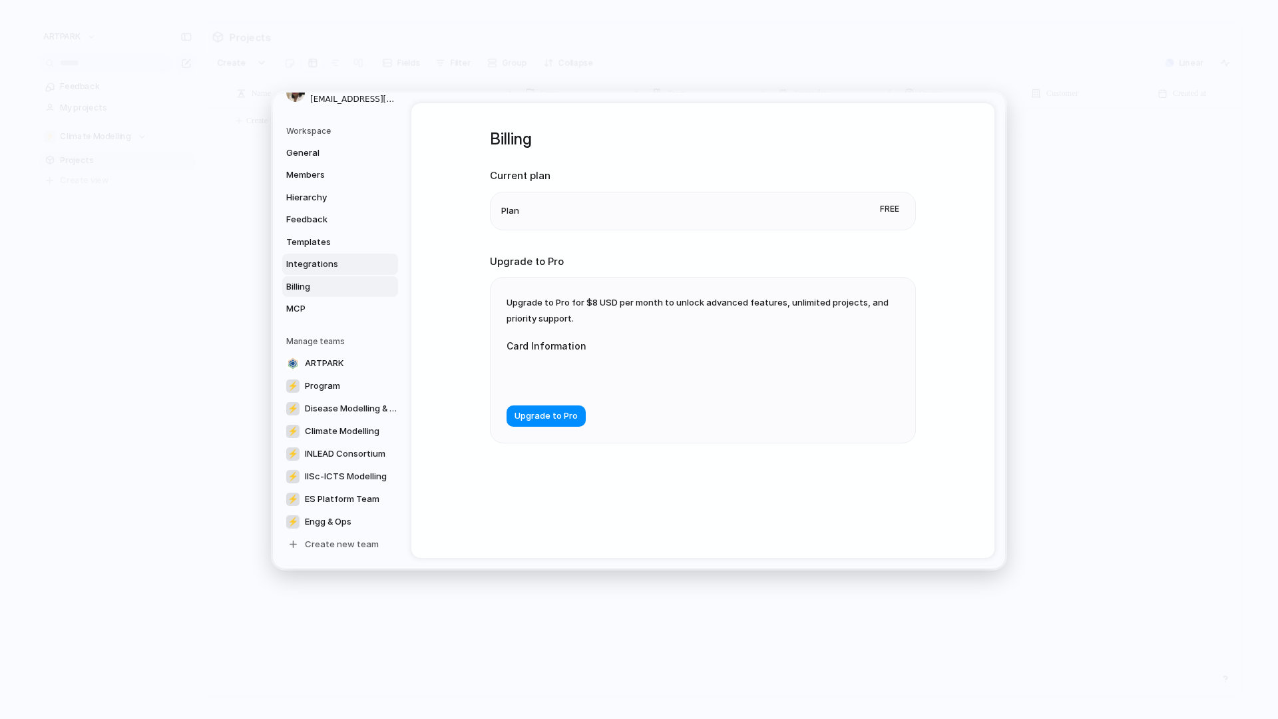
click at [333, 260] on span "Integrations" at bounding box center [328, 264] width 85 height 13
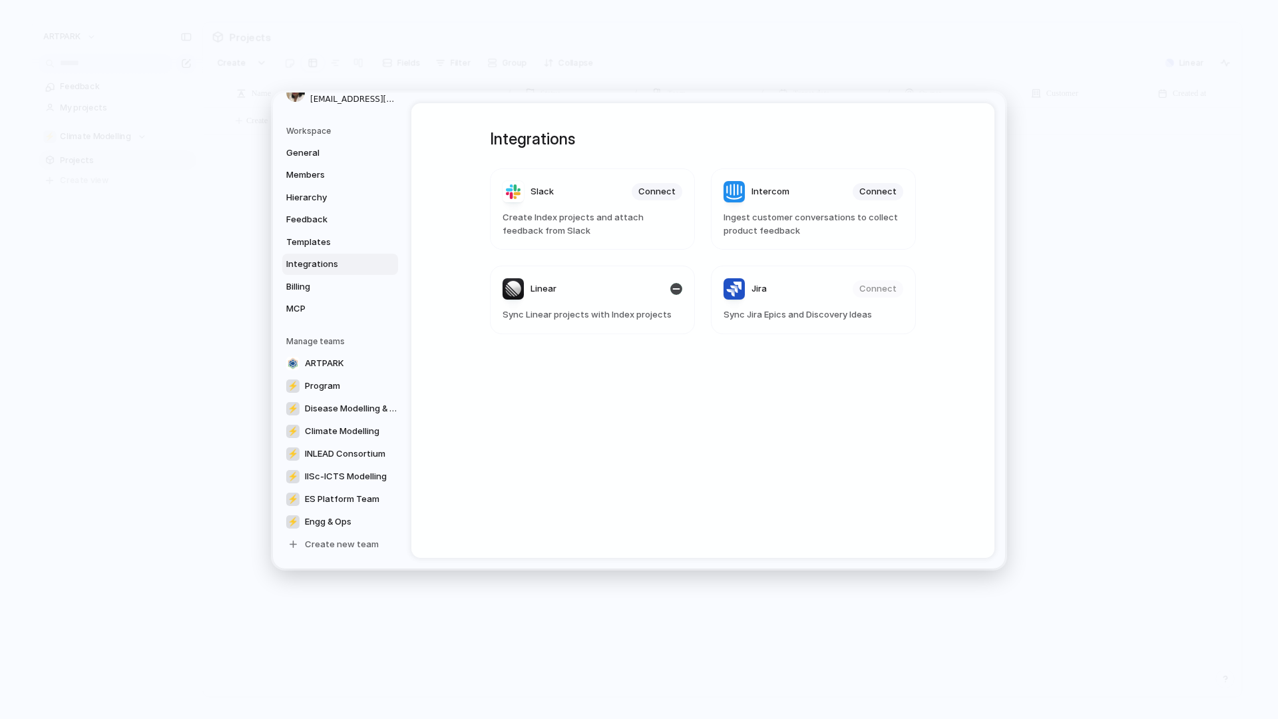
click at [666, 287] on header "Linear" at bounding box center [592, 288] width 180 height 21
click at [331, 172] on span "Members" at bounding box center [328, 174] width 85 height 13
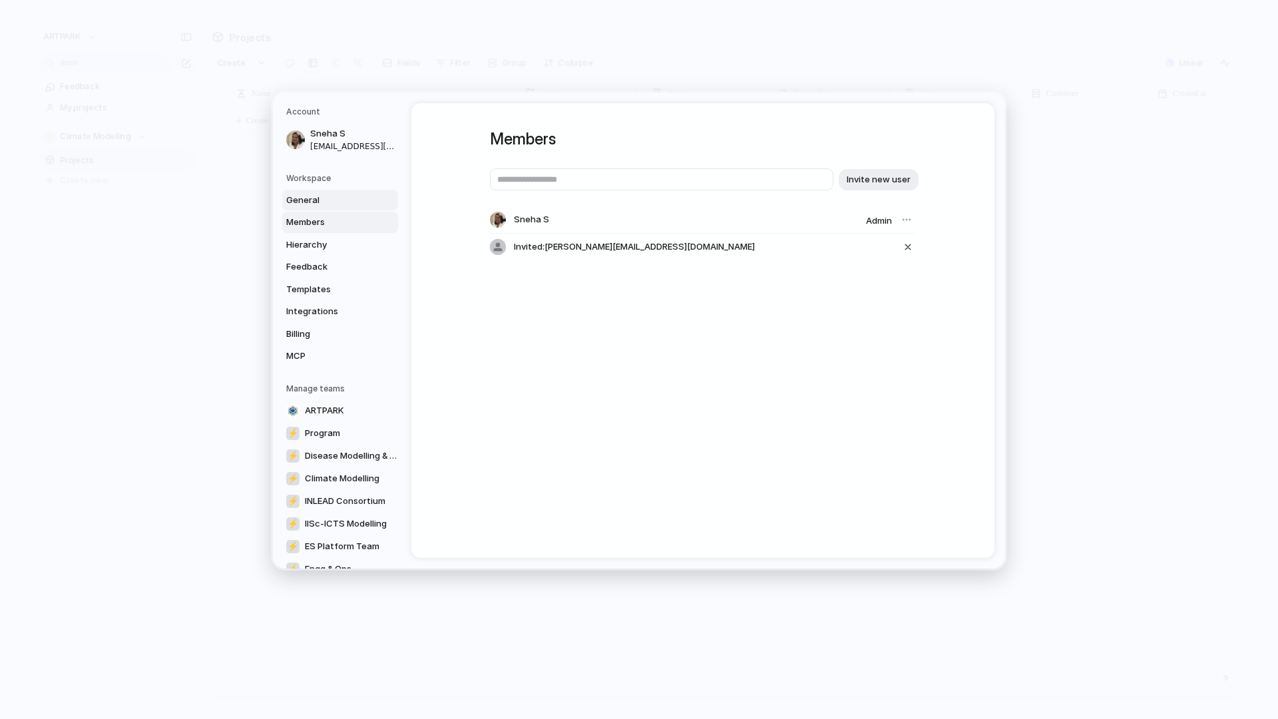
click at [305, 197] on span "General" at bounding box center [328, 200] width 85 height 13
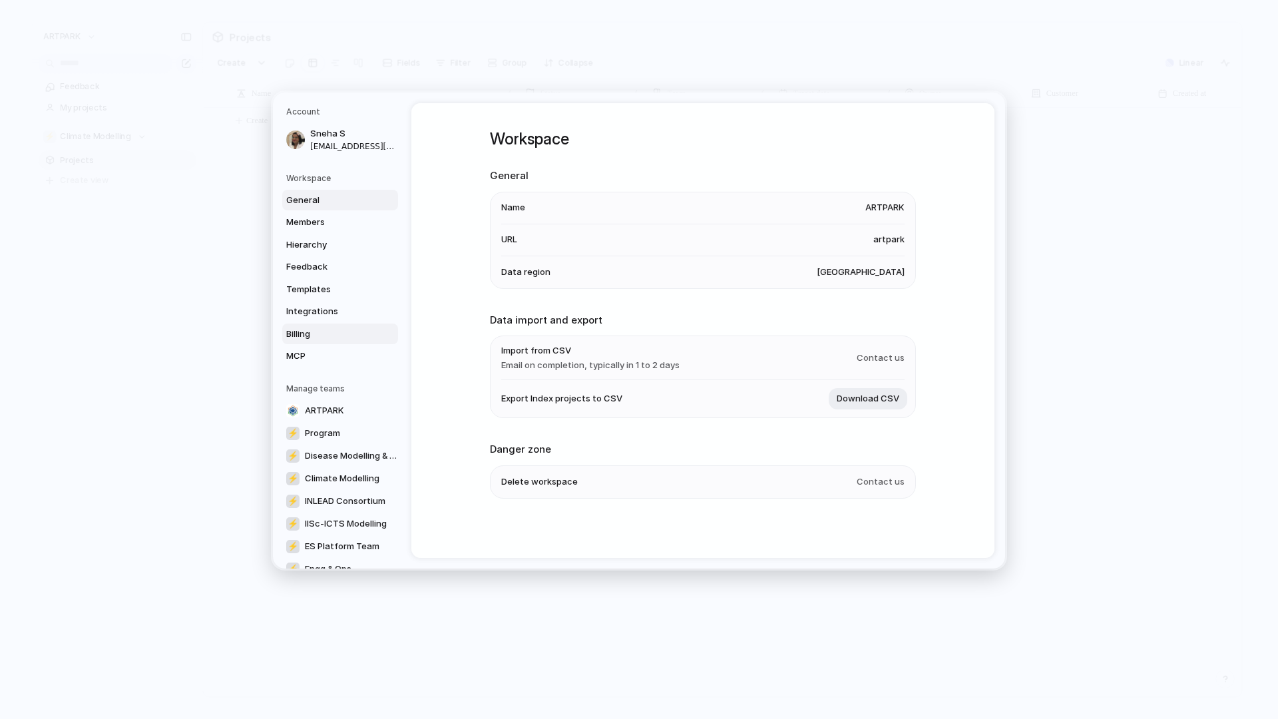
scroll to position [47, 0]
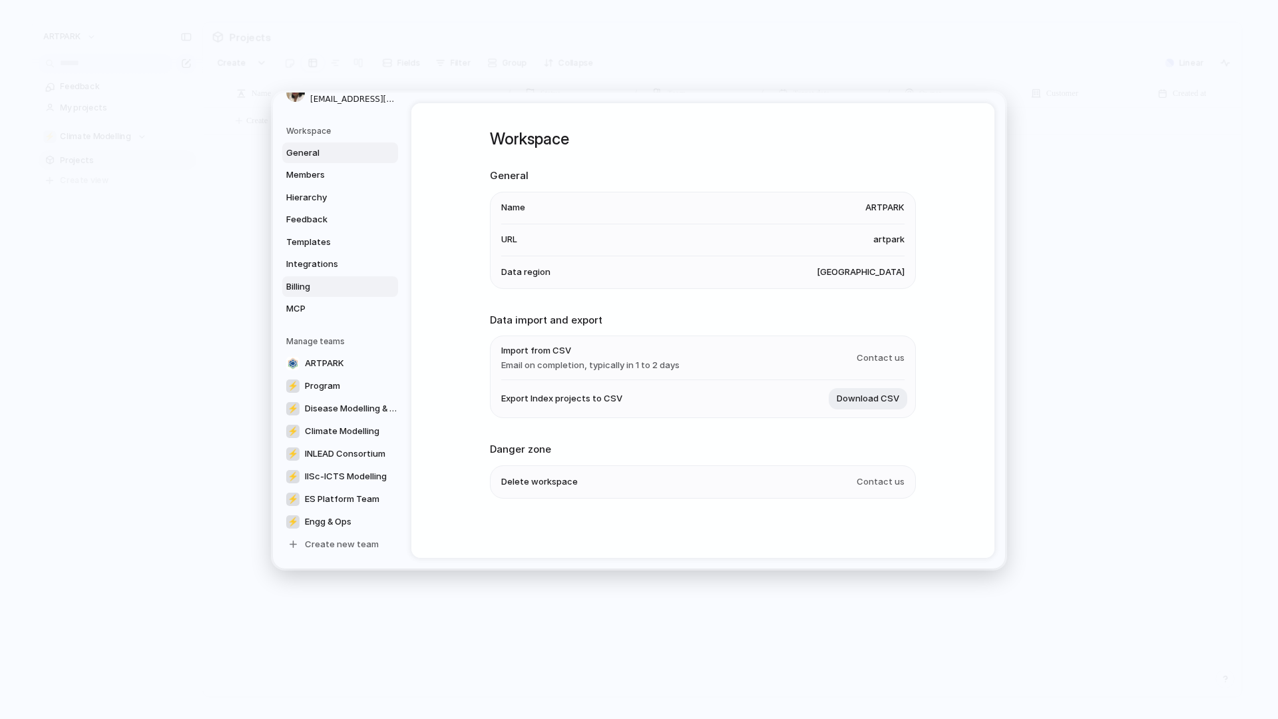
click at [343, 289] on span "Billing" at bounding box center [328, 286] width 85 height 13
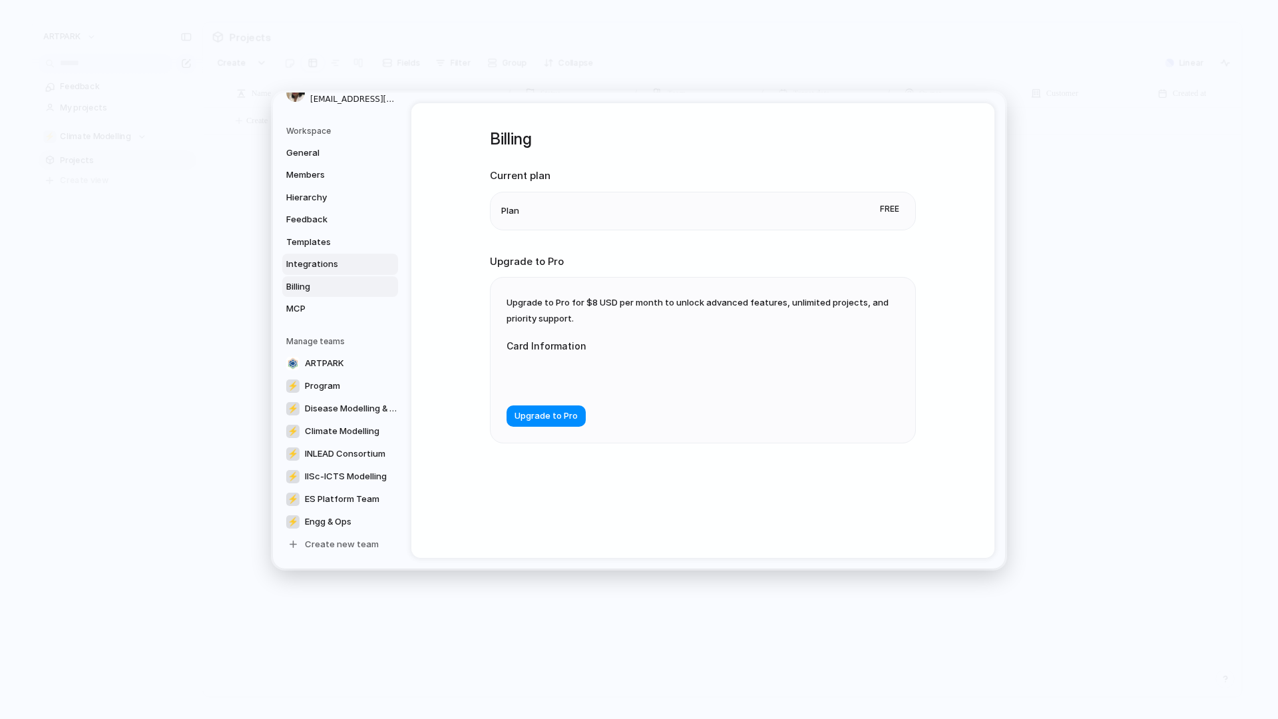
click at [348, 254] on link "Integrations" at bounding box center [340, 264] width 116 height 21
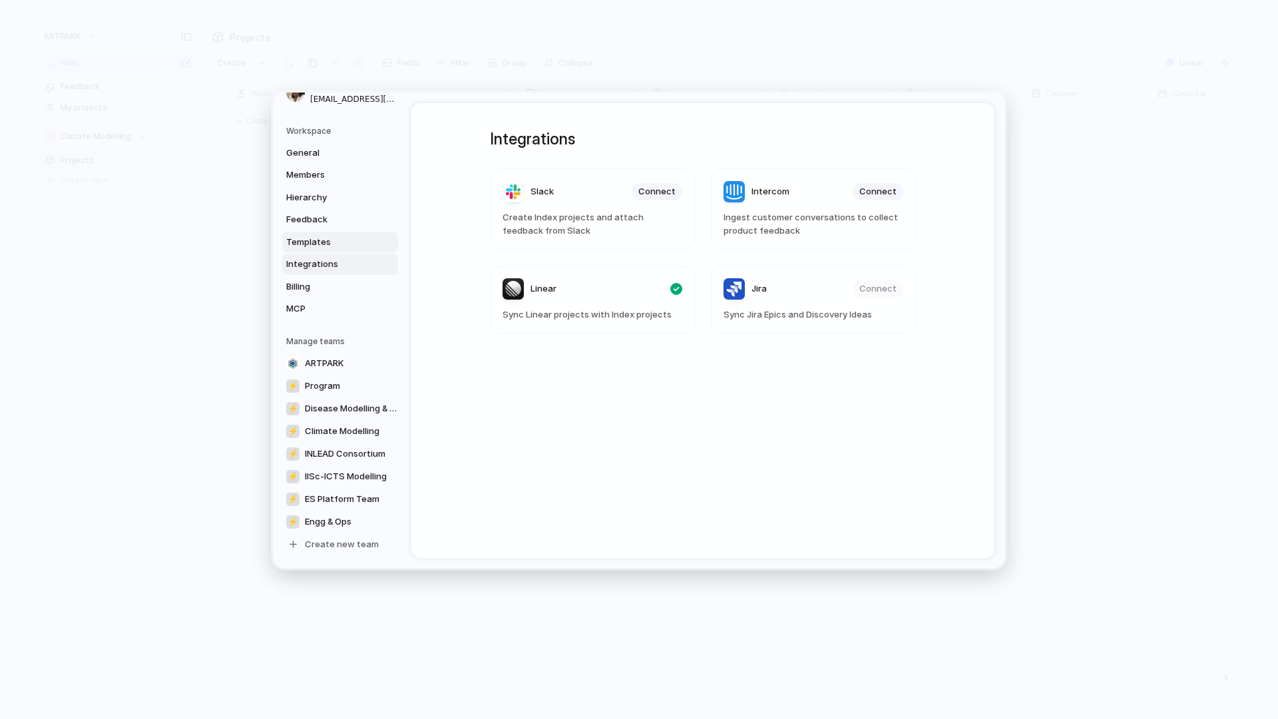
click at [342, 240] on span "Templates" at bounding box center [328, 242] width 85 height 13
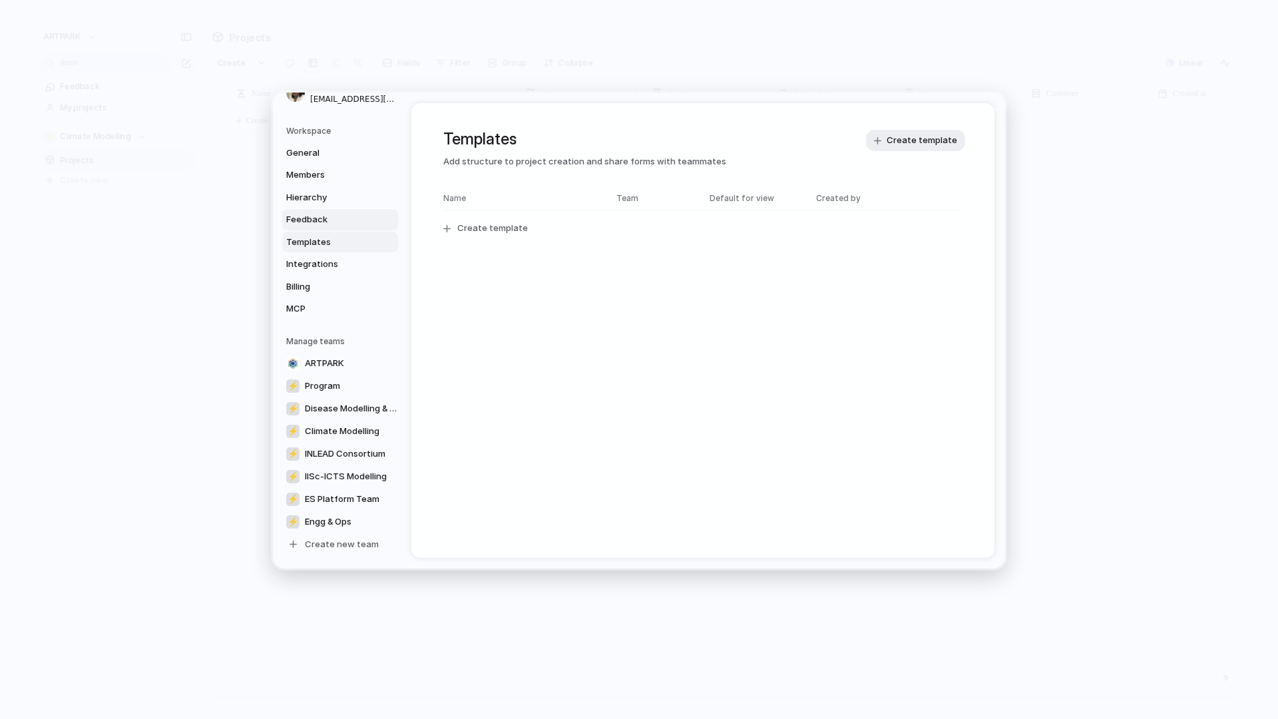
click at [344, 214] on span "Feedback" at bounding box center [328, 219] width 85 height 13
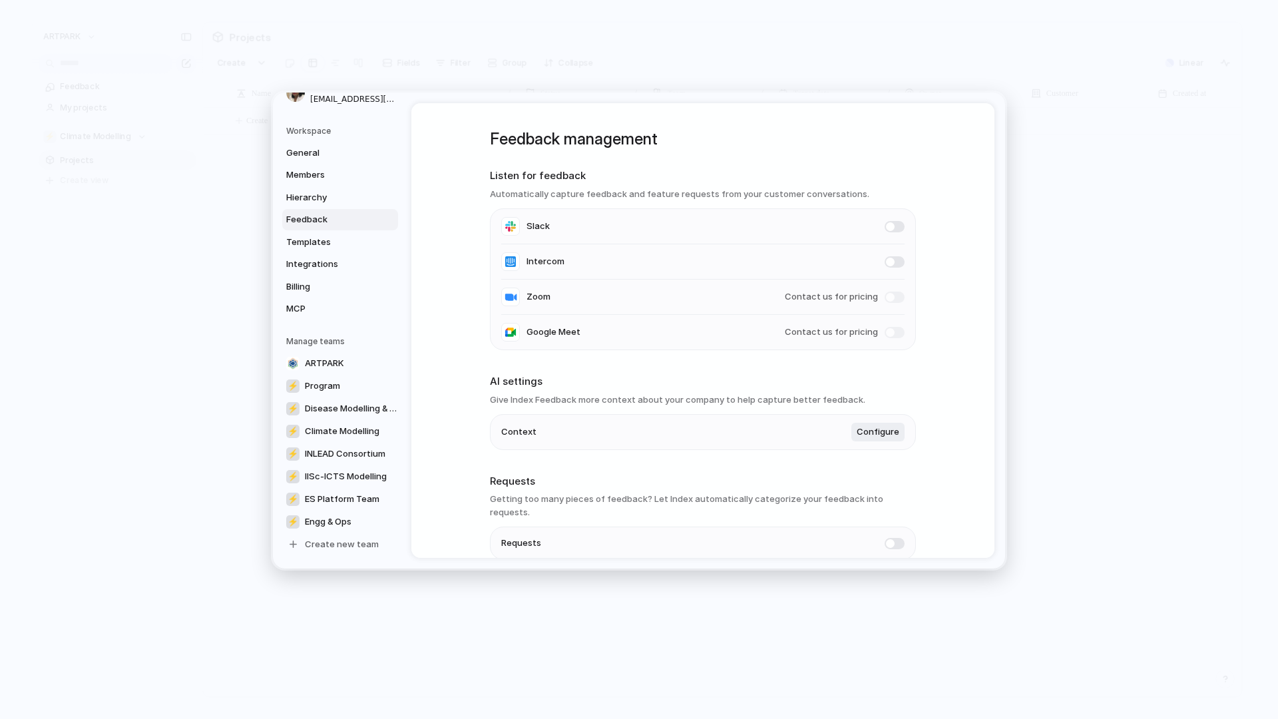
scroll to position [49, 0]
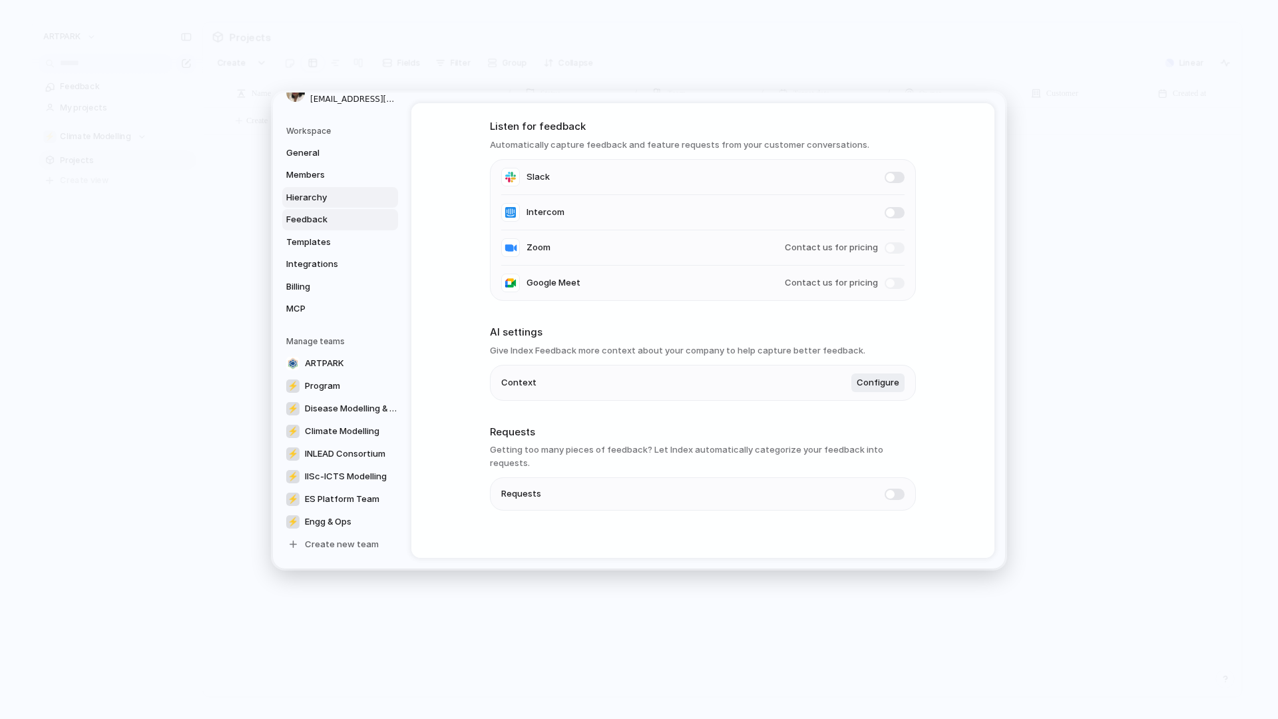
click at [342, 202] on span "Hierarchy" at bounding box center [328, 197] width 85 height 13
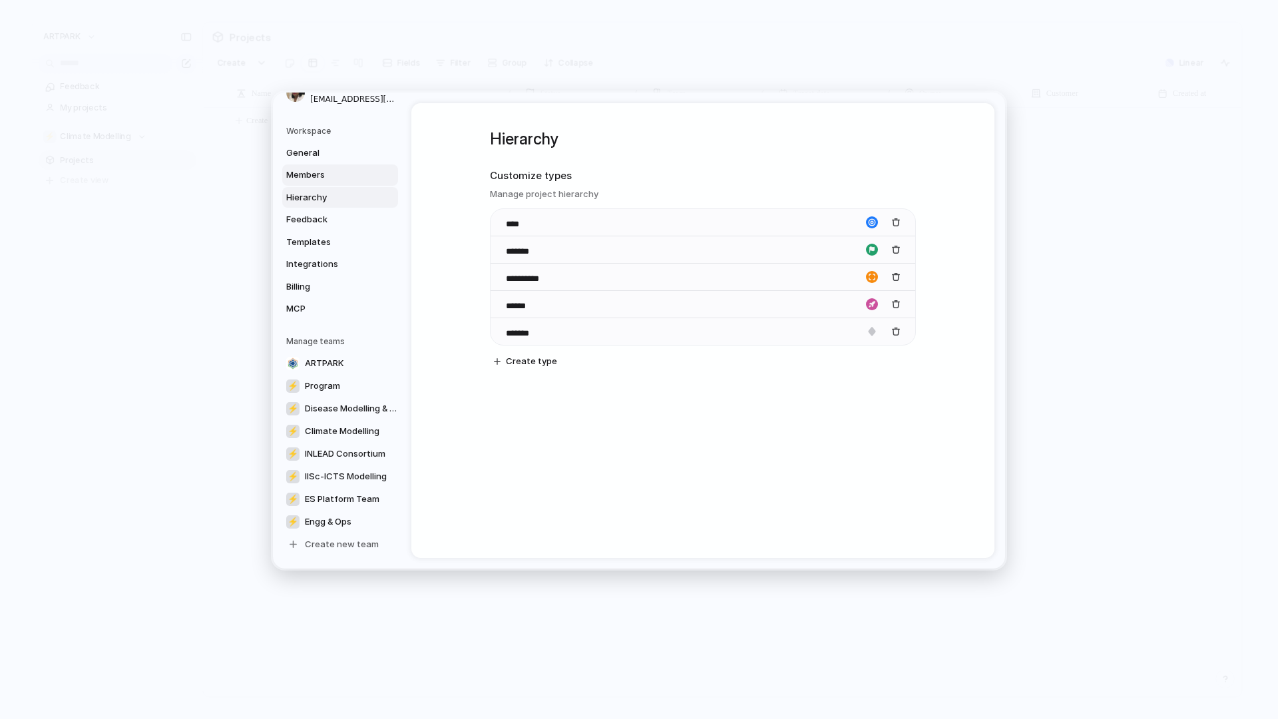
click at [305, 168] on span "Members" at bounding box center [328, 174] width 85 height 13
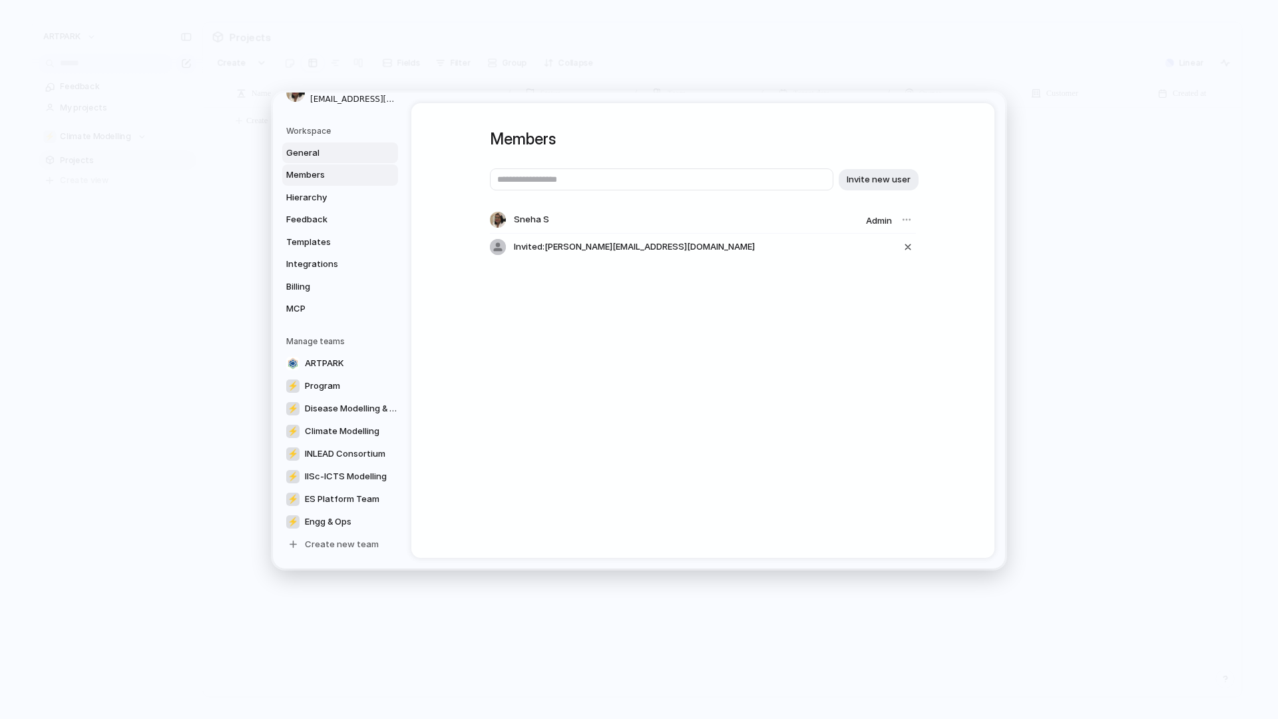
click at [311, 153] on span "General" at bounding box center [328, 152] width 85 height 13
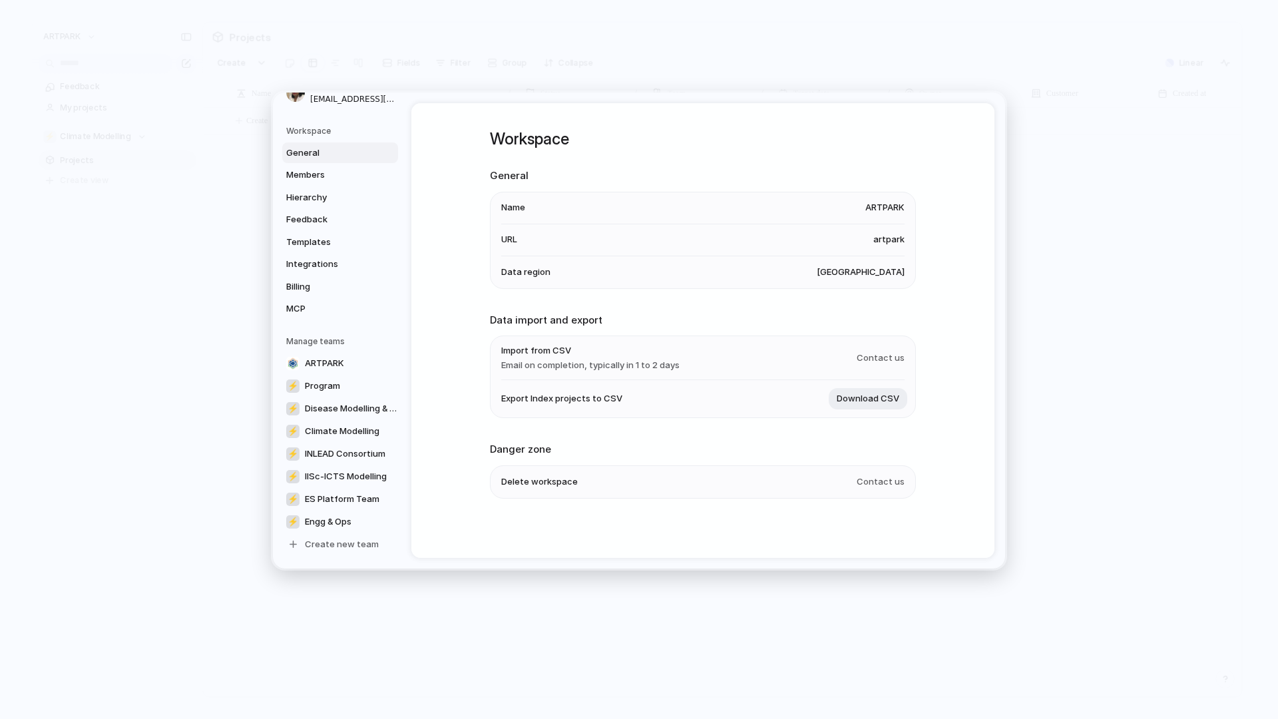
scroll to position [1, 0]
click at [353, 518] on link "⚡ Engg & Ops" at bounding box center [343, 521] width 122 height 21
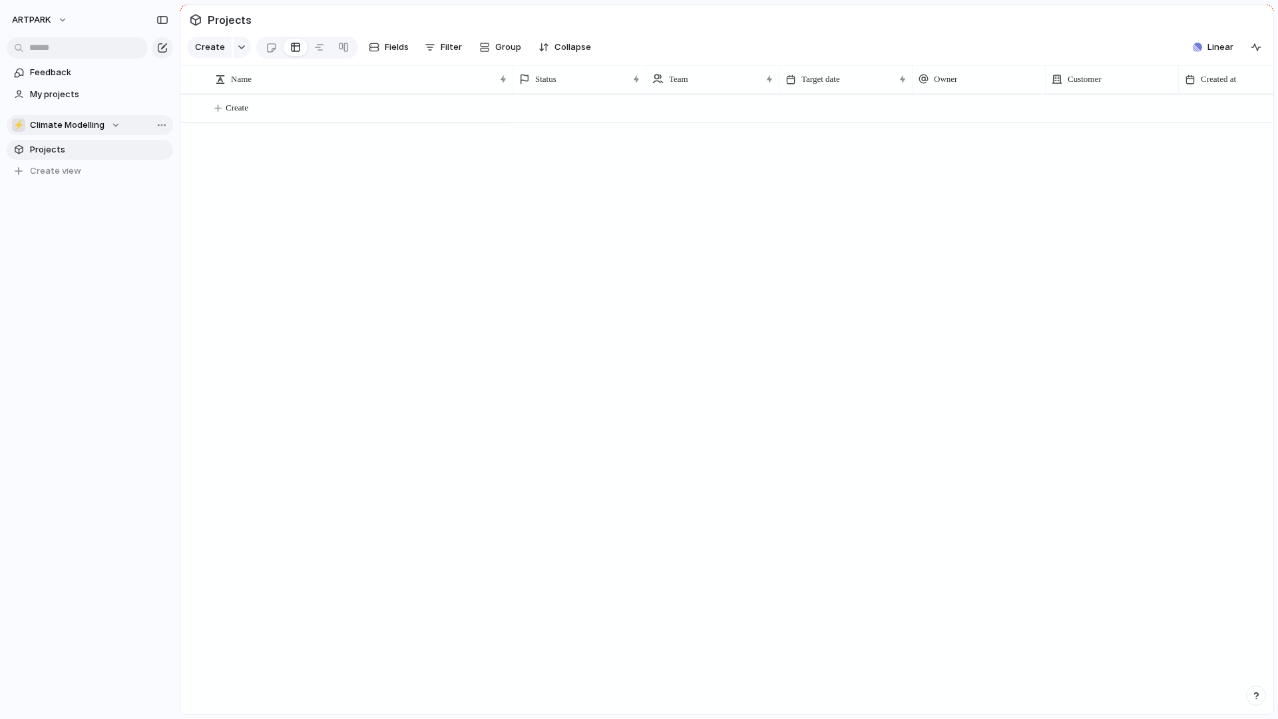
click at [92, 126] on span "Climate Modelling" at bounding box center [67, 124] width 75 height 13
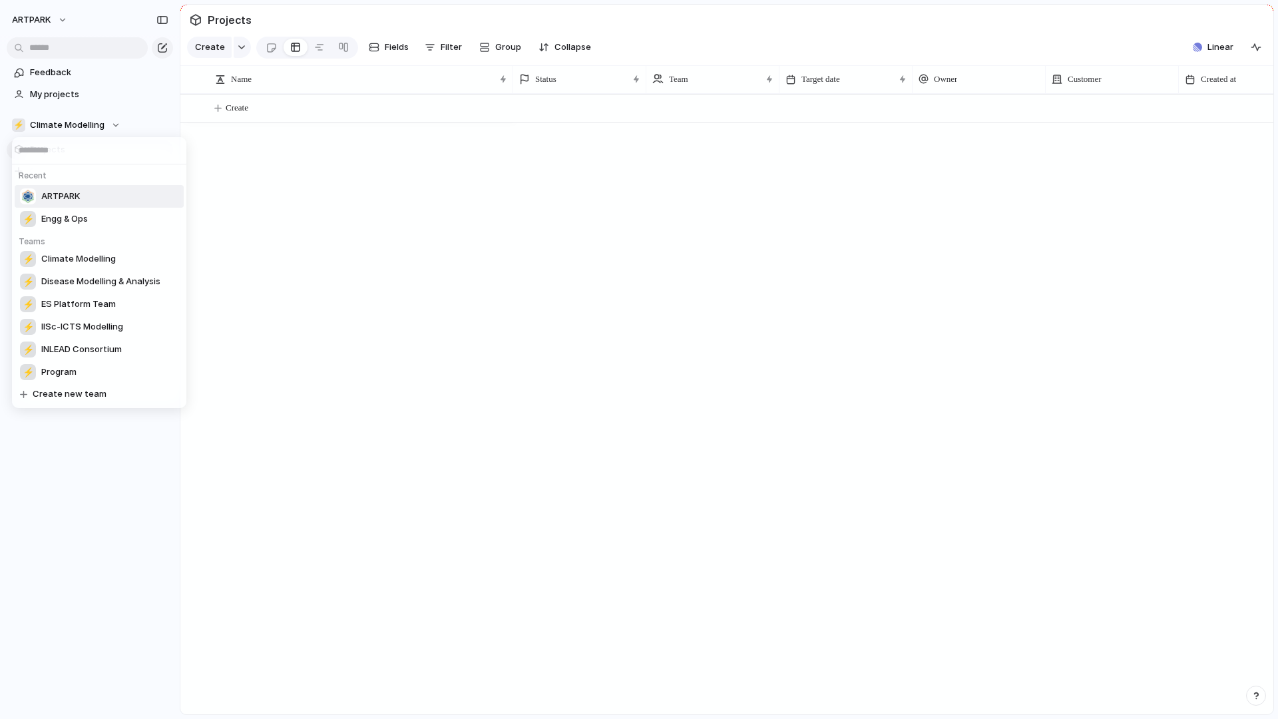
click at [83, 202] on li "ARTPARK" at bounding box center [99, 196] width 169 height 23
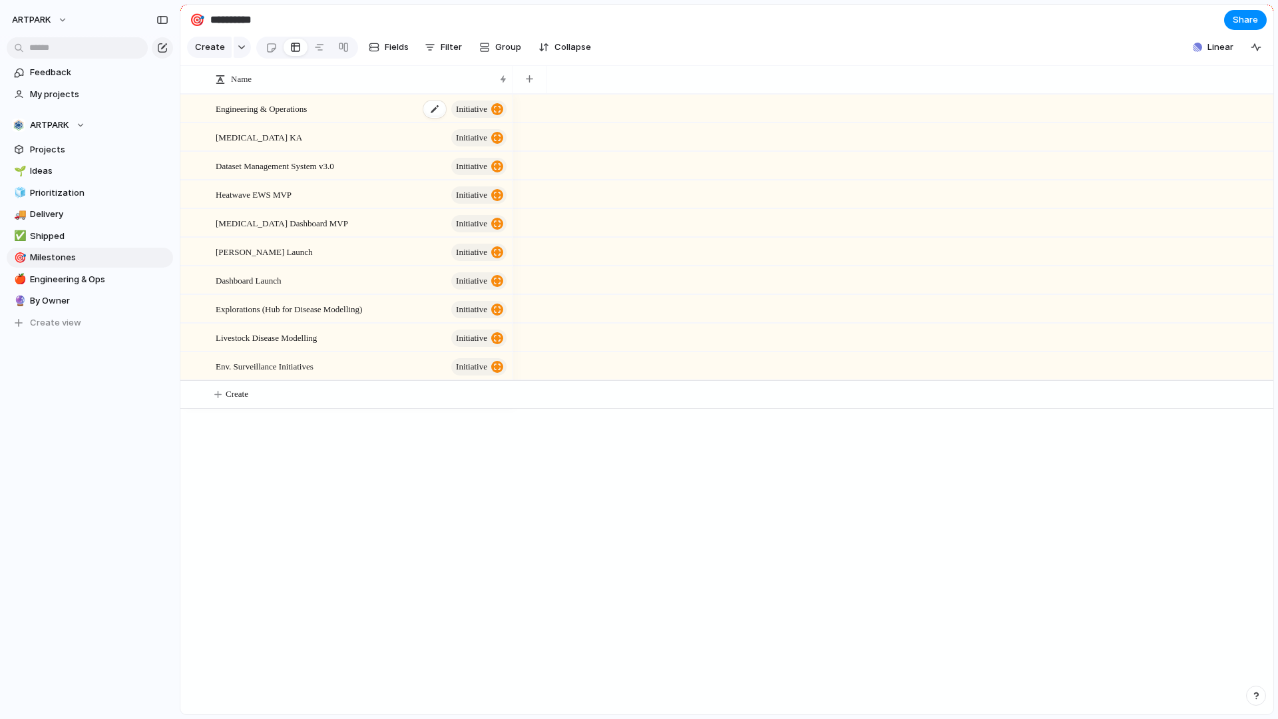
click at [368, 108] on div "Engineering & Operations initiative" at bounding box center [362, 108] width 293 height 27
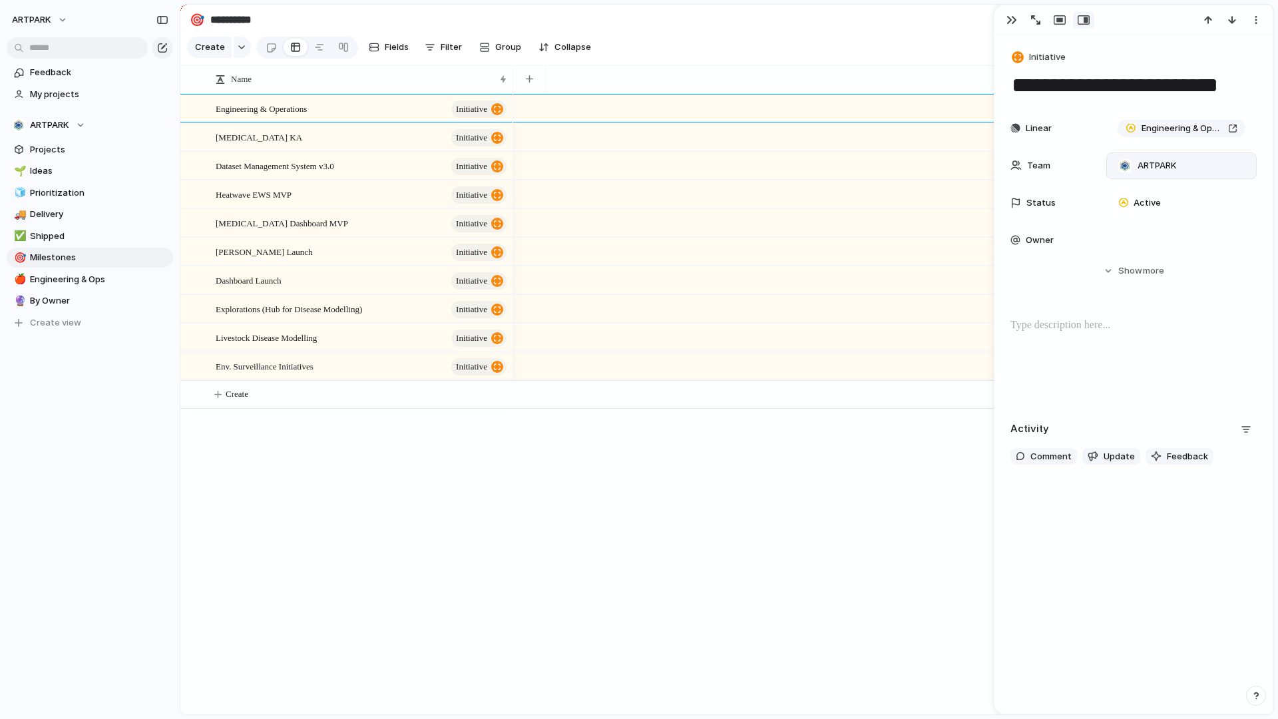
click at [1162, 166] on span "ARTPARK" at bounding box center [1156, 165] width 39 height 13
click at [1167, 428] on div "ARTPARK ⚡ Program ⚡ Disease Modelling & Analysis ⚡ Climate Modelling ⚡ INLEAD C…" at bounding box center [639, 359] width 1278 height 719
click at [651, 603] on div at bounding box center [893, 404] width 760 height 620
click at [697, 541] on div at bounding box center [893, 404] width 760 height 620
click at [1015, 15] on div "button" at bounding box center [1011, 20] width 11 height 11
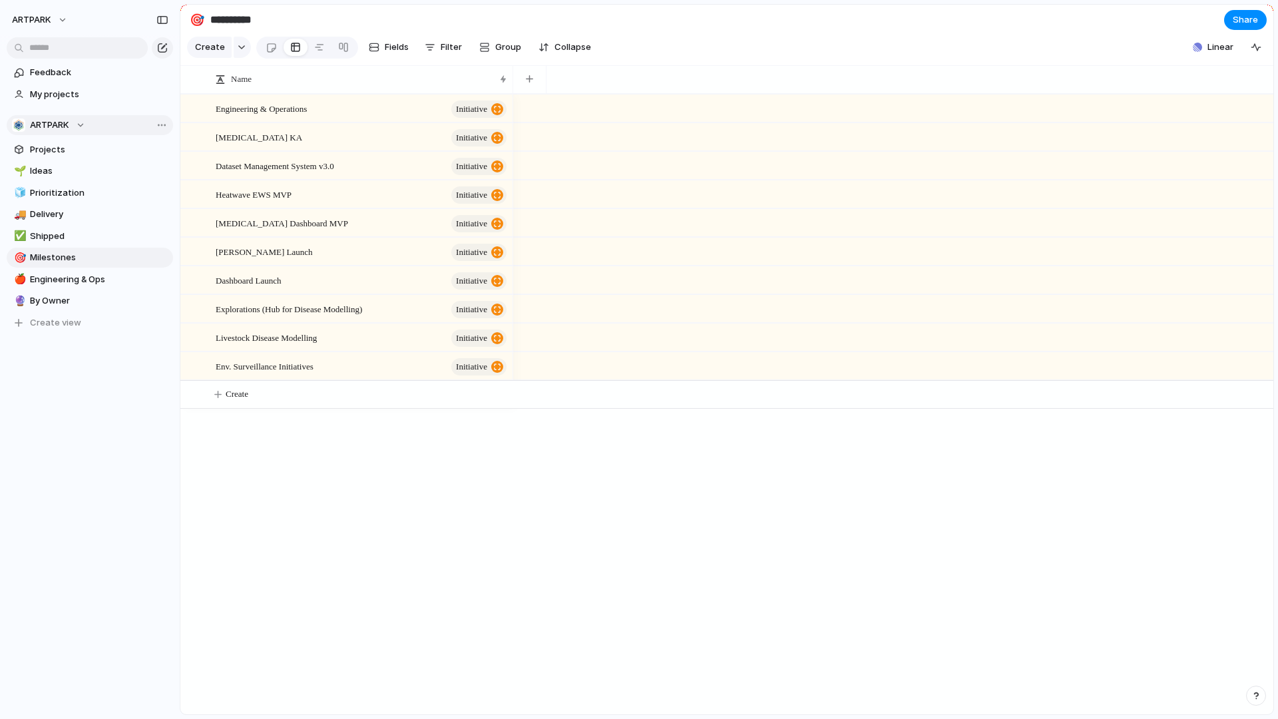
click at [61, 122] on span "ARTPARK" at bounding box center [49, 124] width 39 height 13
click at [316, 570] on div "Recent ⚡ Climate Modelling ⚡ Engg & Ops Teams ARTPARK ⚡ Disease Modelling & Ana…" at bounding box center [639, 359] width 1278 height 719
click at [99, 94] on span "My projects" at bounding box center [99, 94] width 138 height 13
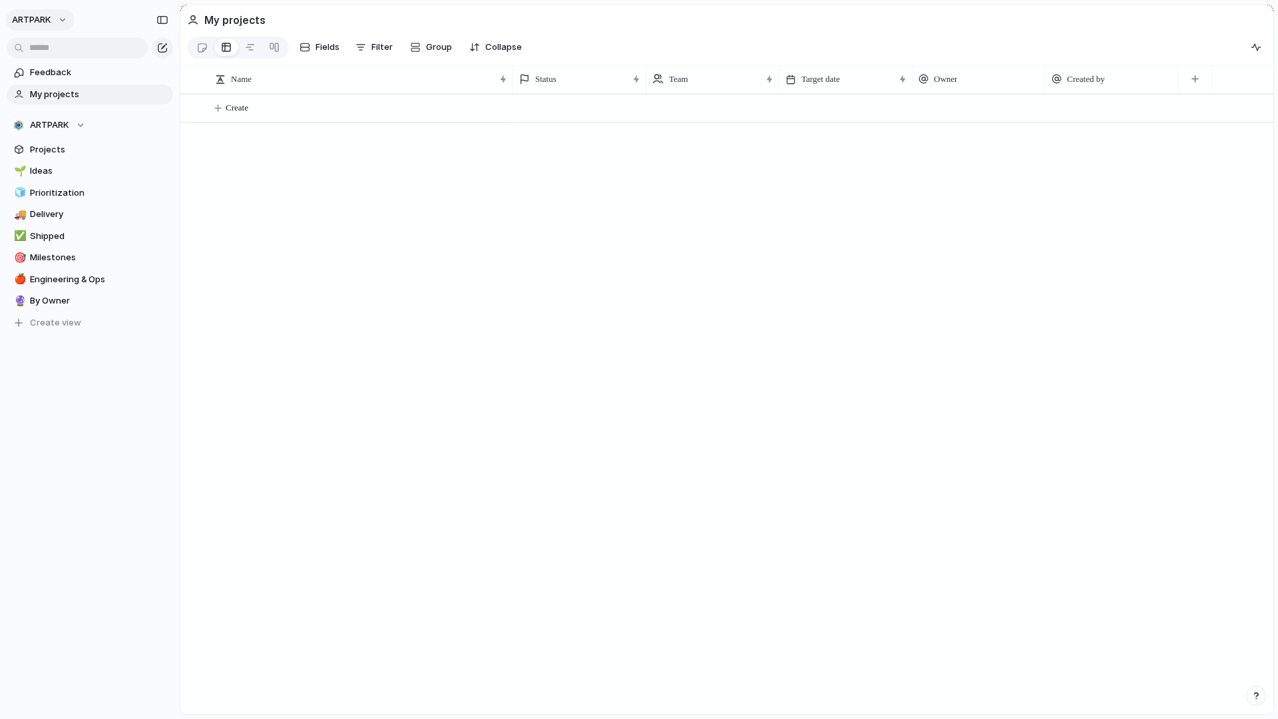
click at [23, 21] on span "ARTPARK" at bounding box center [31, 19] width 39 height 13
click at [27, 44] on div "Settings" at bounding box center [41, 49] width 53 height 13
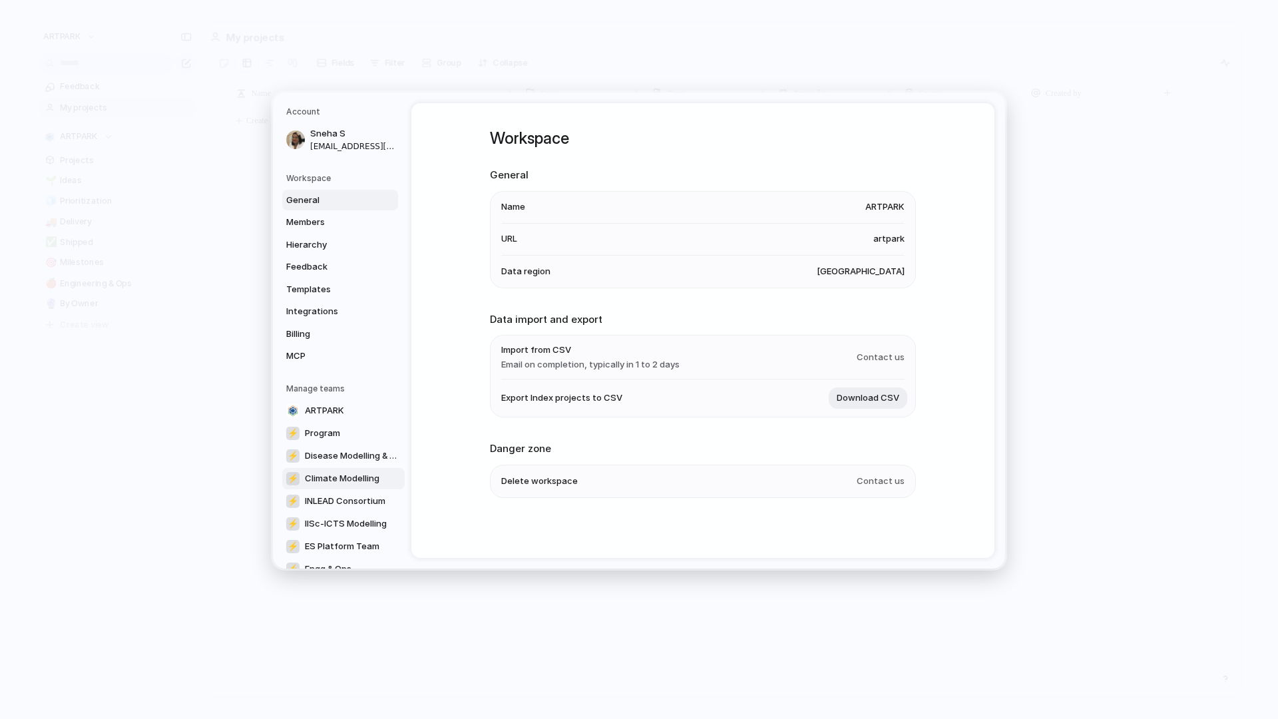
scroll to position [47, 0]
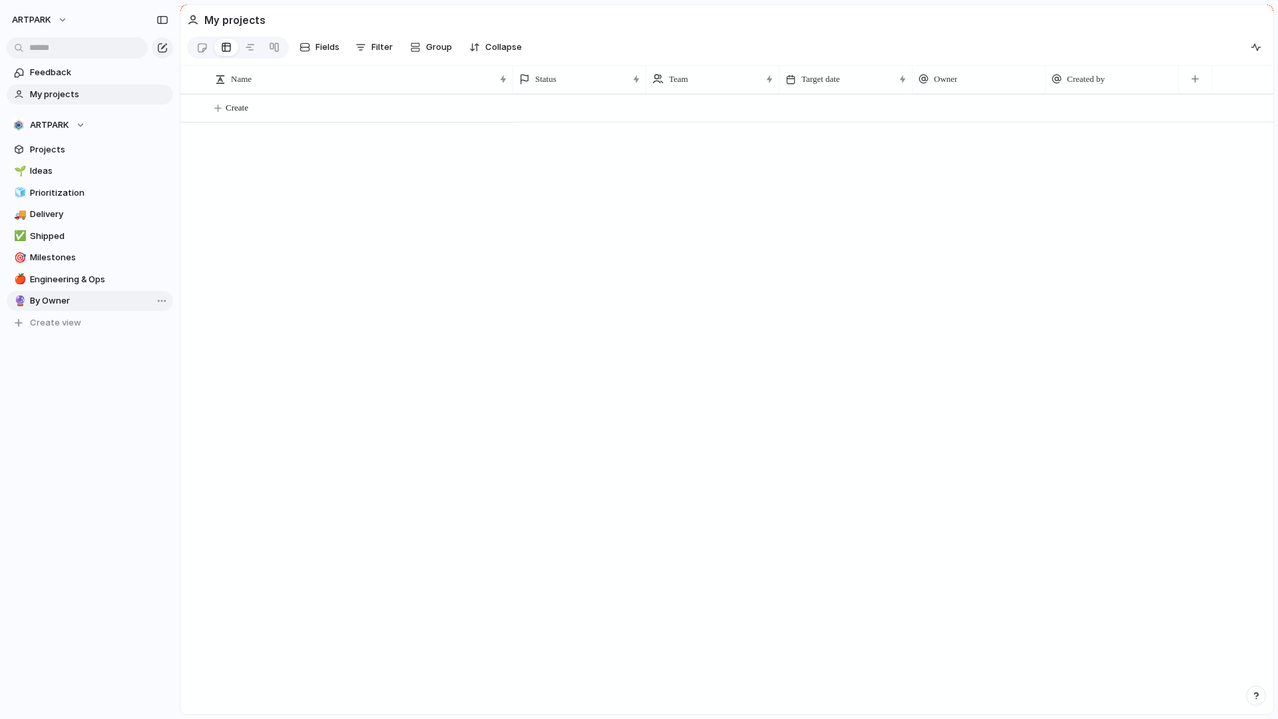
click at [83, 291] on link "🔮 By Owner" at bounding box center [90, 301] width 166 height 20
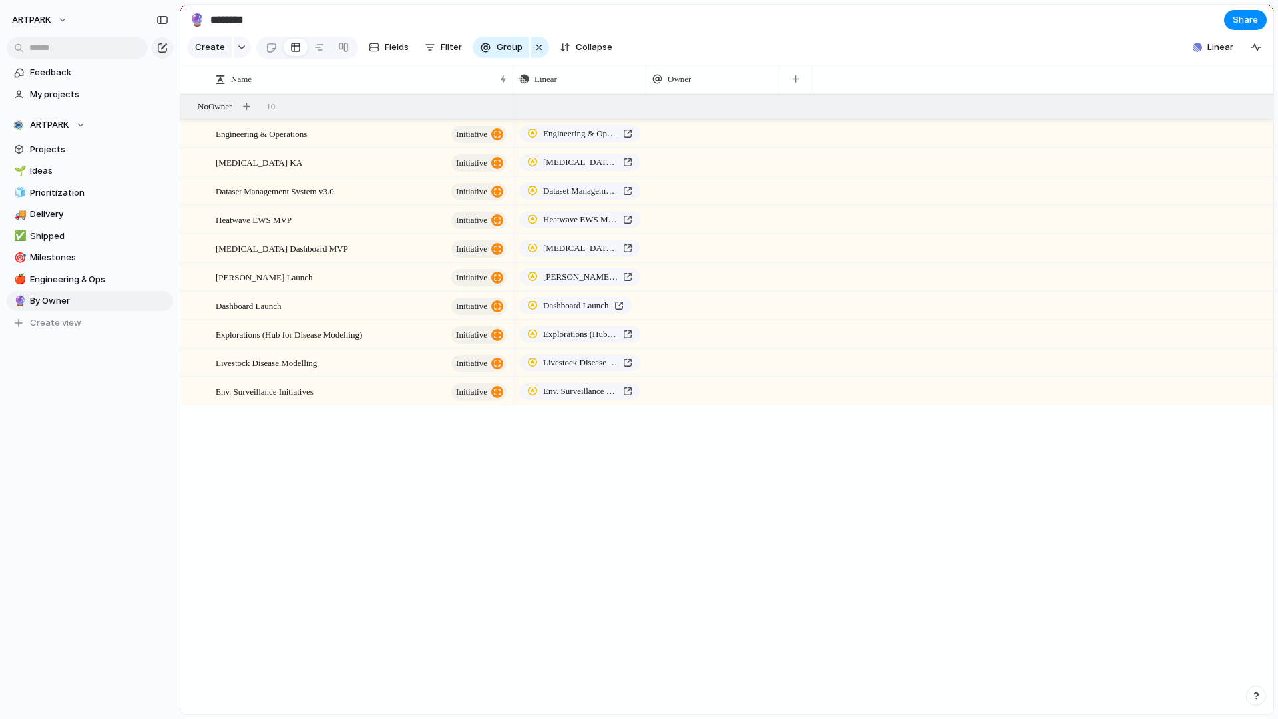
click at [640, 516] on div "Engineering & Operations Dengue KA Dataset Management System v3.0 Heatwave EWS …" at bounding box center [893, 404] width 760 height 620
click at [73, 126] on div "ARTPARK" at bounding box center [48, 124] width 73 height 13
type input "**********"
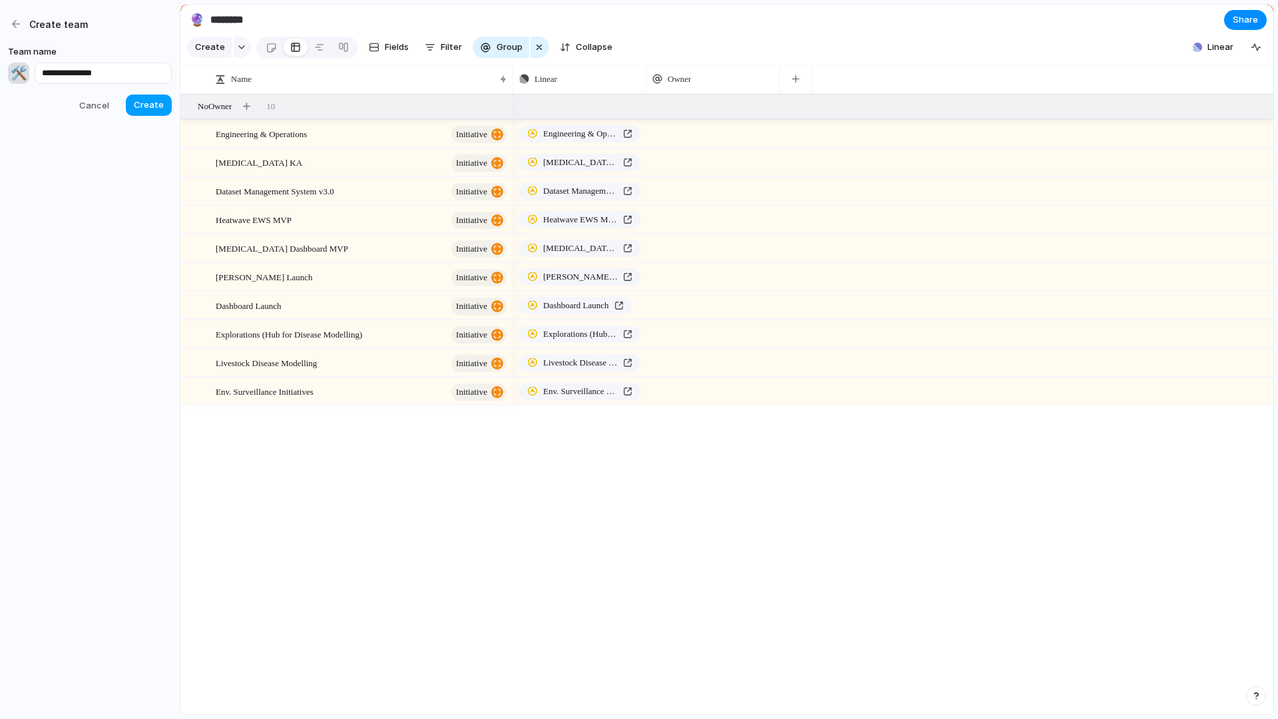
click at [141, 108] on span "Create" at bounding box center [149, 104] width 30 height 13
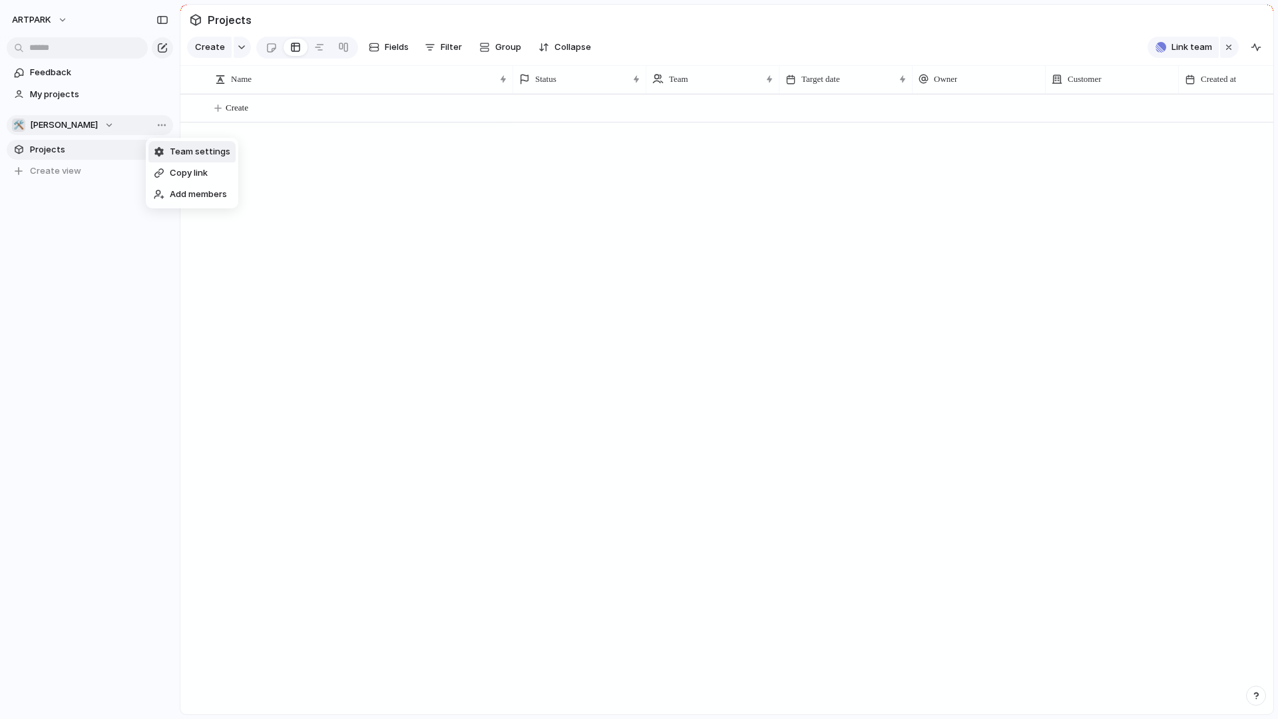
click at [170, 158] on li "Team settings" at bounding box center [191, 151] width 87 height 21
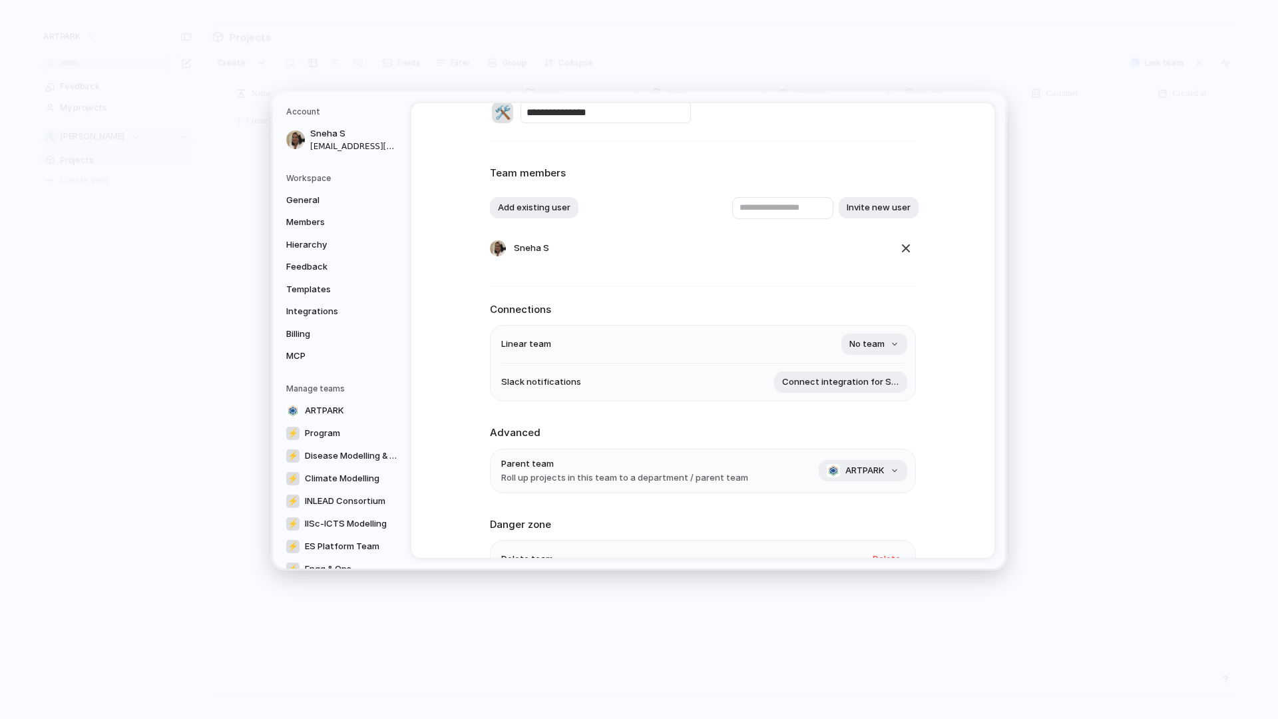
scroll to position [47, 0]
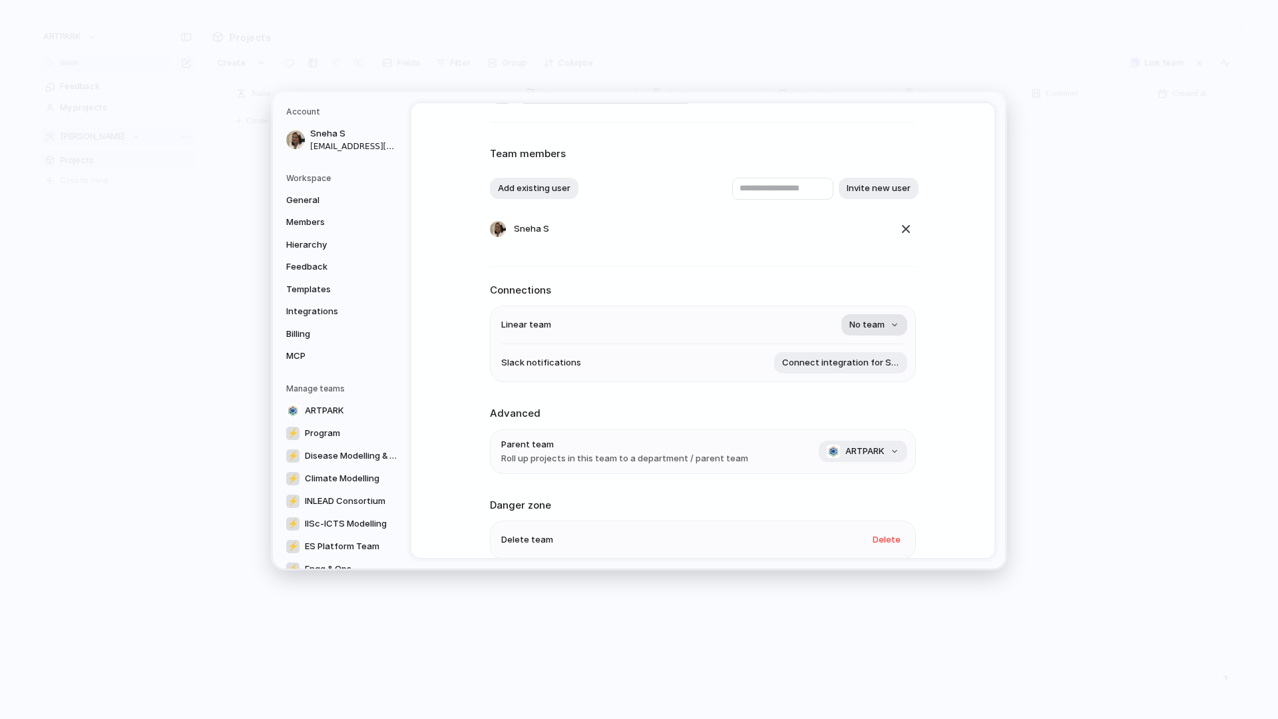
click at [883, 325] on span "No team" at bounding box center [866, 325] width 35 height 13
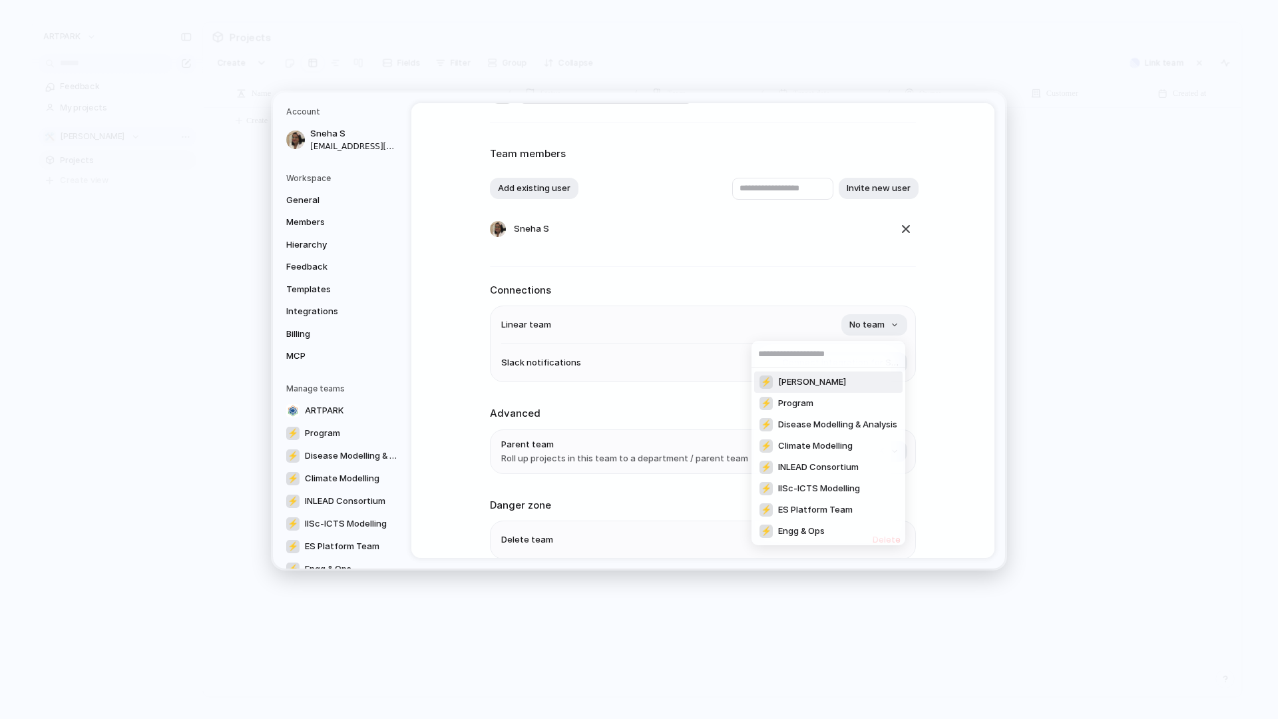
click at [836, 382] on span "Aarogya Aarohan" at bounding box center [812, 381] width 68 height 13
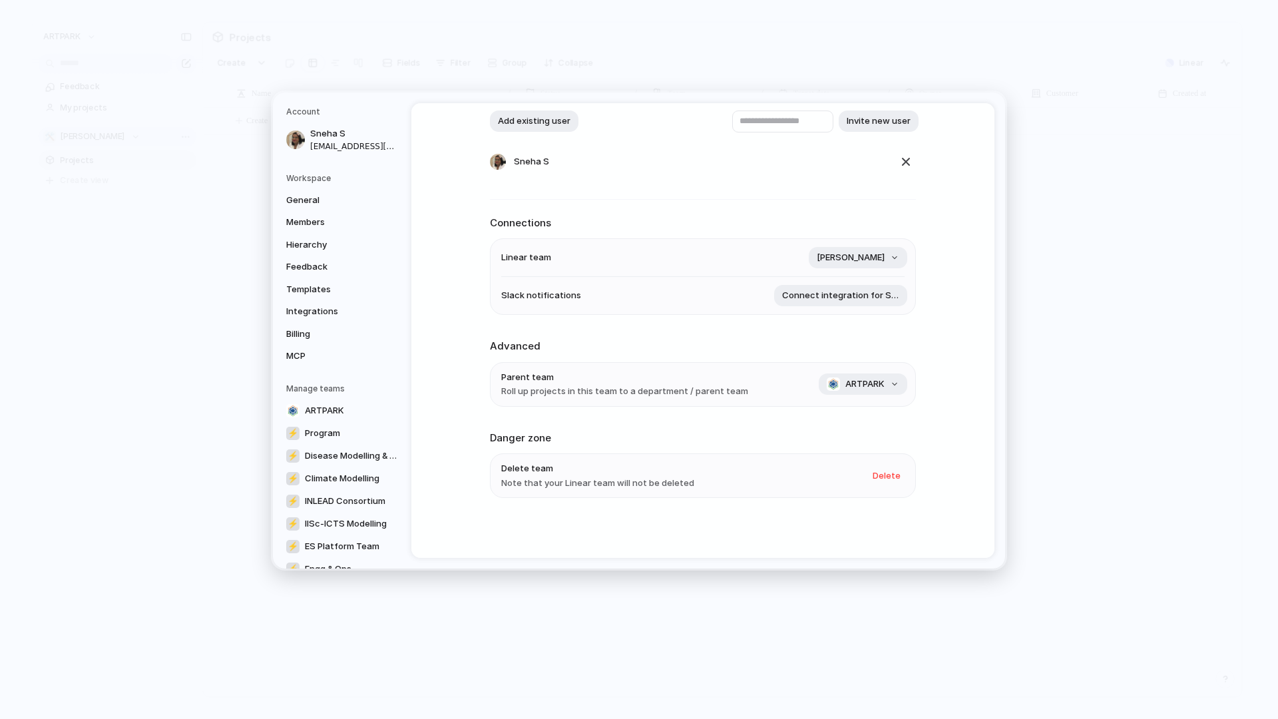
scroll to position [0, 0]
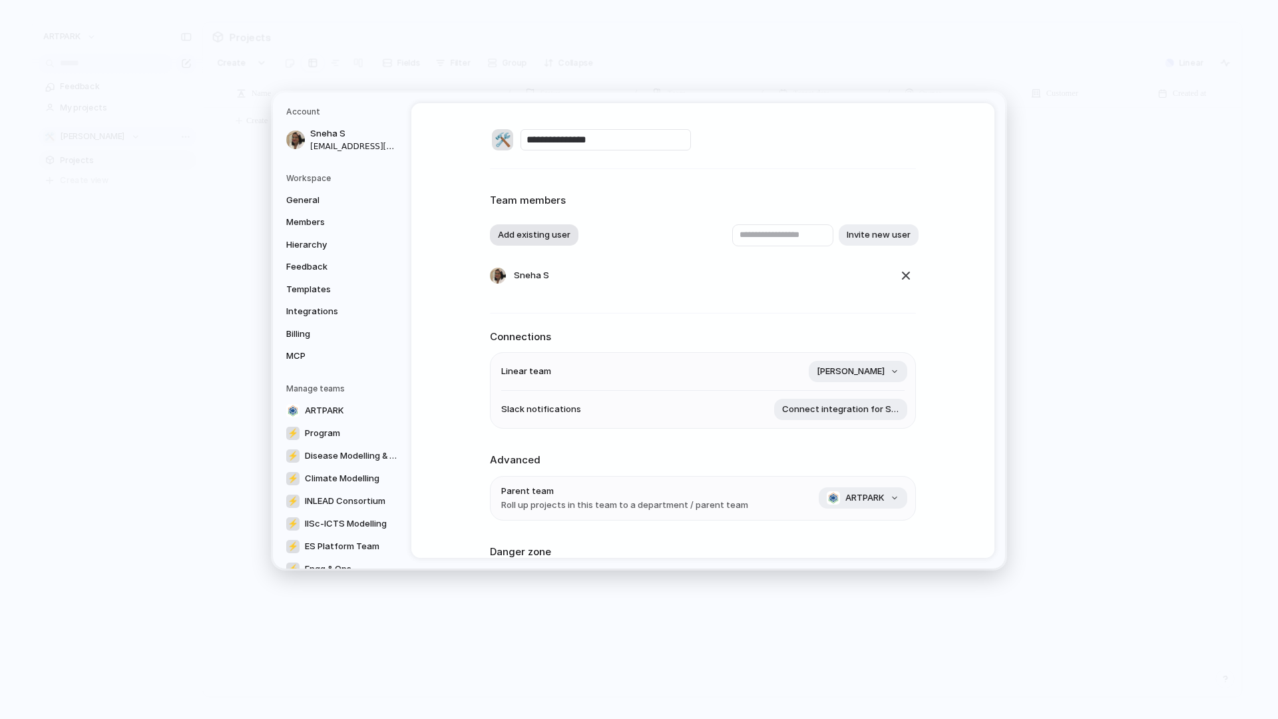
click at [552, 232] on button "Add existing user" at bounding box center [534, 234] width 88 height 21
click at [646, 196] on div "No results found" at bounding box center [639, 359] width 1278 height 719
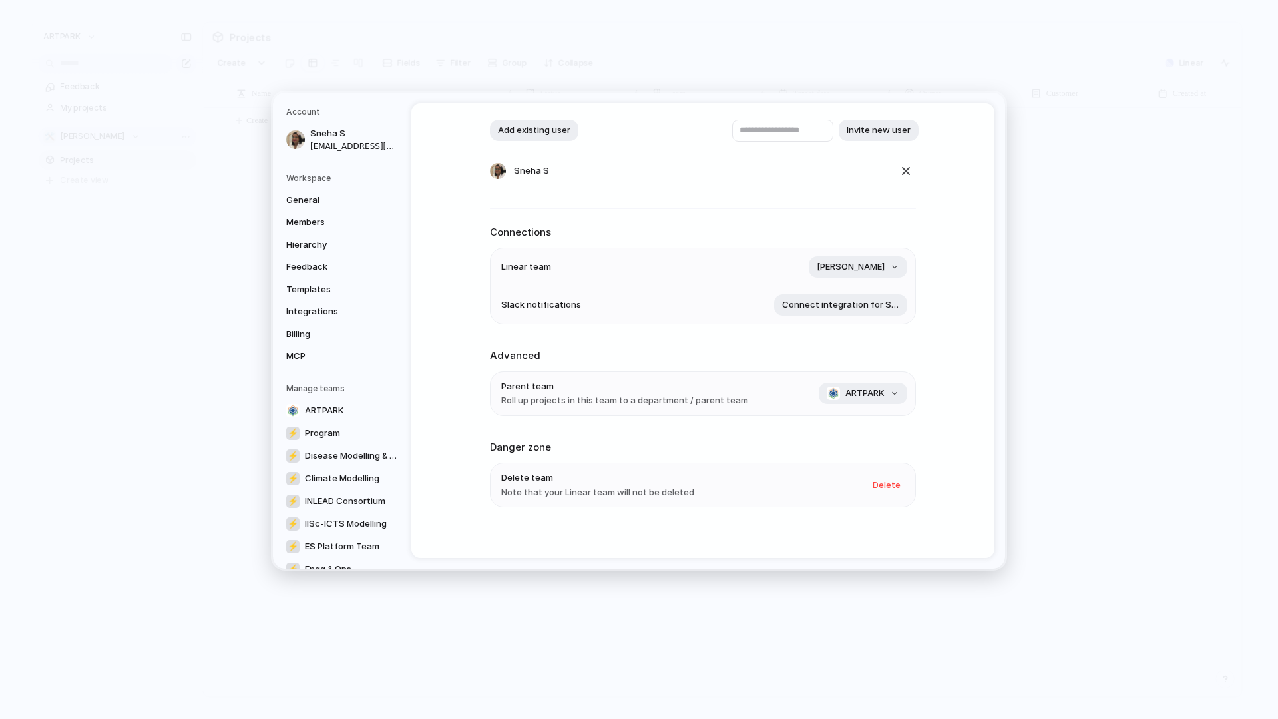
scroll to position [114, 0]
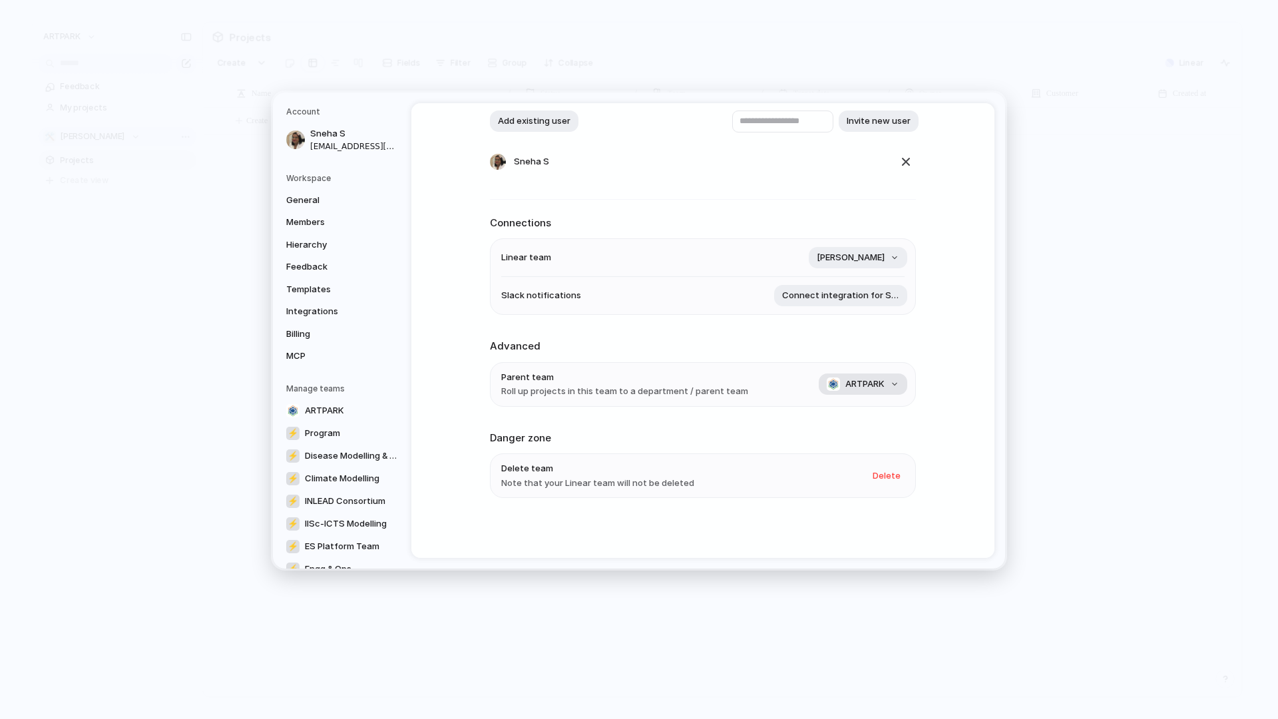
click at [862, 390] on button "ARTPARK" at bounding box center [862, 383] width 88 height 21
click at [862, 390] on div "No team ARTPARK ⚡ Program ⚡ Disease Modelling & Analysis ⚡ Climate Modelling ⚡ …" at bounding box center [639, 359] width 1278 height 719
click at [349, 404] on link "ARTPARK" at bounding box center [343, 410] width 122 height 21
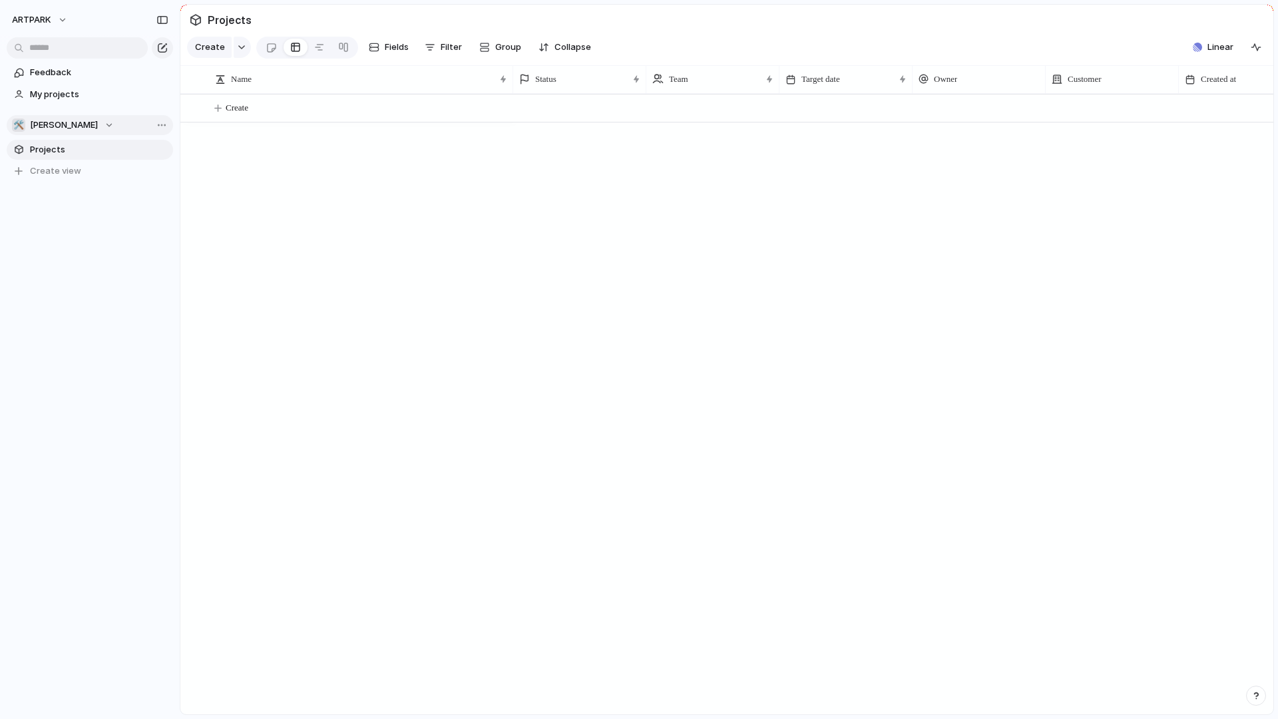
click at [109, 132] on button "🛠️ Aarogya Aarohan" at bounding box center [90, 125] width 166 height 20
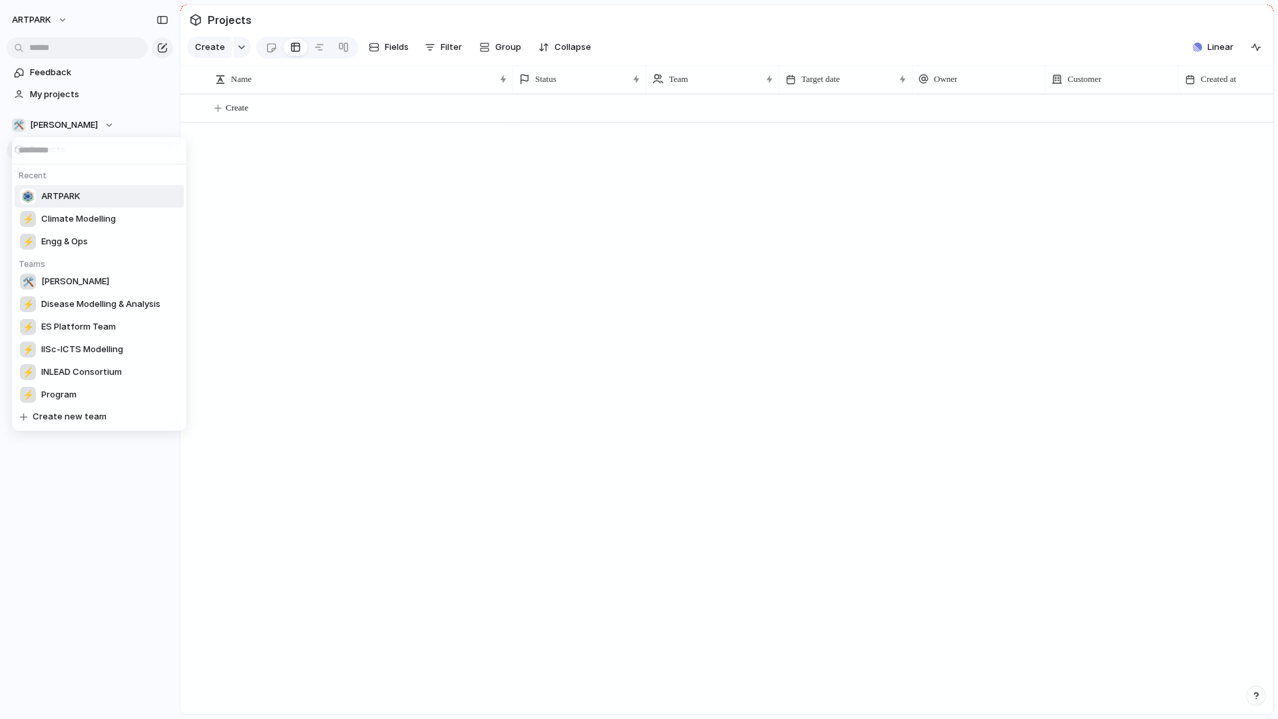
click at [98, 189] on li "ARTPARK" at bounding box center [99, 196] width 169 height 23
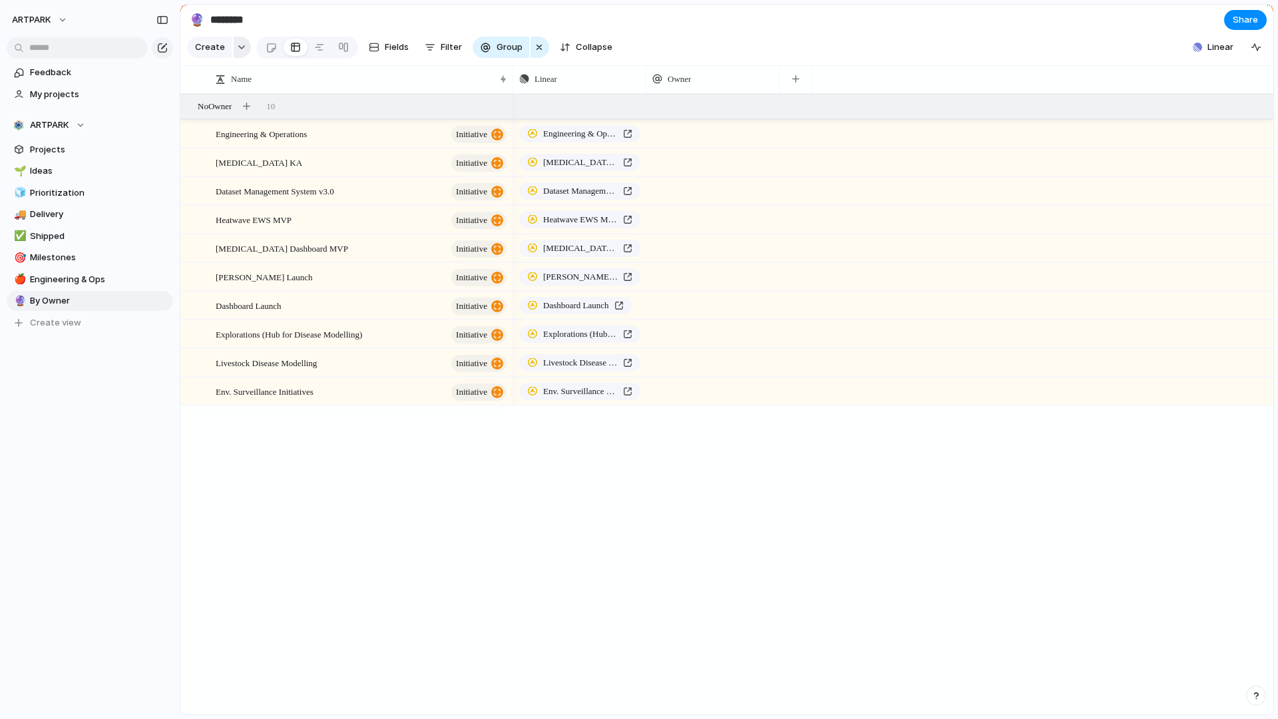
click at [240, 50] on button "button" at bounding box center [242, 47] width 17 height 21
click at [240, 50] on div "Goal Program Initiative Launch Project Customize" at bounding box center [639, 359] width 1278 height 719
click at [236, 20] on input "********" at bounding box center [286, 20] width 156 height 24
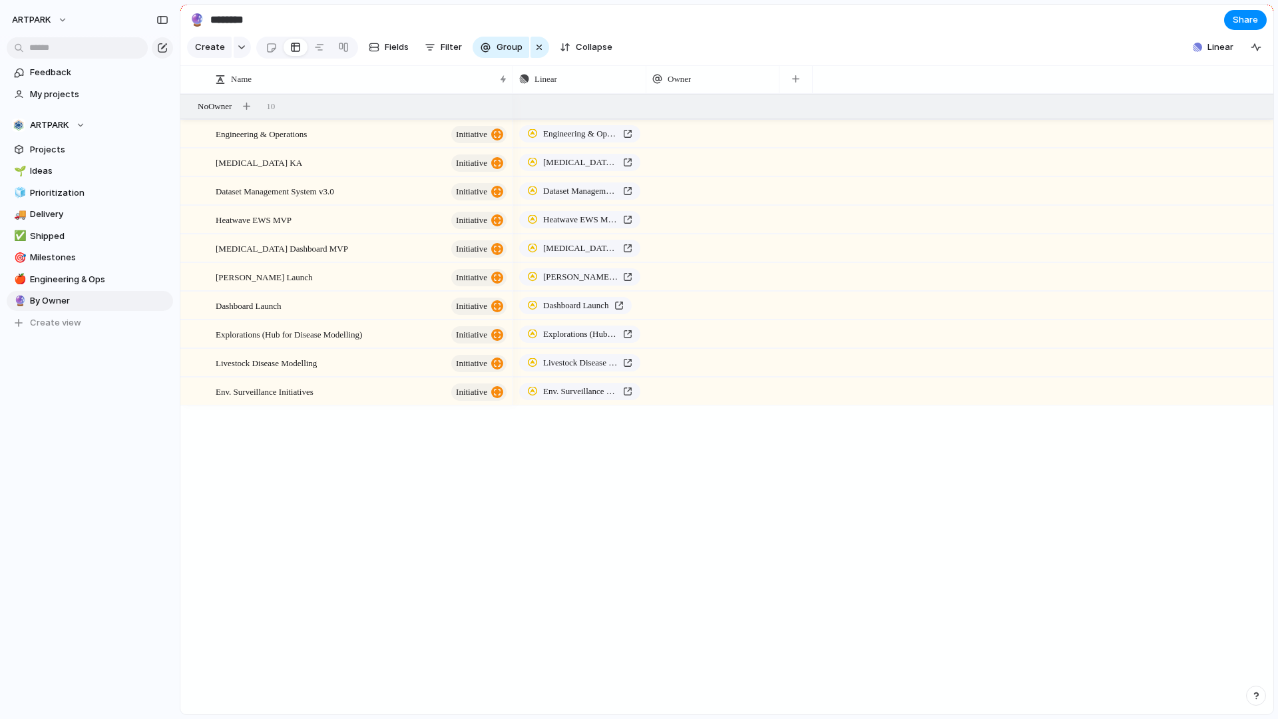
click at [236, 20] on input "********" at bounding box center [286, 20] width 156 height 24
click at [90, 149] on span "Projects" at bounding box center [99, 149] width 138 height 13
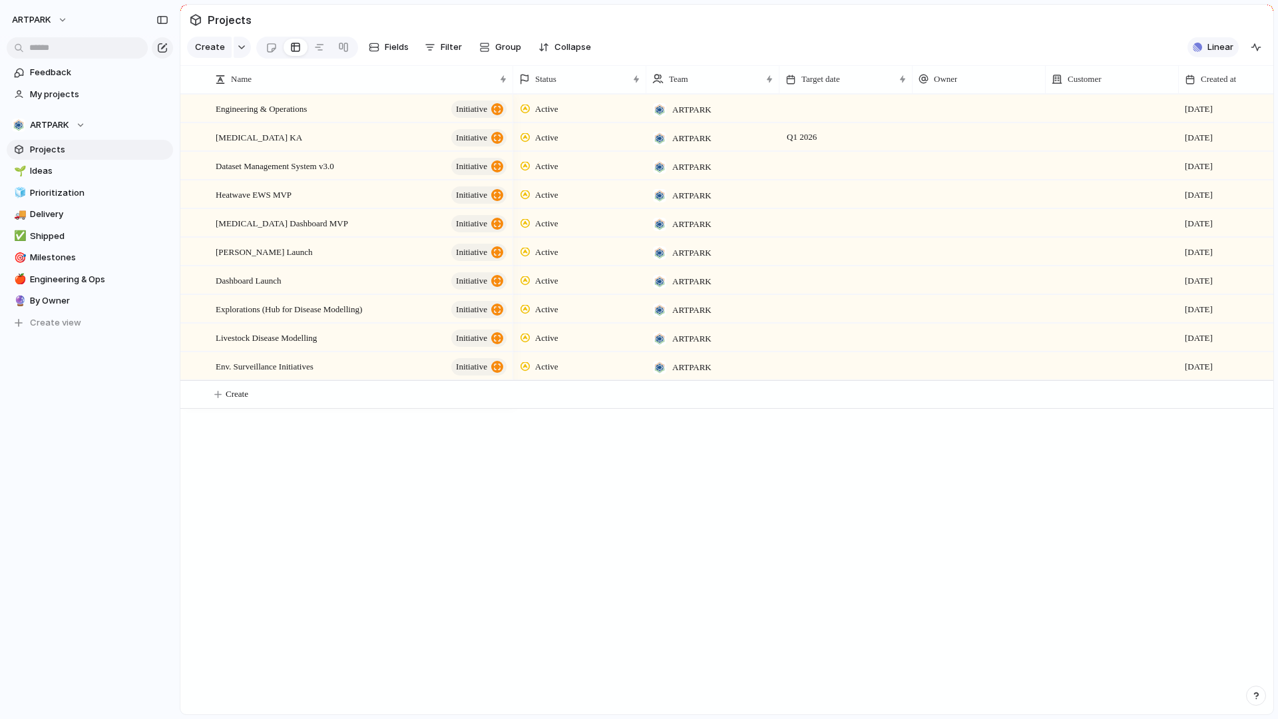
click at [1194, 40] on button "Linear" at bounding box center [1212, 47] width 51 height 20
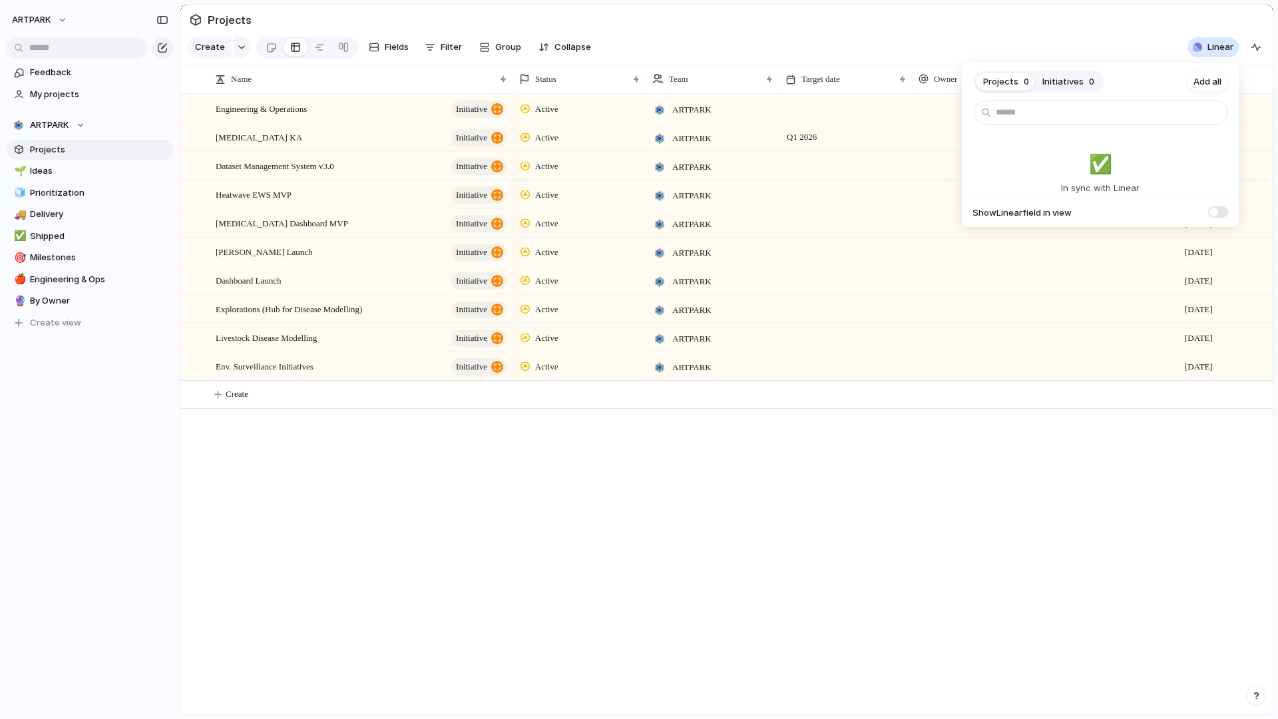
click at [1062, 82] on span "Initiatives" at bounding box center [1062, 81] width 41 height 13
click at [1015, 83] on span "Projects" at bounding box center [1000, 81] width 35 height 13
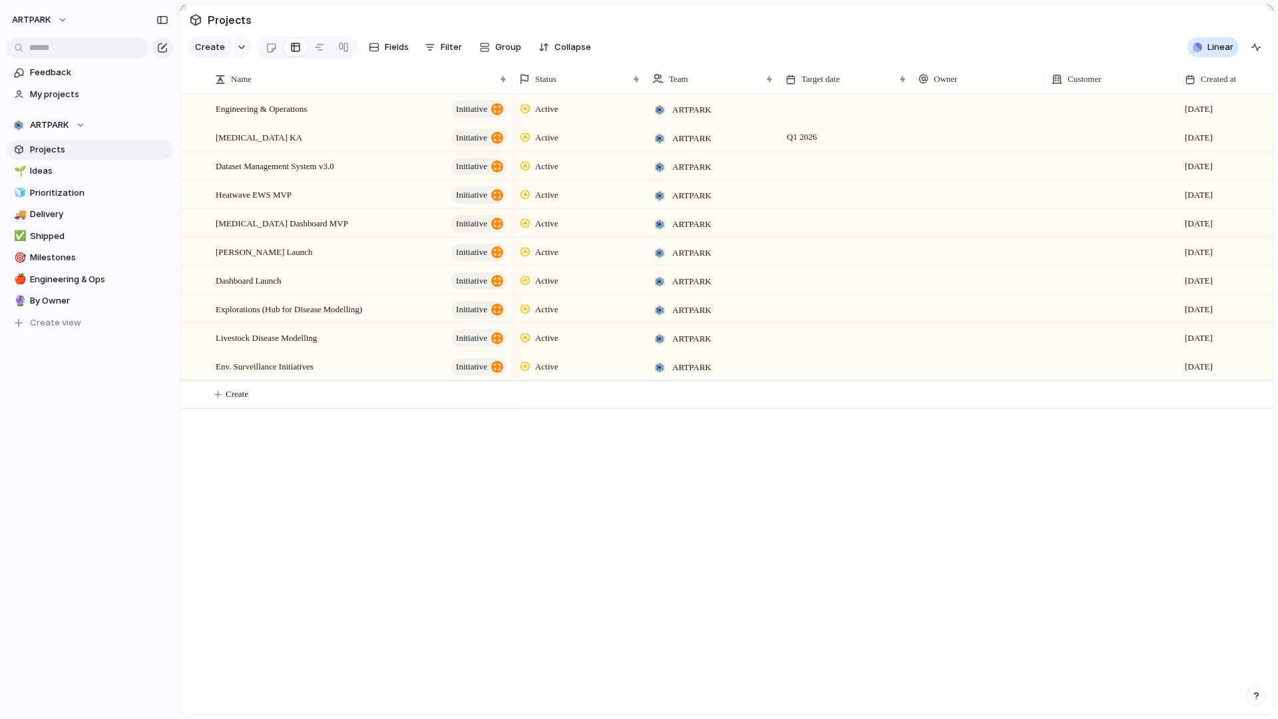
click at [620, 490] on div "Projects 0 Initiatives 0 Add all ✅️ In sync with Linear Show Linear field in vi…" at bounding box center [639, 359] width 1278 height 719
click at [205, 112] on div at bounding box center [206, 109] width 12 height 12
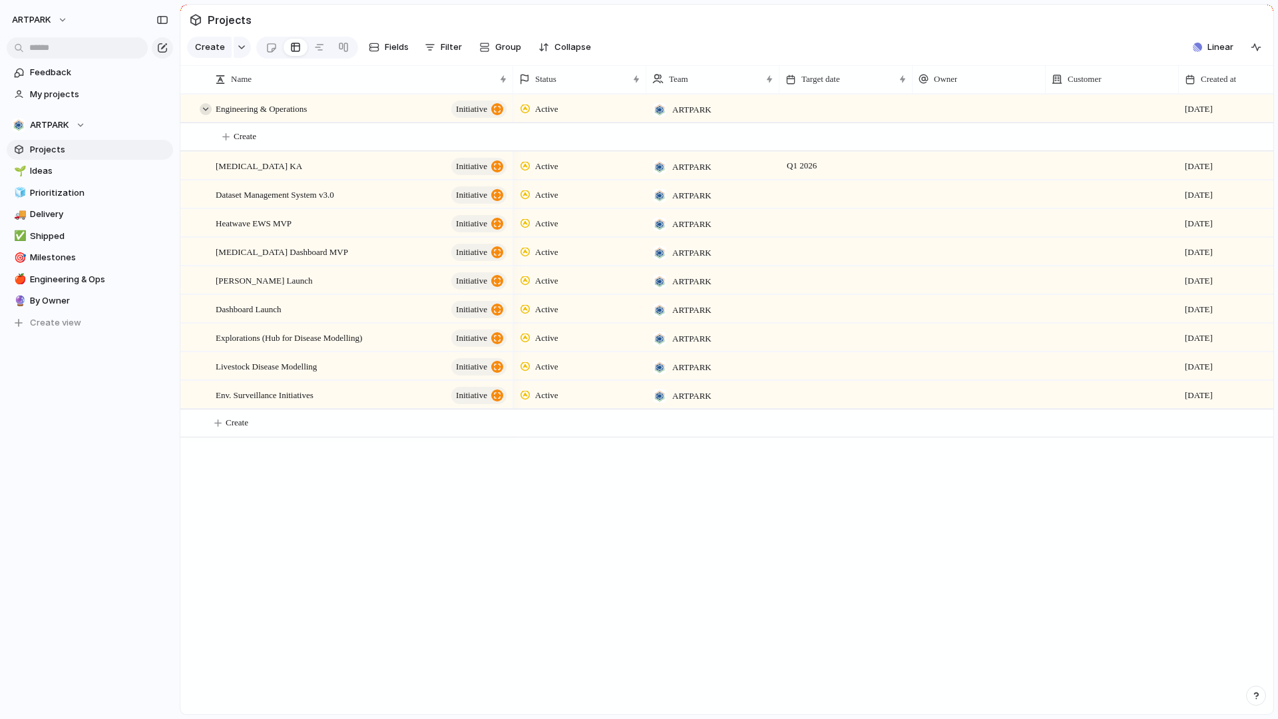
click at [205, 112] on div at bounding box center [206, 109] width 12 height 12
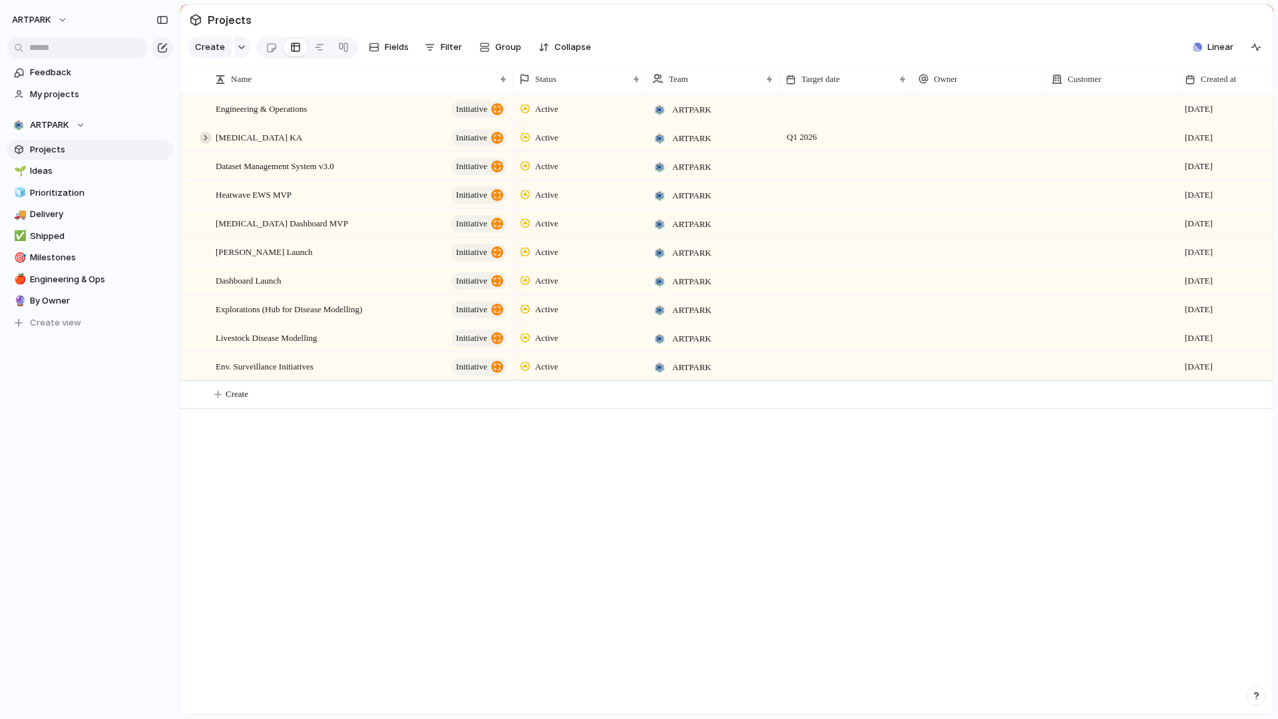
click at [205, 137] on div at bounding box center [206, 138] width 12 height 12
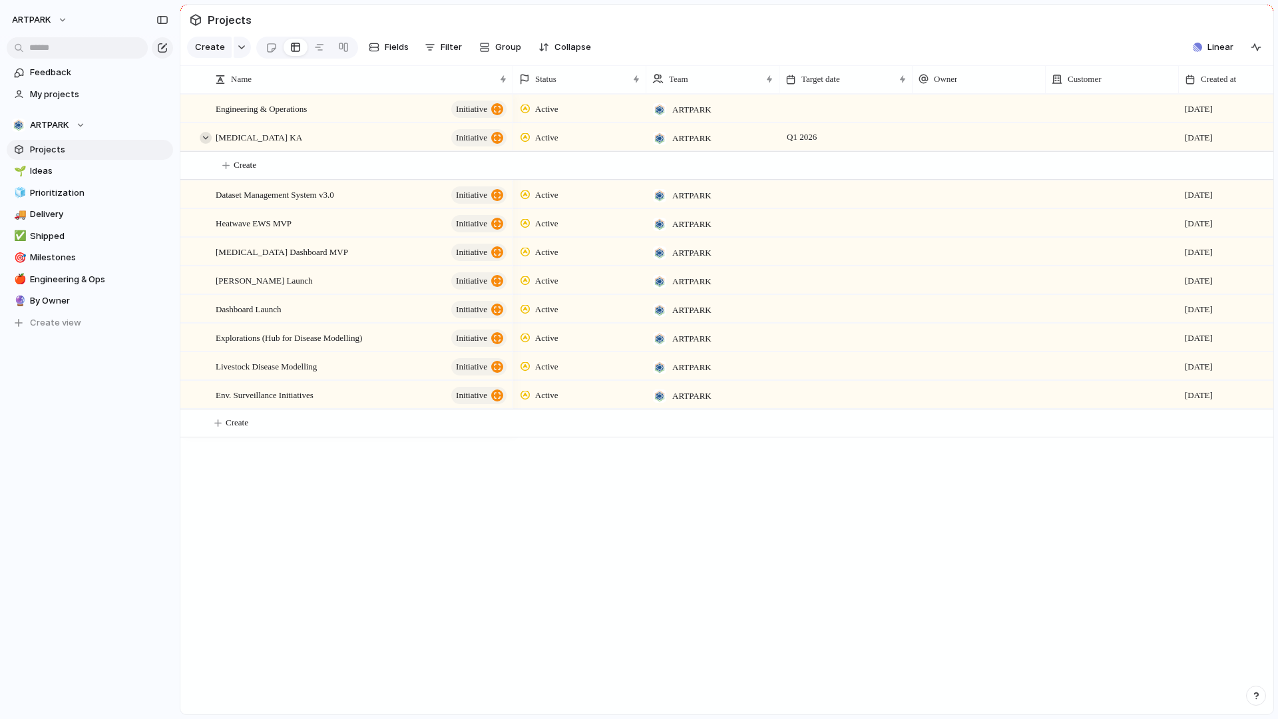
click at [205, 137] on div at bounding box center [206, 138] width 12 height 12
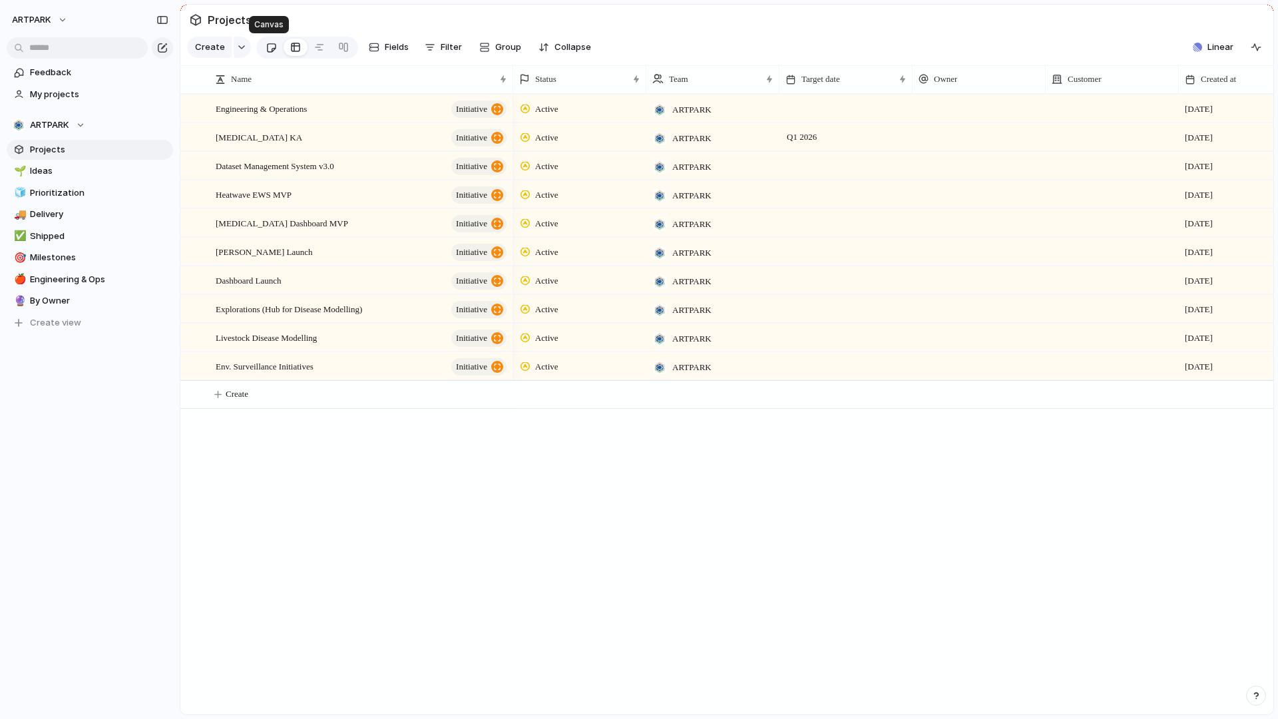
click at [280, 50] on div at bounding box center [307, 48] width 102 height 22
click at [276, 50] on link at bounding box center [271, 47] width 25 height 21
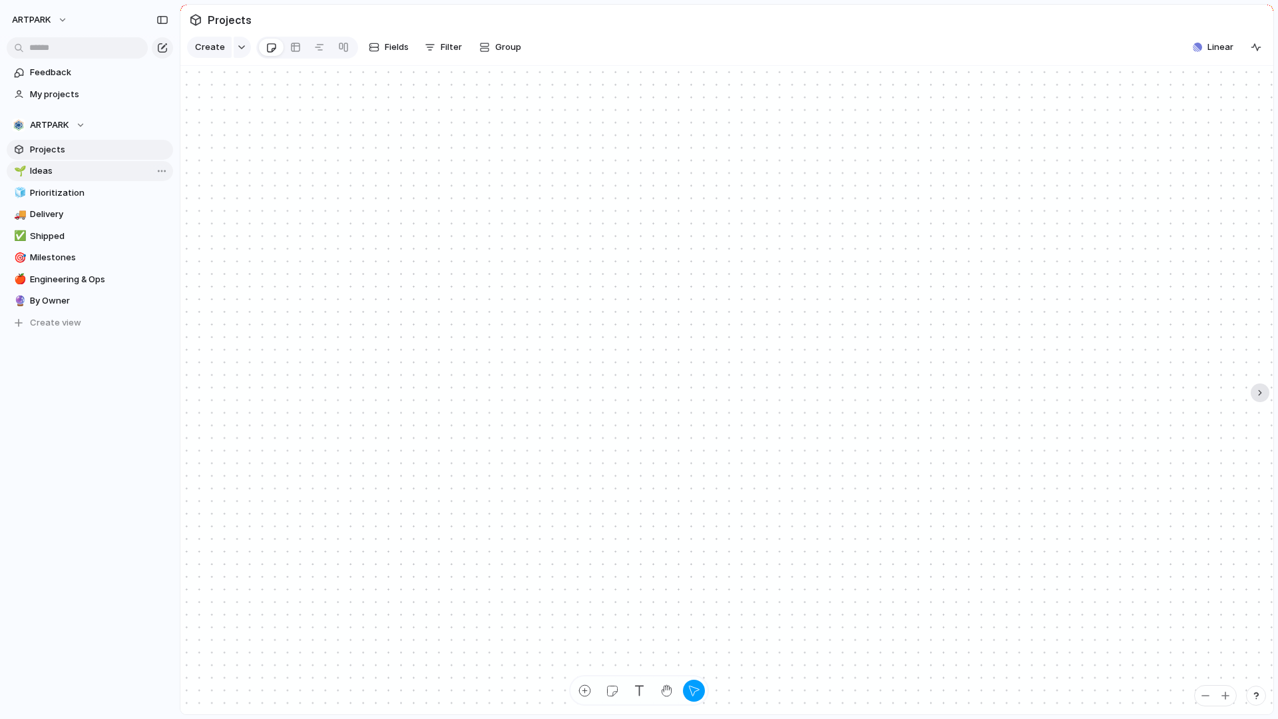
click at [67, 168] on span "Ideas" at bounding box center [99, 170] width 138 height 13
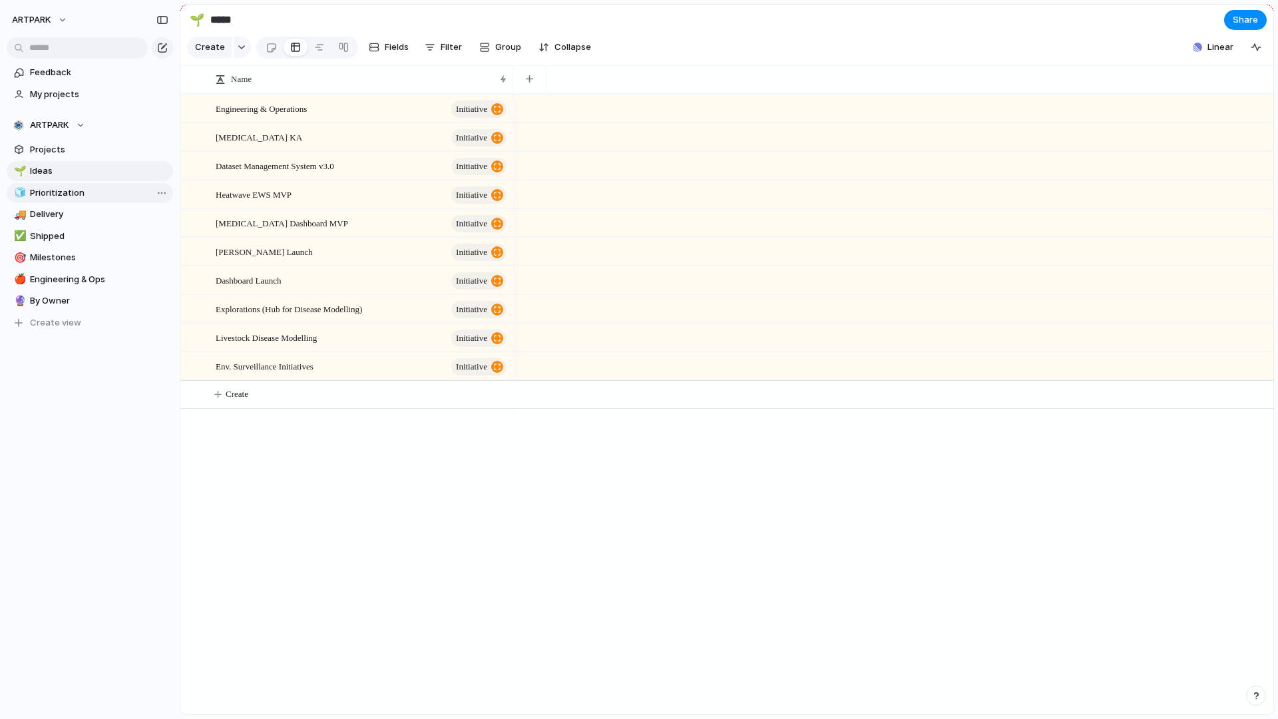
click at [58, 198] on span "Prioritization" at bounding box center [99, 192] width 138 height 13
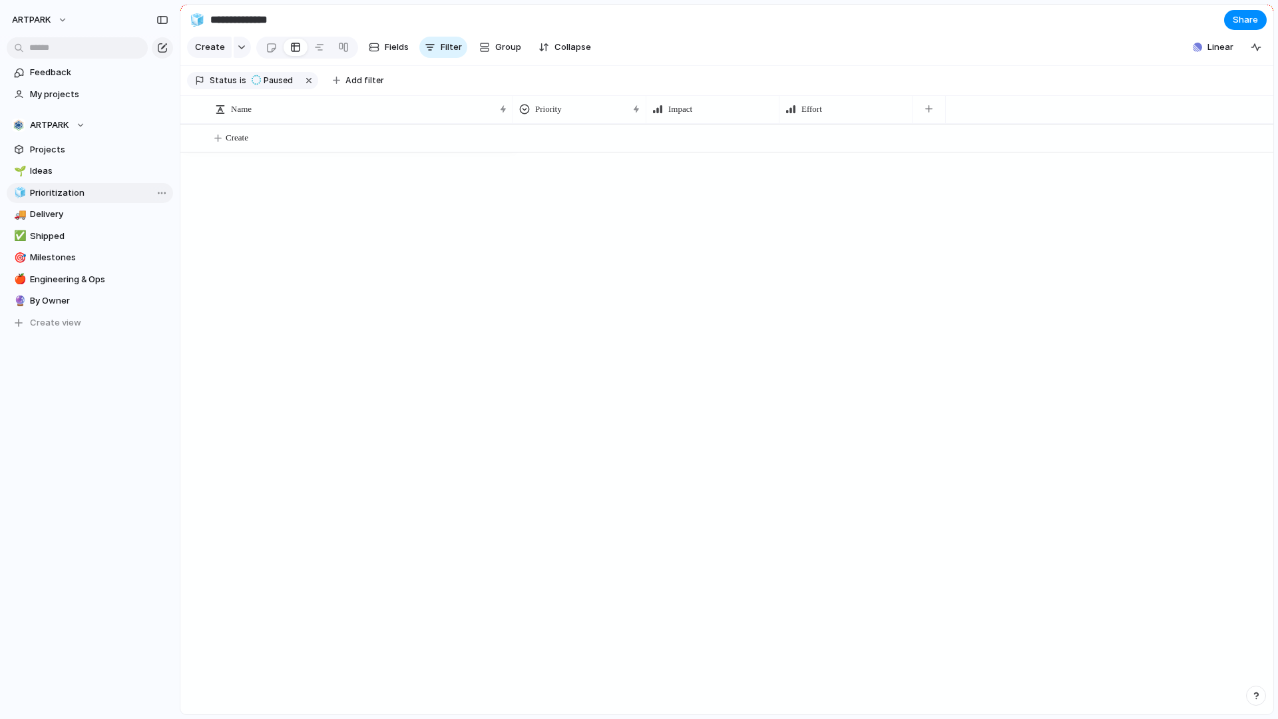
type input "**********"
click at [1212, 42] on span "Linear" at bounding box center [1220, 47] width 26 height 13
click at [1064, 78] on span "Initiatives" at bounding box center [1062, 81] width 41 height 13
click at [1218, 210] on span at bounding box center [1218, 211] width 20 height 11
click at [996, 85] on span "Projects" at bounding box center [1000, 81] width 35 height 13
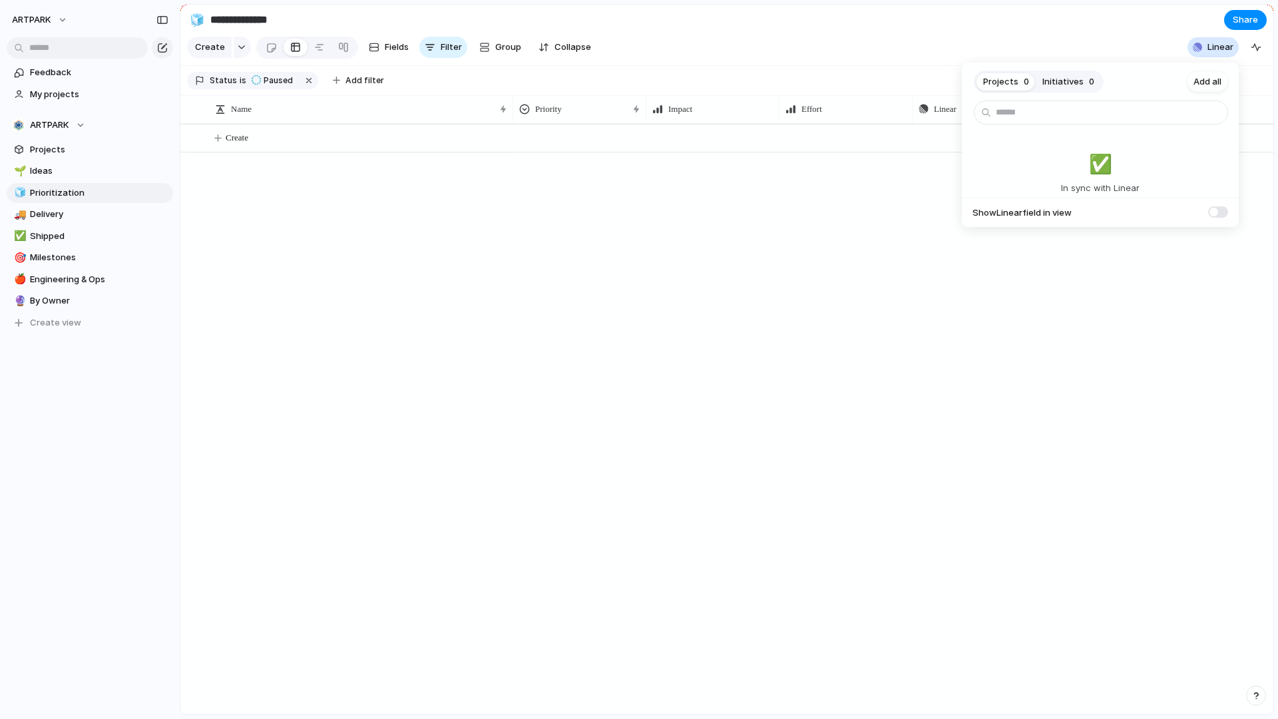
click at [551, 300] on div "Projects 0 Initiatives 0 Add all ✅️ In sync with Linear Show Linear field in vi…" at bounding box center [639, 359] width 1278 height 719
click at [53, 23] on button "ARTPARK" at bounding box center [40, 19] width 69 height 21
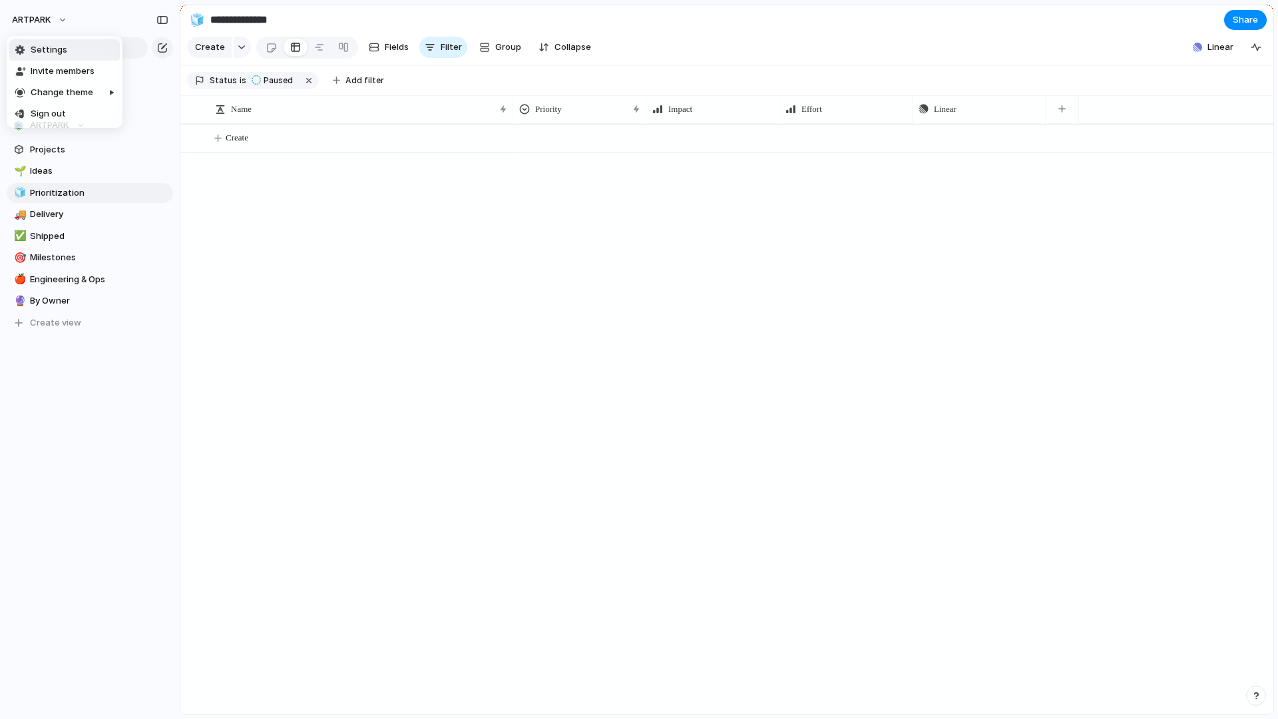
click at [81, 55] on li "Settings" at bounding box center [64, 49] width 110 height 21
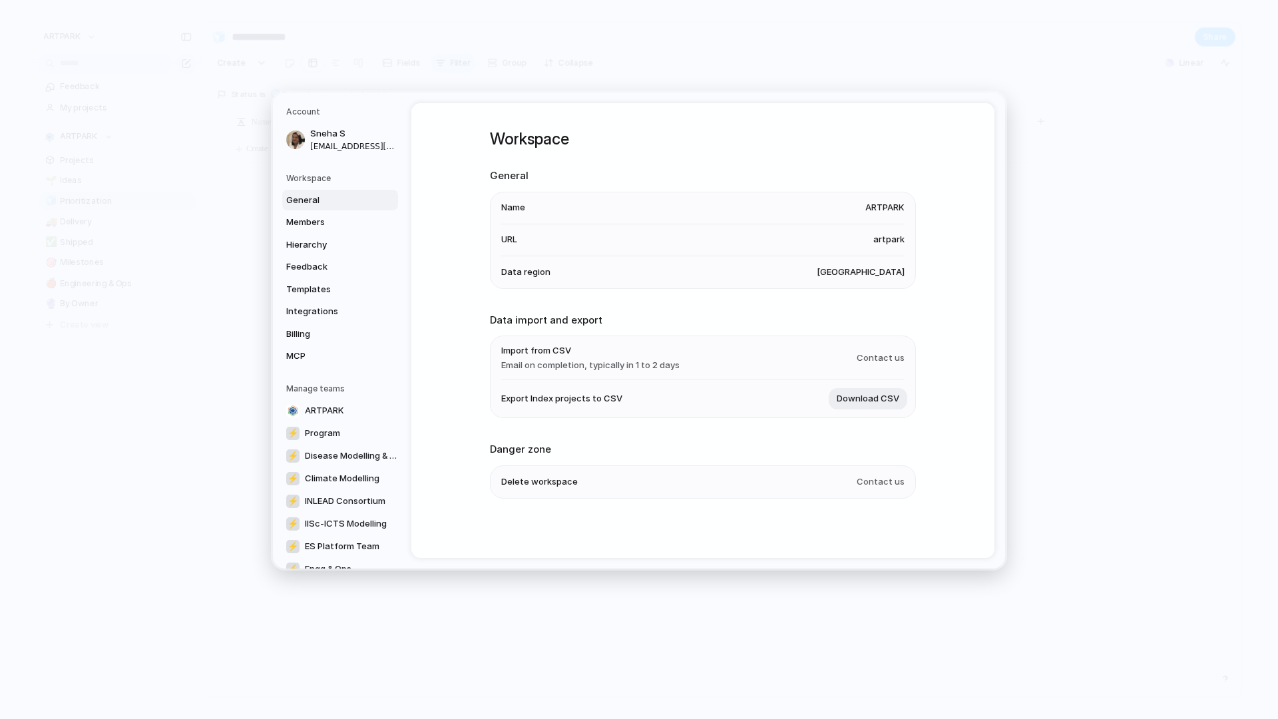
scroll to position [1, 0]
click at [880, 483] on span "Contact us" at bounding box center [880, 480] width 48 height 13
click at [884, 475] on span "Contact us" at bounding box center [880, 480] width 48 height 13
click at [546, 482] on span "Delete workspace" at bounding box center [539, 480] width 77 height 13
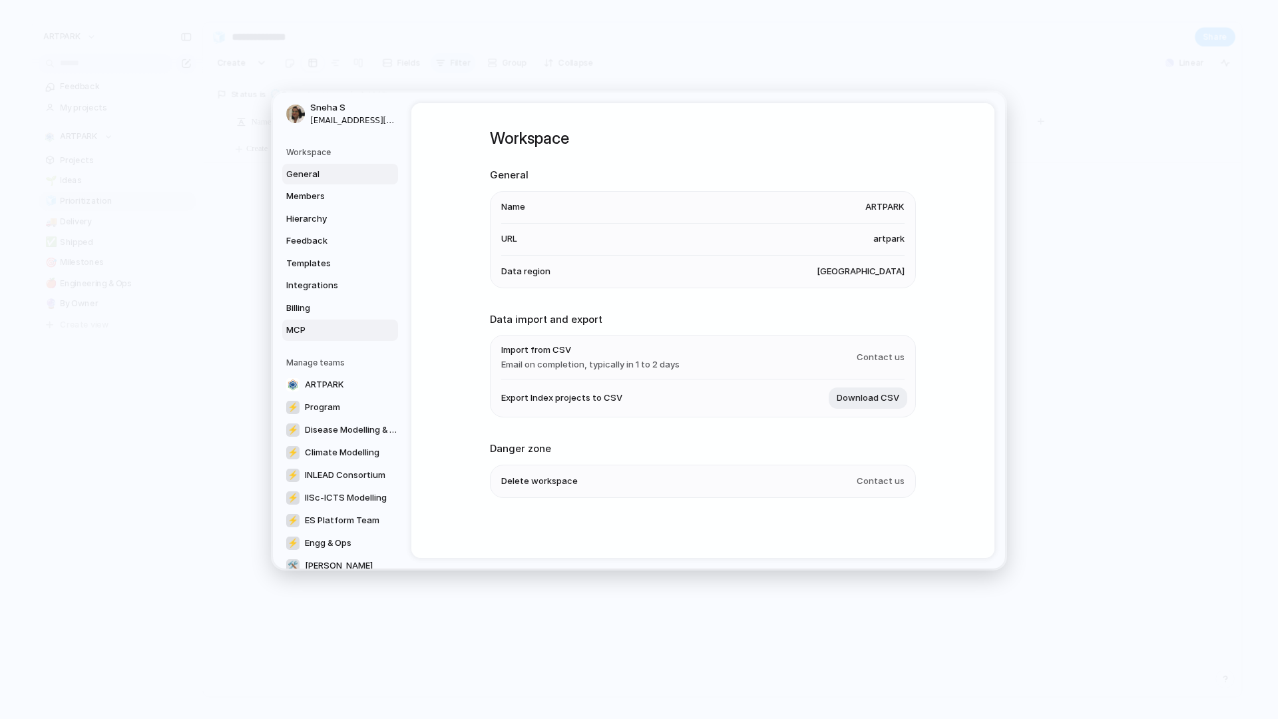
scroll to position [0, 0]
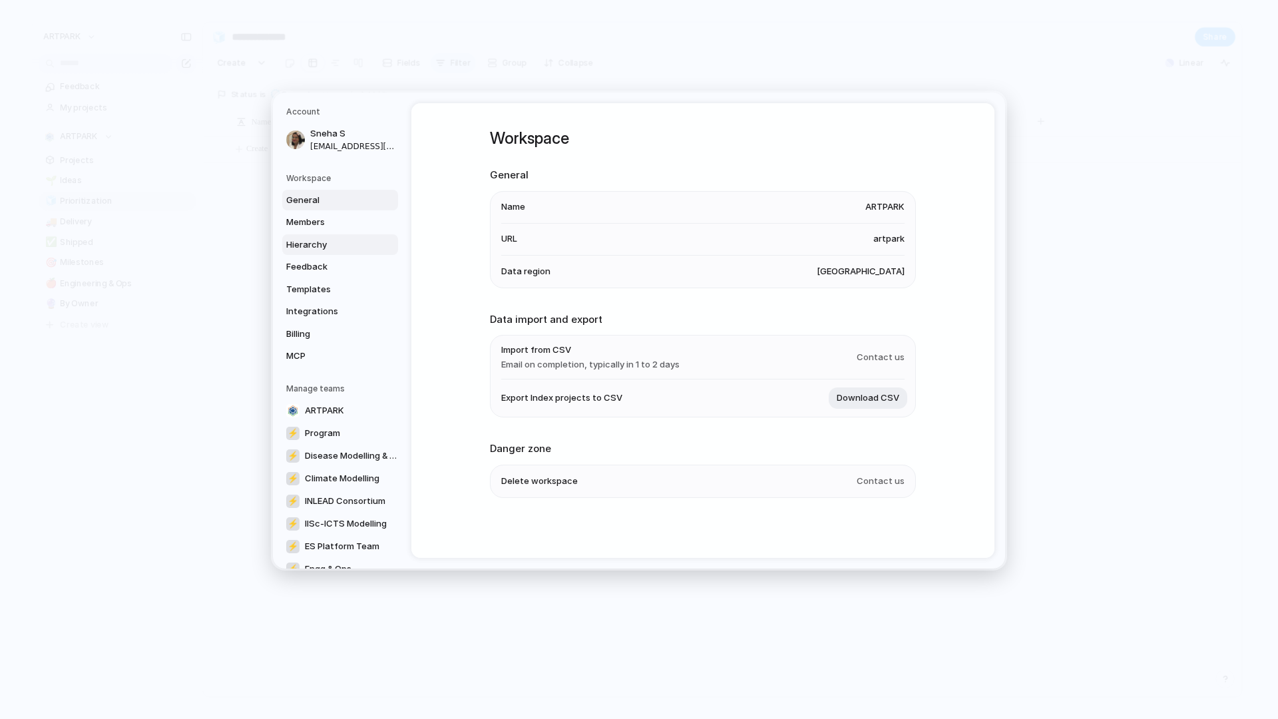
click at [322, 238] on span "Hierarchy" at bounding box center [328, 244] width 85 height 13
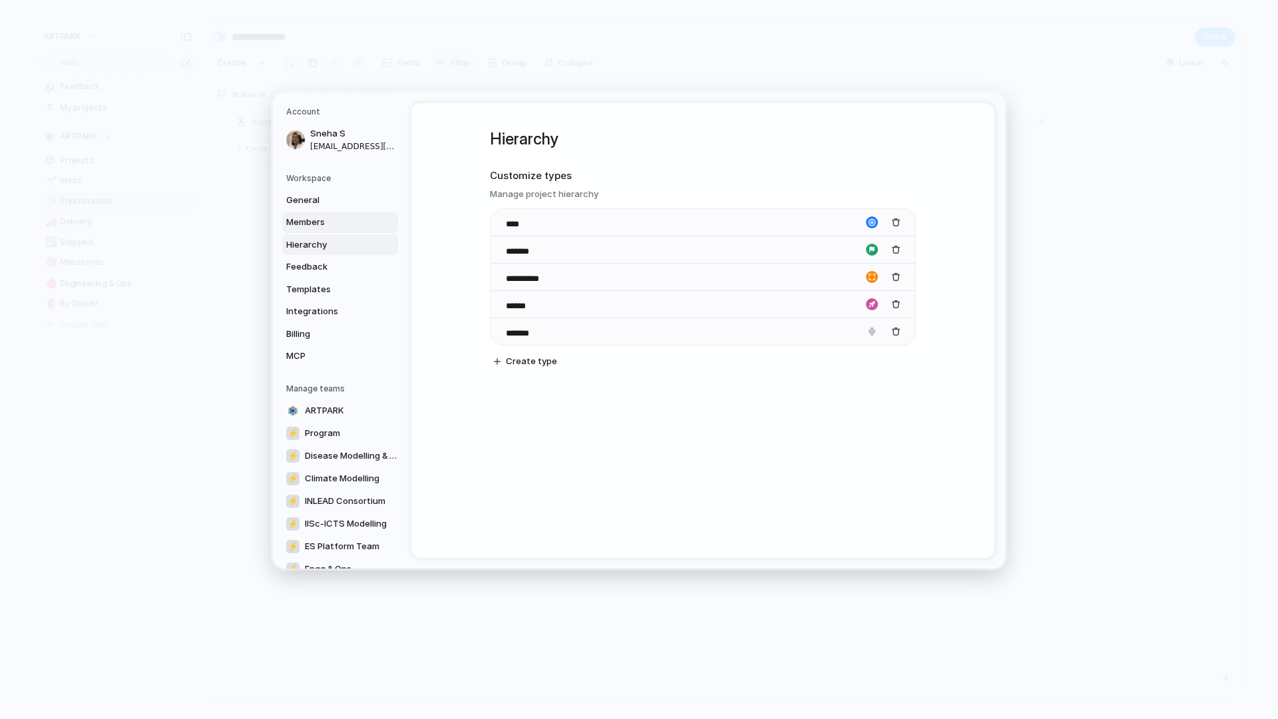
click at [323, 230] on link "Members" at bounding box center [340, 222] width 116 height 21
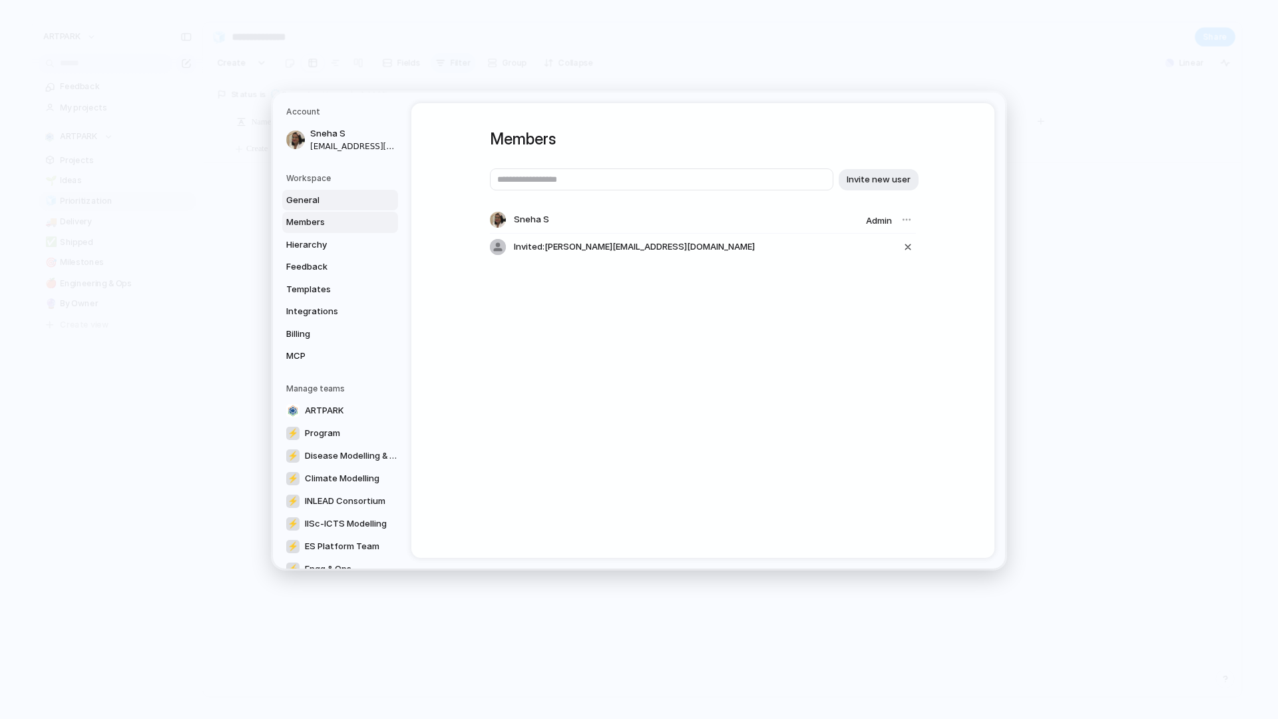
click at [328, 198] on span "General" at bounding box center [328, 200] width 85 height 13
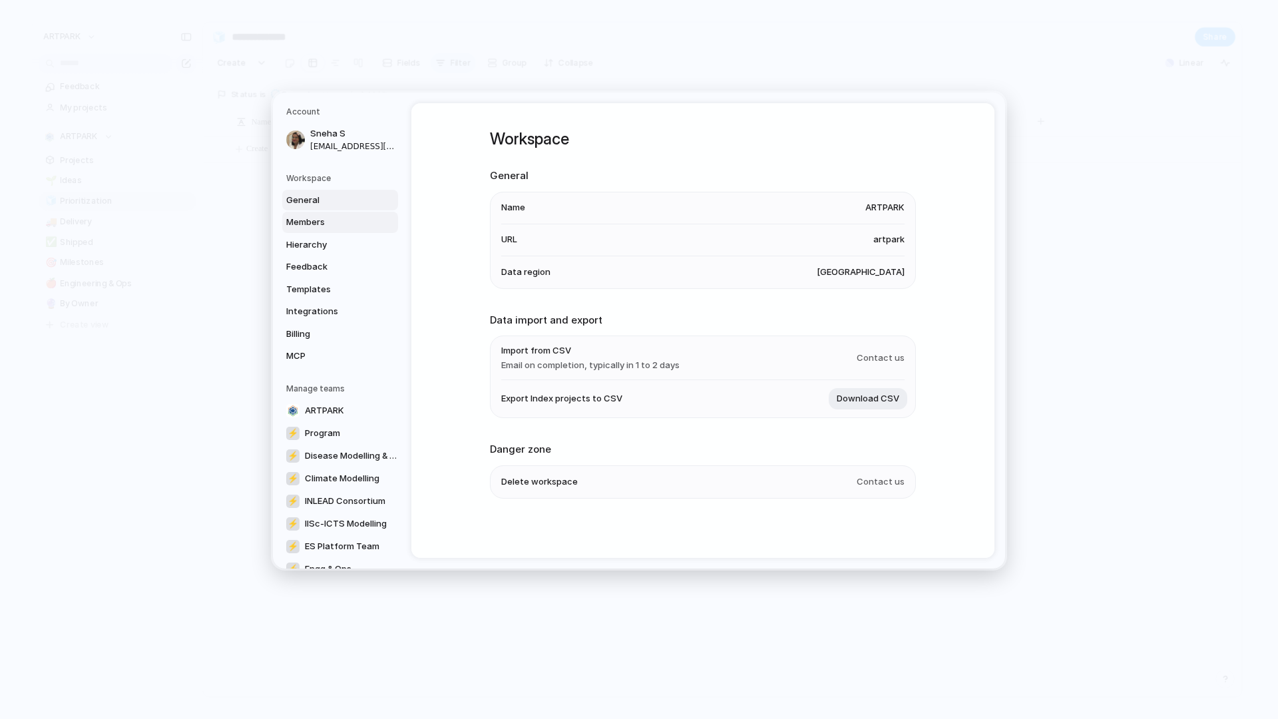
click at [310, 220] on span "Members" at bounding box center [328, 222] width 85 height 13
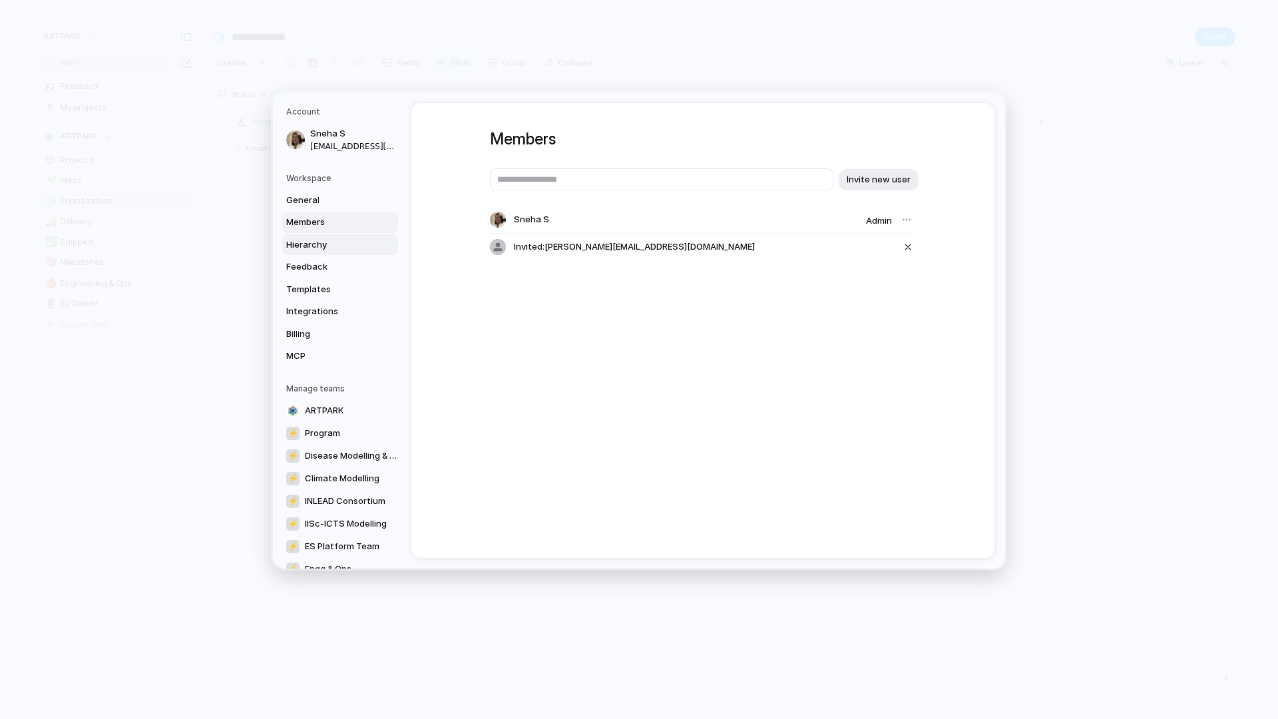
click at [310, 238] on span "Hierarchy" at bounding box center [328, 244] width 85 height 13
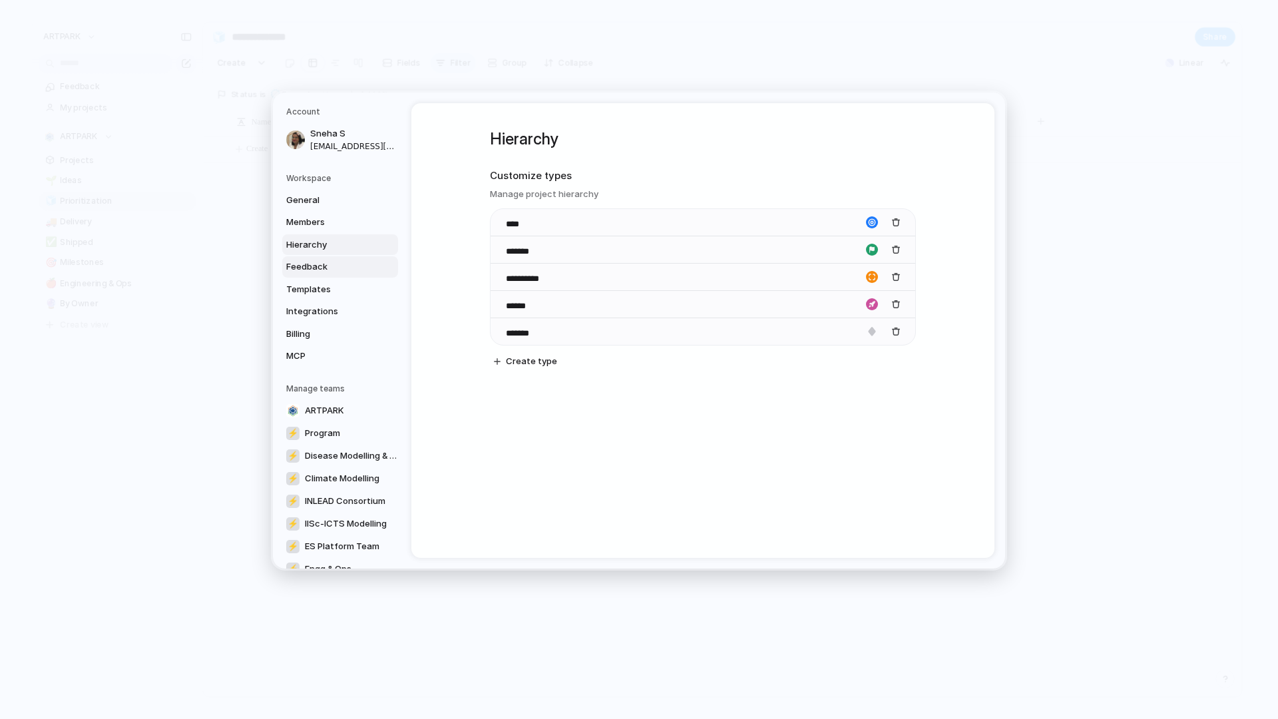
click at [305, 264] on span "Feedback" at bounding box center [328, 266] width 85 height 13
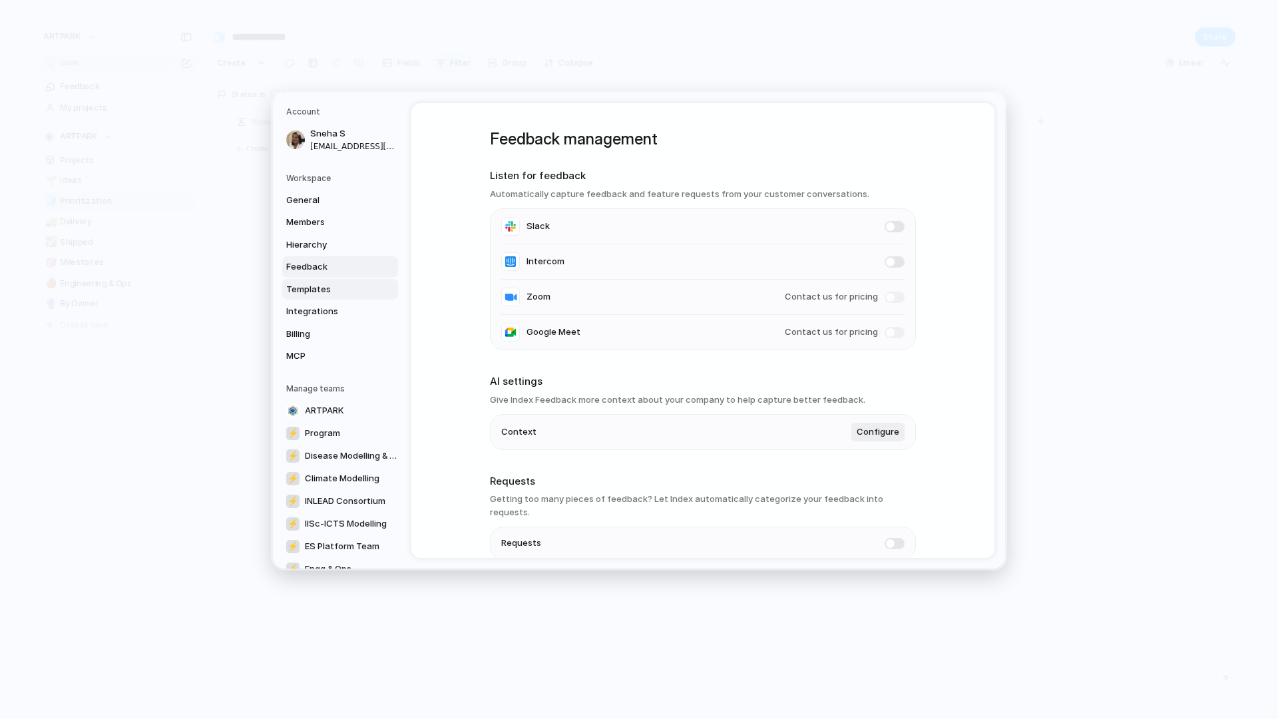
click at [298, 289] on span "Templates" at bounding box center [328, 289] width 85 height 13
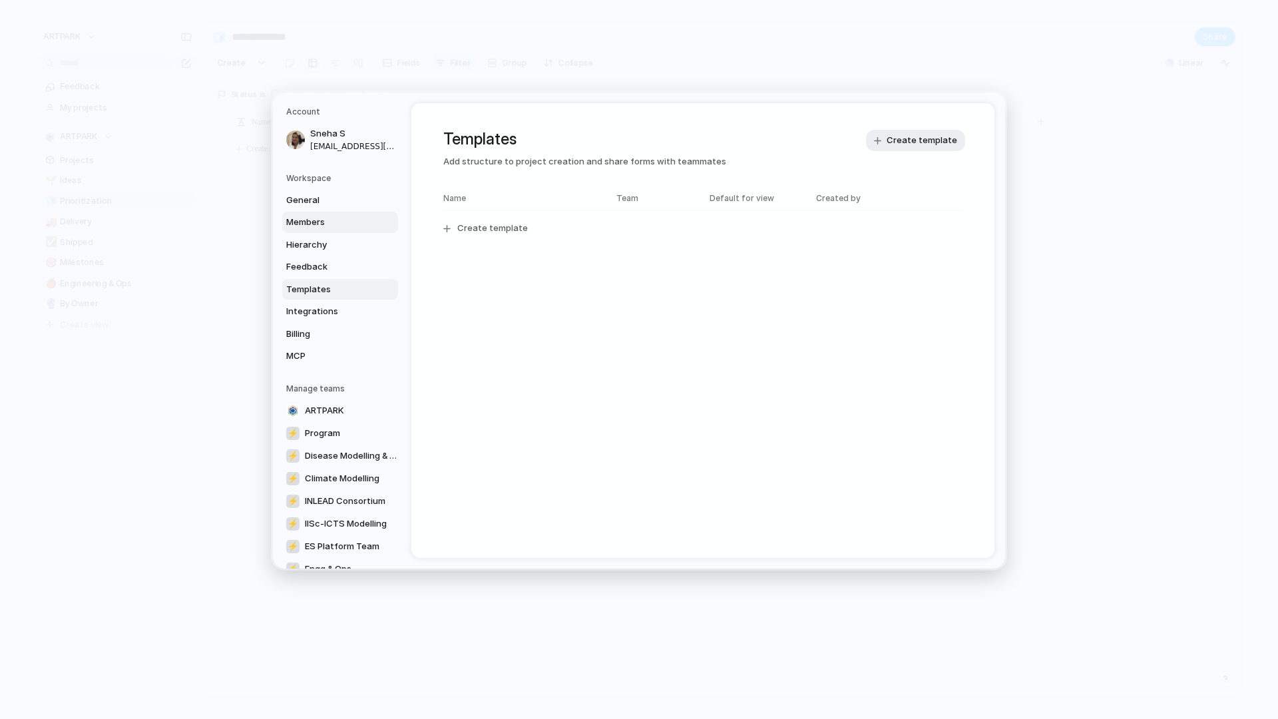
click at [321, 230] on link "Members" at bounding box center [340, 222] width 116 height 21
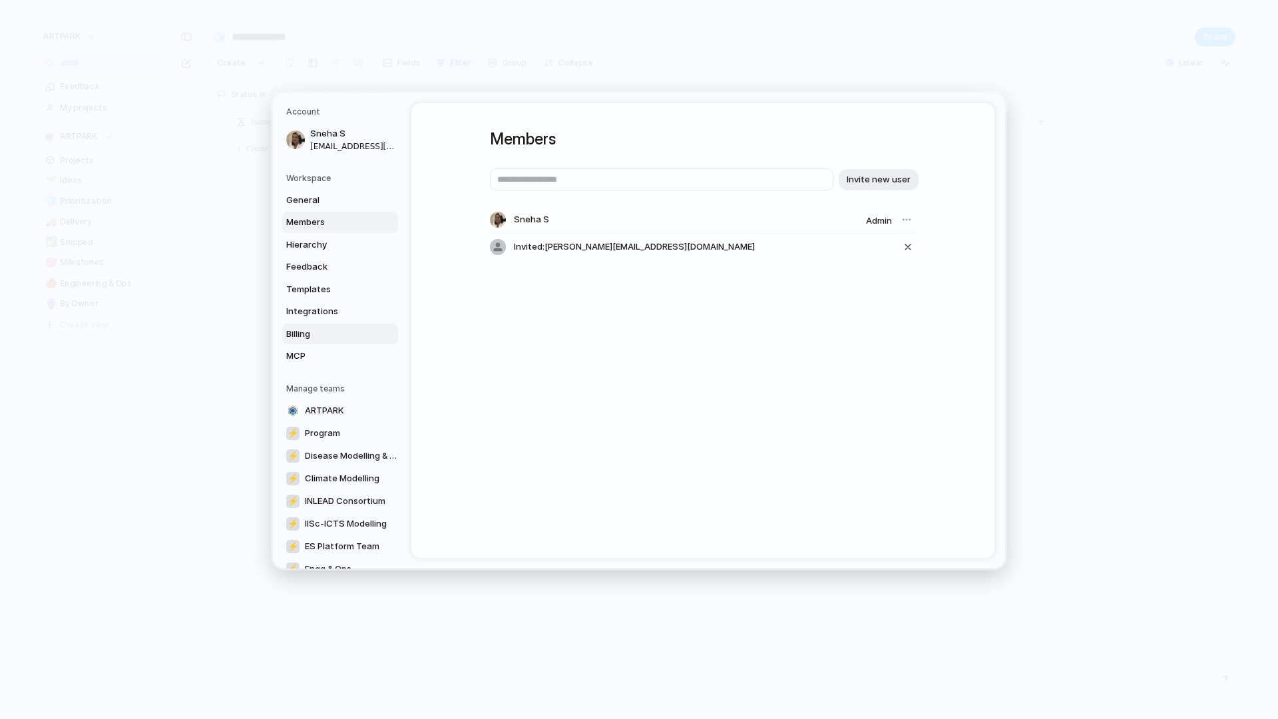
click at [313, 330] on span "Billing" at bounding box center [328, 333] width 85 height 13
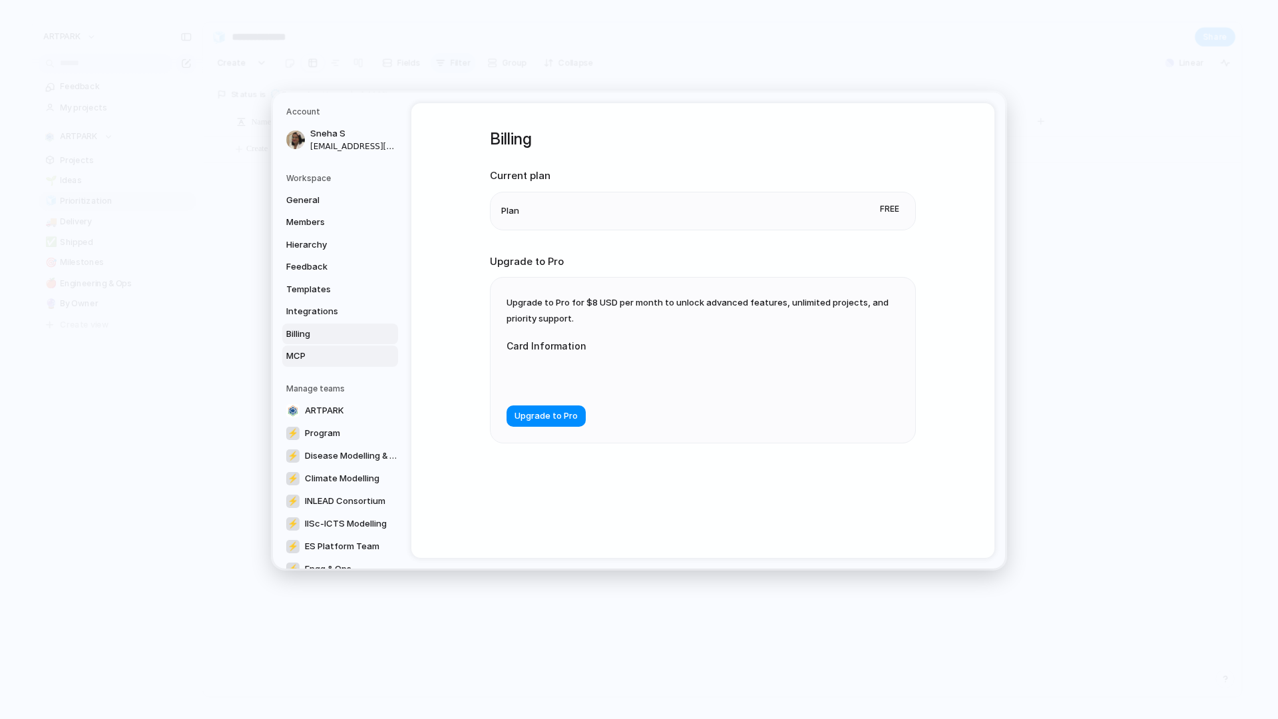
click at [301, 357] on span "MCP" at bounding box center [328, 355] width 85 height 13
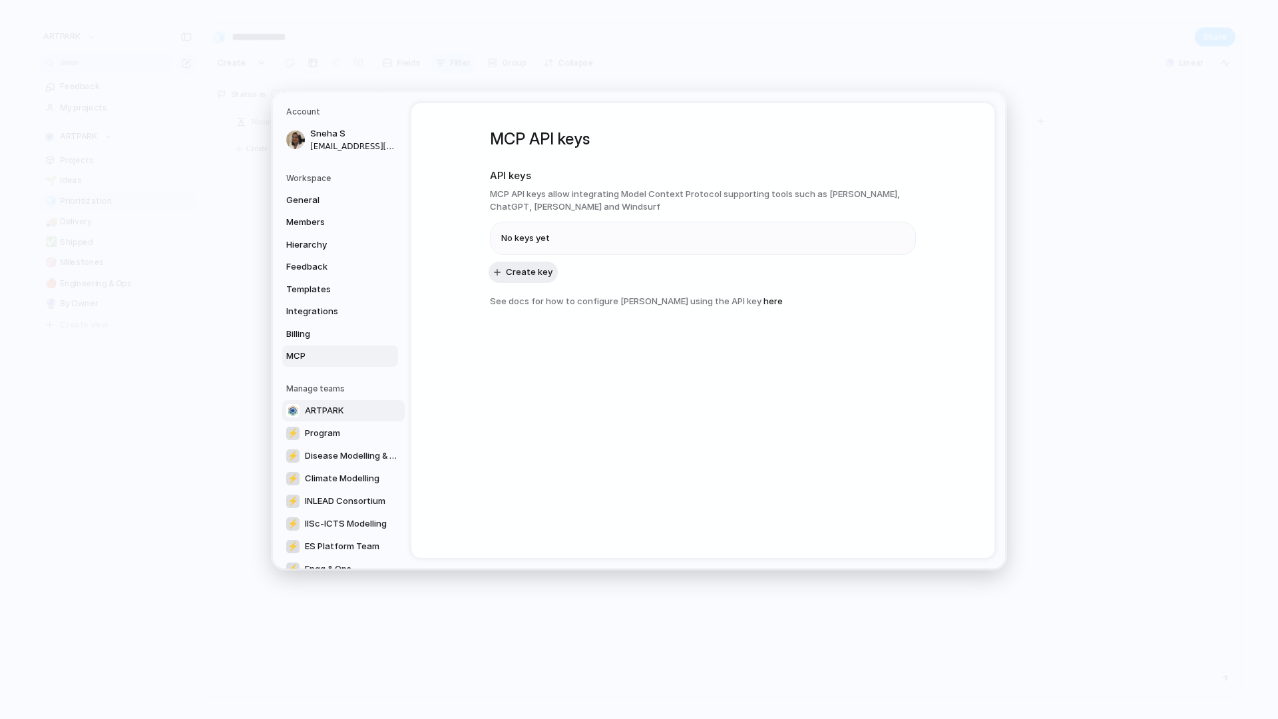
click at [299, 401] on link "ARTPARK" at bounding box center [343, 410] width 122 height 21
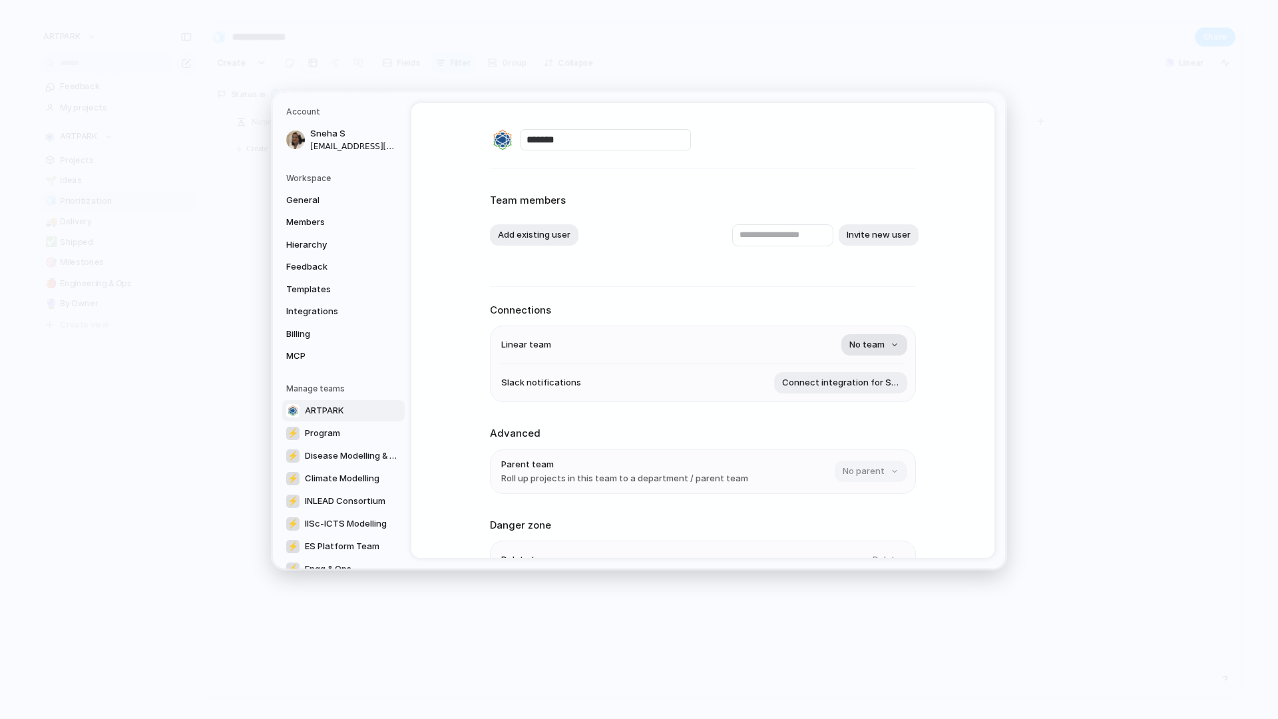
click at [874, 339] on span "No team" at bounding box center [866, 345] width 35 height 13
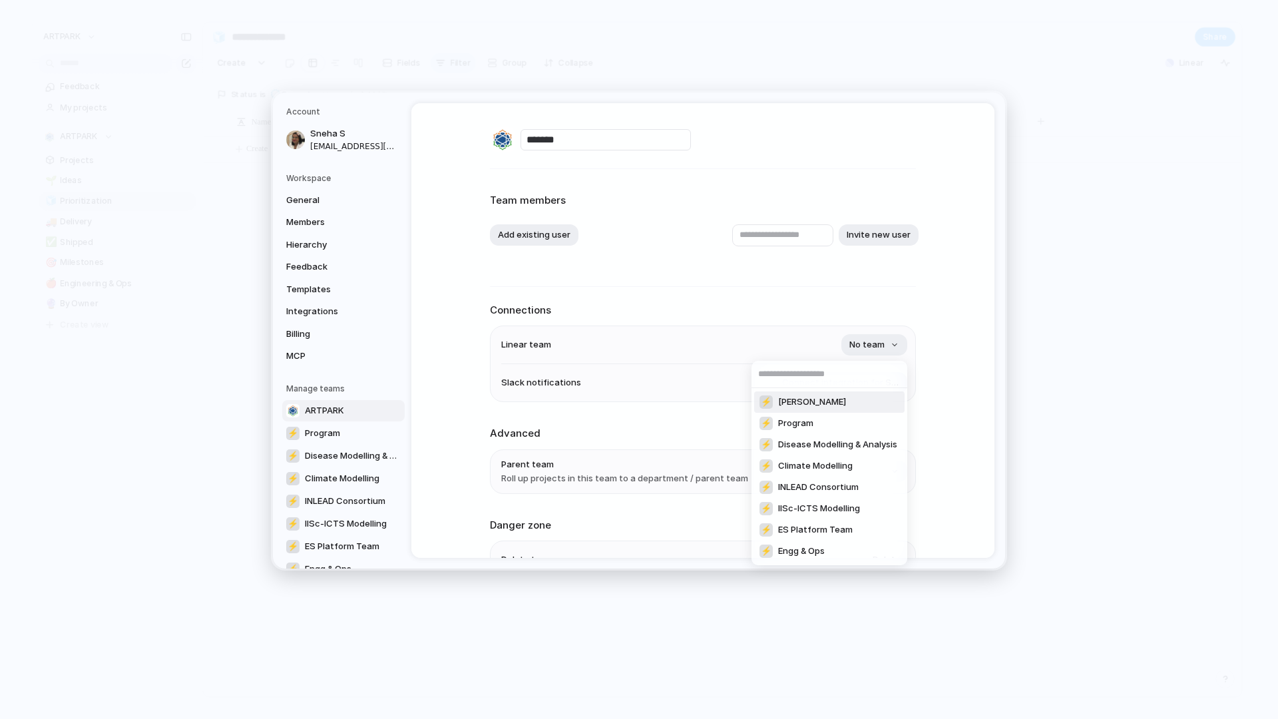
click at [945, 315] on div "⚡ Aarogya Aarohan ⚡ Program ⚡ Disease Modelling & Analysis ⚡ Climate Modelling …" at bounding box center [639, 359] width 1278 height 719
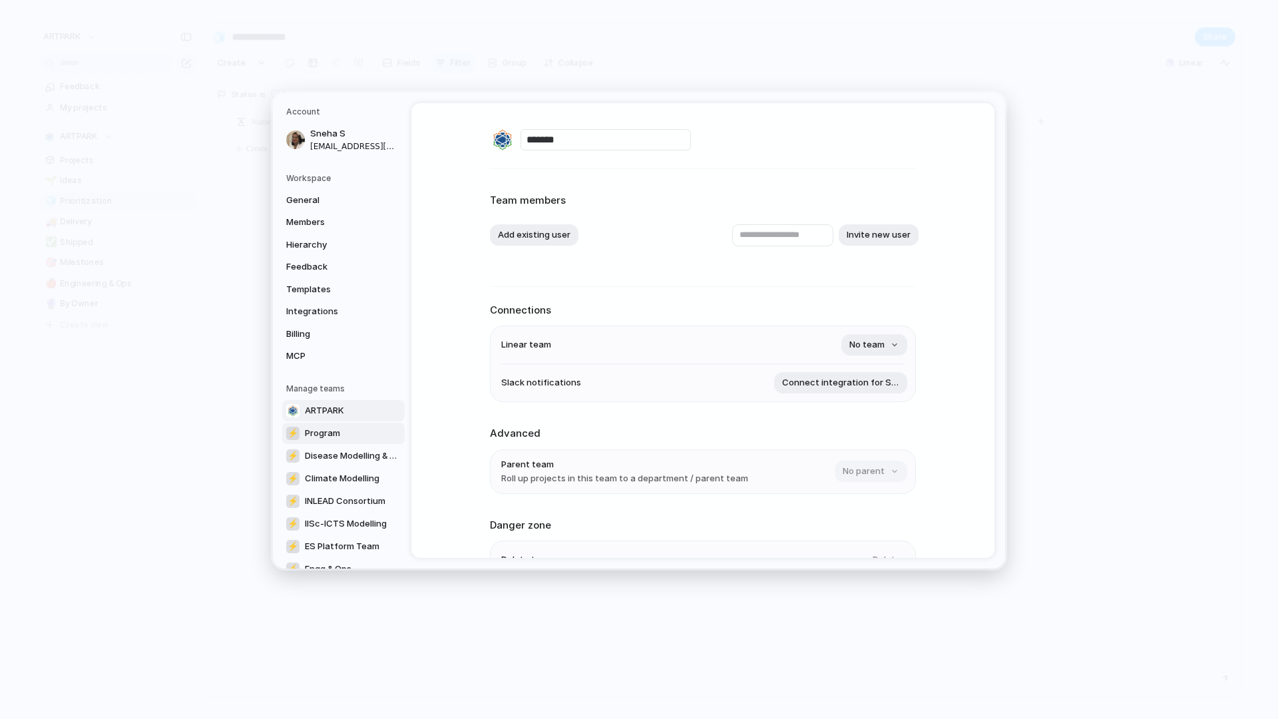
click at [345, 436] on link "⚡ Program" at bounding box center [343, 433] width 122 height 21
type input "*******"
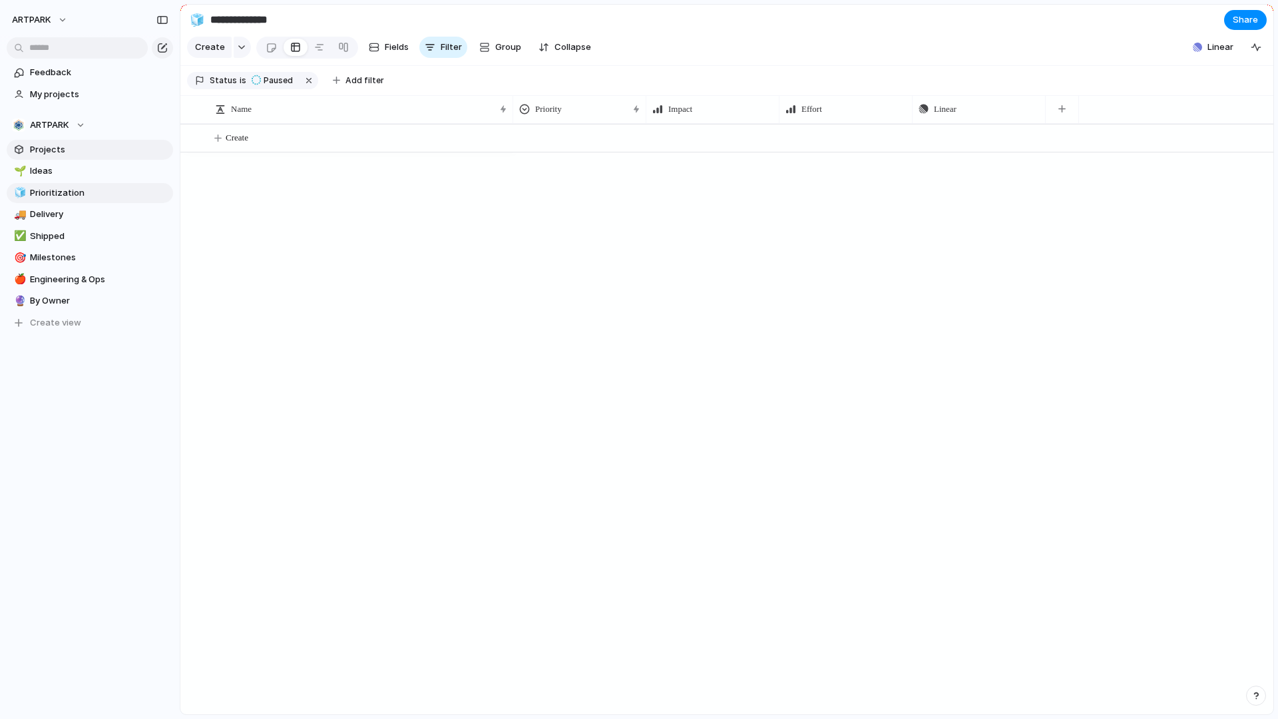
click at [102, 150] on span "Projects" at bounding box center [99, 149] width 138 height 13
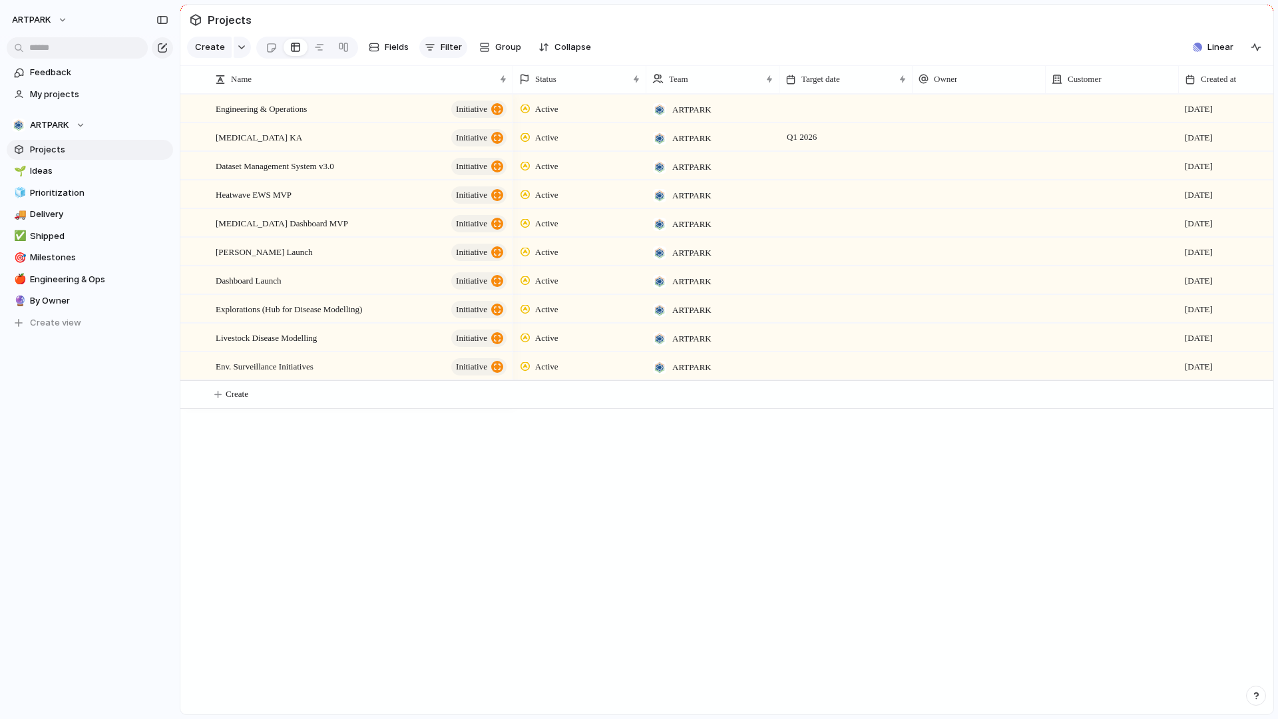
click at [435, 38] on button "Filter" at bounding box center [443, 47] width 48 height 21
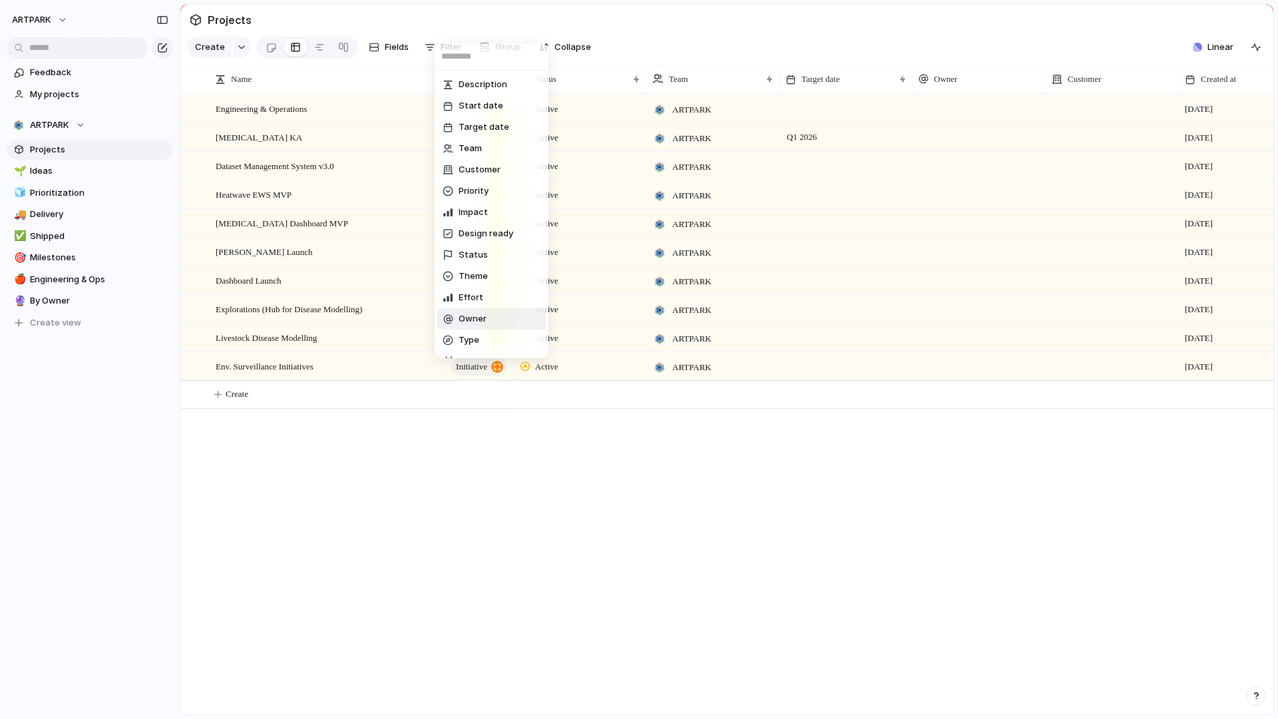
scroll to position [81, 0]
click at [483, 236] on span "Owner" at bounding box center [472, 237] width 28 height 13
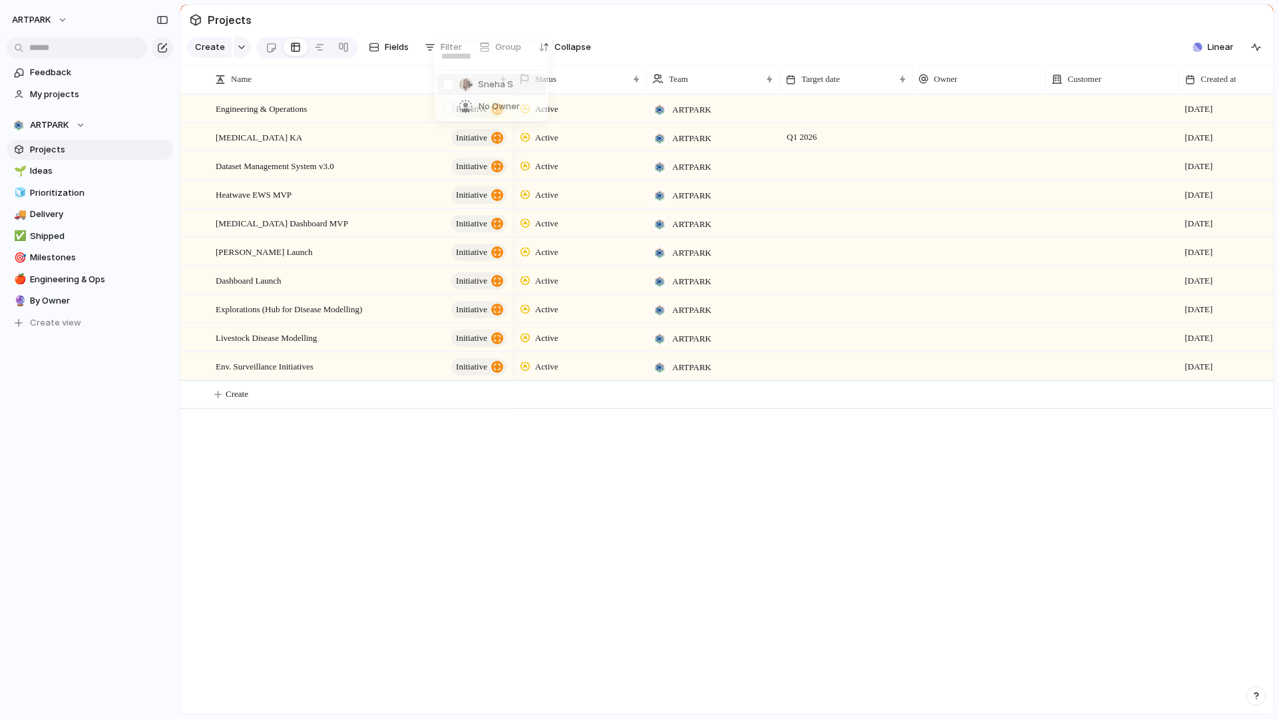
click at [480, 405] on div "Sneha S No Owner" at bounding box center [639, 359] width 1278 height 719
click at [575, 54] on button "Collapse" at bounding box center [564, 47] width 63 height 21
click at [575, 54] on button "Expand" at bounding box center [561, 47] width 57 height 21
click at [269, 48] on div at bounding box center [270, 48] width 11 height 22
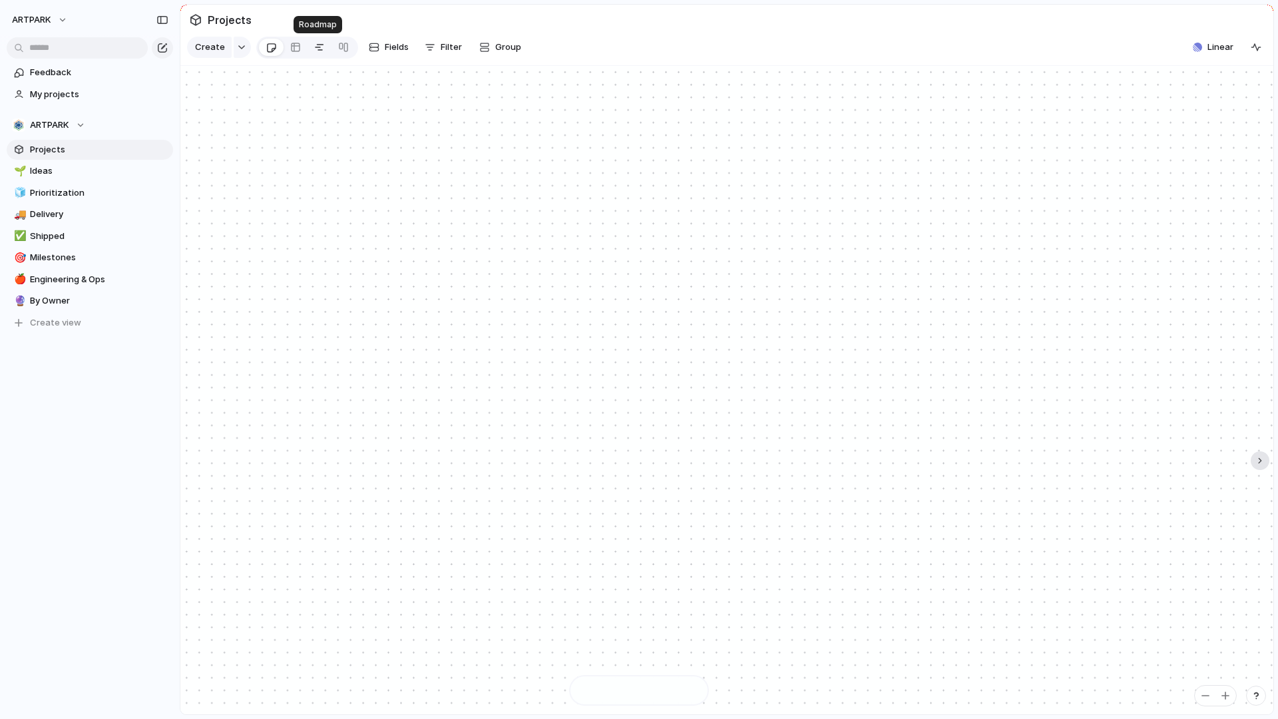
click at [322, 42] on link at bounding box center [319, 47] width 24 height 21
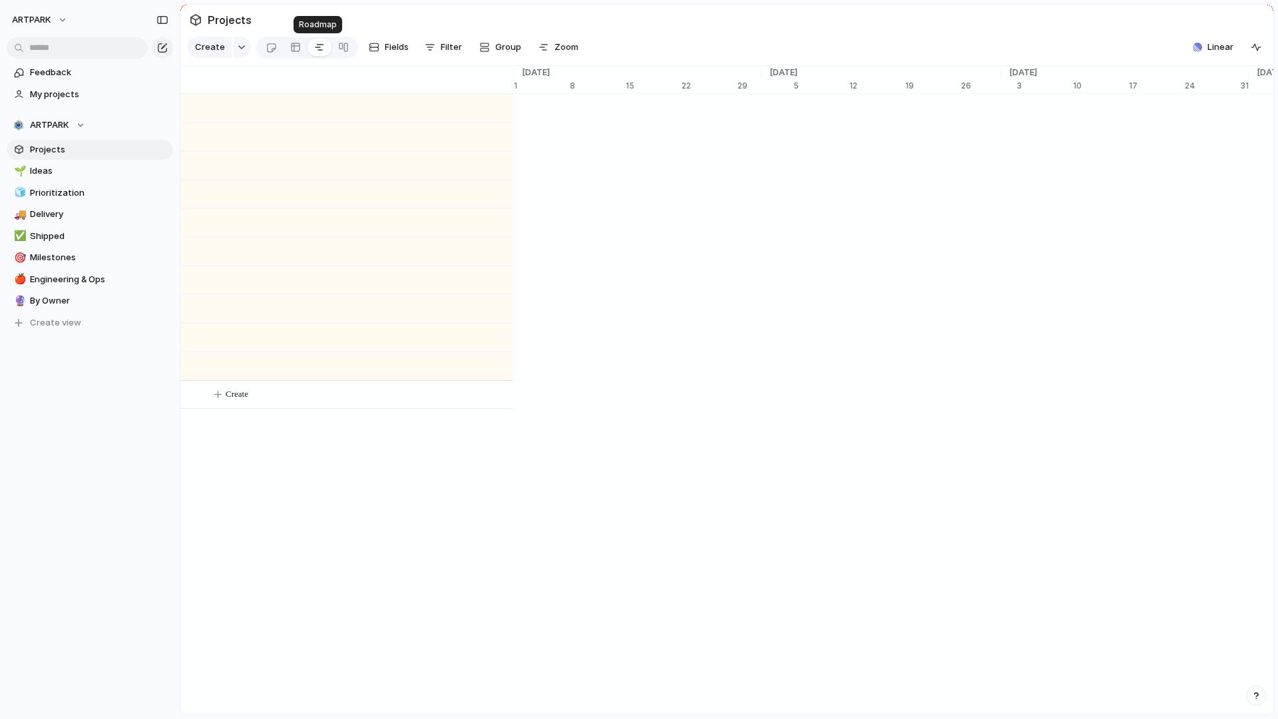
scroll to position [0, 8532]
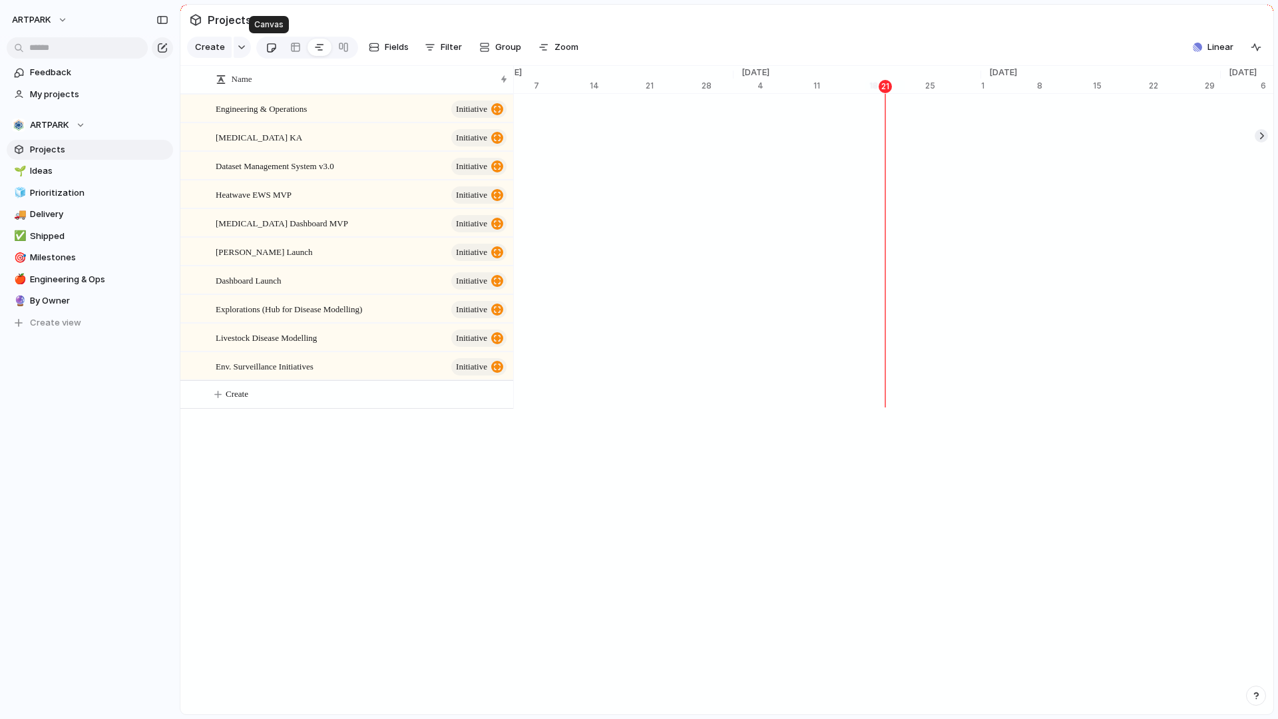
click at [267, 45] on div at bounding box center [270, 48] width 11 height 22
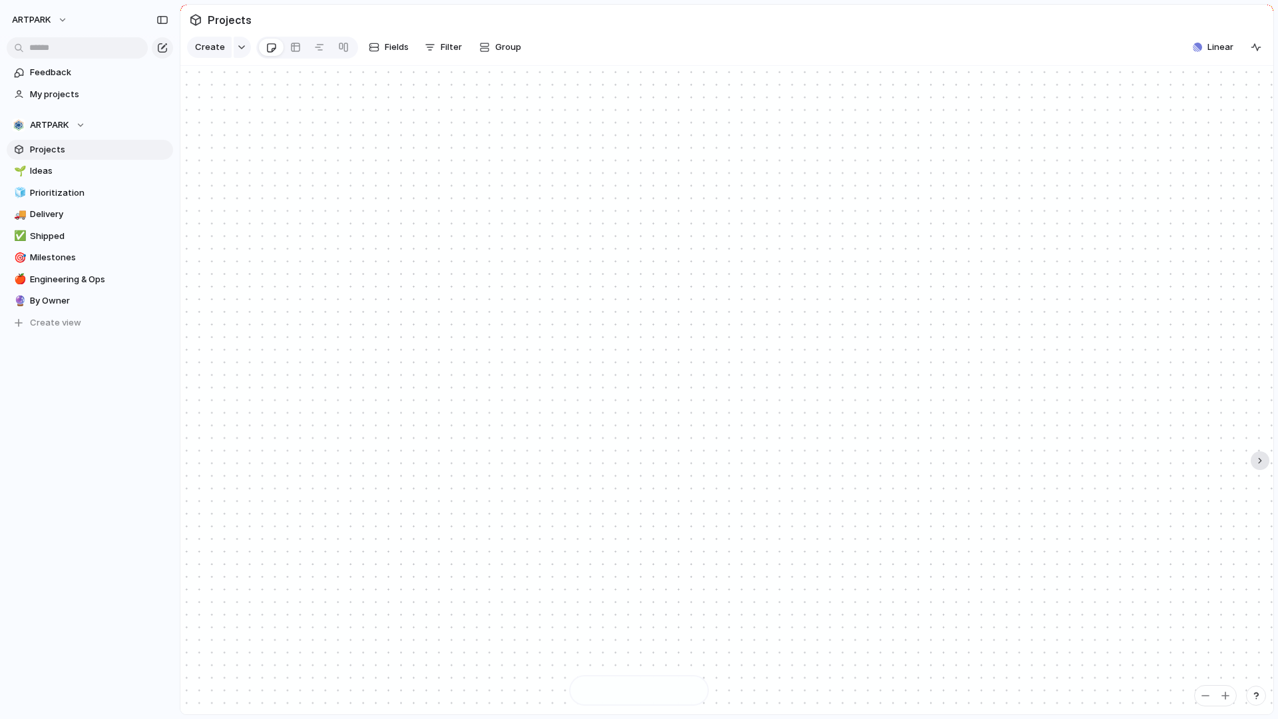
click at [219, 21] on span "Projects" at bounding box center [229, 20] width 49 height 24
click at [79, 313] on button "Create view" at bounding box center [90, 323] width 166 height 20
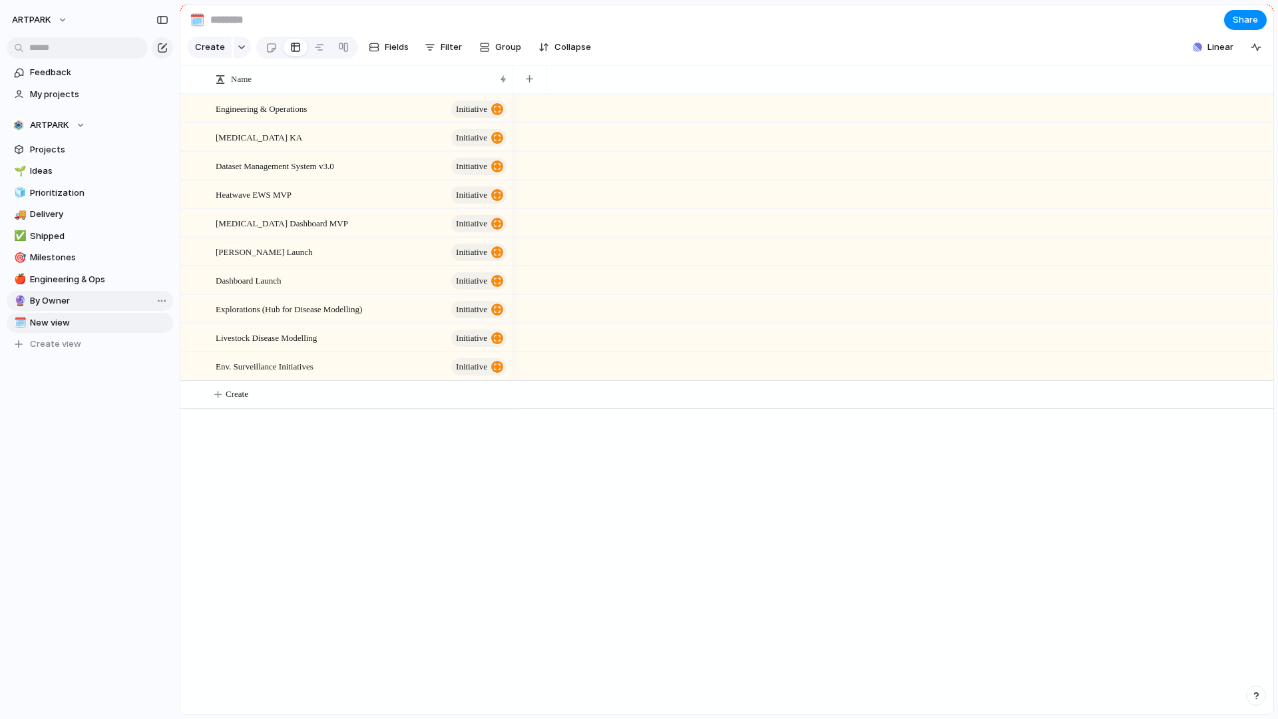
click at [91, 299] on span "By Owner" at bounding box center [99, 300] width 138 height 13
type input "********"
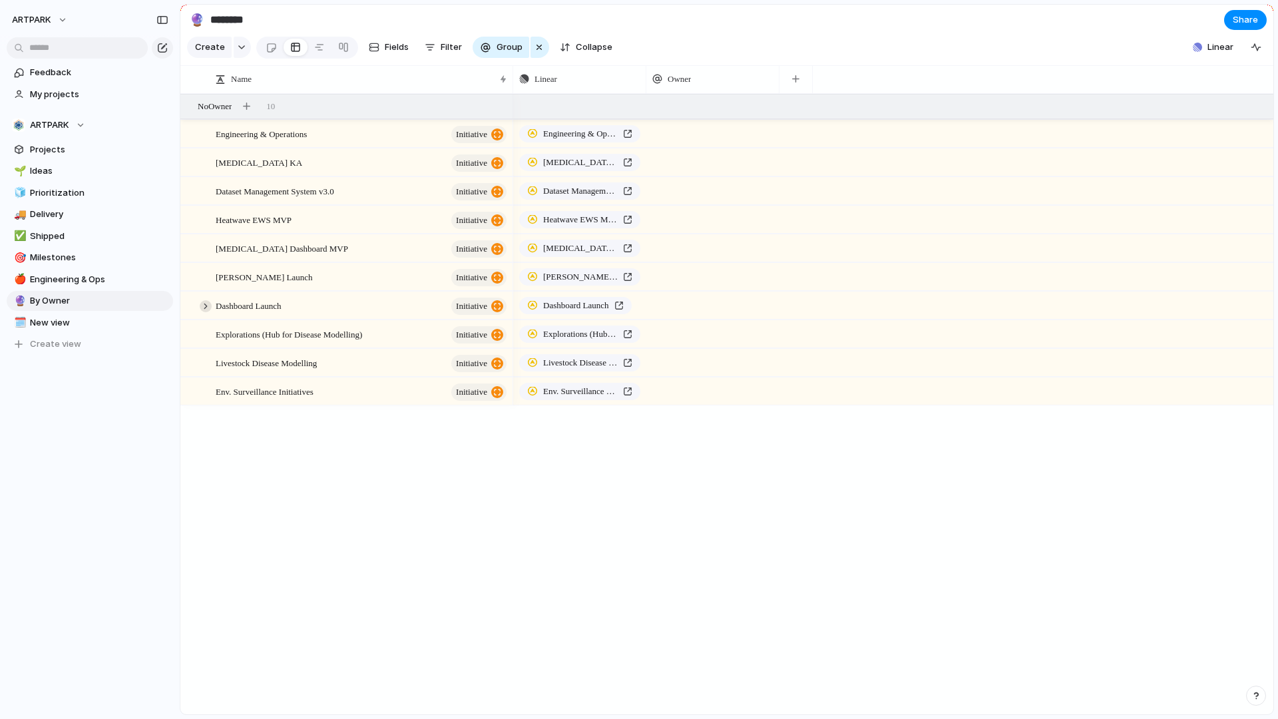
click at [206, 306] on div at bounding box center [206, 306] width 12 height 12
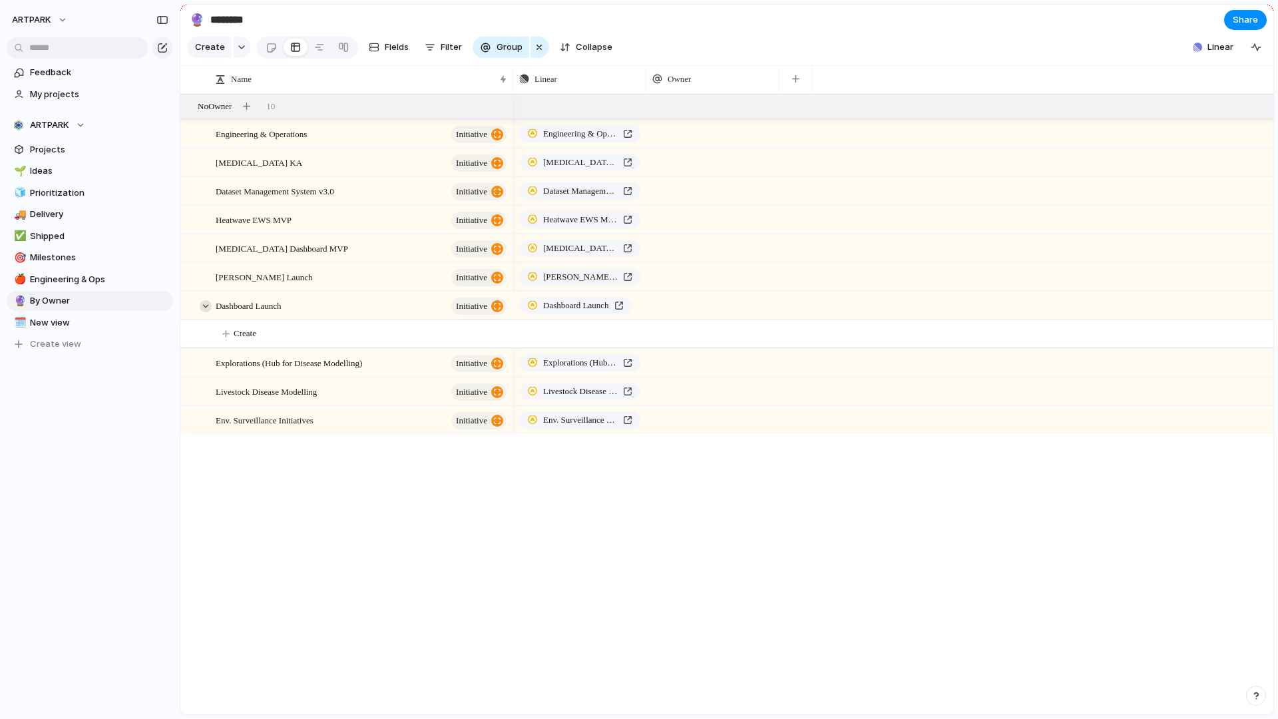
click at [206, 306] on div at bounding box center [206, 306] width 12 height 12
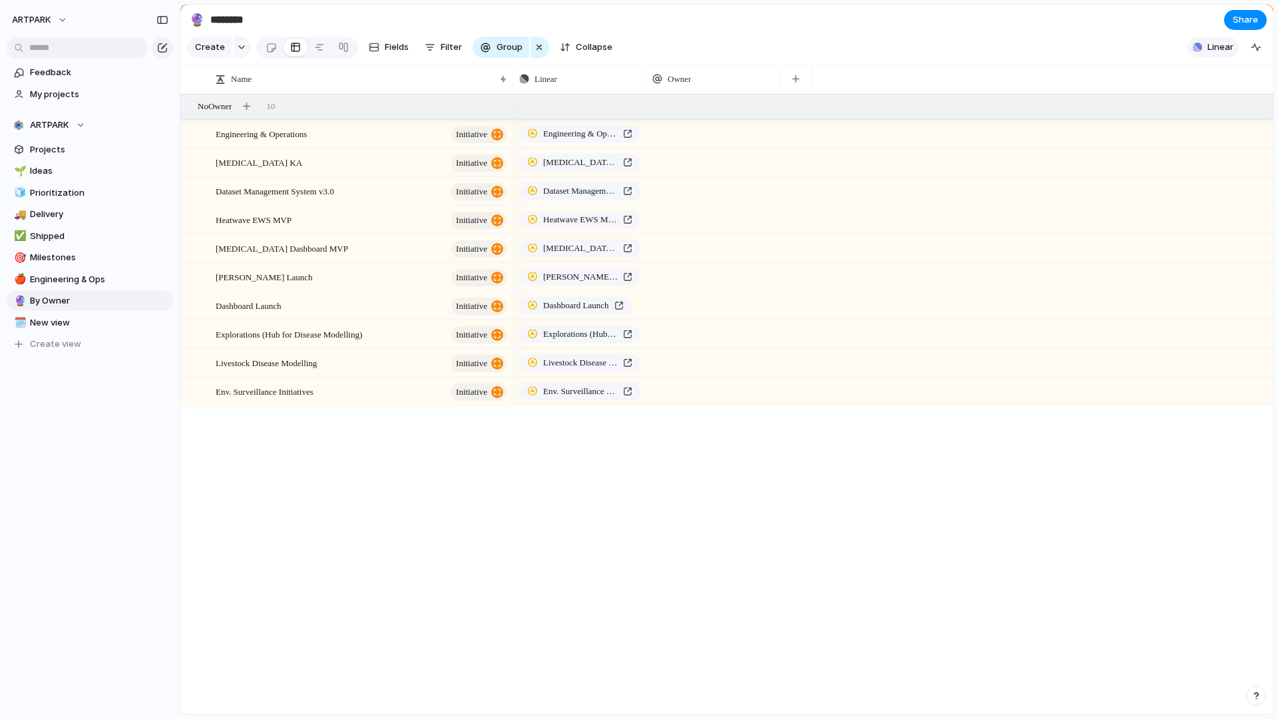
click at [1198, 46] on div "button" at bounding box center [1196, 47] width 9 height 9
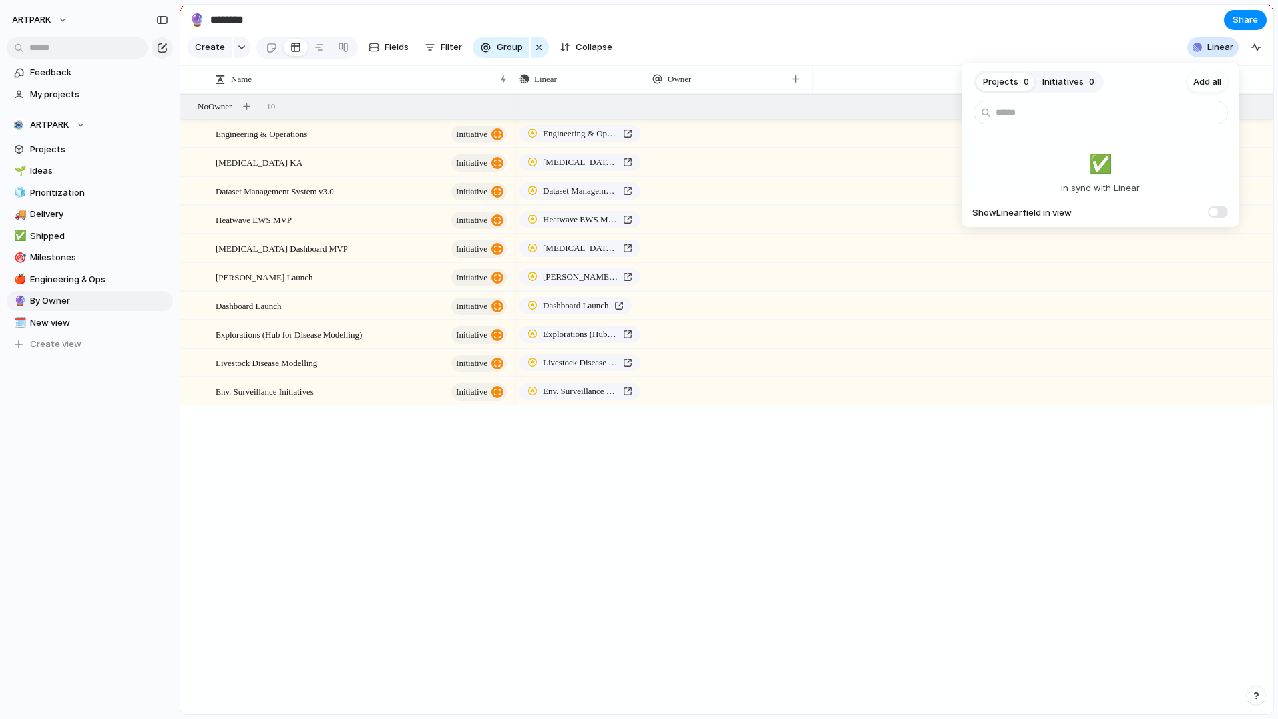
click at [1048, 75] on span "Initiatives" at bounding box center [1062, 81] width 41 height 13
click at [1216, 85] on span "Add all" at bounding box center [1207, 81] width 28 height 13
click at [1016, 75] on button "Projects 0" at bounding box center [1005, 81] width 59 height 21
click at [1212, 85] on span "Add all" at bounding box center [1207, 81] width 28 height 13
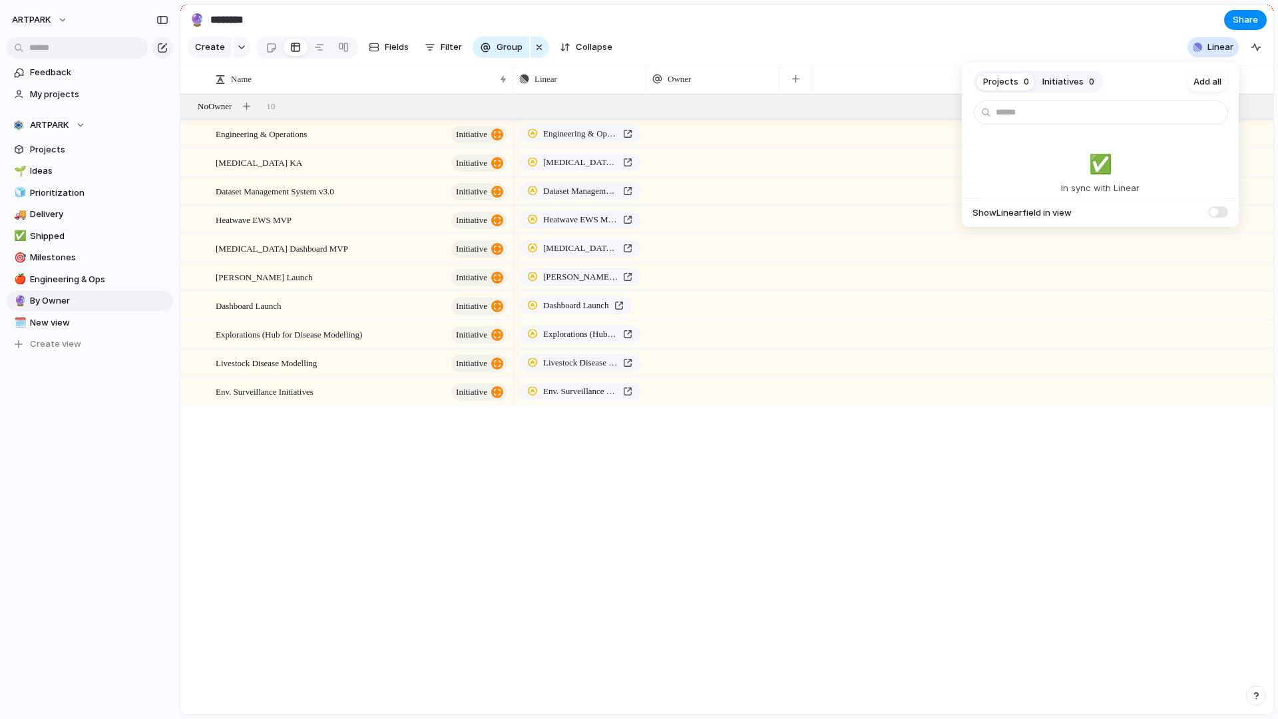
click at [1256, 35] on div "Projects 0 Initiatives 0 Add all ✅️ In sync with Linear Show Linear field in vi…" at bounding box center [639, 359] width 1278 height 719
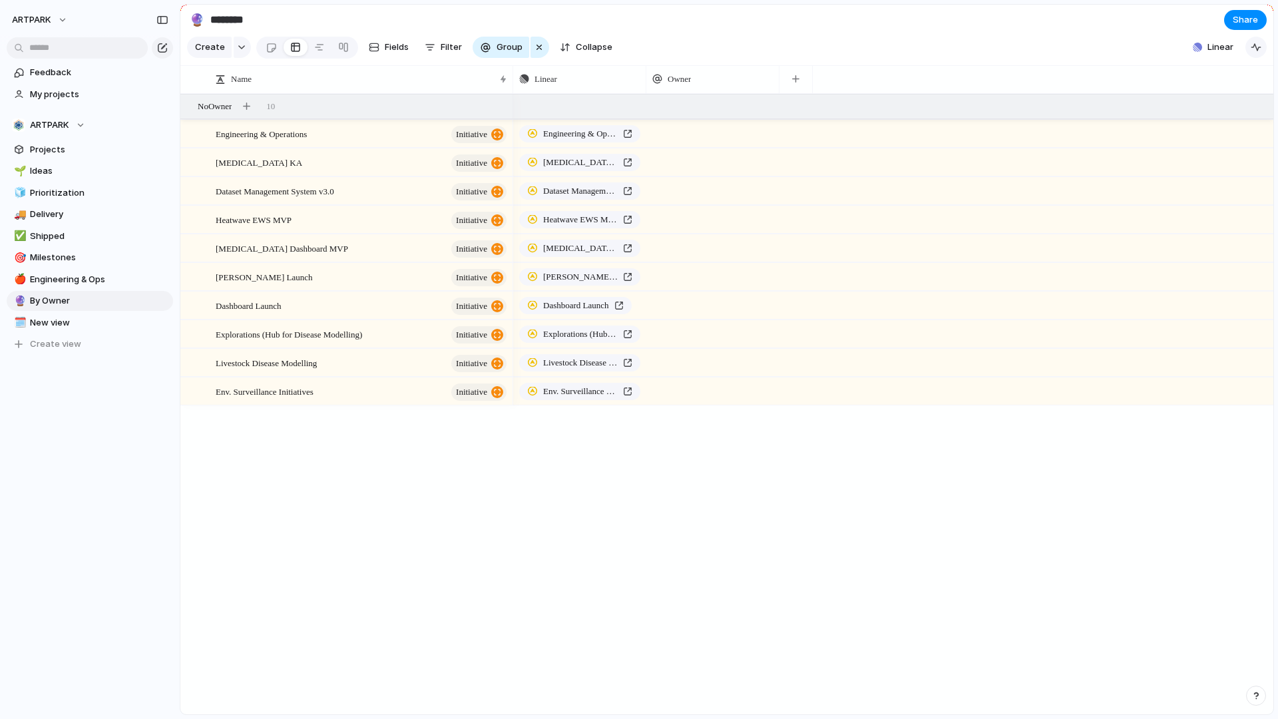
click at [1252, 45] on div "button" at bounding box center [1255, 47] width 11 height 11
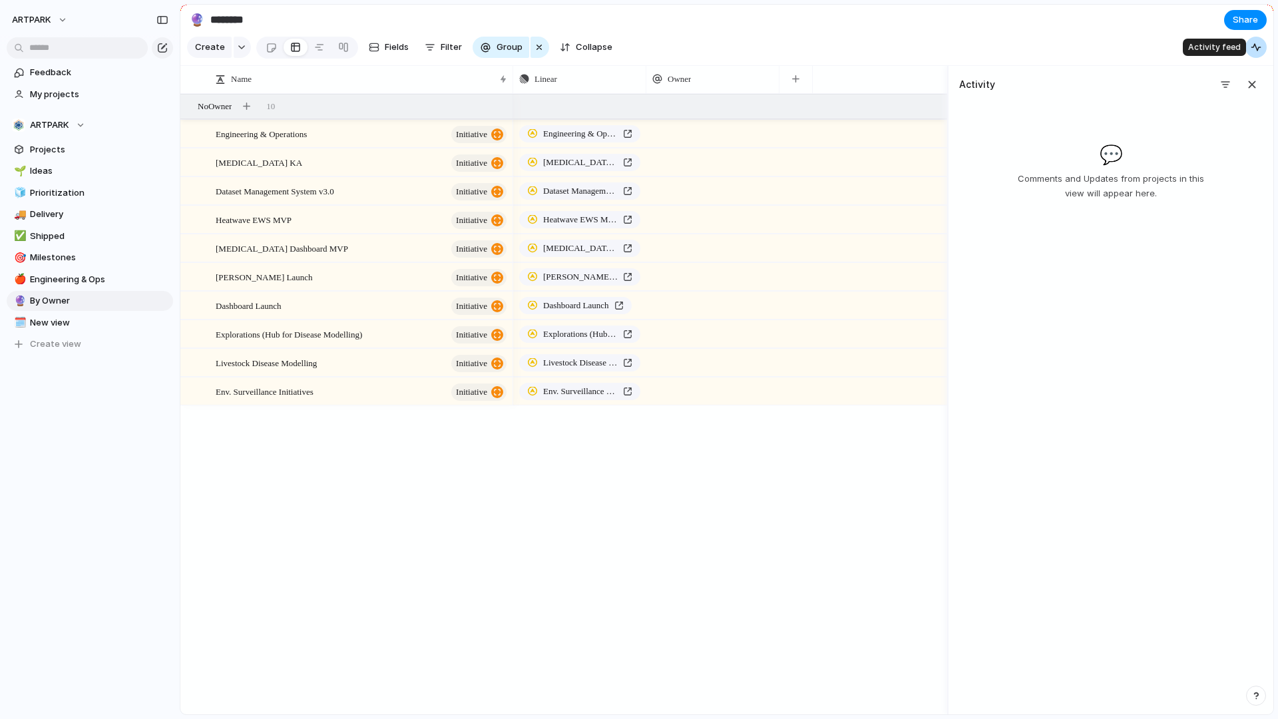
click at [1252, 45] on div "button" at bounding box center [1255, 47] width 11 height 11
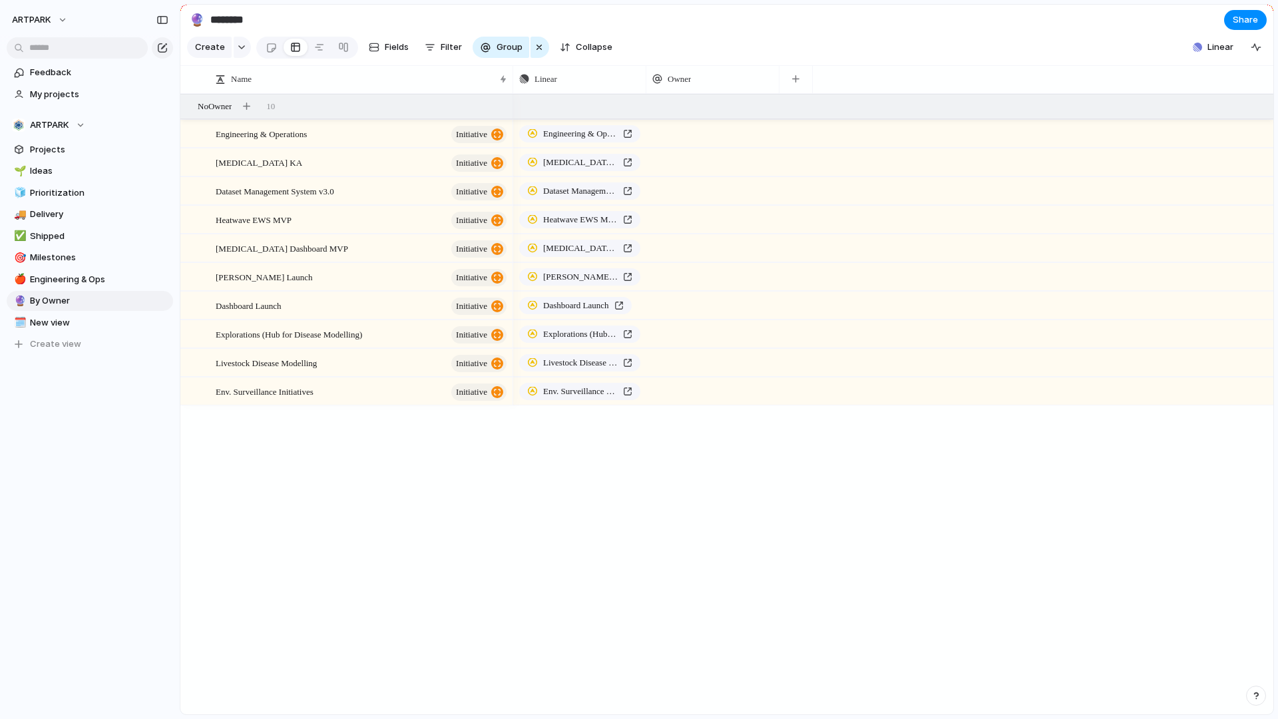
click at [460, 466] on div "Engineering & Operations initiative Dengue KA initiative Dataset Management Sys…" at bounding box center [726, 404] width 1093 height 620
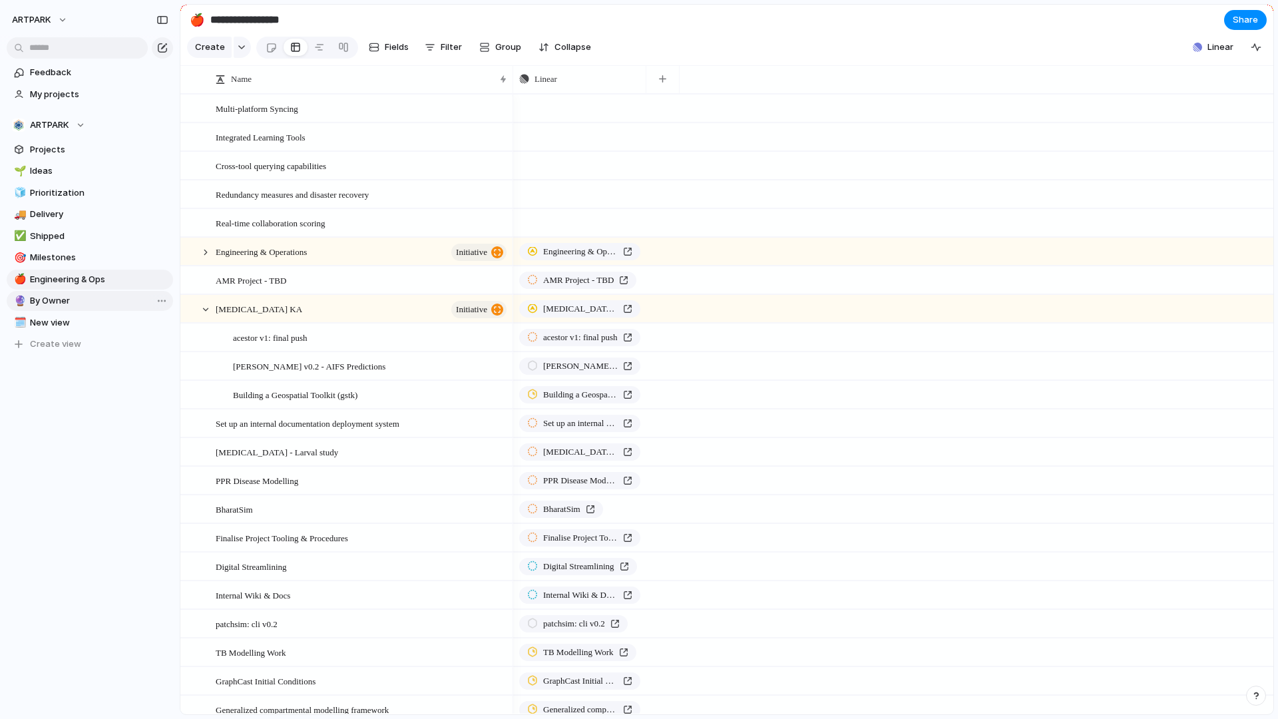
click at [98, 307] on link "🔮 By Owner" at bounding box center [90, 301] width 166 height 20
type input "********"
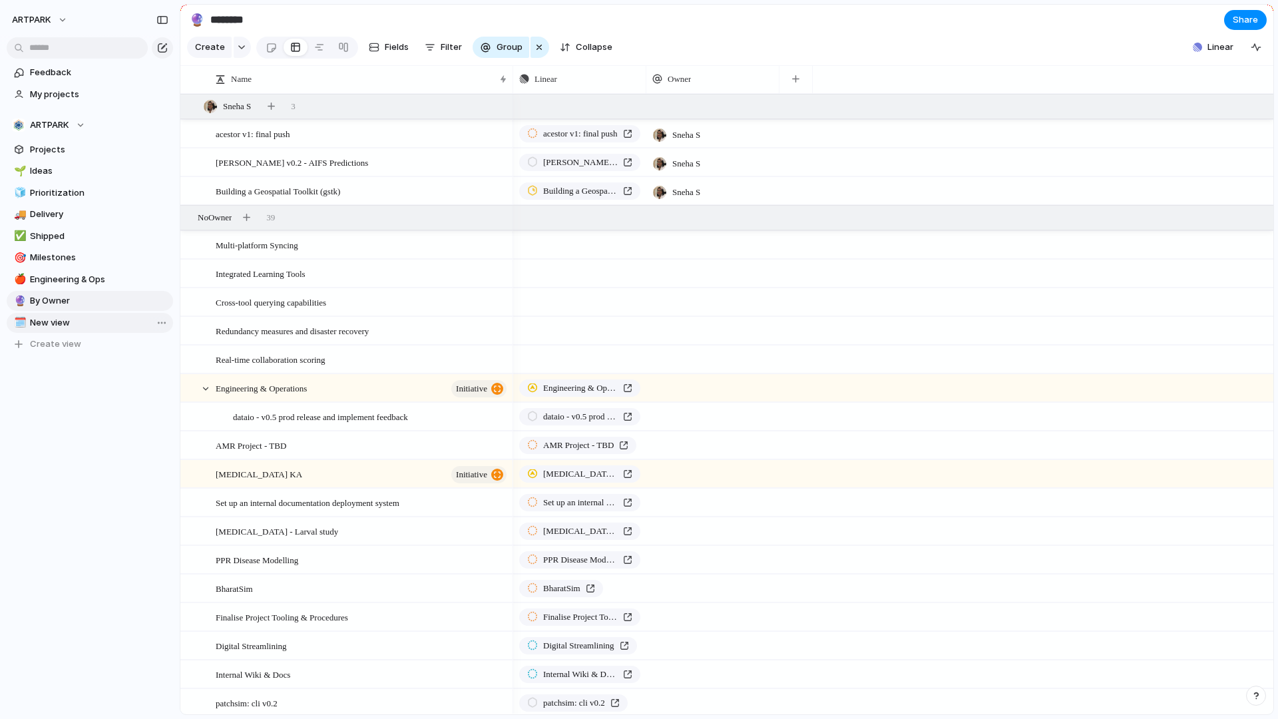
click at [88, 321] on span "New view" at bounding box center [99, 322] width 138 height 13
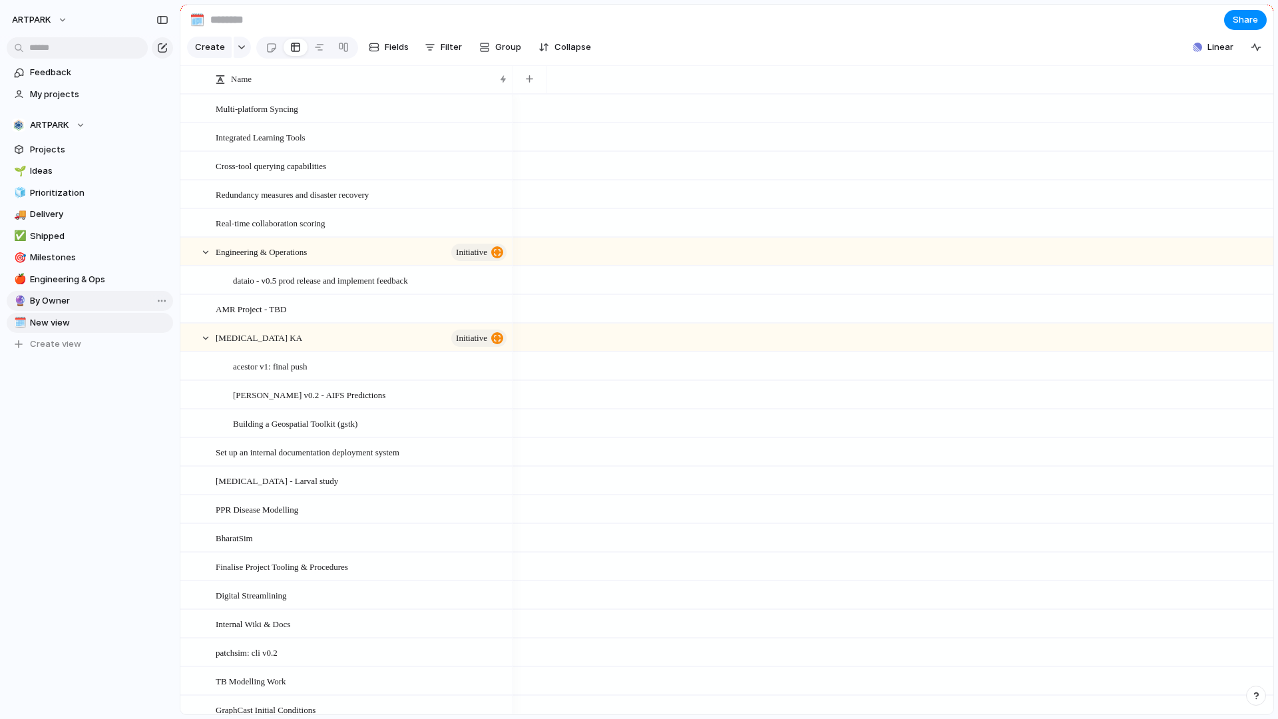
click at [96, 304] on span "By Owner" at bounding box center [99, 300] width 138 height 13
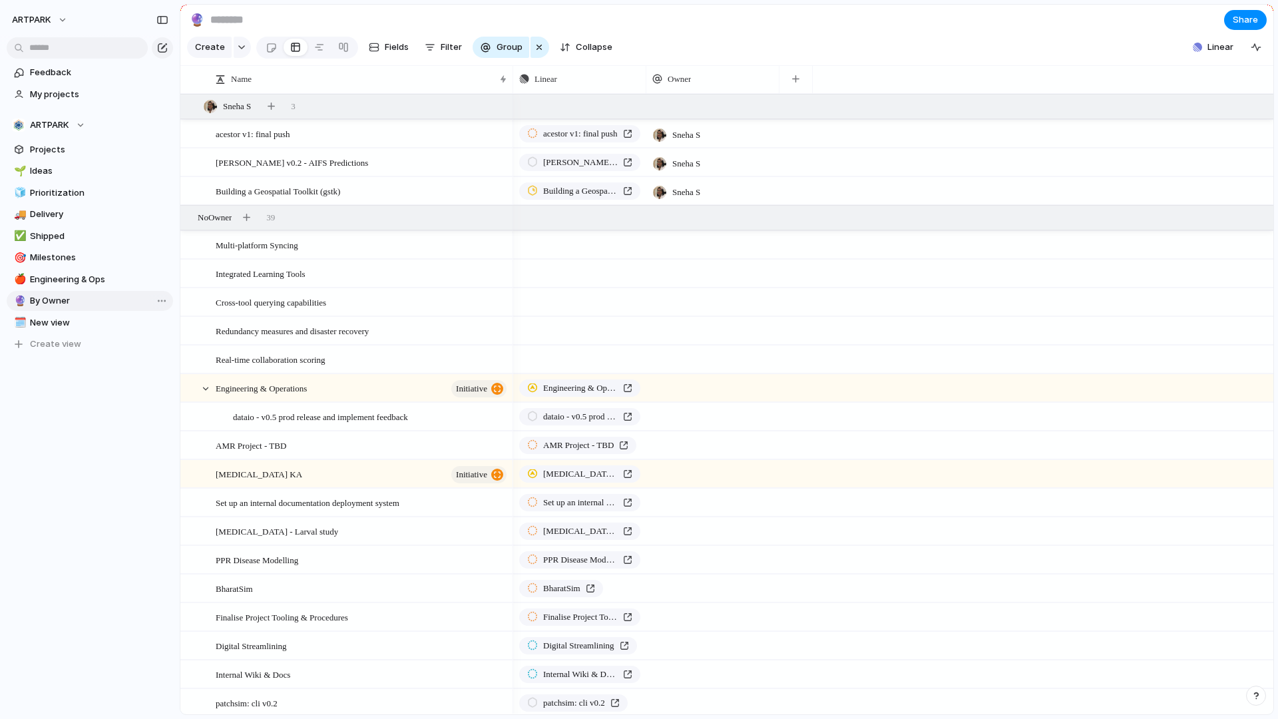
type input "********"
click at [530, 45] on button "button" at bounding box center [539, 47] width 19 height 21
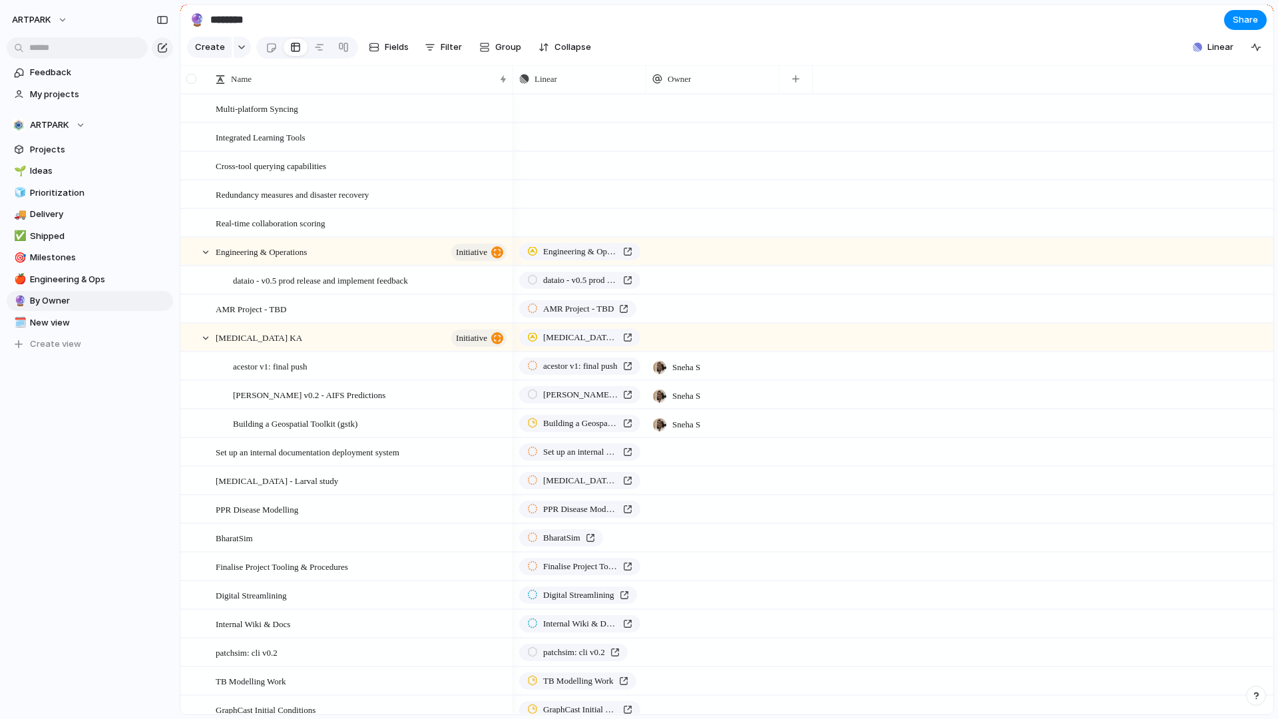
click at [191, 80] on div at bounding box center [191, 79] width 10 height 10
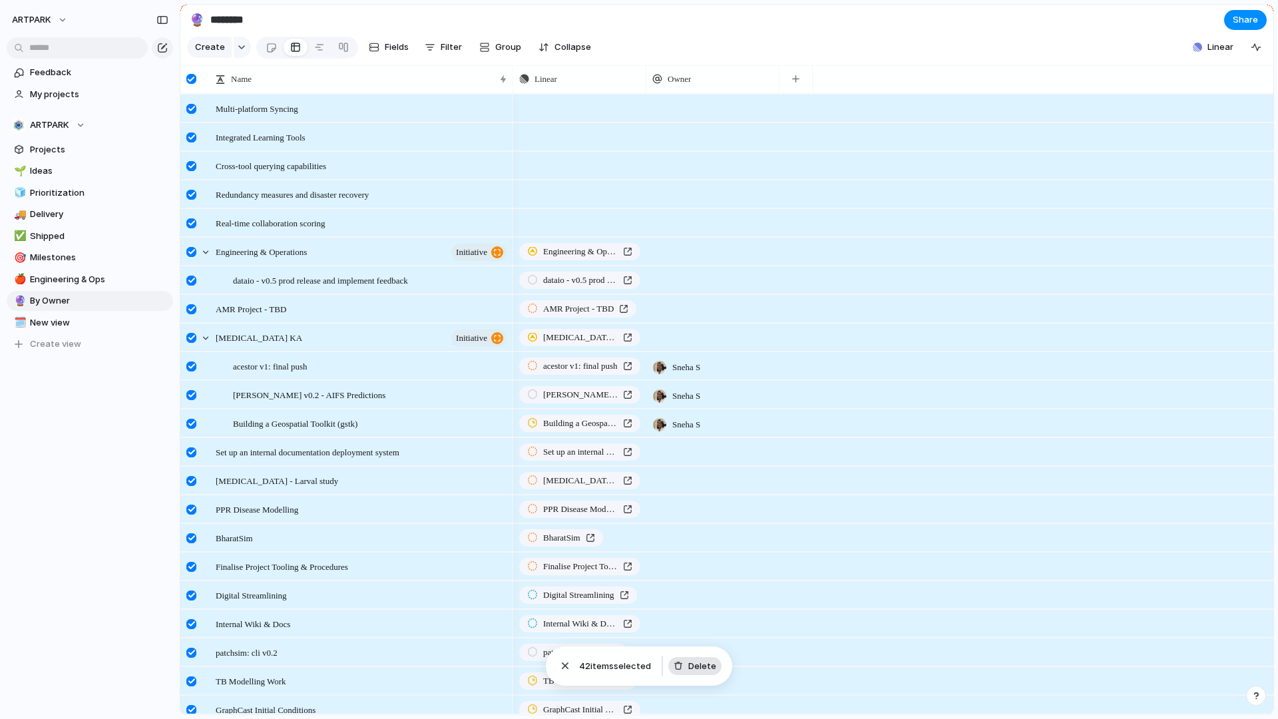
click at [697, 664] on span "Delete" at bounding box center [702, 665] width 28 height 13
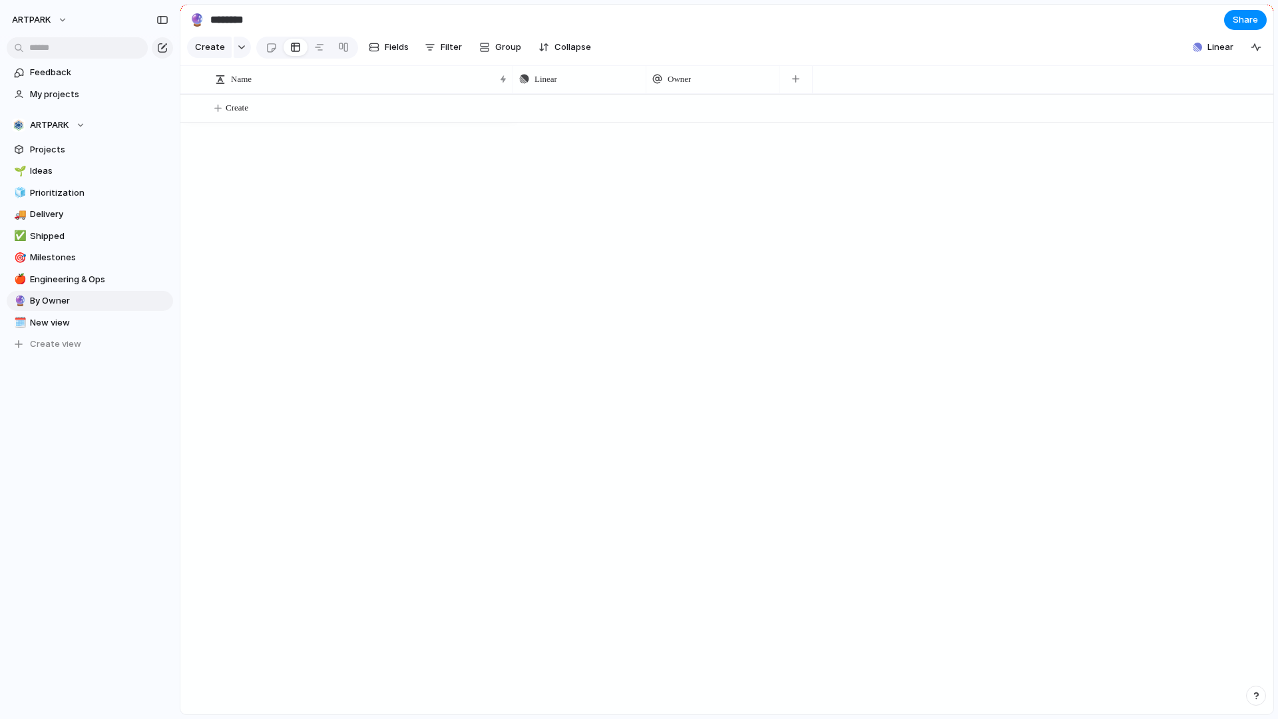
click at [860, 227] on div at bounding box center [893, 404] width 760 height 620
click at [1218, 43] on span "Linear" at bounding box center [1220, 47] width 26 height 13
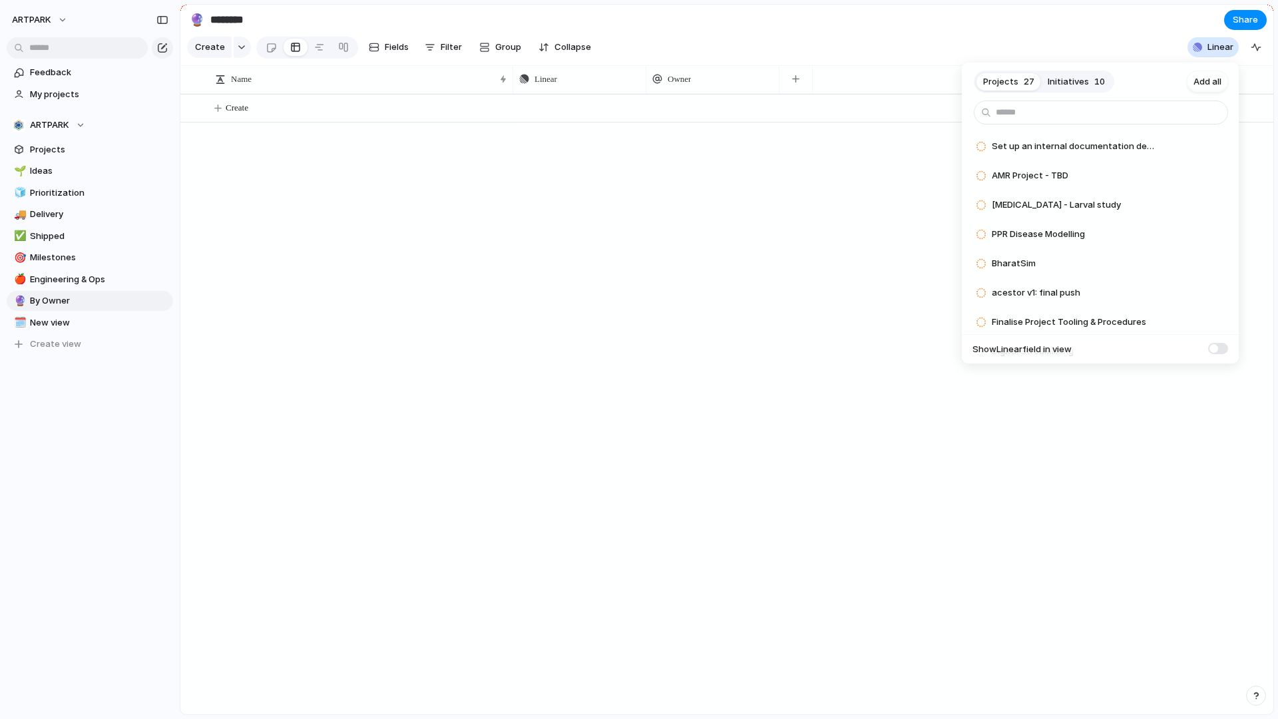
click at [1097, 75] on span "10" at bounding box center [1099, 81] width 11 height 13
click at [988, 78] on span "Projects" at bounding box center [1000, 81] width 35 height 13
click at [827, 244] on div "Projects 27 Initiatives 10 Add all Set up an internal documentation deployment …" at bounding box center [639, 359] width 1278 height 719
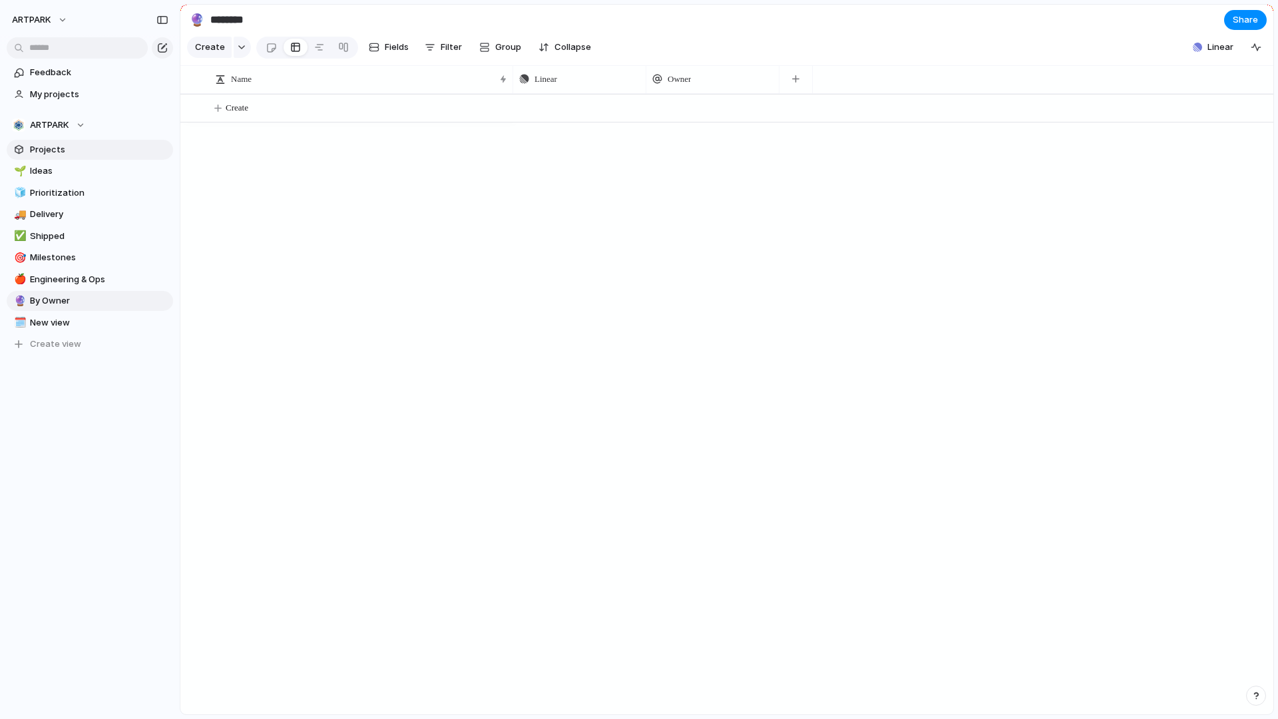
click at [162, 151] on span "Projects" at bounding box center [99, 149] width 138 height 13
click at [164, 152] on span "Projects" at bounding box center [99, 149] width 138 height 13
click at [1200, 43] on div "button" at bounding box center [1196, 47] width 9 height 9
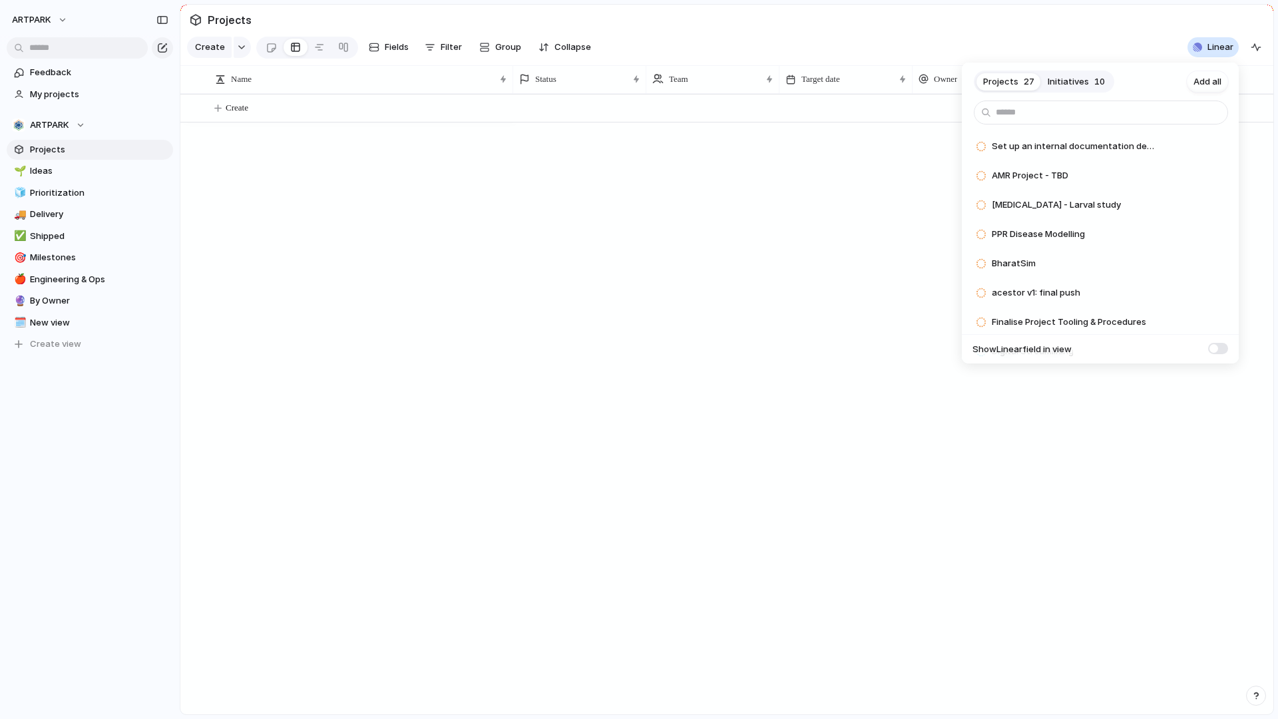
click at [119, 166] on div "Projects 27 Initiatives 10 Add all Set up an internal documentation deployment …" at bounding box center [639, 359] width 1278 height 719
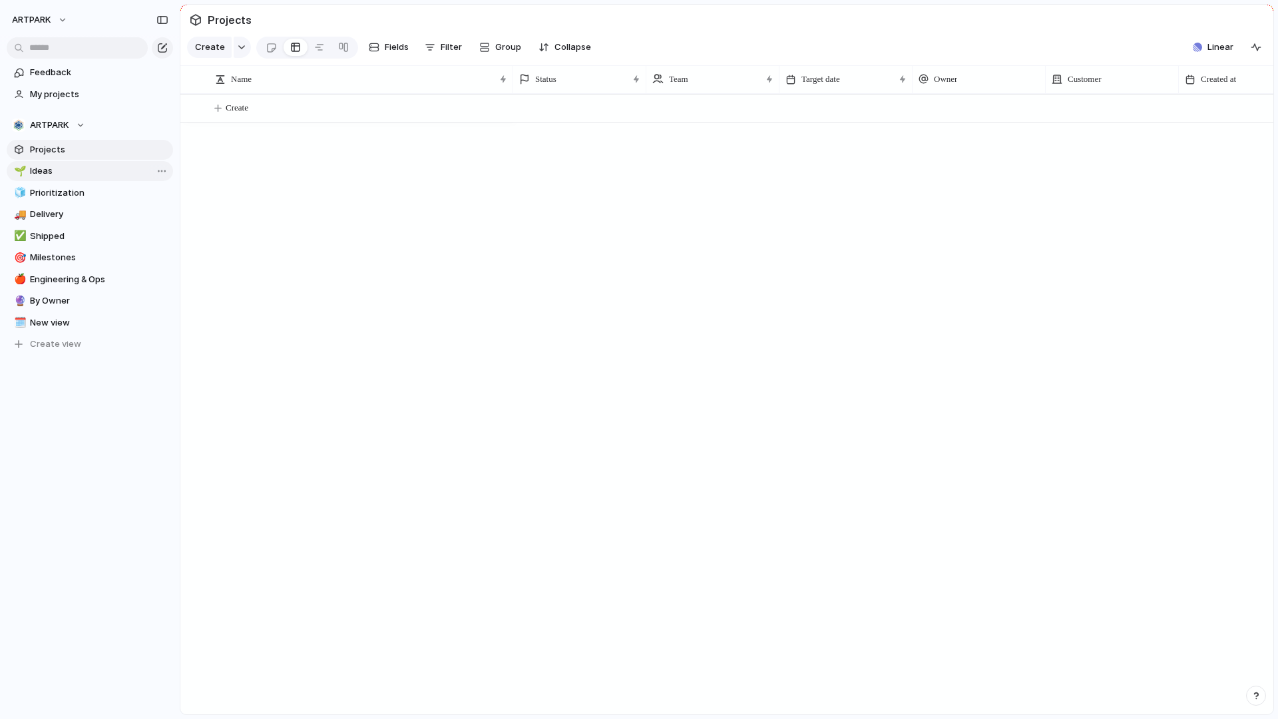
click at [95, 176] on span "Ideas" at bounding box center [99, 170] width 138 height 13
click at [87, 152] on span "Projects" at bounding box center [99, 149] width 138 height 13
click at [64, 123] on span "ARTPARK" at bounding box center [49, 124] width 39 height 13
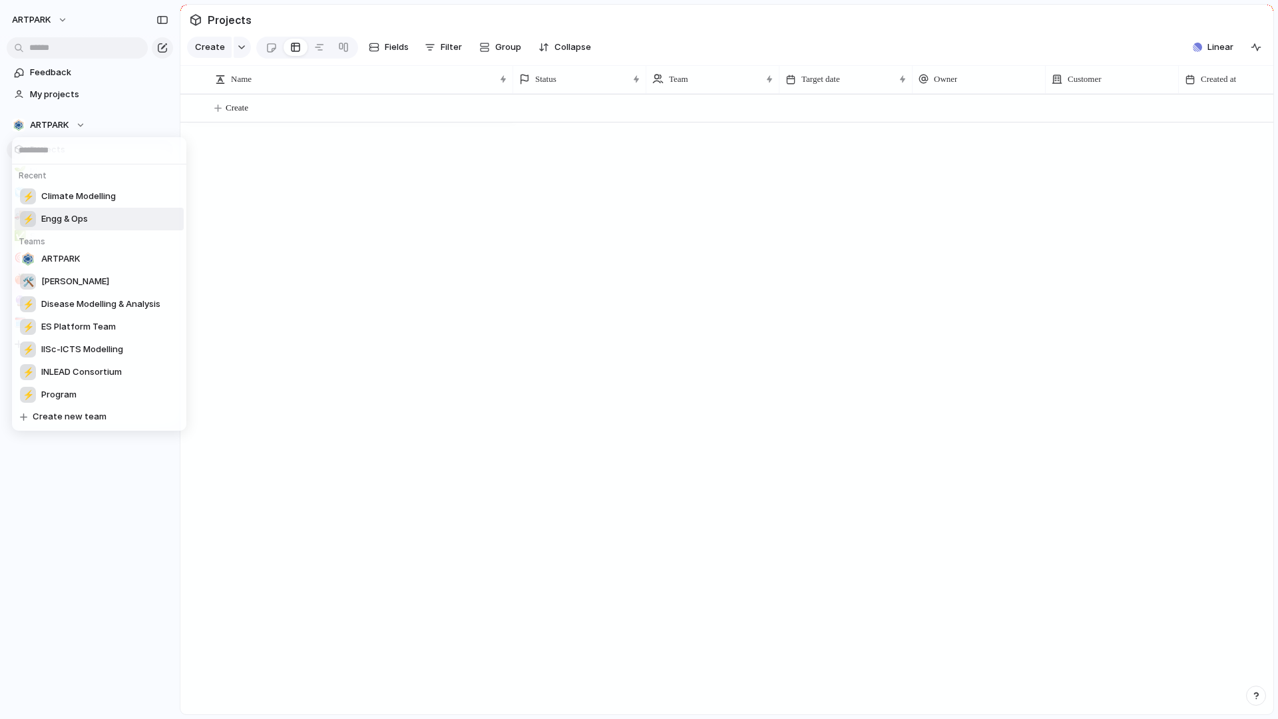
click at [101, 210] on li "⚡ Engg & Ops" at bounding box center [99, 219] width 169 height 23
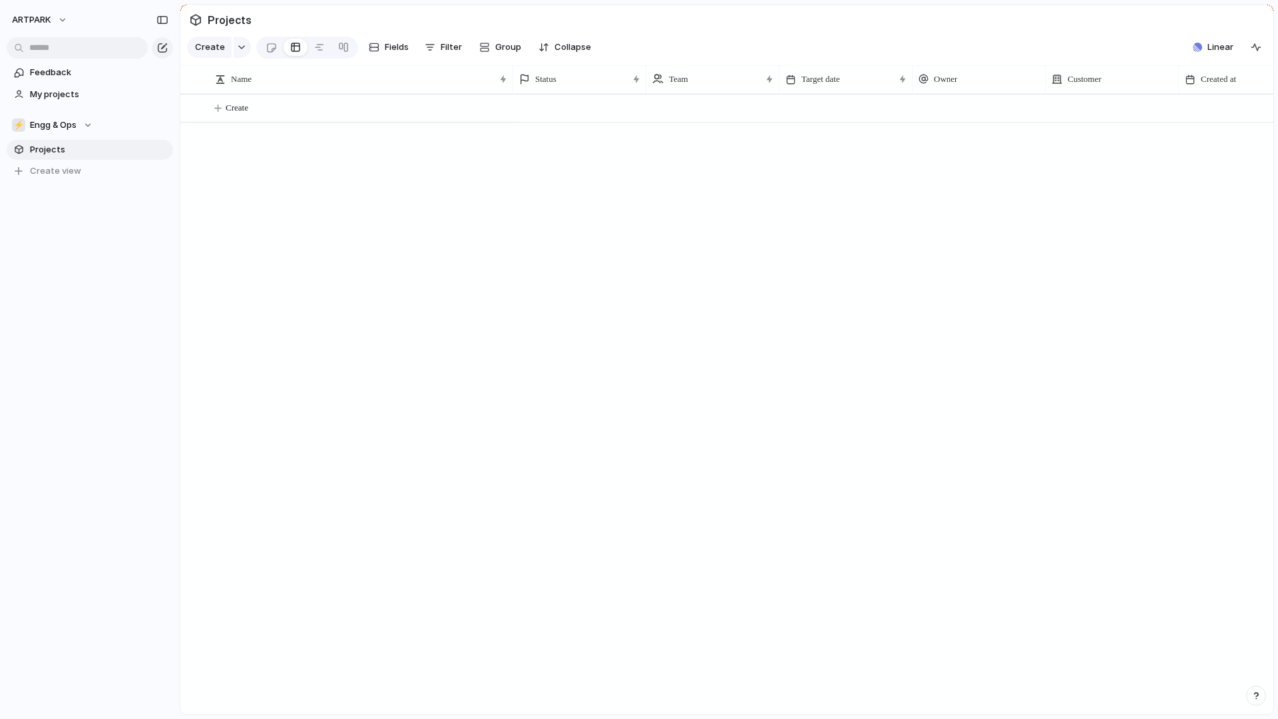
click at [78, 147] on span "Projects" at bounding box center [99, 149] width 138 height 13
click at [67, 118] on span "Engg & Ops" at bounding box center [53, 124] width 47 height 13
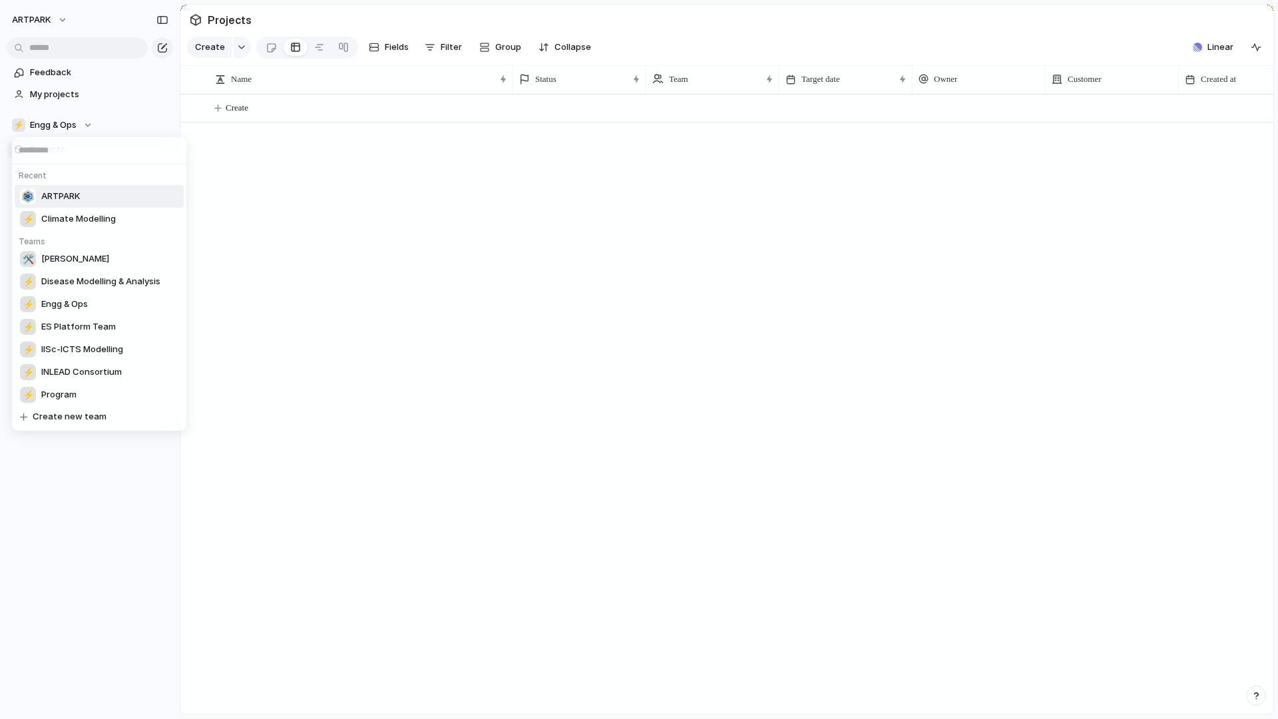
click at [69, 186] on li "ARTPARK" at bounding box center [99, 196] width 169 height 23
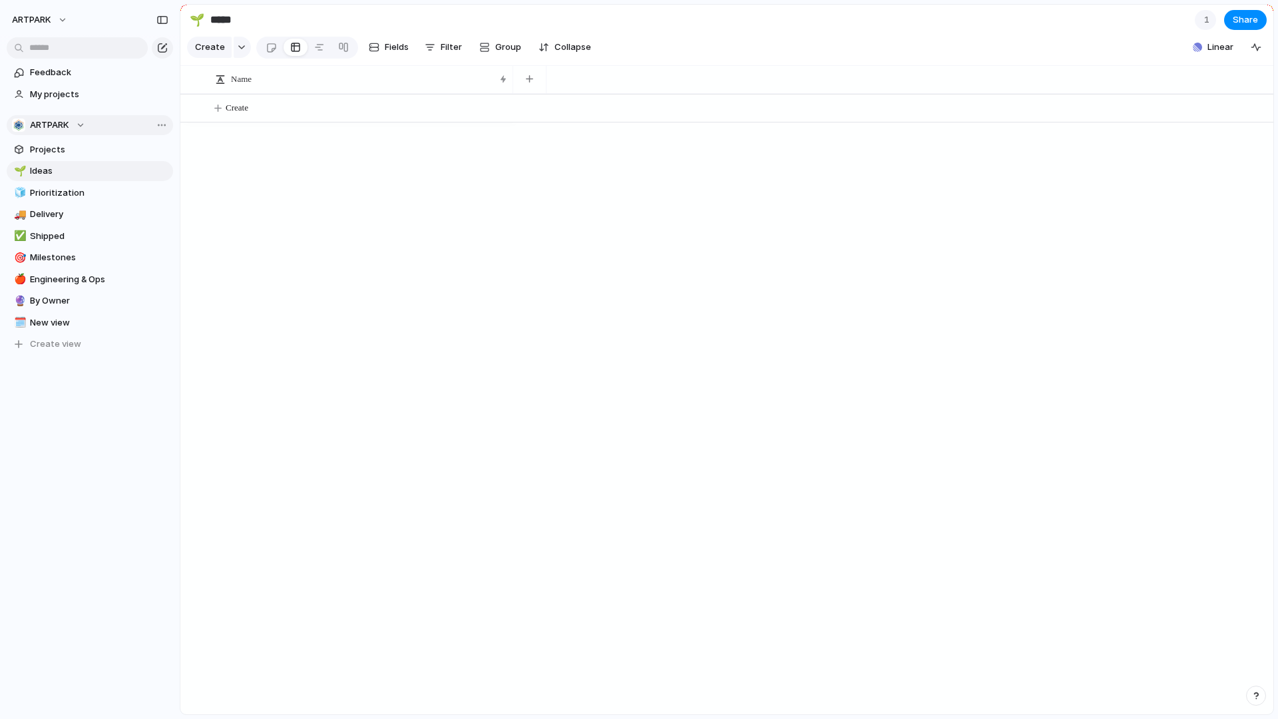
click at [87, 124] on button "ARTPARK" at bounding box center [90, 125] width 166 height 20
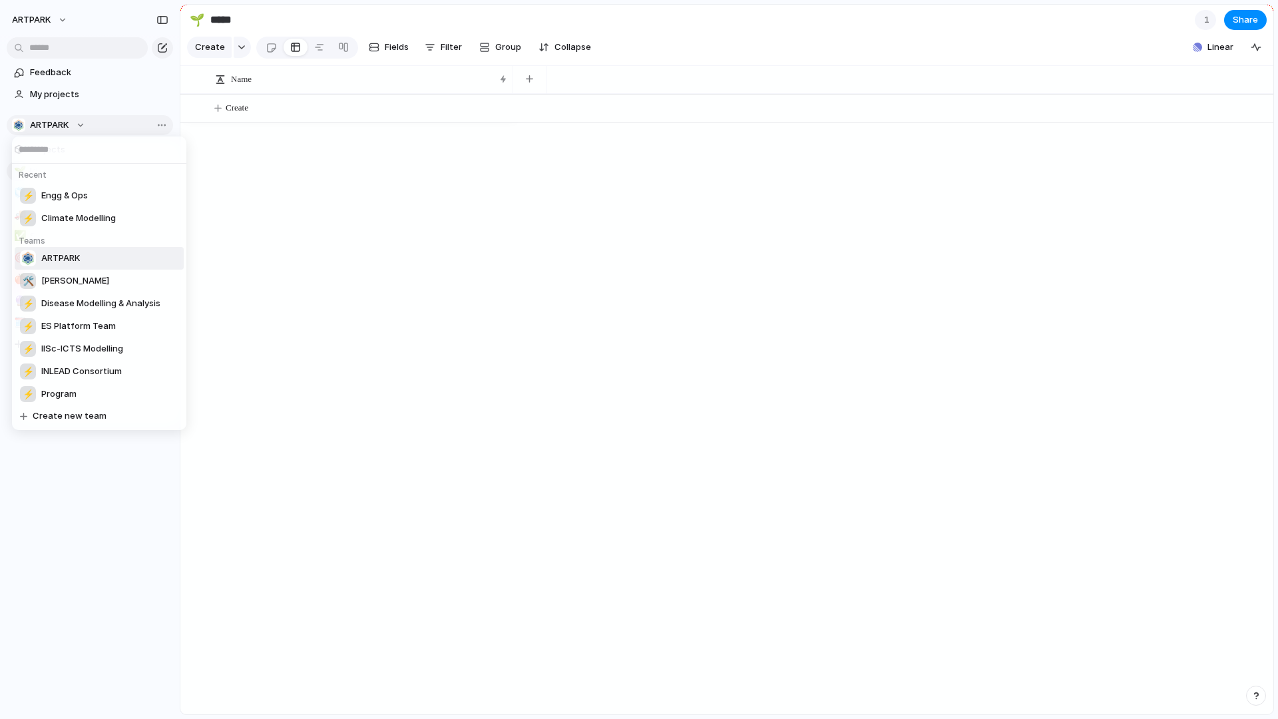
click at [87, 124] on div "Recent ⚡ Engg & Ops ⚡ Climate Modelling Teams ARTPARK 🛠️ Aarogya Aarohan ⚡ Dise…" at bounding box center [639, 359] width 1278 height 719
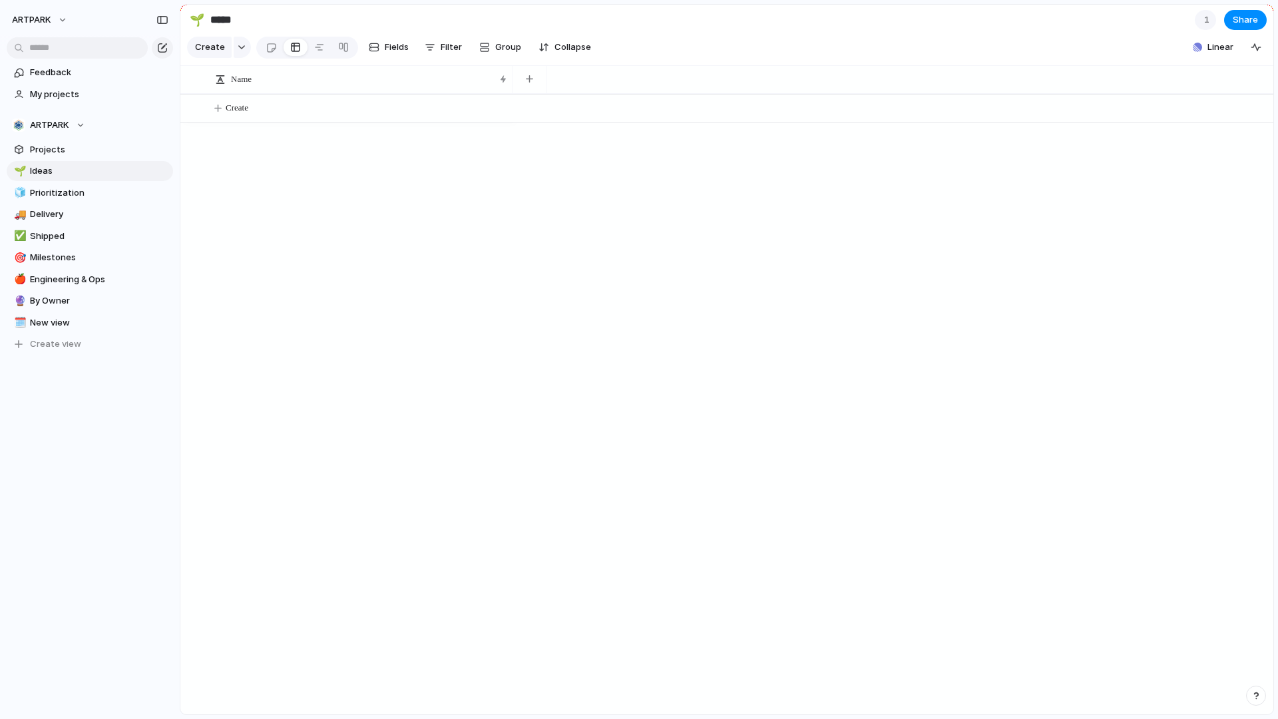
click at [629, 394] on div at bounding box center [893, 404] width 760 height 620
click at [44, 194] on span "Prioritization" at bounding box center [99, 192] width 138 height 13
click at [45, 232] on span "Shipped" at bounding box center [99, 236] width 138 height 13
click at [60, 210] on span "Delivery" at bounding box center [99, 214] width 138 height 13
click at [55, 238] on span "Shipped" at bounding box center [99, 236] width 138 height 13
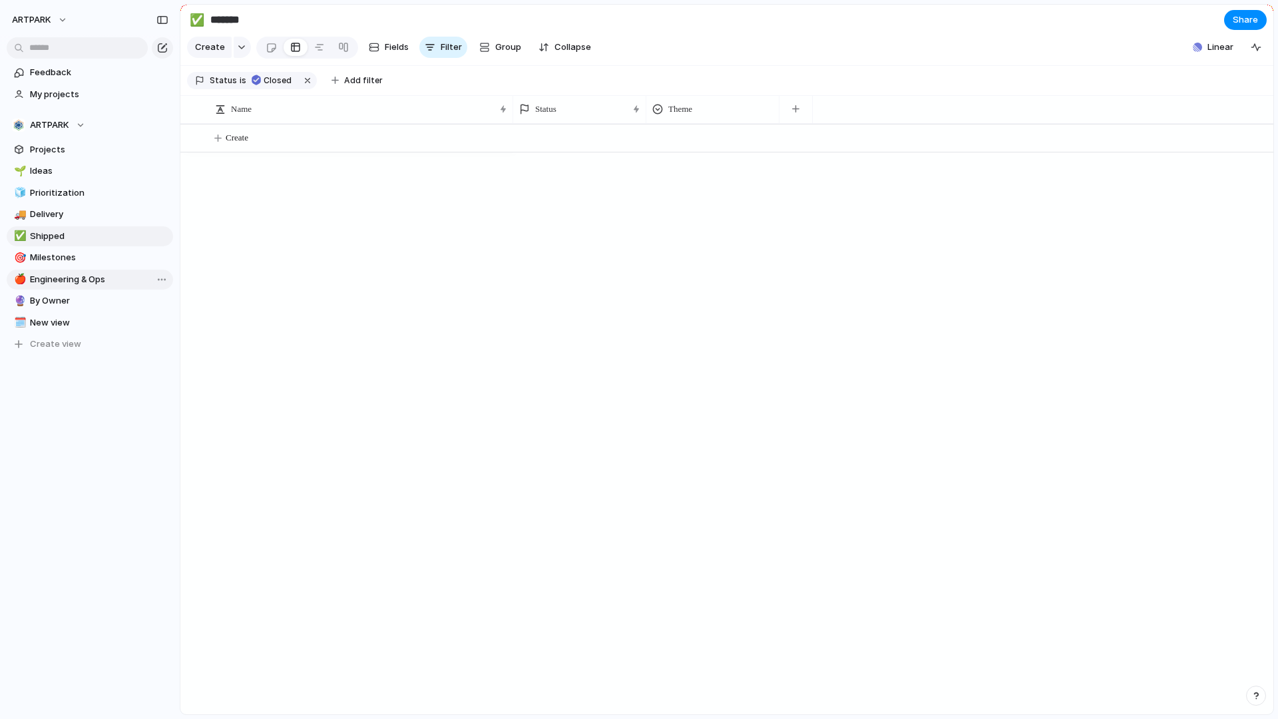
click at [51, 278] on span "Engineering & Ops" at bounding box center [99, 279] width 138 height 13
type input "**********"
click at [49, 320] on span "New view" at bounding box center [99, 322] width 138 height 13
click at [61, 293] on link "🔮 By Owner" at bounding box center [90, 301] width 166 height 20
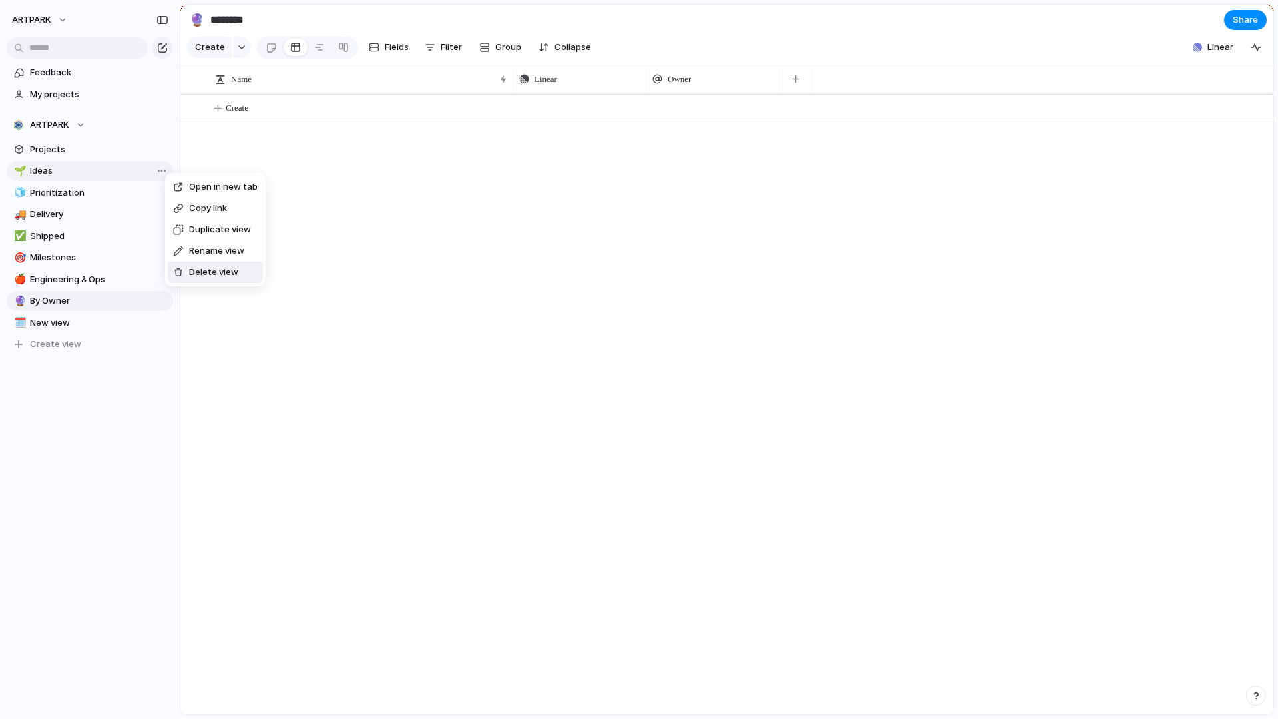
click at [213, 270] on span "Delete view" at bounding box center [213, 271] width 49 height 13
click at [222, 268] on span "Delete view" at bounding box center [213, 271] width 49 height 13
click at [194, 273] on span "Delete view" at bounding box center [212, 271] width 49 height 13
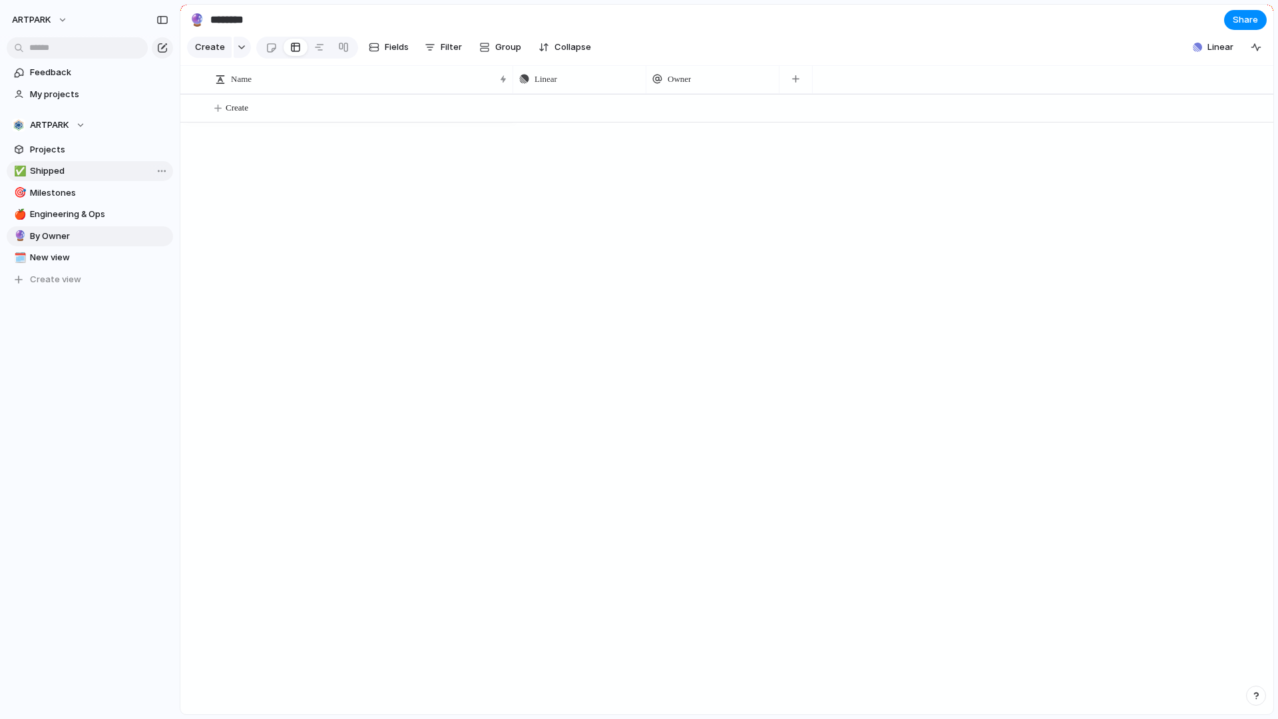
click at [166, 178] on link "✅ Shipped" at bounding box center [90, 171] width 166 height 20
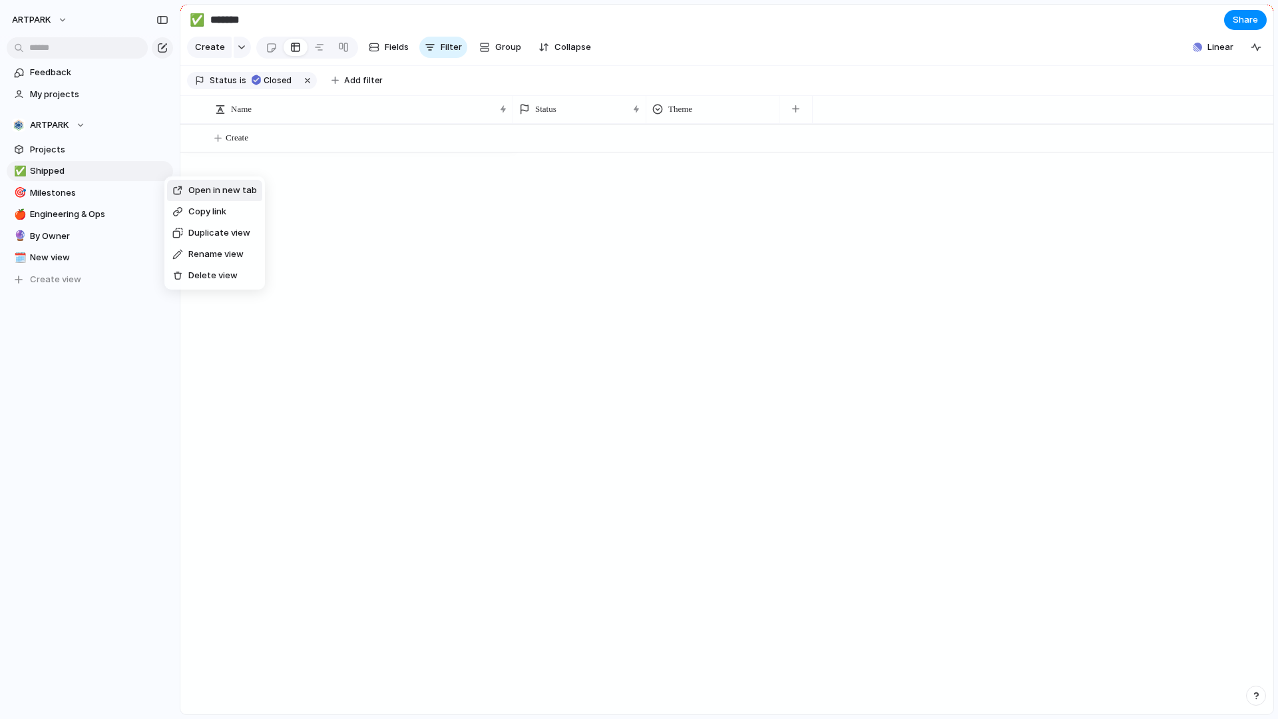
click at [208, 273] on span "Delete view" at bounding box center [212, 275] width 49 height 13
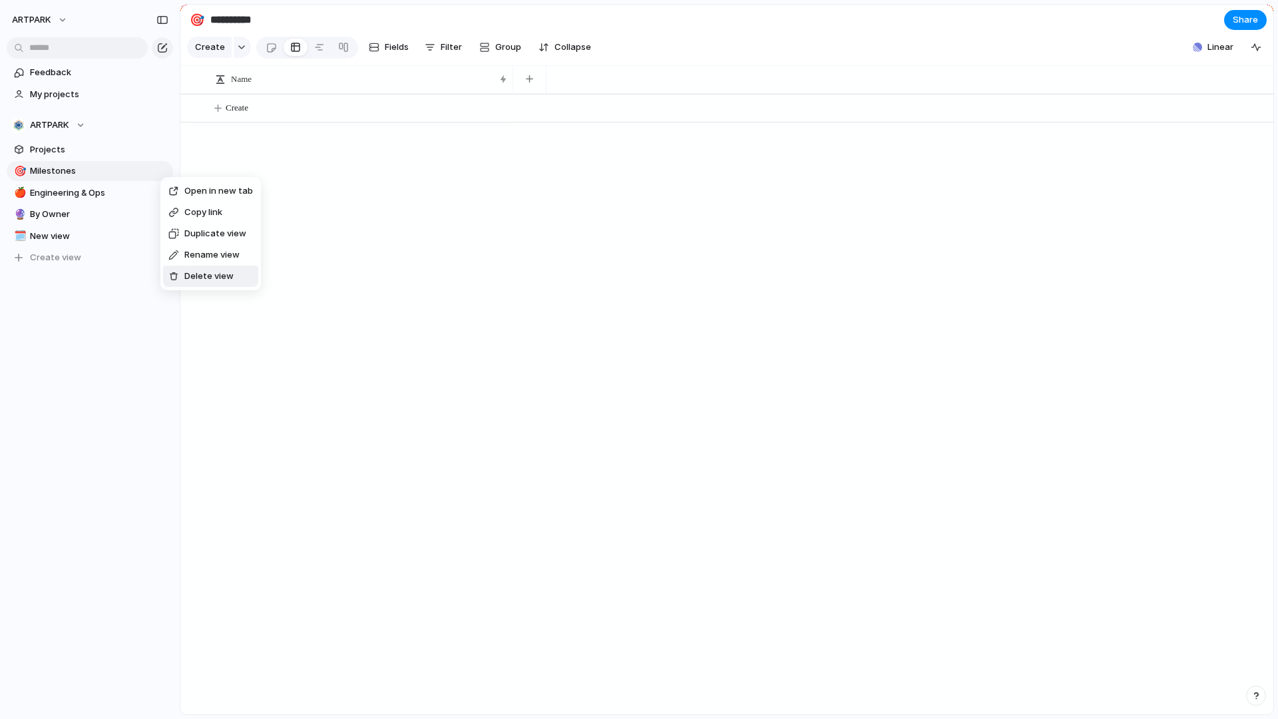
click at [189, 275] on span "Delete view" at bounding box center [208, 275] width 49 height 13
click at [212, 275] on span "Delete view" at bounding box center [212, 277] width 49 height 13
type input "********"
click at [208, 284] on li "Delete view" at bounding box center [207, 275] width 95 height 21
click at [218, 279] on span "Delete view" at bounding box center [208, 273] width 49 height 13
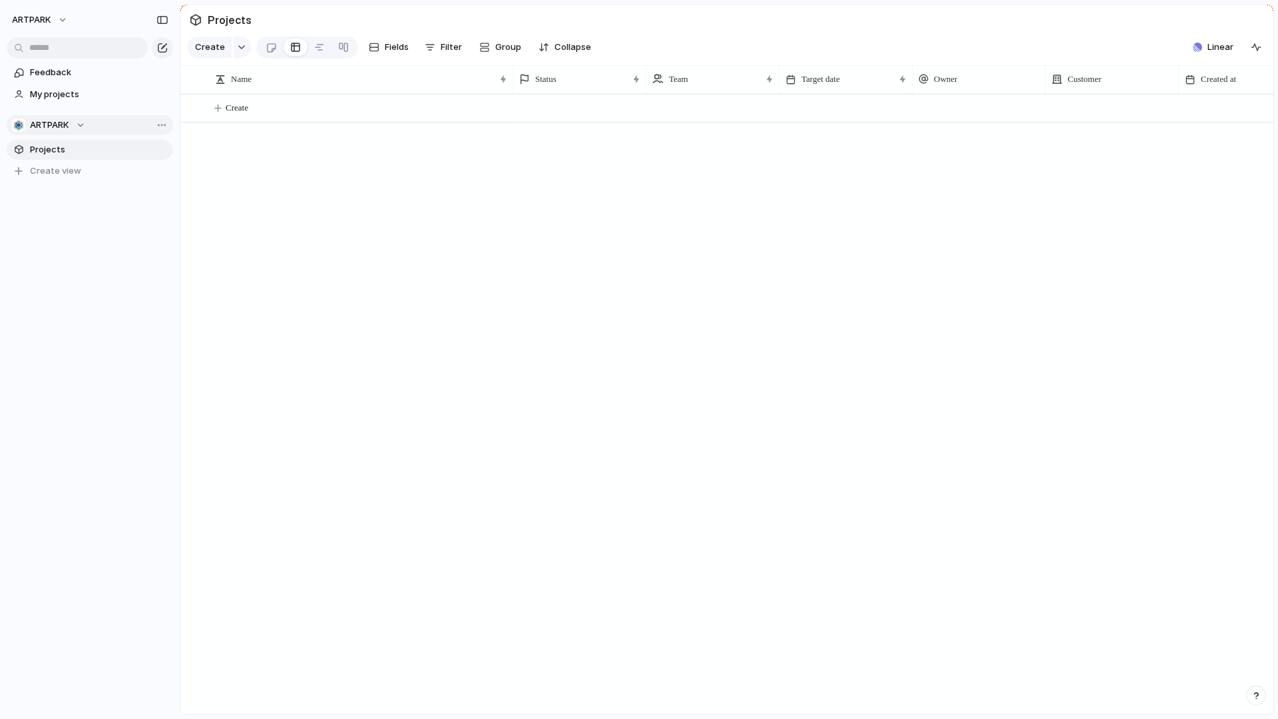
click at [63, 122] on span "ARTPARK" at bounding box center [49, 124] width 39 height 13
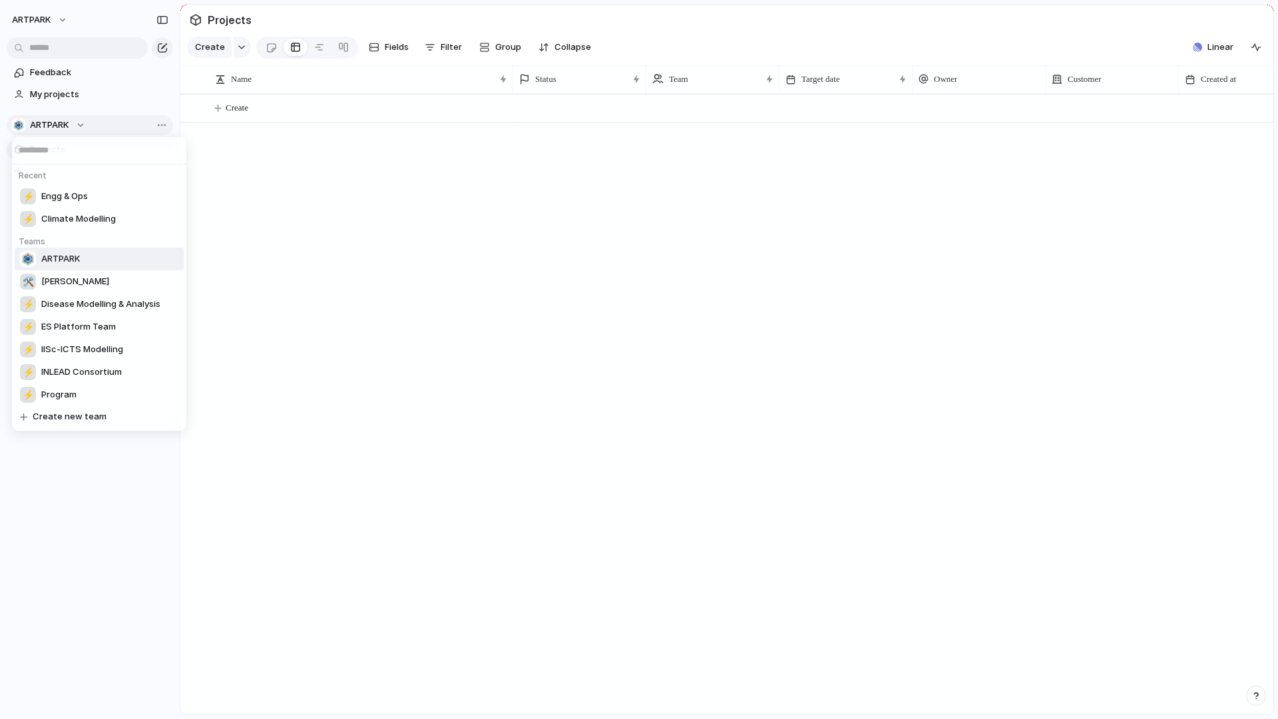
click at [63, 122] on div "Recent ⚡ Engg & Ops ⚡ Climate Modelling Teams ARTPARK 🛠️ Aarogya Aarohan ⚡ Dise…" at bounding box center [639, 359] width 1278 height 719
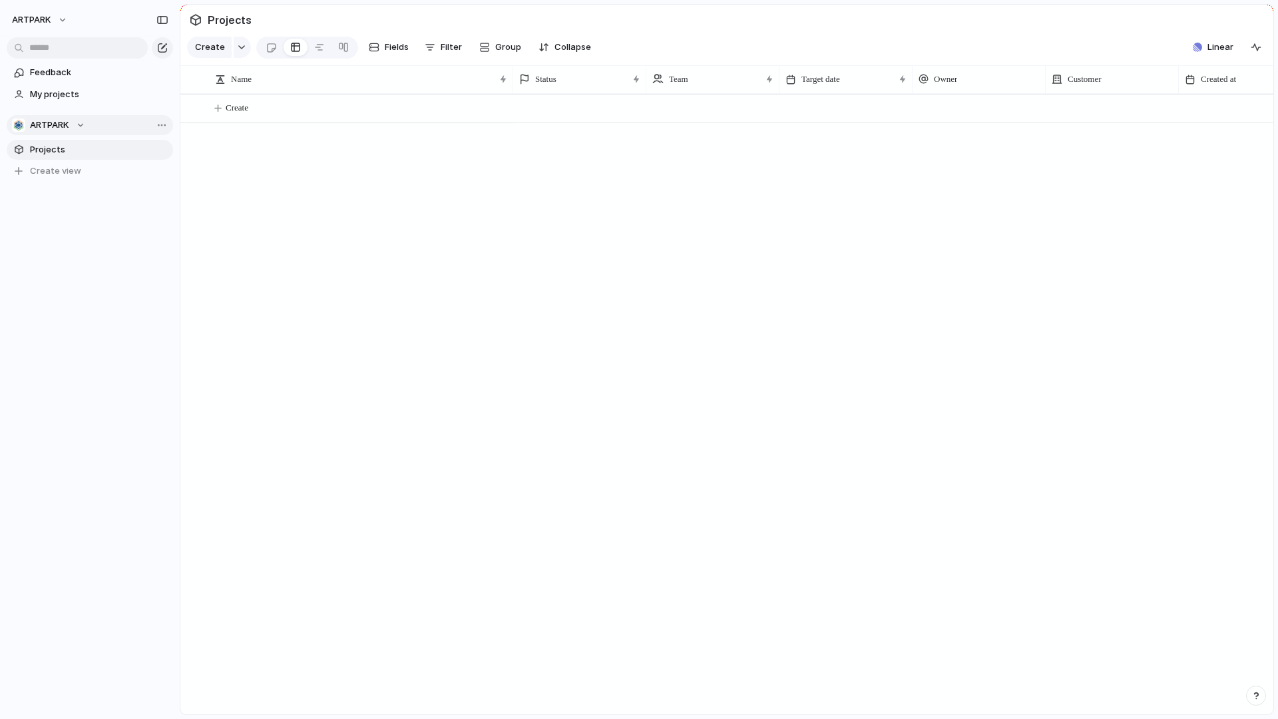
click at [63, 122] on span "ARTPARK" at bounding box center [49, 124] width 39 height 13
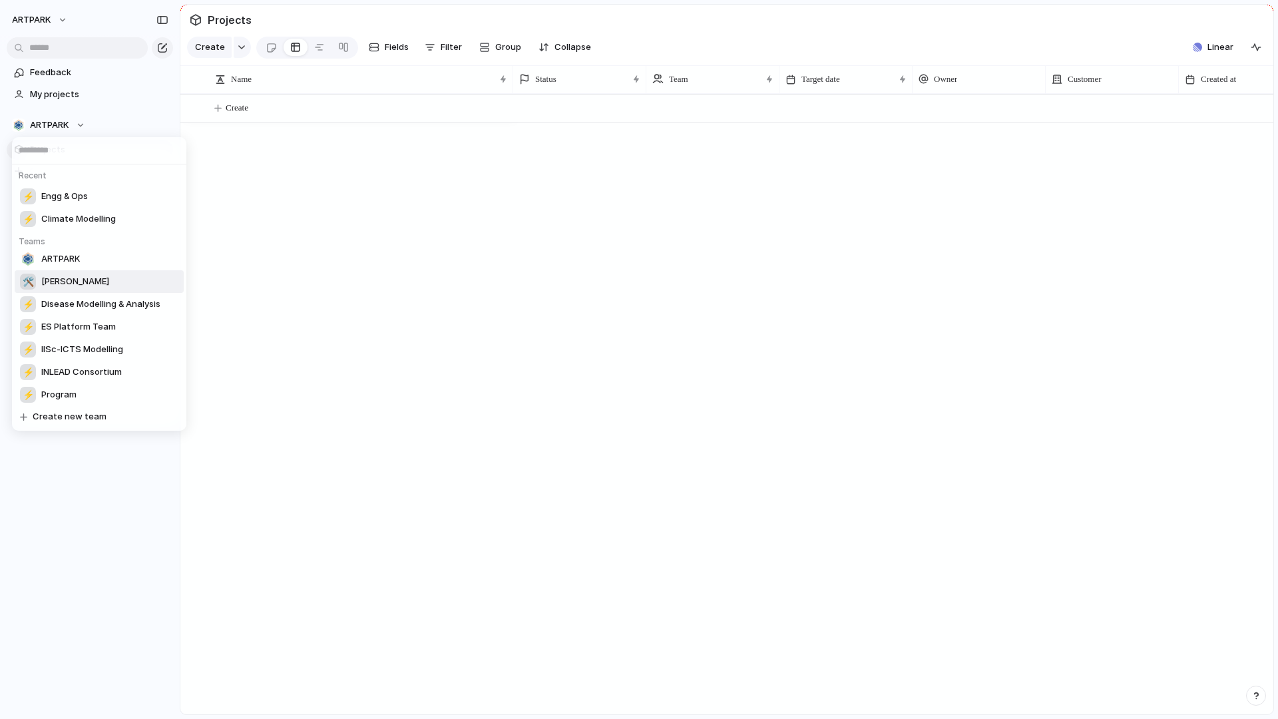
click at [109, 279] on span "Aarogya Aarohan" at bounding box center [75, 281] width 68 height 13
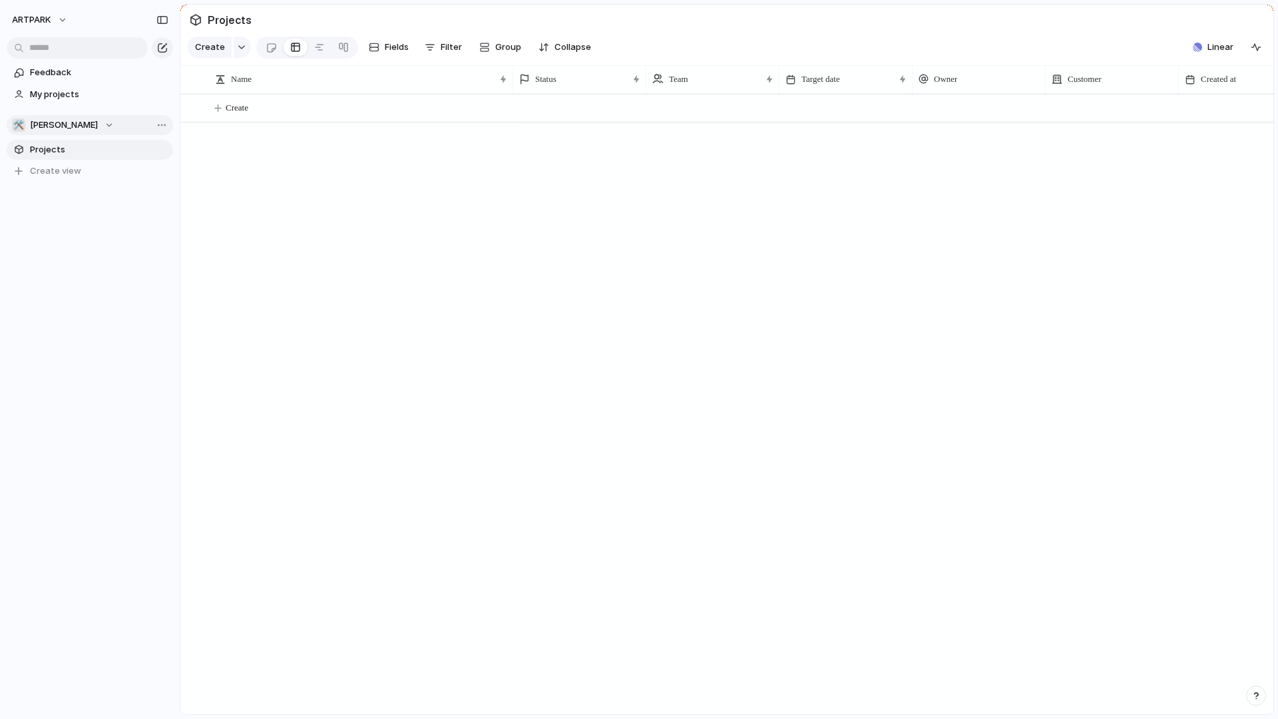
click at [73, 120] on span "Aarogya Aarohan" at bounding box center [64, 124] width 68 height 13
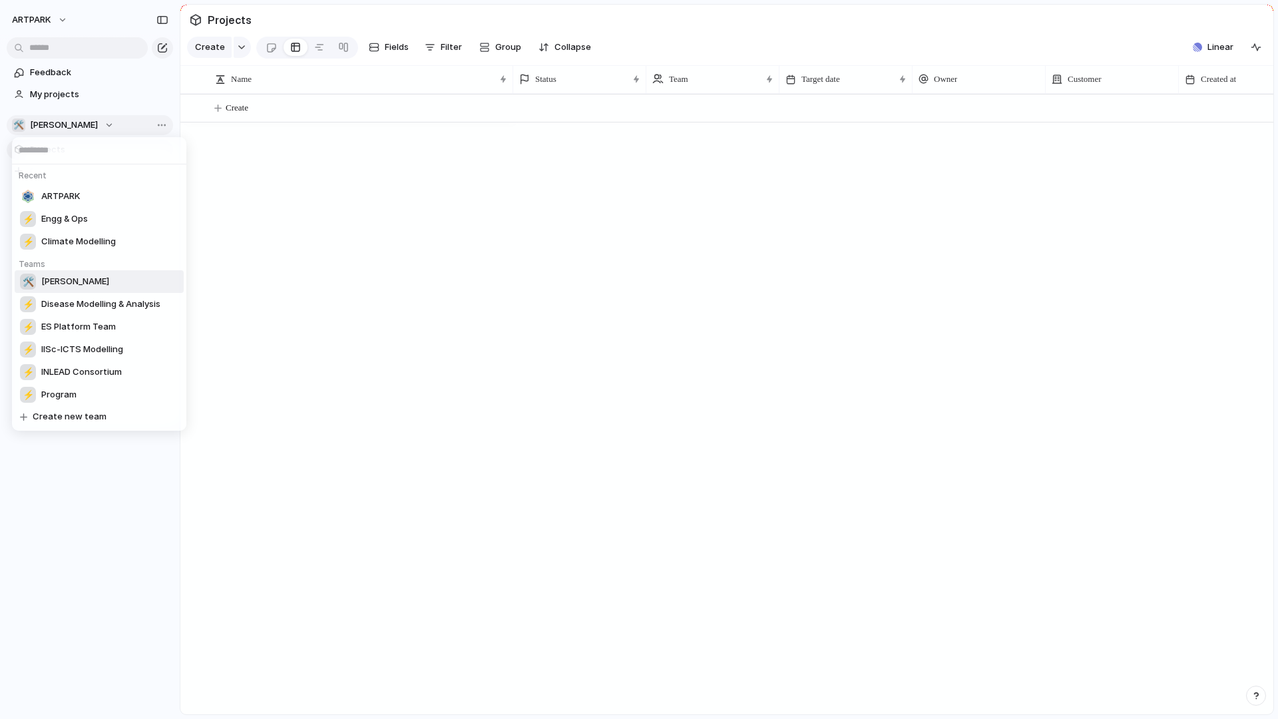
click at [73, 120] on div "Recent ARTPARK ⚡ Engg & Ops ⚡ Climate Modelling Teams 🛠️ Aarogya Aarohan ⚡ Dise…" at bounding box center [639, 359] width 1278 height 719
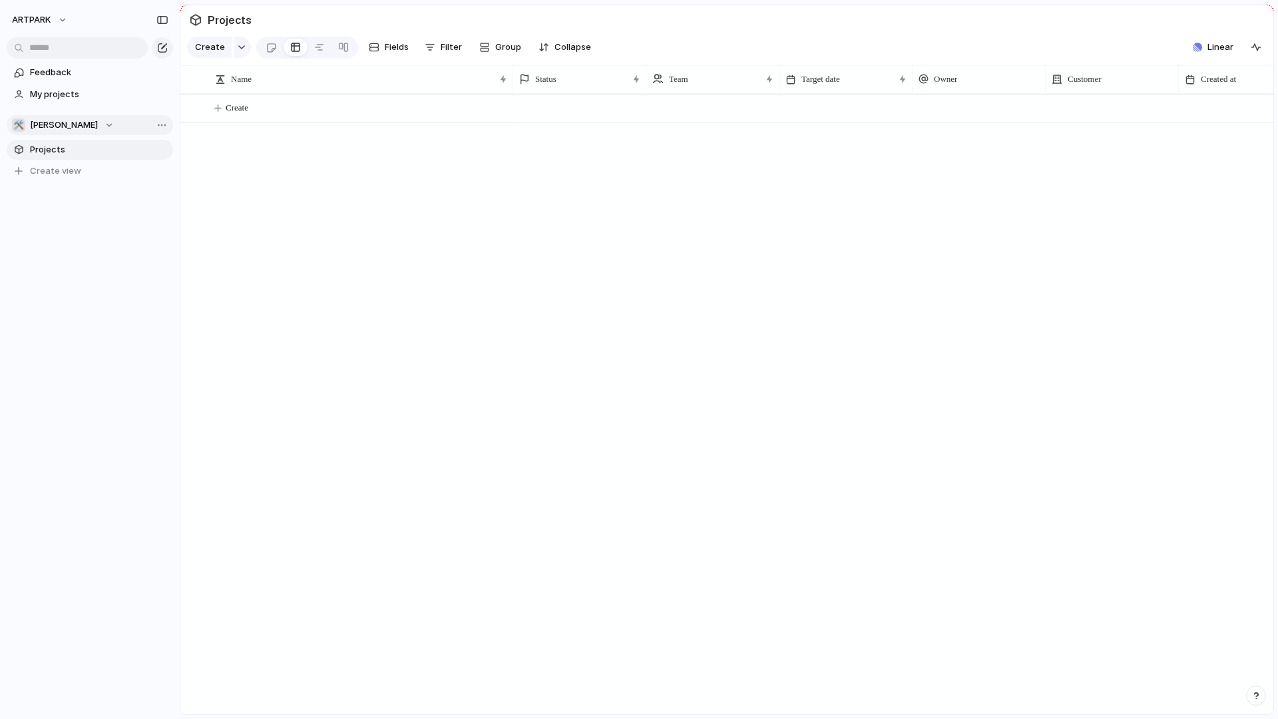
click at [73, 120] on span "Aarogya Aarohan" at bounding box center [64, 124] width 68 height 13
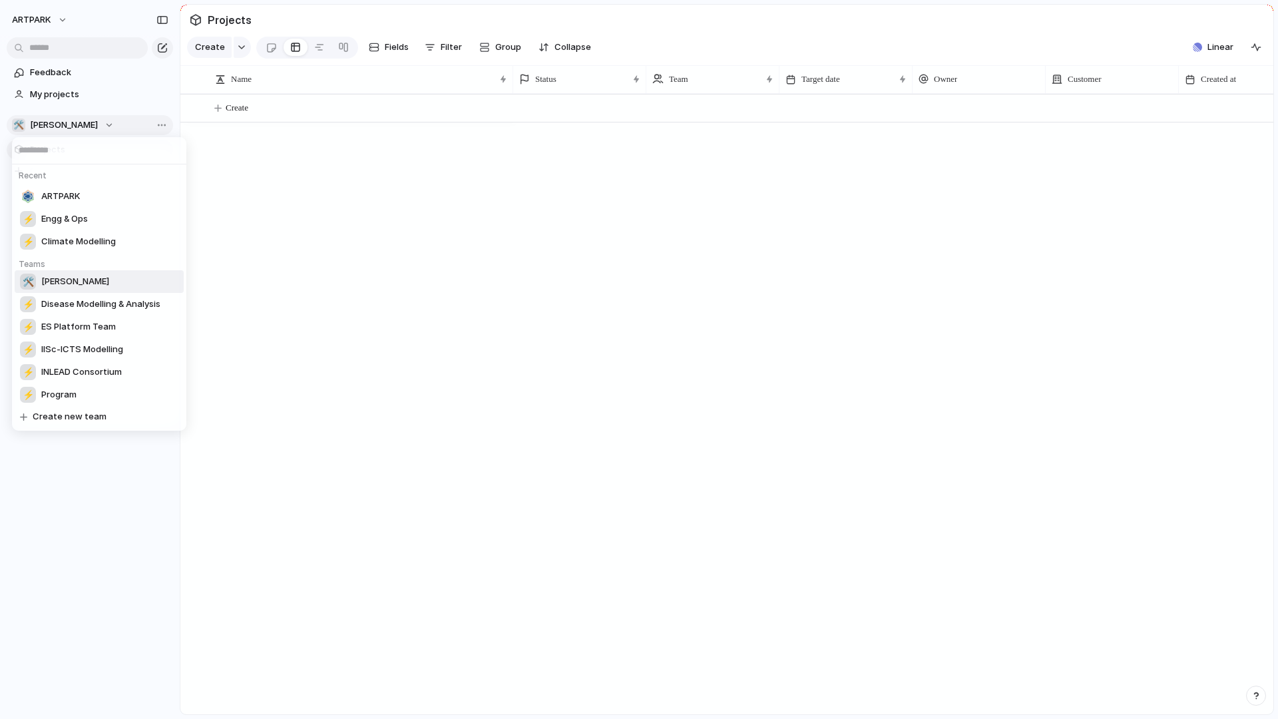
click at [73, 120] on div "Recent ARTPARK ⚡ Engg & Ops ⚡ Climate Modelling Teams 🛠️ Aarogya Aarohan ⚡ Dise…" at bounding box center [639, 359] width 1278 height 719
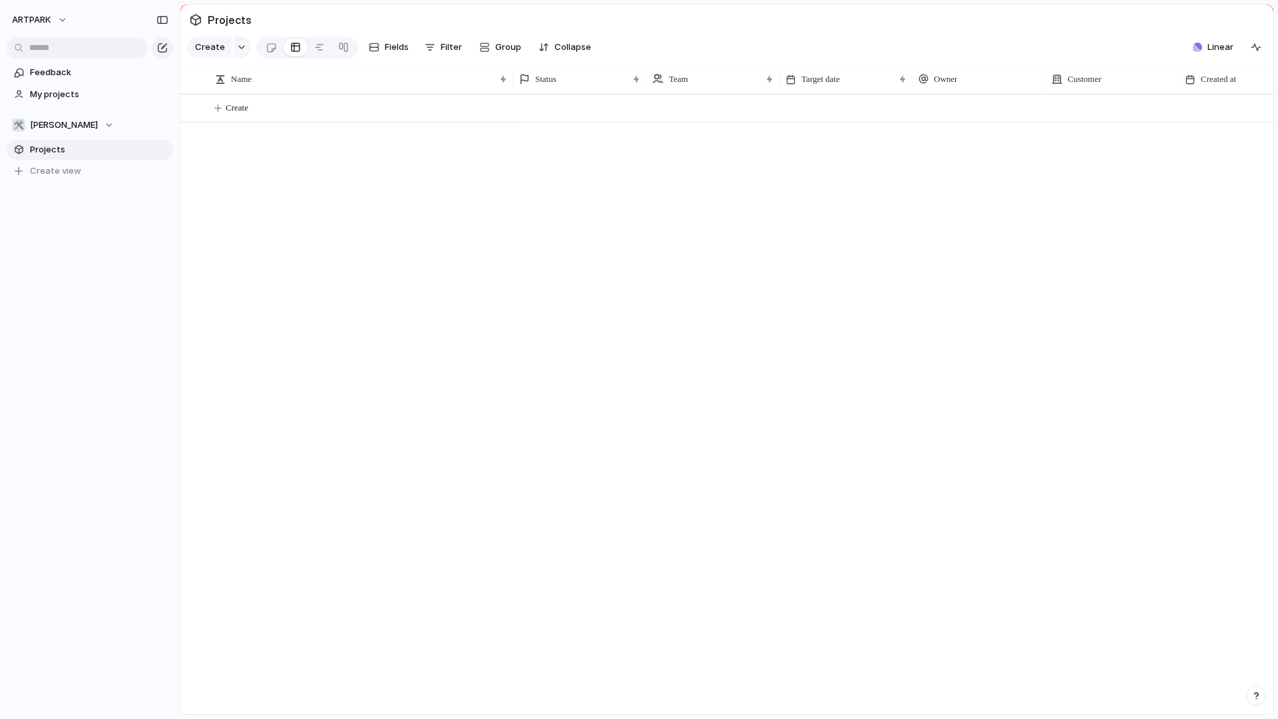
click at [315, 252] on div "Create" at bounding box center [726, 404] width 1093 height 620
click at [108, 124] on div "🛠️ Aarogya Aarohan" at bounding box center [63, 124] width 102 height 13
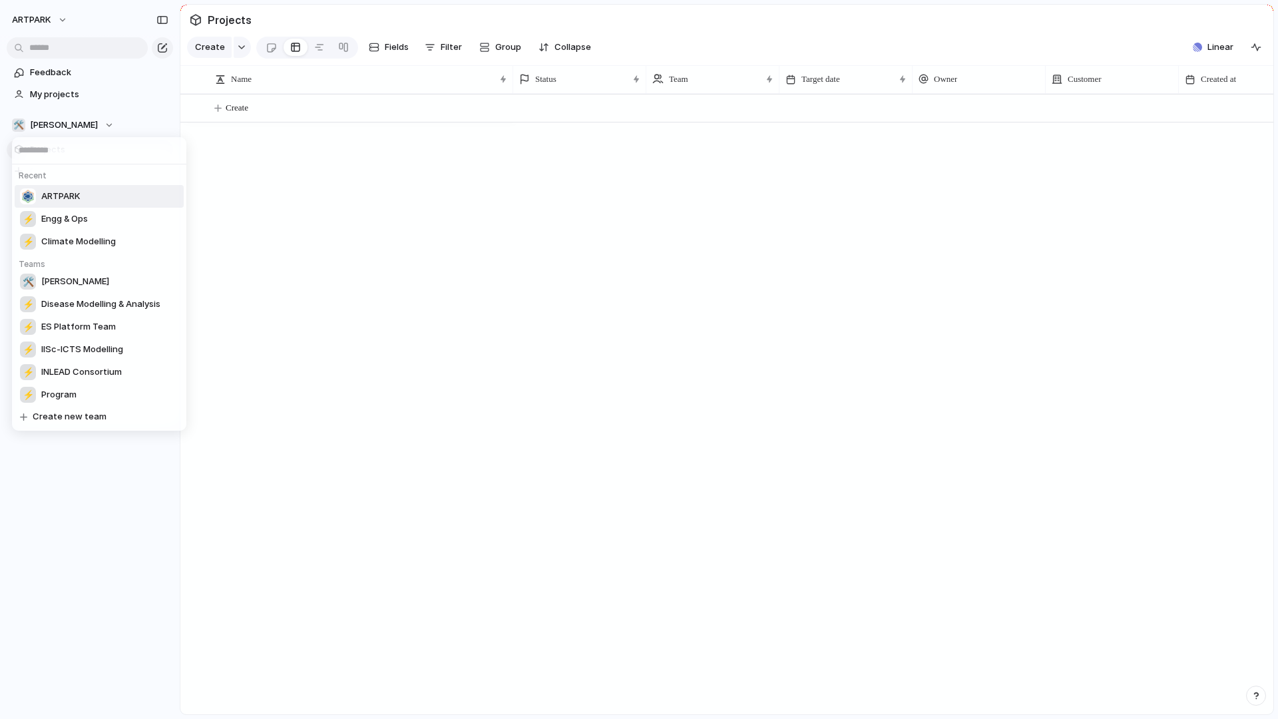
click at [335, 165] on div "Recent ARTPARK ⚡ Engg & Ops ⚡ Climate Modelling Teams 🛠️ Aarogya Aarohan ⚡ Dise…" at bounding box center [639, 359] width 1278 height 719
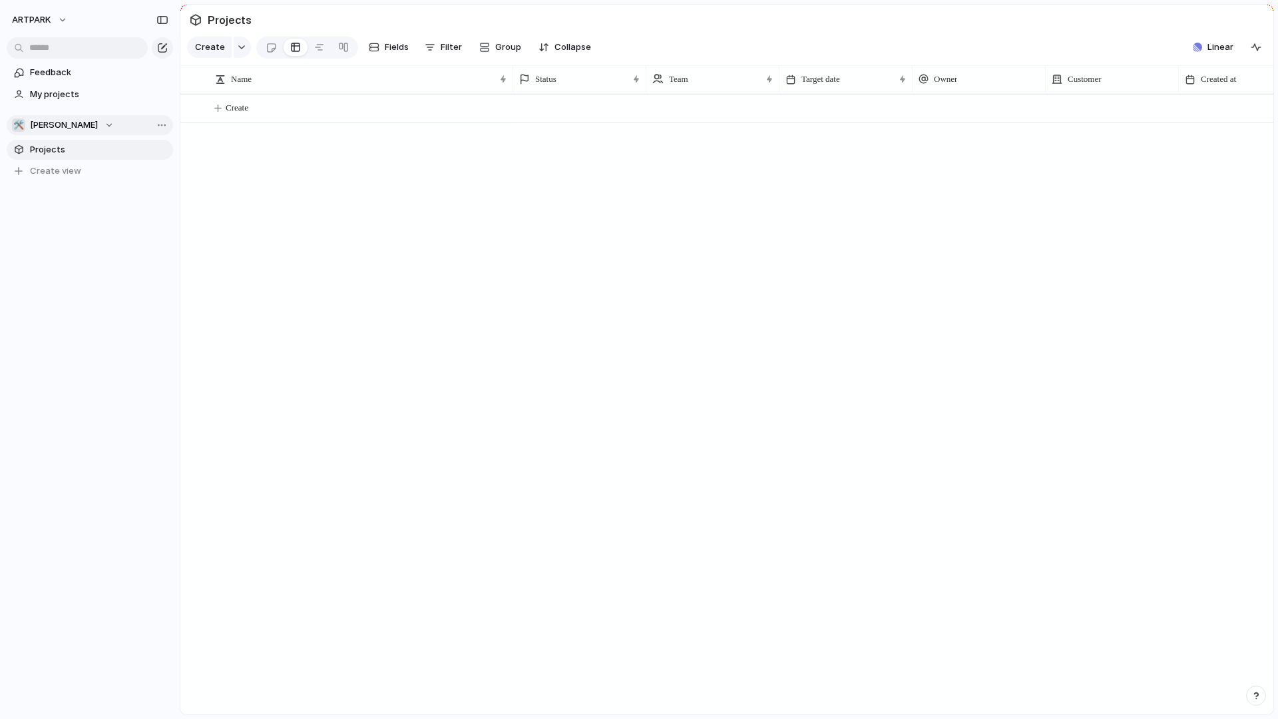
click at [102, 120] on div "🛠️ Aarogya Aarohan" at bounding box center [63, 124] width 102 height 13
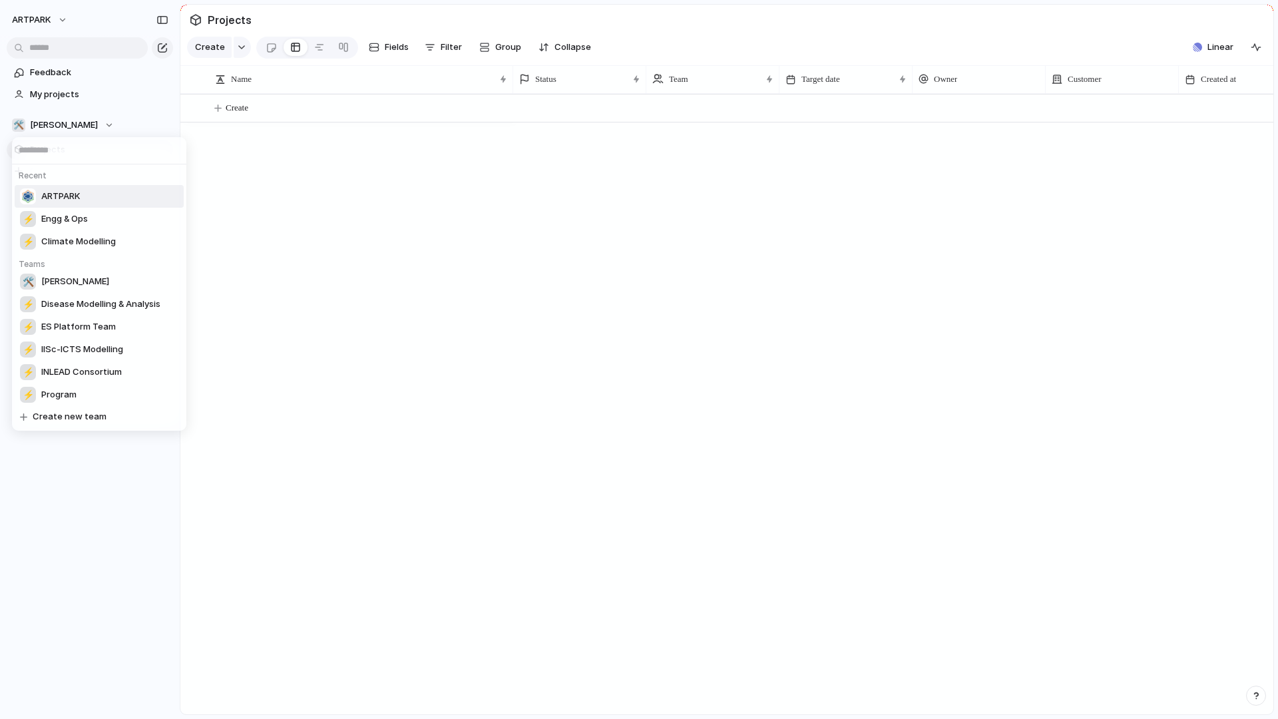
click at [75, 187] on li "ARTPARK" at bounding box center [99, 196] width 169 height 23
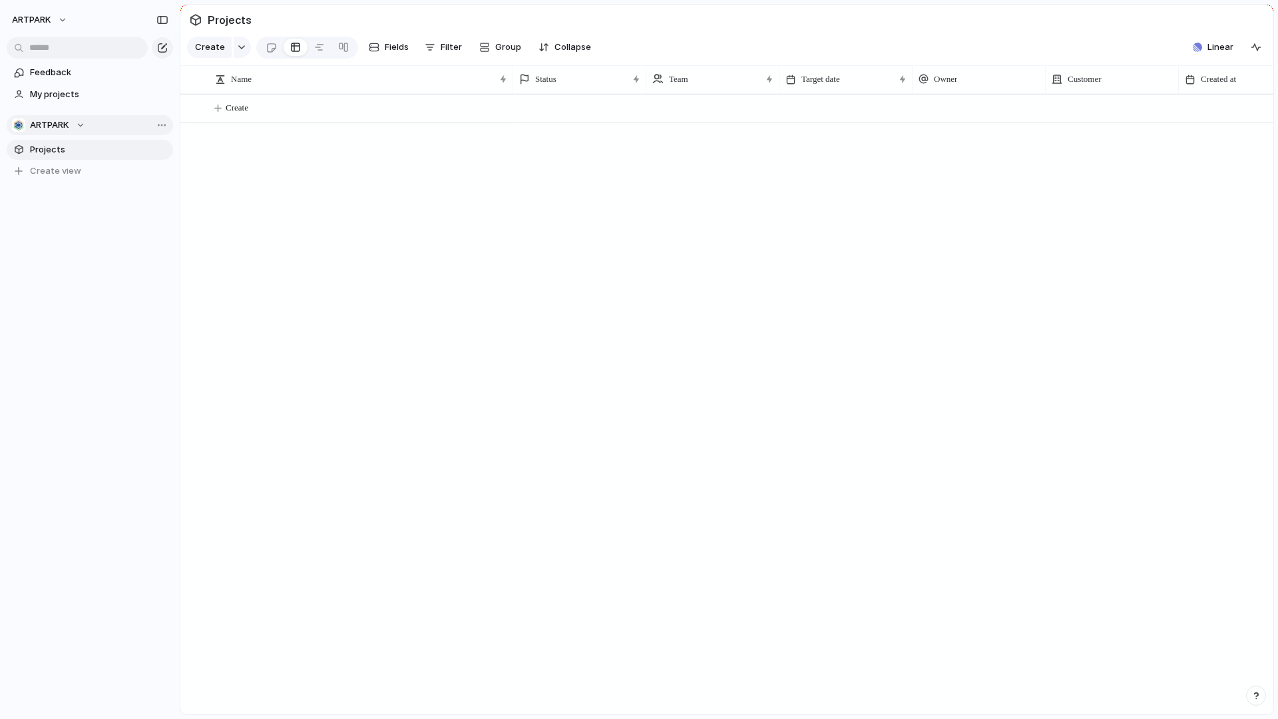
click at [73, 123] on div "ARTPARK" at bounding box center [48, 124] width 73 height 13
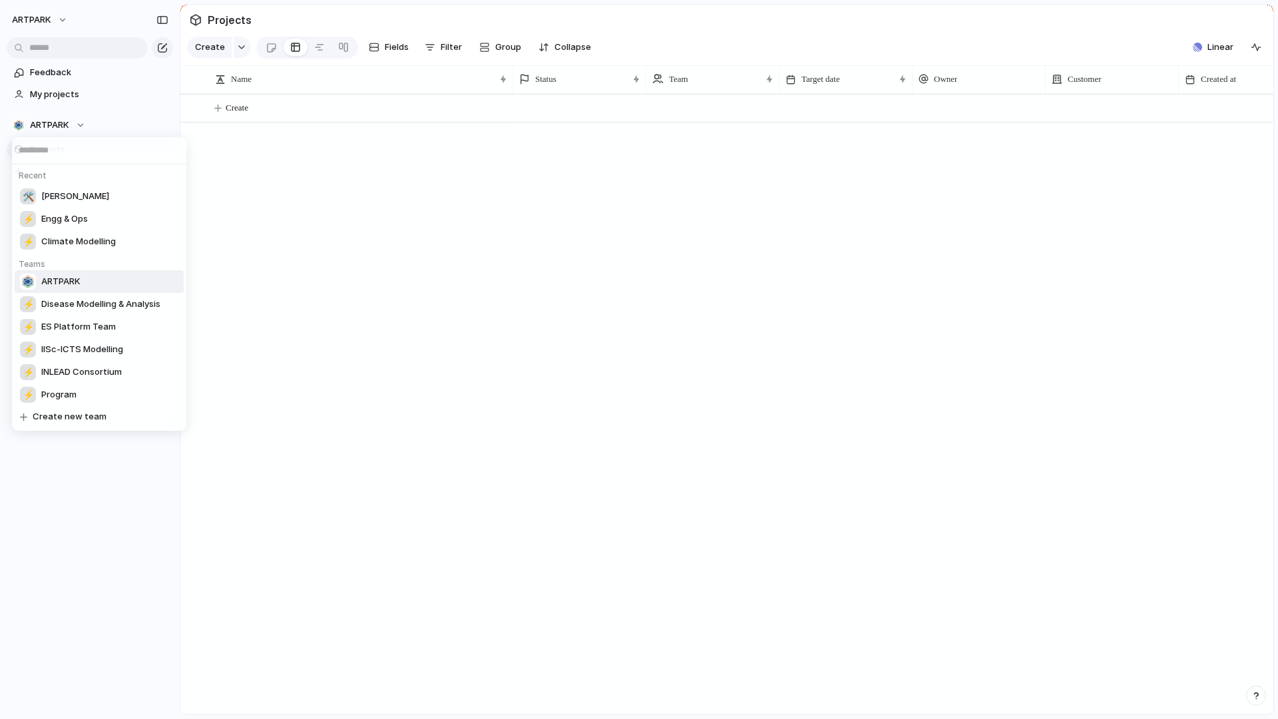
click at [290, 166] on div "Recent 🛠️ Aarogya Aarohan ⚡ Engg & Ops ⚡ Climate Modelling Teams ARTPARK ⚡ Dise…" at bounding box center [639, 359] width 1278 height 719
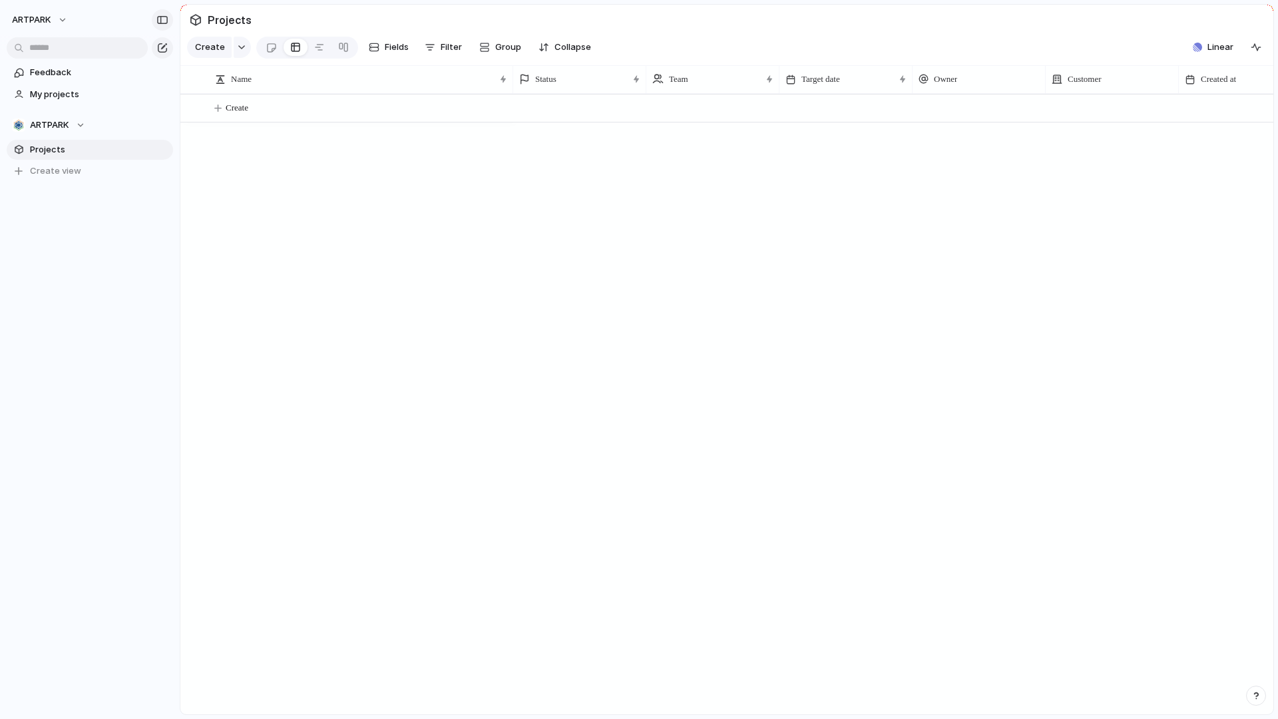
click at [165, 25] on button "button" at bounding box center [162, 19] width 21 height 21
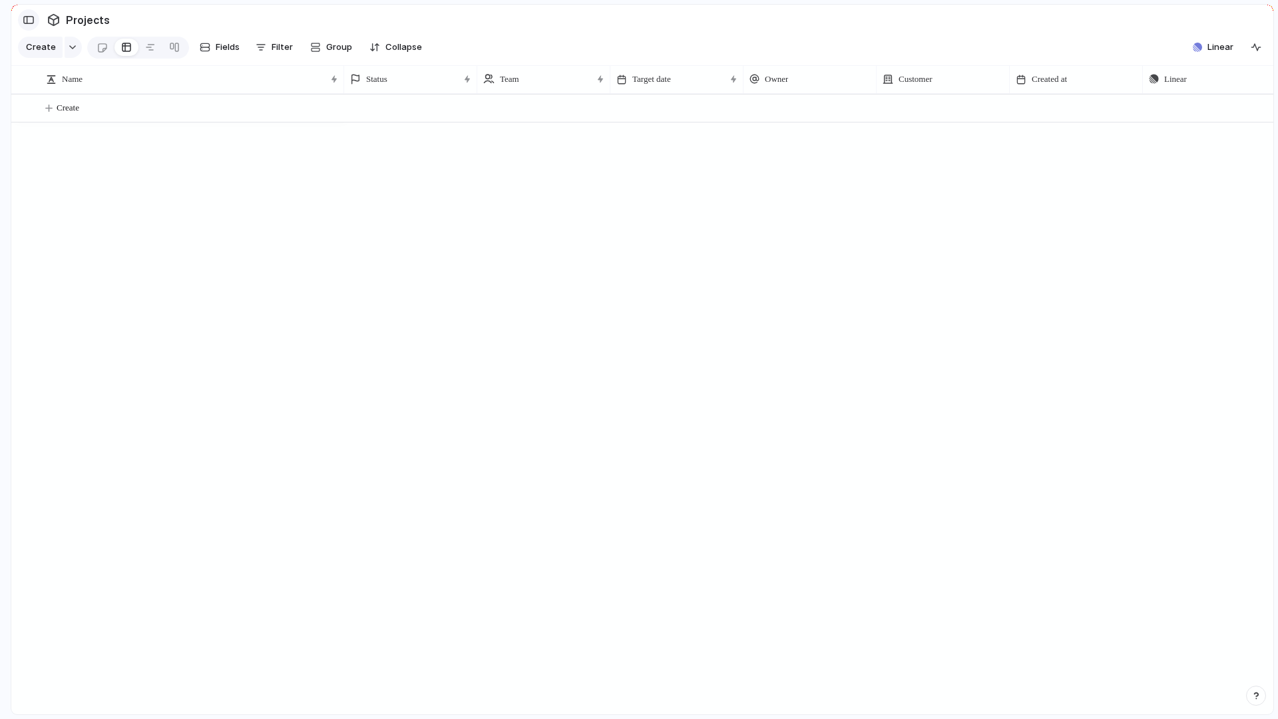
click at [30, 23] on div "button" at bounding box center [29, 19] width 12 height 9
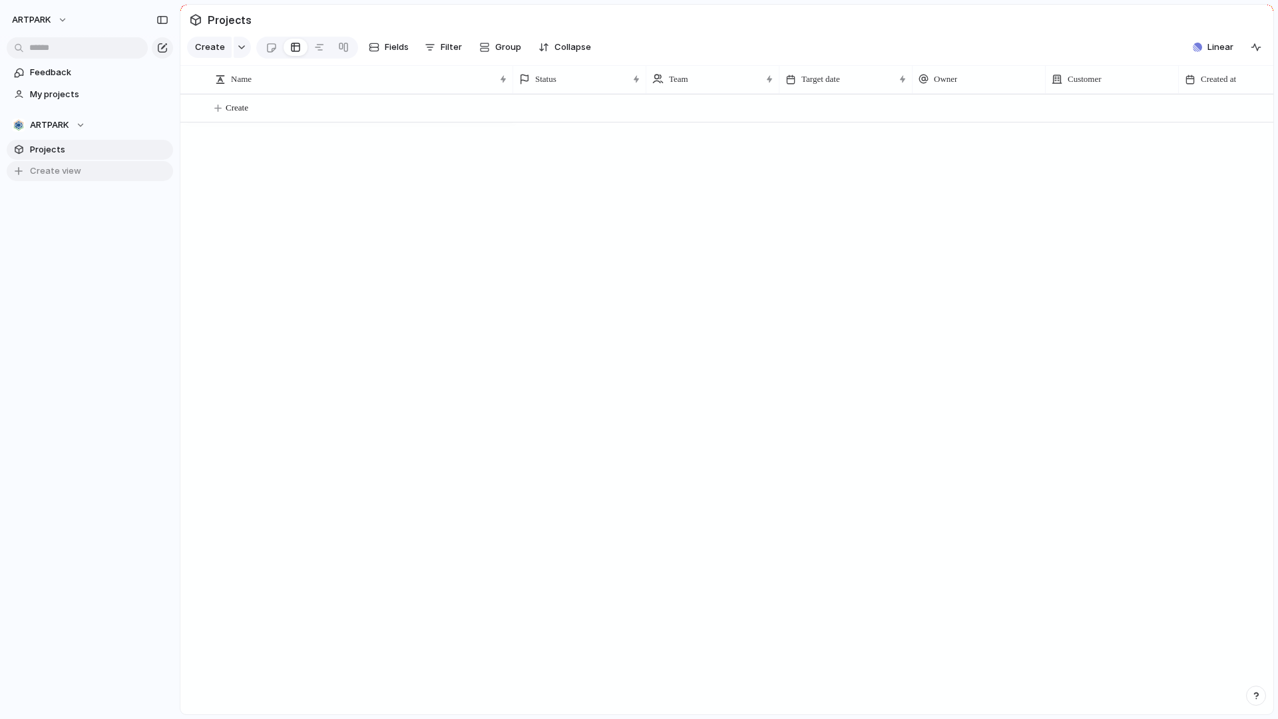
click at [128, 173] on button "Create view" at bounding box center [90, 171] width 166 height 20
click at [281, 200] on div "Create" at bounding box center [726, 404] width 1093 height 620
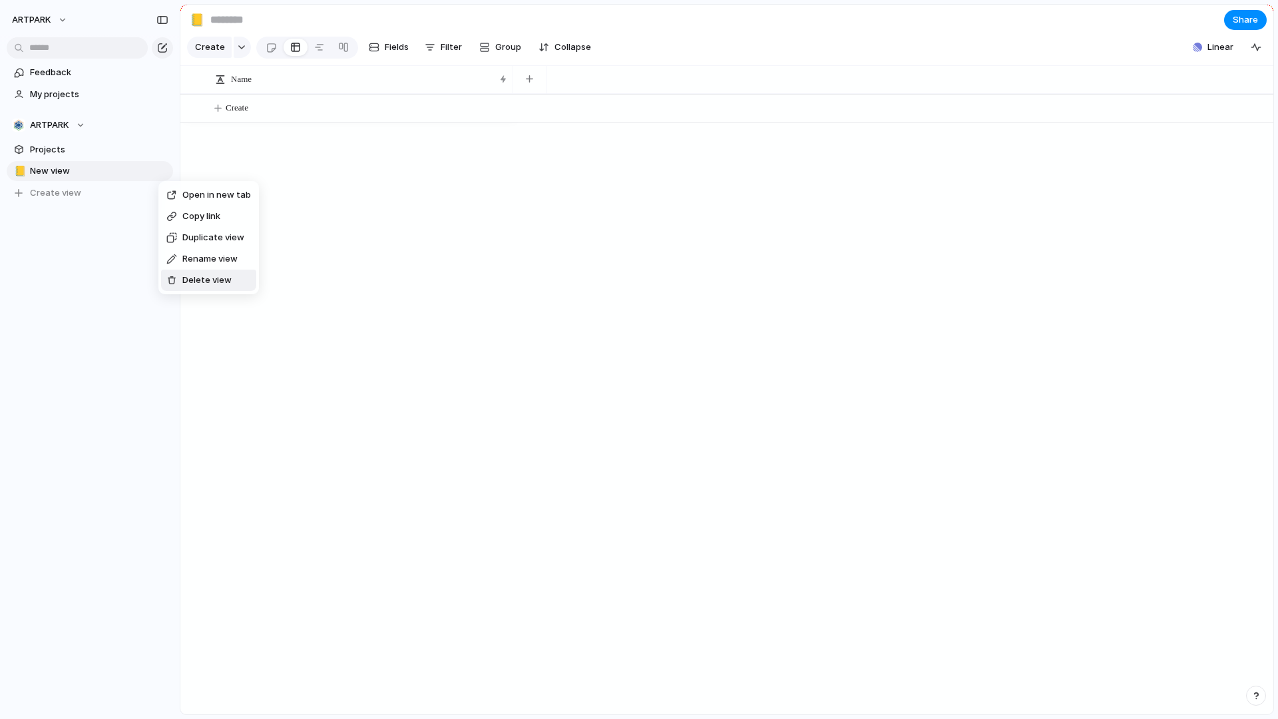
click at [201, 285] on span "Delete view" at bounding box center [206, 279] width 49 height 13
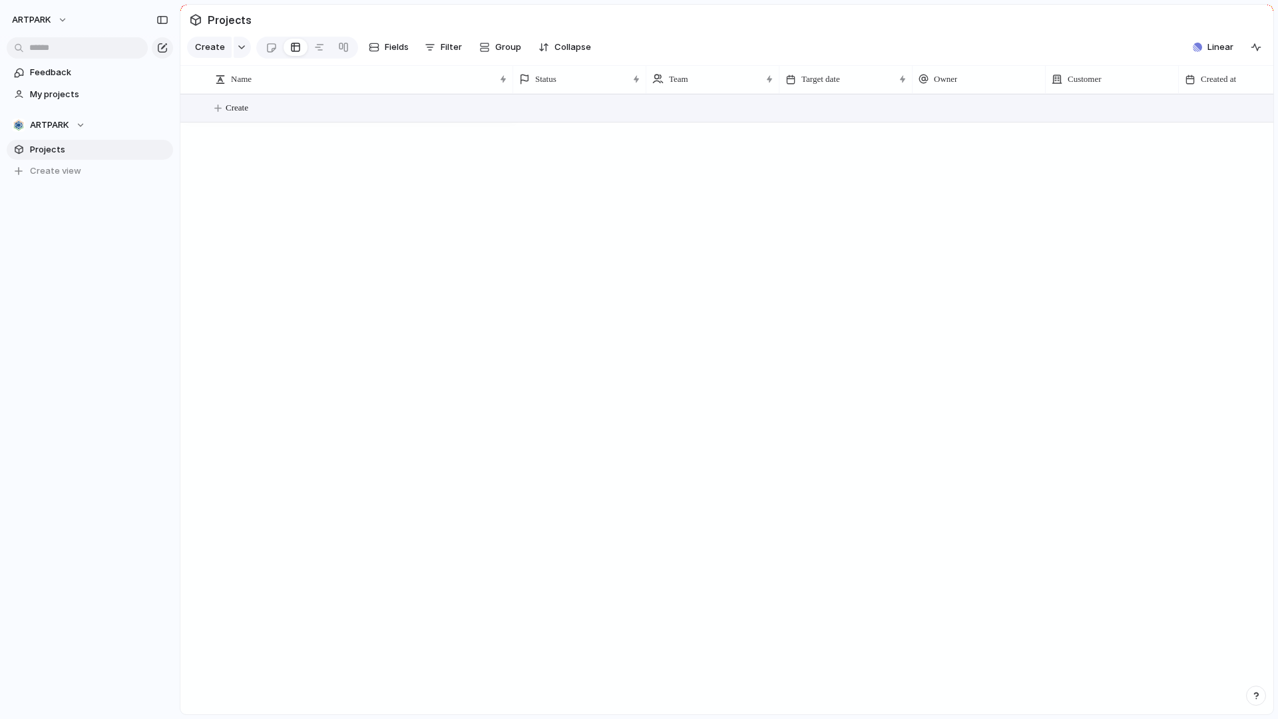
click at [269, 110] on button "Create" at bounding box center [744, 107] width 1100 height 27
click at [239, 51] on button "button" at bounding box center [242, 47] width 17 height 21
click at [295, 303] on div "Goal Program Initiative Launch Project Customize" at bounding box center [639, 359] width 1278 height 719
click at [57, 21] on button "ARTPARK" at bounding box center [40, 19] width 69 height 21
click at [69, 49] on li "Settings" at bounding box center [64, 49] width 110 height 21
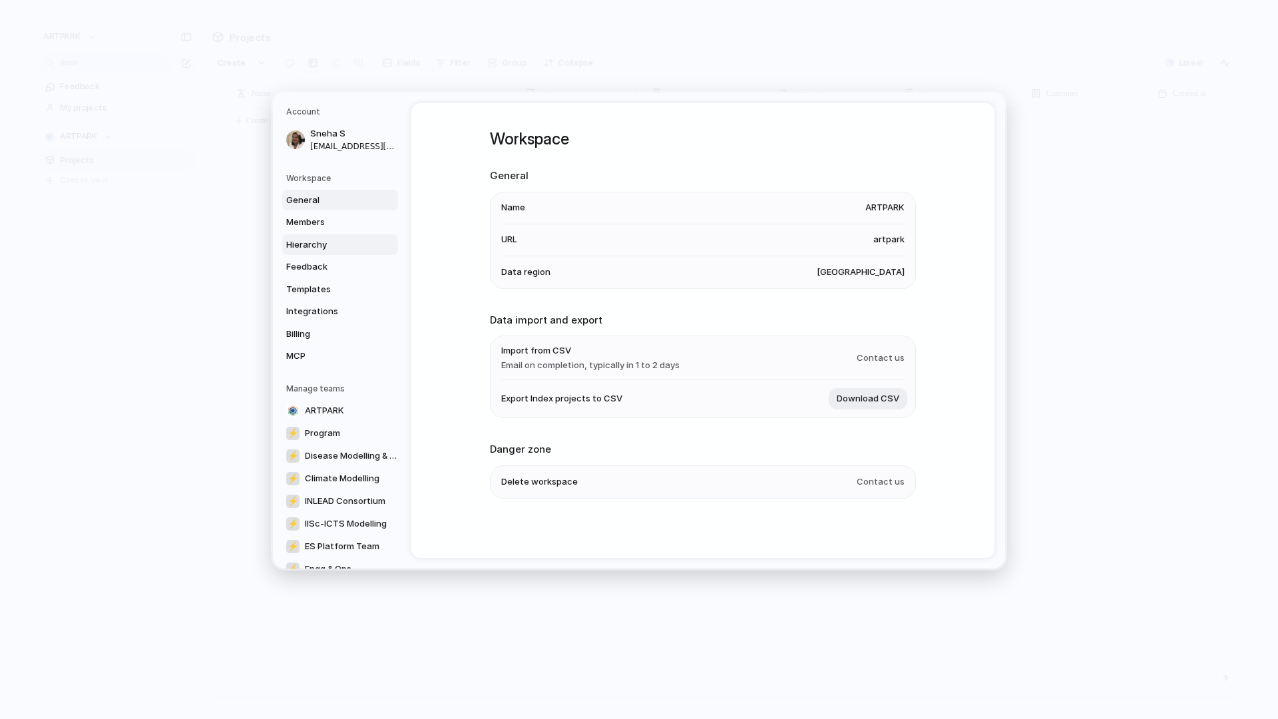
click at [341, 248] on span "Hierarchy" at bounding box center [328, 244] width 85 height 13
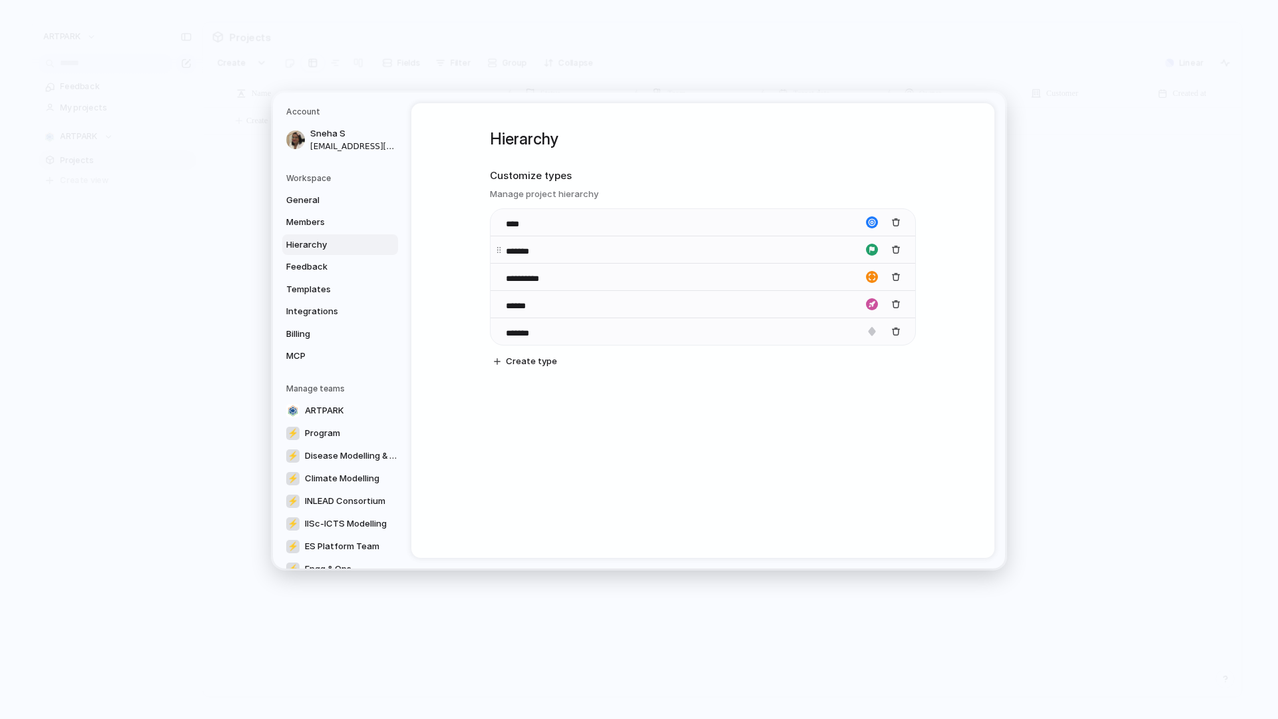
click at [874, 247] on div "button" at bounding box center [872, 250] width 12 height 12
click at [874, 247] on div at bounding box center [639, 359] width 1278 height 719
click at [341, 194] on span "General" at bounding box center [328, 200] width 85 height 13
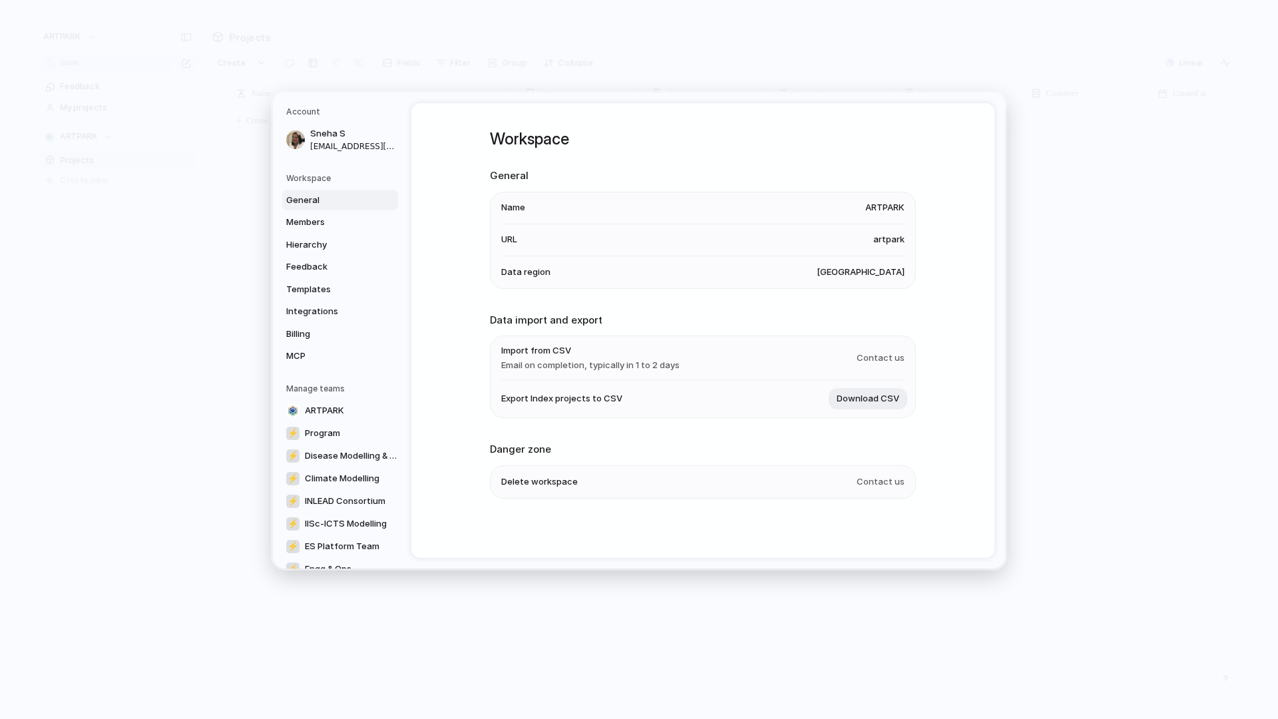
click at [883, 267] on span "[GEOGRAPHIC_DATA]" at bounding box center [860, 271] width 88 height 13
click at [877, 244] on span "artpark" at bounding box center [888, 240] width 31 height 13
click at [895, 196] on li "Name ARTPARK" at bounding box center [702, 208] width 403 height 32
click at [318, 305] on span "Integrations" at bounding box center [328, 311] width 85 height 13
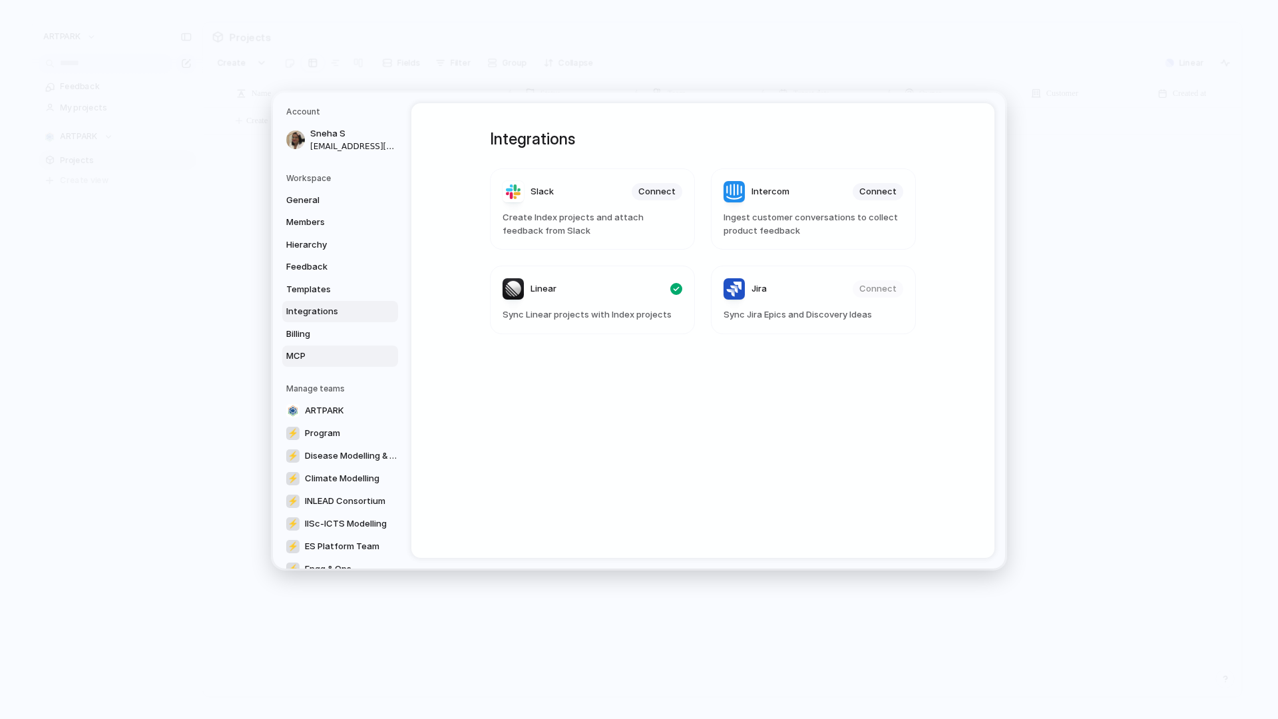
click at [322, 353] on span "MCP" at bounding box center [328, 355] width 85 height 13
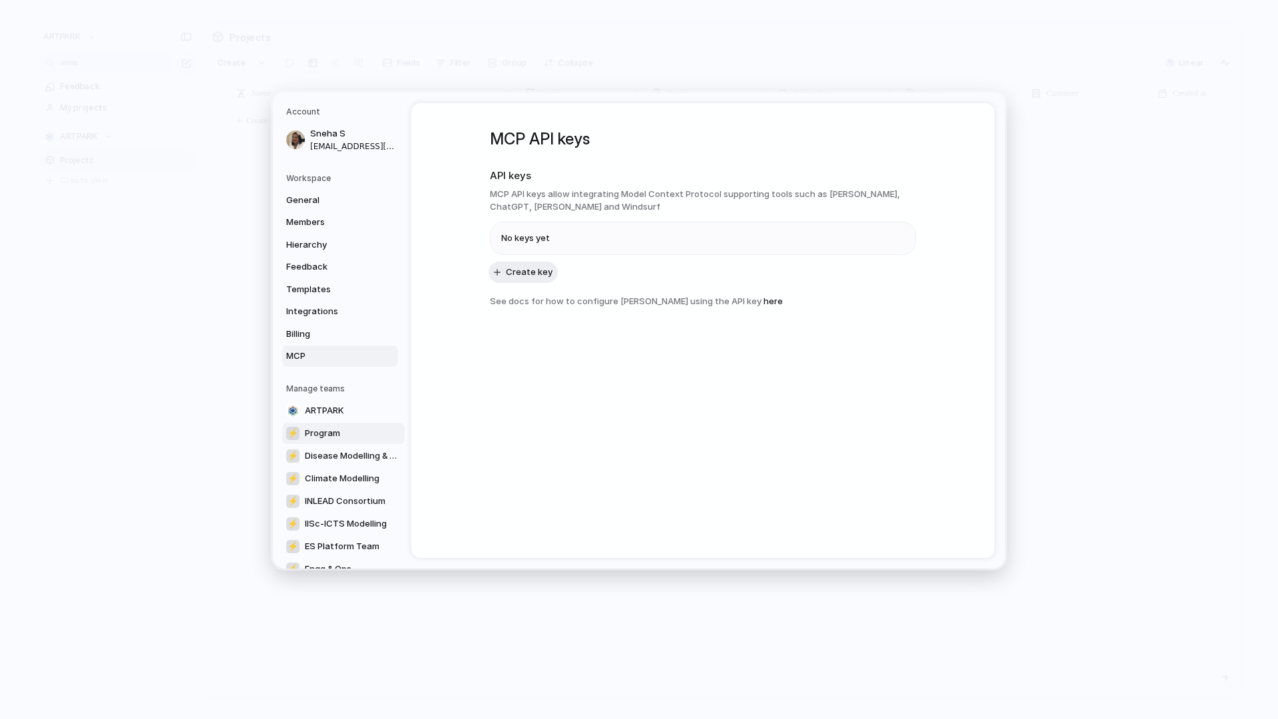
click at [301, 434] on link "⚡ Program" at bounding box center [343, 433] width 122 height 21
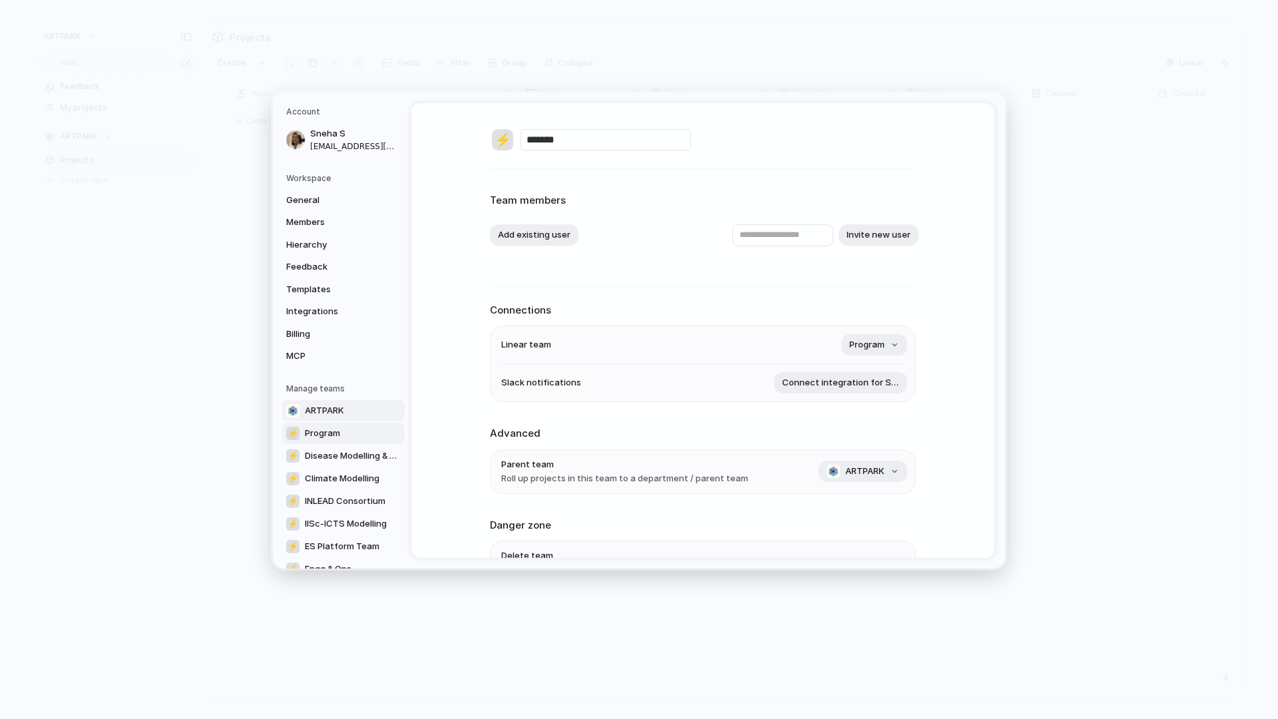
click at [313, 414] on span "ARTPARK" at bounding box center [324, 410] width 39 height 13
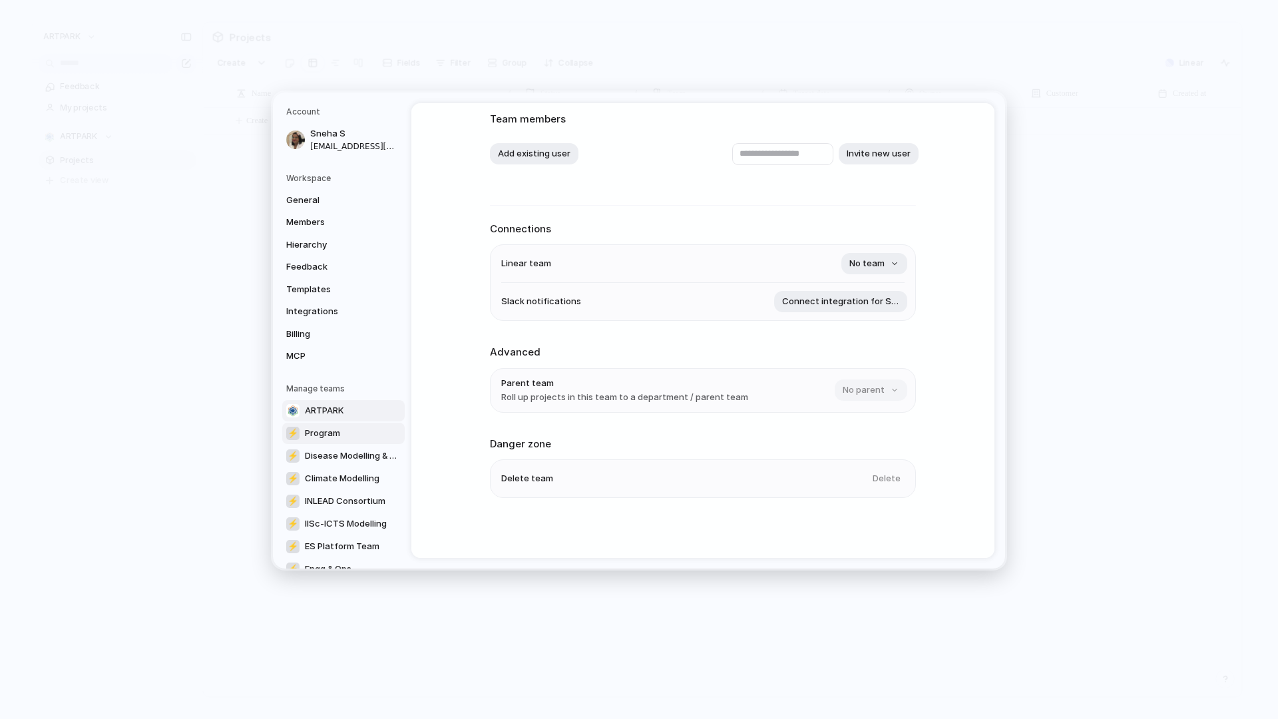
click at [344, 436] on link "⚡ Program" at bounding box center [343, 433] width 122 height 21
type input "*******"
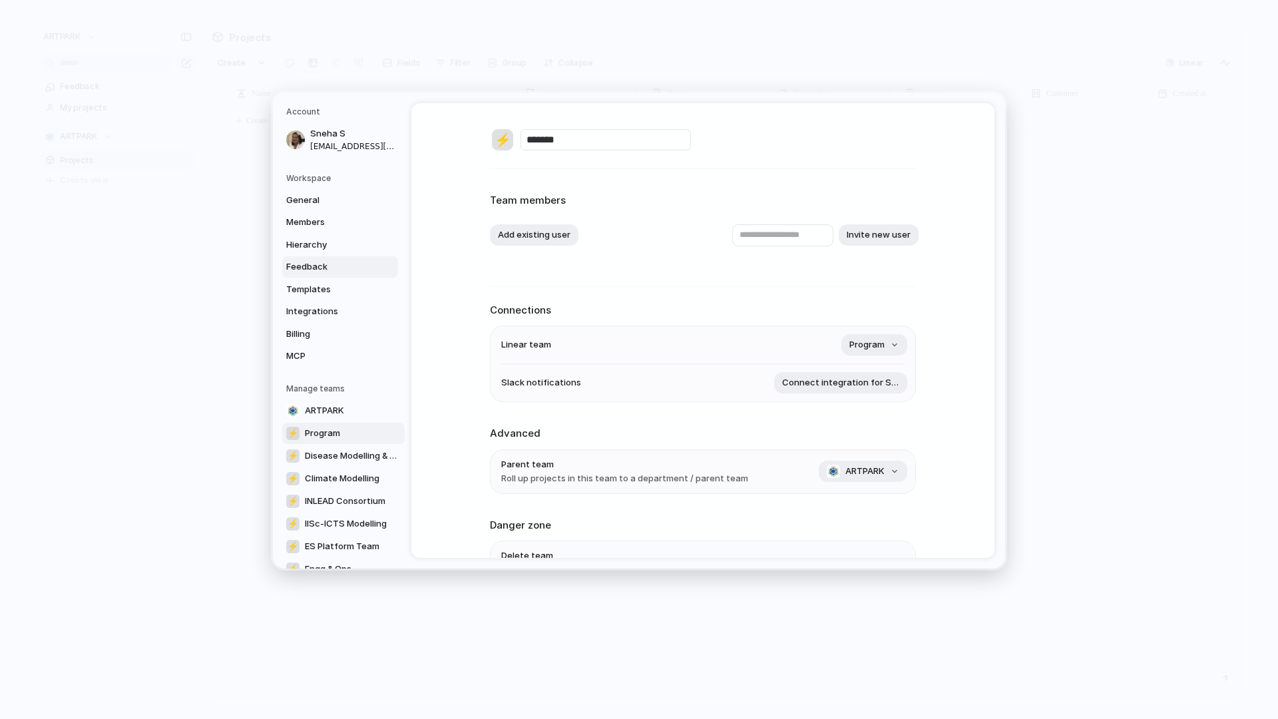
click at [339, 275] on link "Feedback" at bounding box center [340, 266] width 116 height 21
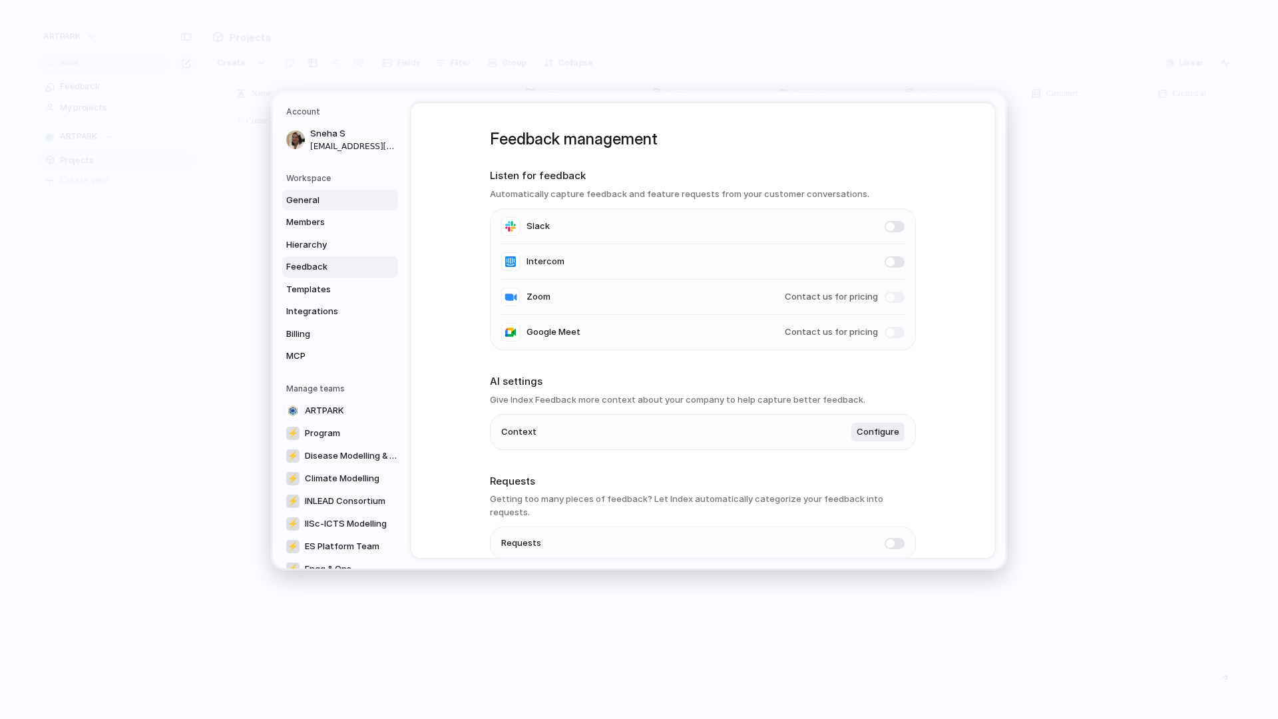
click at [334, 206] on link "General" at bounding box center [340, 200] width 116 height 21
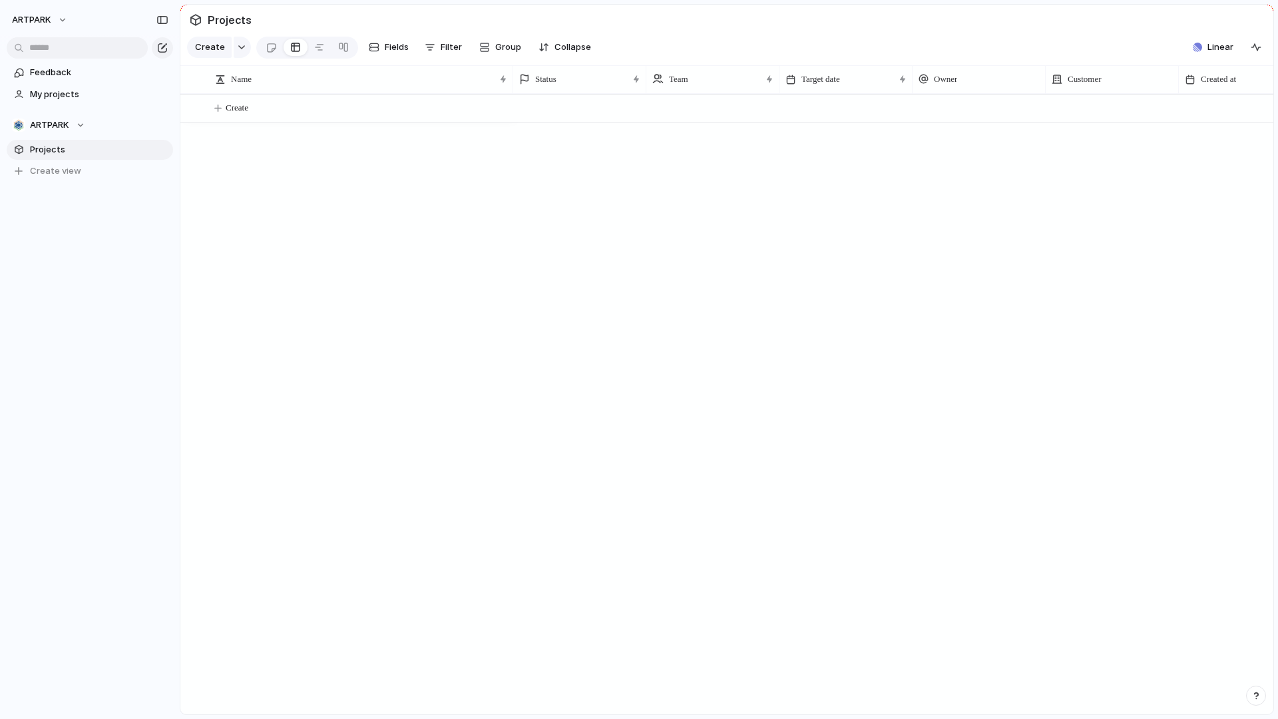
click at [1220, 29] on section "Projects" at bounding box center [726, 20] width 1093 height 30
click at [1198, 56] on button "Linear" at bounding box center [1212, 47] width 51 height 20
click at [1196, 54] on div "Projects 27 Initiatives 10 Add all Set up an internal documentation deployment …" at bounding box center [639, 359] width 1278 height 719
click at [79, 130] on div "ARTPARK" at bounding box center [48, 124] width 73 height 13
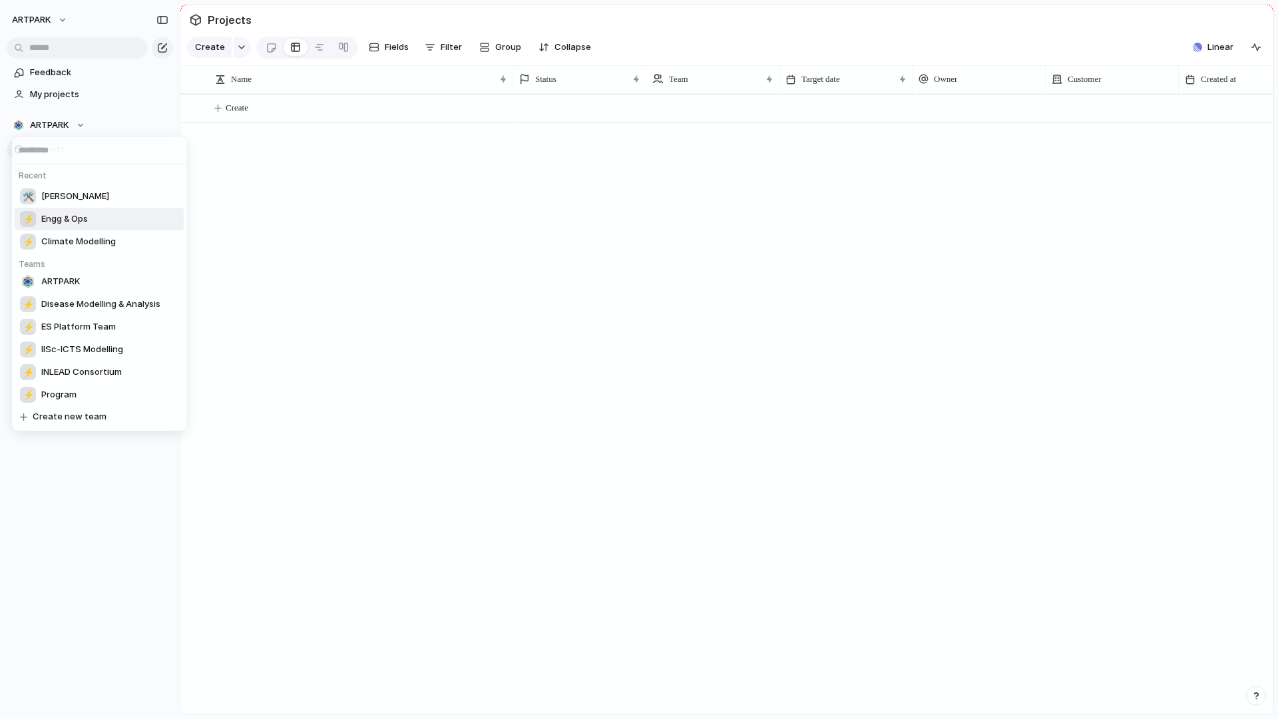
click at [108, 218] on li "⚡ Engg & Ops" at bounding box center [99, 219] width 169 height 23
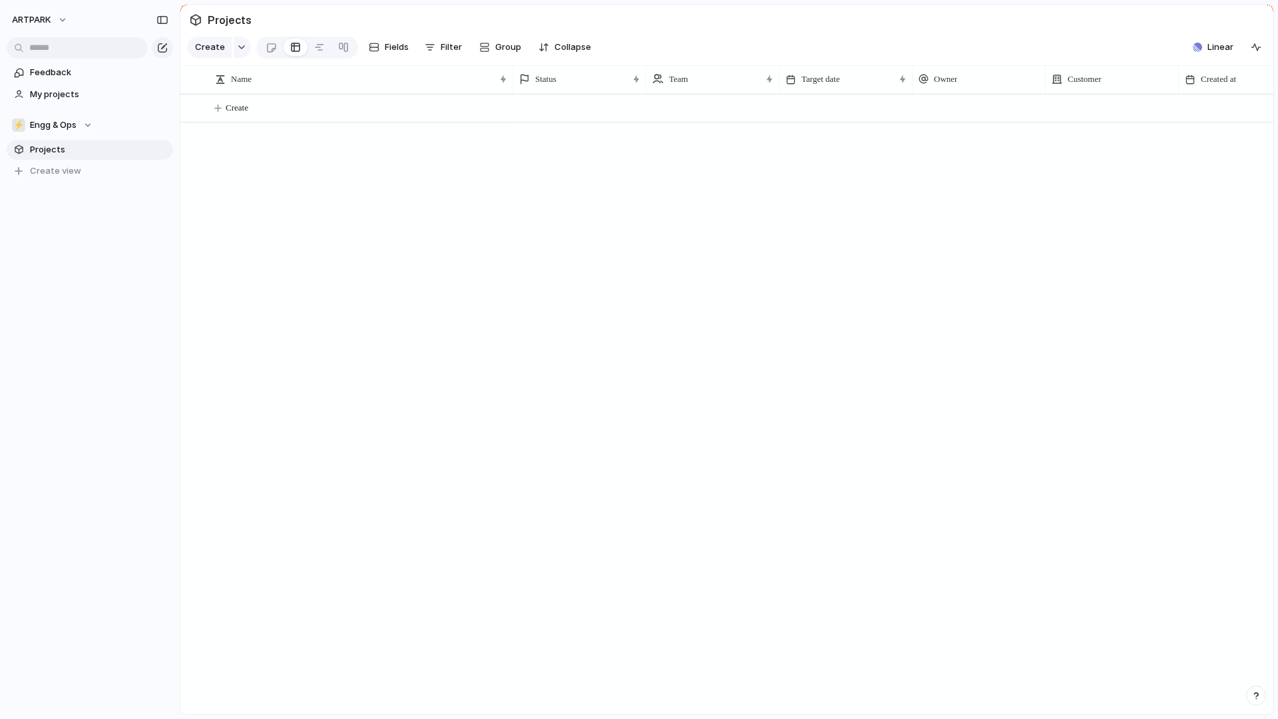
click at [21, 31] on div "ARTPARK" at bounding box center [90, 17] width 180 height 35
click at [87, 114] on section "⚡ Engg & Ops Projects To pick up a draggable item, press the space bar. While d…" at bounding box center [90, 142] width 180 height 77
click at [69, 128] on span "Engg & Ops" at bounding box center [53, 124] width 47 height 13
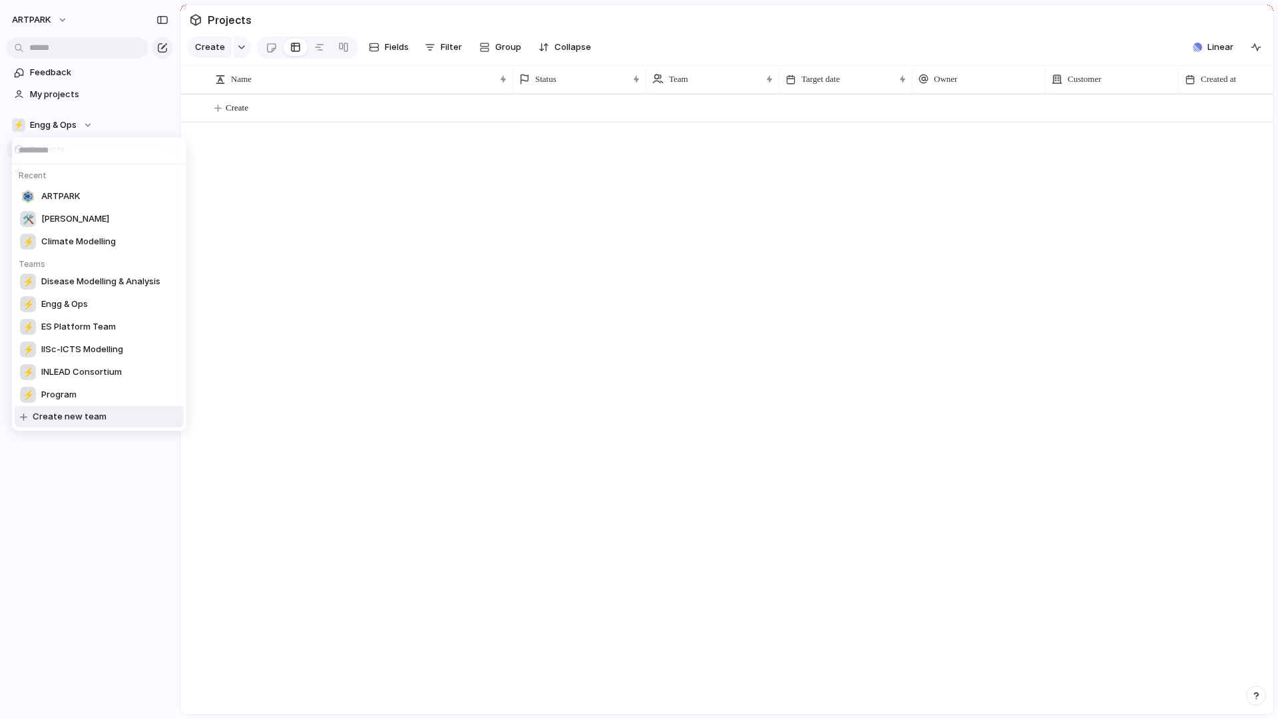
click at [63, 418] on span "Create new team" at bounding box center [70, 416] width 74 height 13
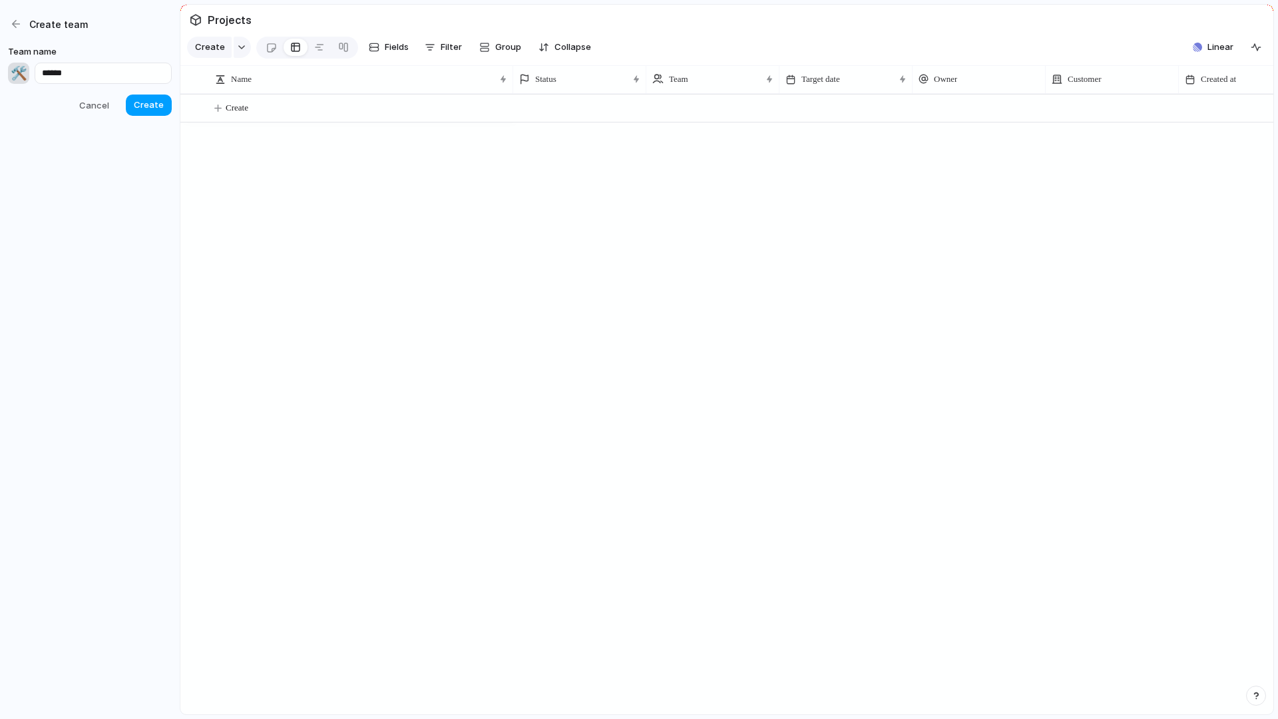
type input "******"
click at [150, 100] on span "Create" at bounding box center [149, 104] width 30 height 13
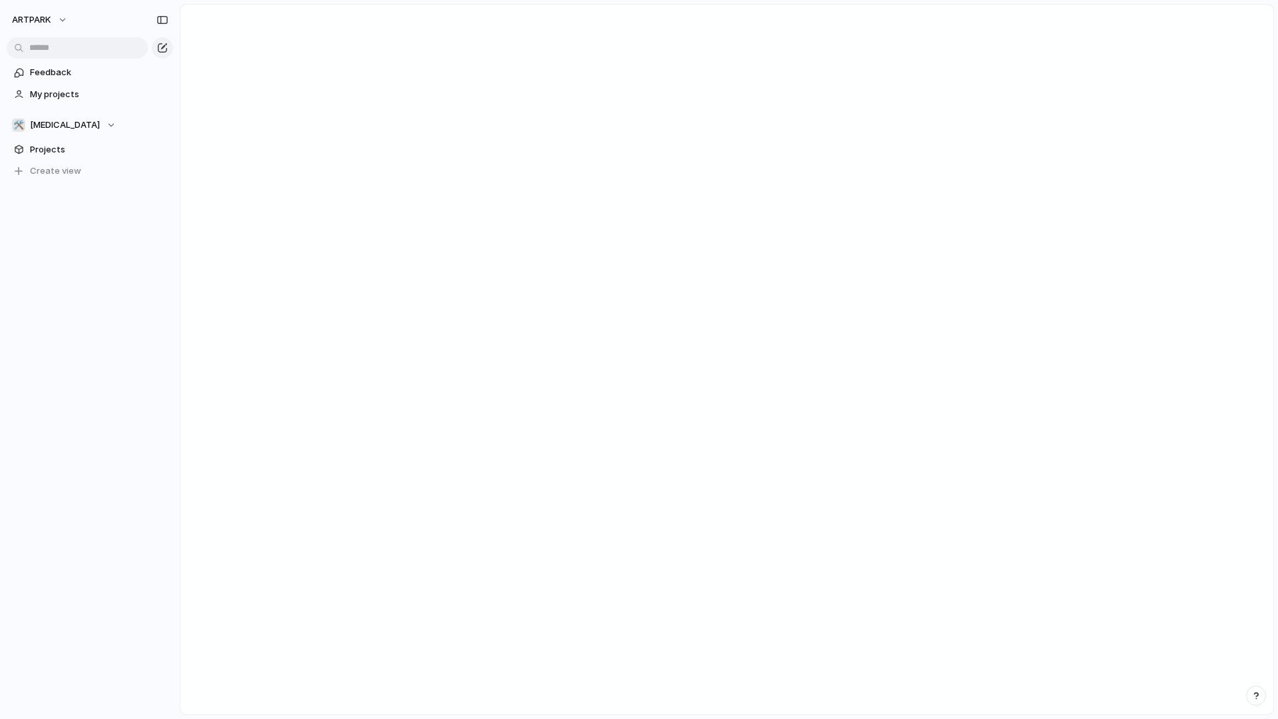
click at [78, 112] on section "🛠️ Dengue Projects To pick up a draggable item, press the space bar. While drag…" at bounding box center [90, 142] width 180 height 77
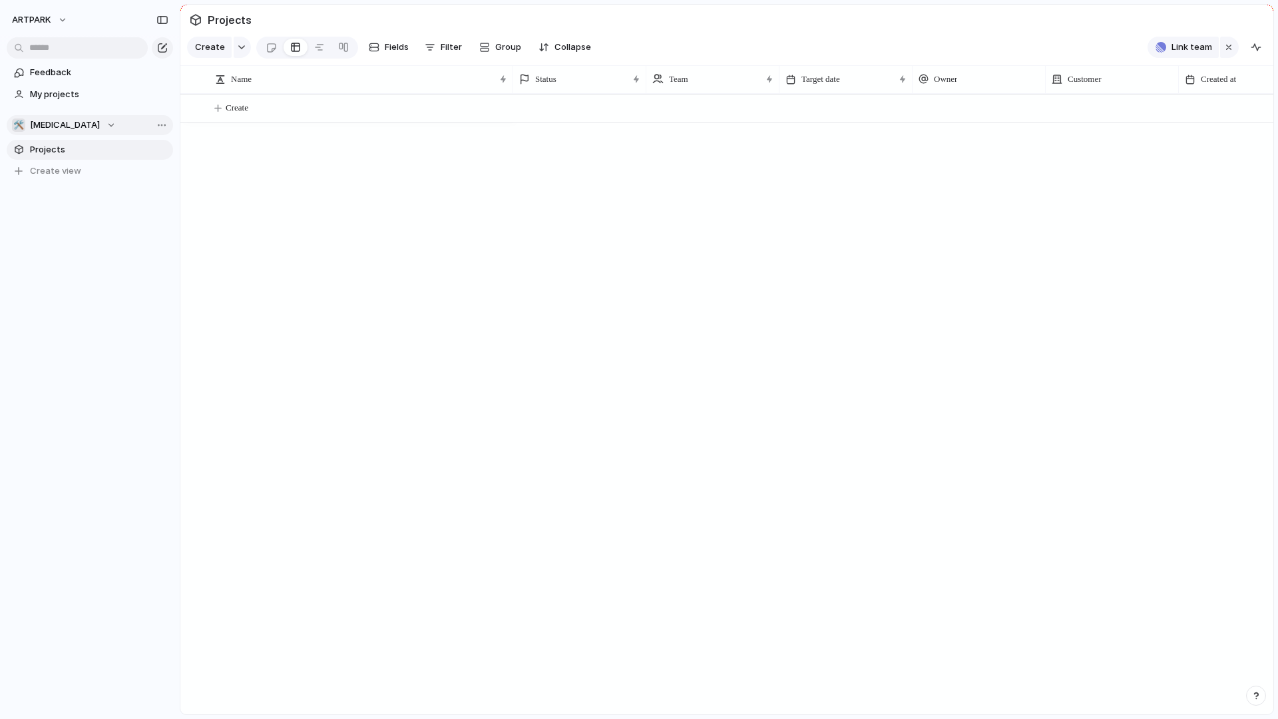
click at [71, 119] on div "🛠️ Dengue" at bounding box center [64, 124] width 104 height 13
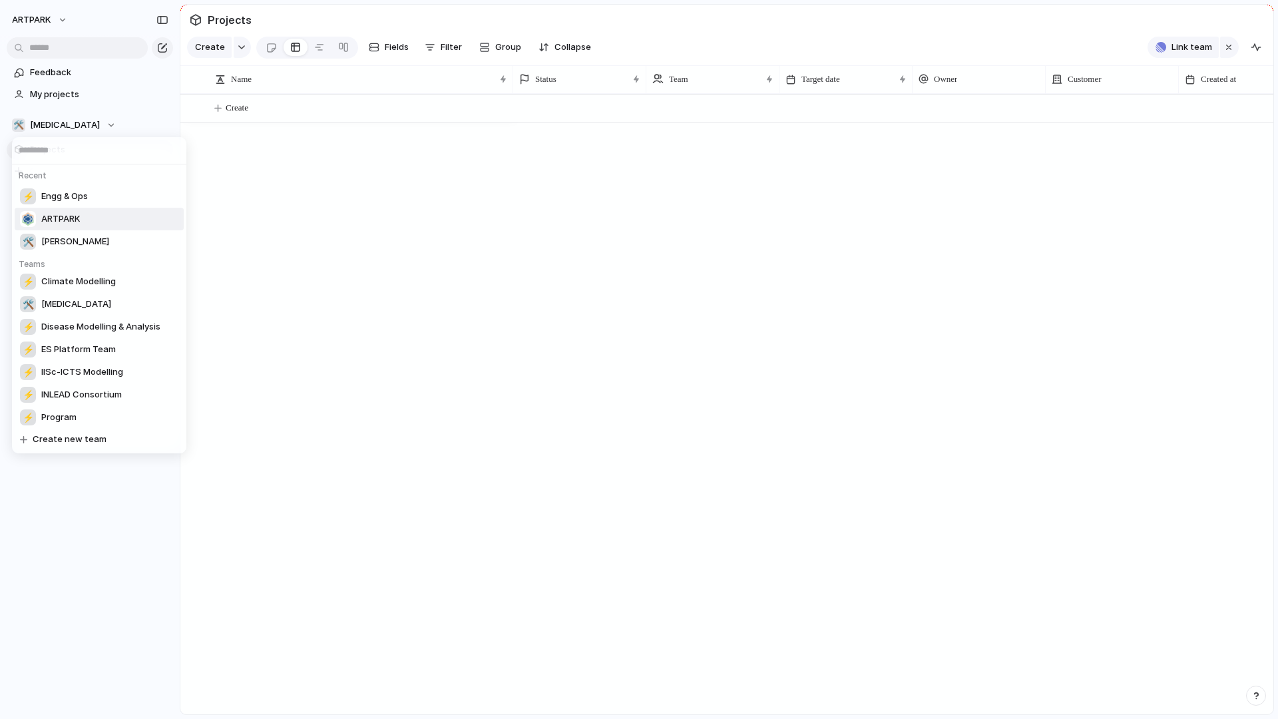
click at [51, 25] on div "Recent ⚡ Engg & Ops ARTPARK 🛠️ Aarogya Aarohan Teams ⚡ Climate Modelling 🛠️ Den…" at bounding box center [639, 359] width 1278 height 719
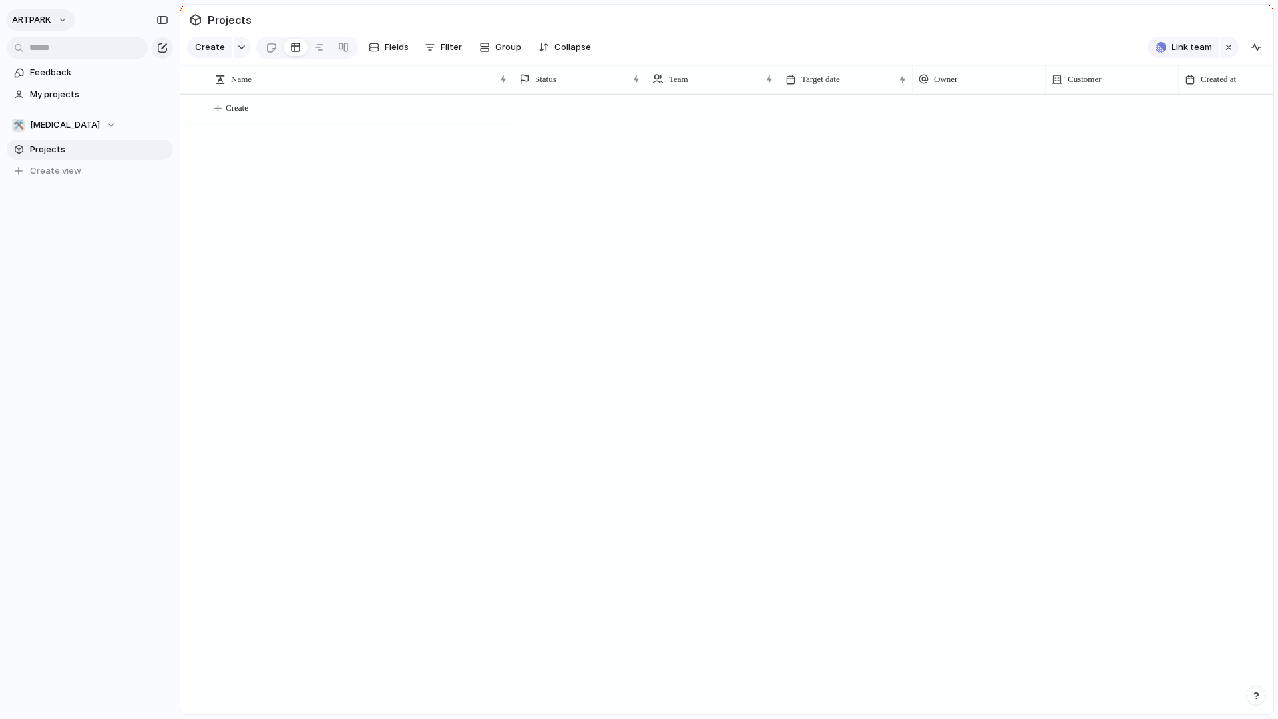
click at [51, 23] on span "ARTPARK" at bounding box center [31, 19] width 39 height 13
click at [41, 51] on span "Settings" at bounding box center [49, 49] width 37 height 13
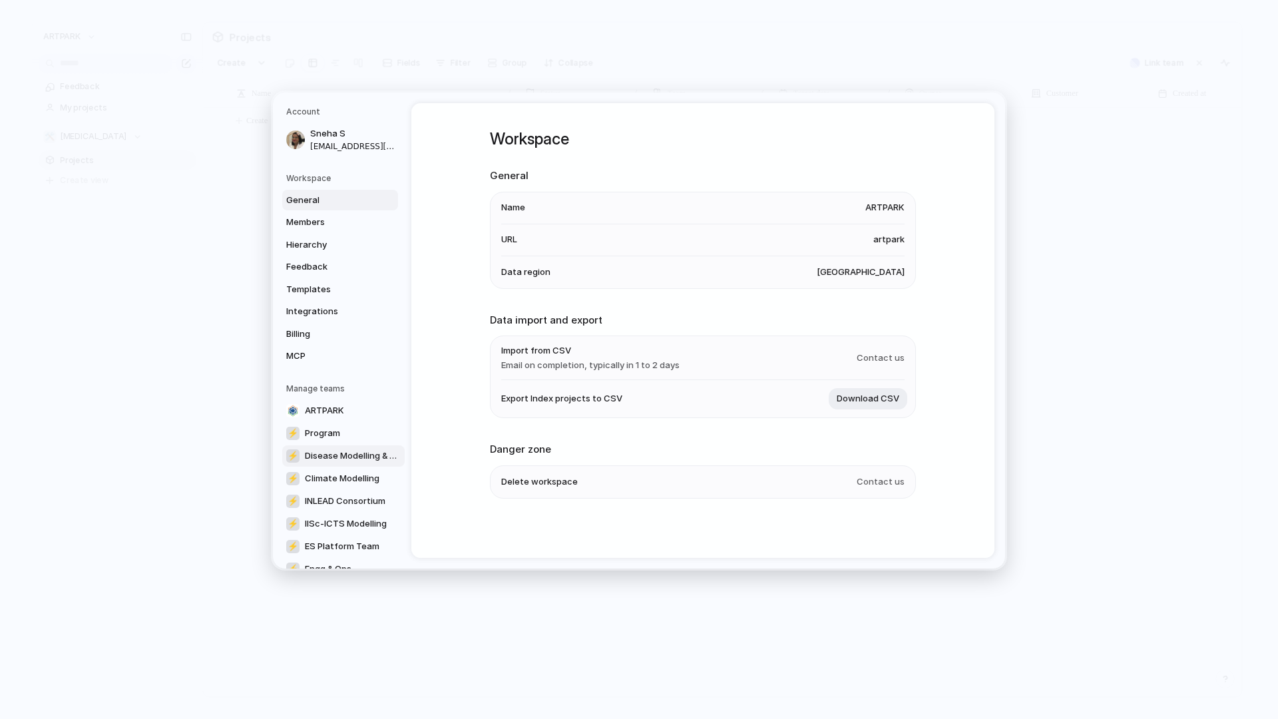
scroll to position [92, 0]
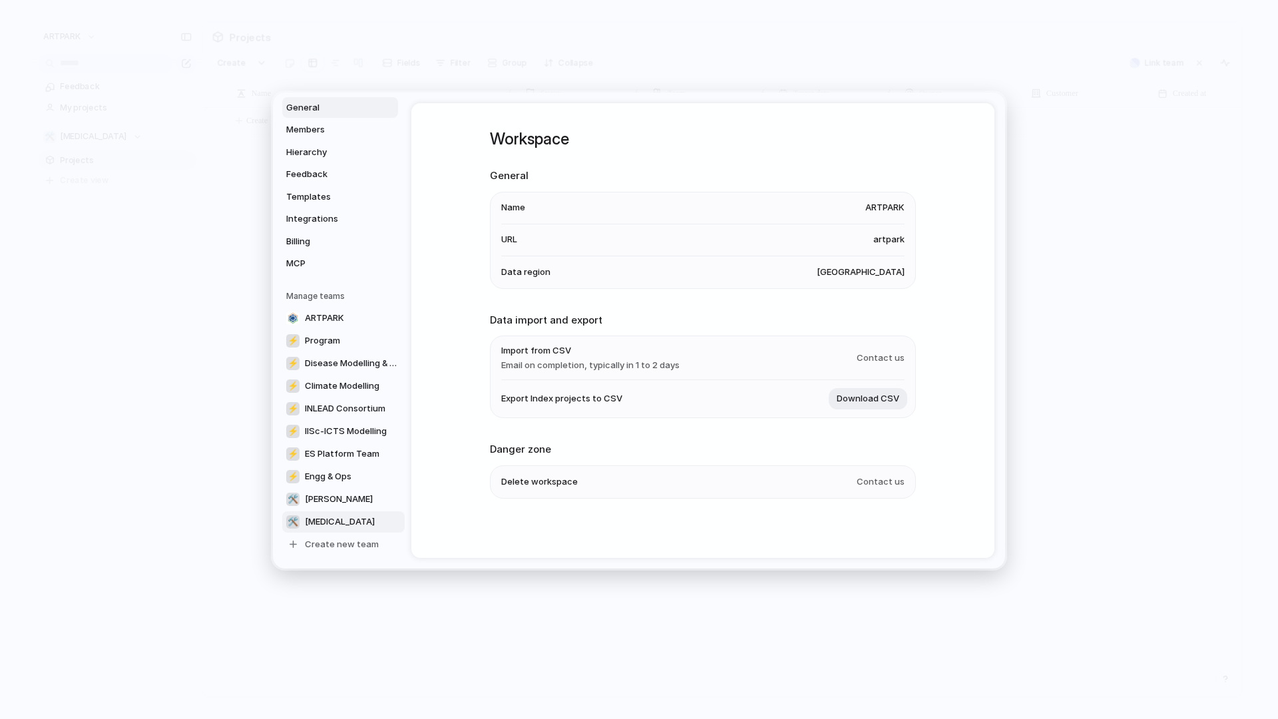
click at [343, 520] on link "🛠️ Dengue" at bounding box center [343, 521] width 122 height 21
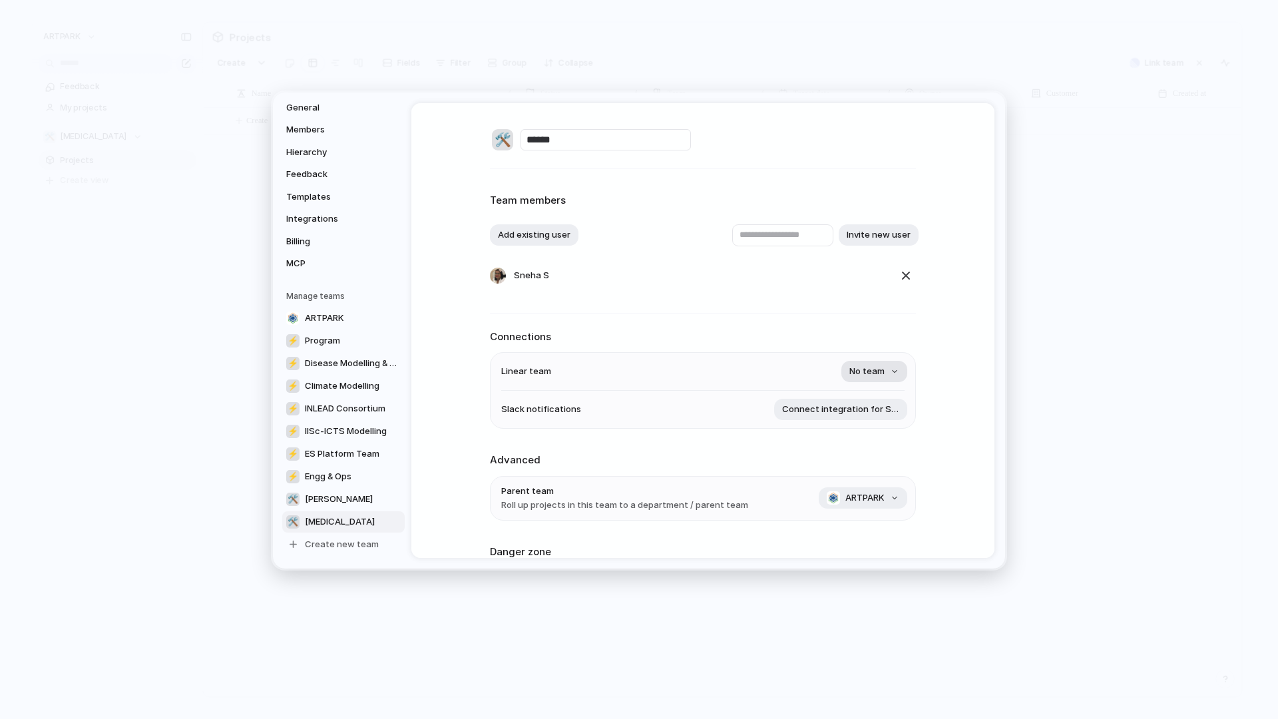
click at [863, 365] on span "No team" at bounding box center [866, 371] width 35 height 13
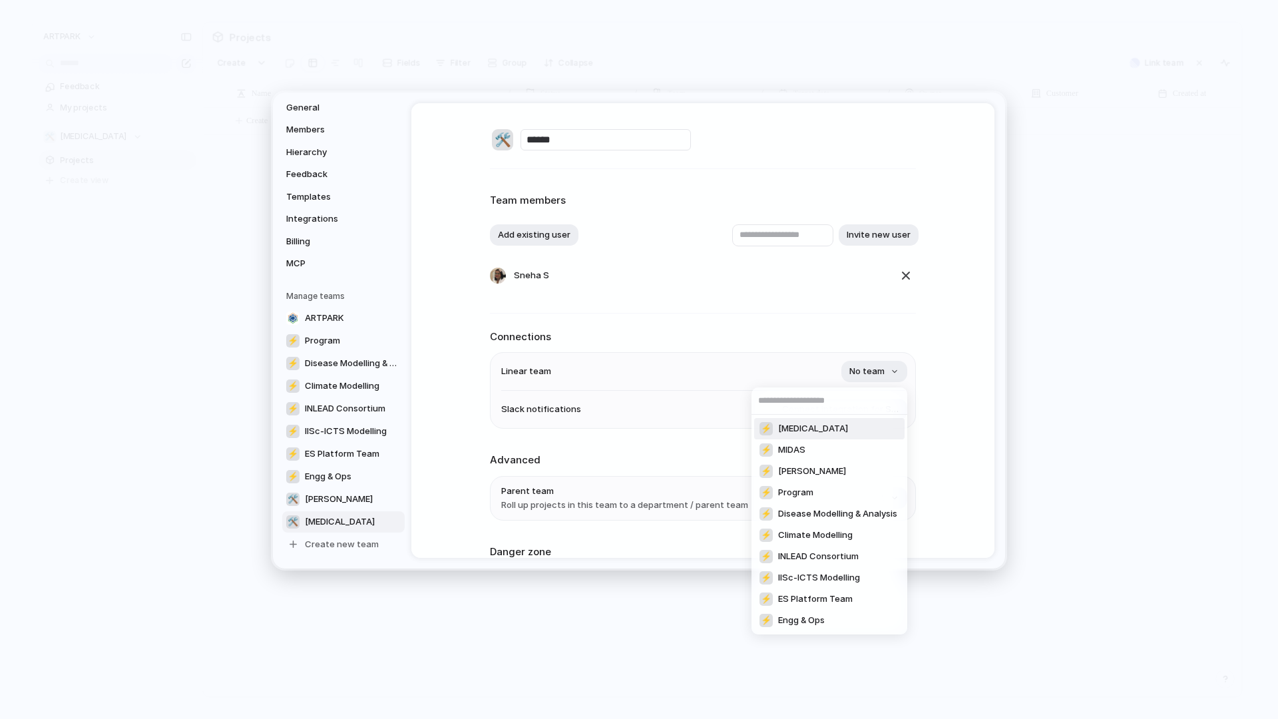
click at [791, 422] on div "⚡ Dengue" at bounding box center [803, 428] width 88 height 13
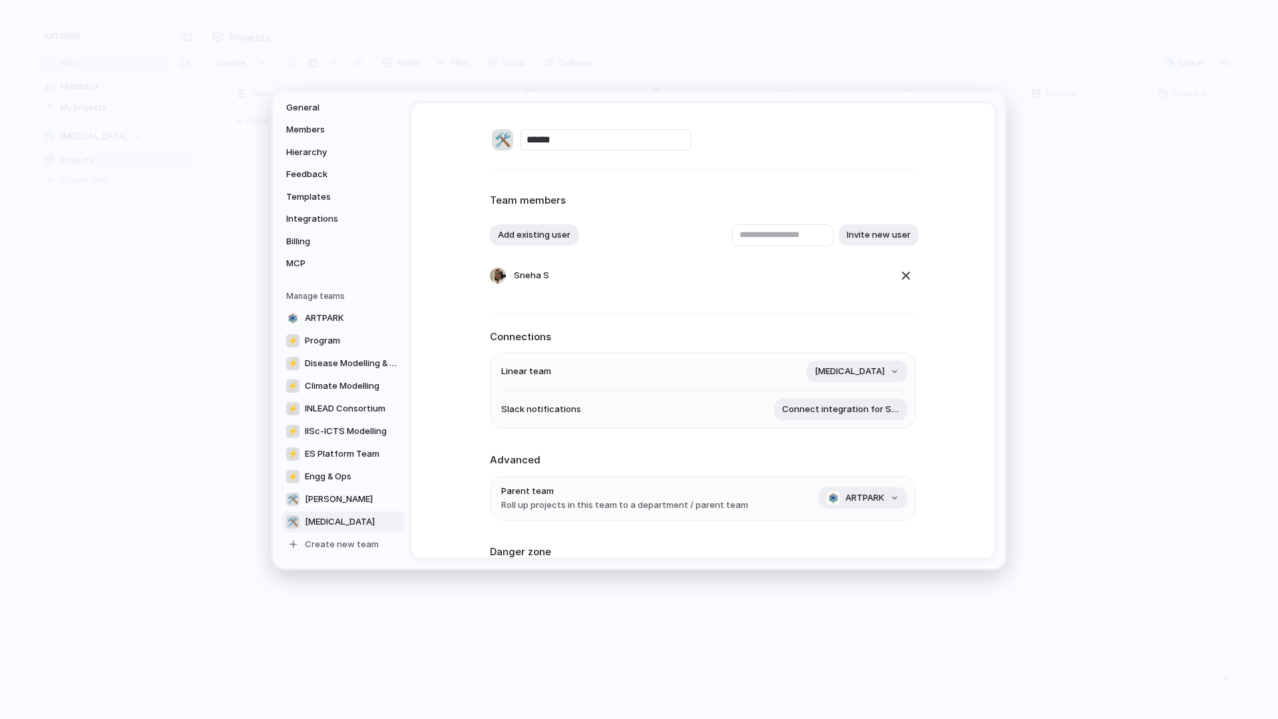
scroll to position [114, 0]
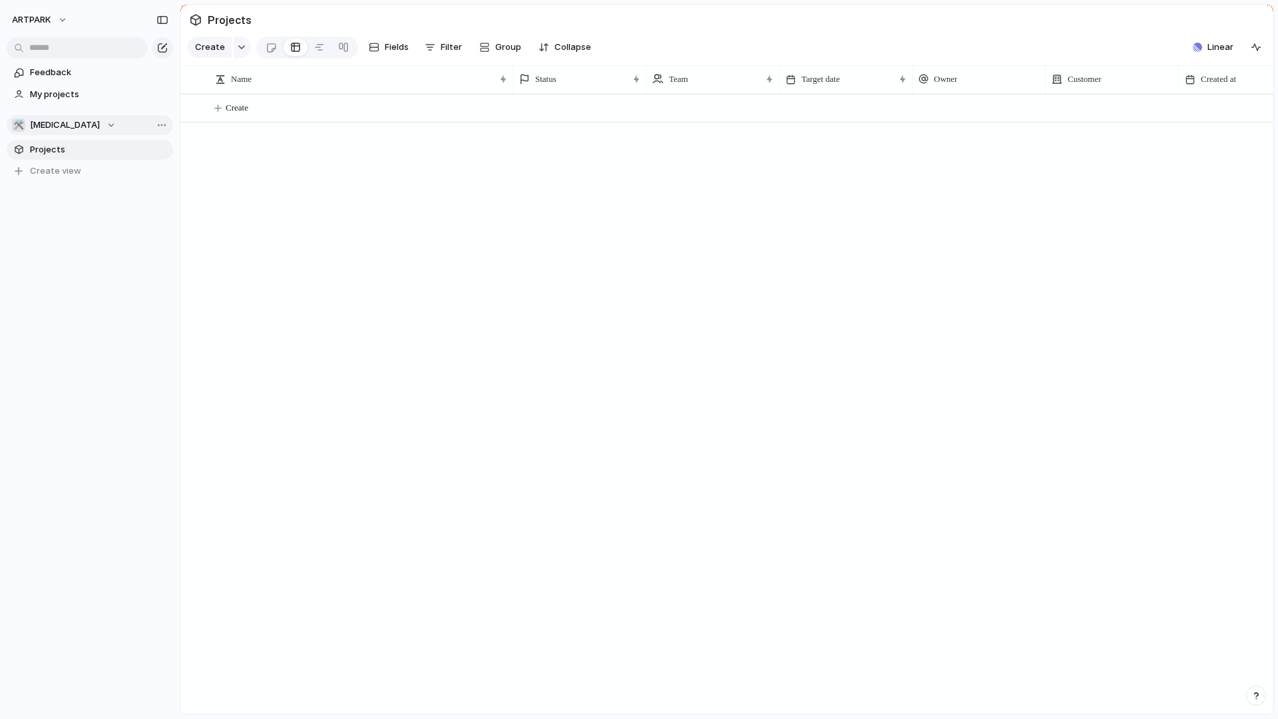
click at [64, 130] on div "🛠️ Dengue" at bounding box center [64, 124] width 104 height 13
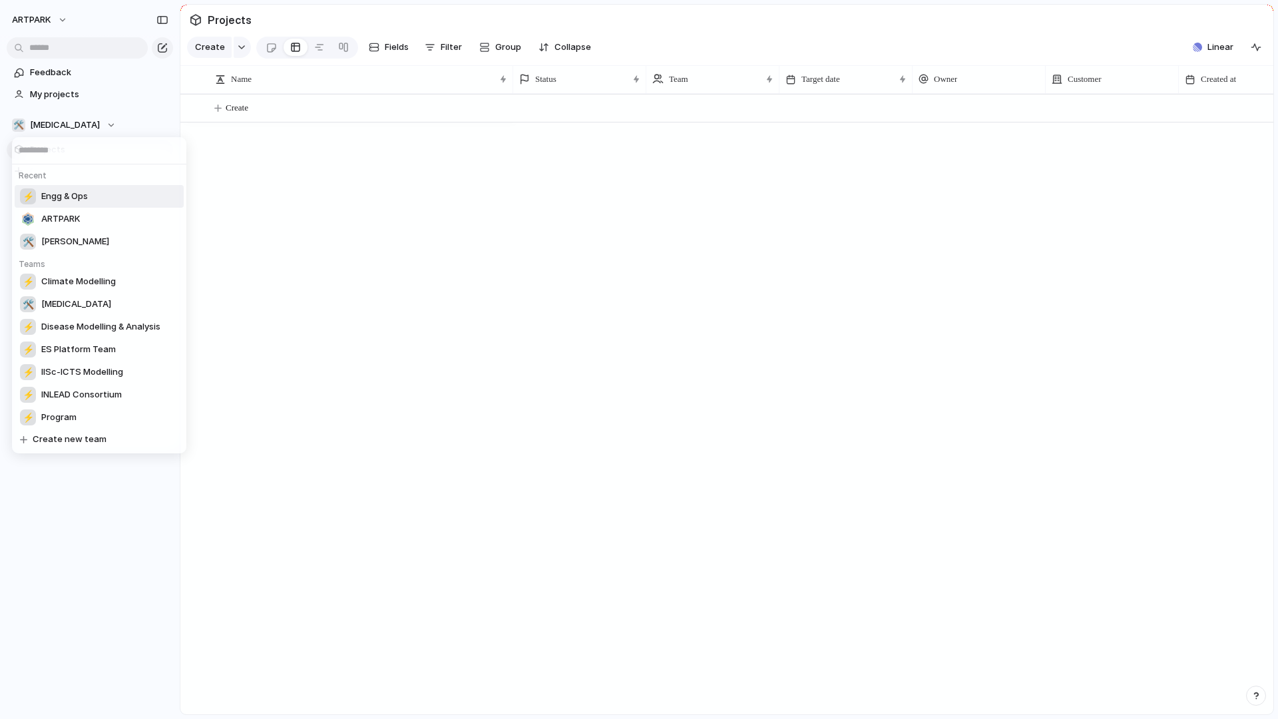
click at [74, 200] on span "Engg & Ops" at bounding box center [64, 196] width 47 height 13
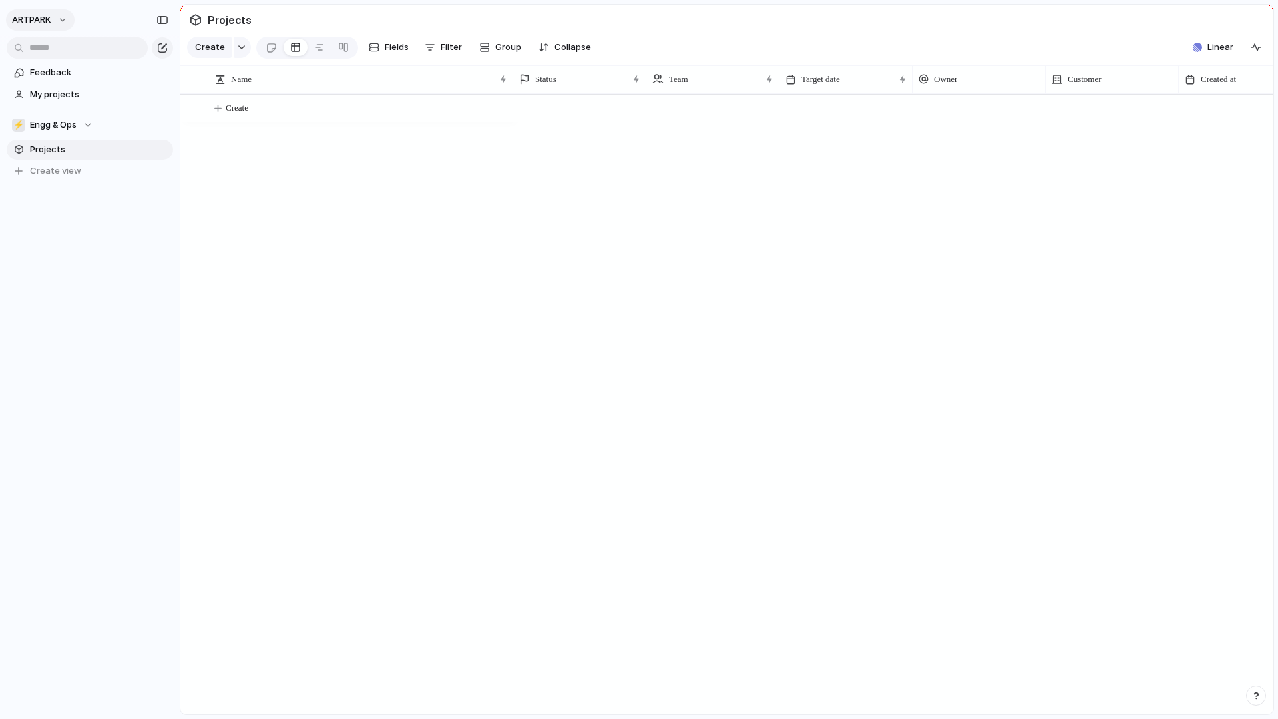
click at [37, 21] on span "ARTPARK" at bounding box center [31, 19] width 39 height 13
click at [47, 55] on span "Settings" at bounding box center [49, 49] width 37 height 13
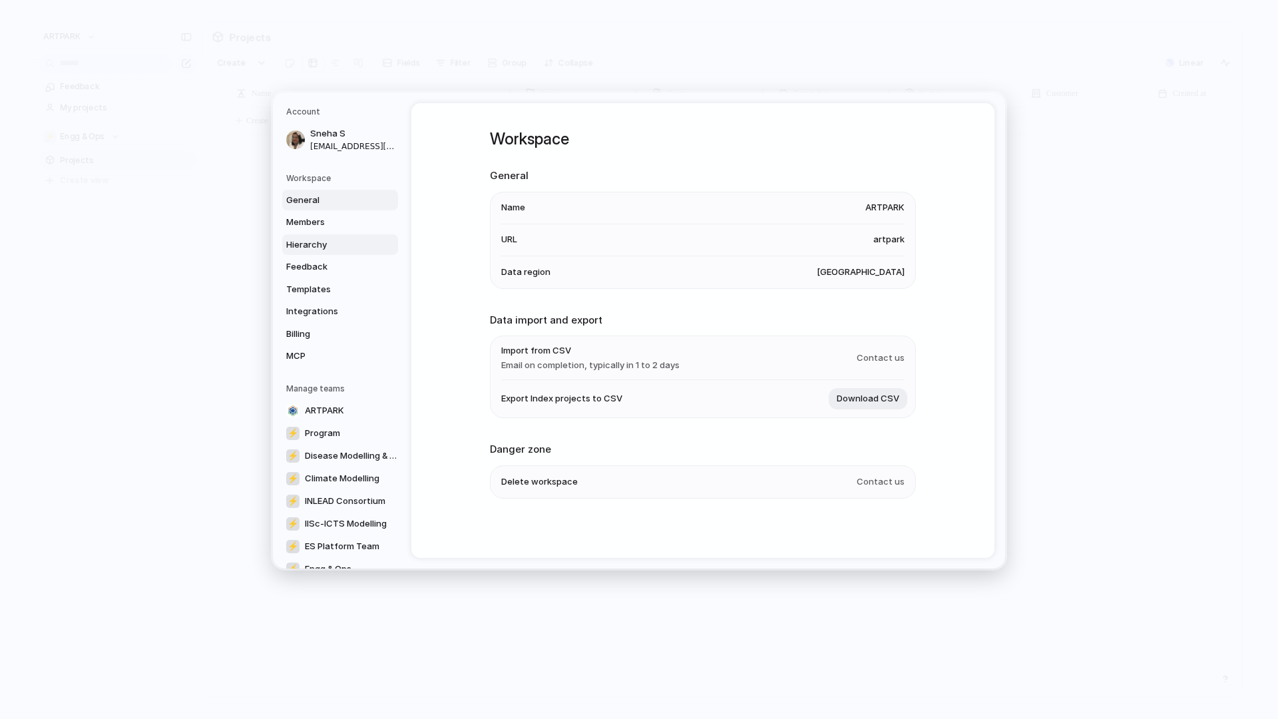
click at [305, 247] on span "Hierarchy" at bounding box center [328, 244] width 85 height 13
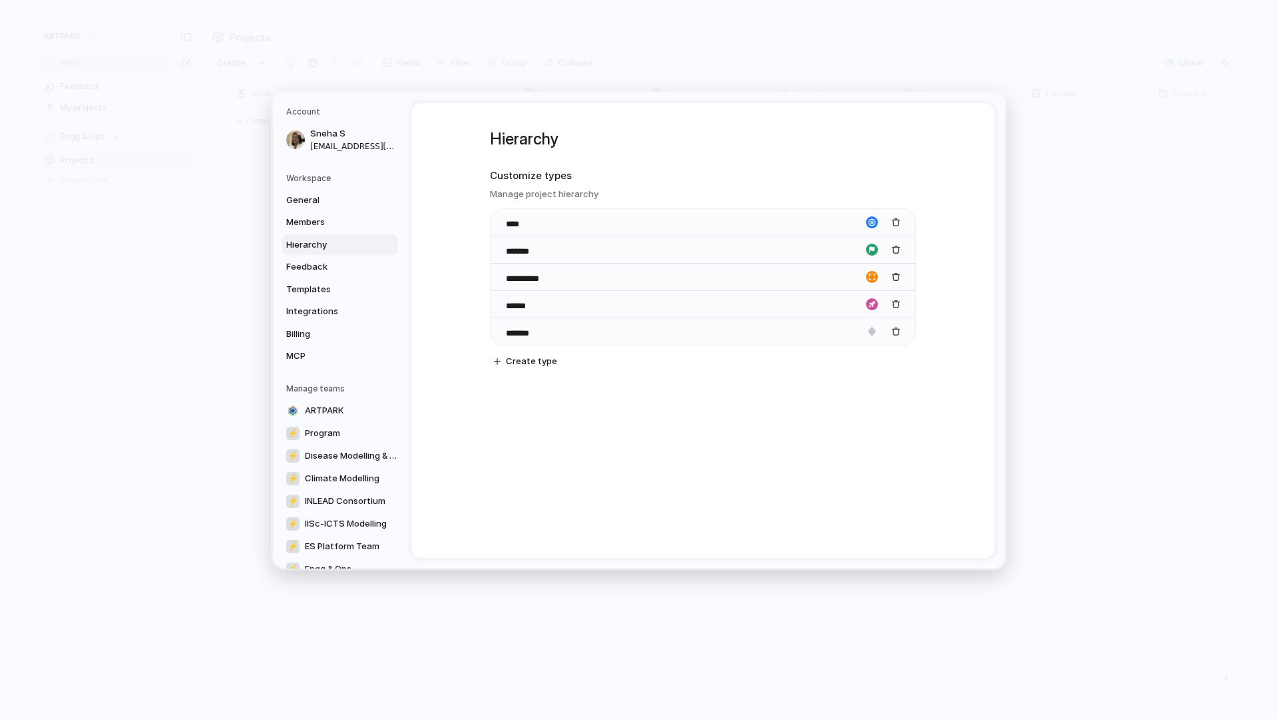
click at [305, 277] on div "General Members Hierarchy Feedback Templates Integrations Billing MCP" at bounding box center [342, 278] width 112 height 177
click at [302, 281] on link "Templates" at bounding box center [340, 289] width 116 height 21
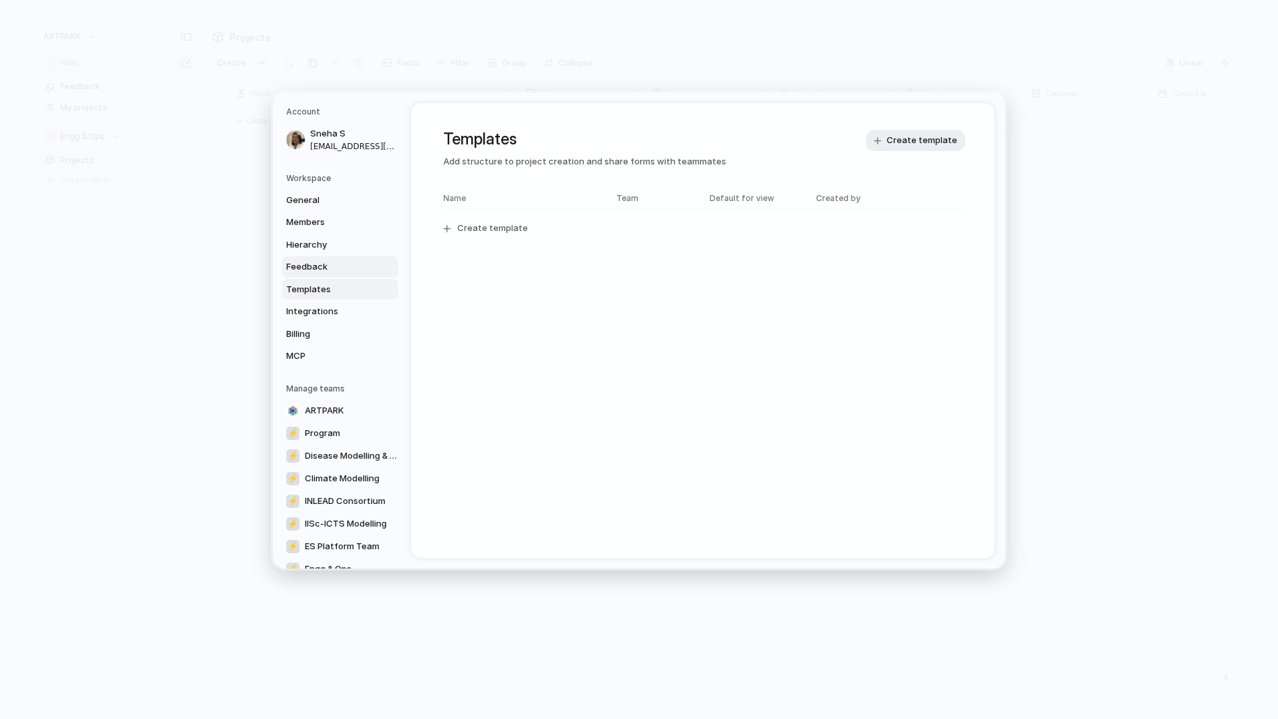
click at [367, 275] on link "Feedback" at bounding box center [340, 266] width 116 height 21
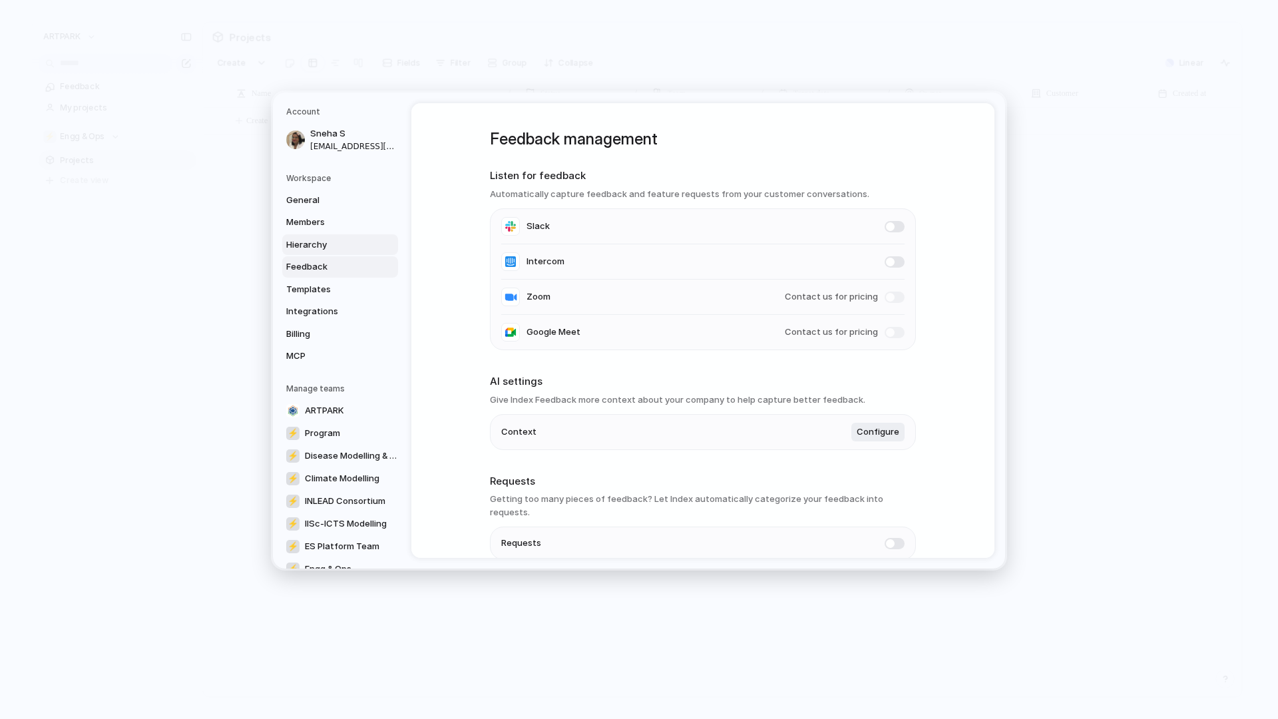
click at [357, 238] on span "Hierarchy" at bounding box center [328, 244] width 85 height 13
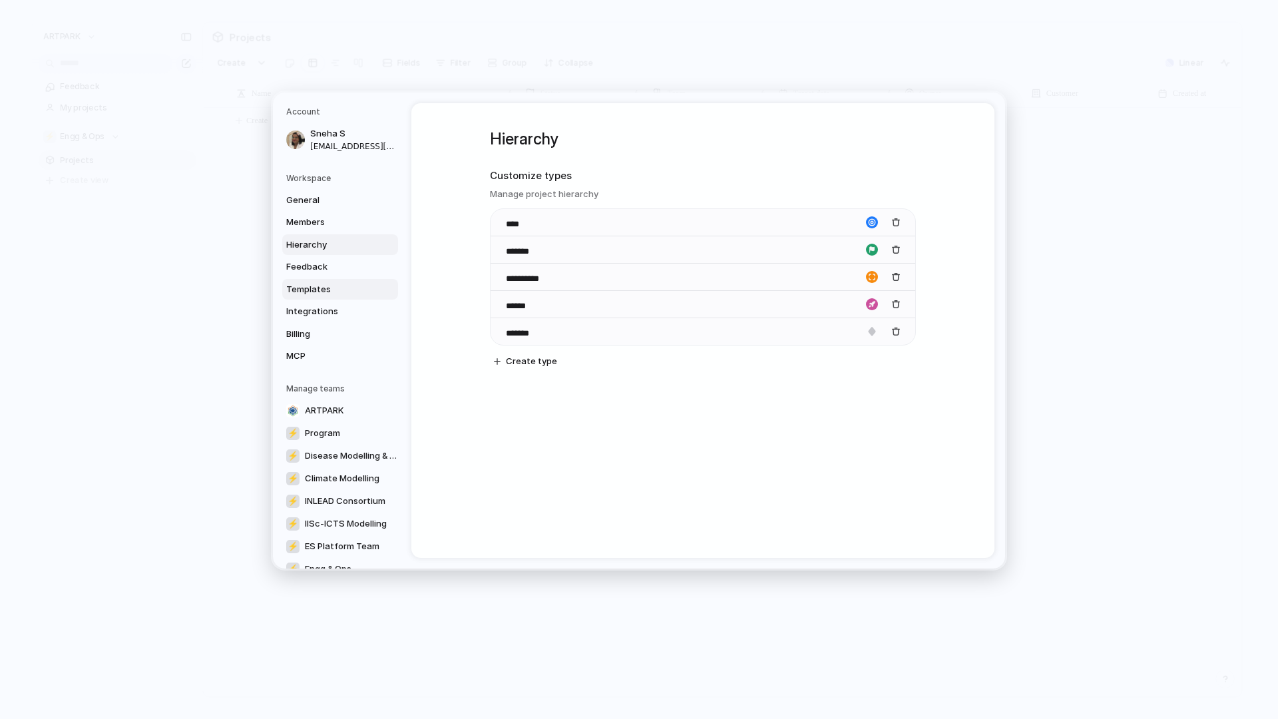
click at [332, 286] on span "Templates" at bounding box center [328, 289] width 85 height 13
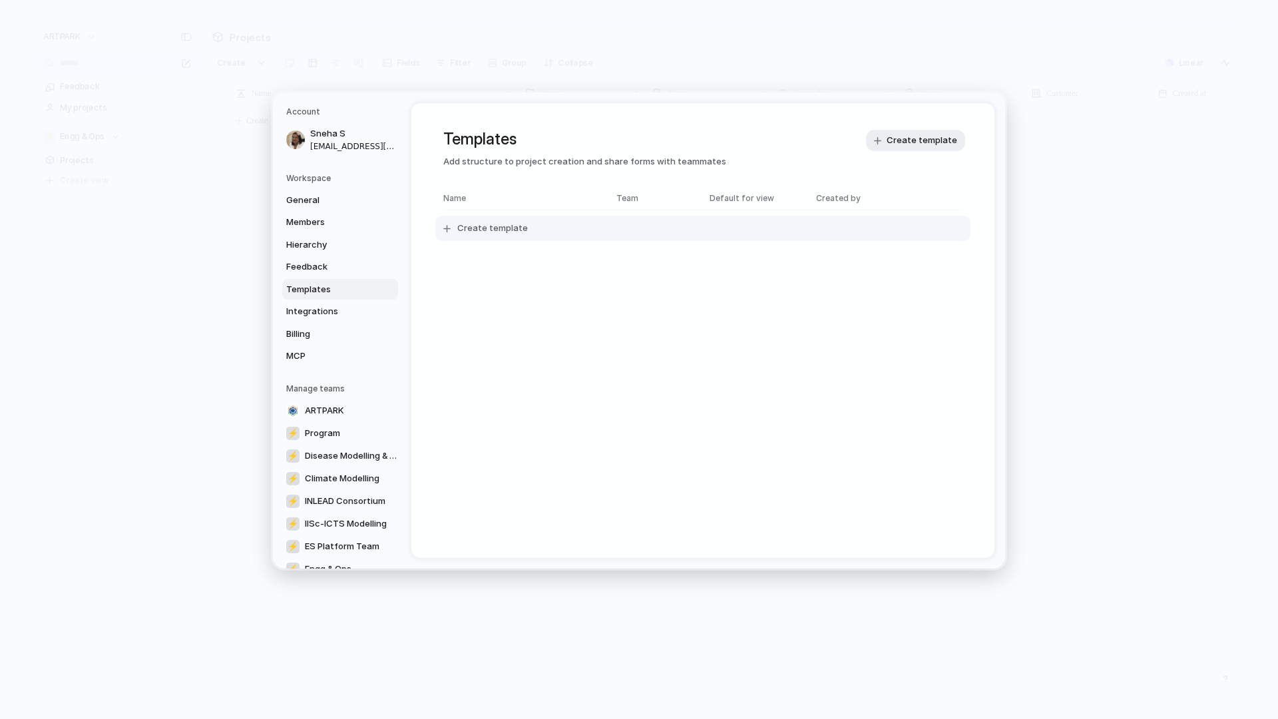
click at [485, 238] on button "Create template" at bounding box center [702, 228] width 535 height 25
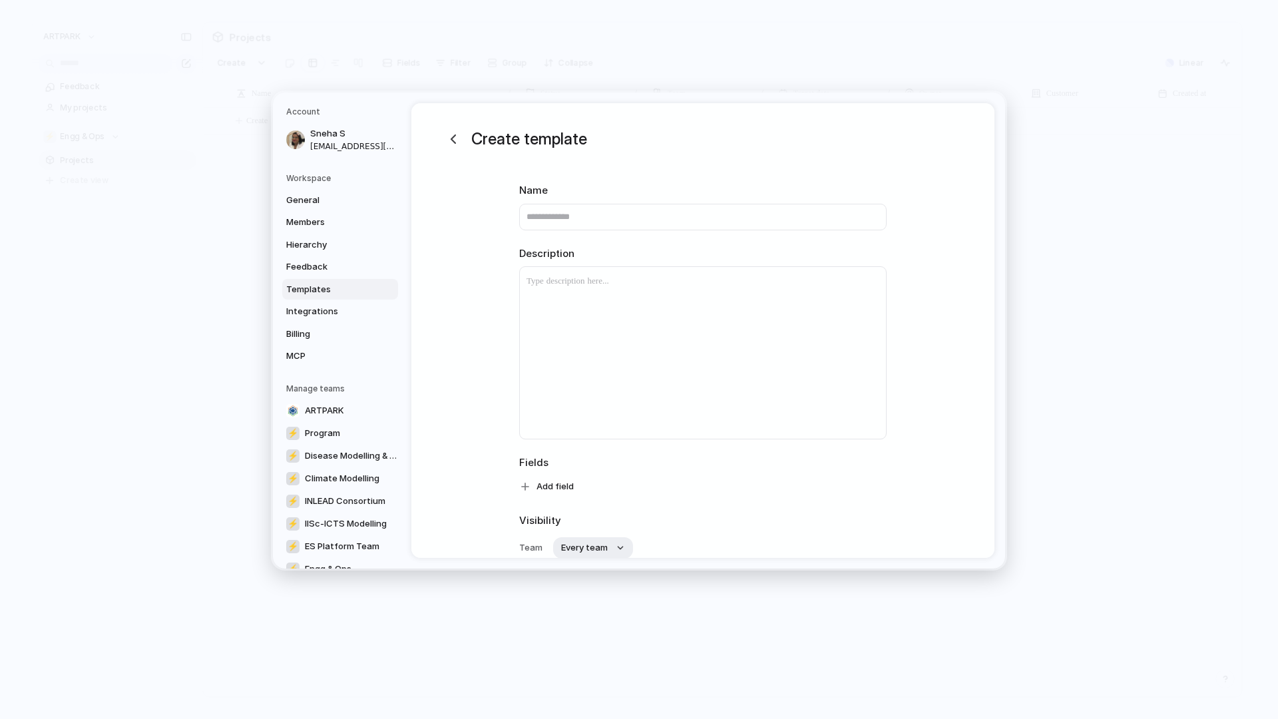
scroll to position [115, 0]
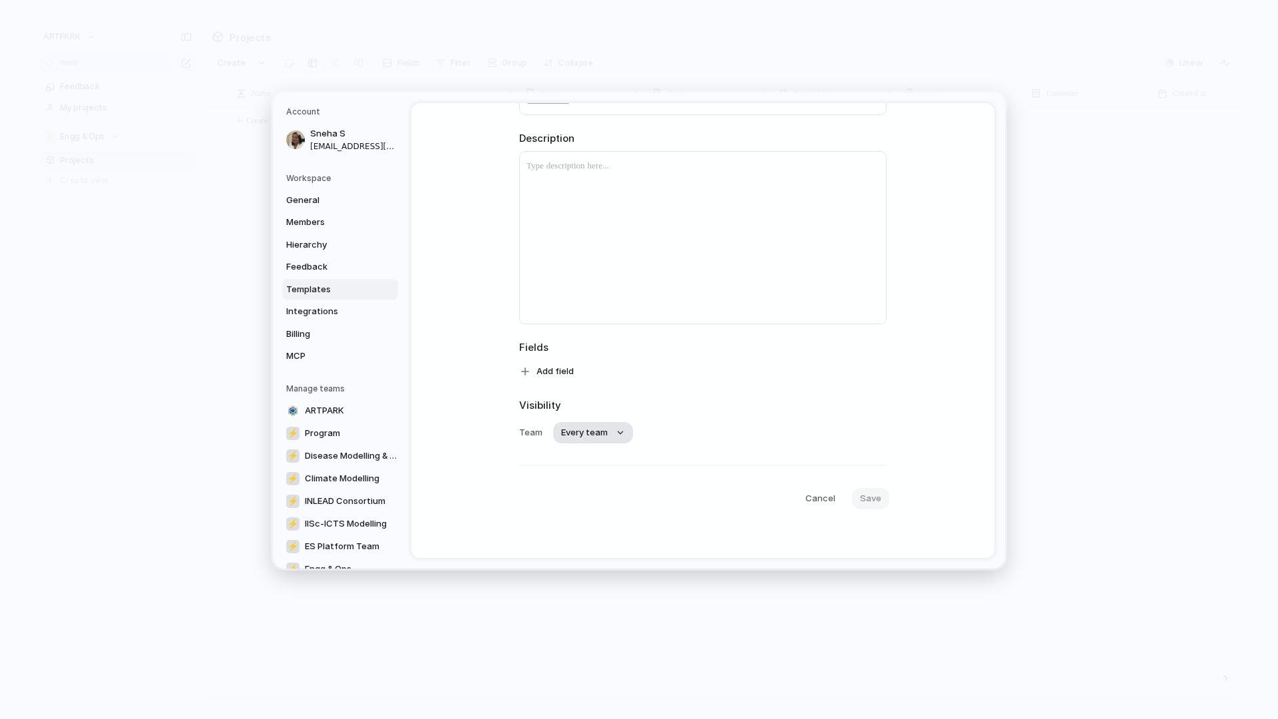
click at [613, 439] on button "Every team" at bounding box center [593, 432] width 80 height 21
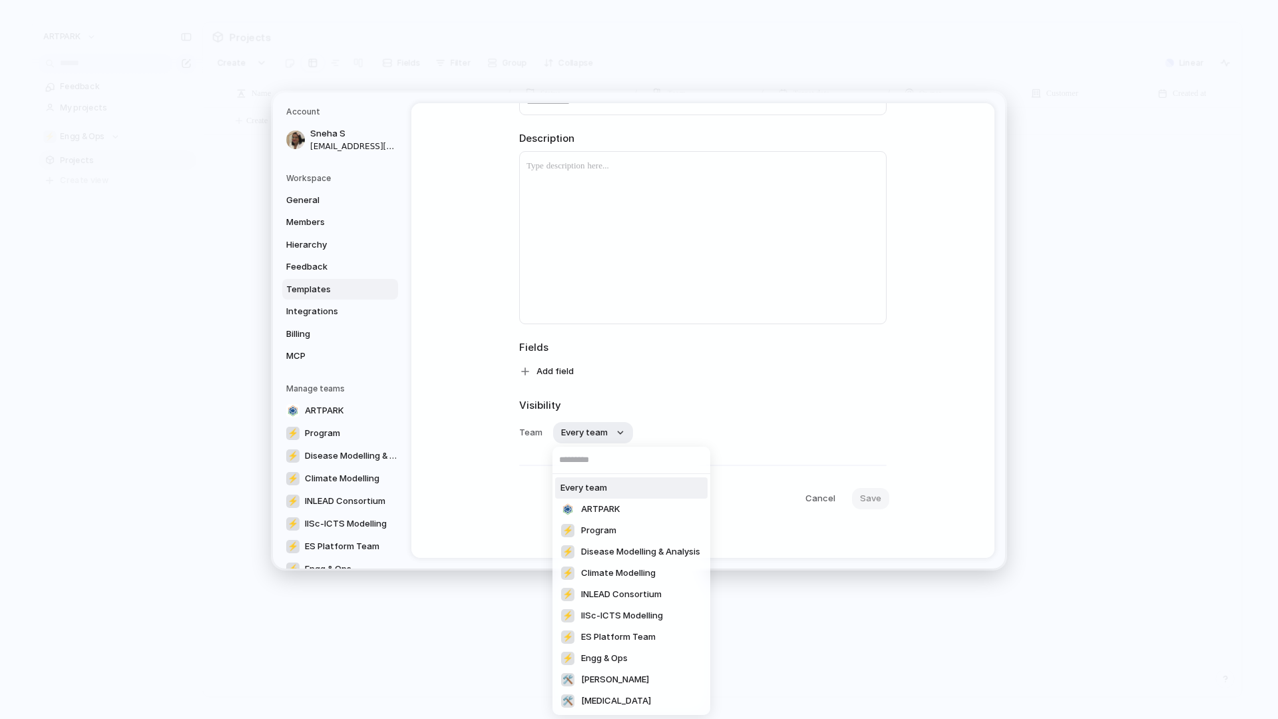
click at [599, 381] on div "Every team ARTPARK ⚡ Program ⚡ Disease Modelling & Analysis ⚡ Climate Modelling…" at bounding box center [639, 359] width 1278 height 719
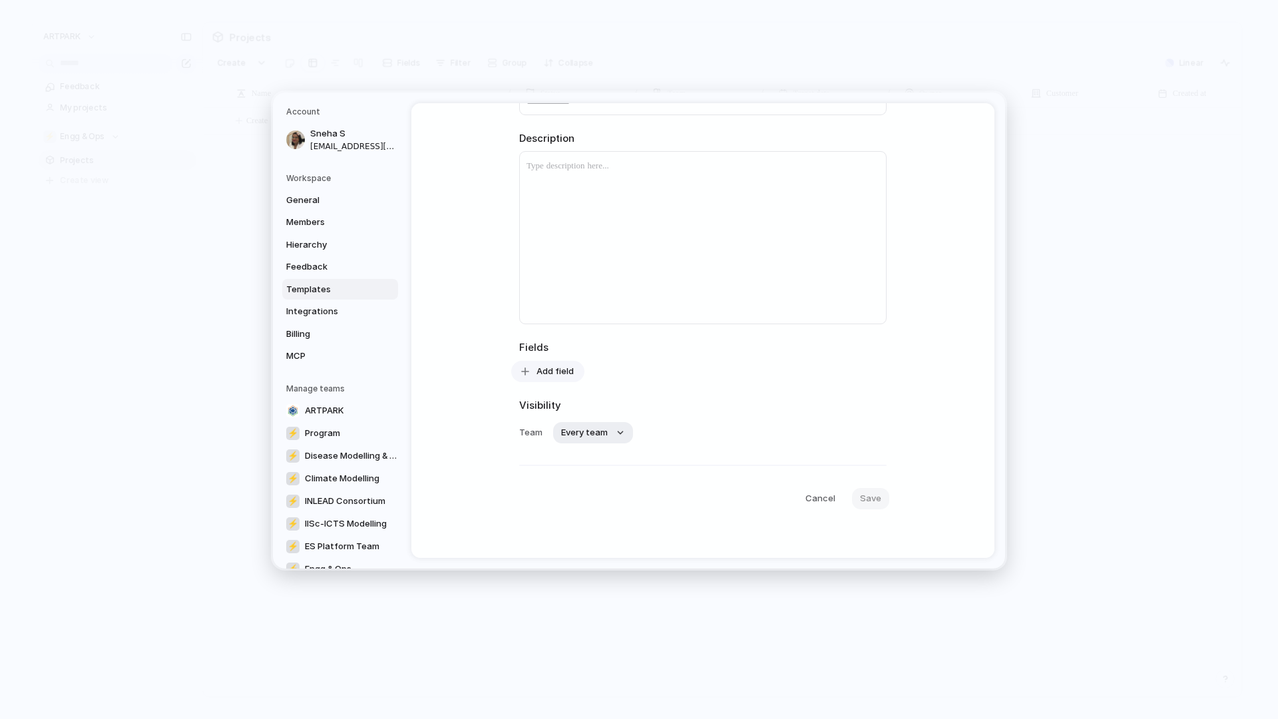
click at [562, 365] on span "Add field" at bounding box center [554, 371] width 37 height 13
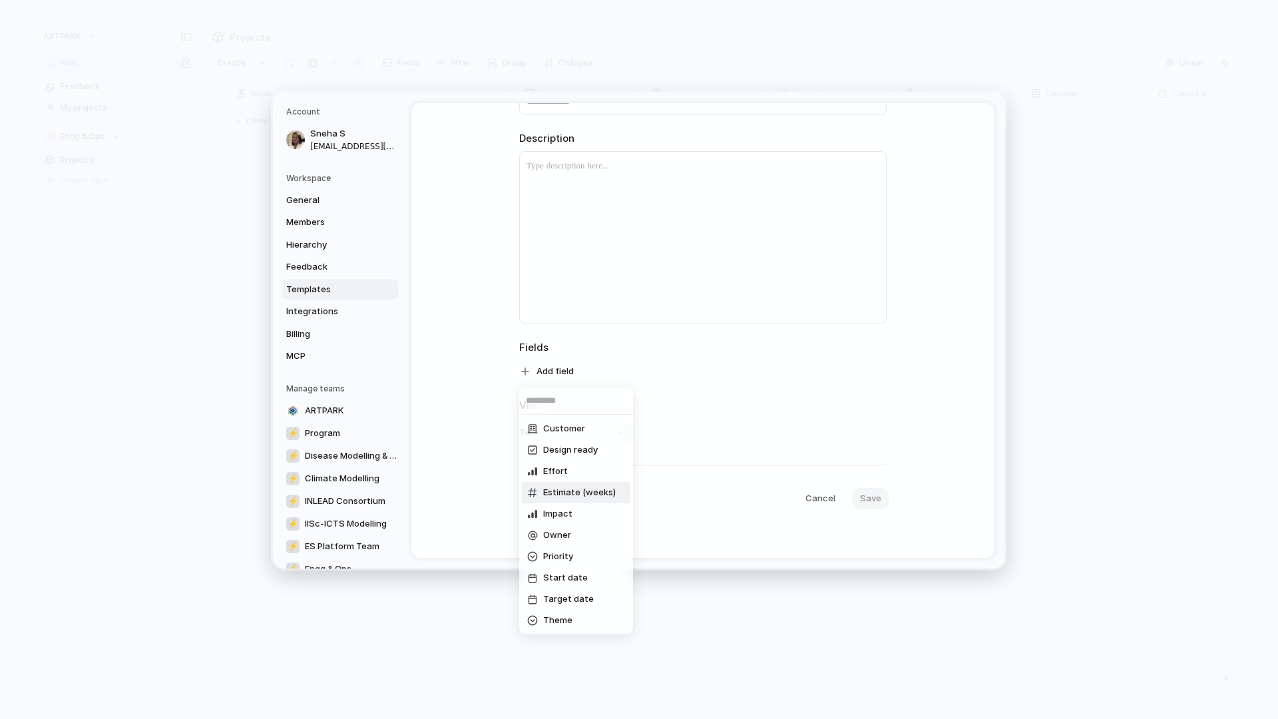
click at [747, 456] on div "Customer Design ready Effort Estimate (weeks) Impact Owner Priority Start date …" at bounding box center [639, 359] width 1278 height 719
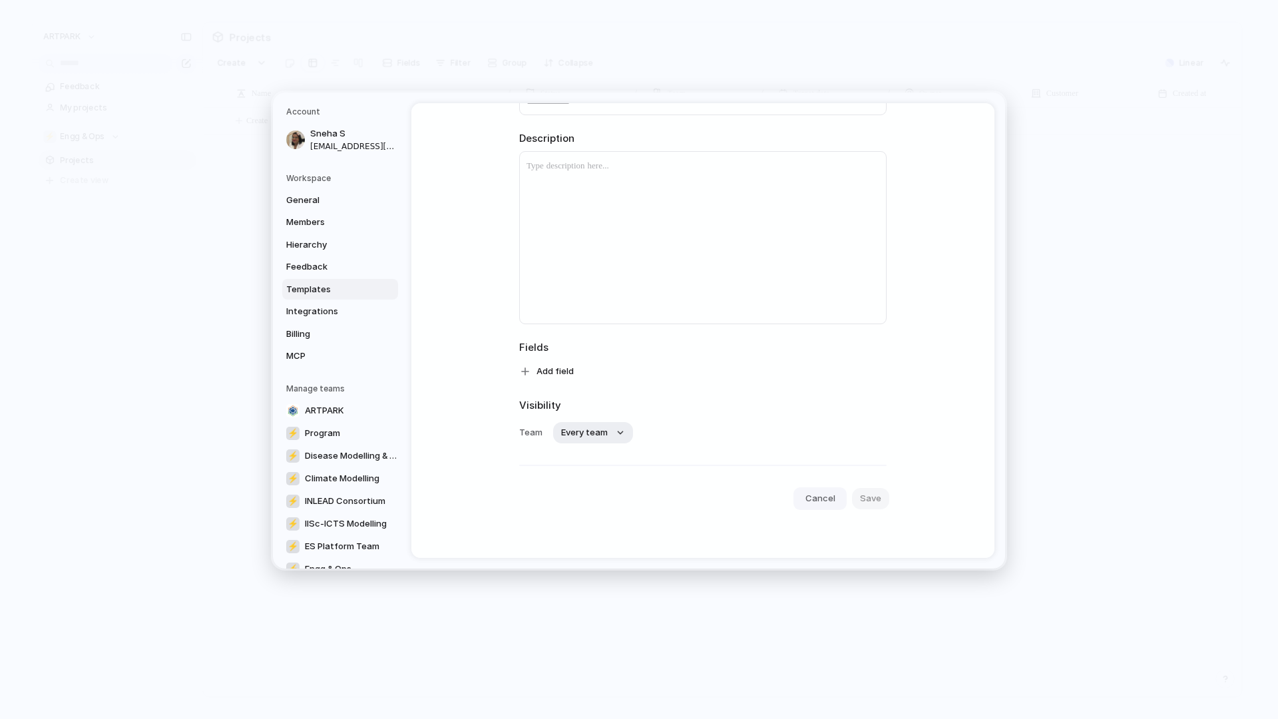
click at [830, 496] on span "Cancel" at bounding box center [820, 498] width 30 height 13
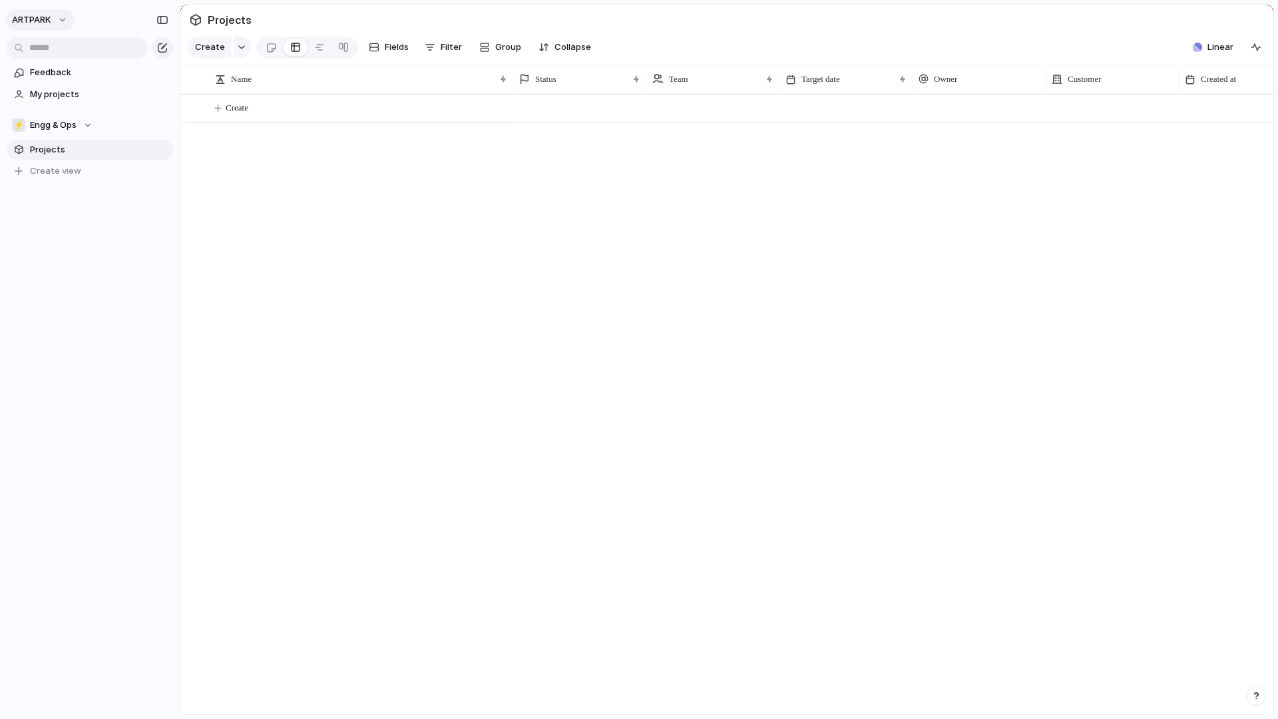
click at [53, 27] on button "ARTPARK" at bounding box center [40, 19] width 69 height 21
click at [65, 55] on li "Settings" at bounding box center [64, 49] width 110 height 21
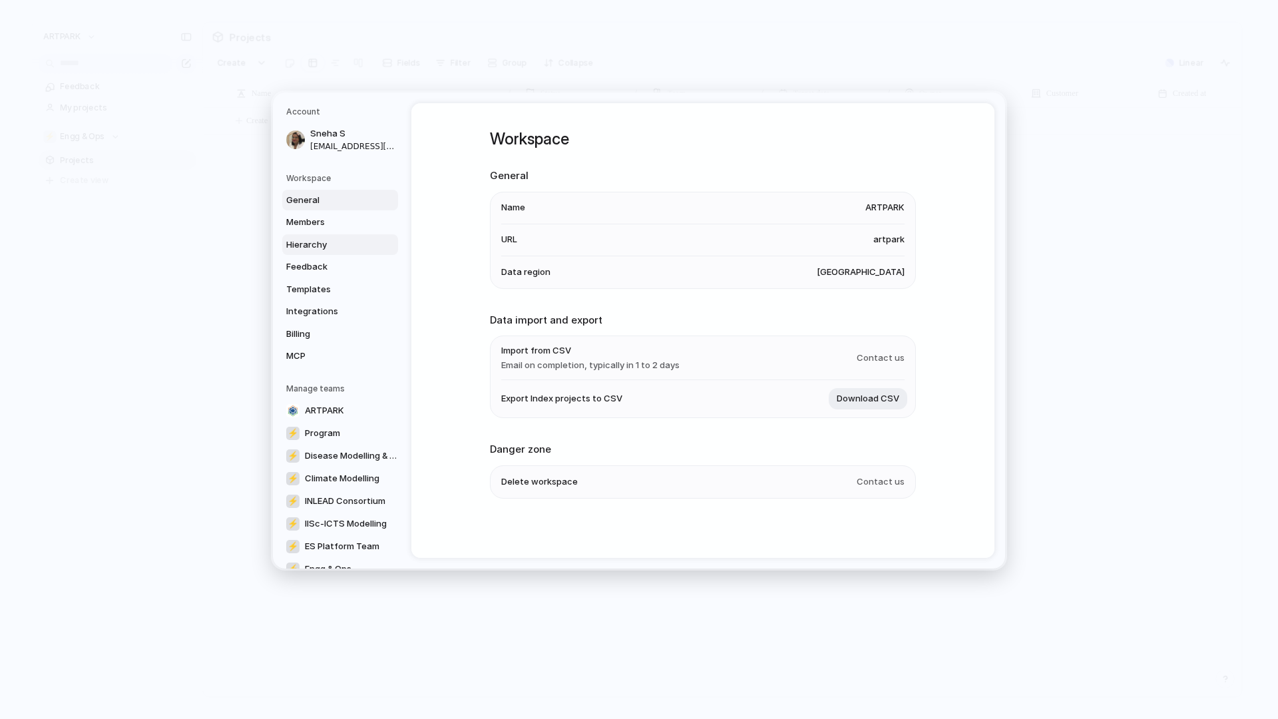
click at [303, 236] on link "Hierarchy" at bounding box center [340, 244] width 116 height 21
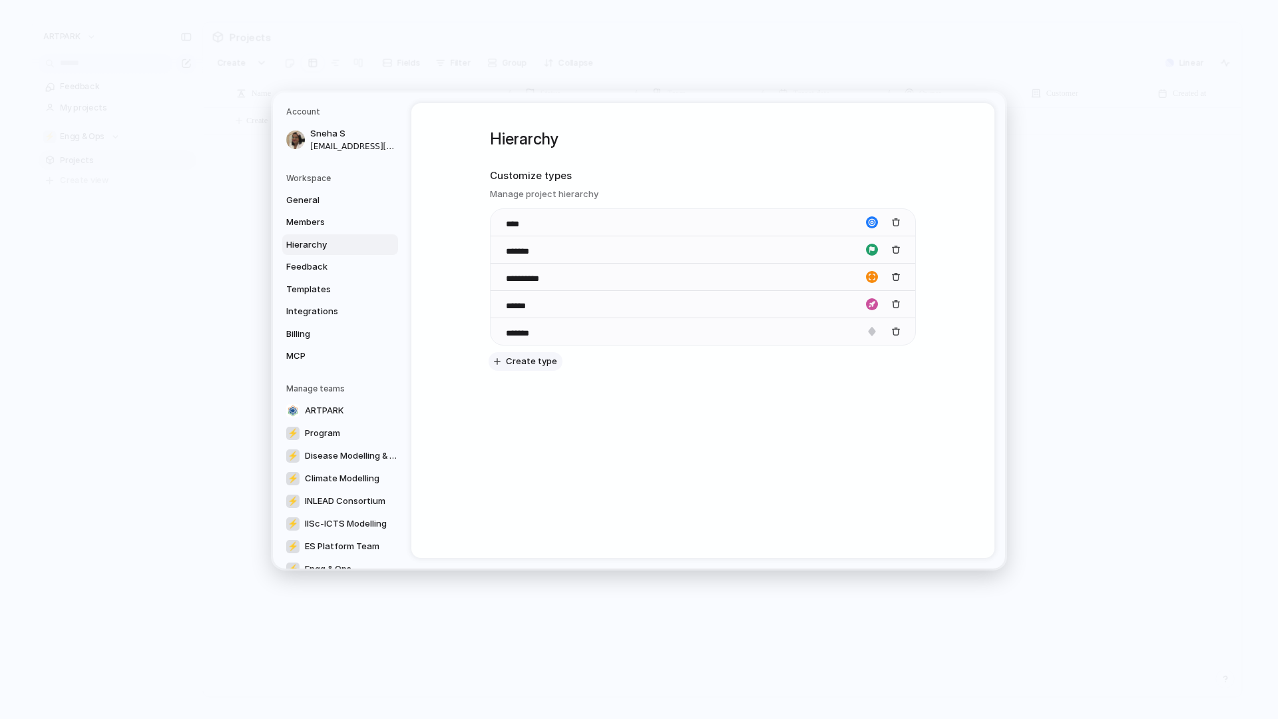
click at [526, 363] on span "Create type" at bounding box center [531, 361] width 51 height 13
type input "********"
click at [869, 358] on div "button" at bounding box center [872, 359] width 12 height 12
click at [868, 387] on button "button" at bounding box center [871, 385] width 12 height 12
click at [873, 423] on div "button" at bounding box center [871, 423] width 8 height 12
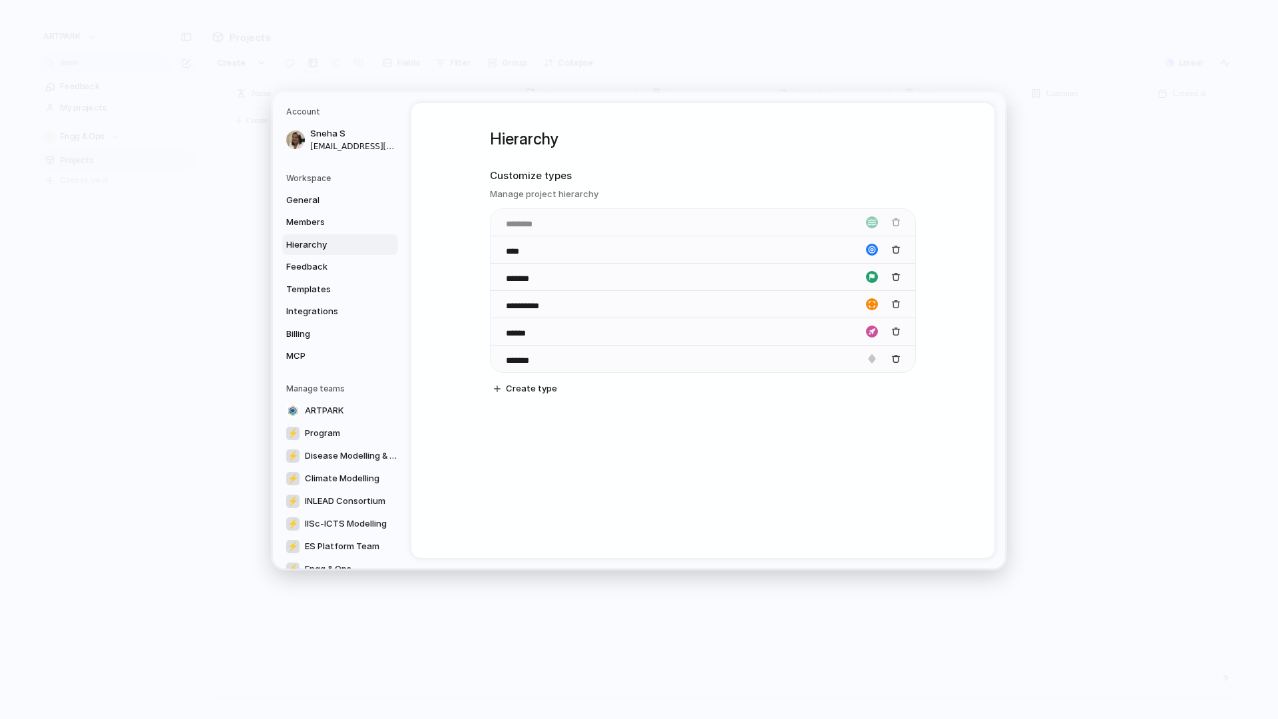
drag, startPoint x: 500, startPoint y: 359, endPoint x: 509, endPoint y: 182, distance: 177.2
click at [509, 182] on body "ARTPARK Feedback My projects ⚡ Engg & Ops Projects To pick up a draggable item,…" at bounding box center [639, 359] width 1278 height 719
click at [528, 229] on input "********" at bounding box center [529, 224] width 47 height 13
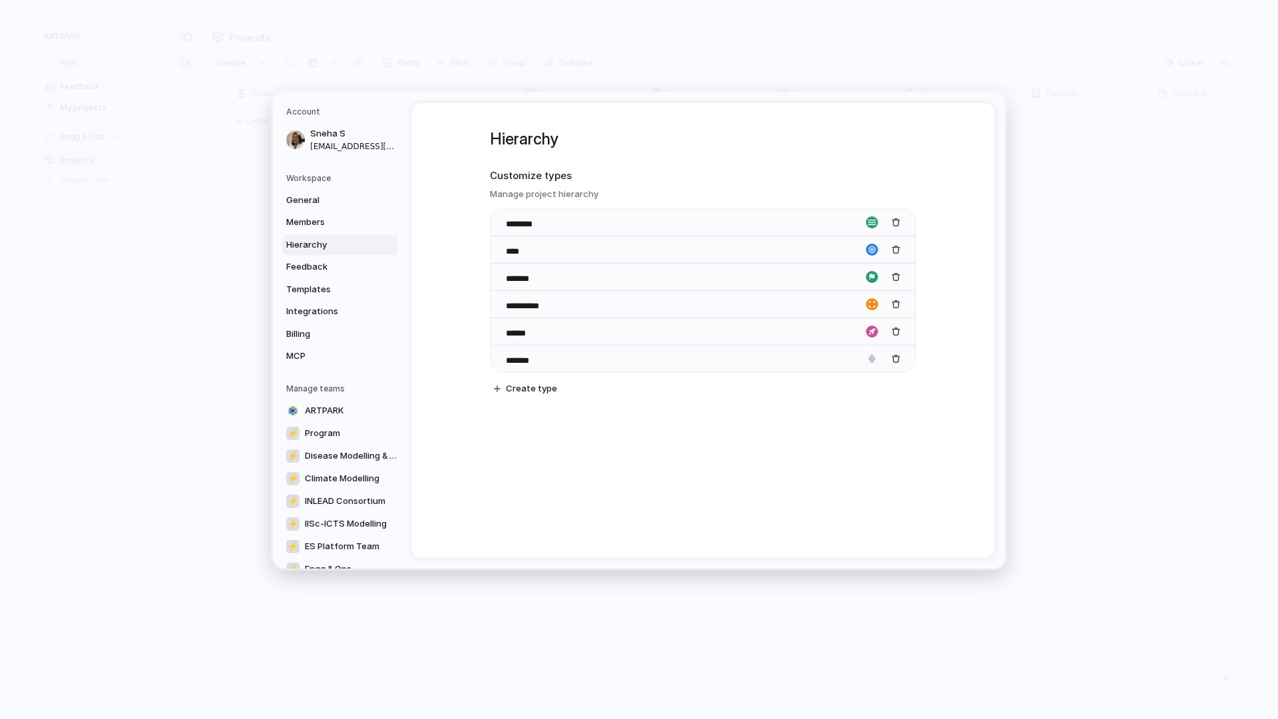
click at [606, 471] on div "**********" at bounding box center [702, 330] width 583 height 454
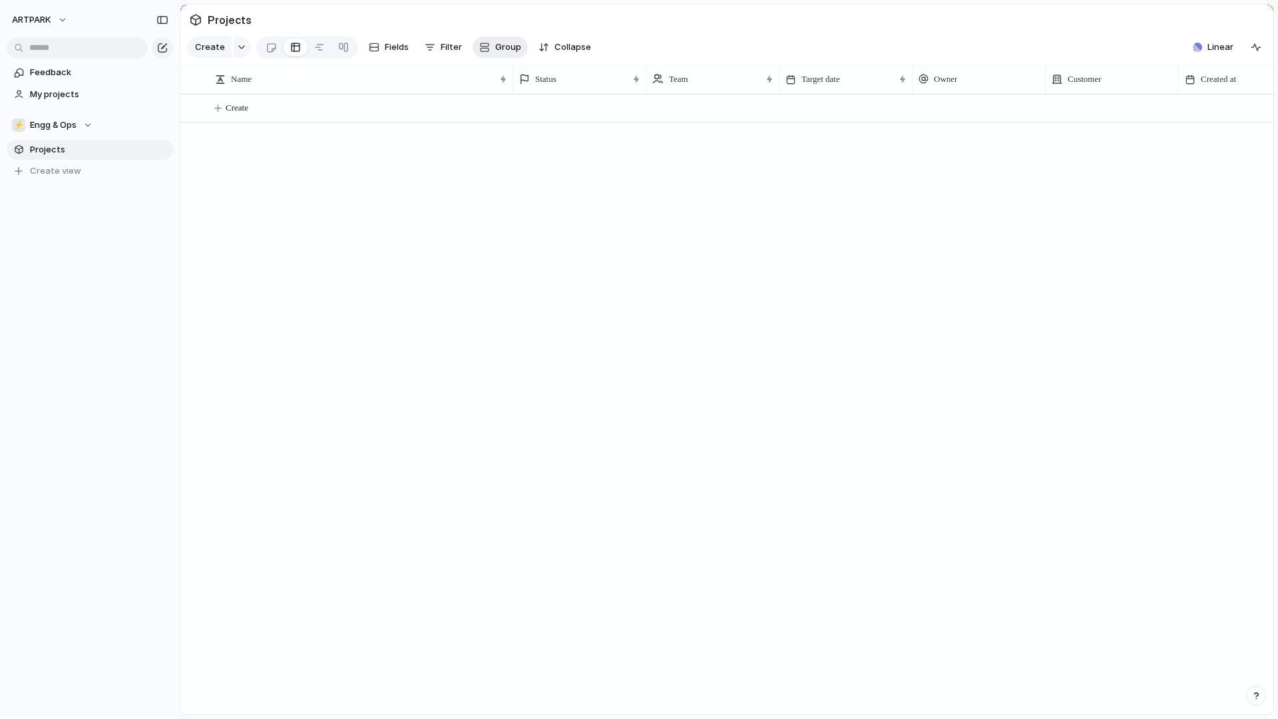
click at [475, 48] on button "Group" at bounding box center [499, 47] width 55 height 21
click at [645, 306] on div "Customer Priority Impact Design ready Status Theme Effort Owner Created by" at bounding box center [639, 359] width 1278 height 719
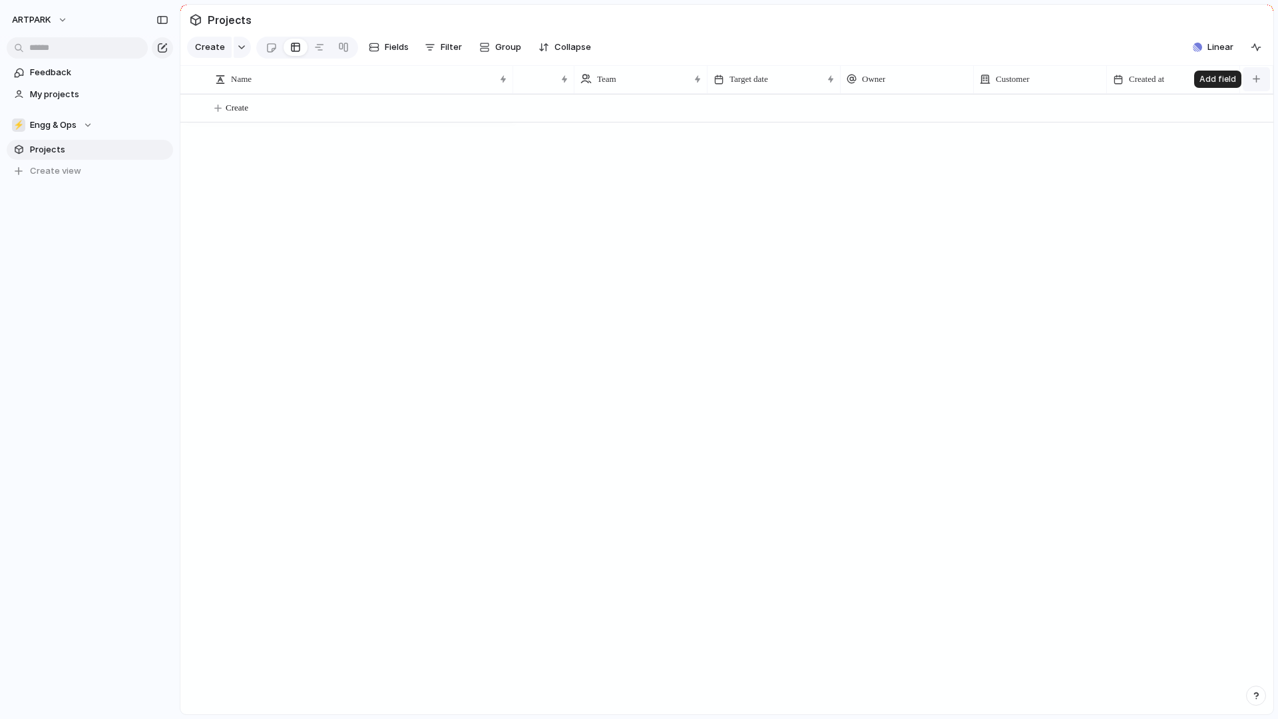
click at [1265, 71] on button "button" at bounding box center [1255, 79] width 27 height 24
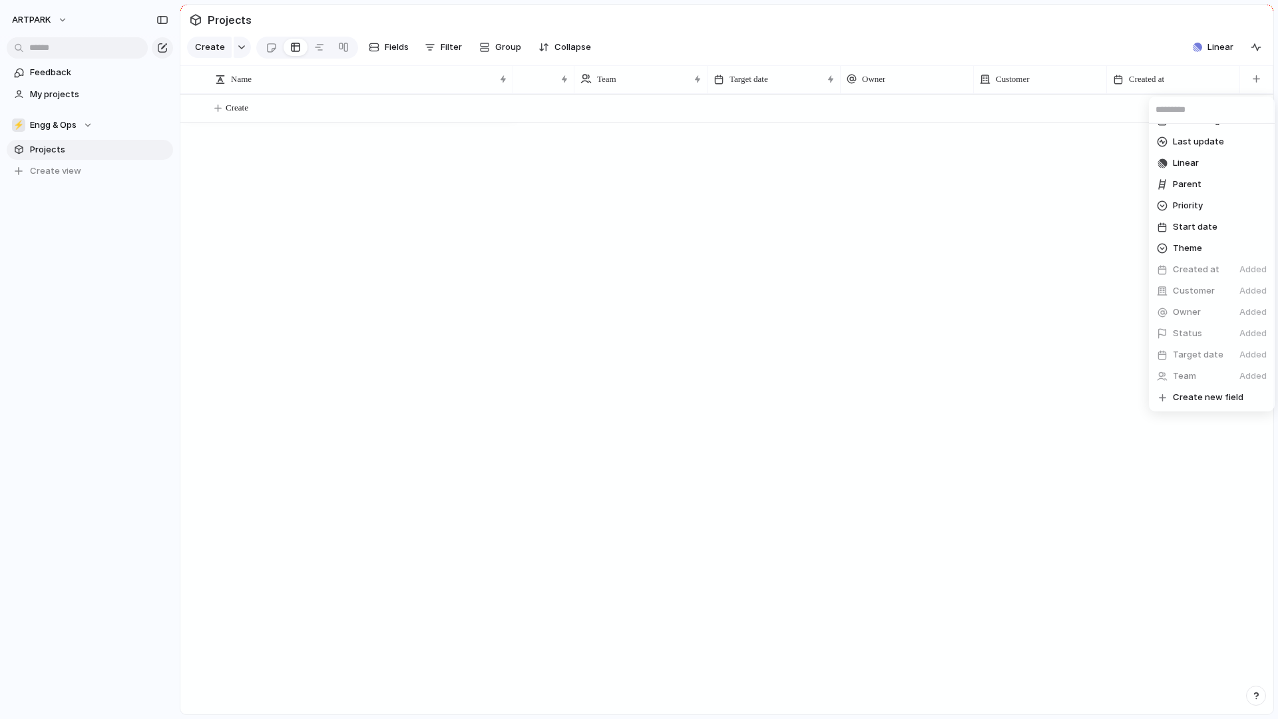
scroll to position [0, 0]
click at [950, 309] on div "Created by Design ready Duplicate Effort Estimate (weeks) Feedback Impact Last …" at bounding box center [639, 359] width 1278 height 719
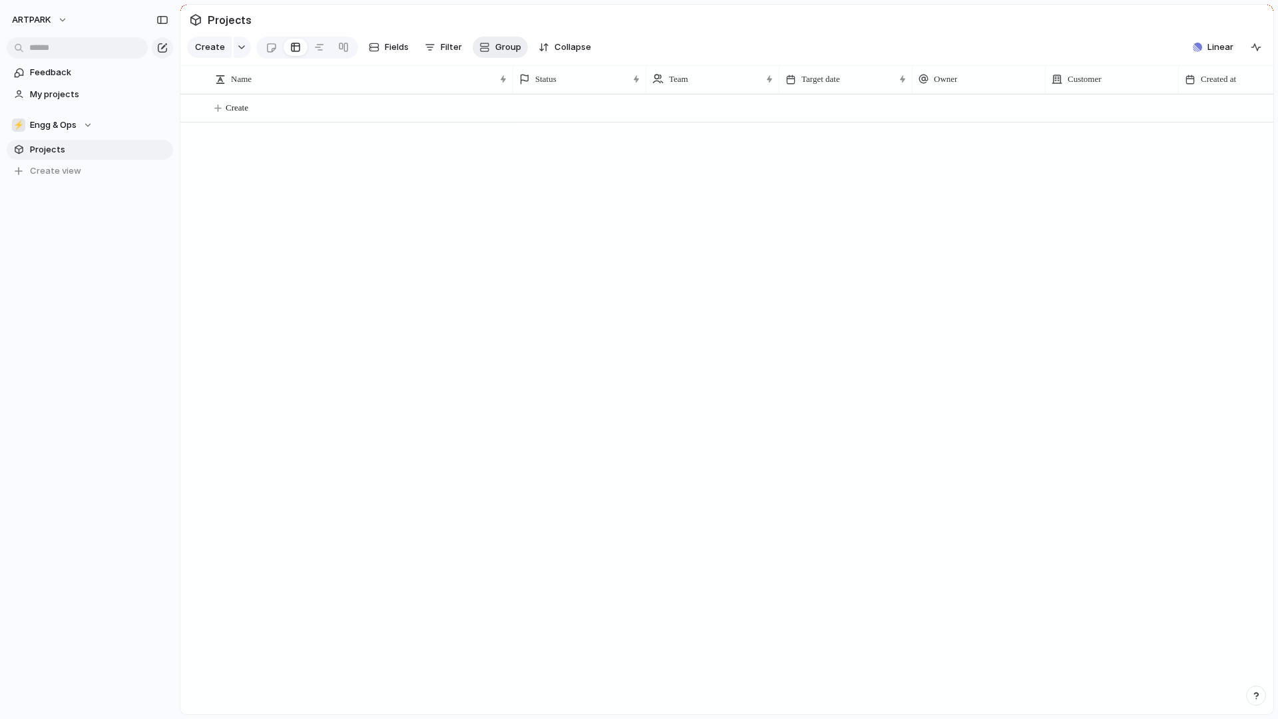
click at [489, 45] on button "Group" at bounding box center [499, 47] width 55 height 21
type input "****"
click at [337, 219] on div "Customer Priority Impact Design ready Status Theme Effort Owner Created by" at bounding box center [639, 359] width 1278 height 719
click at [98, 124] on button "⚡ Engg & Ops" at bounding box center [90, 125] width 166 height 20
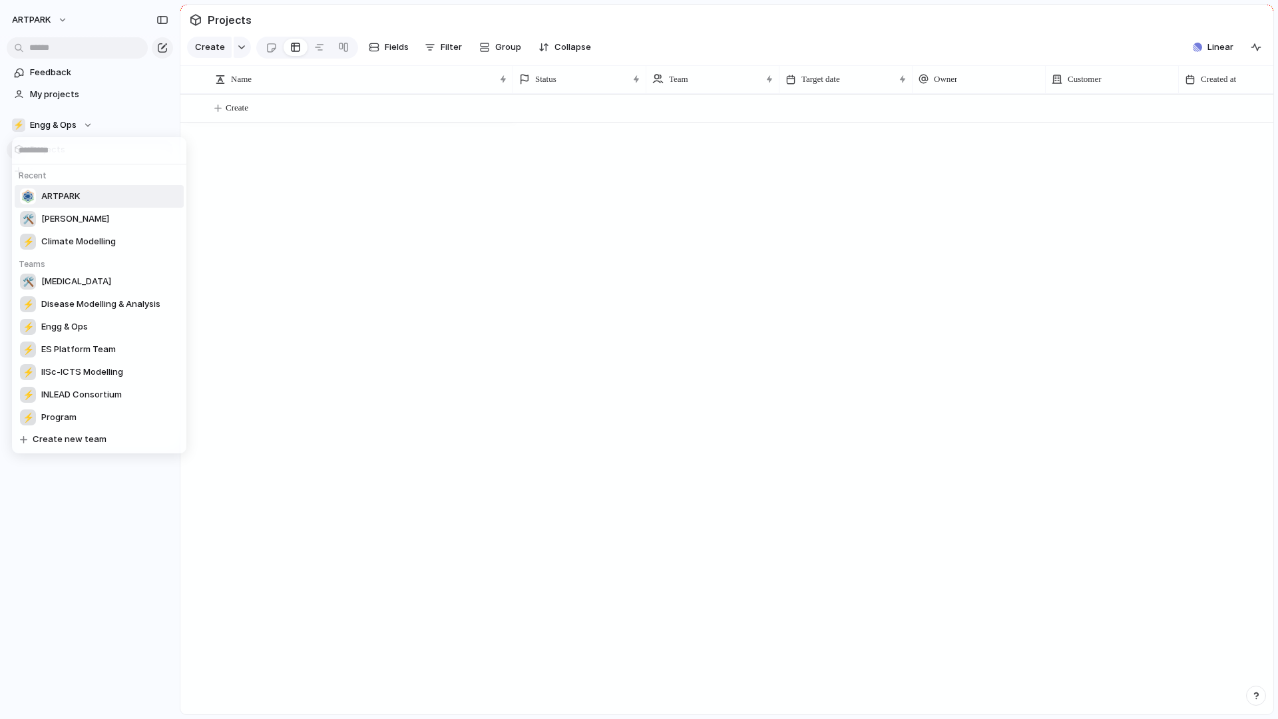
click at [76, 190] on span "ARTPARK" at bounding box center [60, 196] width 39 height 13
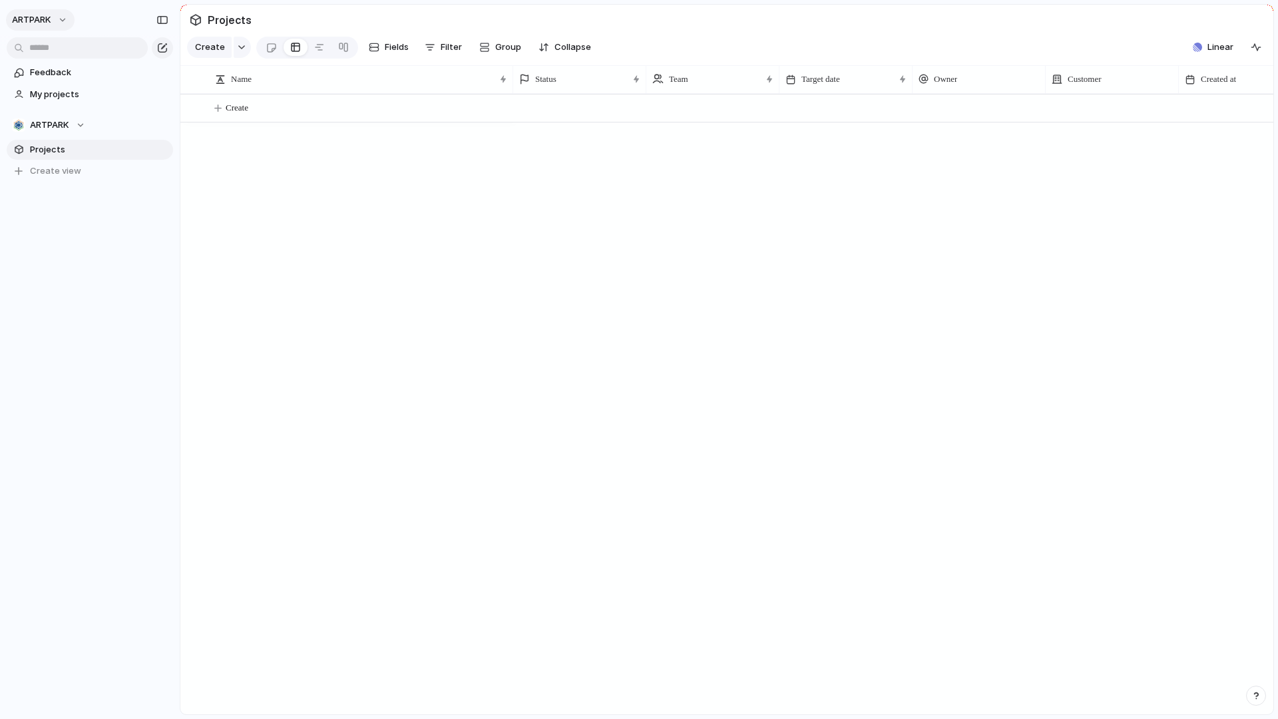
click at [65, 23] on button "ARTPARK" at bounding box center [40, 19] width 69 height 21
click at [65, 23] on div "Settings Invite members Change theme Sign out" at bounding box center [639, 359] width 1278 height 719
click at [63, 136] on section "ARTPARK Projects To pick up a draggable item, press the space bar. While draggi…" at bounding box center [90, 142] width 180 height 77
click at [74, 126] on div "ARTPARK" at bounding box center [48, 124] width 73 height 13
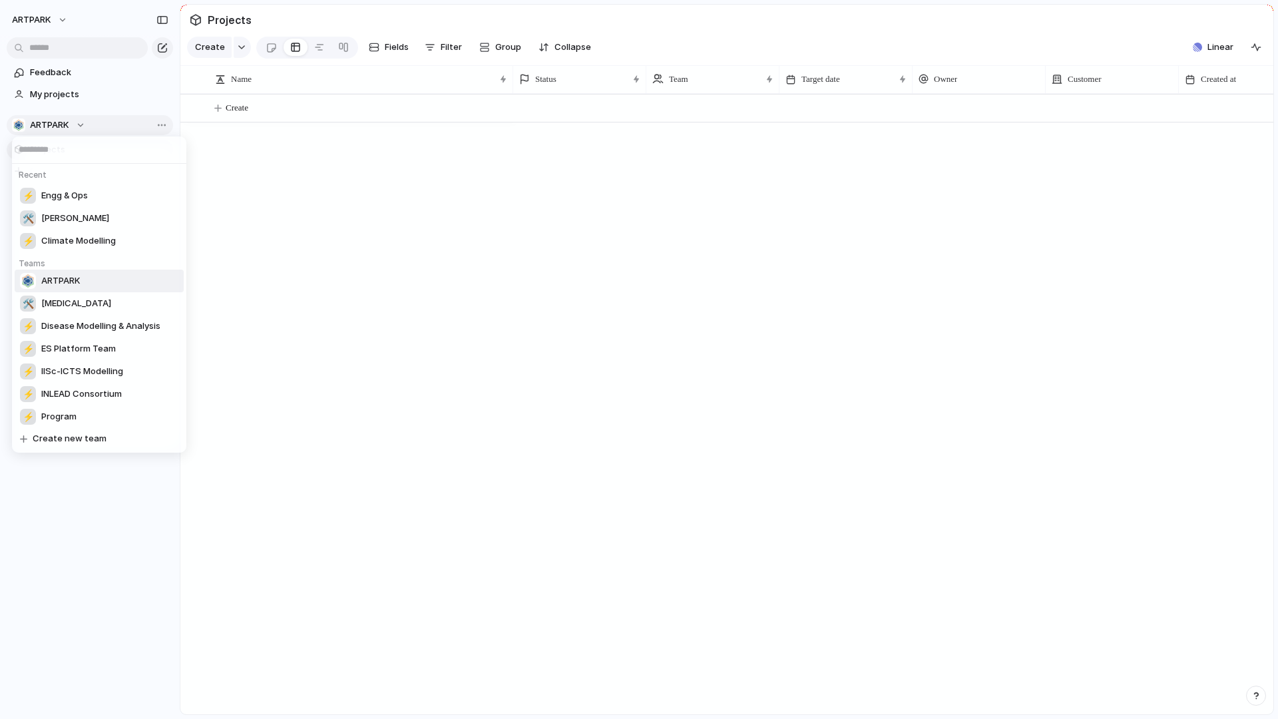
click at [74, 126] on div "Recent ⚡ Engg & Ops 🛠️ Aarogya Aarohan ⚡ Climate Modelling Teams ARTPARK 🛠️ Den…" at bounding box center [639, 359] width 1278 height 719
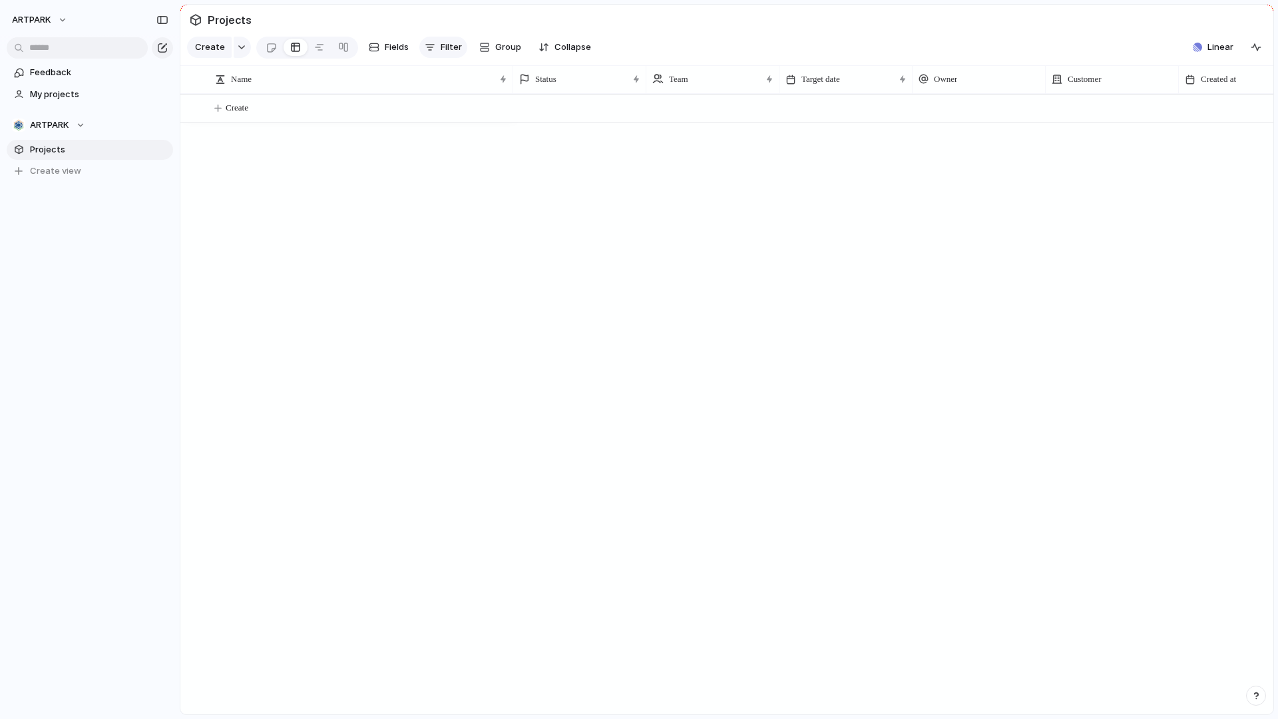
click at [429, 43] on div "button" at bounding box center [430, 47] width 11 height 11
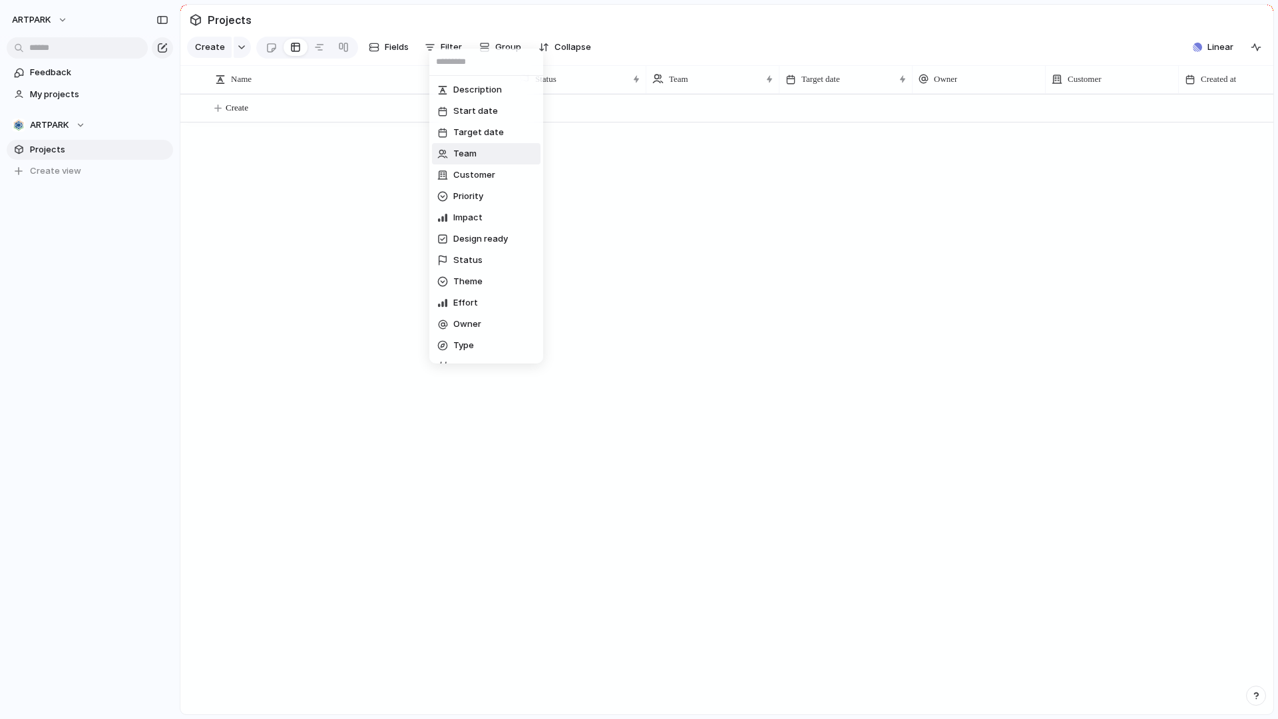
click at [494, 156] on li "Team" at bounding box center [486, 153] width 108 height 21
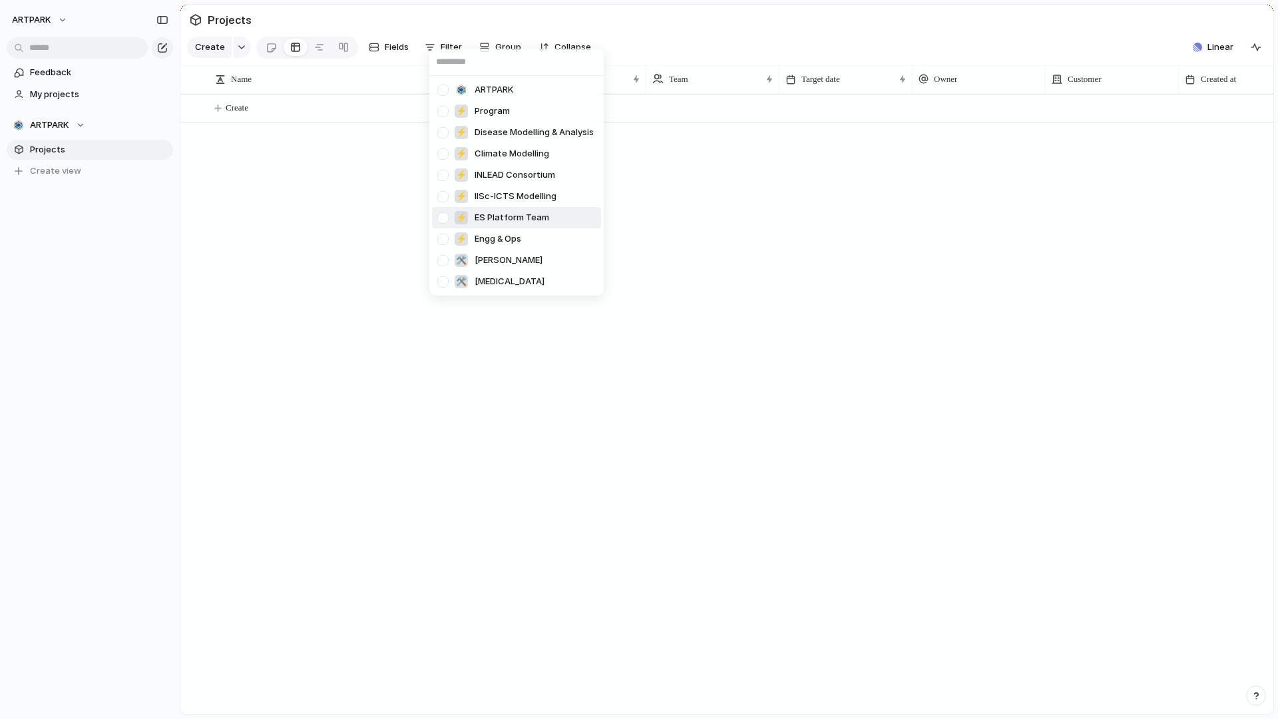
click at [320, 313] on div "ARTPARK ⚡ Program ⚡ Disease Modelling & Analysis ⚡ Climate Modelling ⚡ INLEAD C…" at bounding box center [639, 359] width 1278 height 719
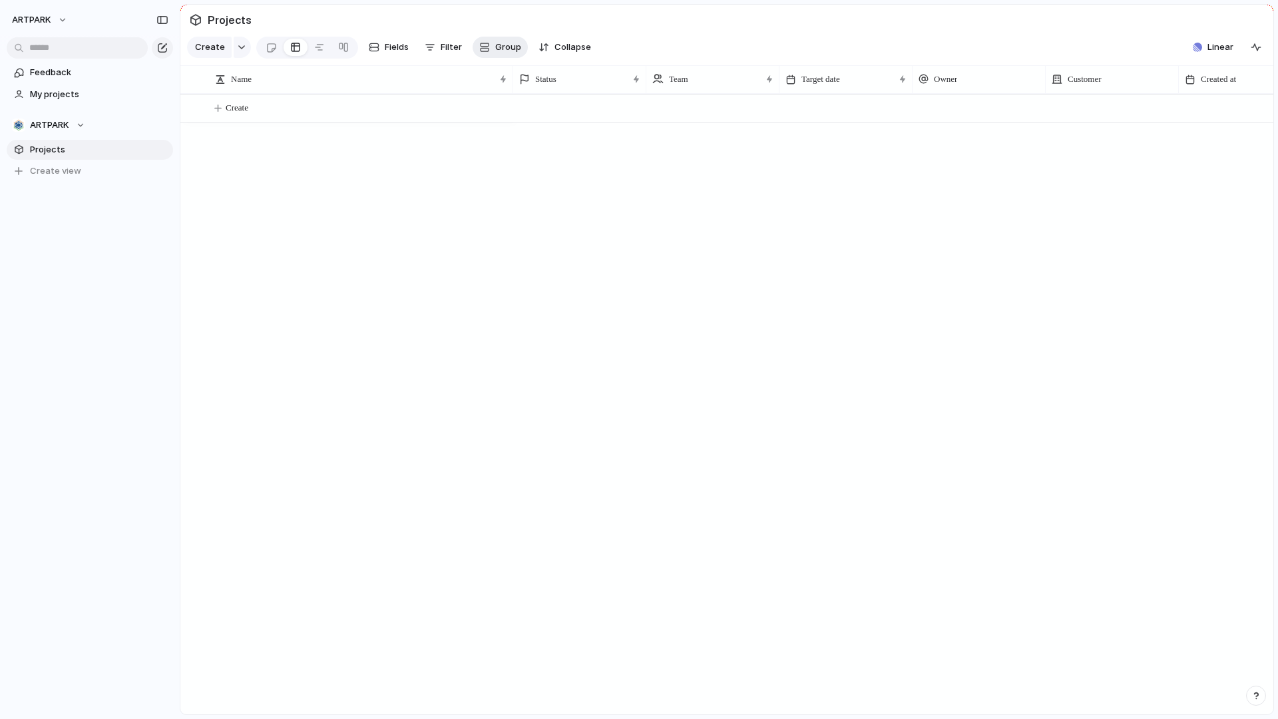
click at [508, 51] on span "Group" at bounding box center [508, 47] width 26 height 13
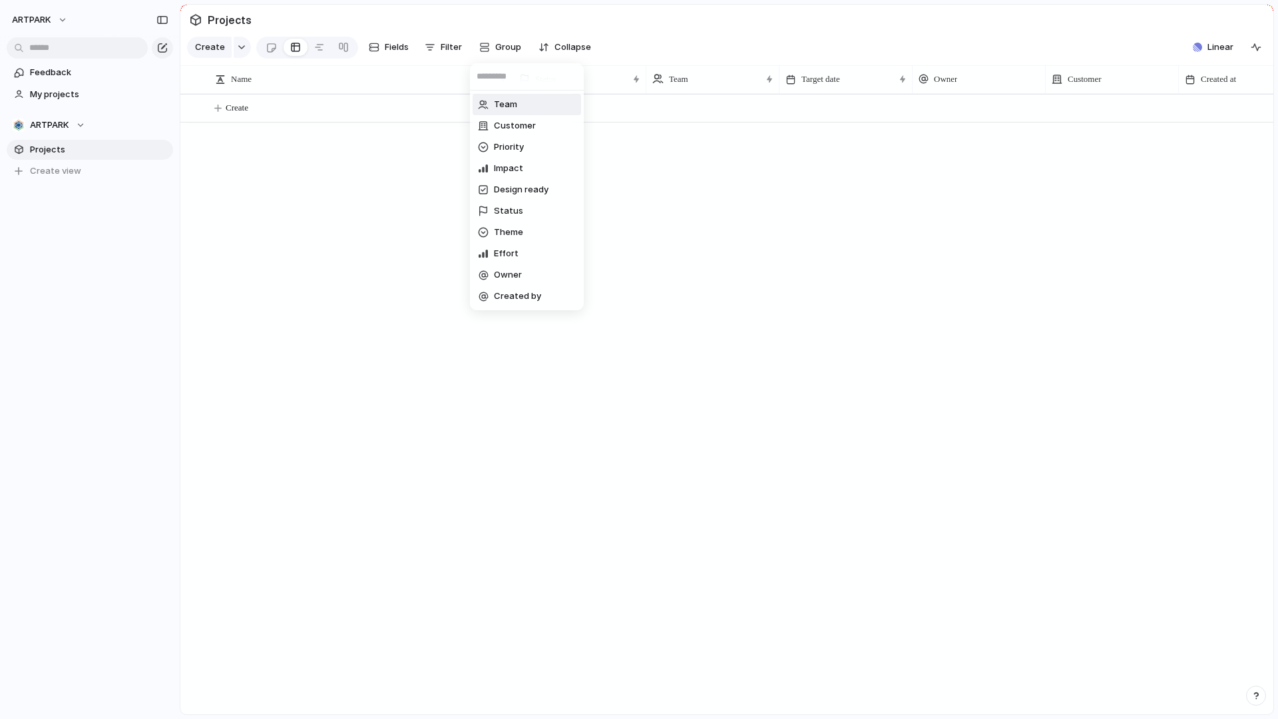
click at [536, 102] on li "Team" at bounding box center [526, 104] width 108 height 21
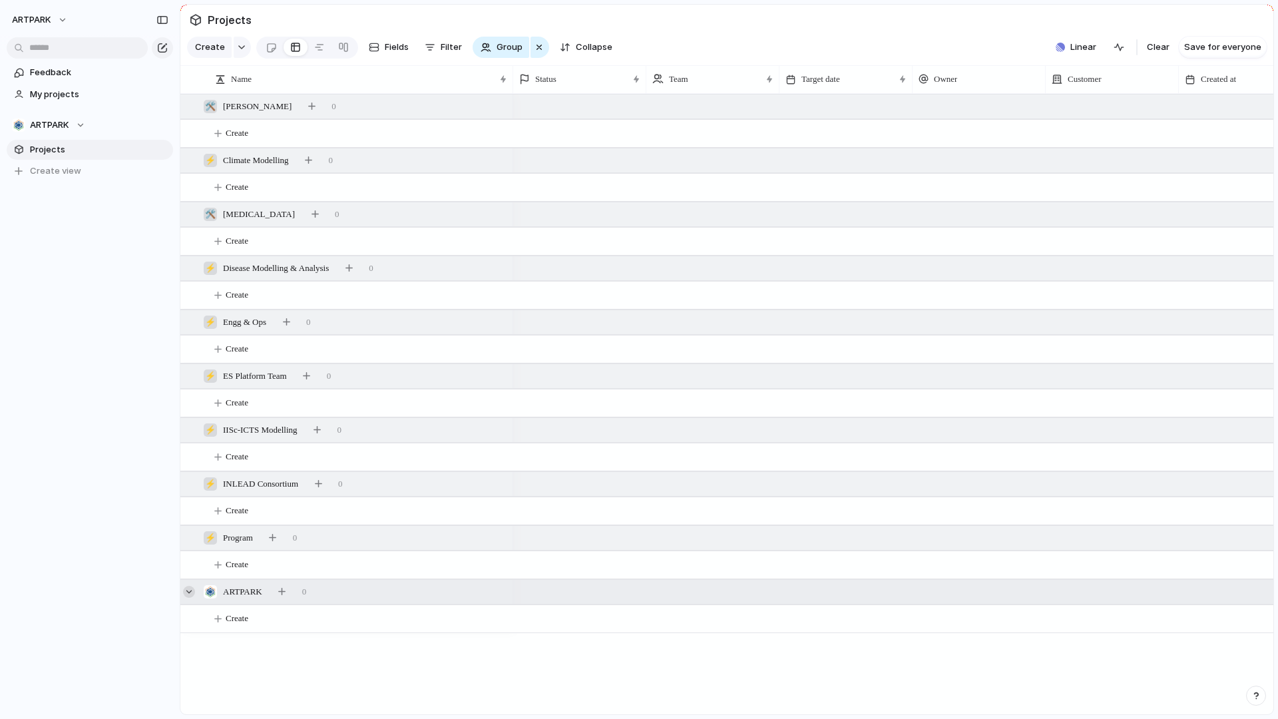
click at [188, 594] on div at bounding box center [189, 592] width 12 height 12
click at [437, 49] on button "Filter" at bounding box center [443, 47] width 48 height 21
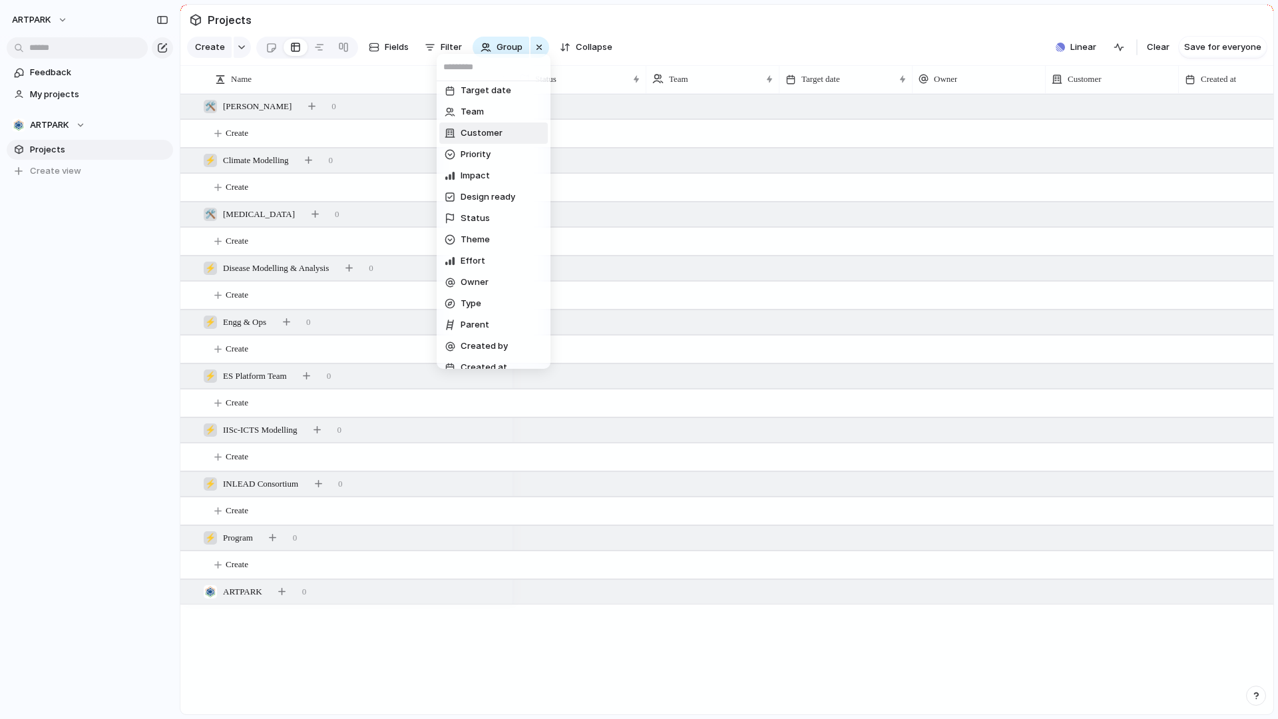
scroll to position [81, 0]
click at [482, 207] on span "Theme" at bounding box center [474, 205] width 29 height 13
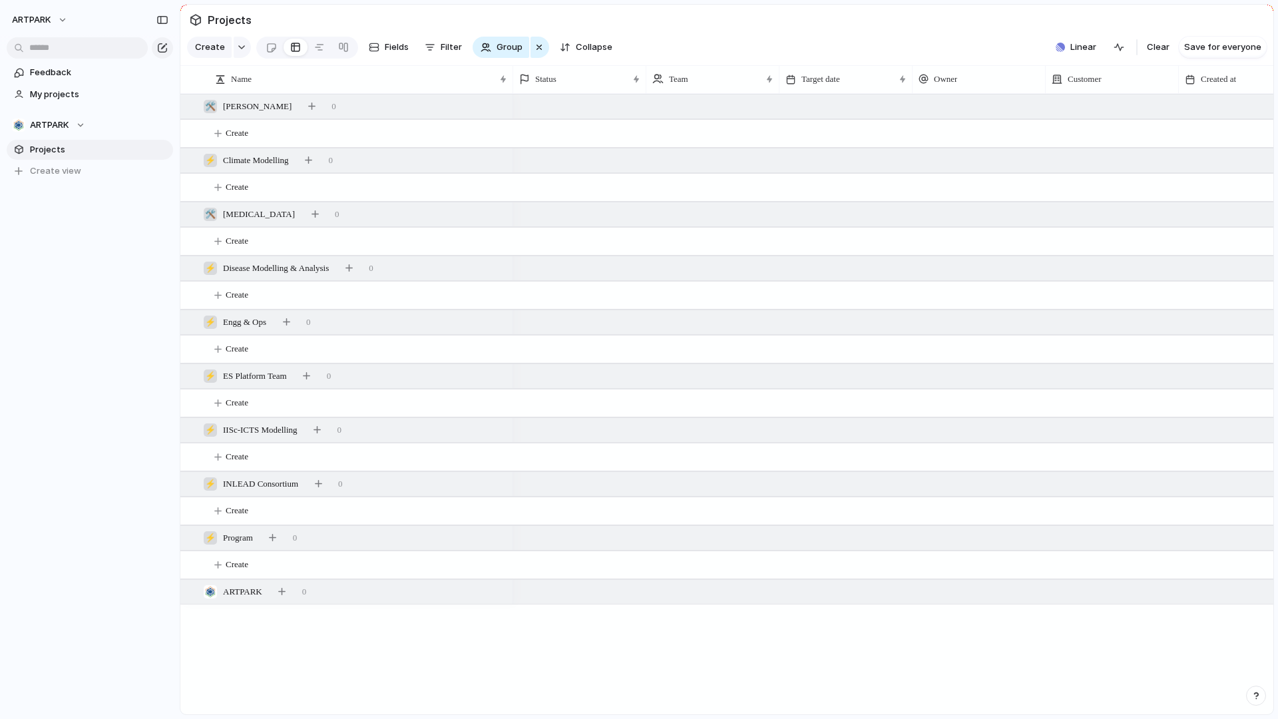
click at [444, 39] on div "🌱 Experiment 🔮 Magic 🔨 Infrastructure 🚀 Scale No Theme" at bounding box center [639, 359] width 1278 height 719
click at [444, 39] on button "Filter" at bounding box center [443, 47] width 48 height 21
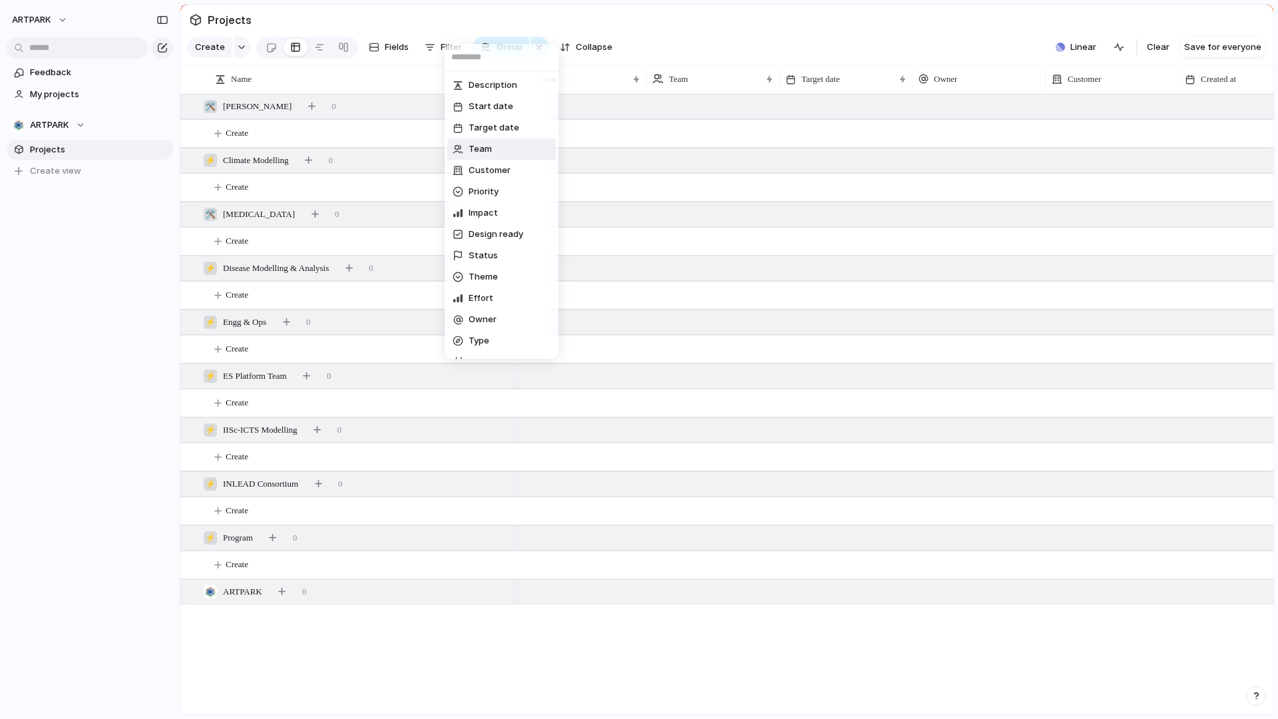
click at [485, 146] on span "Team" at bounding box center [479, 148] width 23 height 13
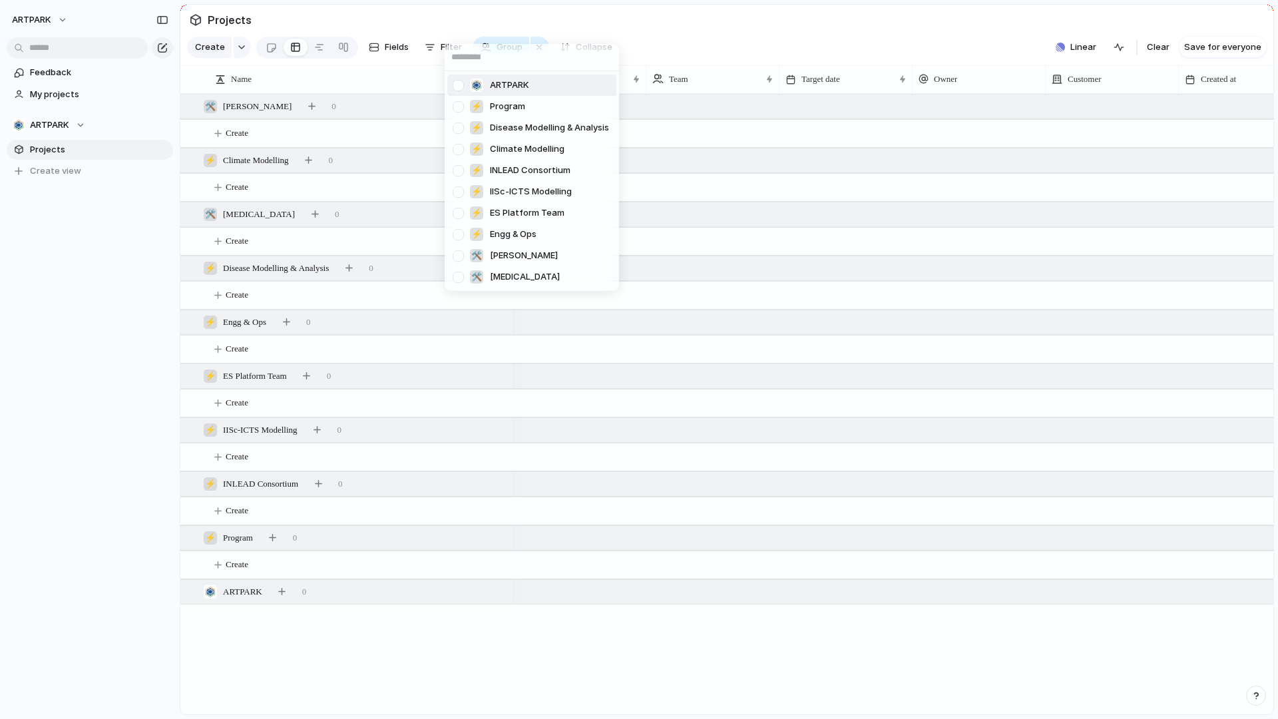
click at [458, 88] on div at bounding box center [457, 85] width 23 height 23
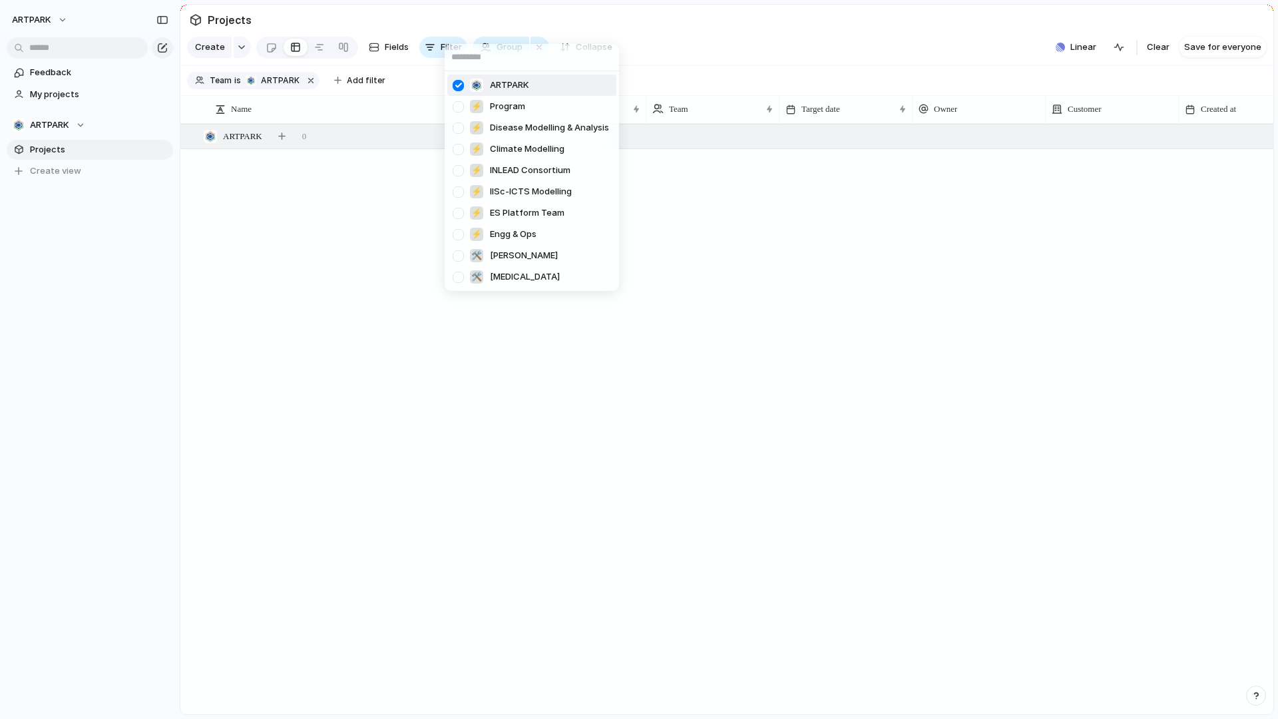
click at [458, 88] on div at bounding box center [457, 85] width 23 height 23
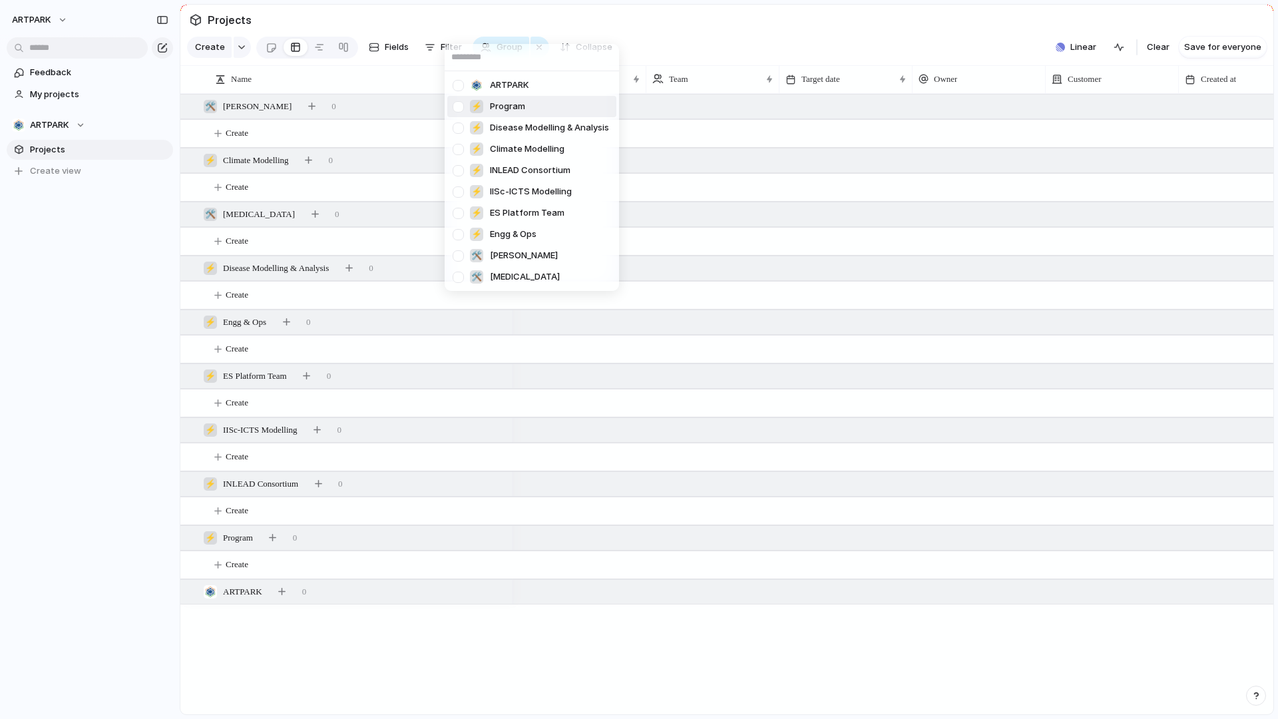
click at [458, 113] on div at bounding box center [457, 106] width 23 height 23
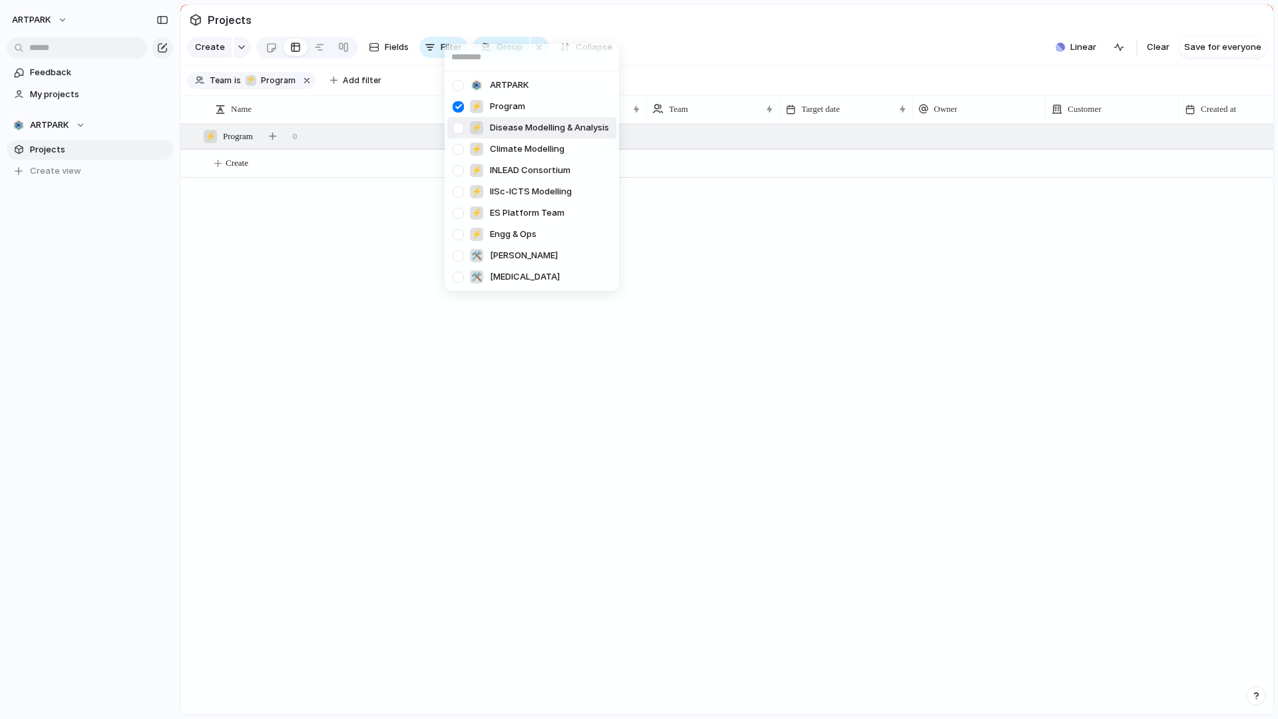
click at [458, 134] on div at bounding box center [457, 127] width 23 height 23
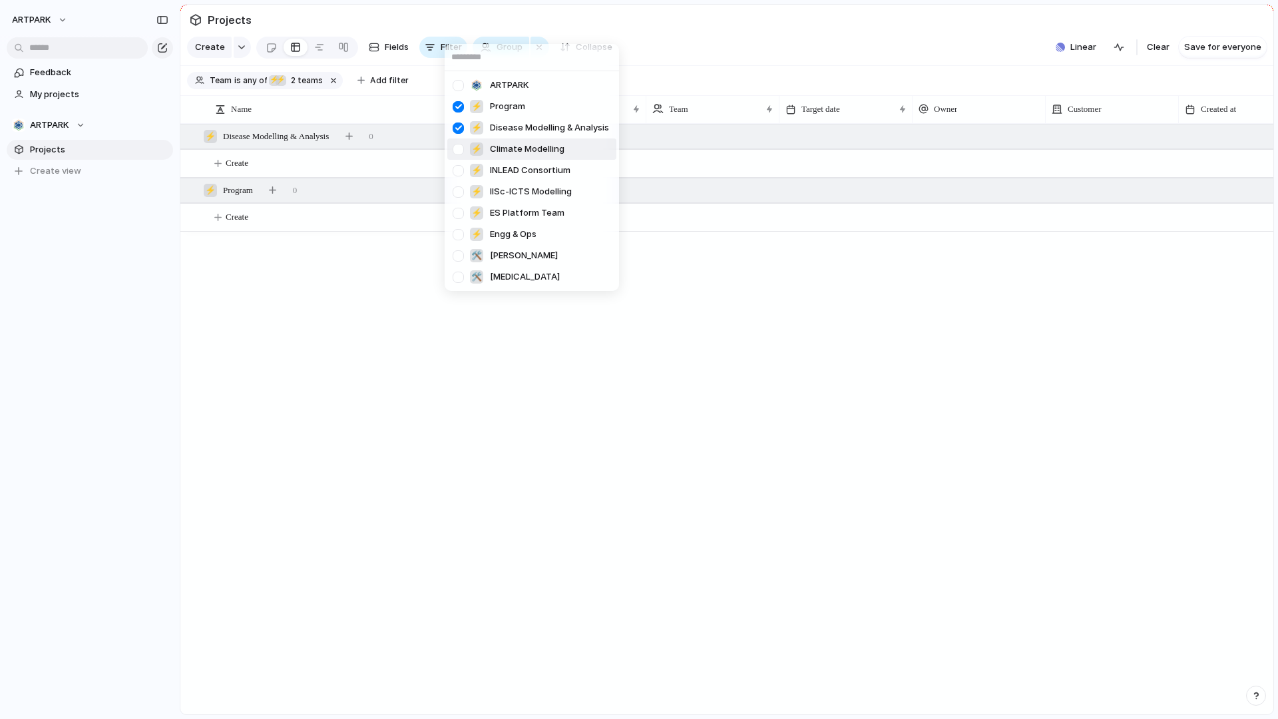
click at [458, 159] on div at bounding box center [457, 170] width 23 height 23
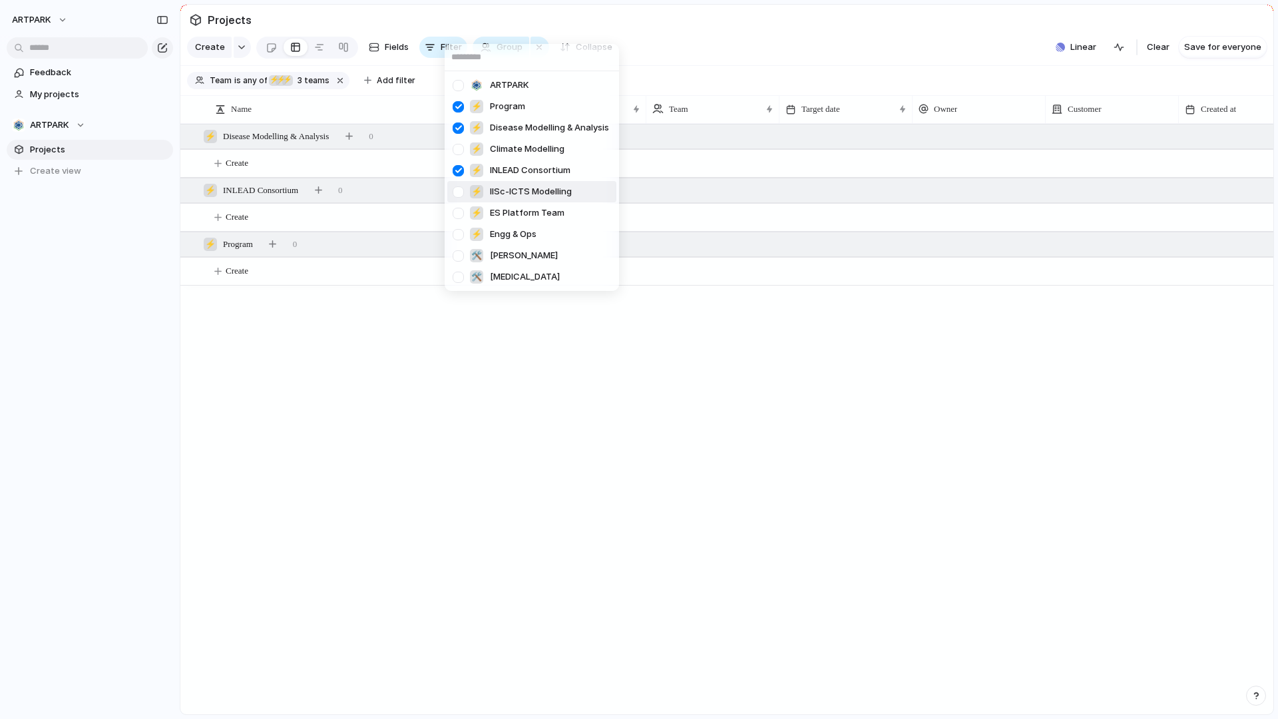
click at [456, 186] on div at bounding box center [457, 191] width 23 height 23
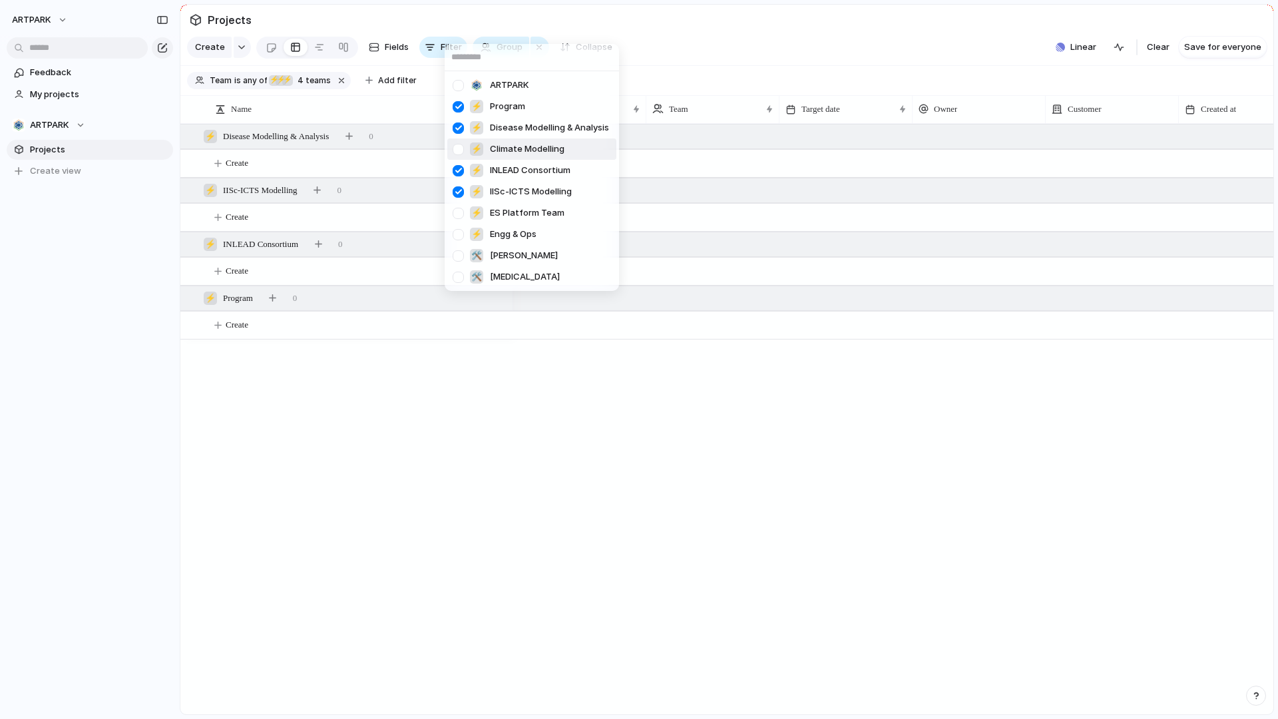
click at [458, 148] on div at bounding box center [457, 149] width 23 height 23
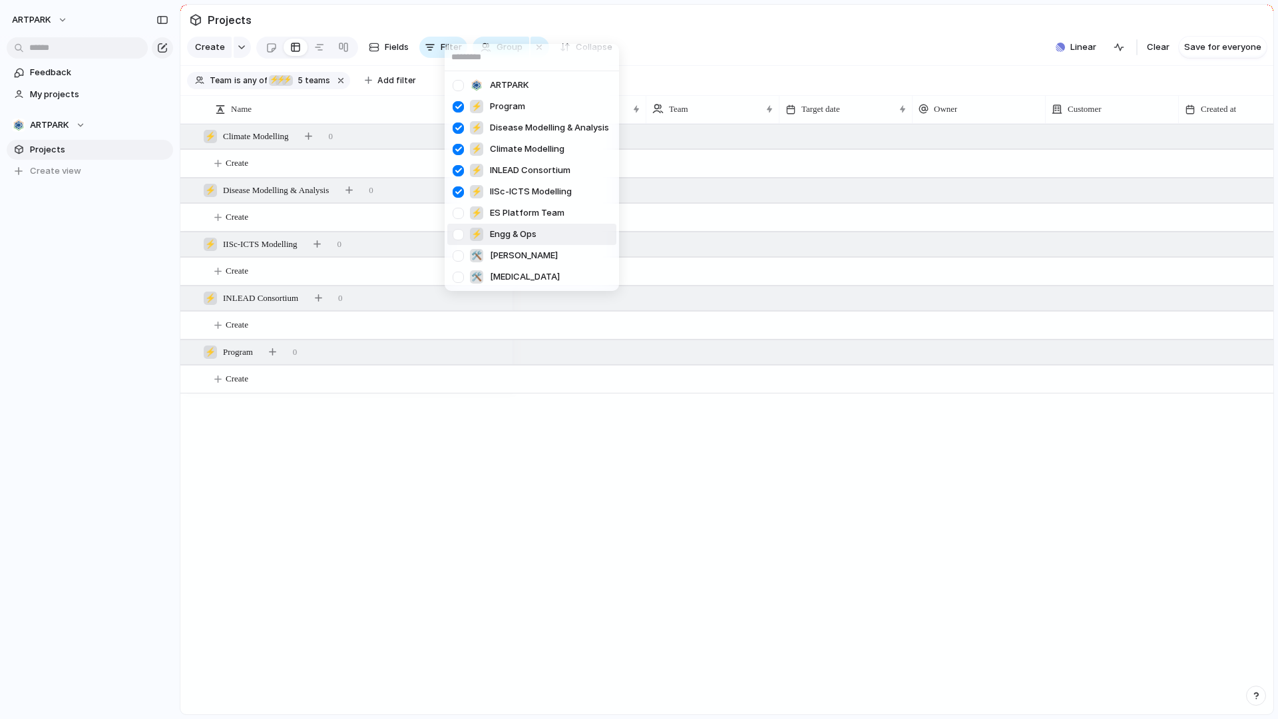
click at [456, 223] on div at bounding box center [457, 234] width 23 height 23
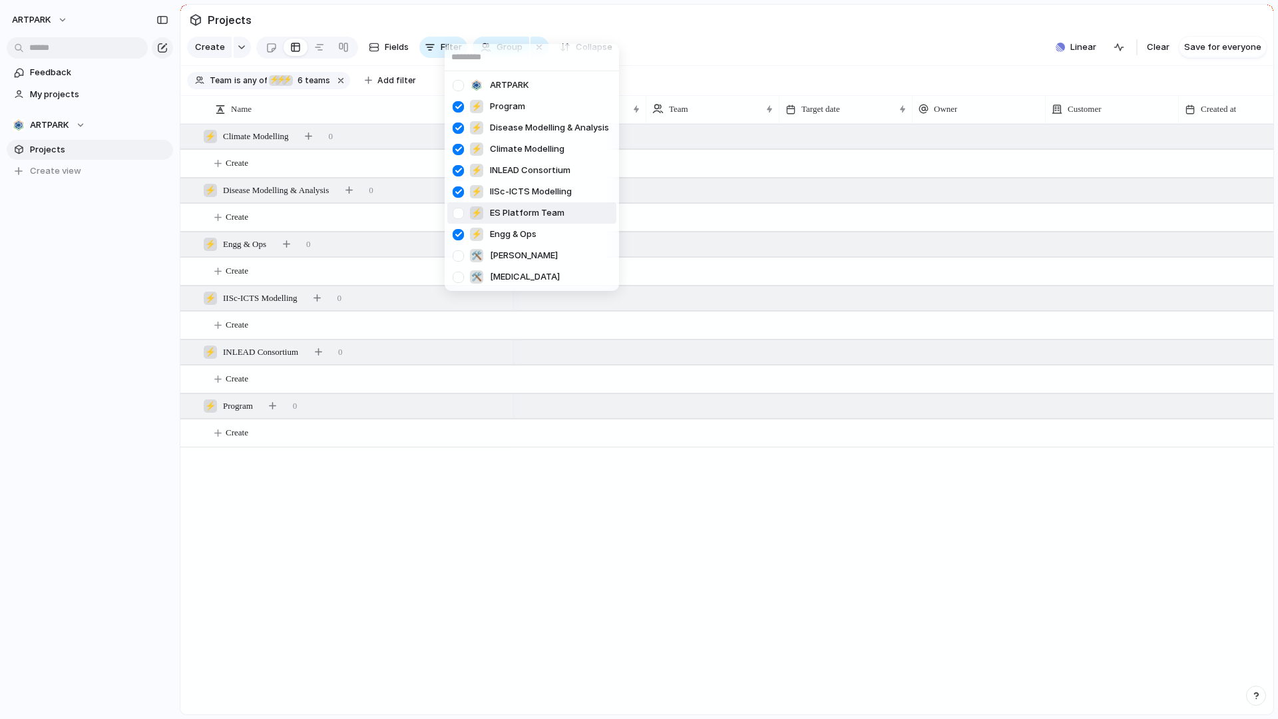
click at [457, 214] on div at bounding box center [457, 213] width 23 height 23
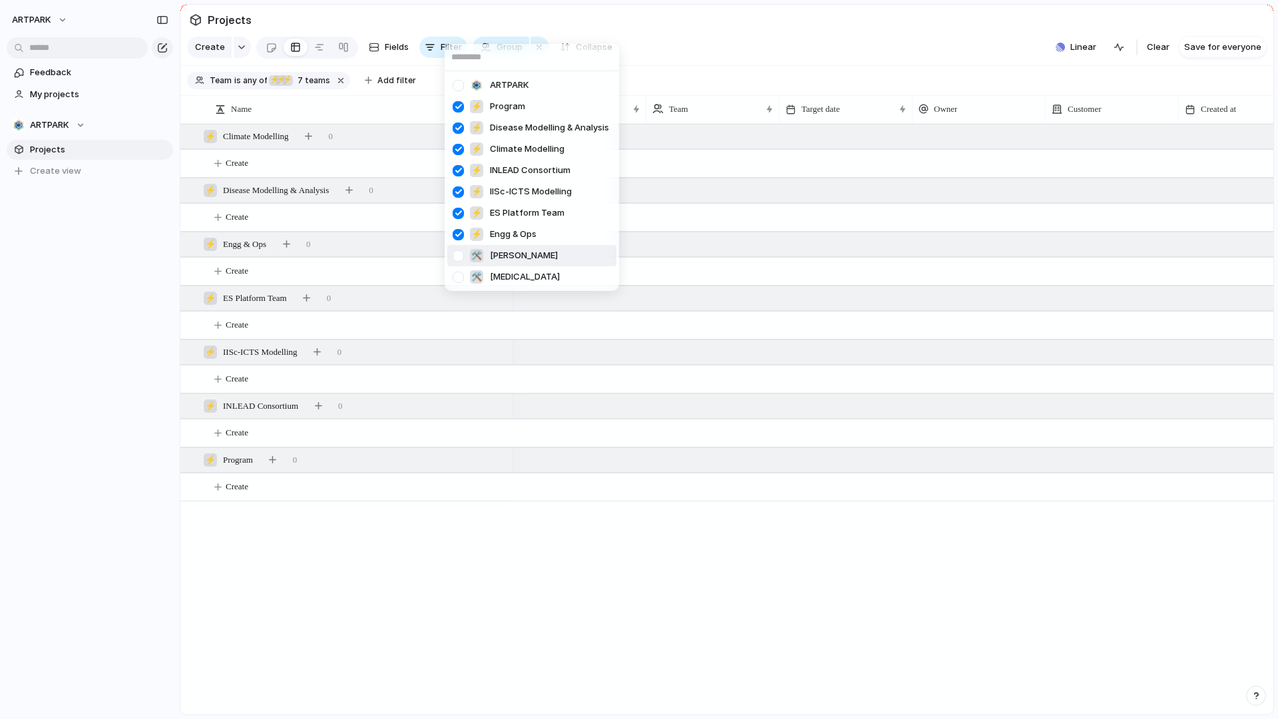
click at [455, 252] on div at bounding box center [457, 255] width 23 height 23
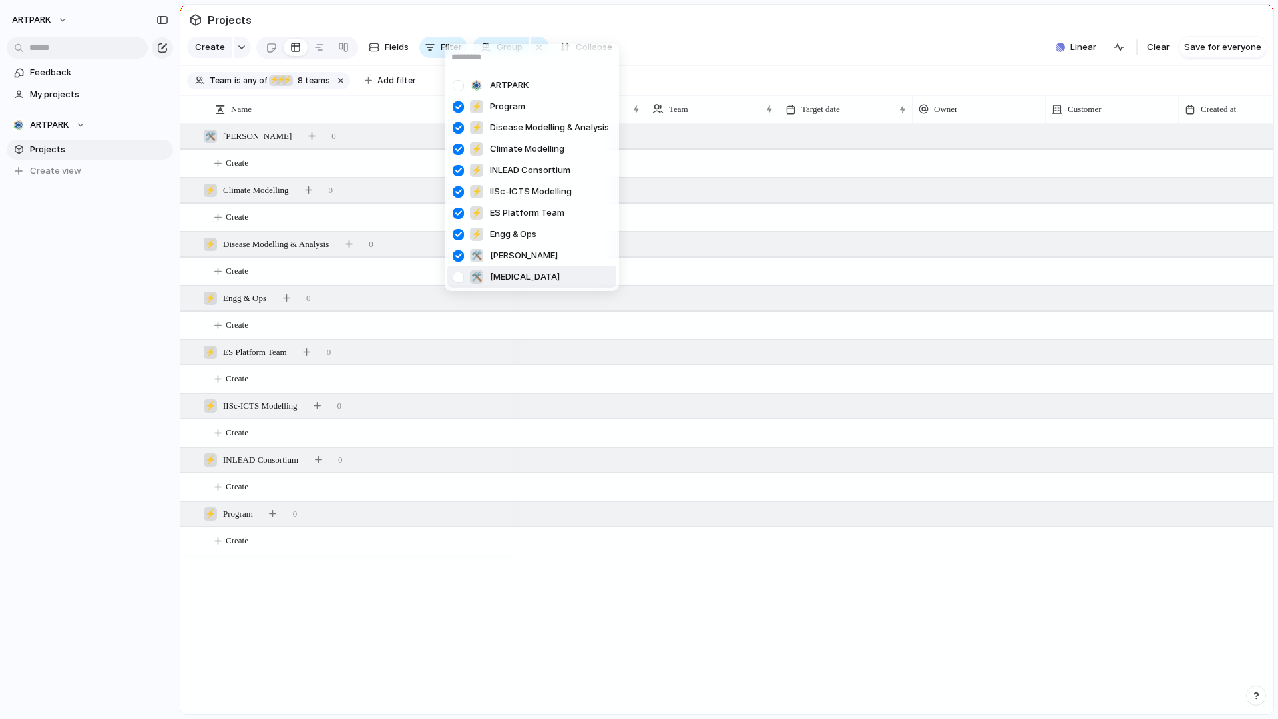
click at [455, 277] on div at bounding box center [457, 276] width 23 height 23
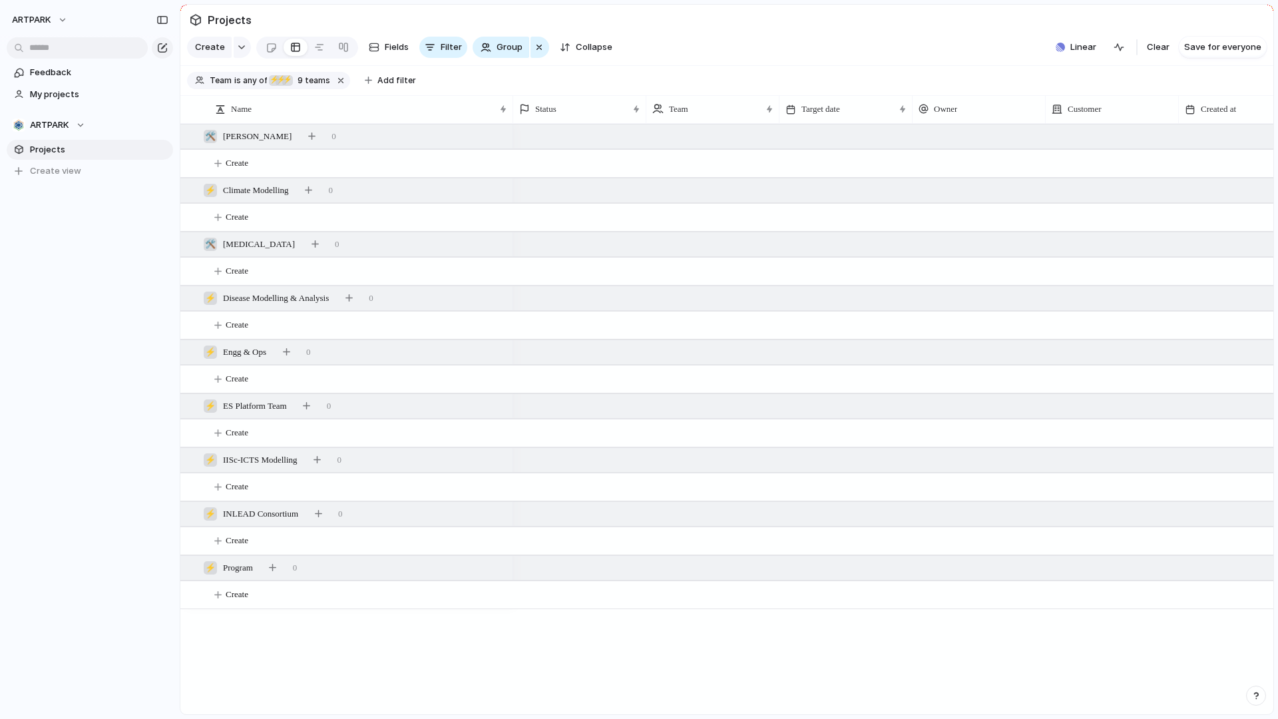
click at [333, 670] on div "ARTPARK ⚡ Program ⚡ Disease Modelling & Analysis ⚡ Climate Modelling ⚡ INLEAD C…" at bounding box center [639, 359] width 1278 height 719
click at [1168, 47] on span "Clear" at bounding box center [1158, 47] width 23 height 13
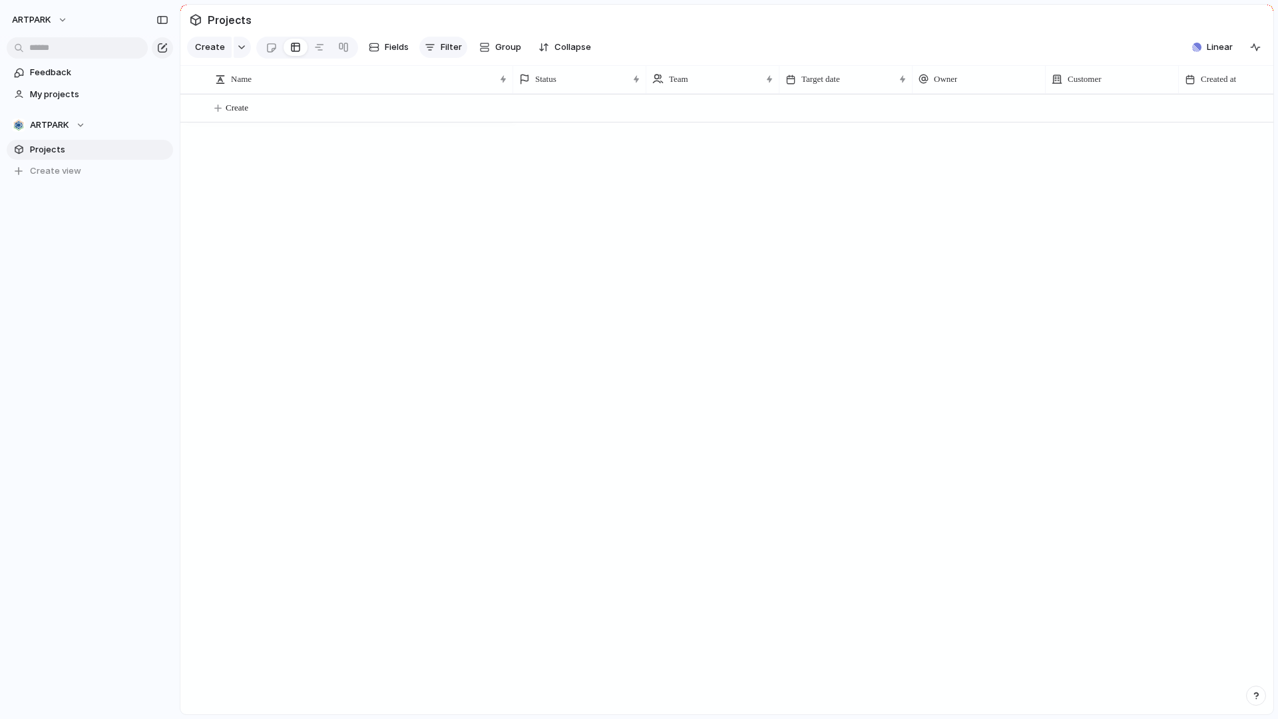
click at [436, 53] on button "Filter" at bounding box center [443, 47] width 48 height 21
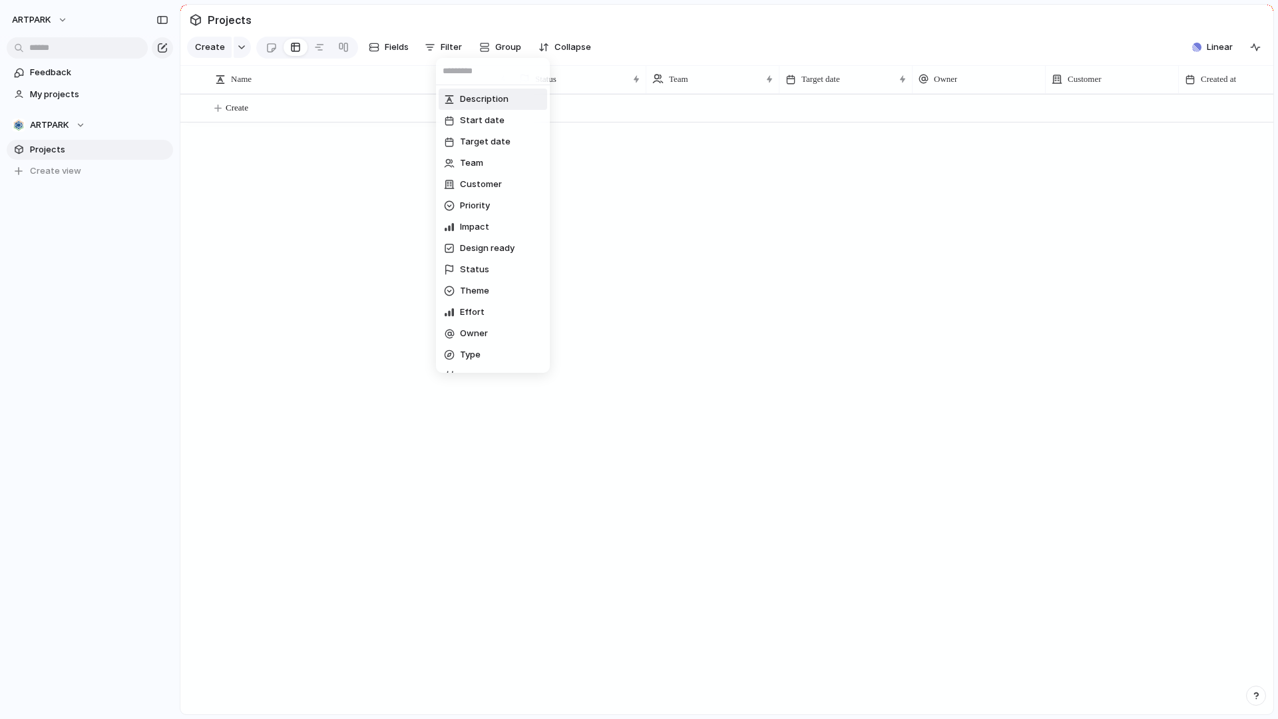
click at [488, 46] on div "Description Start date Target date Team Customer Priority Impact Design ready S…" at bounding box center [639, 359] width 1278 height 719
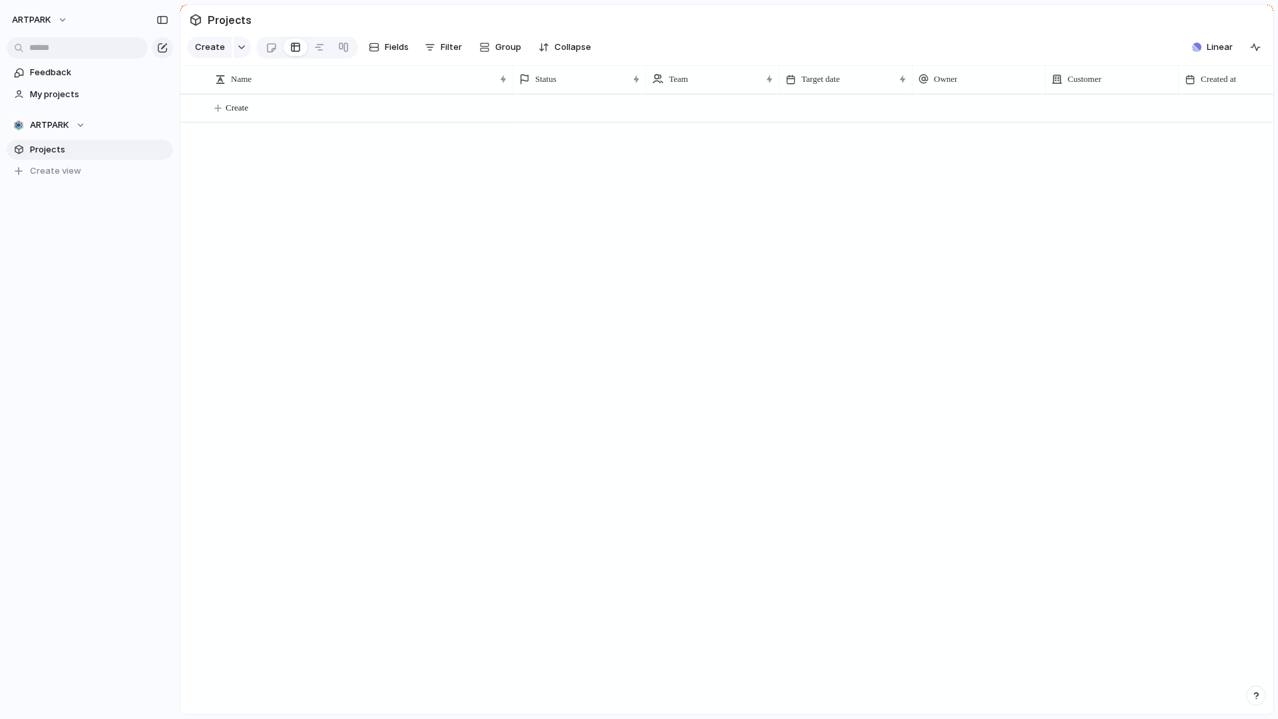
click at [488, 46] on button "Group" at bounding box center [499, 47] width 55 height 21
click at [492, 96] on li "Team" at bounding box center [526, 104] width 108 height 21
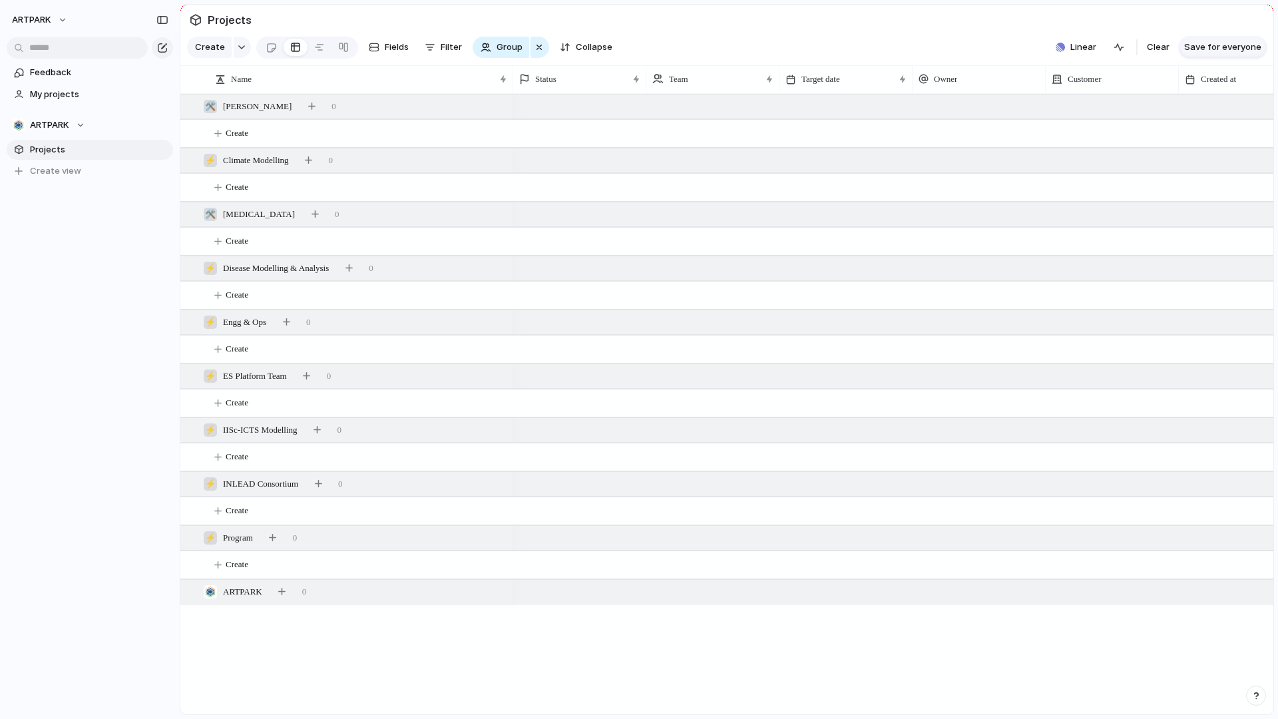
click at [1227, 47] on span "Save for everyone" at bounding box center [1222, 47] width 77 height 13
click at [388, 563] on span "Create child" at bounding box center [386, 566] width 42 height 13
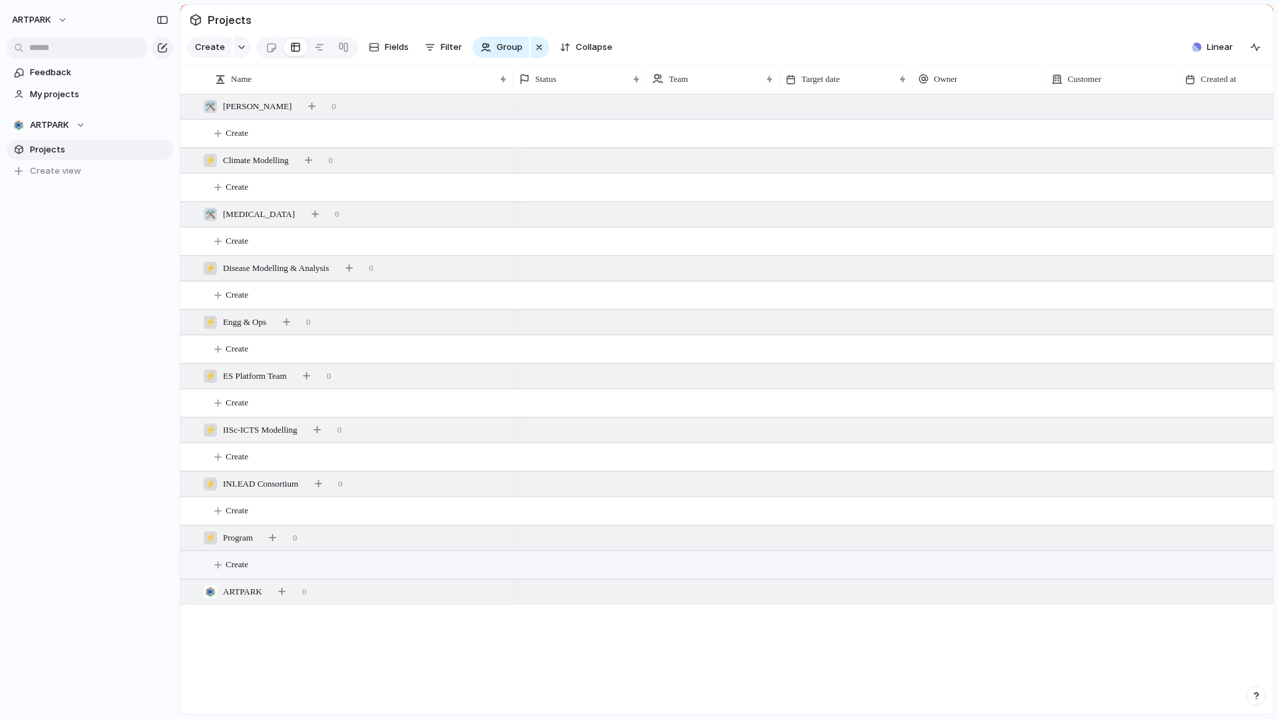
click at [257, 568] on button "Create" at bounding box center [744, 564] width 1100 height 27
click at [328, 572] on button "Create" at bounding box center [744, 564] width 1100 height 27
click at [241, 52] on button "button" at bounding box center [242, 47] width 17 height 21
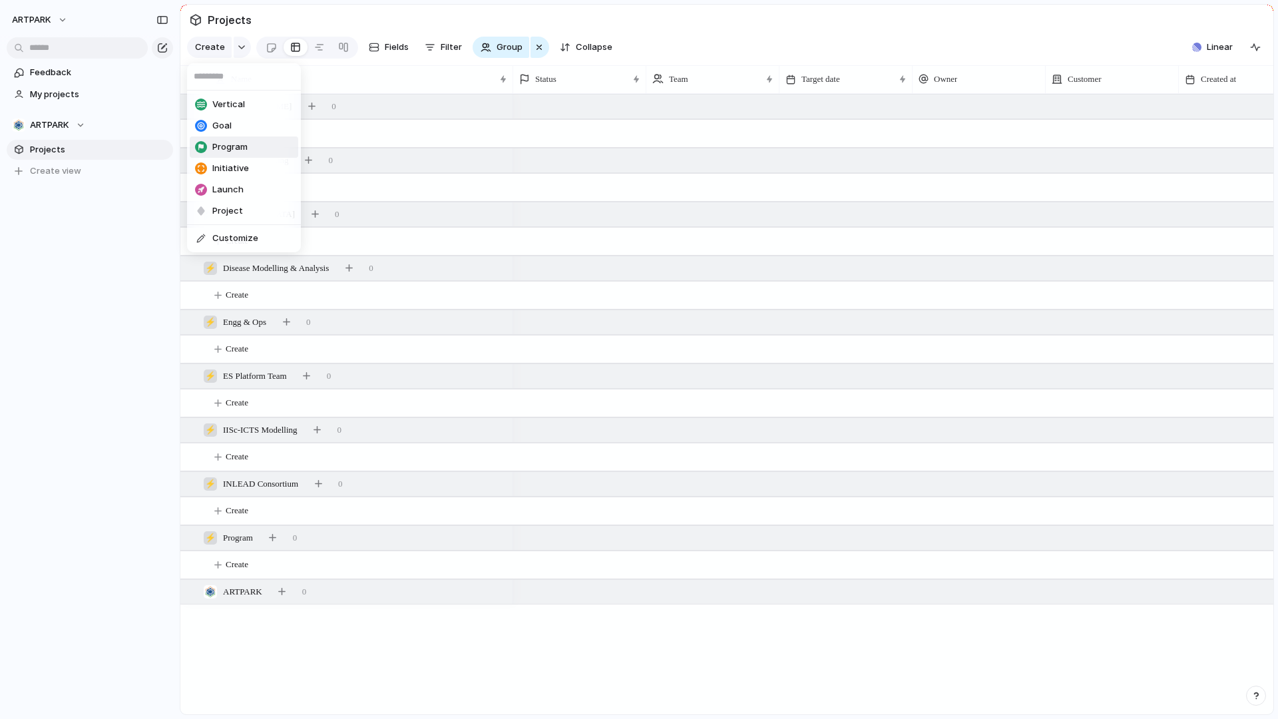
click at [63, 273] on div "Vertical Goal Program Initiative Launch Project Customize" at bounding box center [639, 359] width 1278 height 719
click at [258, 107] on span "Aarogya Aarohan" at bounding box center [257, 106] width 69 height 13
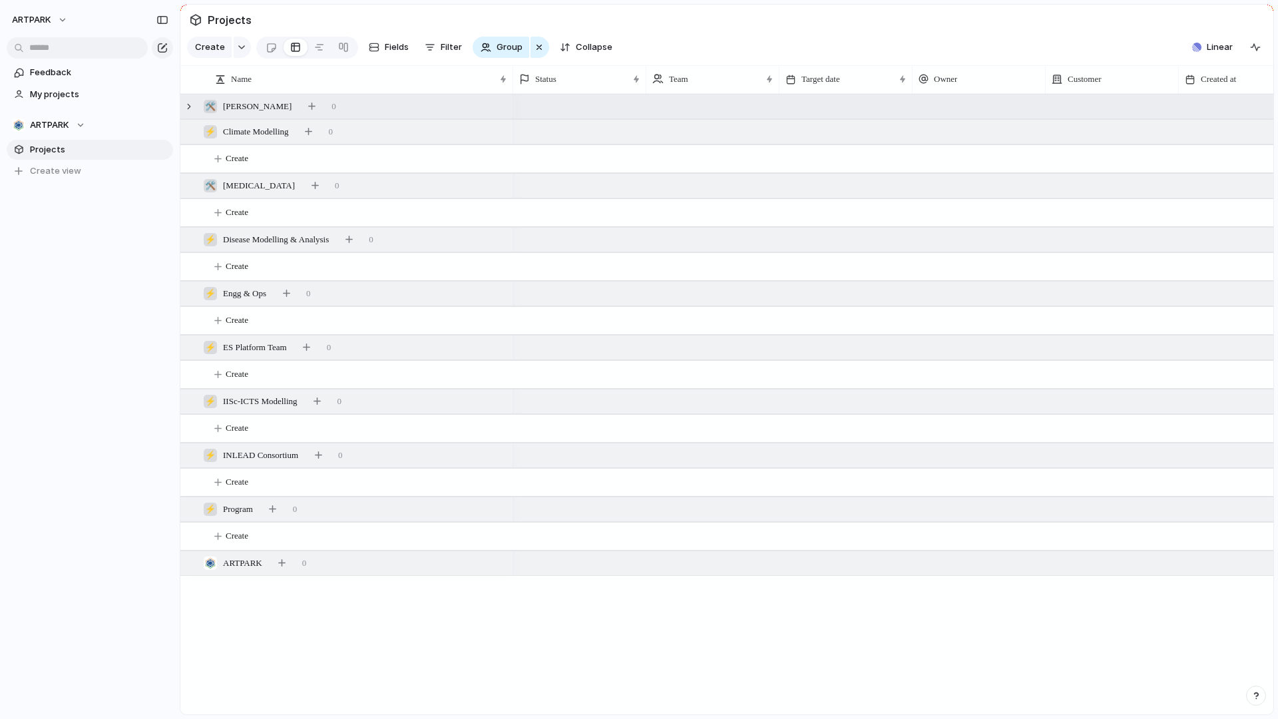
click at [258, 107] on span "Aarogya Aarohan" at bounding box center [257, 106] width 69 height 13
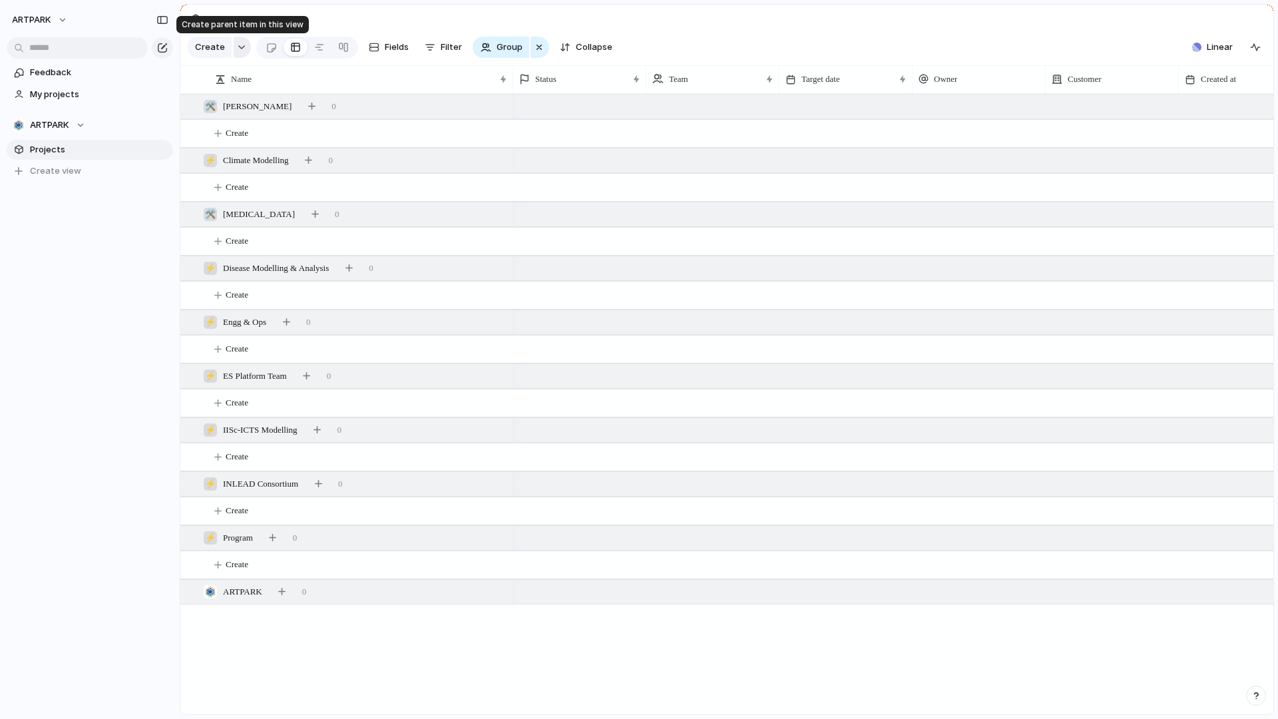
click at [238, 39] on button "button" at bounding box center [242, 47] width 17 height 21
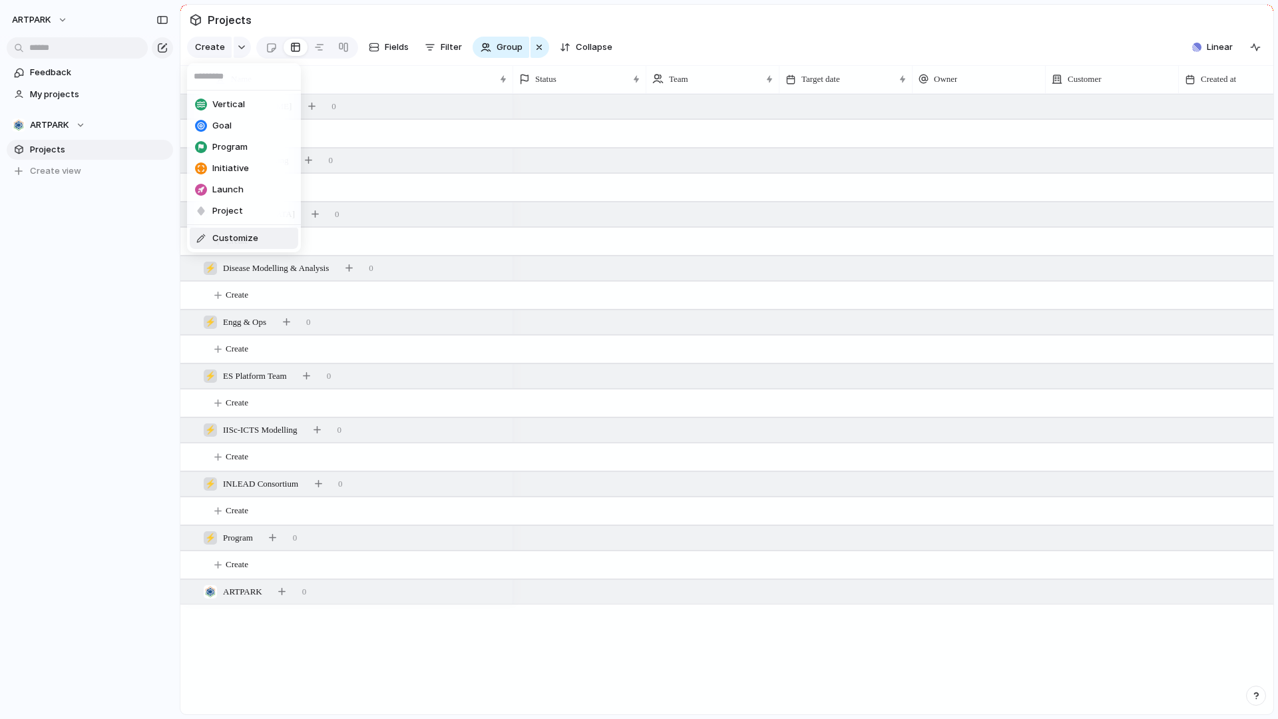
click at [223, 607] on div "Vertical Goal Program Initiative Launch Project Customize" at bounding box center [639, 359] width 1278 height 719
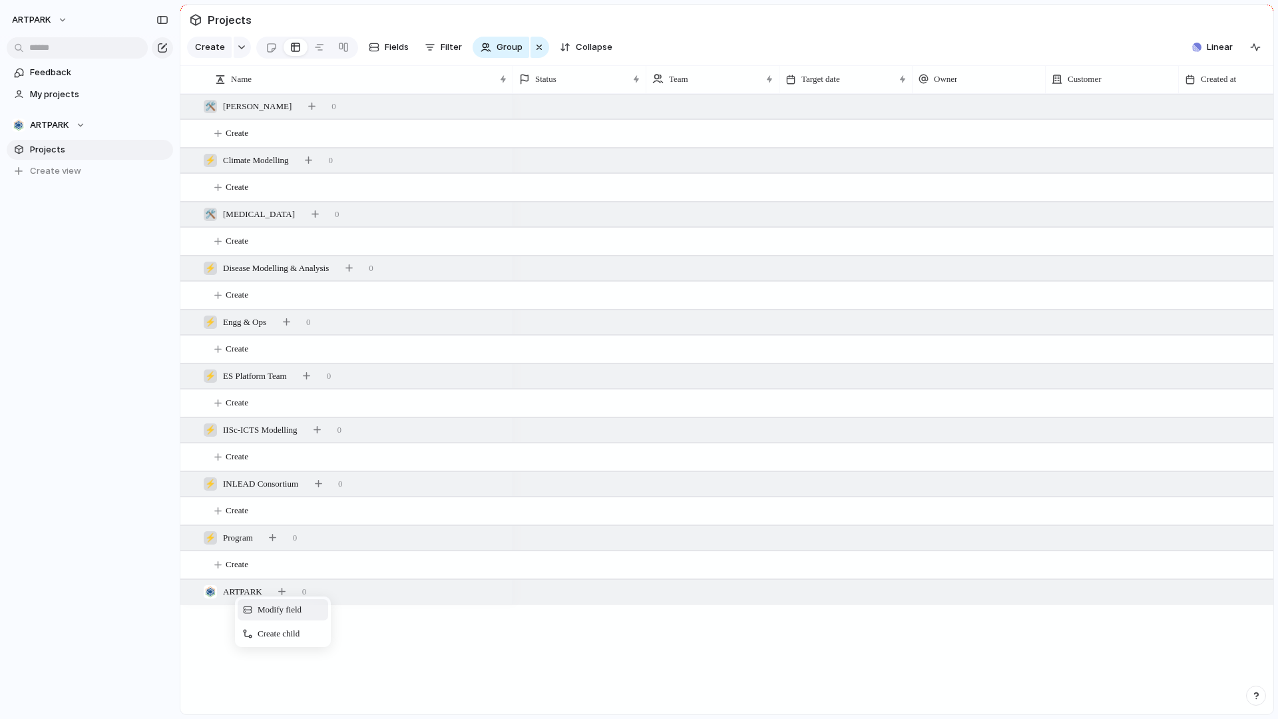
click at [266, 609] on span "Modify field" at bounding box center [280, 609] width 44 height 13
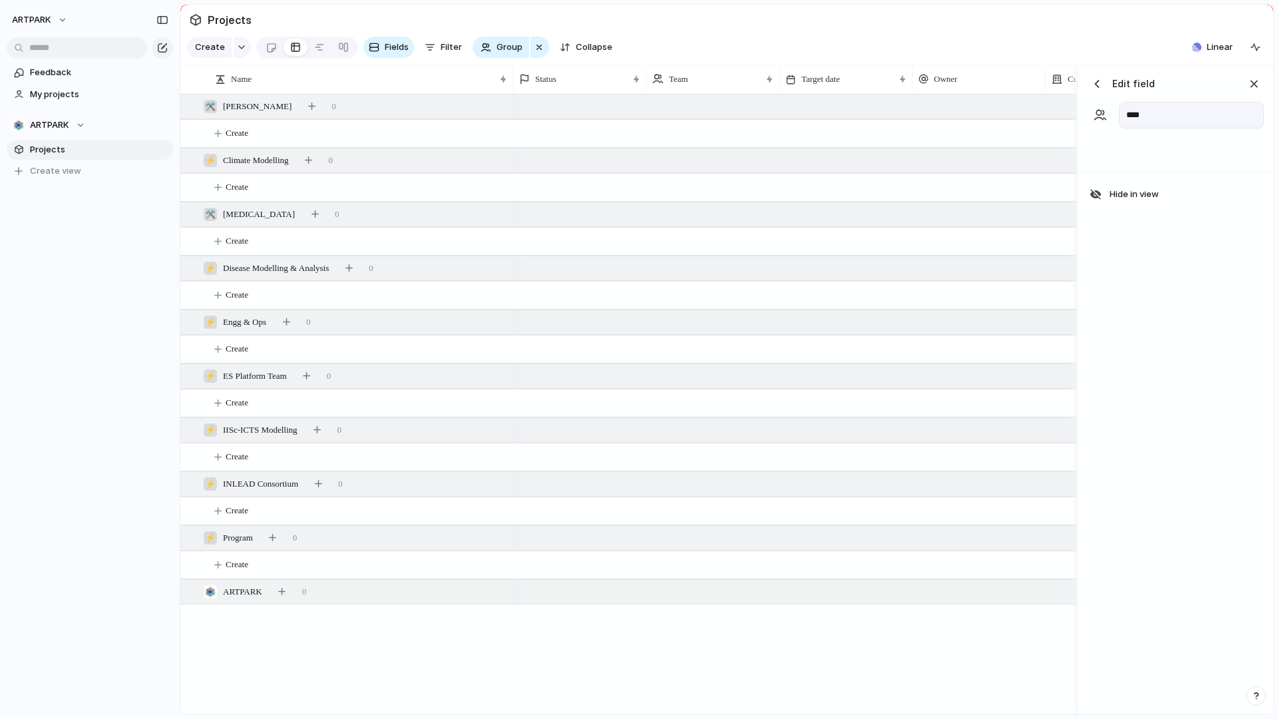
click at [1106, 83] on button "button" at bounding box center [1097, 84] width 20 height 20
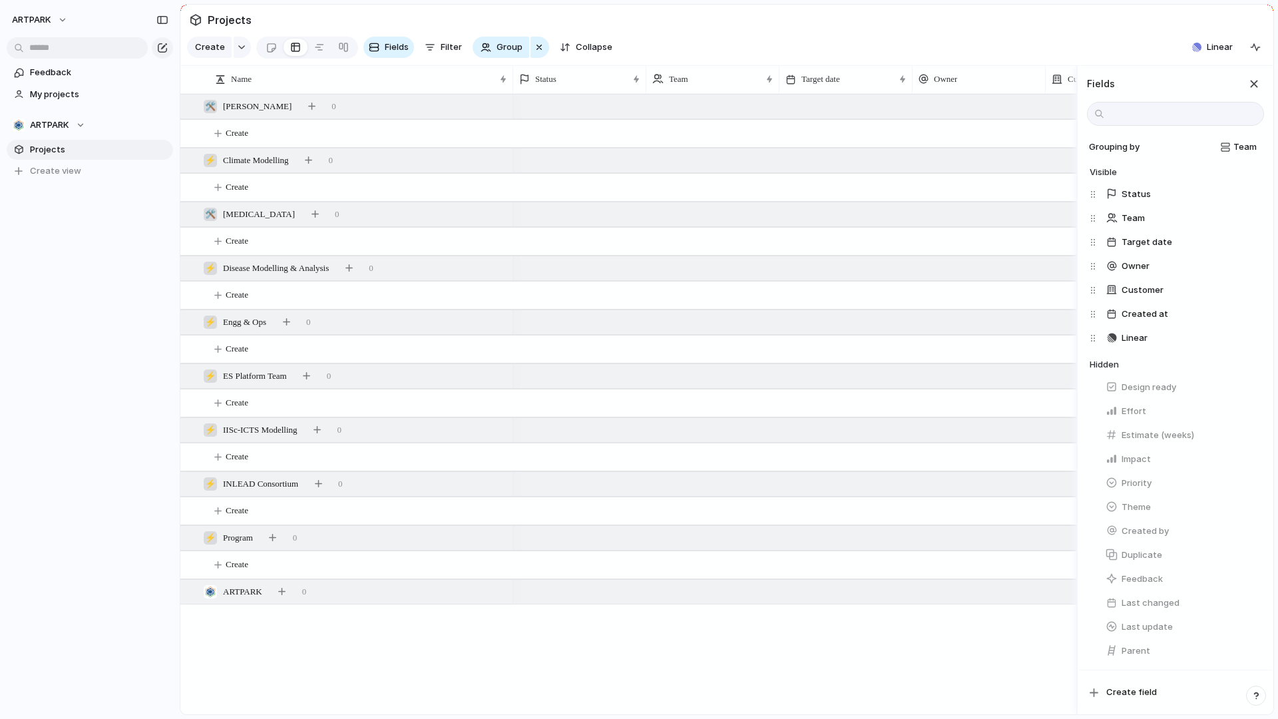
click at [767, 630] on div at bounding box center [794, 404] width 563 height 620
